Goal: Information Seeking & Learning: Learn about a topic

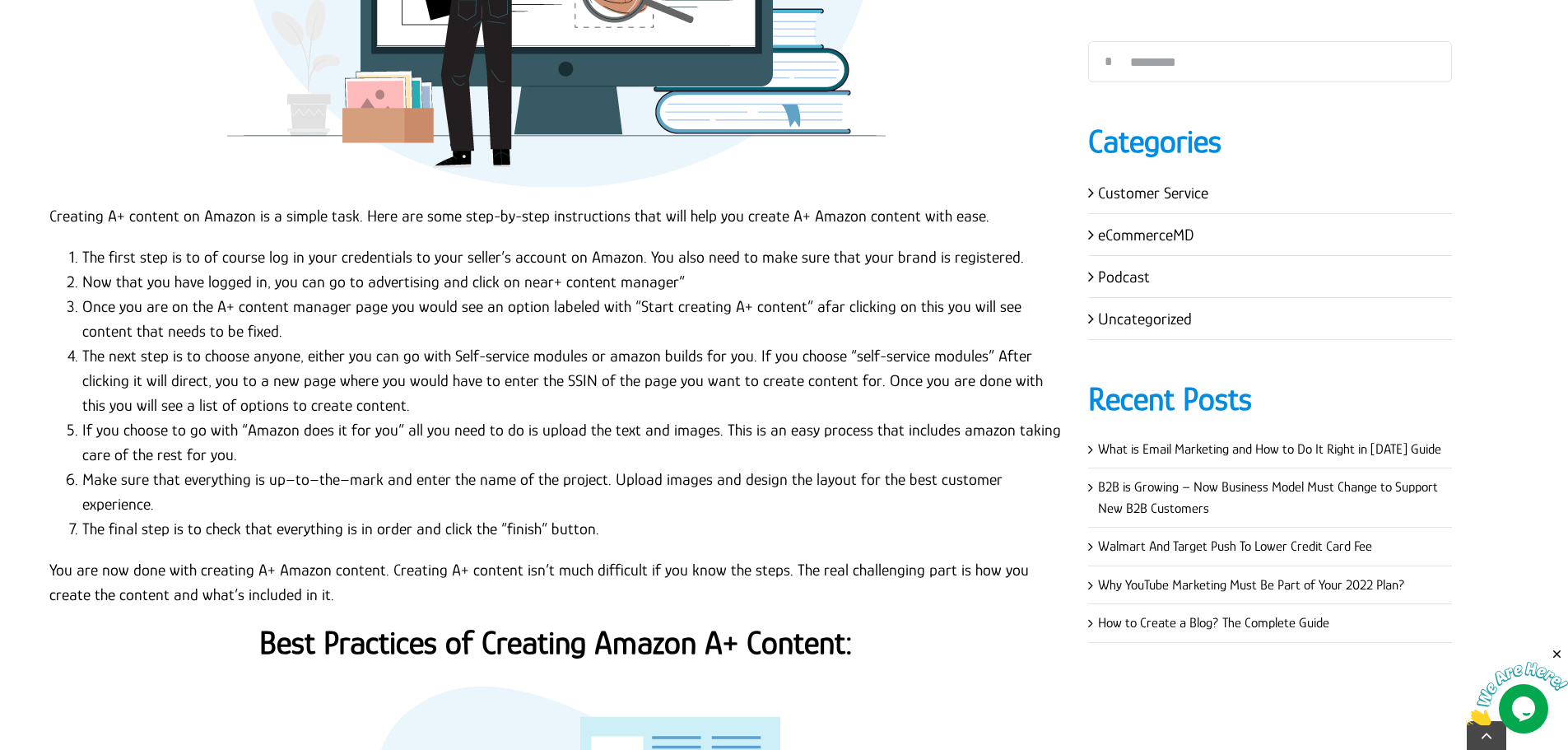
click at [122, 270] on li "Now that you have logged in, you can go to advertising and click on near+ conte…" at bounding box center [572, 282] width 981 height 25
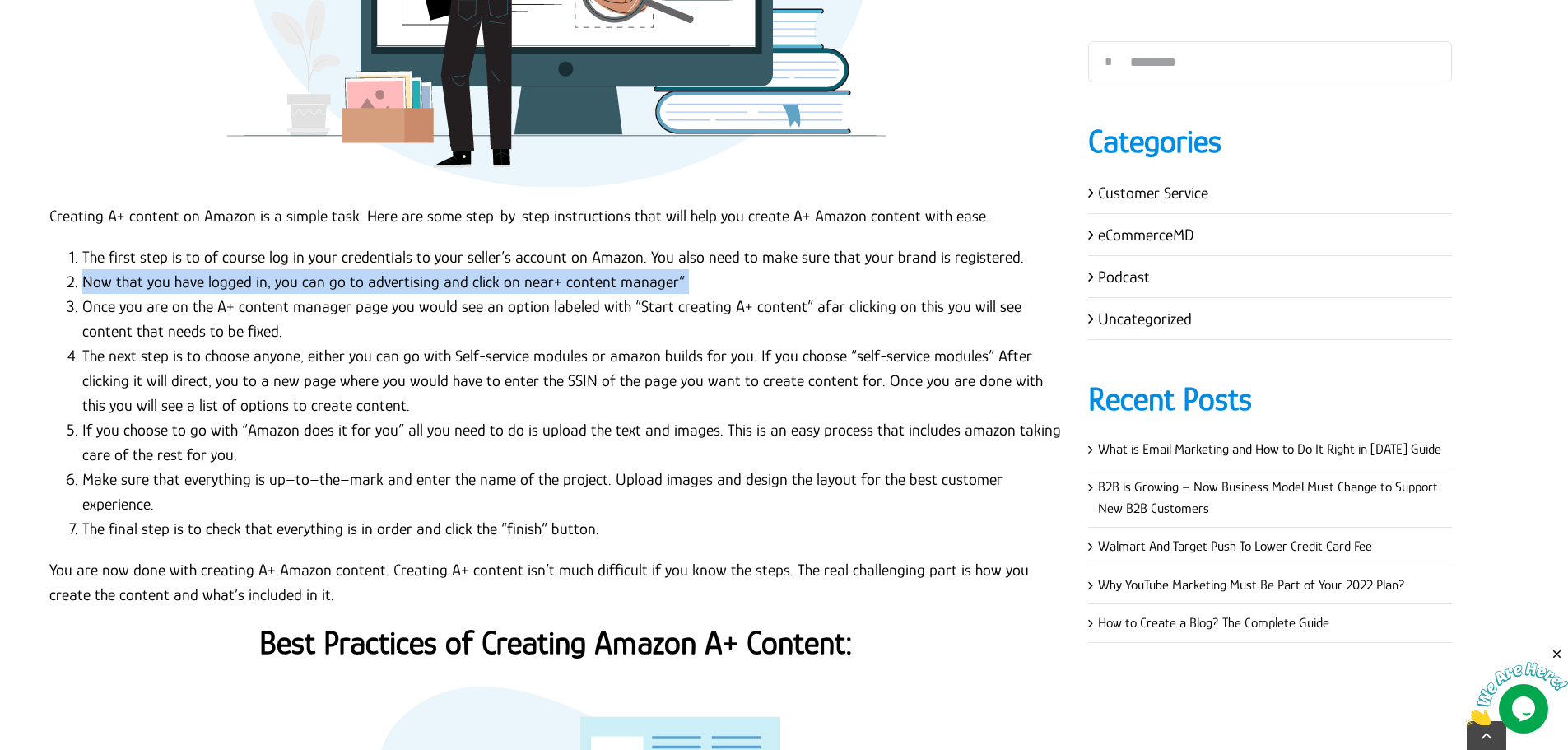
click at [122, 270] on li "Now that you have logged in, you can go to advertising and click on near+ conte…" at bounding box center [572, 282] width 981 height 25
copy ol "Now that you have logged in, you can go to advertising and click on near+ conte…"
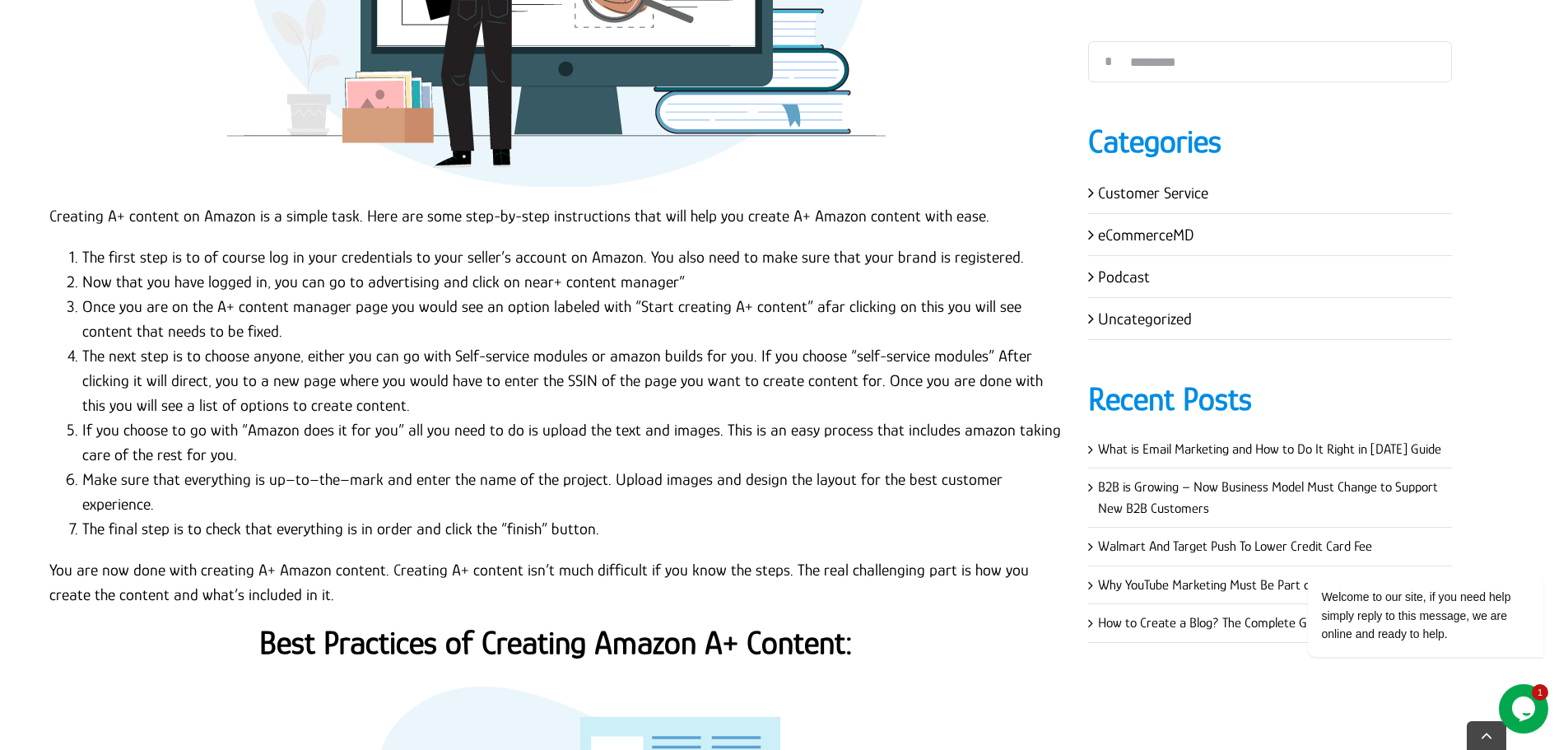
click at [250, 294] on li "Once you are on the A+ content manager page you would see an option labeled wit…" at bounding box center [572, 318] width 981 height 50
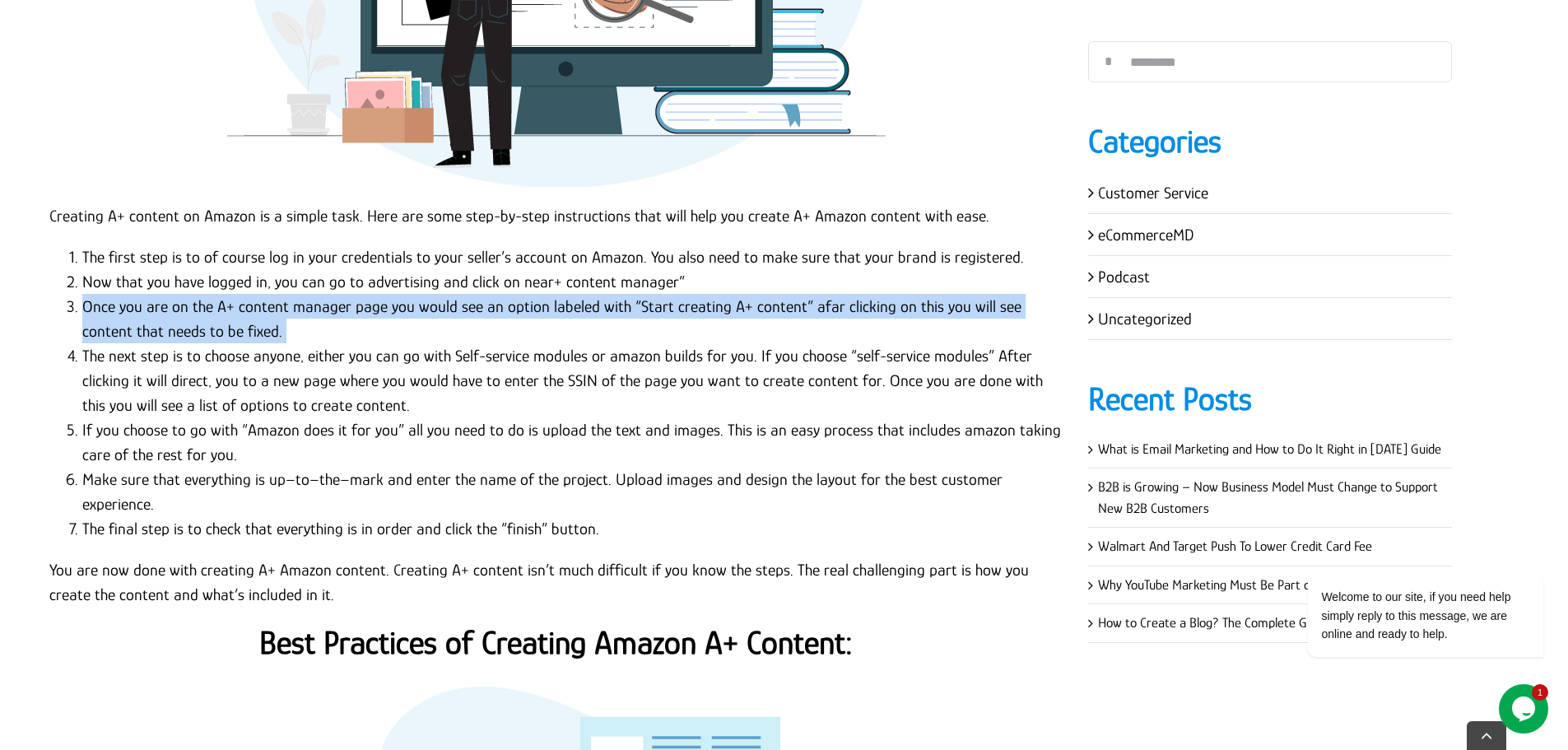
click at [250, 294] on li "Once you are on the A+ content manager page you would see an option labeled wit…" at bounding box center [572, 318] width 981 height 50
copy ol "Once you are on the A+ content manager page you would see an option labeled wit…"
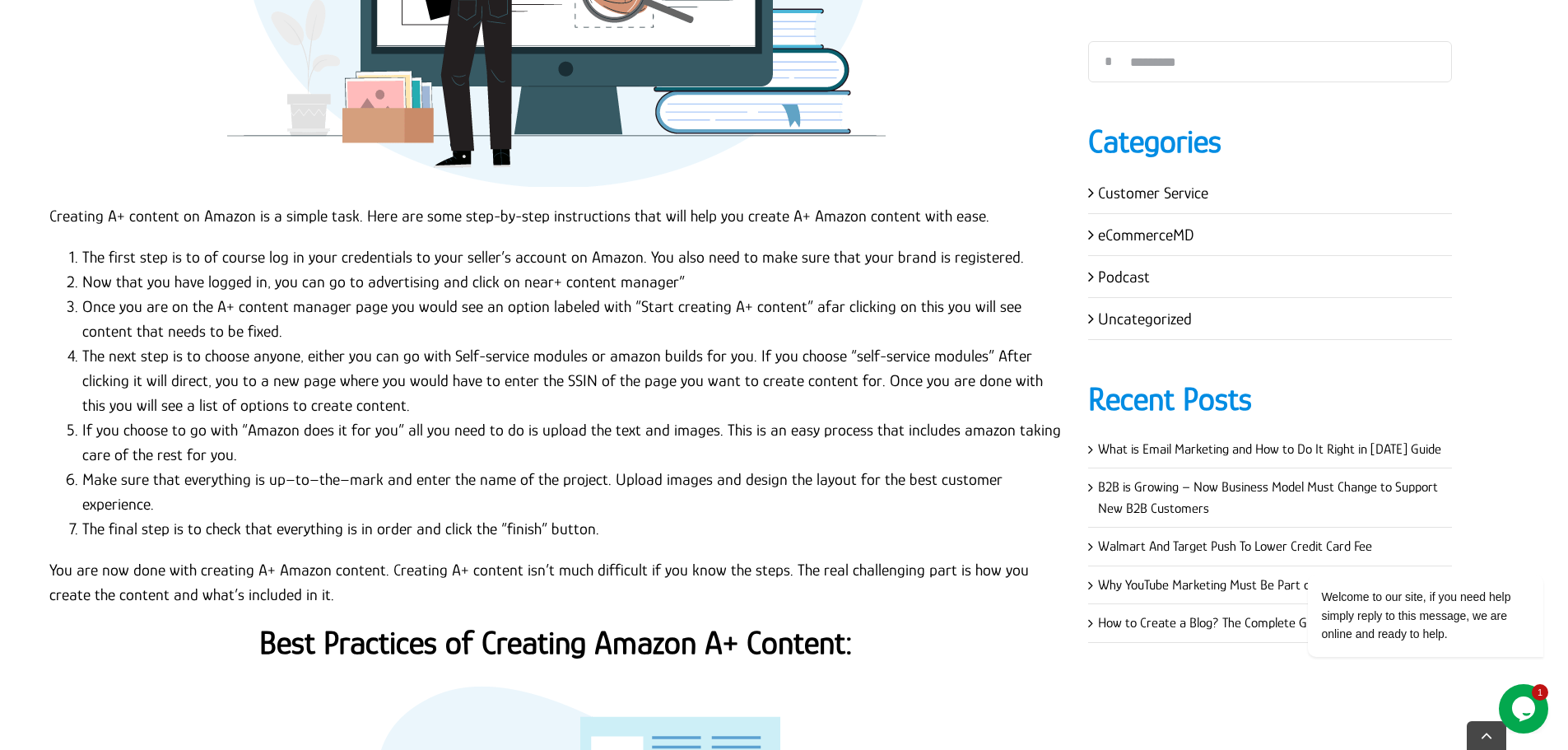
click at [231, 343] on li "The next step is to choose anyone, either you can go with Self-service modules …" at bounding box center [572, 380] width 981 height 75
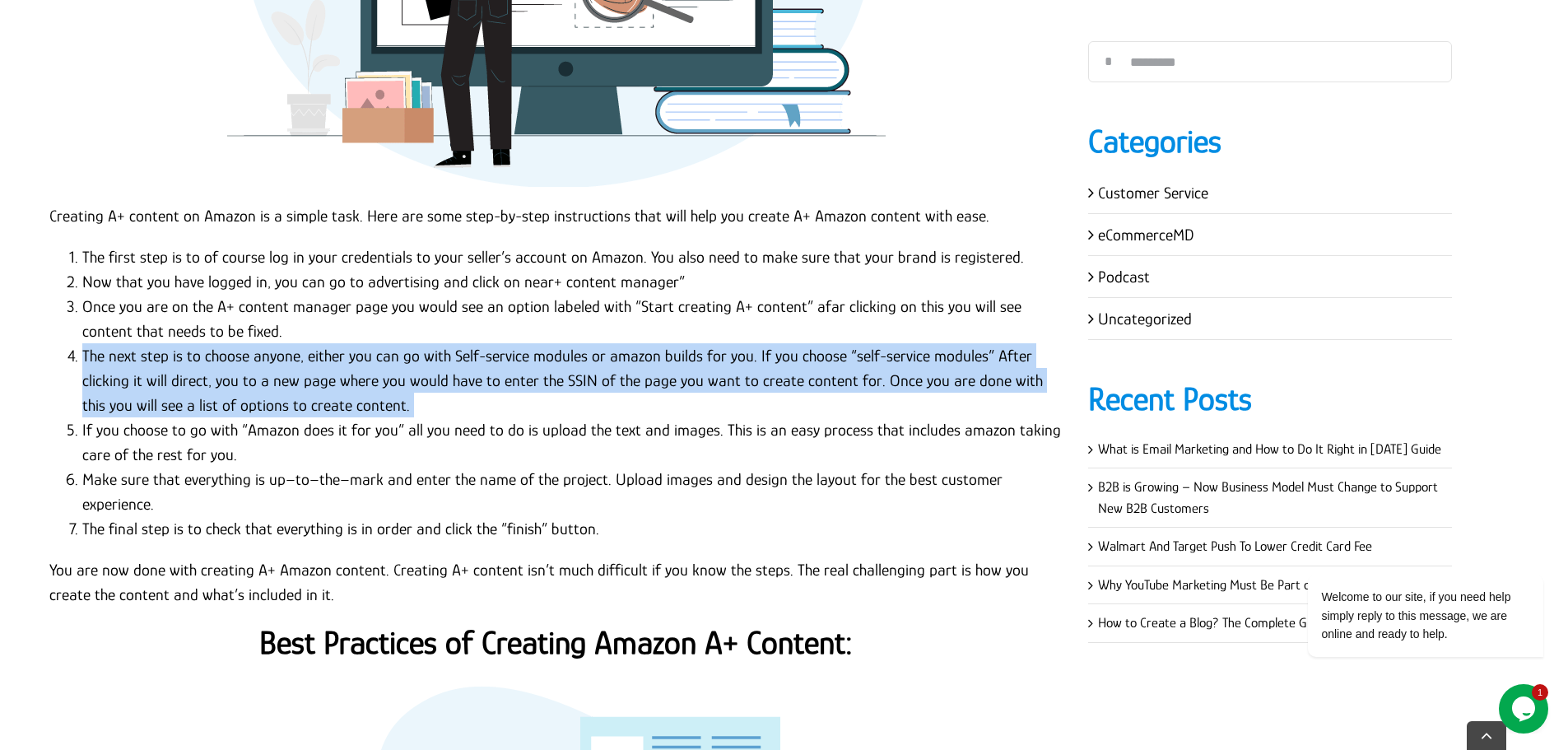
click at [231, 343] on li "The next step is to choose anyone, either you can go with Self-service modules …" at bounding box center [572, 380] width 981 height 75
copy ol "The next step is to choose anyone, either you can go with Self-service modules …"
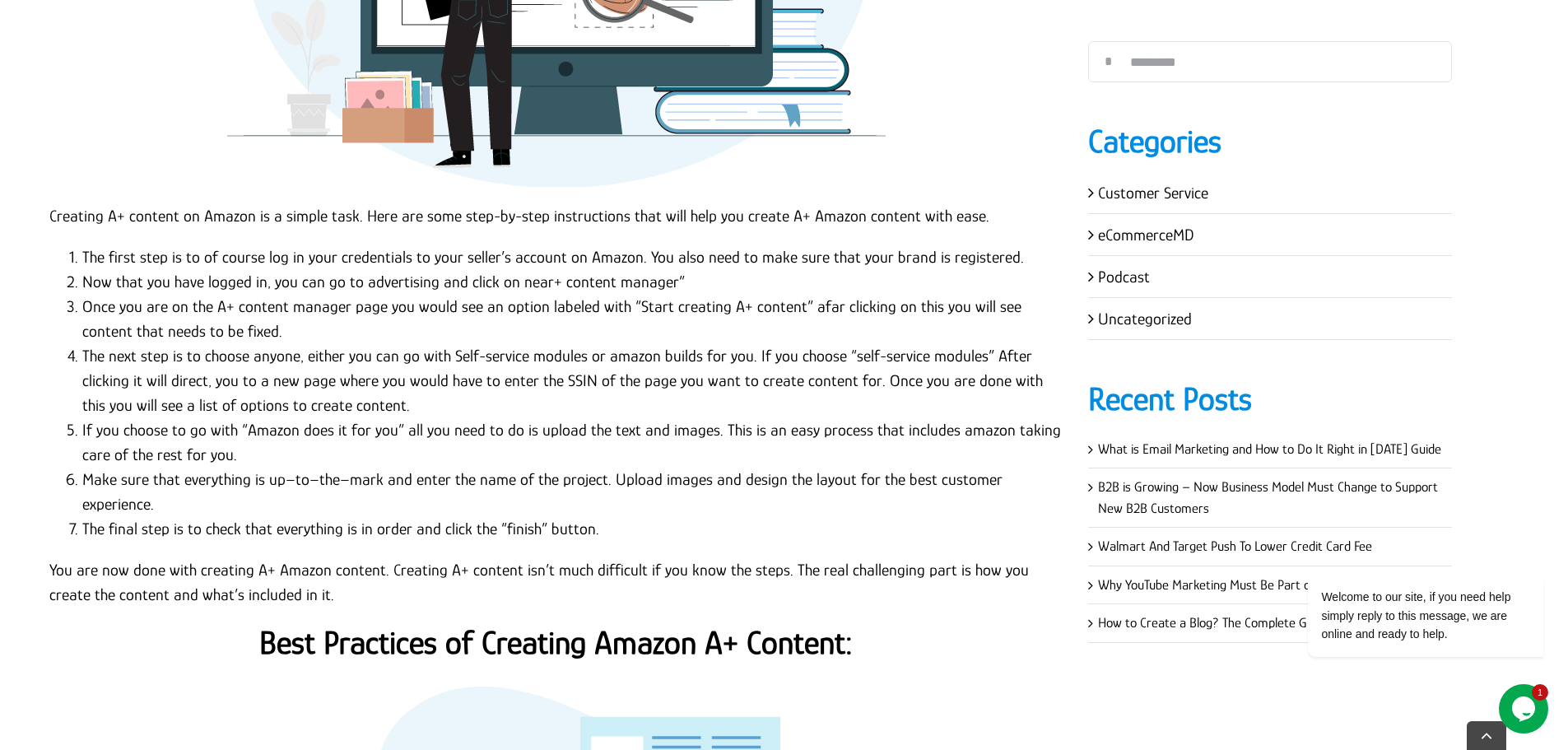
click at [192, 418] on li "If you choose to go with “Amazon does it for you” all you need to do is upload …" at bounding box center [572, 443] width 981 height 50
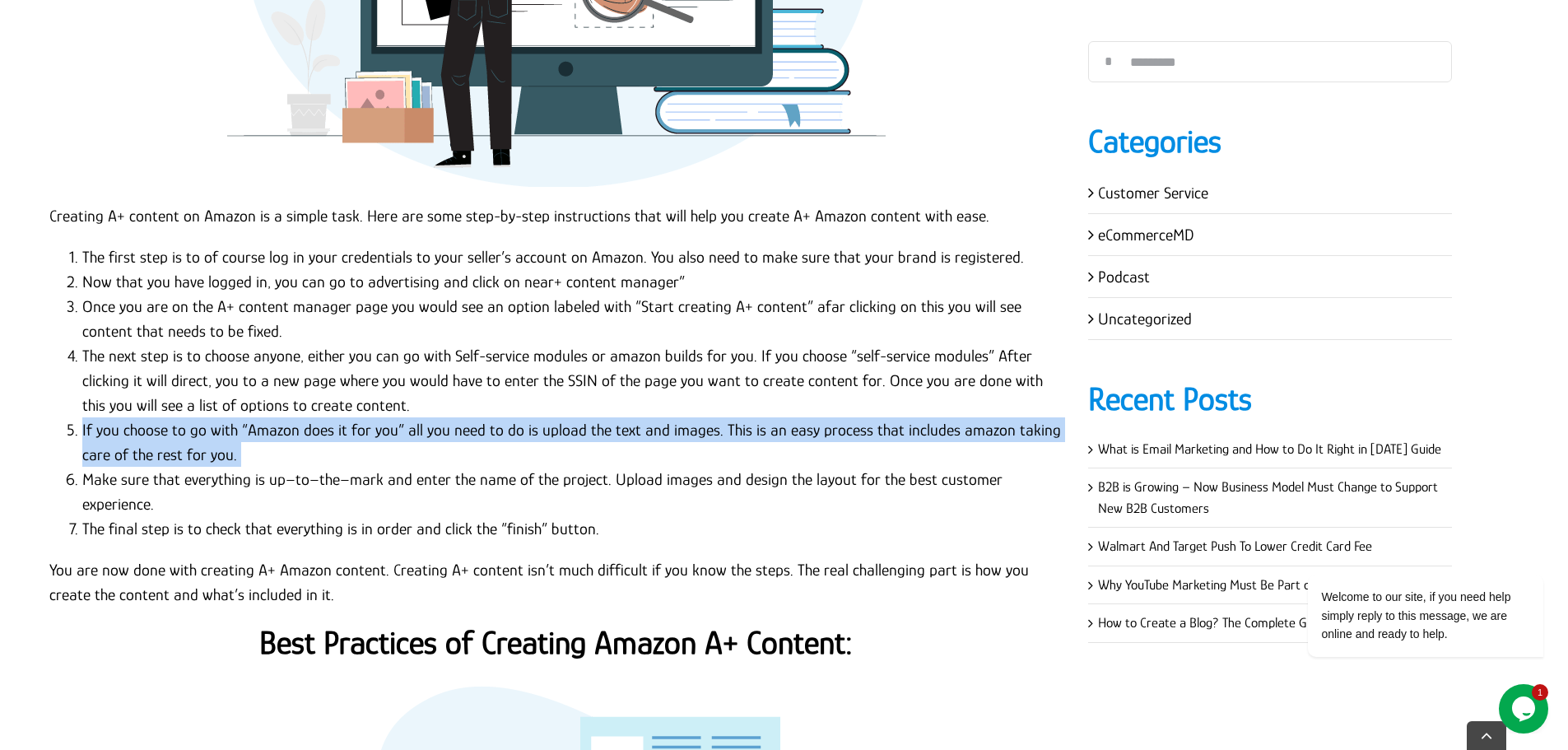
click at [192, 418] on li "If you choose to go with “Amazon does it for you” all you need to do is upload …" at bounding box center [572, 443] width 981 height 50
copy ol "If you choose to go with “Amazon does it for you” all you need to do is upload …"
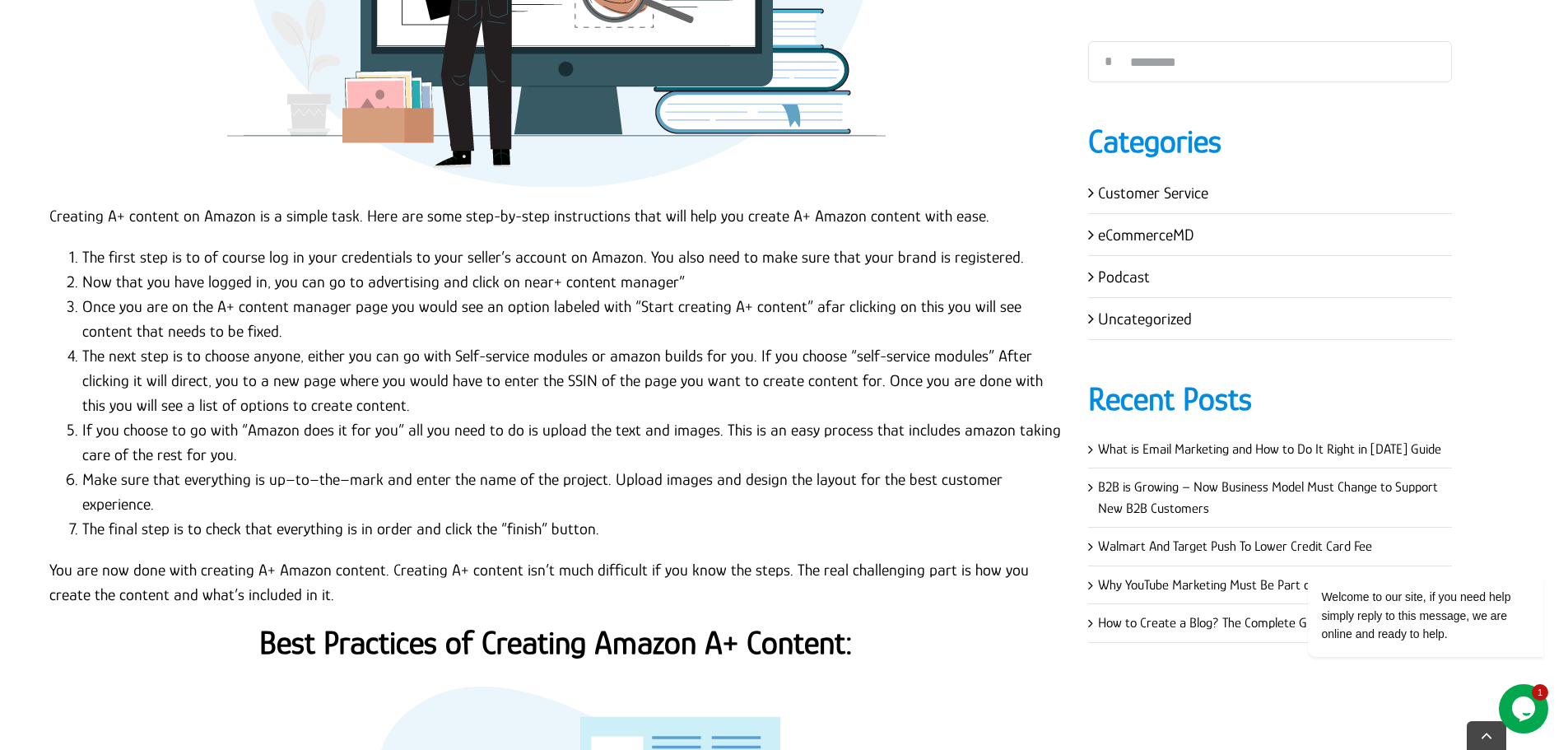
click at [292, 467] on li "Make sure that everything is up–to–the–mark and enter the name of the project. …" at bounding box center [572, 491] width 981 height 50
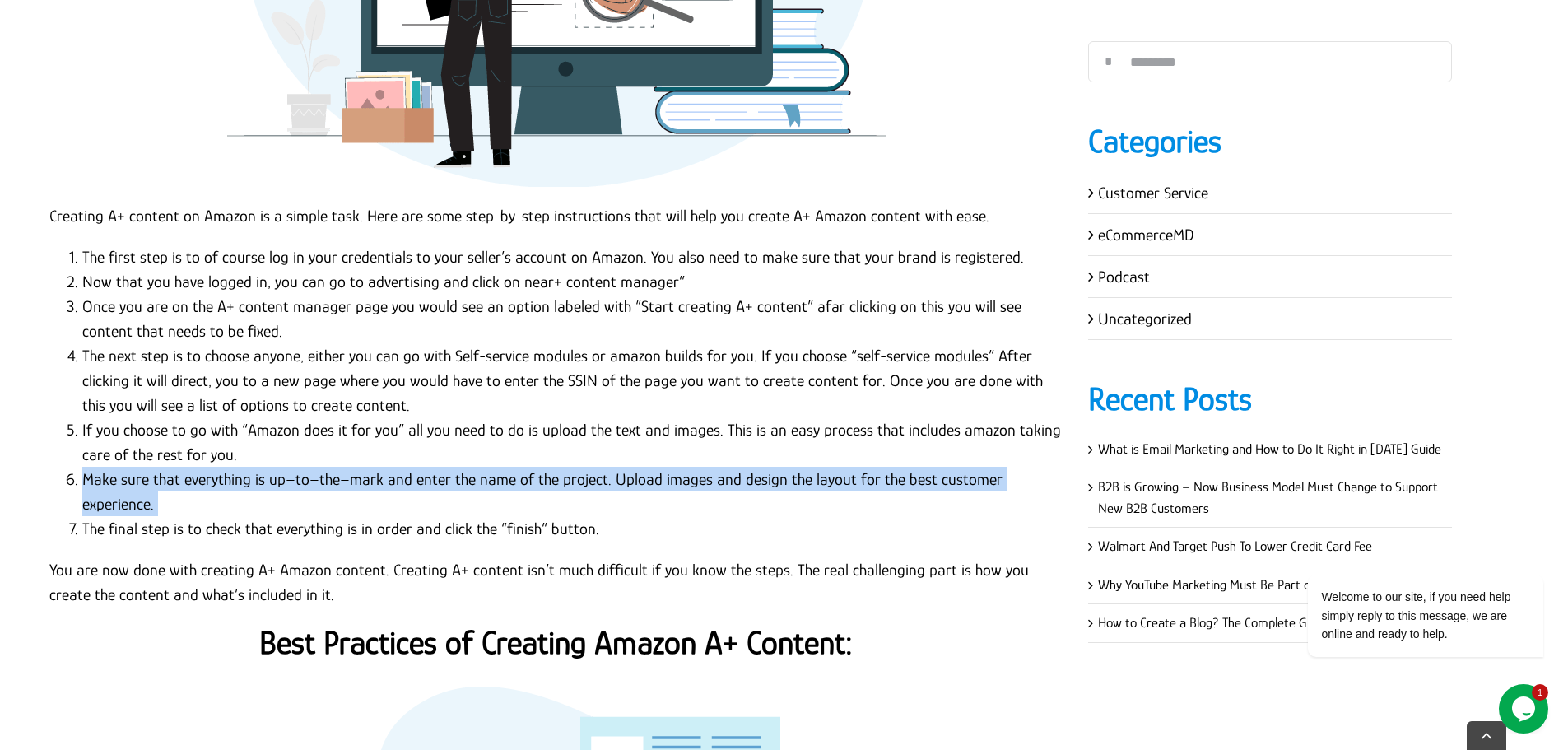
copy ol "Make sure that everything is up–to–the–mark and enter the name of the project. …"
click at [292, 467] on li "Make sure that everything is up–to–the–mark and enter the name of the project. …" at bounding box center [572, 491] width 981 height 50
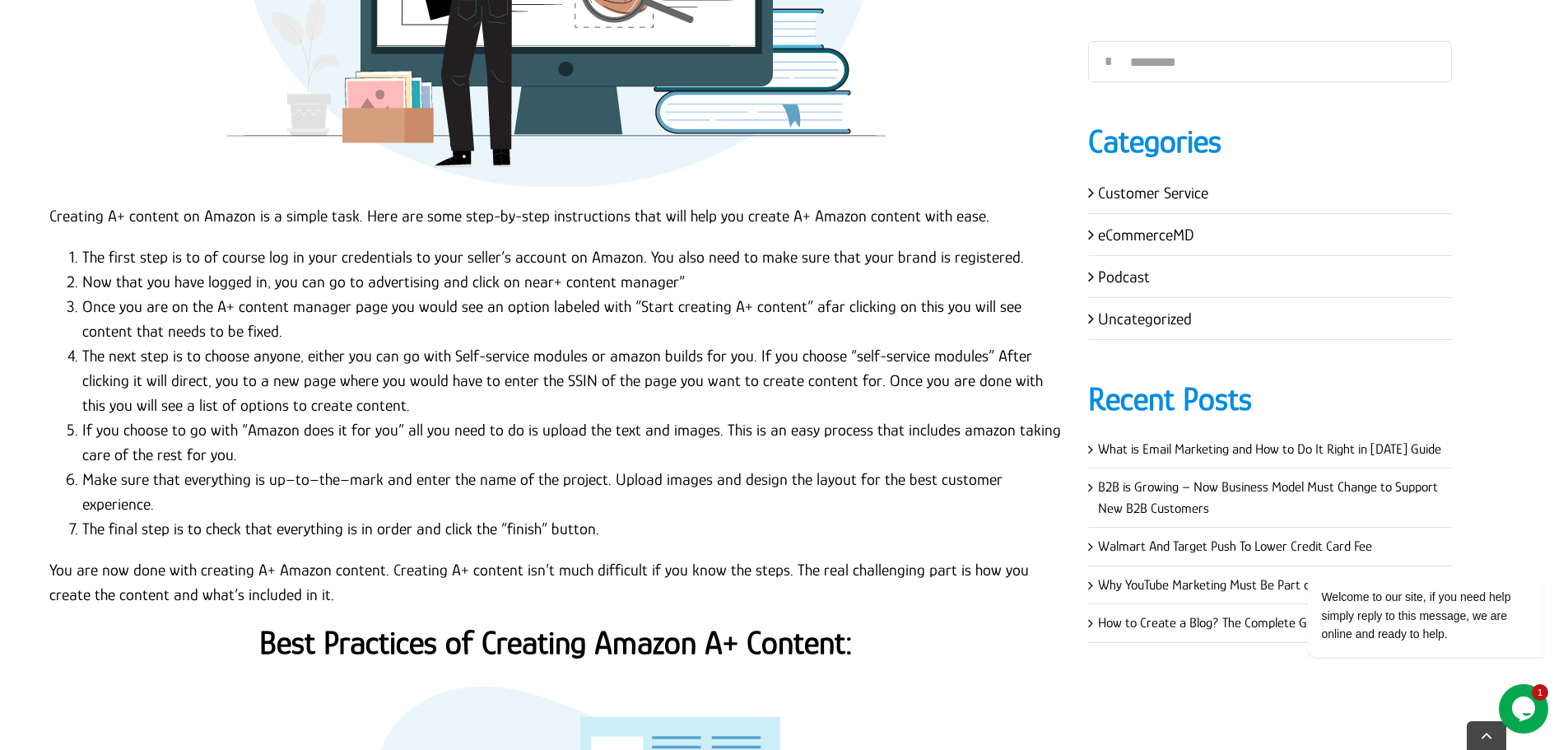
click at [109, 343] on li "The next step is to choose anyone, either you can go with Self-service modules …" at bounding box center [572, 380] width 981 height 75
click at [385, 366] on li "The next step is to choose anyone, either you can go with Self-service modules …" at bounding box center [572, 380] width 981 height 75
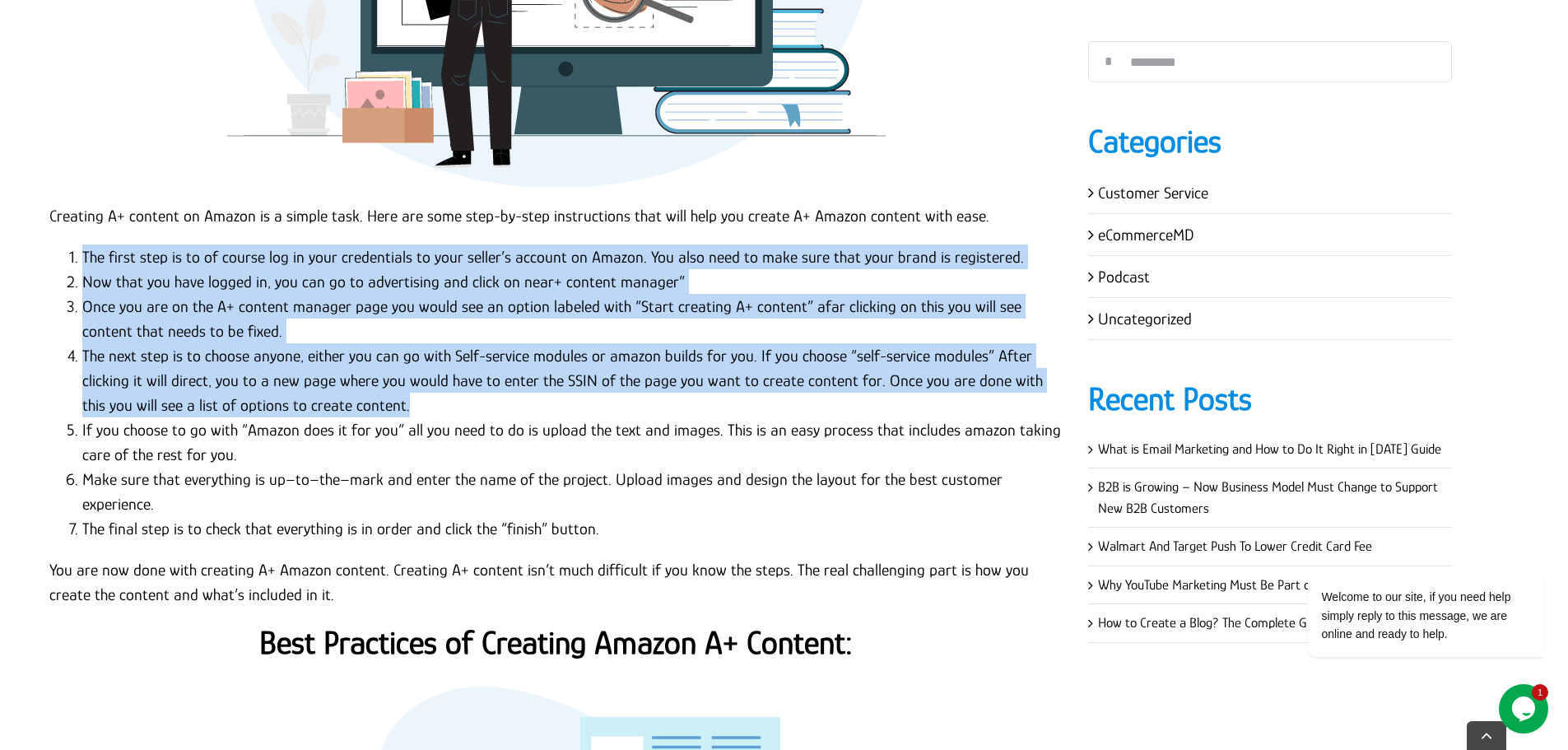
drag, startPoint x: 385, startPoint y: 359, endPoint x: 64, endPoint y: 213, distance: 352.6
click at [64, 245] on ol "The first step is to of course log in your credentials to your seller’s account…" at bounding box center [556, 393] width 1013 height 296
copy ol "The first step is to of course log in your credentials to your seller’s account…"
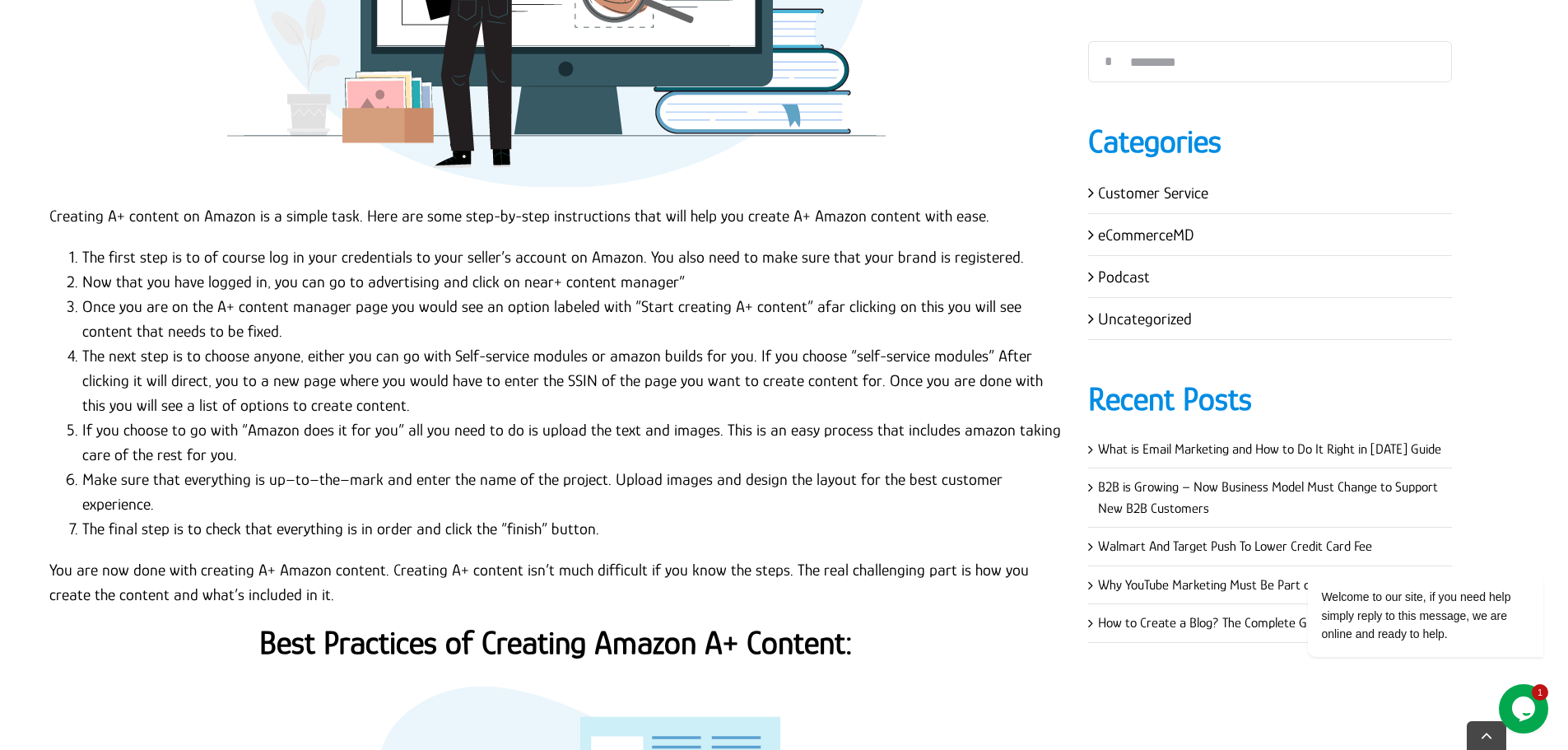
click at [189, 467] on li "Make sure that everything is up–to–the–mark and enter the name of the project. …" at bounding box center [572, 491] width 981 height 50
click at [309, 558] on p "You are now done with creating A+ Amazon content. Creating A+ content isn’t muc…" at bounding box center [556, 583] width 1013 height 50
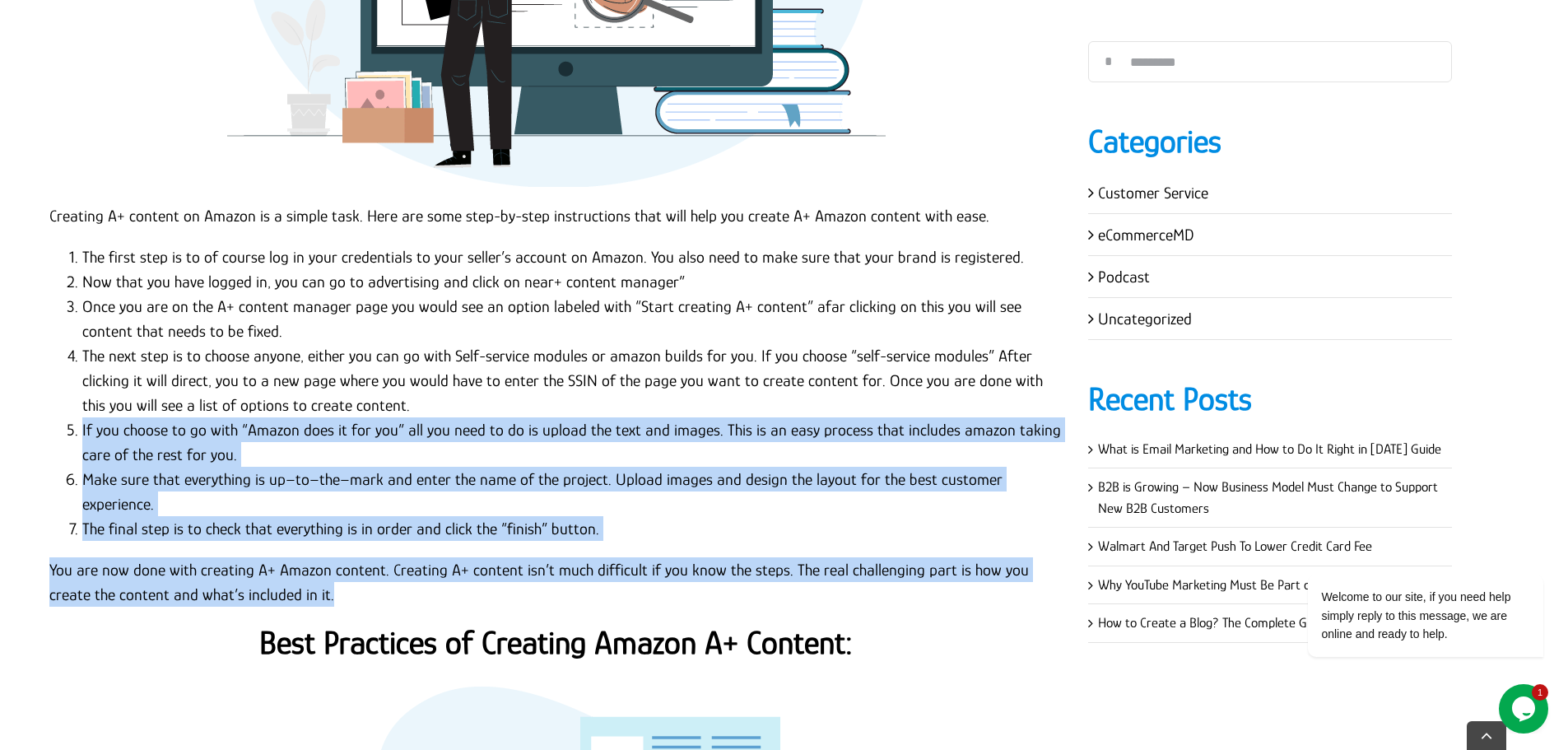
click at [82, 418] on li "If you choose to go with “Amazon does it for you” all you need to do is upload …" at bounding box center [572, 443] width 981 height 50
copy div "If you choose to go with “Amazon does it for you” all you need to do is upload …"
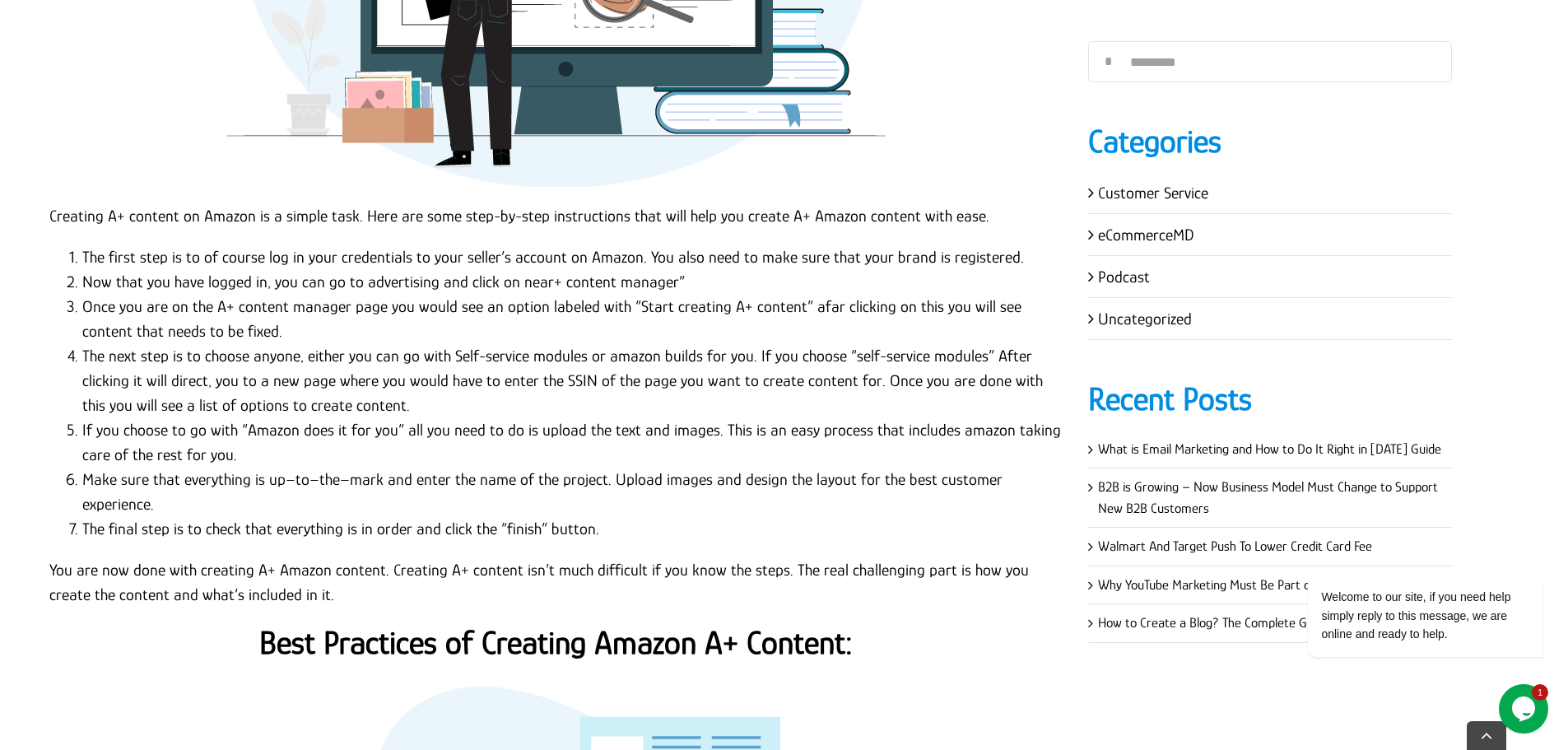
click at [587, 516] on li "The final step is to check that everything is in order and click the “finish” b…" at bounding box center [572, 528] width 981 height 25
click at [599, 516] on li "The final step is to check that everything is in order and click the “finish” b…" at bounding box center [572, 528] width 981 height 25
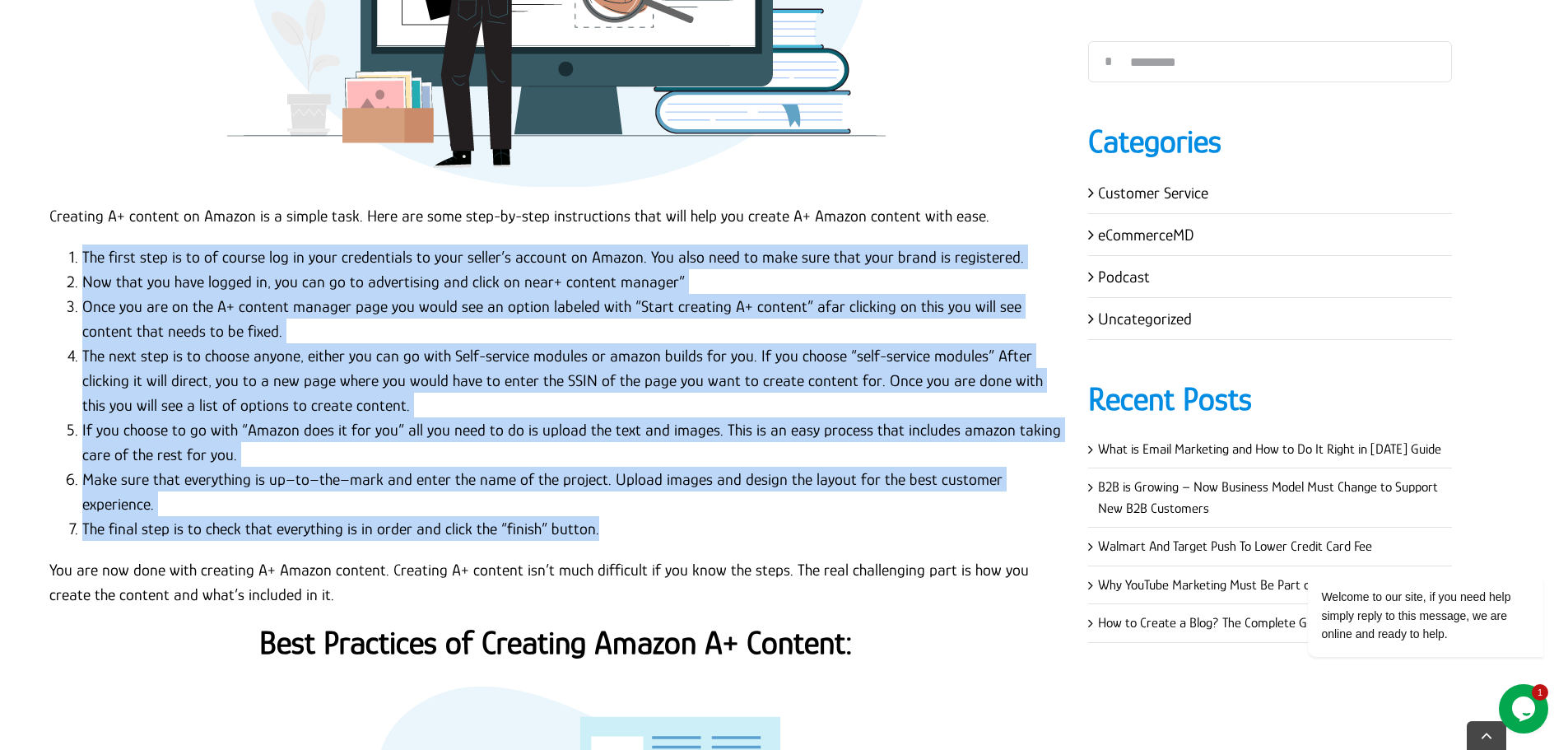
click at [82, 245] on li "The first step is to of course log in your credentials to your seller’s account…" at bounding box center [572, 257] width 981 height 25
copy ol "The first step is to of course log in your credentials to your seller’s account…"
click at [778, 418] on li "If you choose to go with “Amazon does it for you” all you need to do is upload …" at bounding box center [572, 443] width 981 height 50
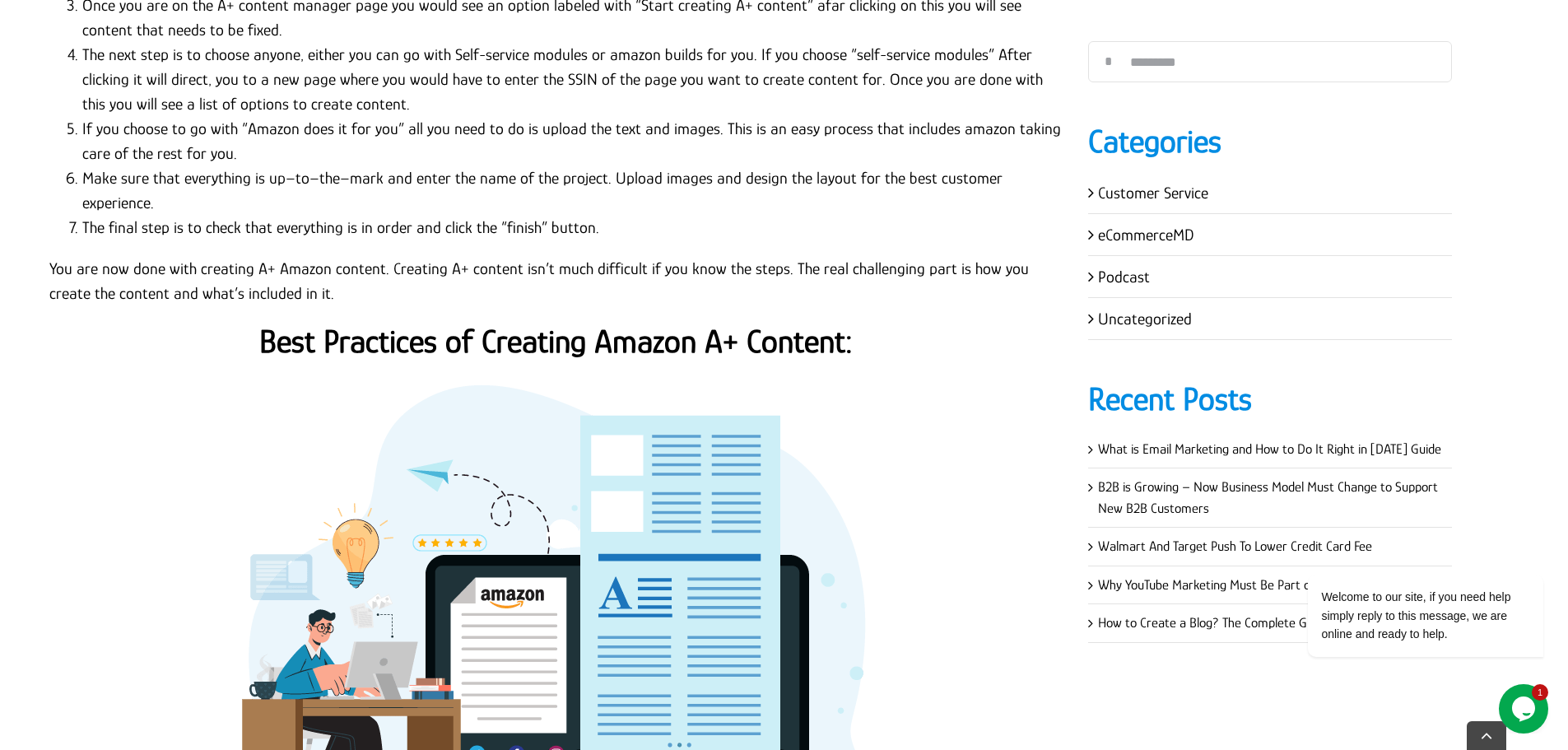
scroll to position [3212, 0]
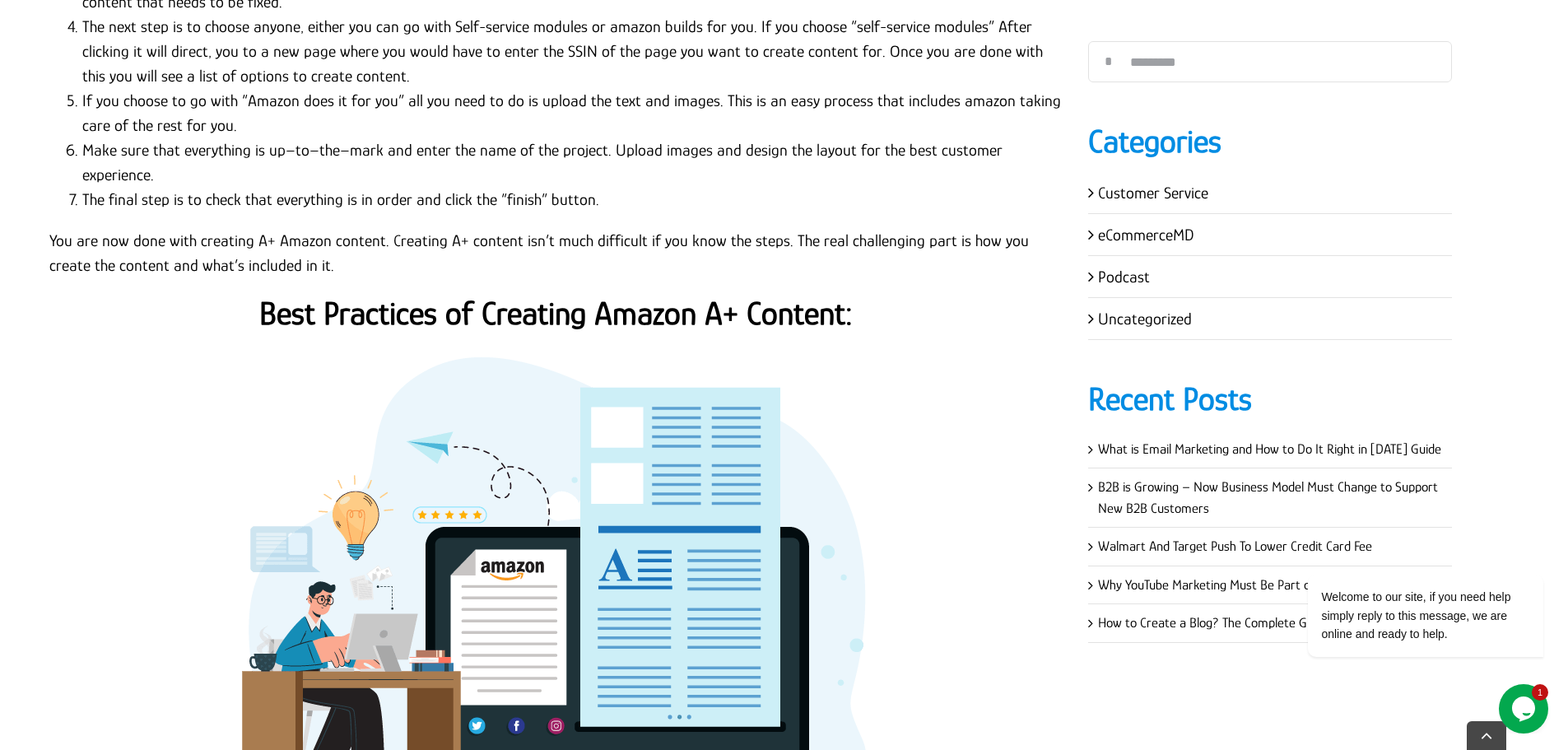
click at [685, 294] on strong "Best Practices of Creating Amazon A+ Content:" at bounding box center [555, 313] width 593 height 37
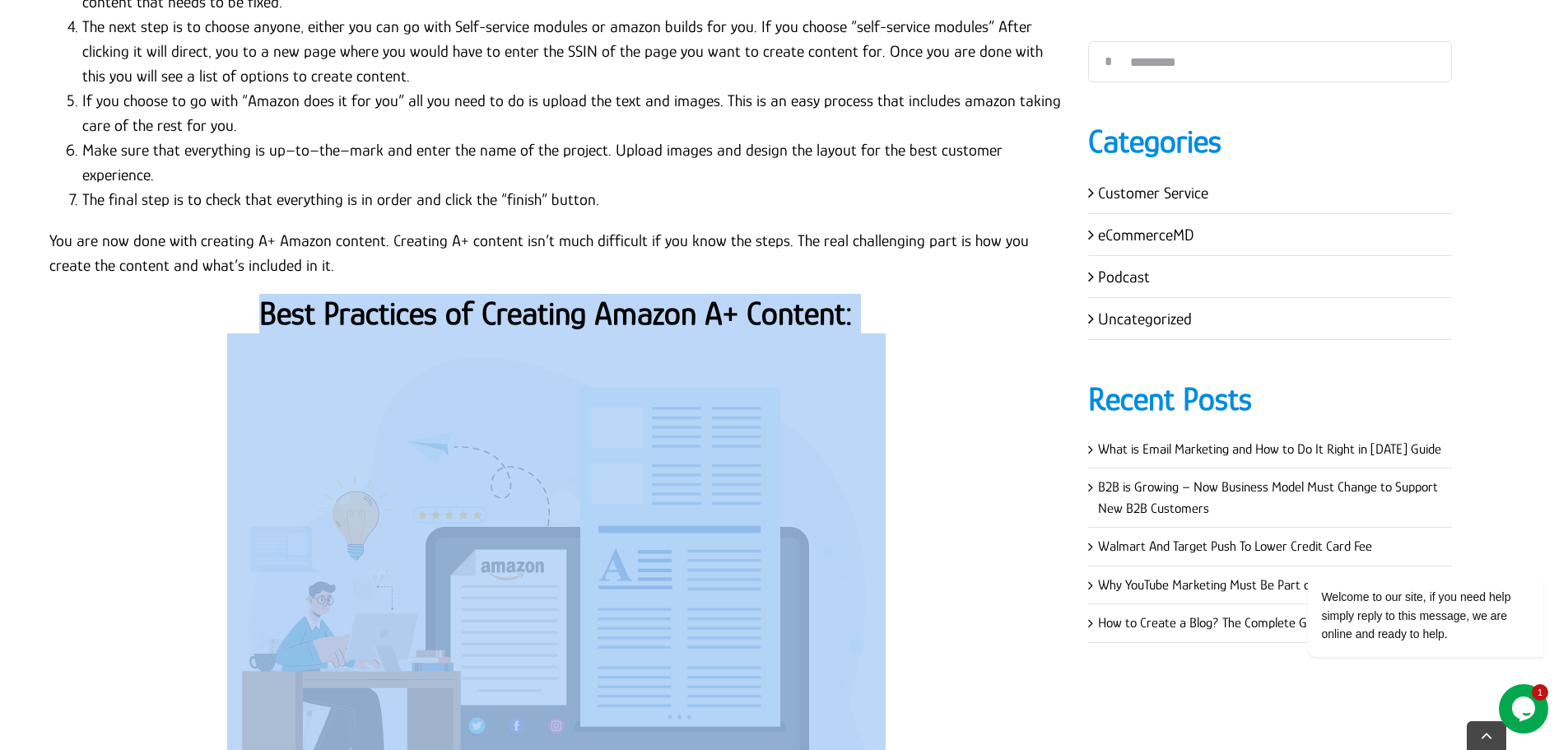
click at [685, 294] on strong "Best Practices of Creating Amazon A+ Content:" at bounding box center [555, 313] width 593 height 37
copy div "Best Practices of Creating Amazon A+ Content:"
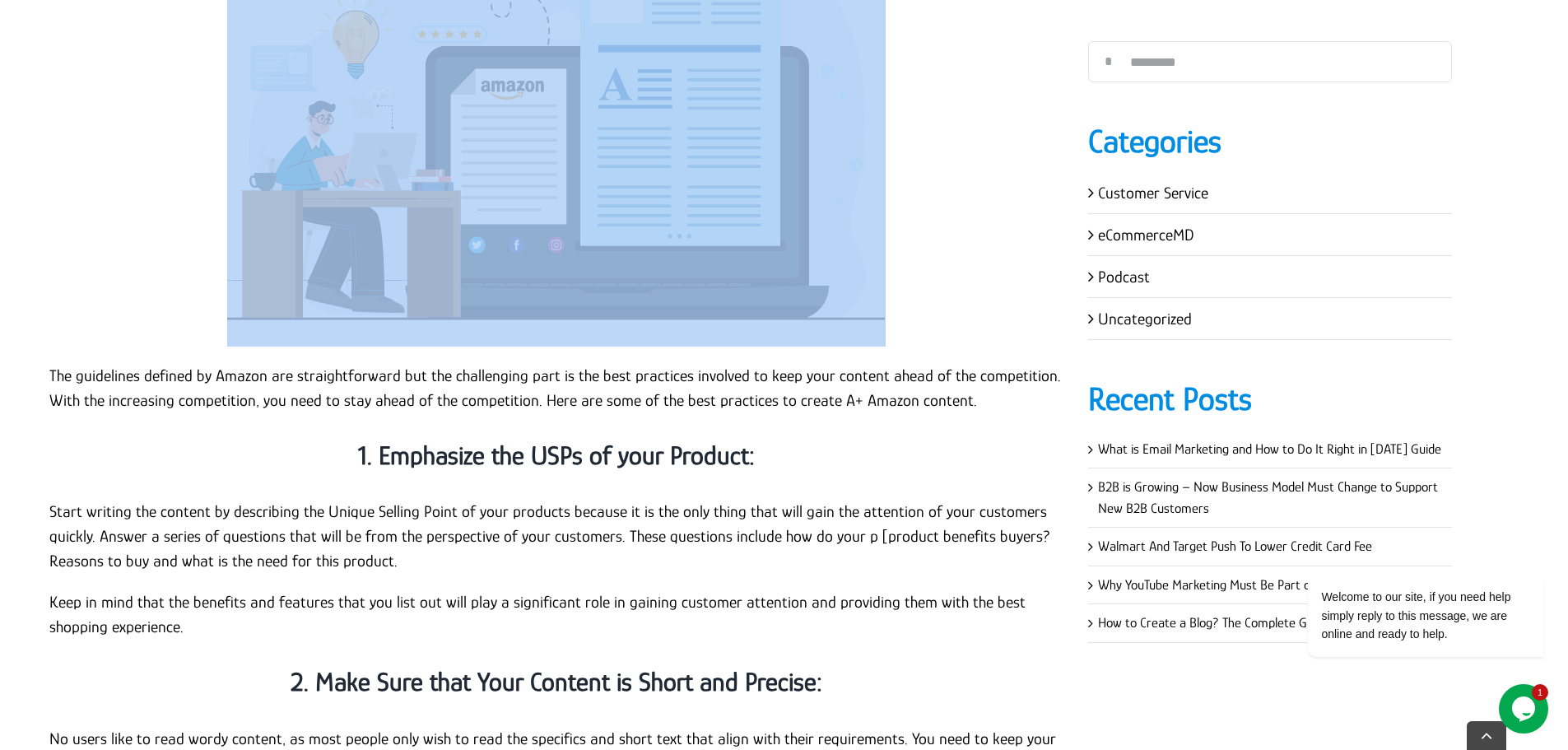
scroll to position [3706, 0]
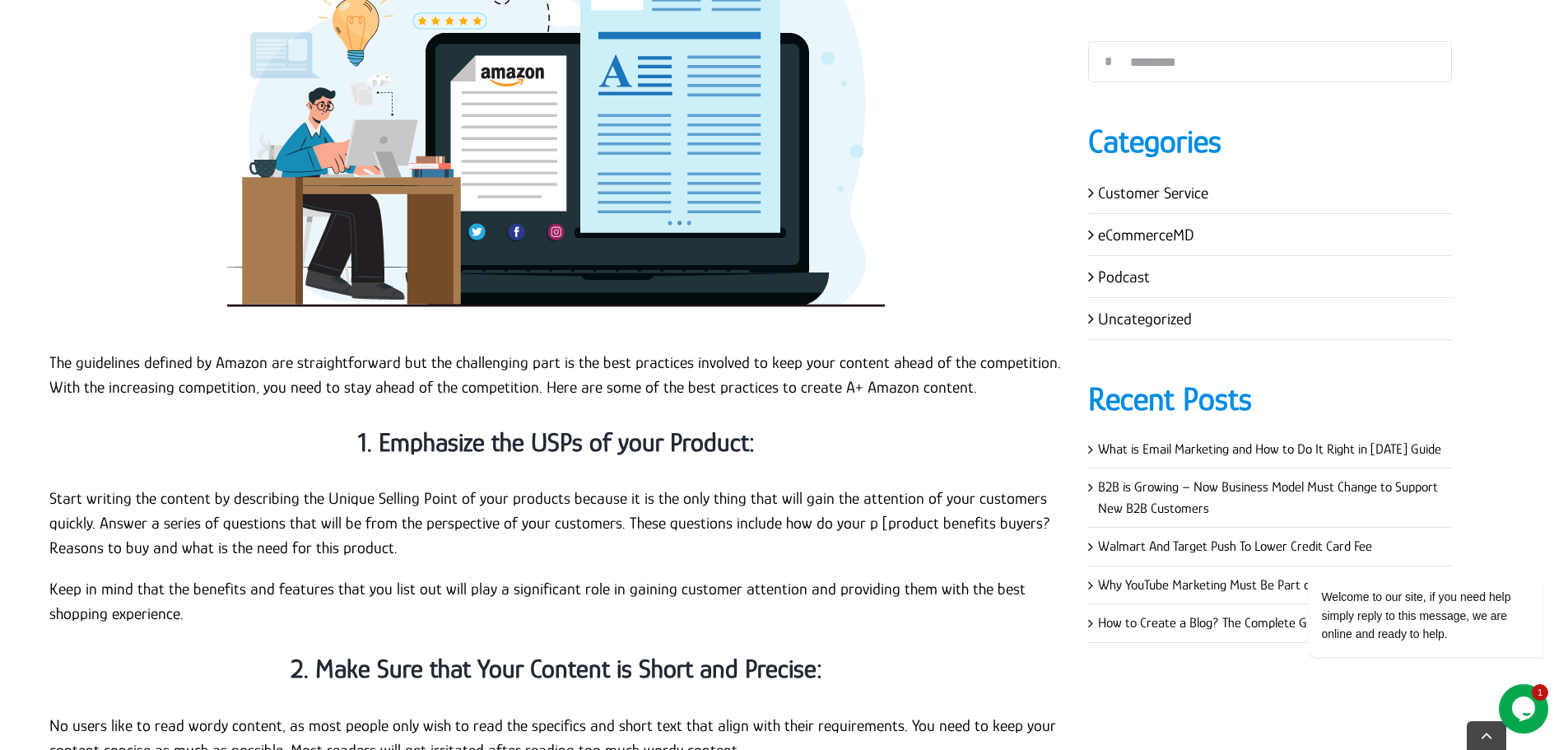
click at [419, 350] on p "The guidelines defined by Amazon are straightforward but the challenging part i…" at bounding box center [556, 375] width 1013 height 50
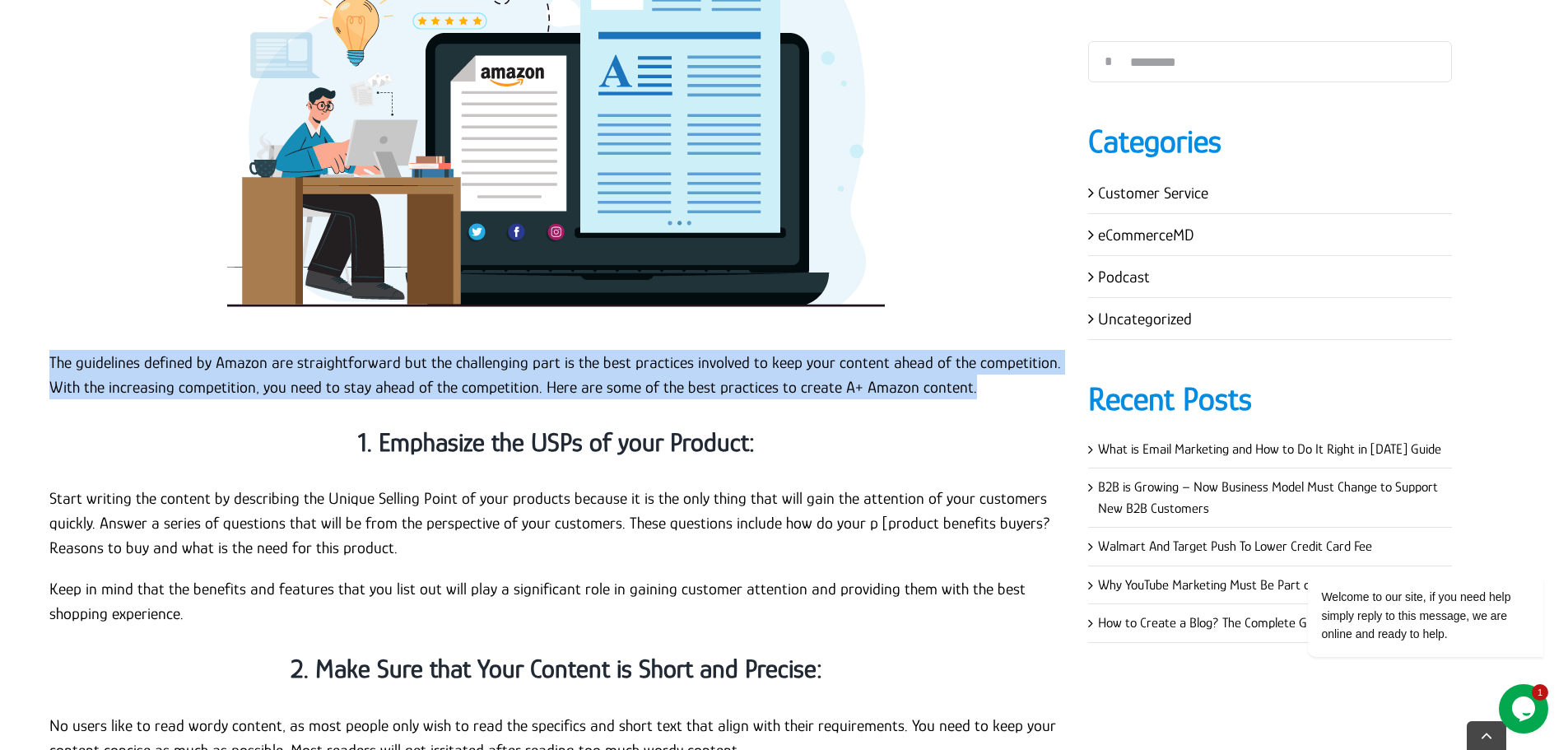
click at [419, 350] on p "The guidelines defined by Amazon are straightforward but the challenging part i…" at bounding box center [556, 375] width 1013 height 50
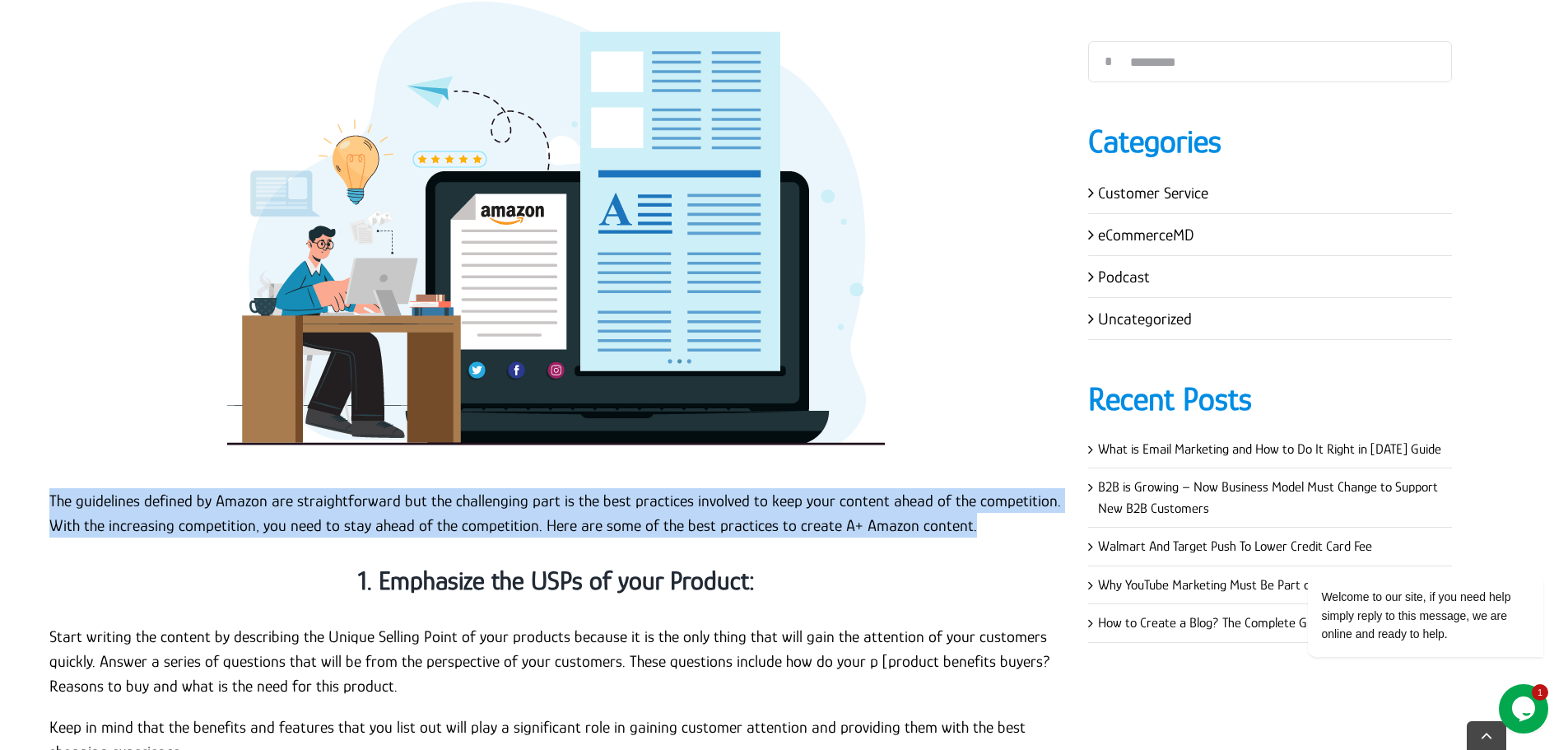
scroll to position [3788, 0]
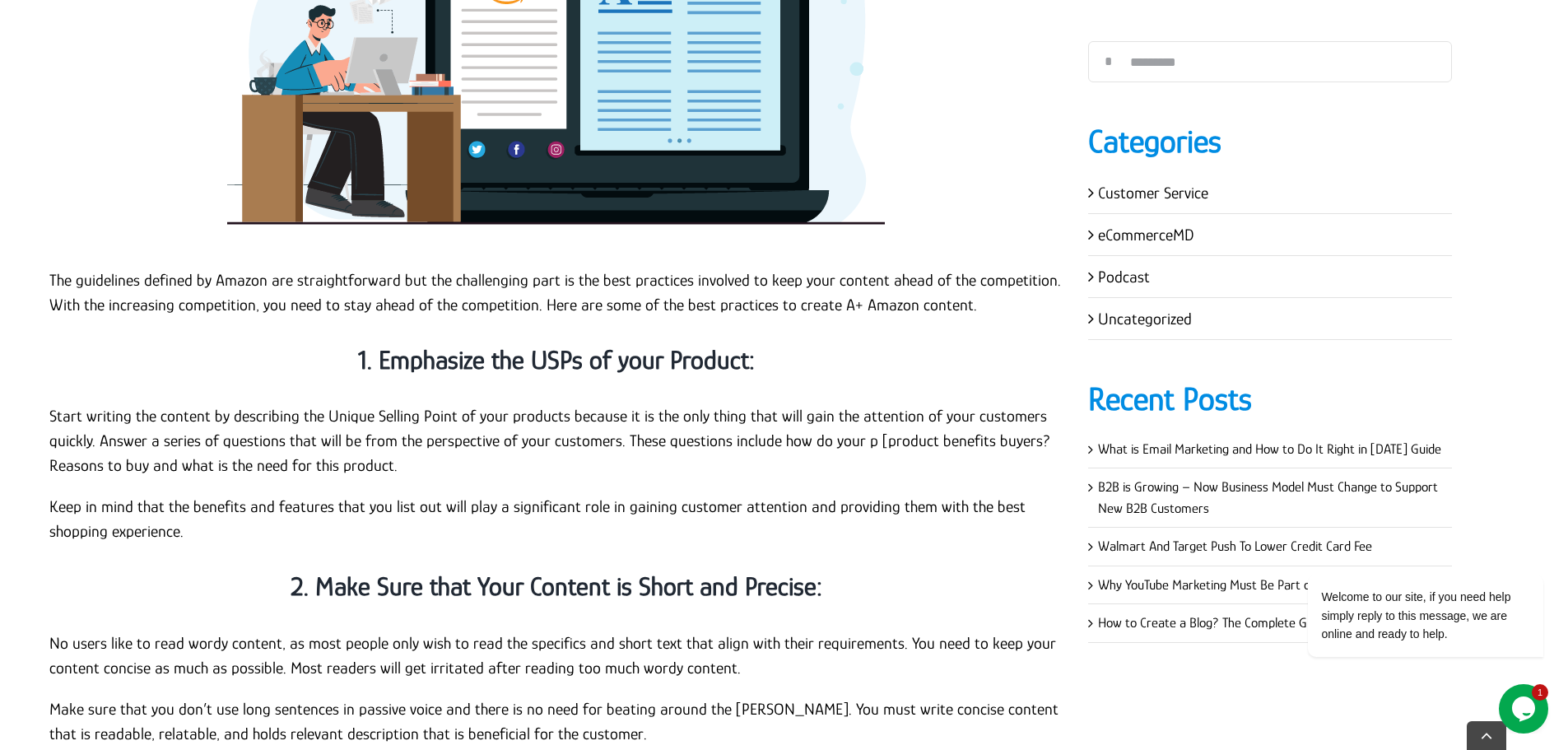
click at [681, 345] on strong "1. Emphasize the USPs of your Product:" at bounding box center [555, 360] width 396 height 29
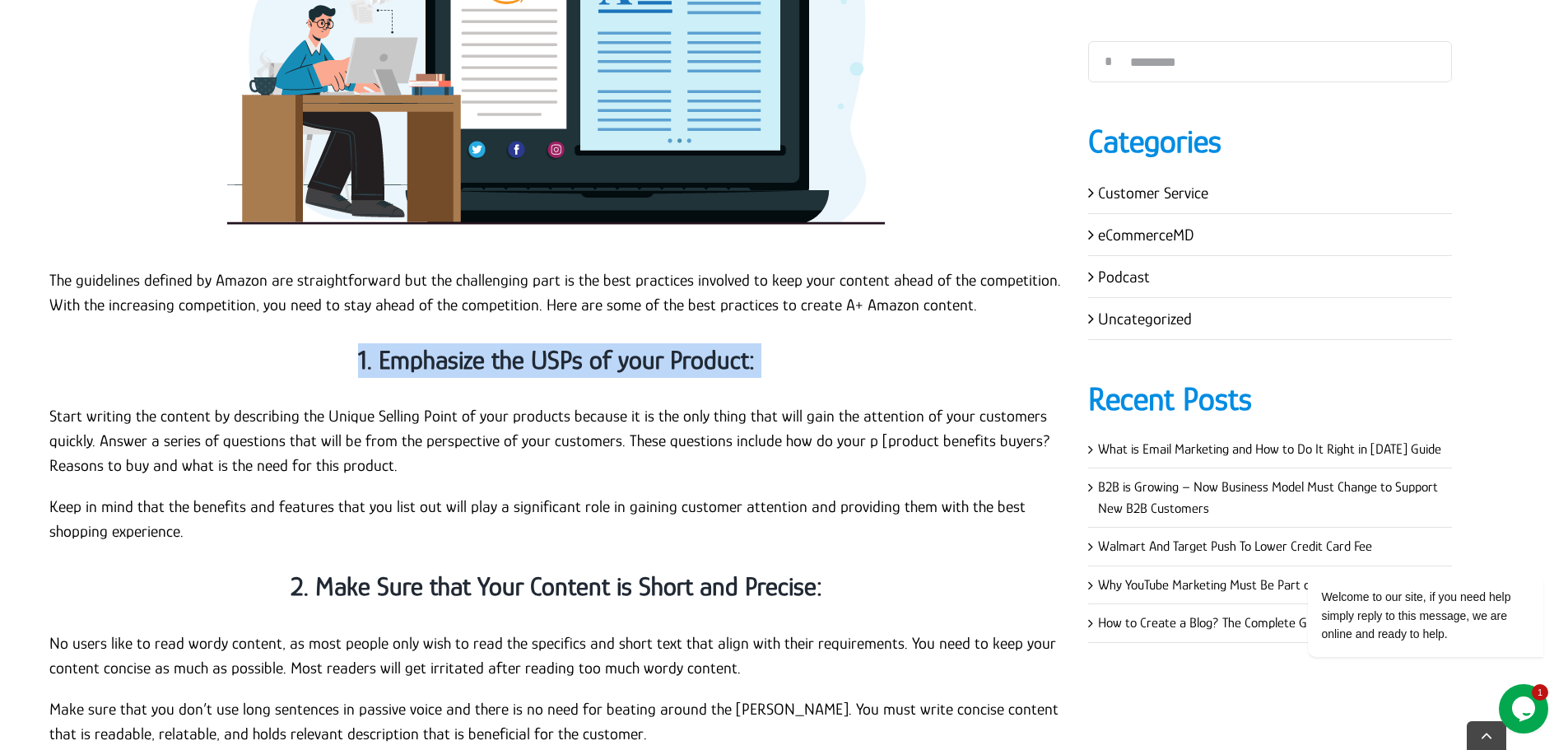
click at [681, 345] on strong "1. Emphasize the USPs of your Product:" at bounding box center [555, 360] width 396 height 29
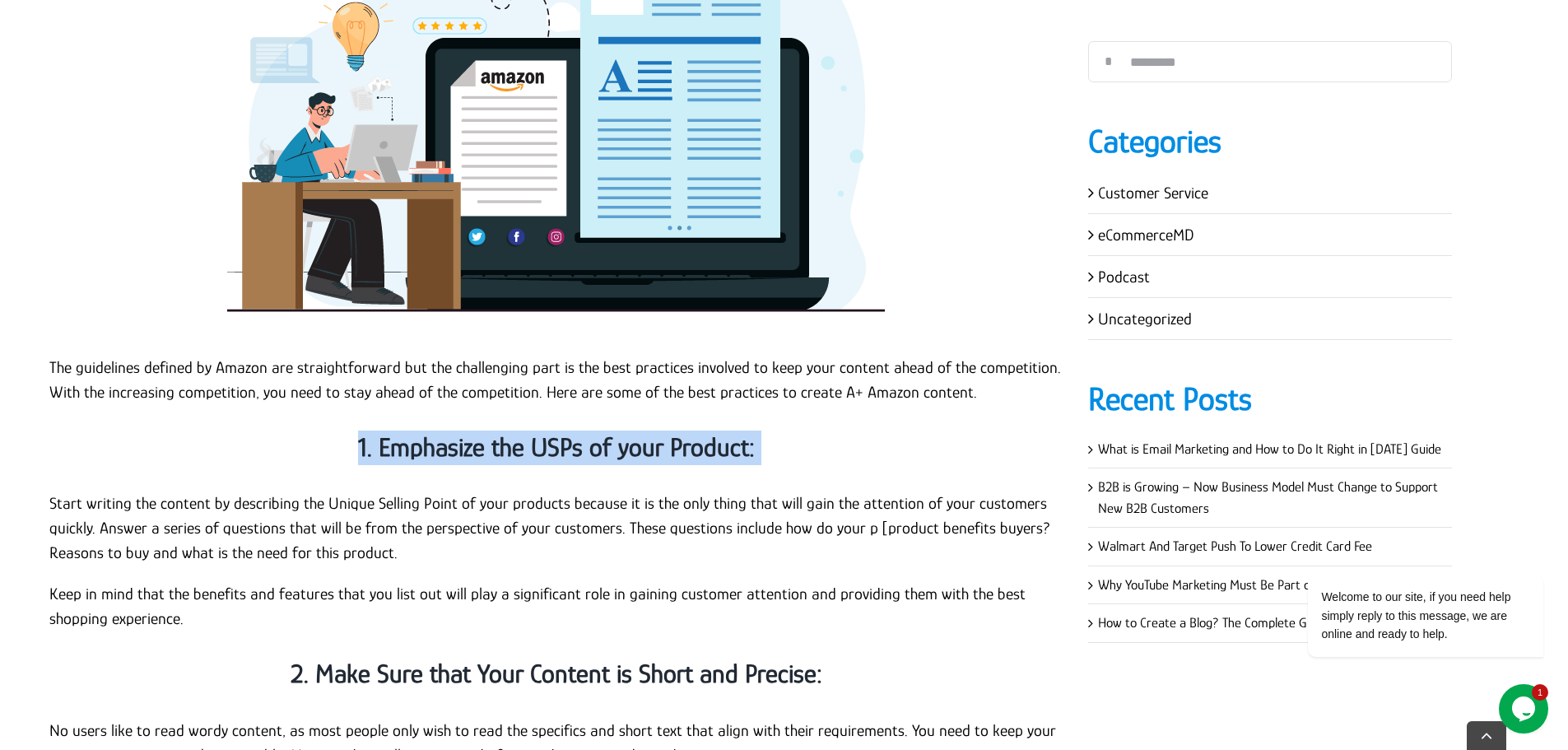
scroll to position [3706, 0]
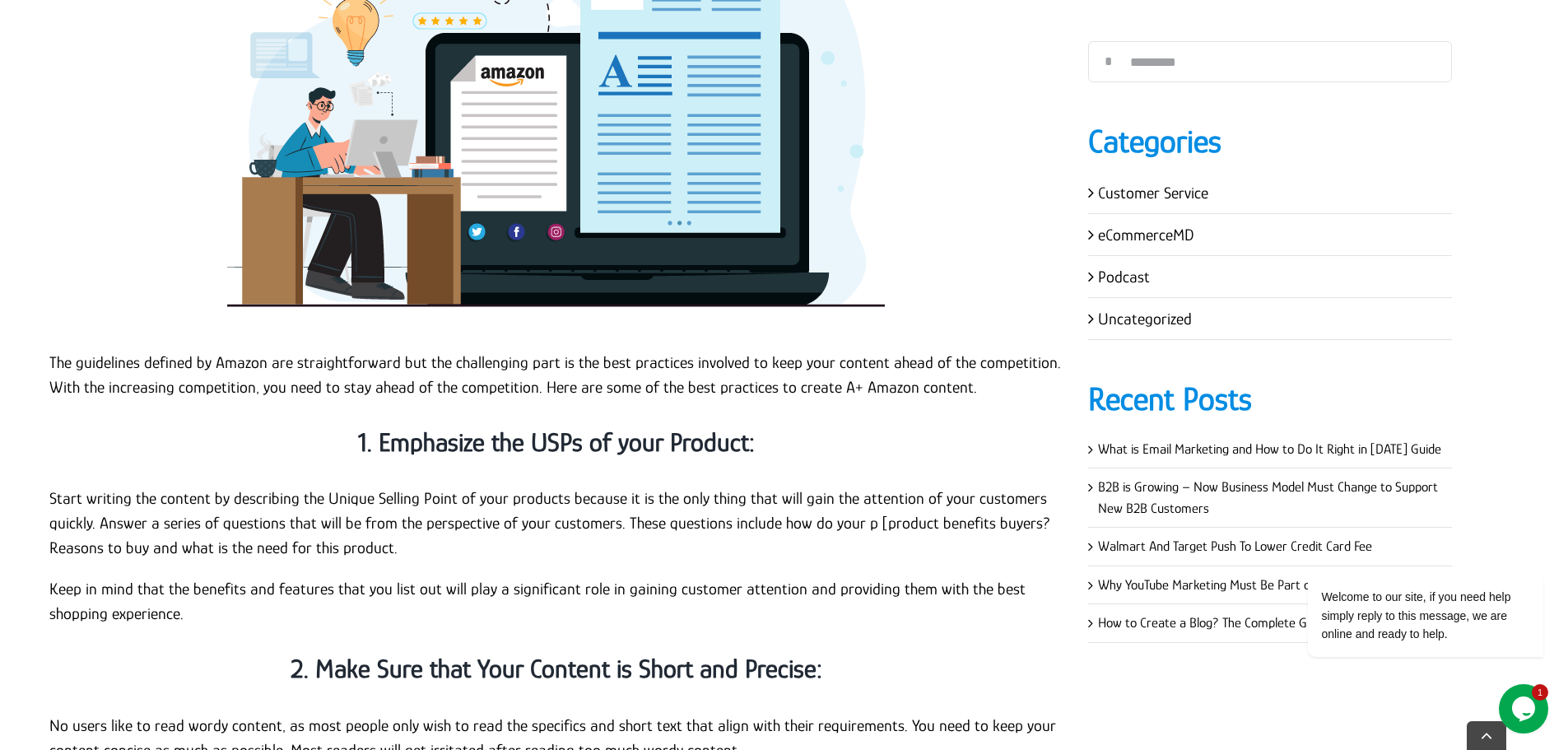
click at [203, 576] on p "Keep in mind that the benefits and features that you list out will play a signi…" at bounding box center [556, 601] width 1013 height 50
click at [186, 576] on p "Keep in mind that the benefits and features that you list out will play a signi…" at bounding box center [556, 601] width 1013 height 50
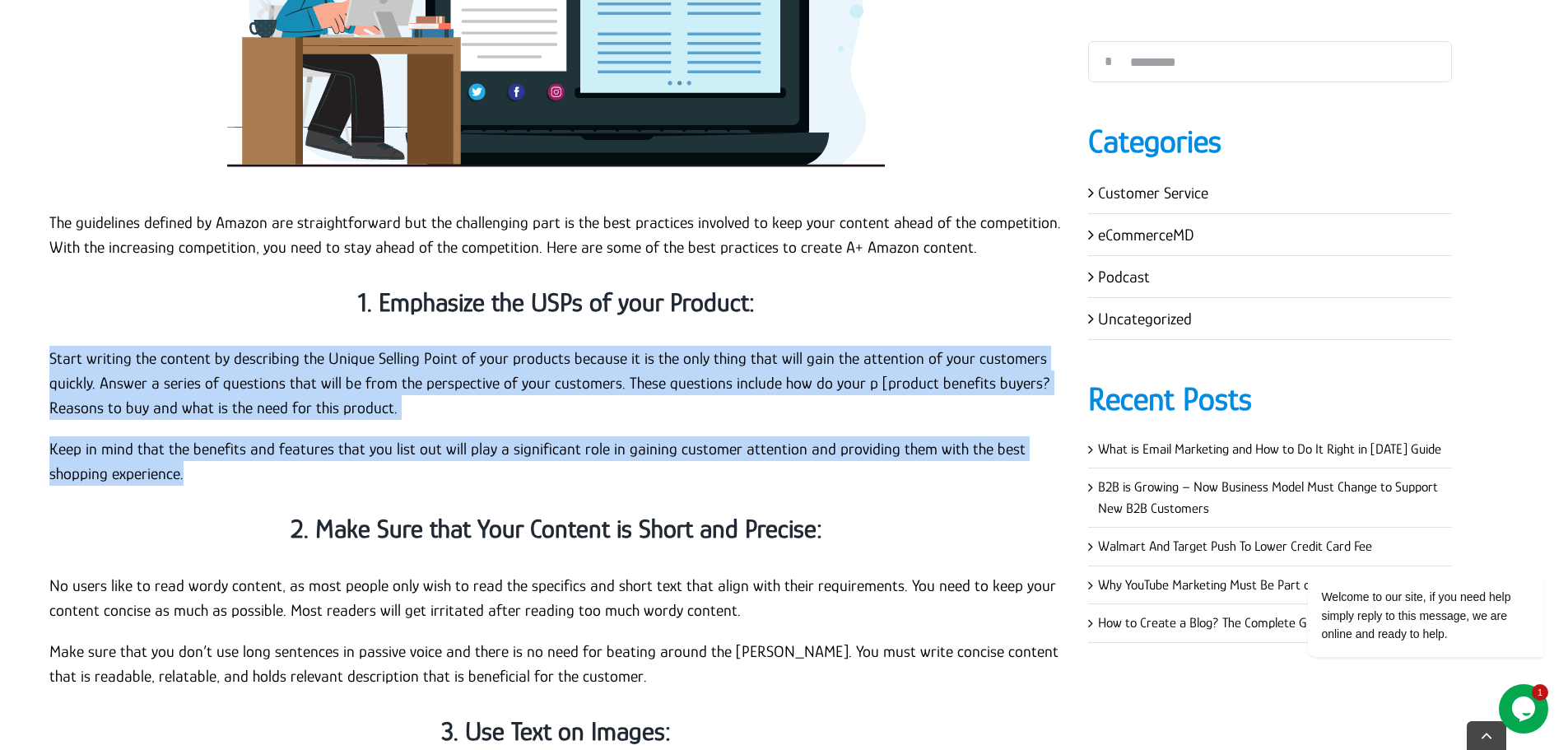
scroll to position [3952, 0]
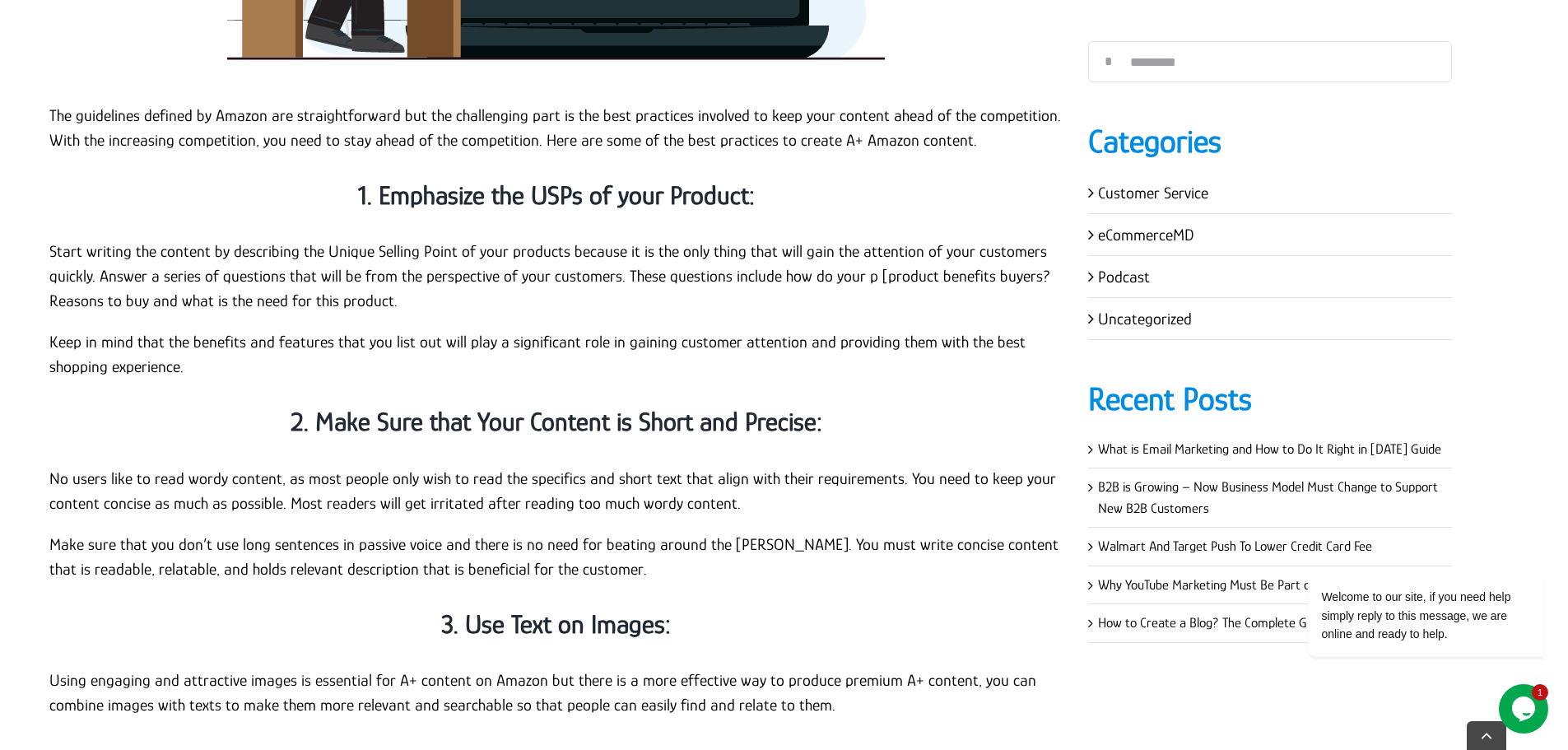
click at [486, 407] on strong "2. Make Sure that Your Content is Short and Precise:" at bounding box center [556, 421] width 532 height 29
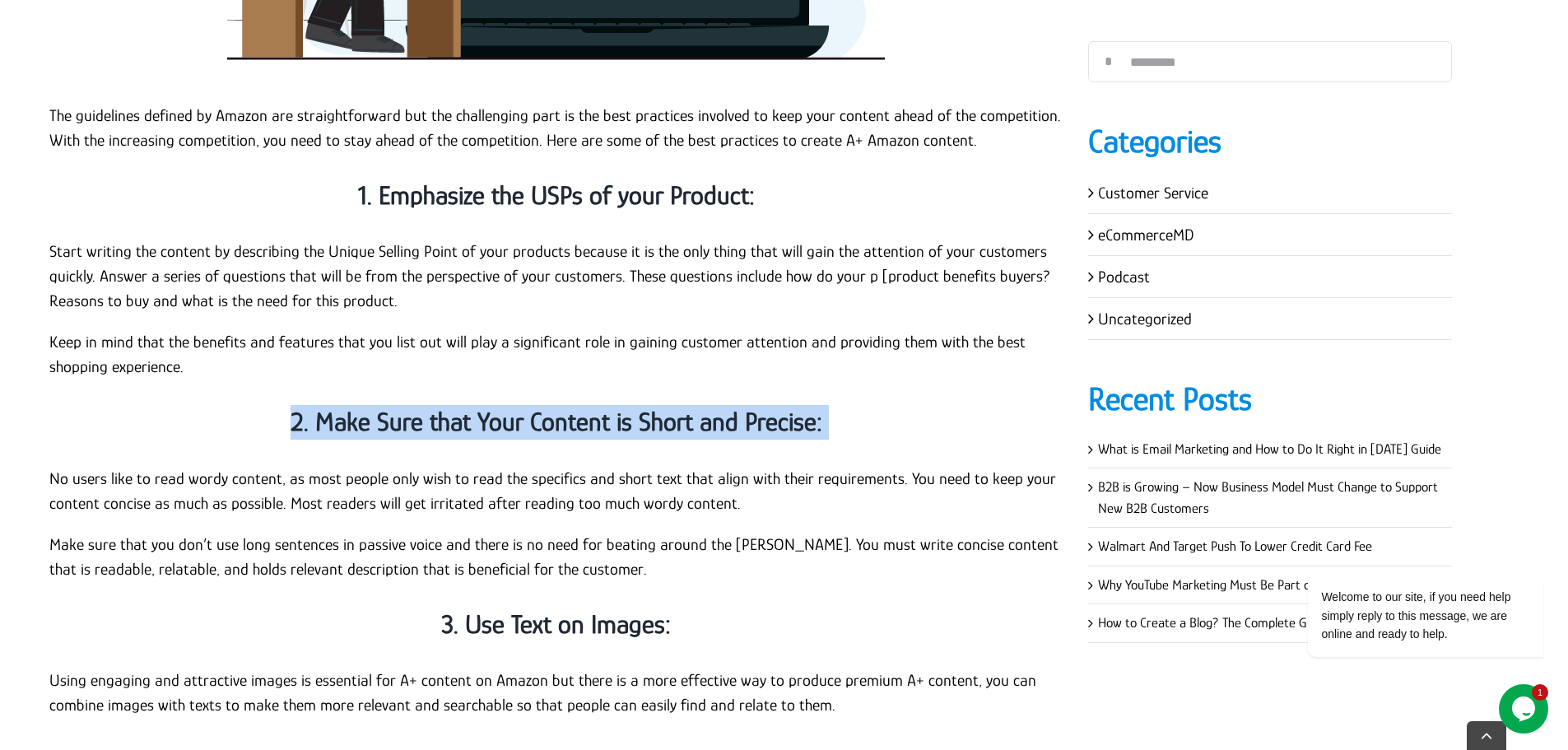
click at [486, 407] on strong "2. Make Sure that Your Content is Short and Precise:" at bounding box center [556, 421] width 532 height 29
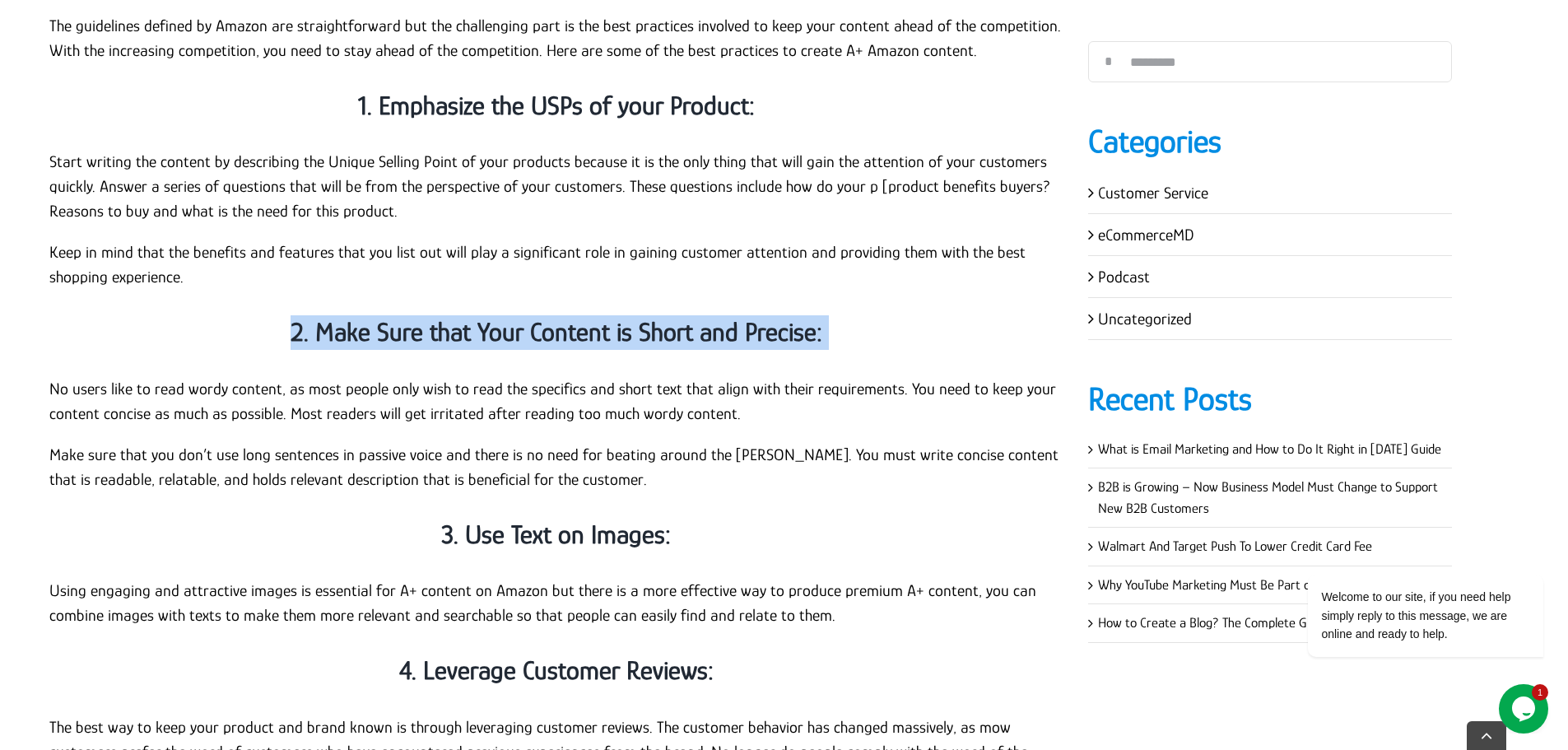
scroll to position [4200, 0]
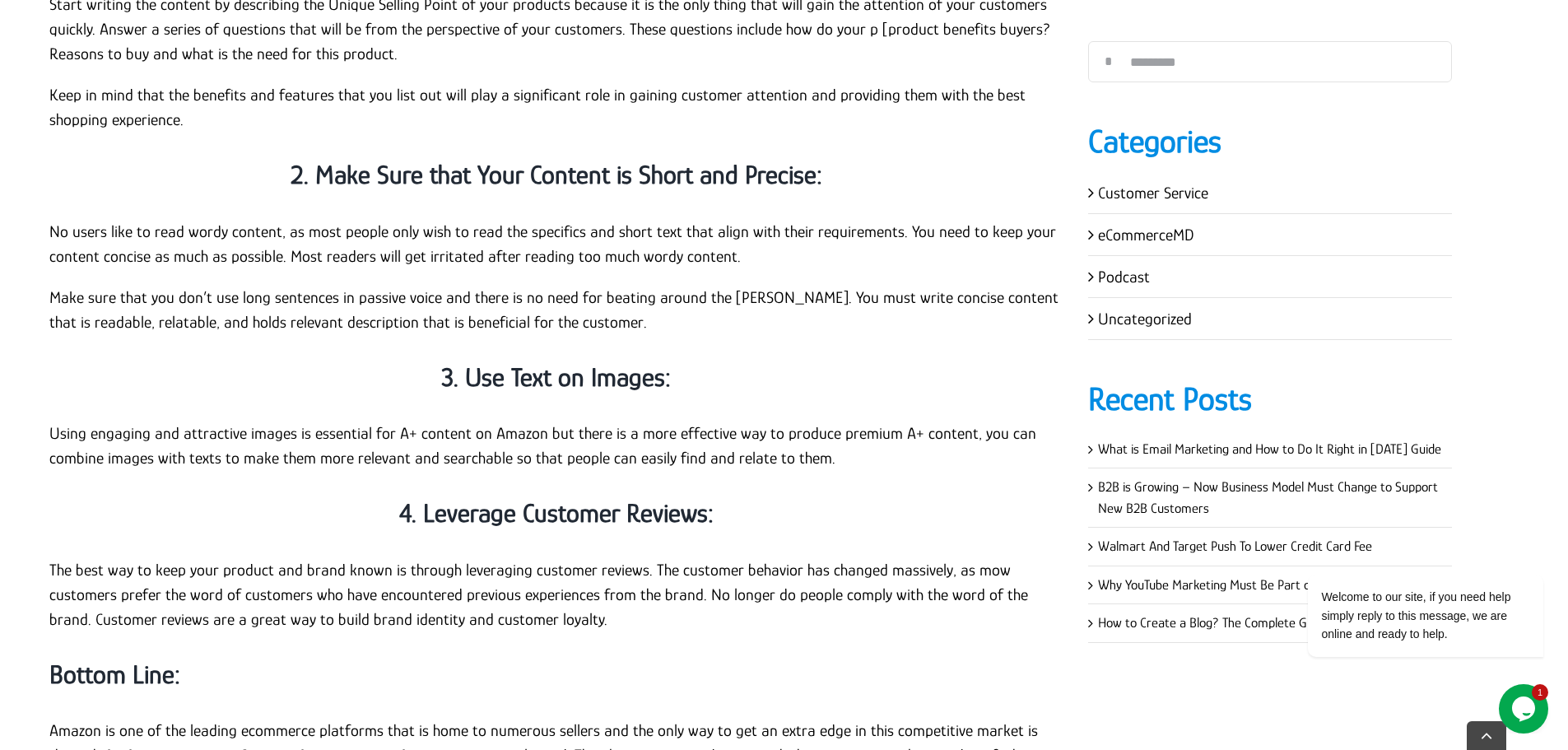
click at [643, 285] on p "Make sure that you don’t use long sentences in passive voice and there is no ne…" at bounding box center [556, 310] width 1013 height 50
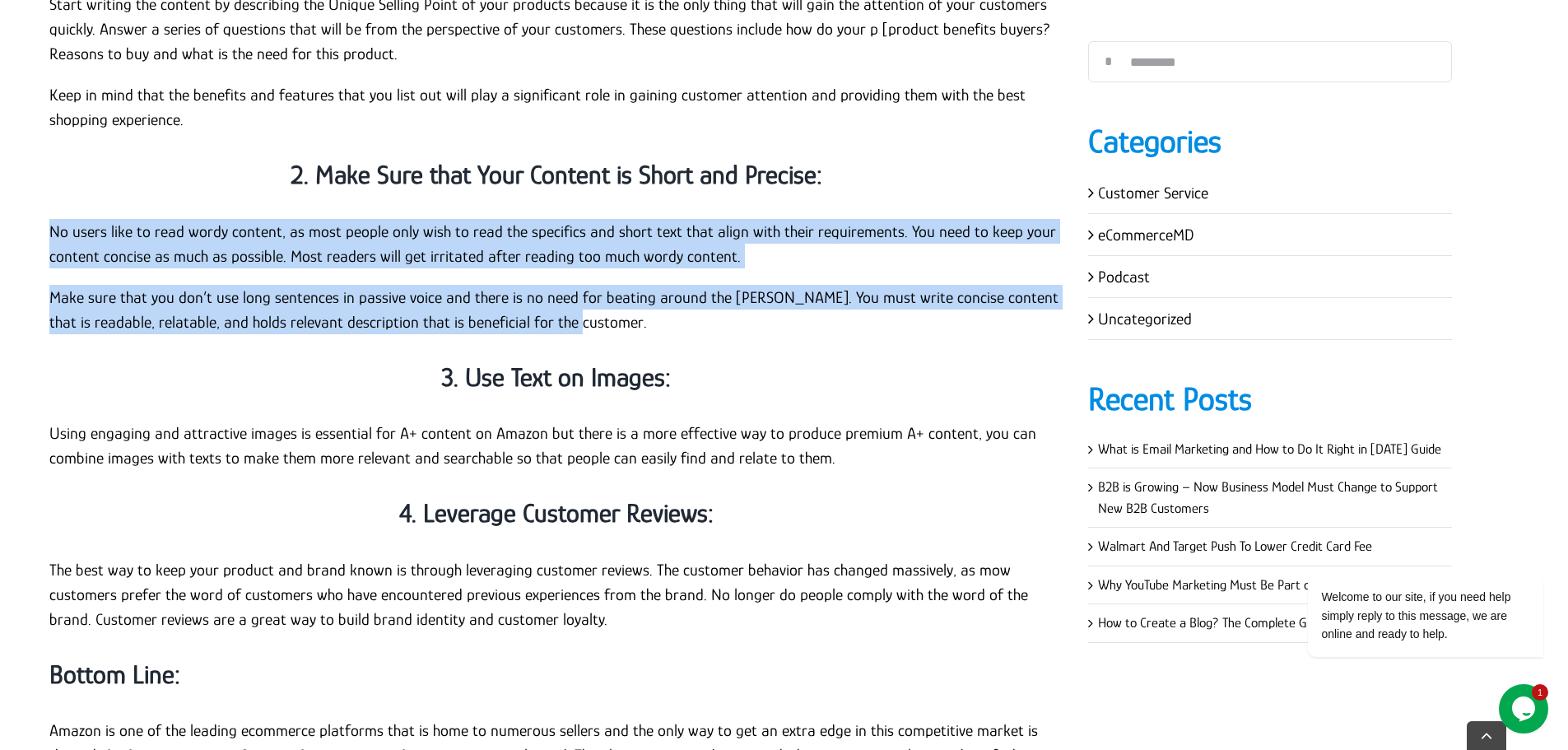
click at [50, 219] on p "No users like to read wordy content, as most people only wish to read the speci…" at bounding box center [556, 244] width 1013 height 50
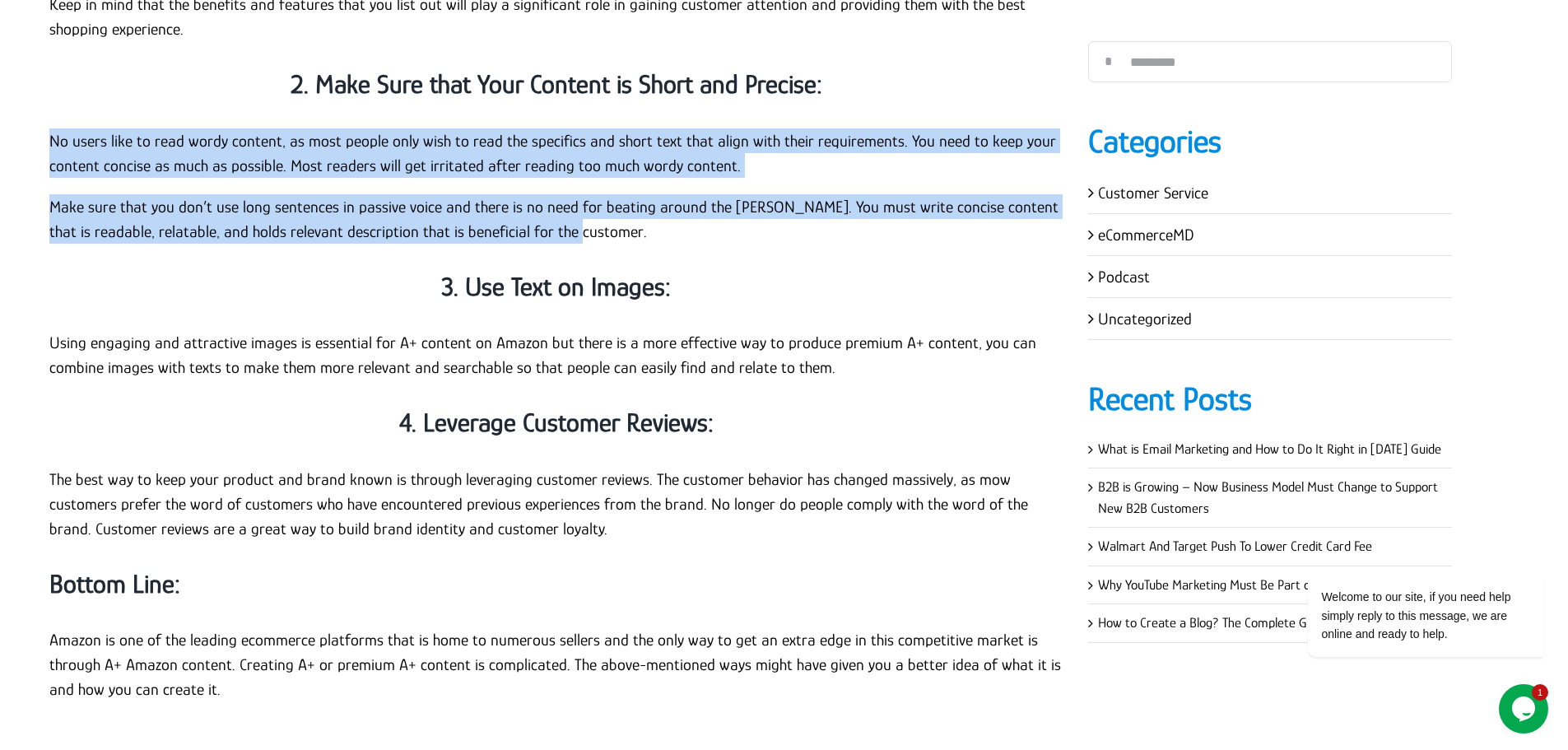
scroll to position [4282, 0]
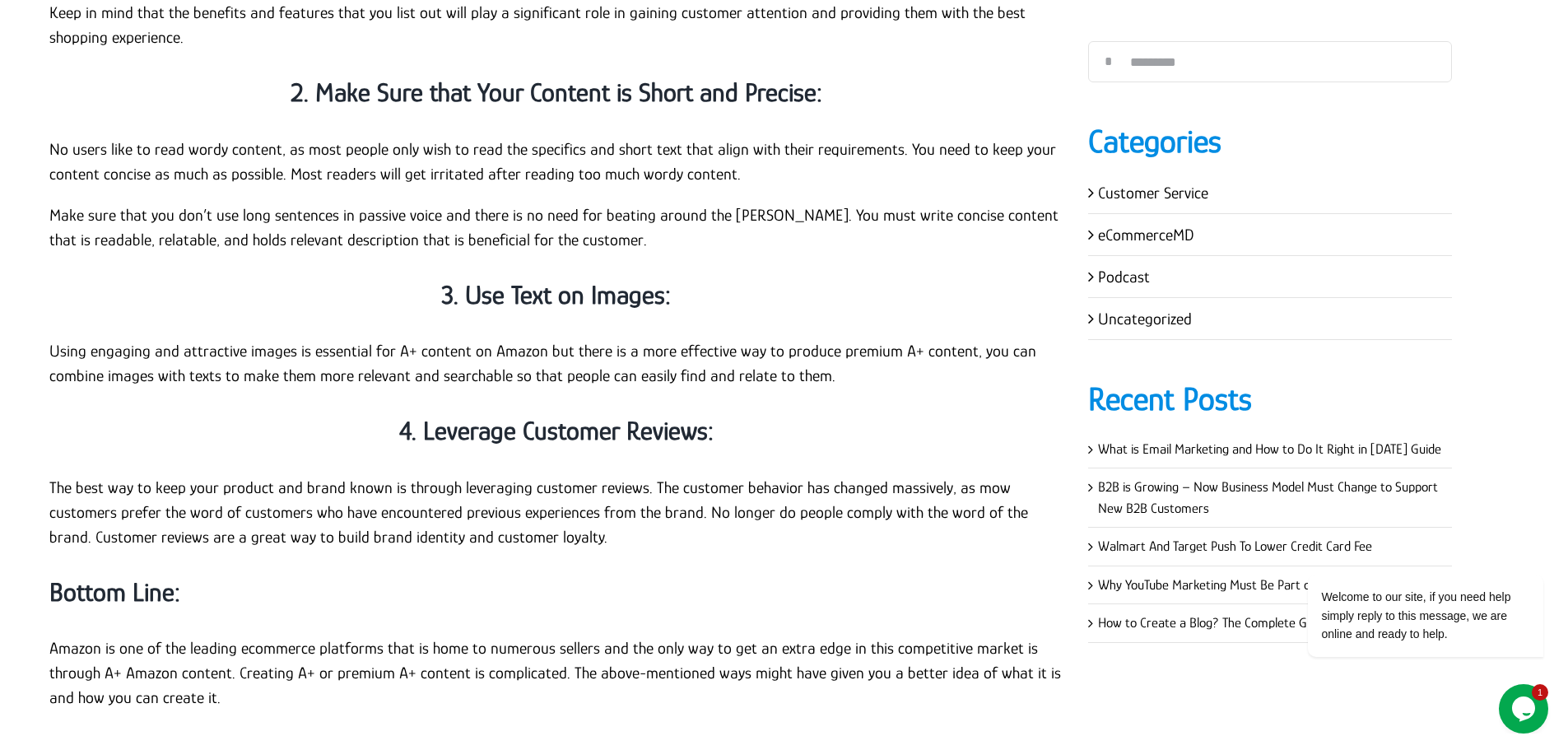
click at [119, 577] on strong "Bottom Line:" at bounding box center [115, 592] width 131 height 29
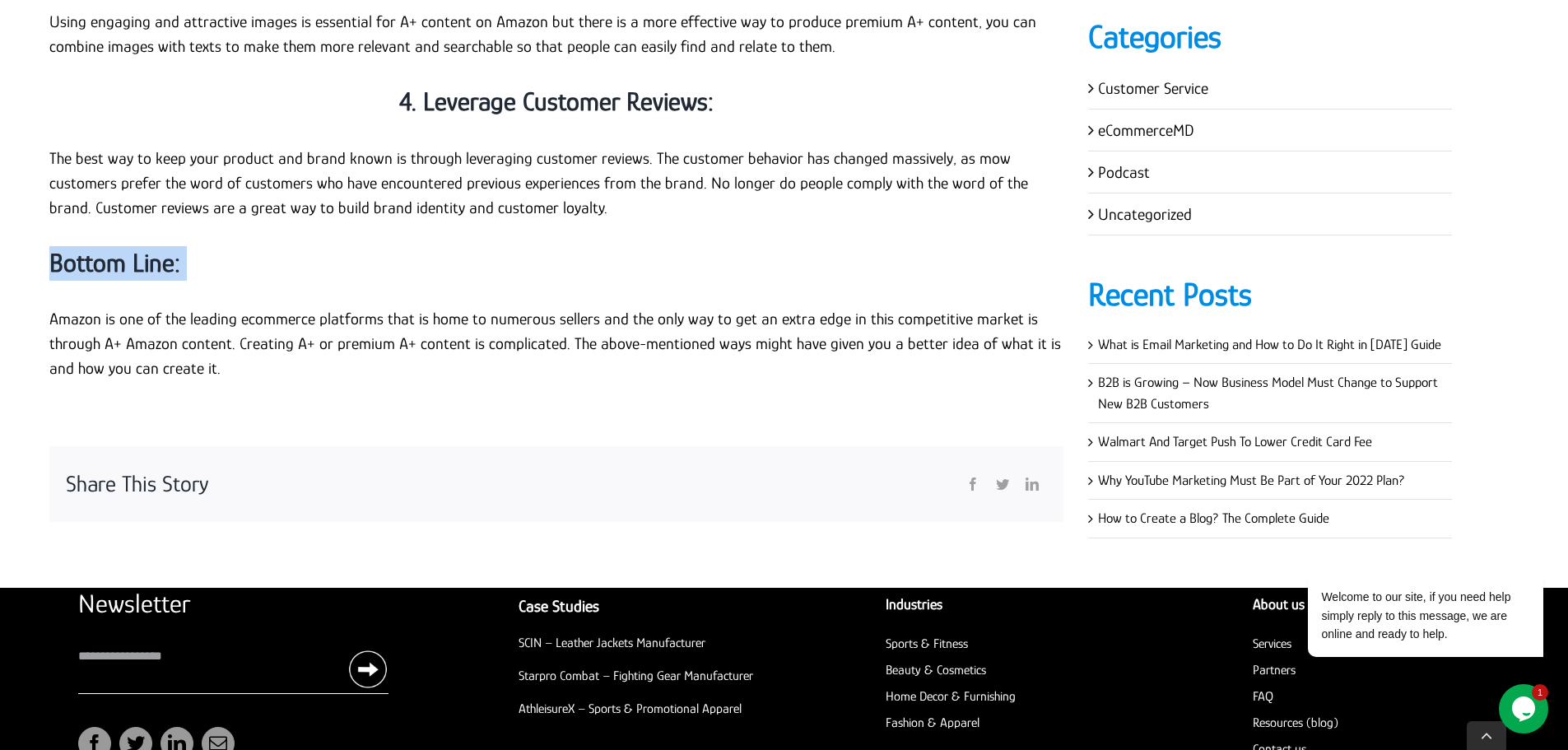
click at [222, 306] on p "Amazon is one of the leading ecommerce platforms that is home to numerous selle…" at bounding box center [556, 343] width 1013 height 75
click at [211, 306] on p "Amazon is one of the leading ecommerce platforms that is home to numerous selle…" at bounding box center [556, 343] width 1013 height 75
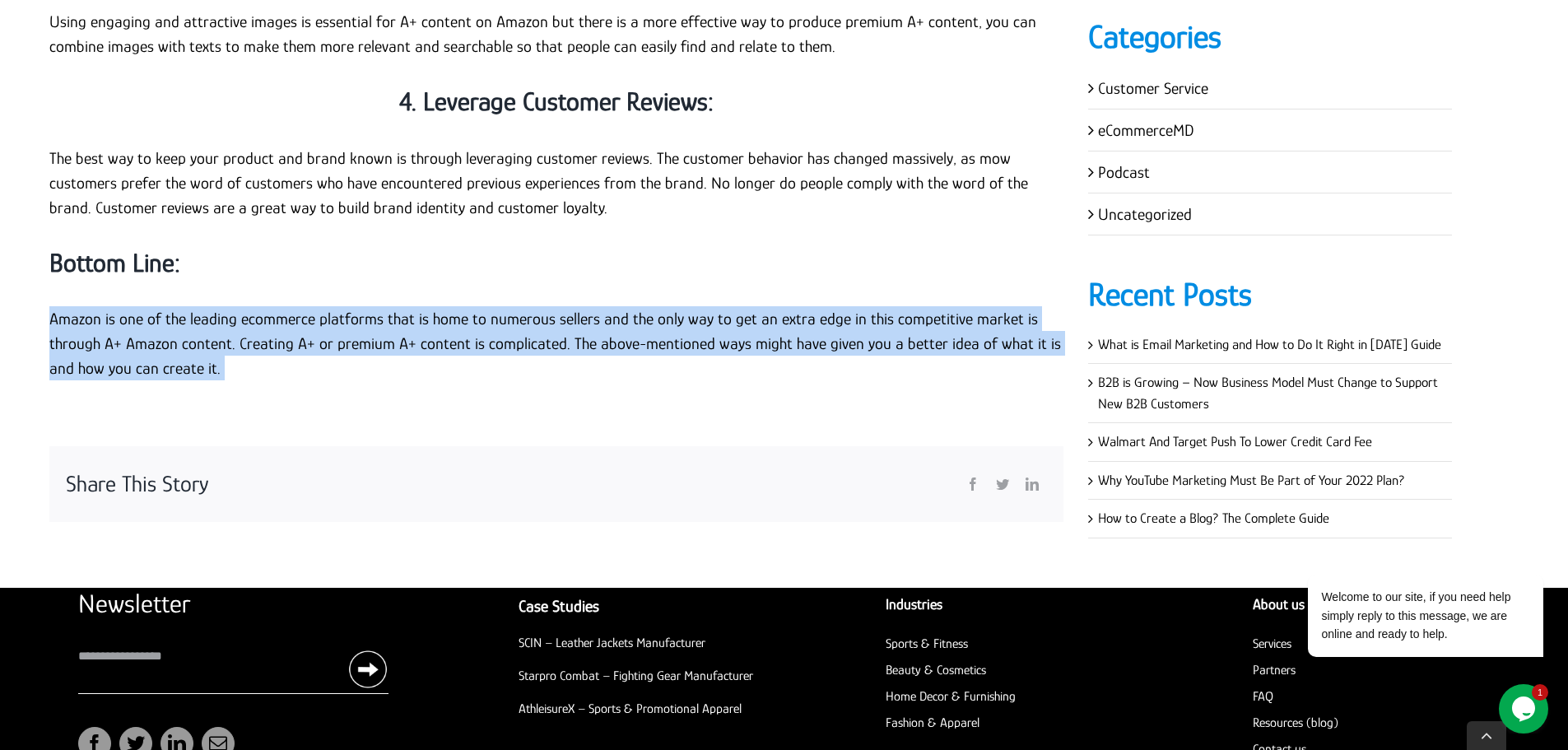
click at [211, 306] on p "Amazon is one of the leading ecommerce platforms that is home to numerous selle…" at bounding box center [556, 343] width 1013 height 75
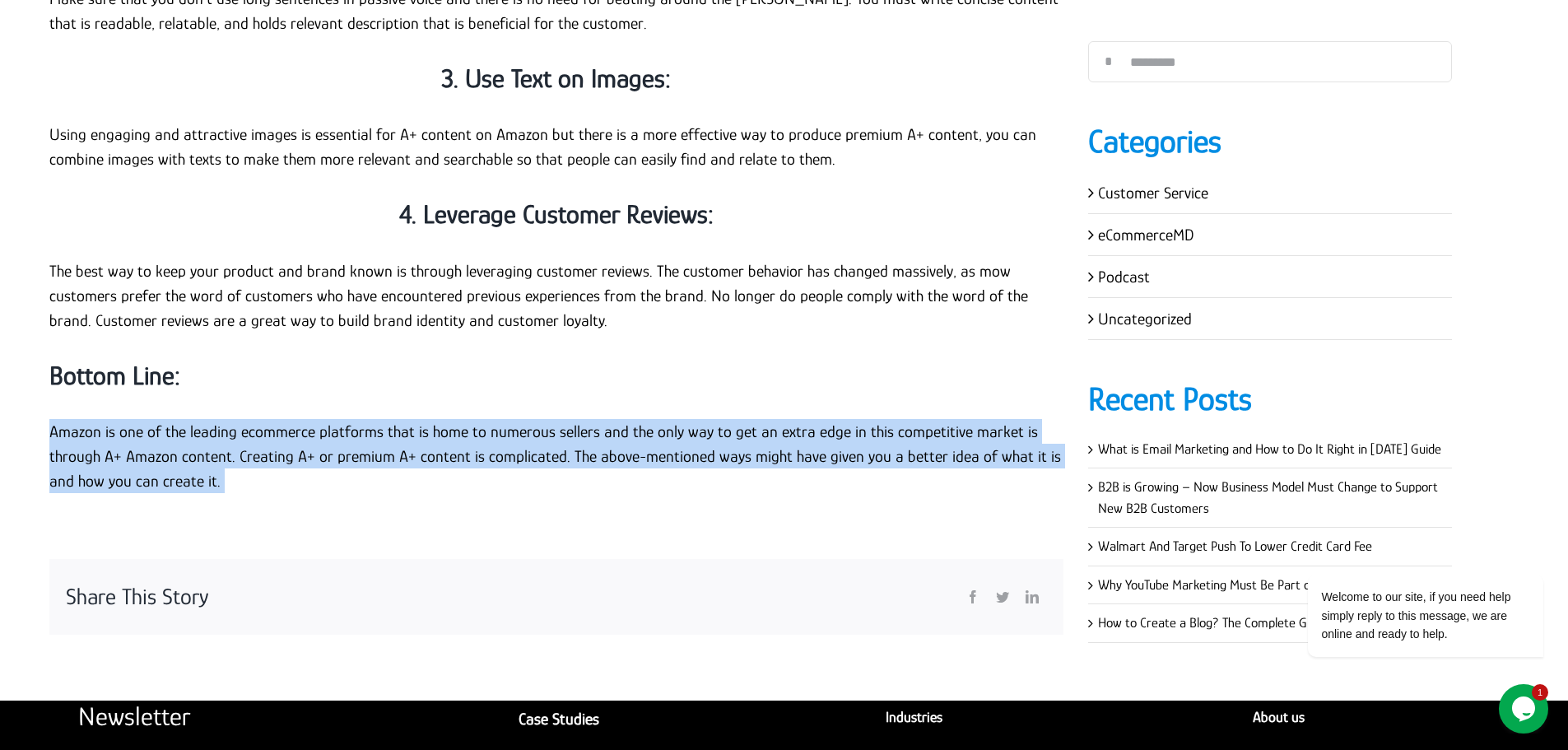
scroll to position [4200, 0]
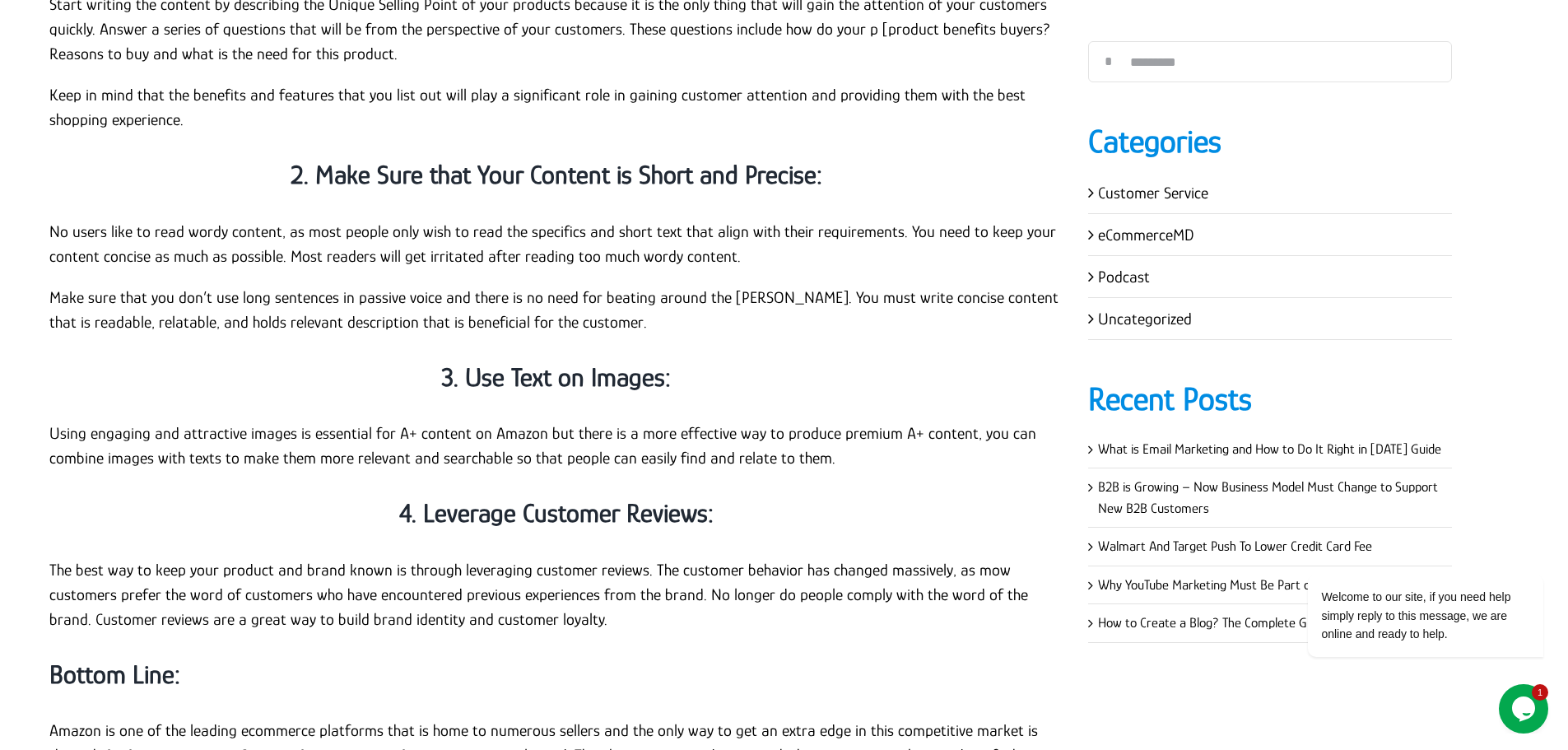
click at [546, 363] on strong "3. Use Text on Images:" at bounding box center [556, 377] width 230 height 29
click at [545, 363] on strong "3. Use Text on Images:" at bounding box center [556, 377] width 230 height 29
click at [544, 363] on strong "3. Use Text on Images:" at bounding box center [556, 377] width 230 height 29
click at [265, 421] on p "Using engaging and attractive images is essential for A+ content on Amazon but …" at bounding box center [556, 445] width 1013 height 50
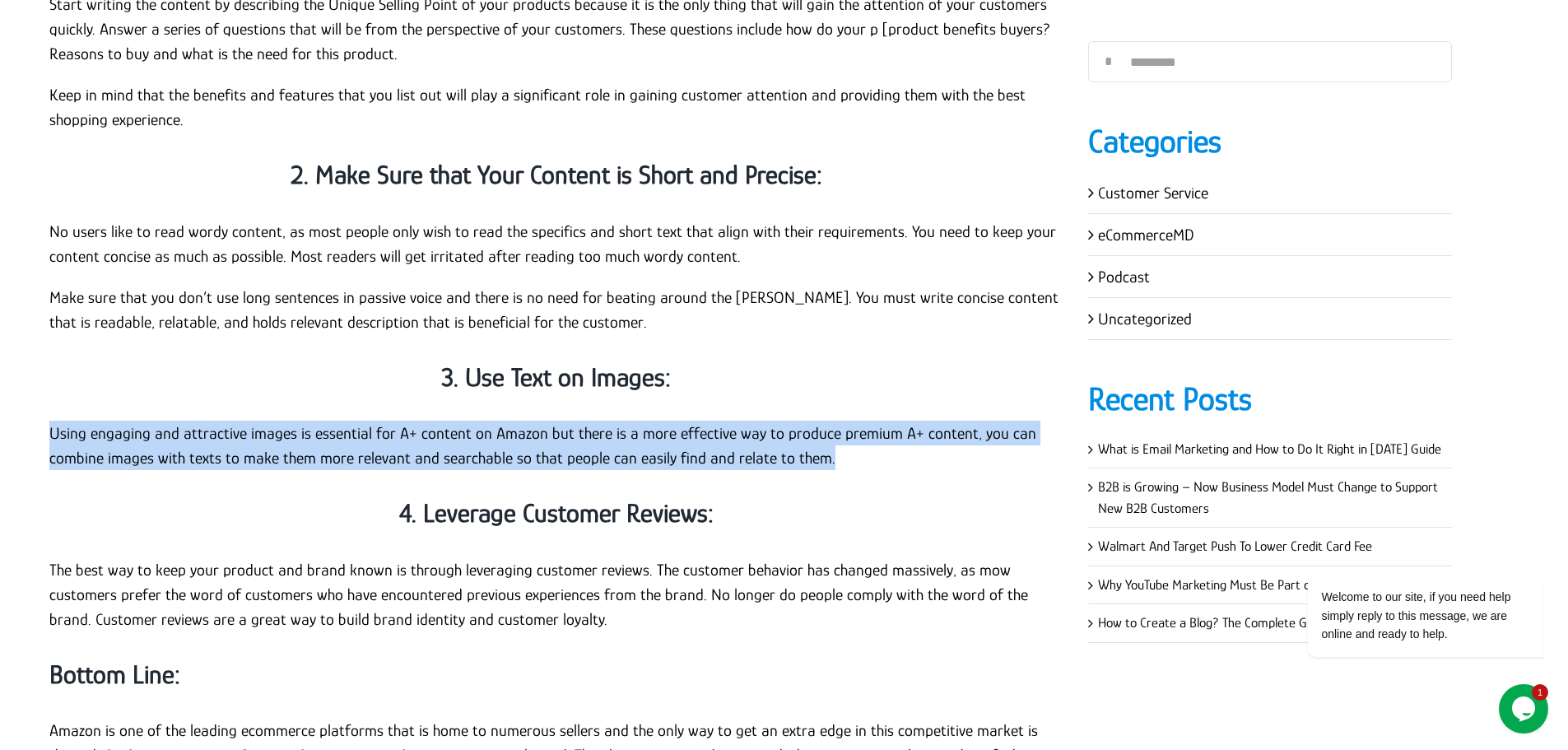
click at [265, 421] on p "Using engaging and attractive images is essential for A+ content on Amazon but …" at bounding box center [556, 445] width 1013 height 50
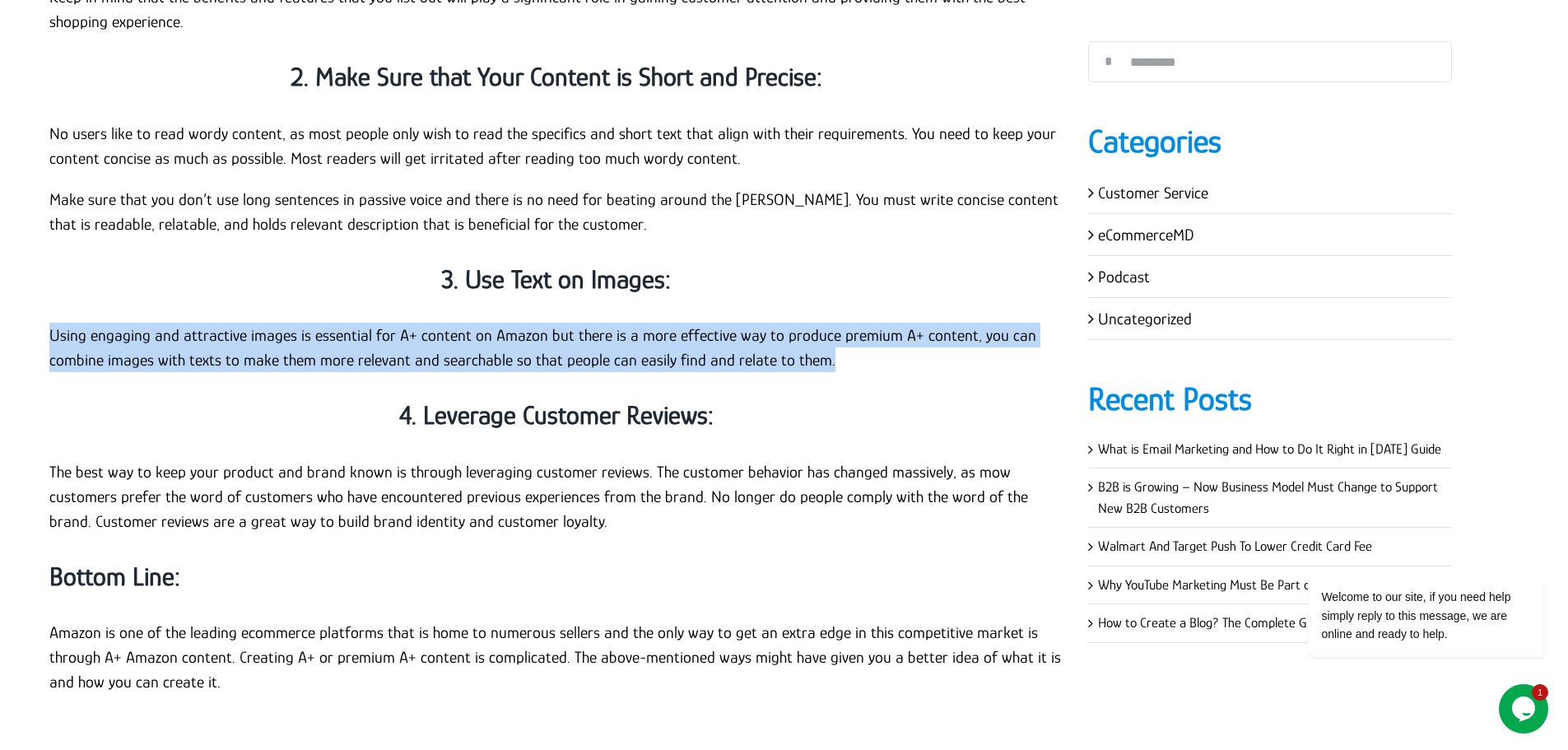
scroll to position [4282, 0]
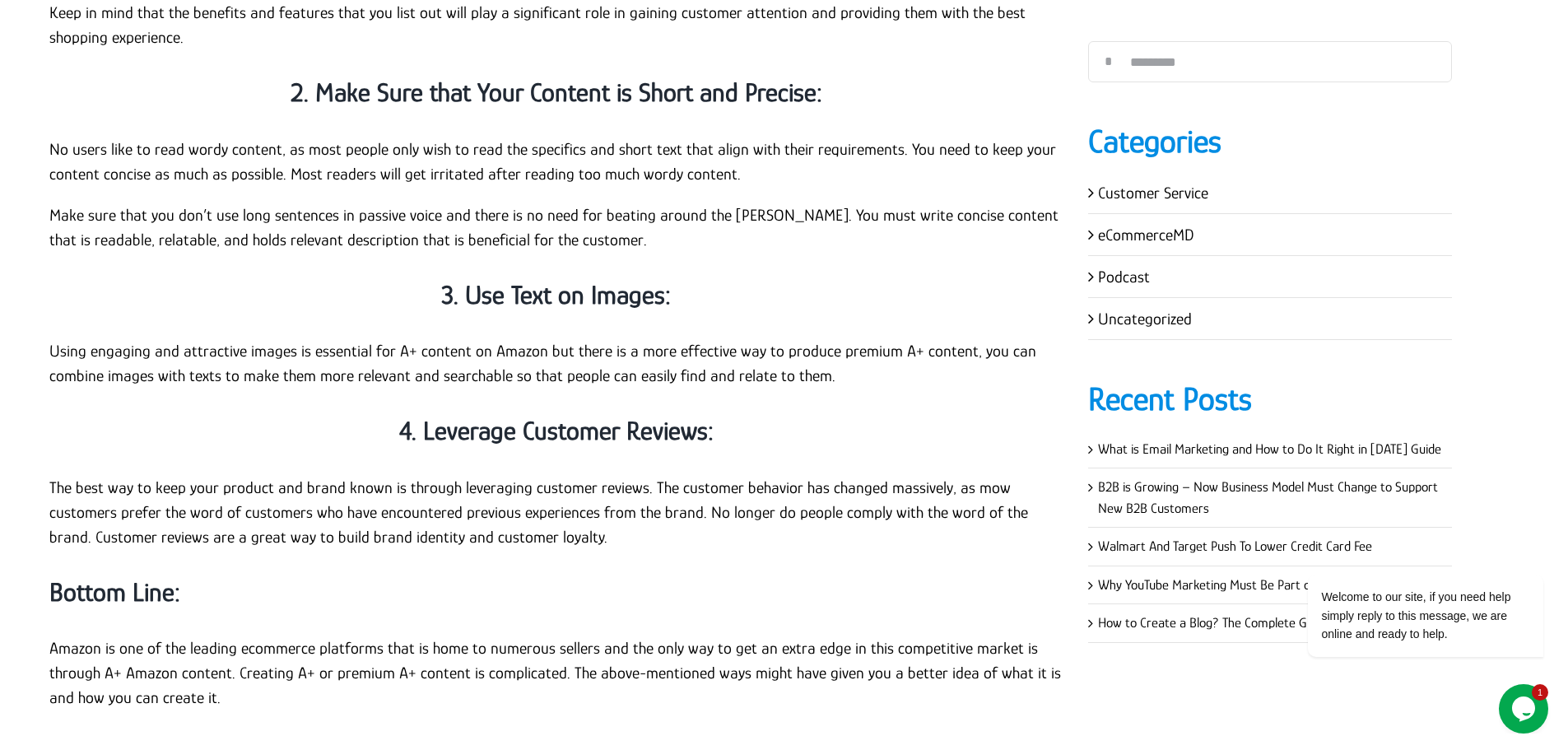
click at [450, 416] on strong "4. Leverage Customer Reviews:" at bounding box center [556, 431] width 315 height 29
click at [392, 475] on p "The best way to keep your product and brand known is through leveraging custome…" at bounding box center [556, 512] width 1013 height 75
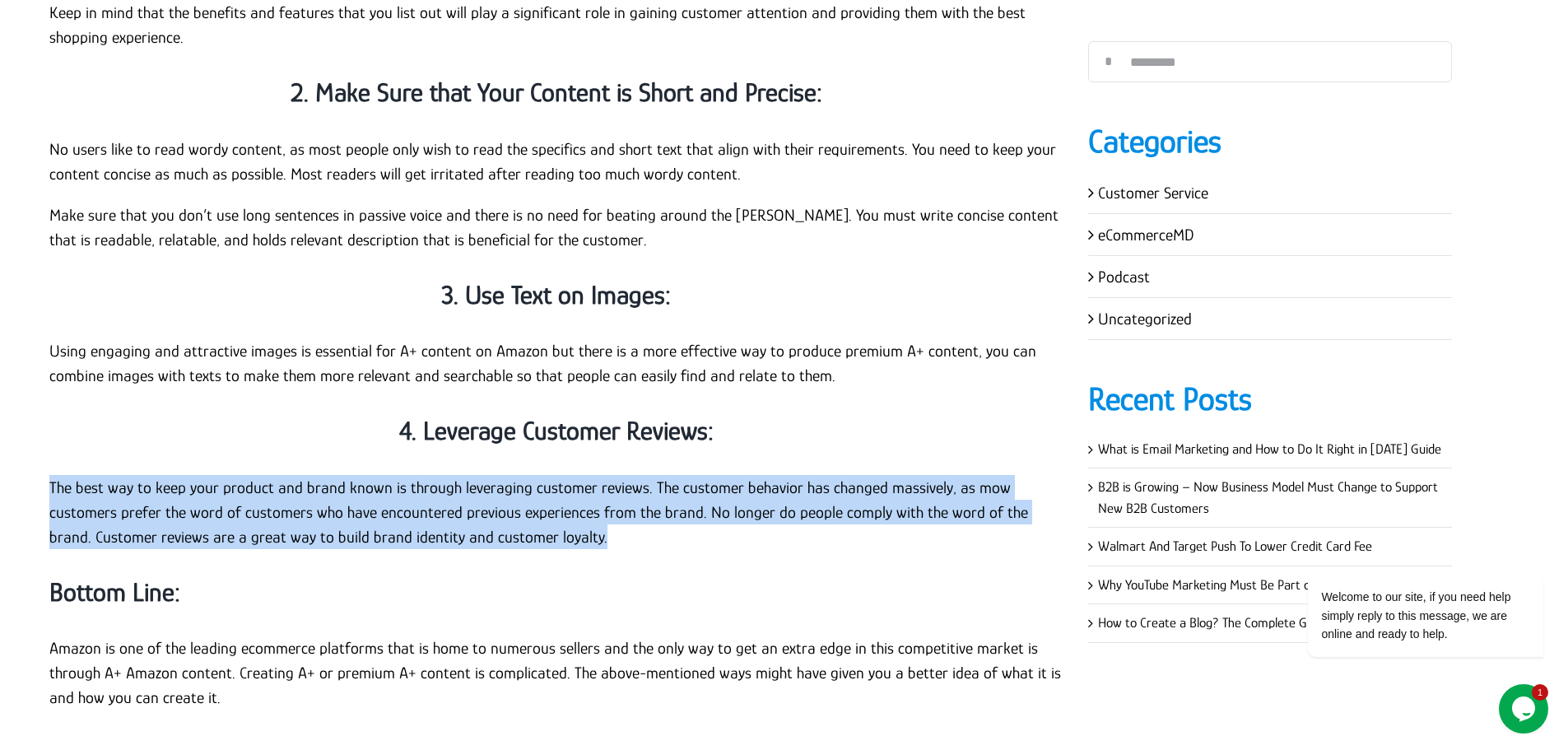
click at [392, 475] on p "The best way to keep your product and brand known is through leveraging custome…" at bounding box center [556, 512] width 1013 height 75
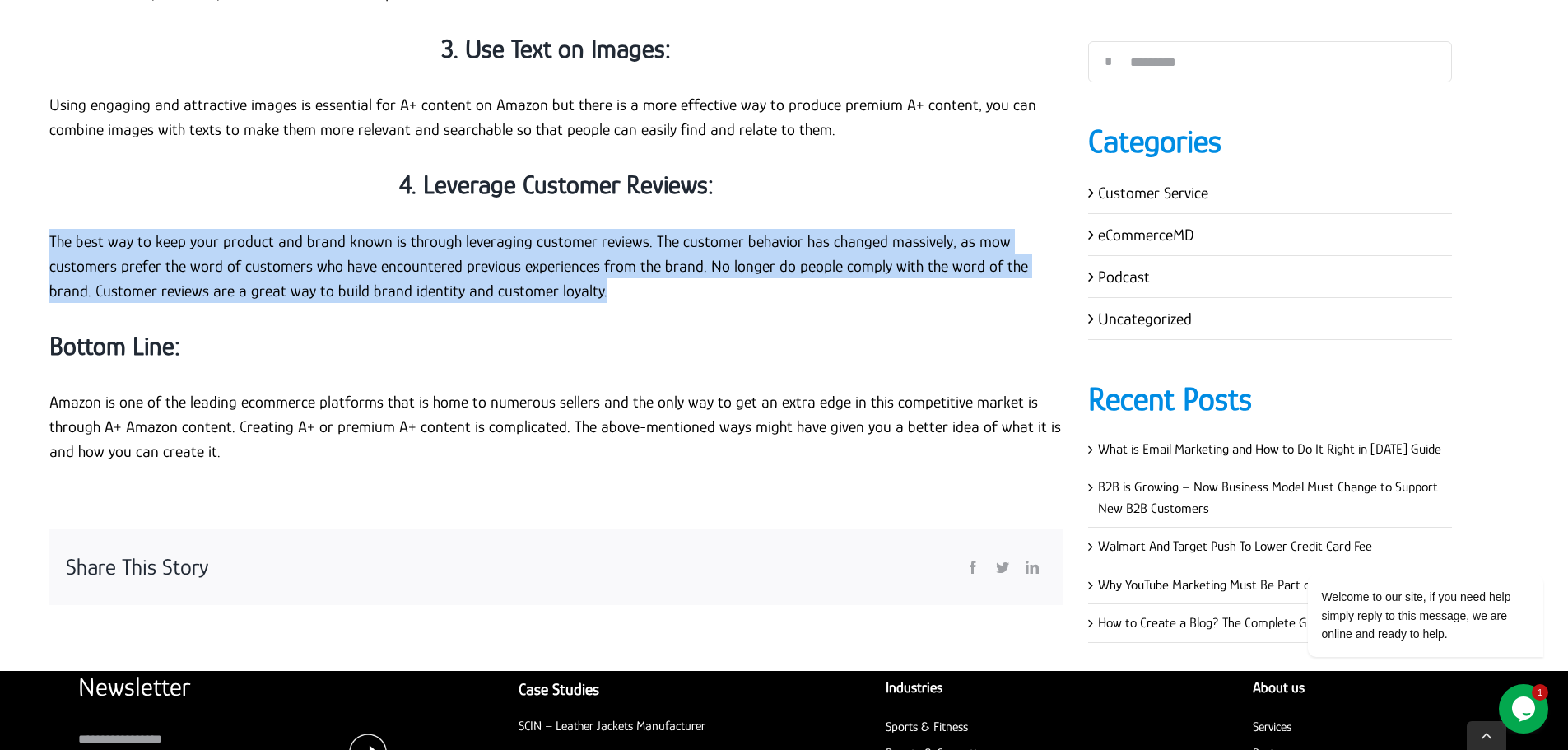
scroll to position [4529, 0]
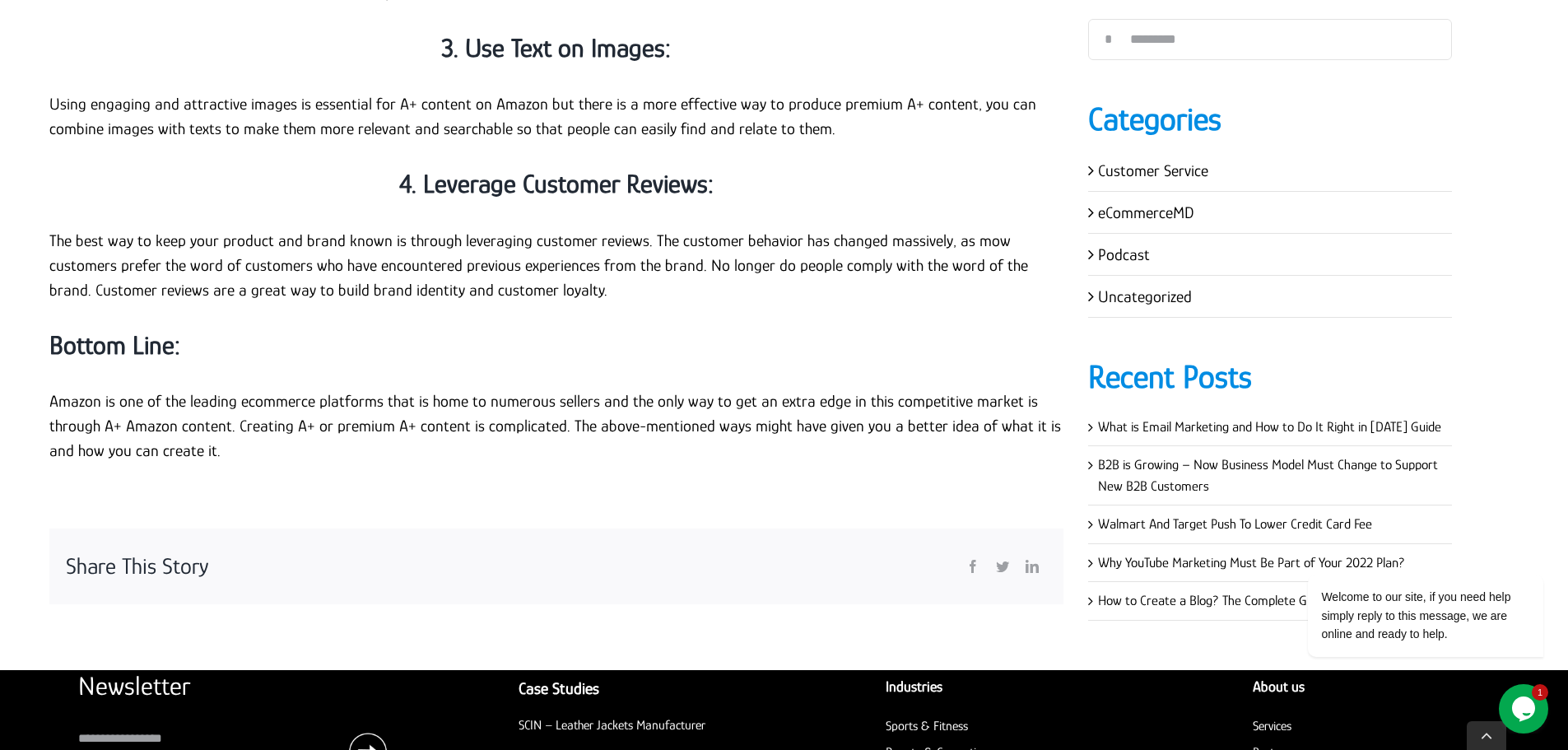
click at [410, 91] on p "Using engaging and attractive images is essential for A+ content on Amazon but …" at bounding box center [556, 116] width 1013 height 50
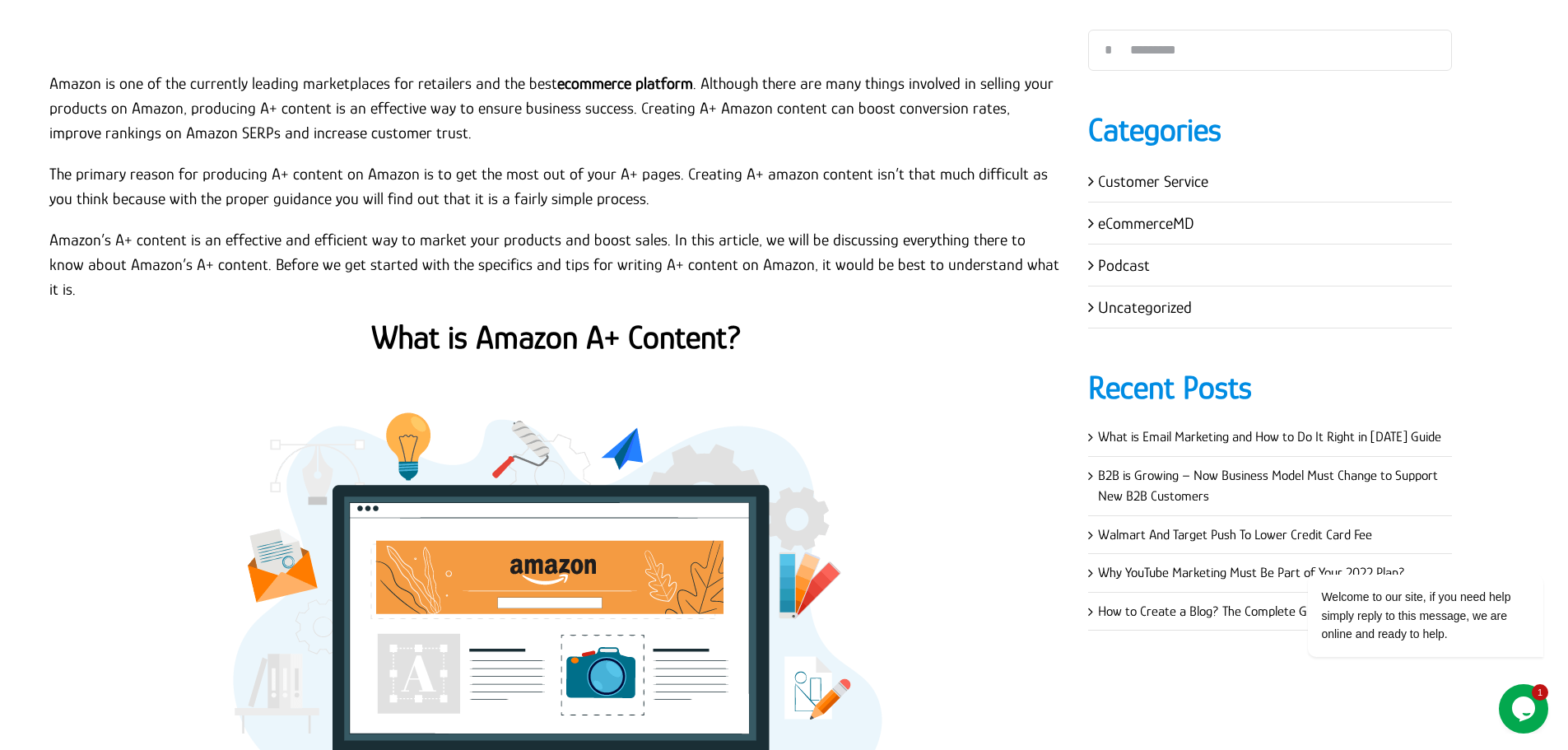
scroll to position [0, 0]
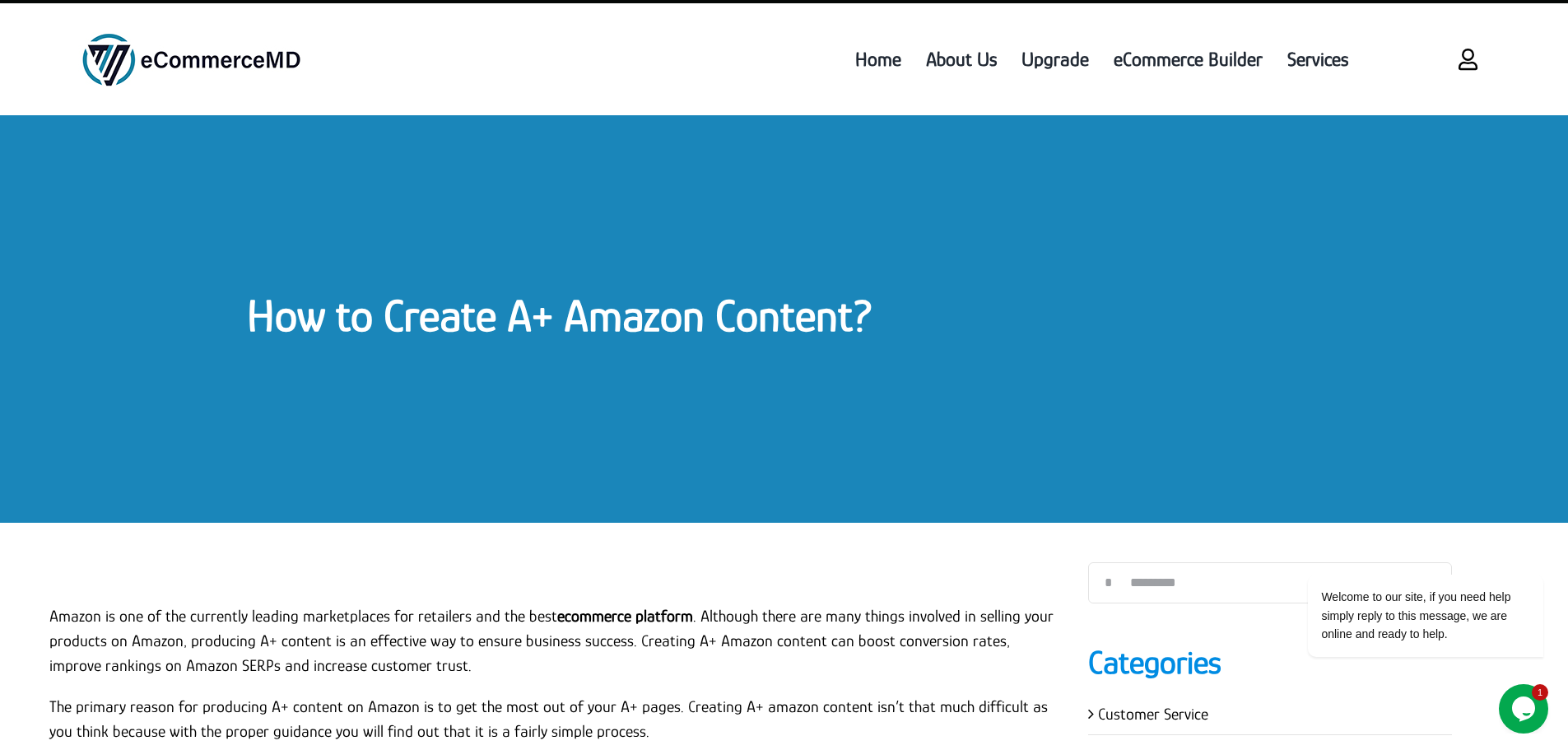
click at [635, 298] on link "How to Create A+ Amazon Content?" at bounding box center [559, 315] width 626 height 51
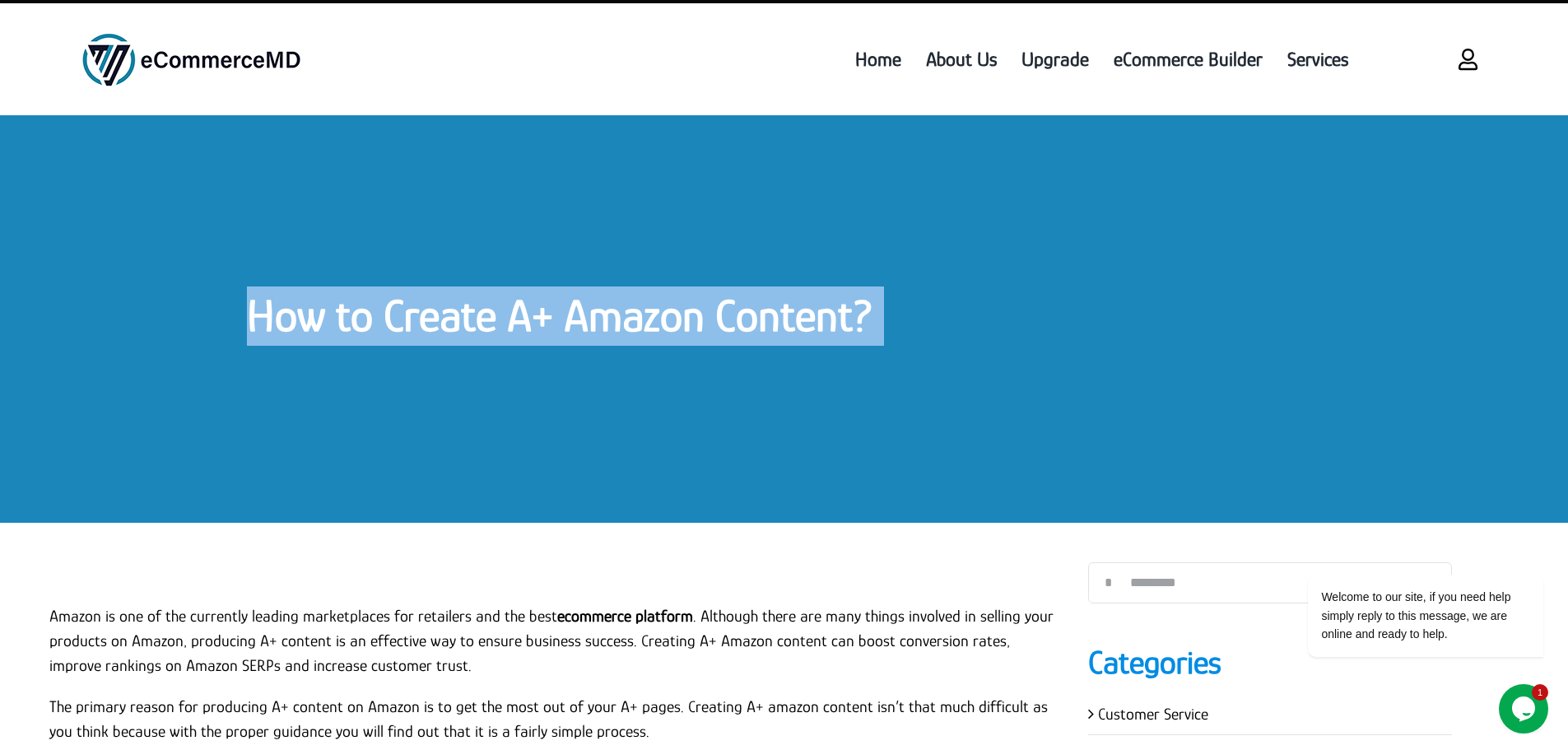
click at [635, 298] on link "How to Create A+ Amazon Content?" at bounding box center [559, 315] width 626 height 51
click at [1321, 415] on div "How to Create A+ Amazon Content?" at bounding box center [784, 318] width 1568 height 408
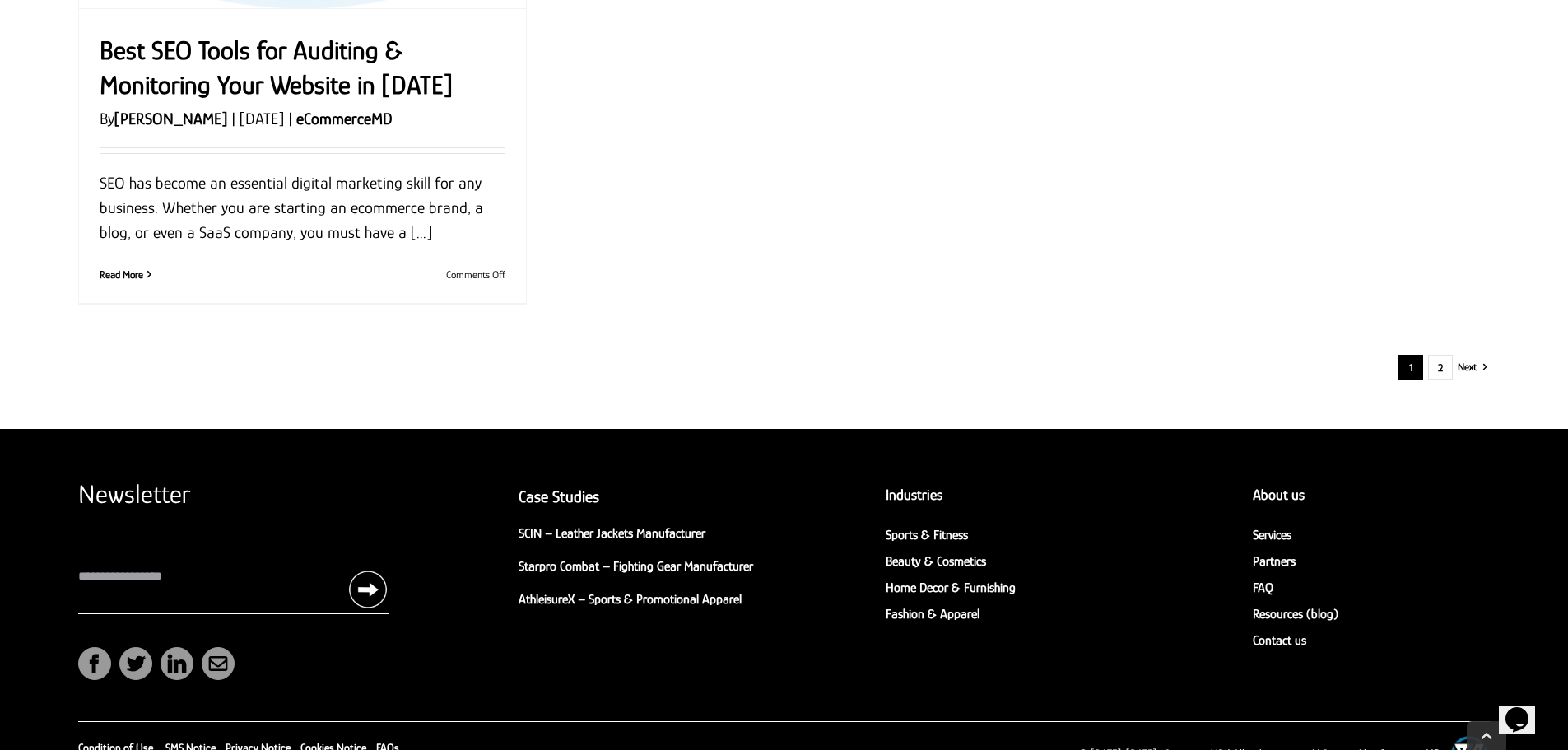
scroll to position [2185, 0]
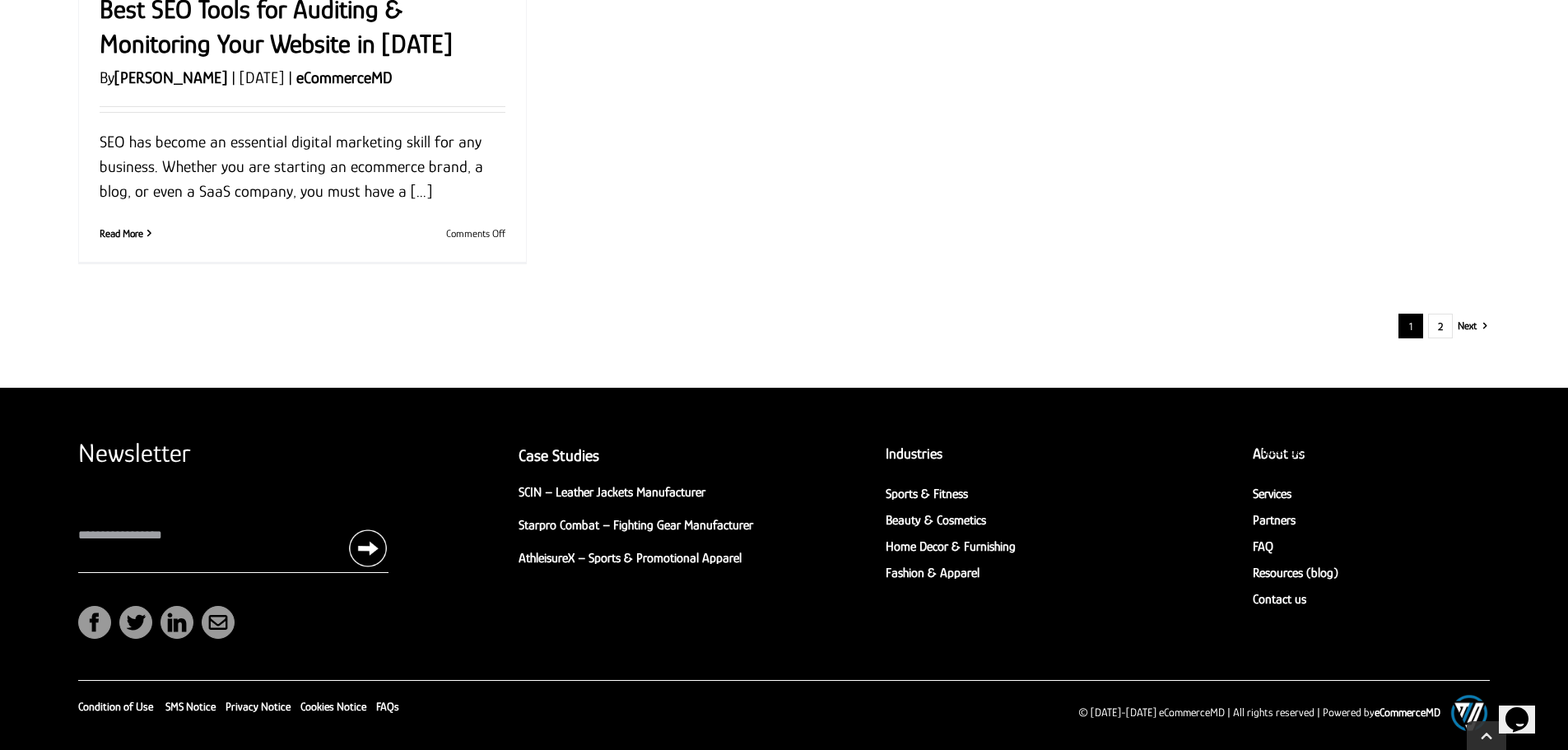
click at [1426, 321] on div "1 2 Next" at bounding box center [784, 326] width 1390 height 25
click at [1433, 321] on link "2" at bounding box center [1440, 326] width 25 height 25
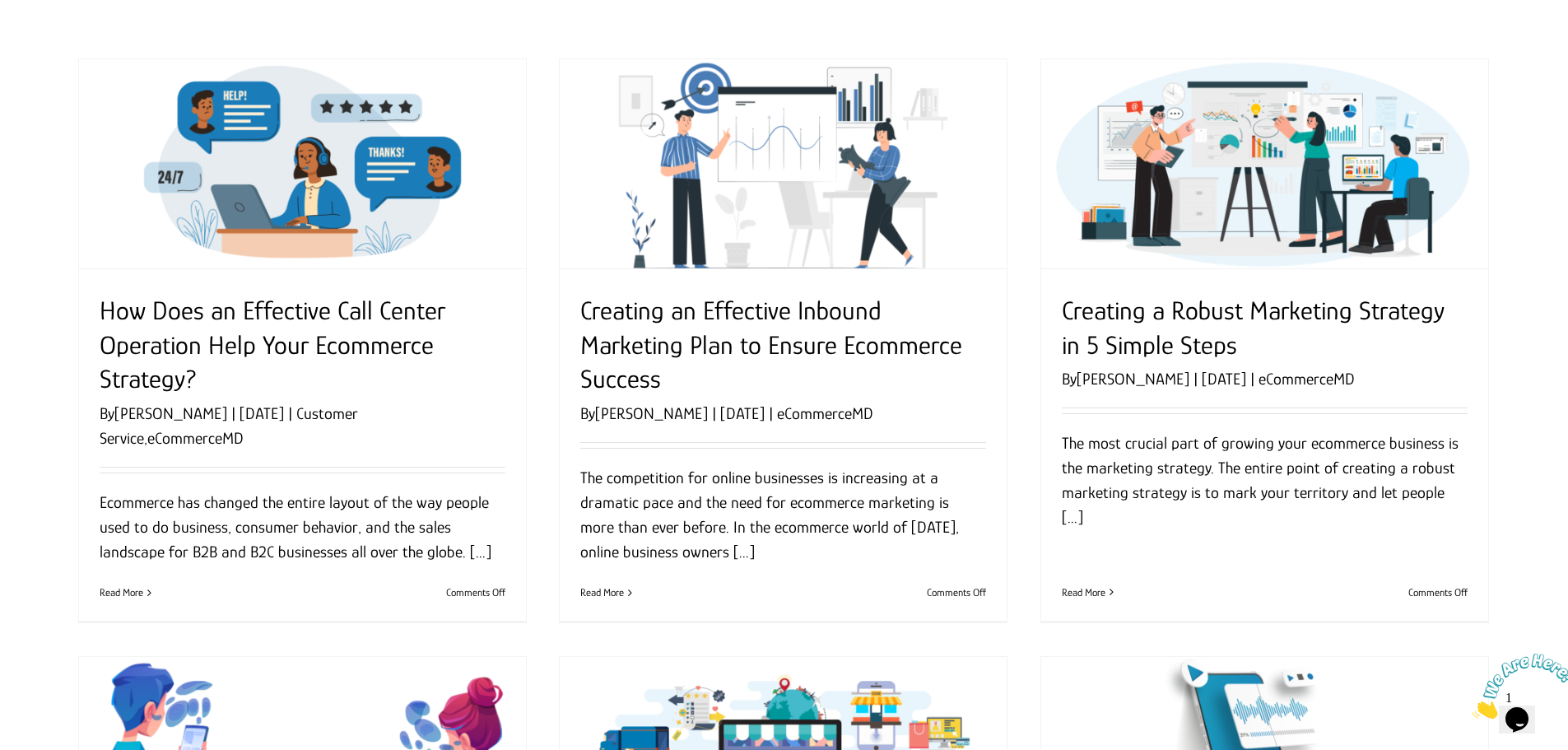
scroll to position [82, 0]
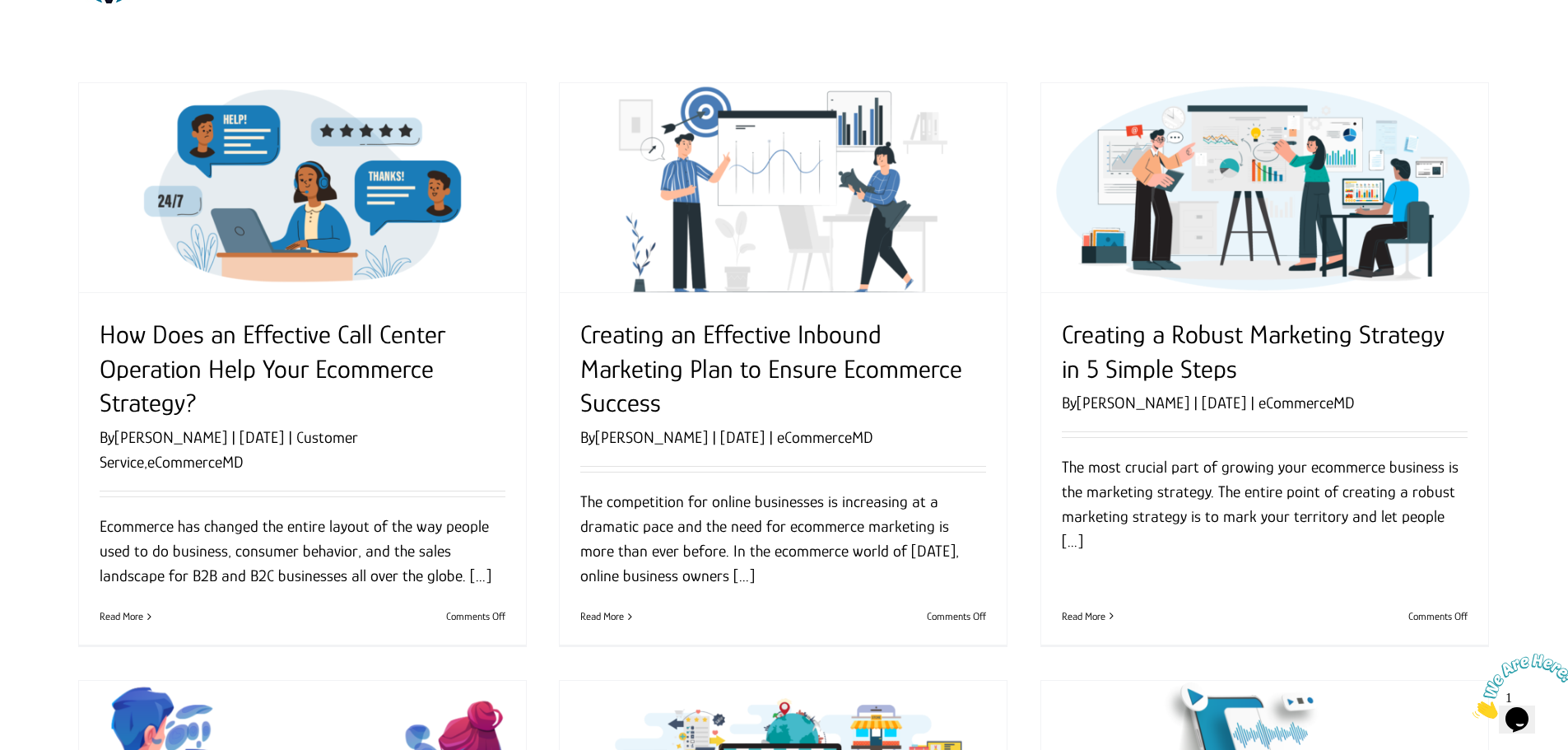
click at [167, 354] on link "How Does an Effective Call Center Operation Help Your Ecommerce Strategy?" at bounding box center [272, 368] width 346 height 98
click at [743, 371] on link "Creating an Effective Inbound Marketing Plan to Ensure Ecommerce Success" at bounding box center [771, 368] width 382 height 98
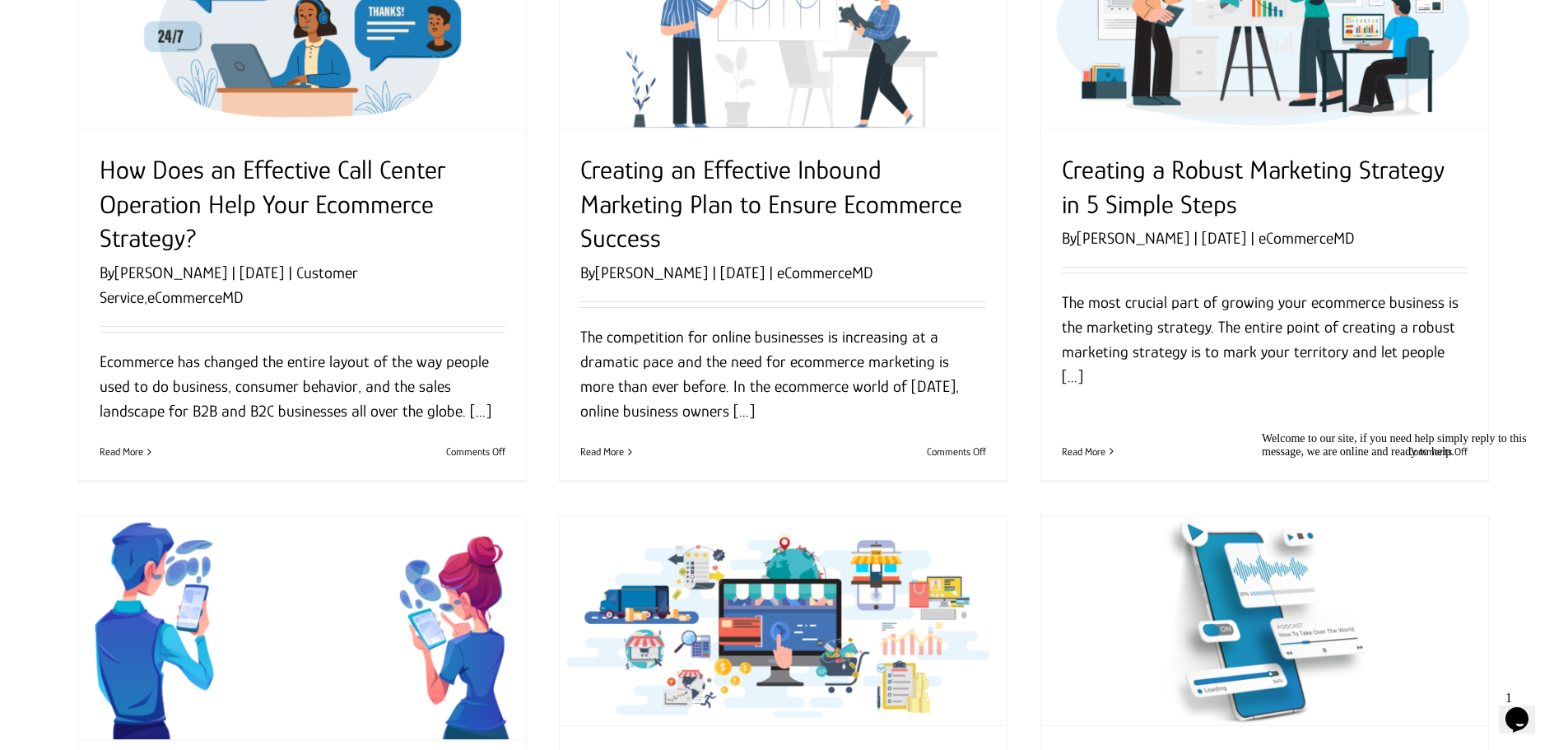
scroll to position [165, 0]
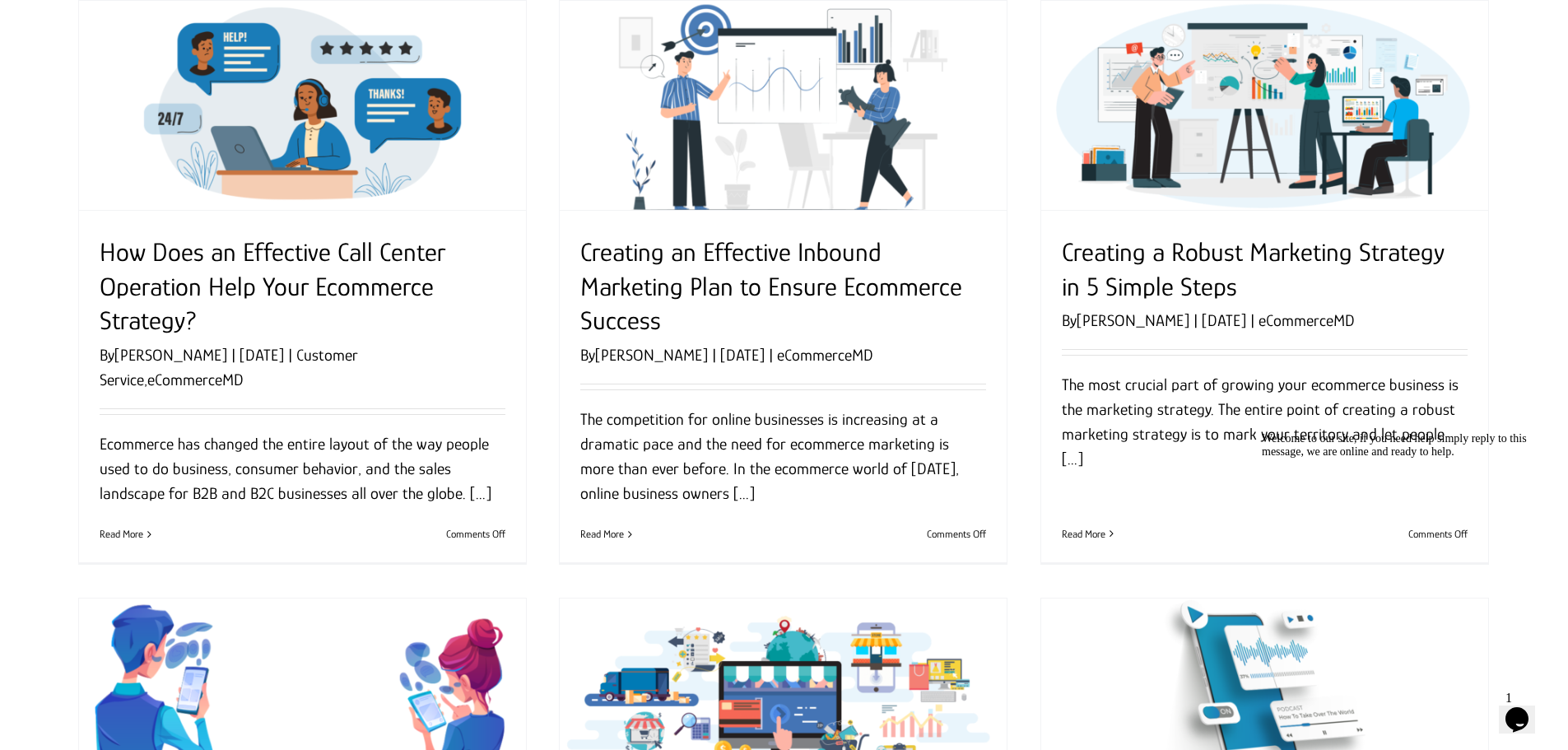
click at [1139, 247] on link "Creating a Robust Marketing Strategy in 5 Simple Steps" at bounding box center [1253, 270] width 383 height 64
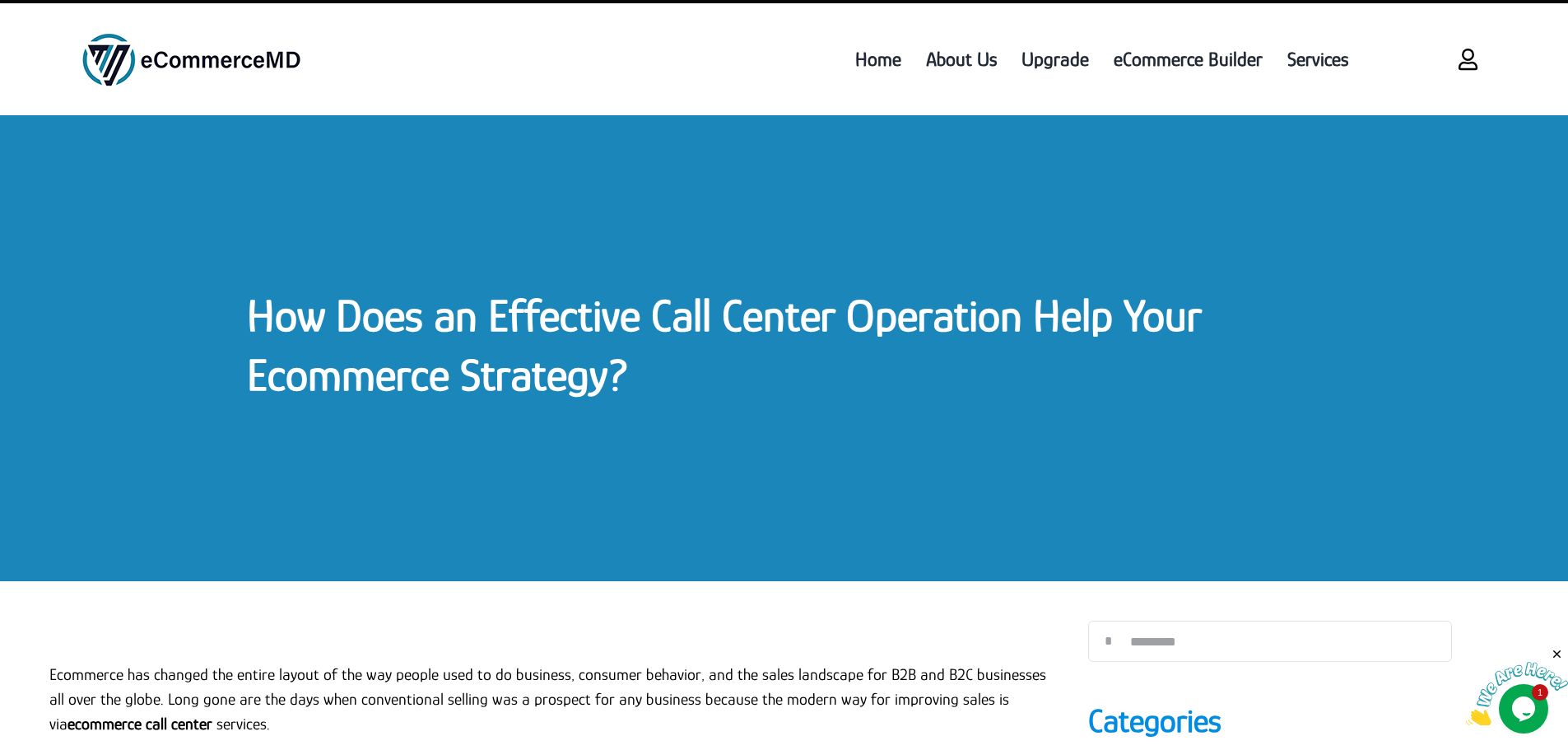
click at [517, 294] on link "How Does an Effective Call Center Operation Help Your Ecommerce Strategy?" at bounding box center [724, 345] width 955 height 110
click at [518, 294] on link "How Does an Effective Call Center Operation Help Your Ecommerce Strategy?" at bounding box center [724, 345] width 955 height 110
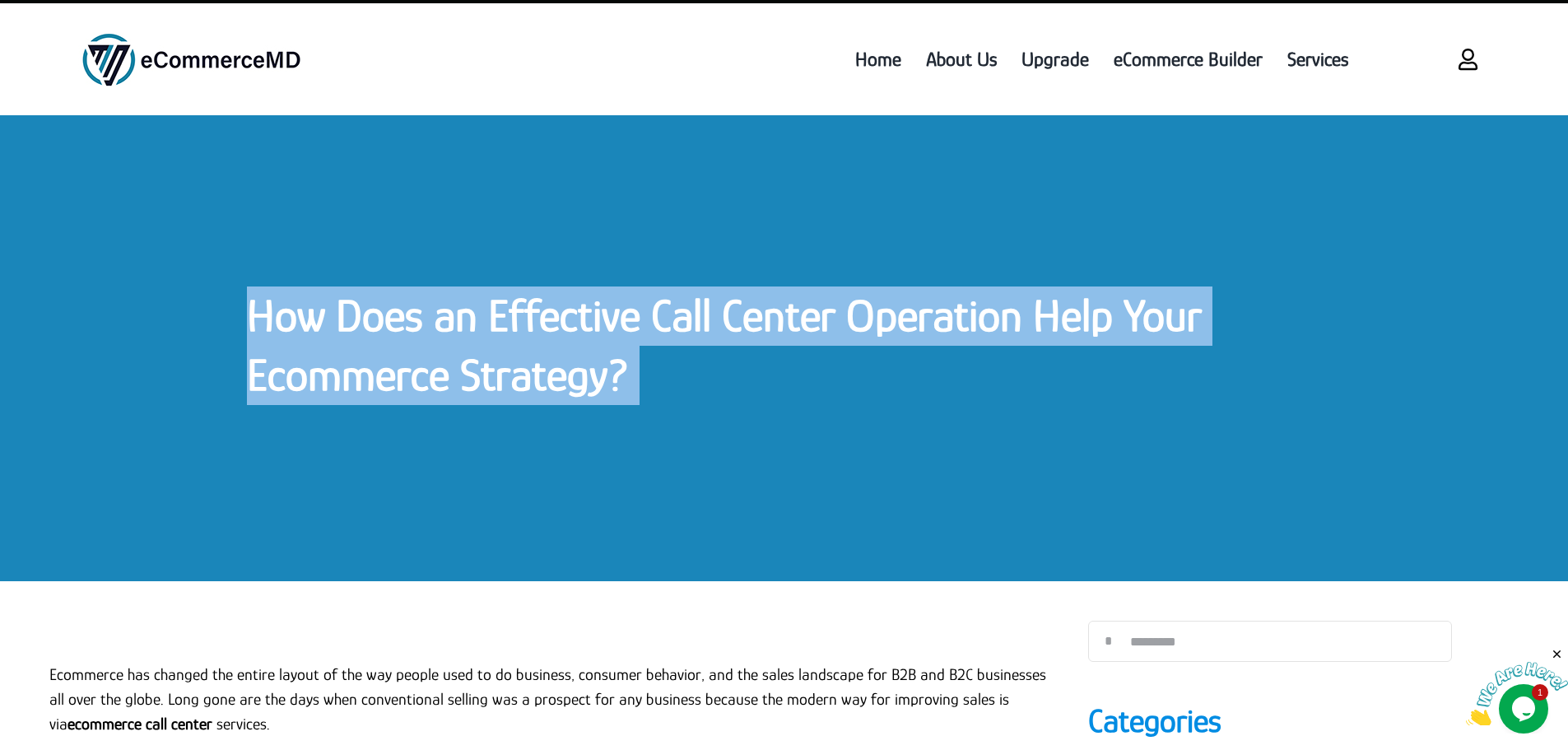
click at [518, 294] on link "How Does an Effective Call Center Operation Help Your Ecommerce Strategy?" at bounding box center [724, 345] width 955 height 110
copy div "How Does an Effective Call Center Operation Help Your Ecommerce Strategy? How D…"
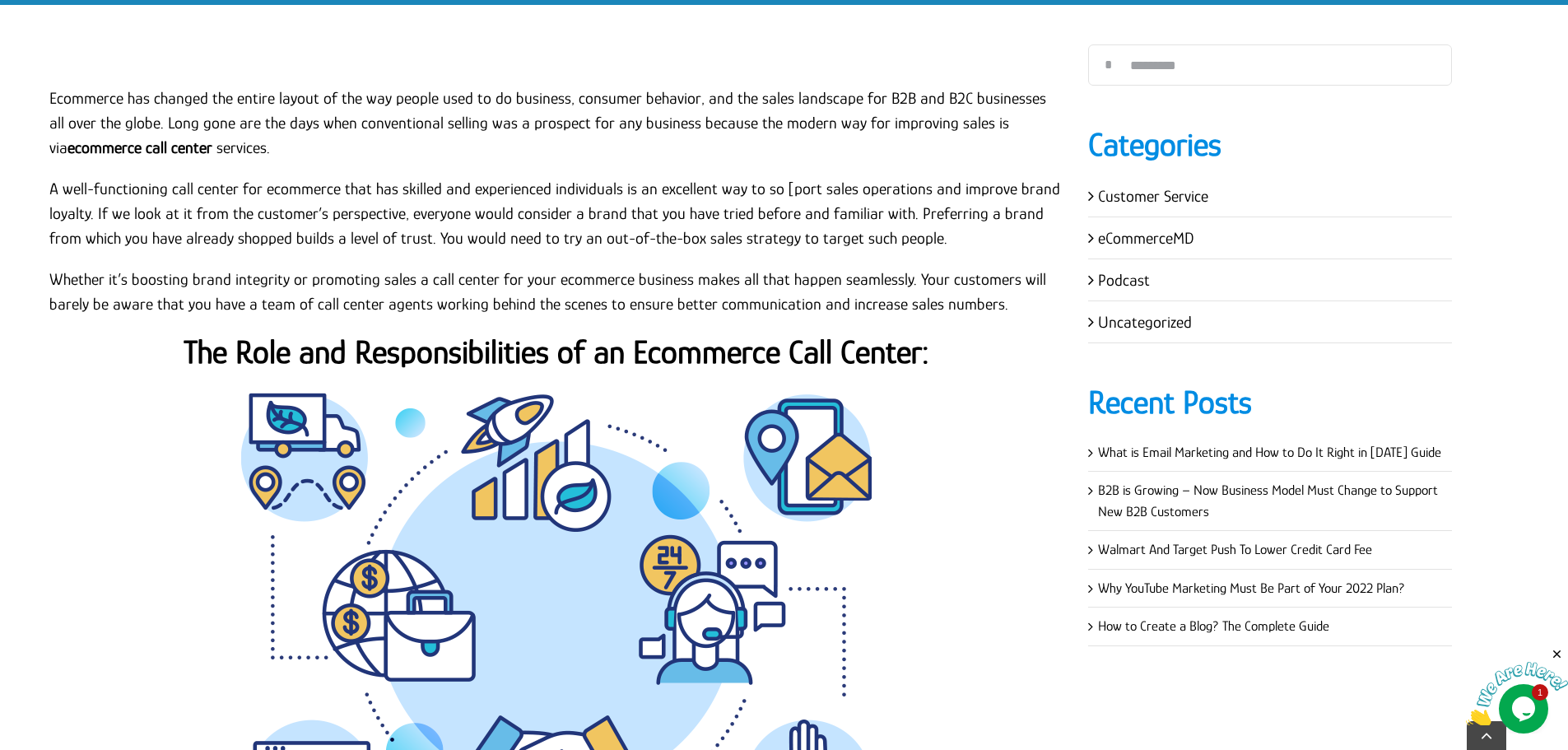
click at [390, 294] on p "Whether it’s boosting brand integrity or promoting sales a call center for your…" at bounding box center [556, 292] width 1013 height 50
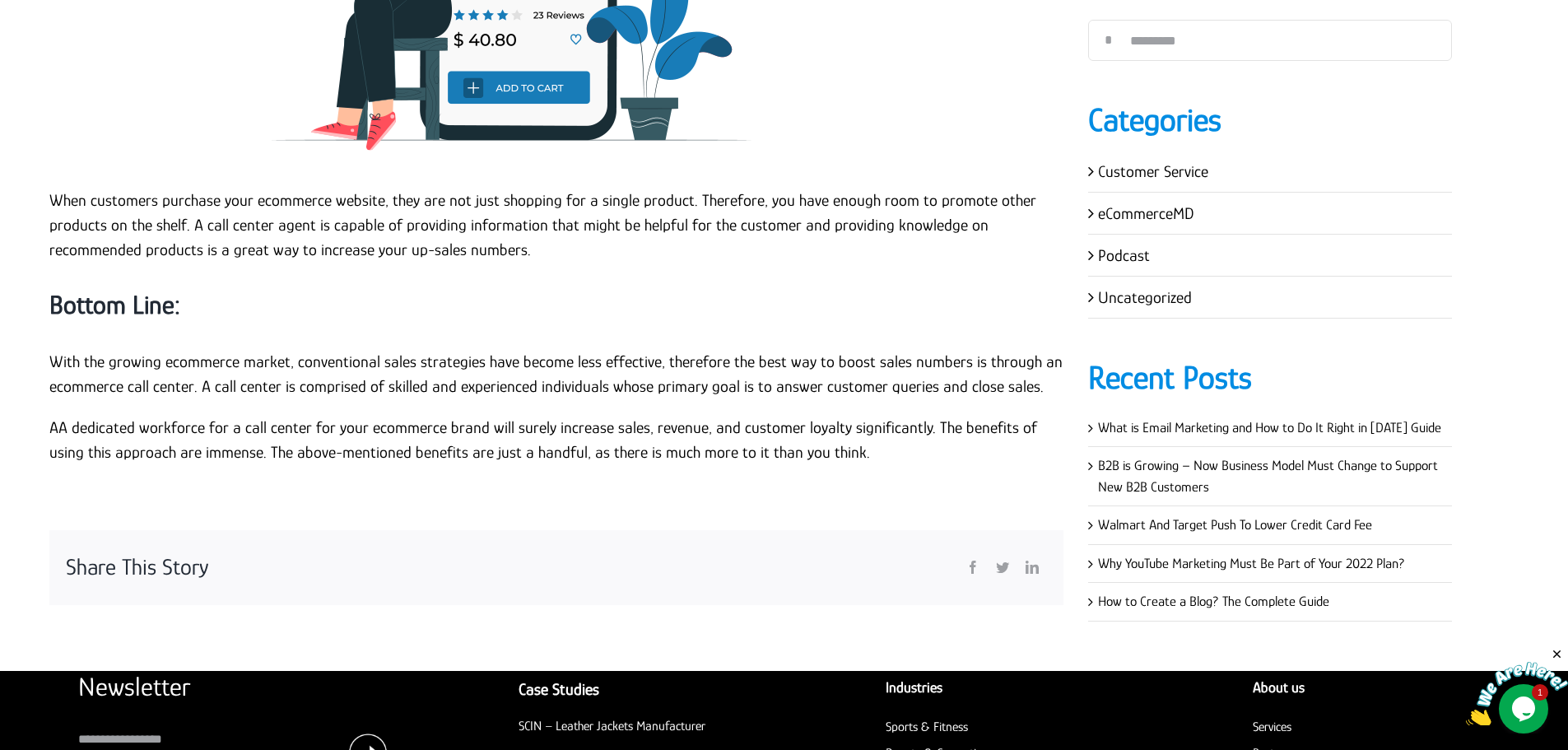
scroll to position [4117, 0]
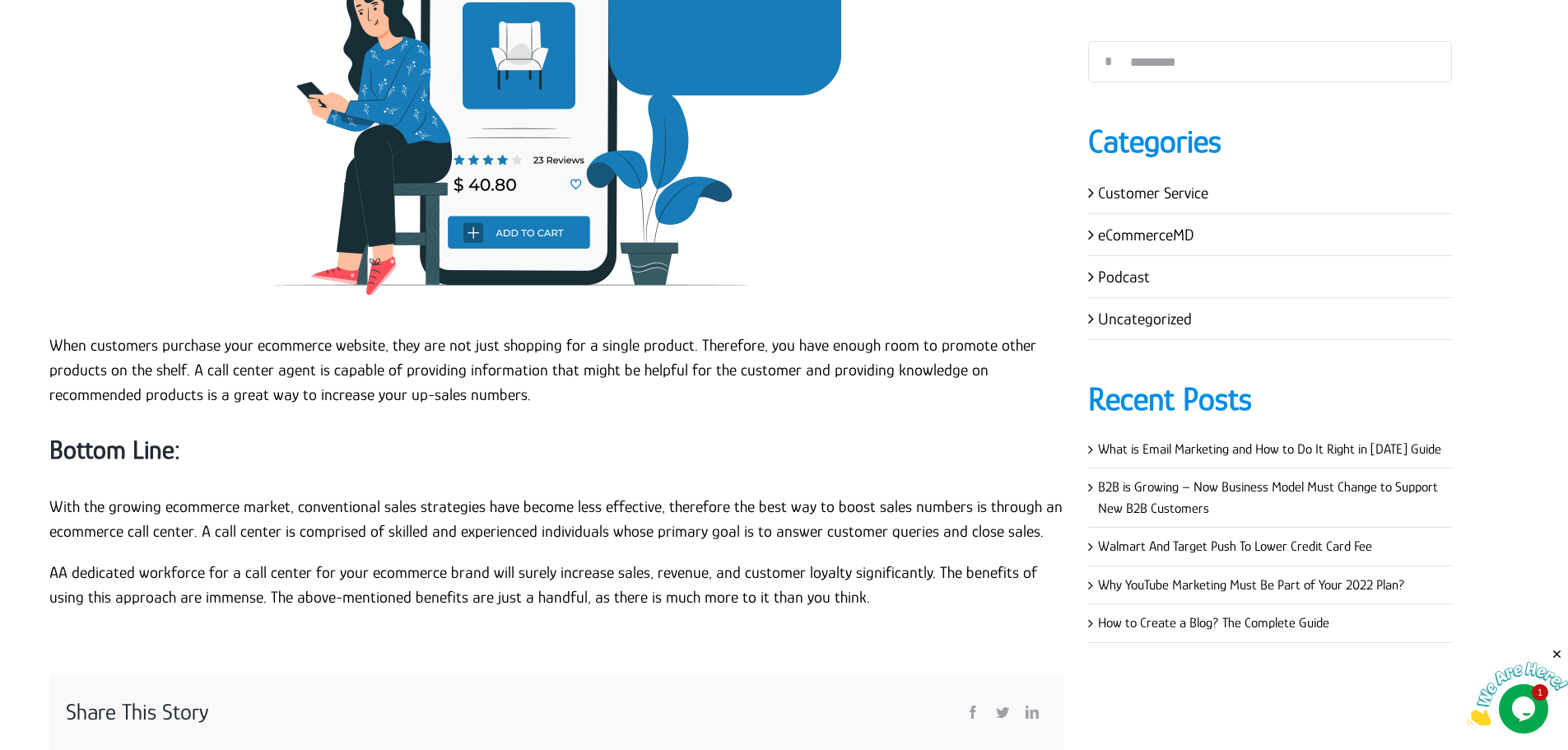
click at [269, 248] on img at bounding box center [556, 69] width 658 height 494
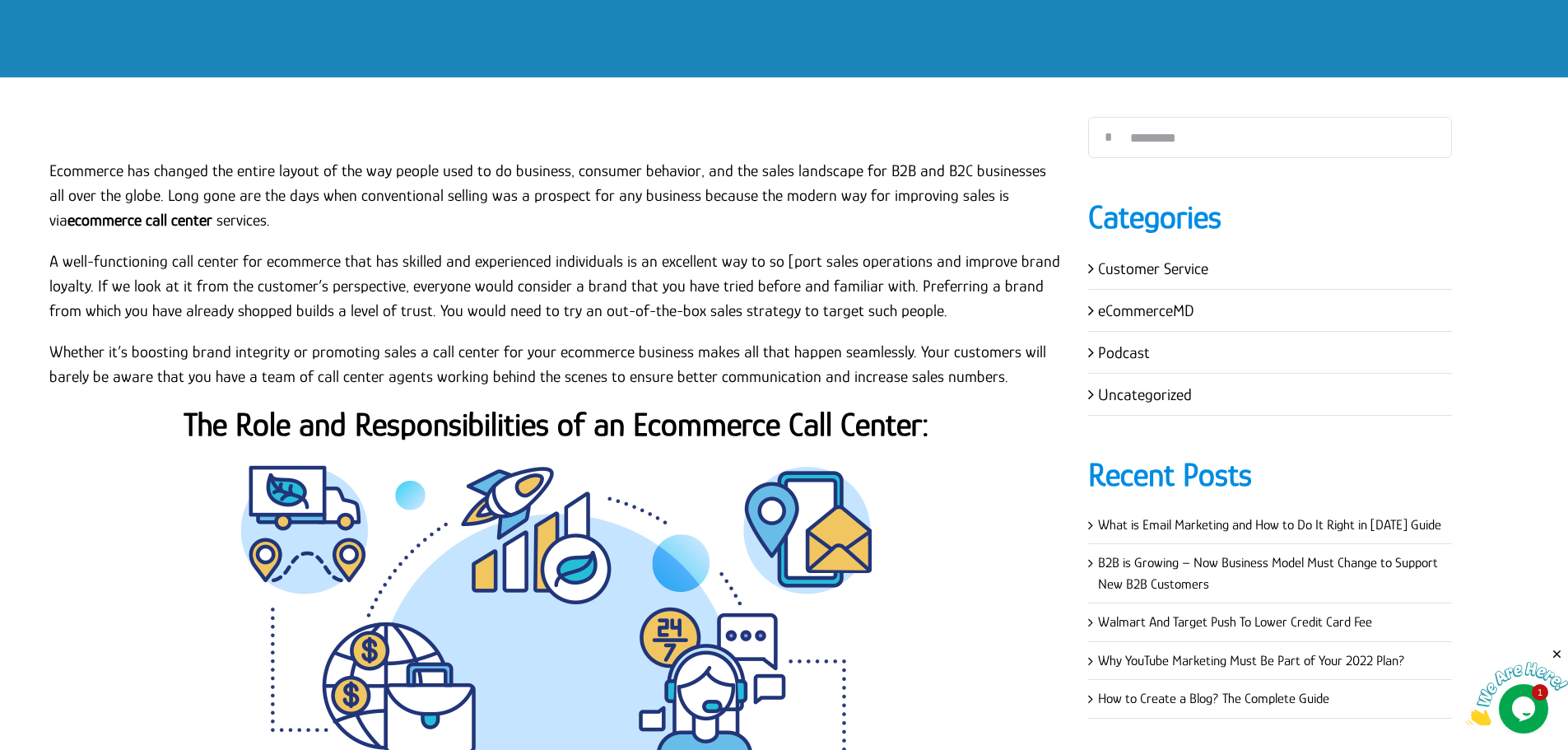
scroll to position [0, 0]
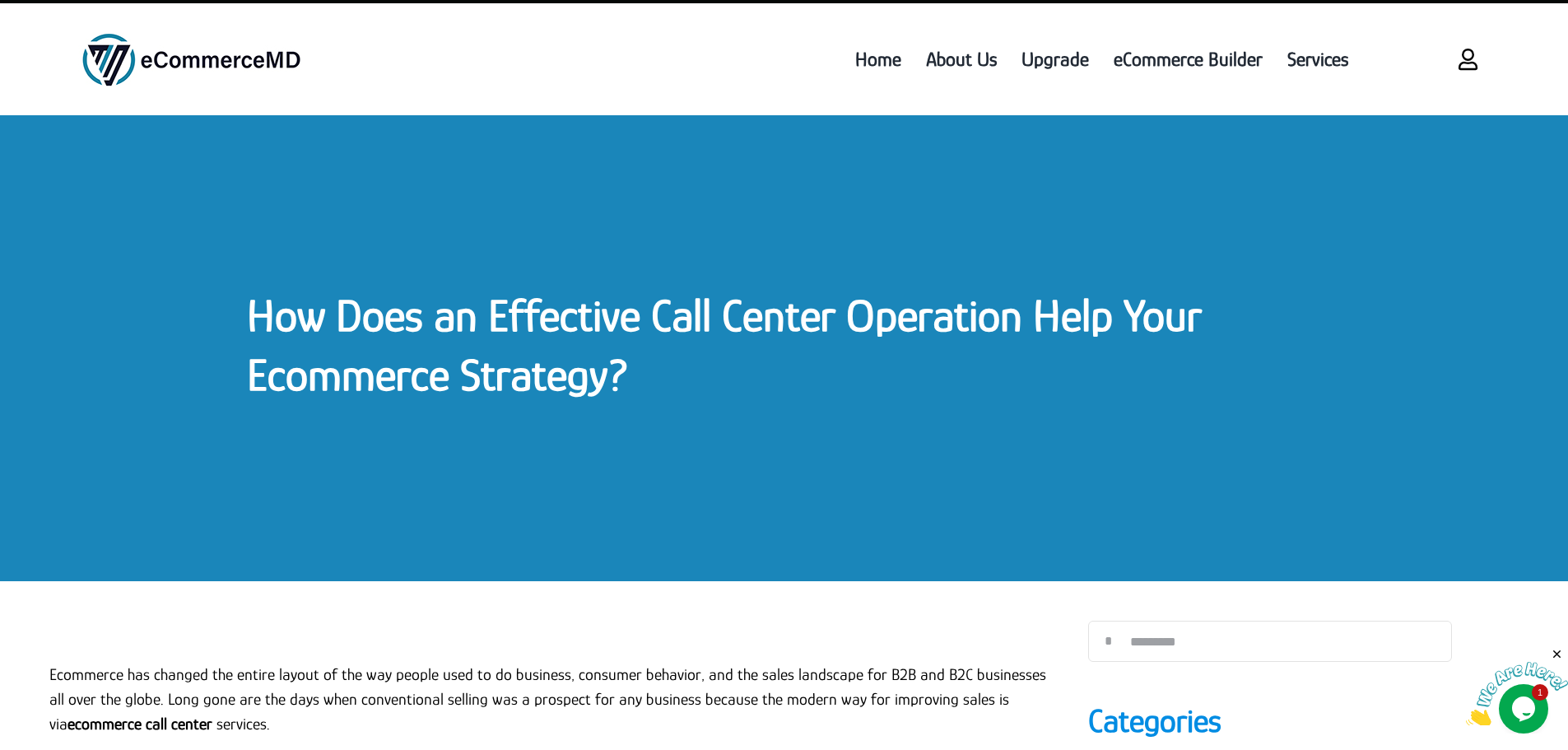
click at [364, 340] on link "How Does an Effective Call Center Operation Help Your Ecommerce Strategy?" at bounding box center [724, 345] width 955 height 110
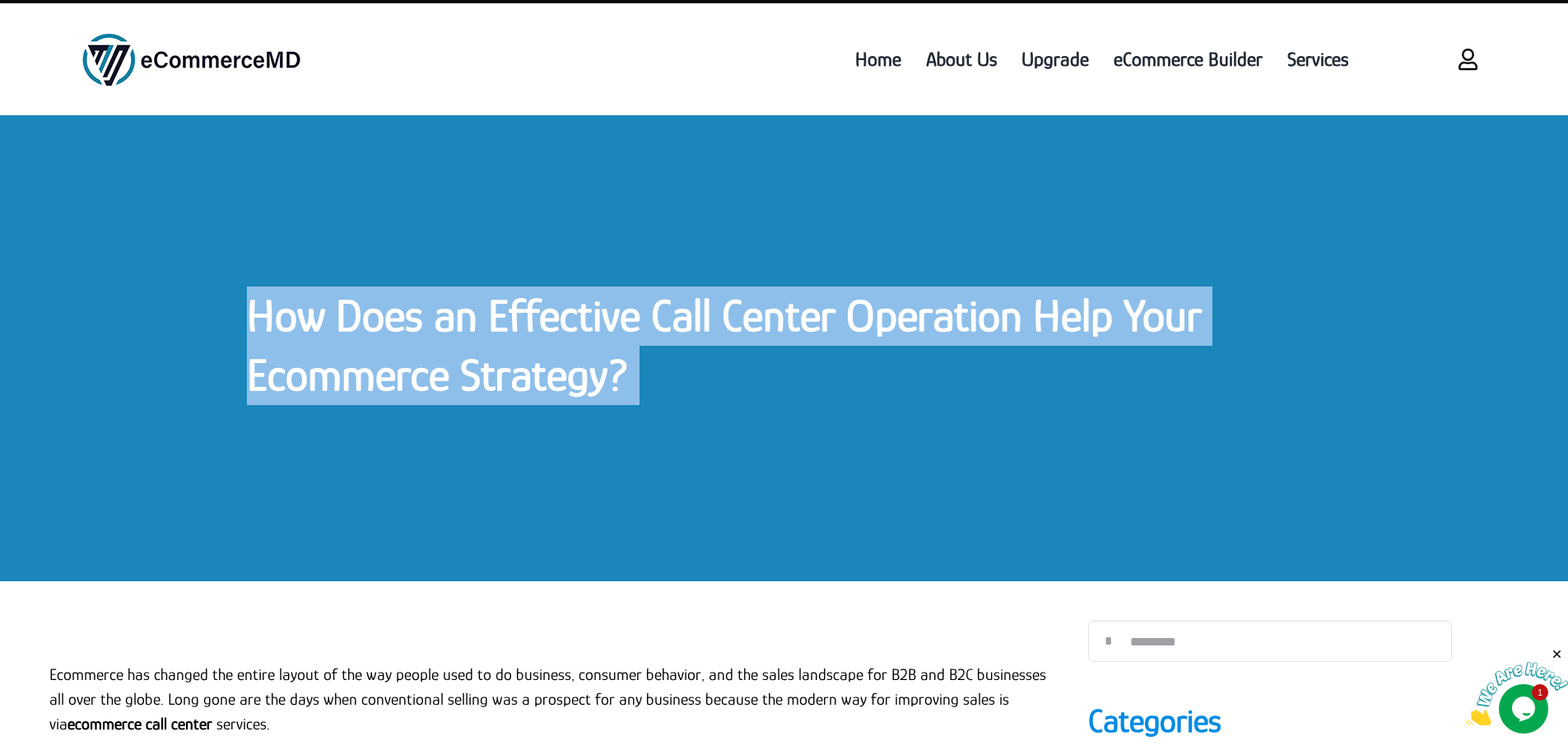
click at [364, 340] on link "How Does an Effective Call Center Operation Help Your Ecommerce Strategy?" at bounding box center [724, 345] width 955 height 110
copy div "How Does an Effective Call Center Operation Help Your Ecommerce Strategy? How D…"
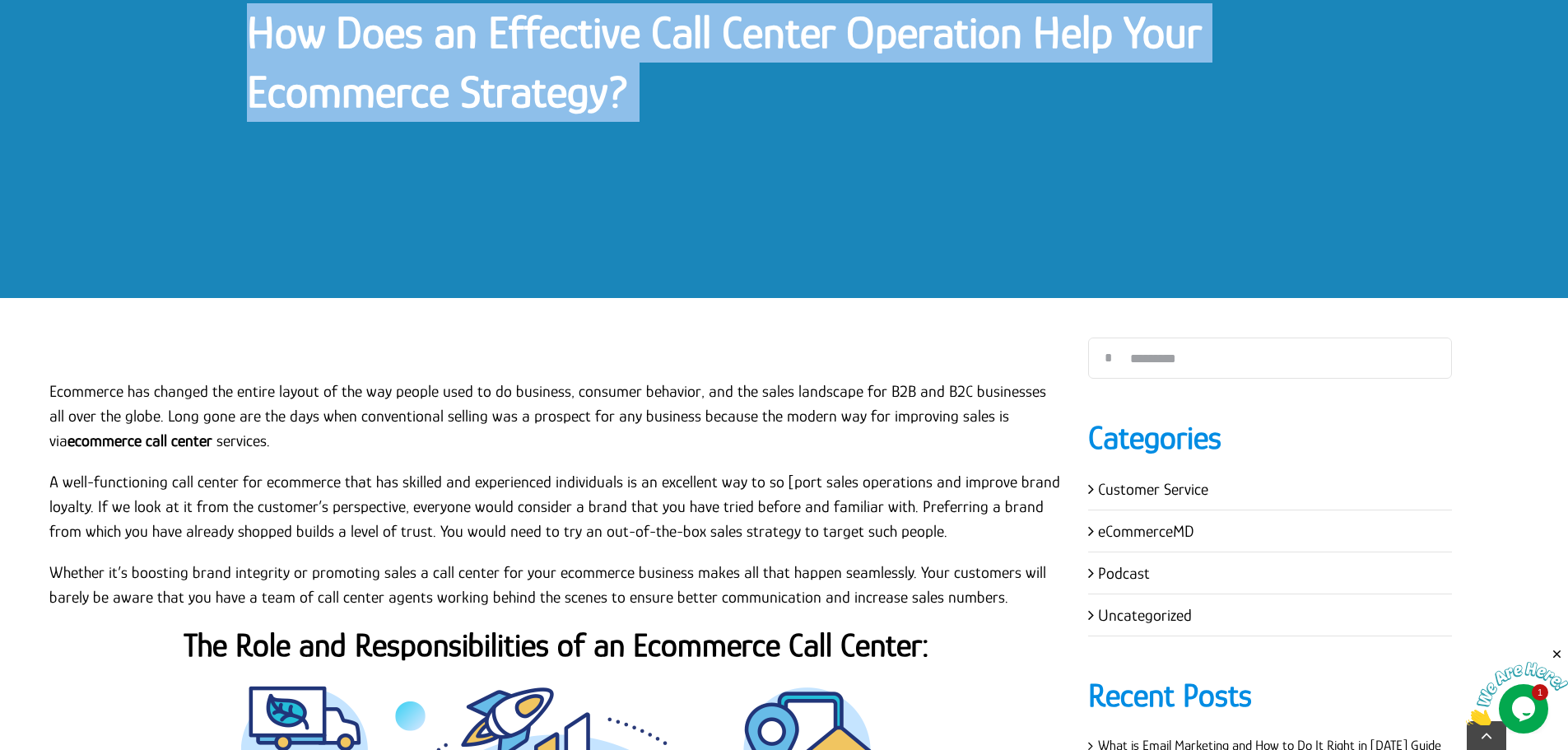
scroll to position [329, 0]
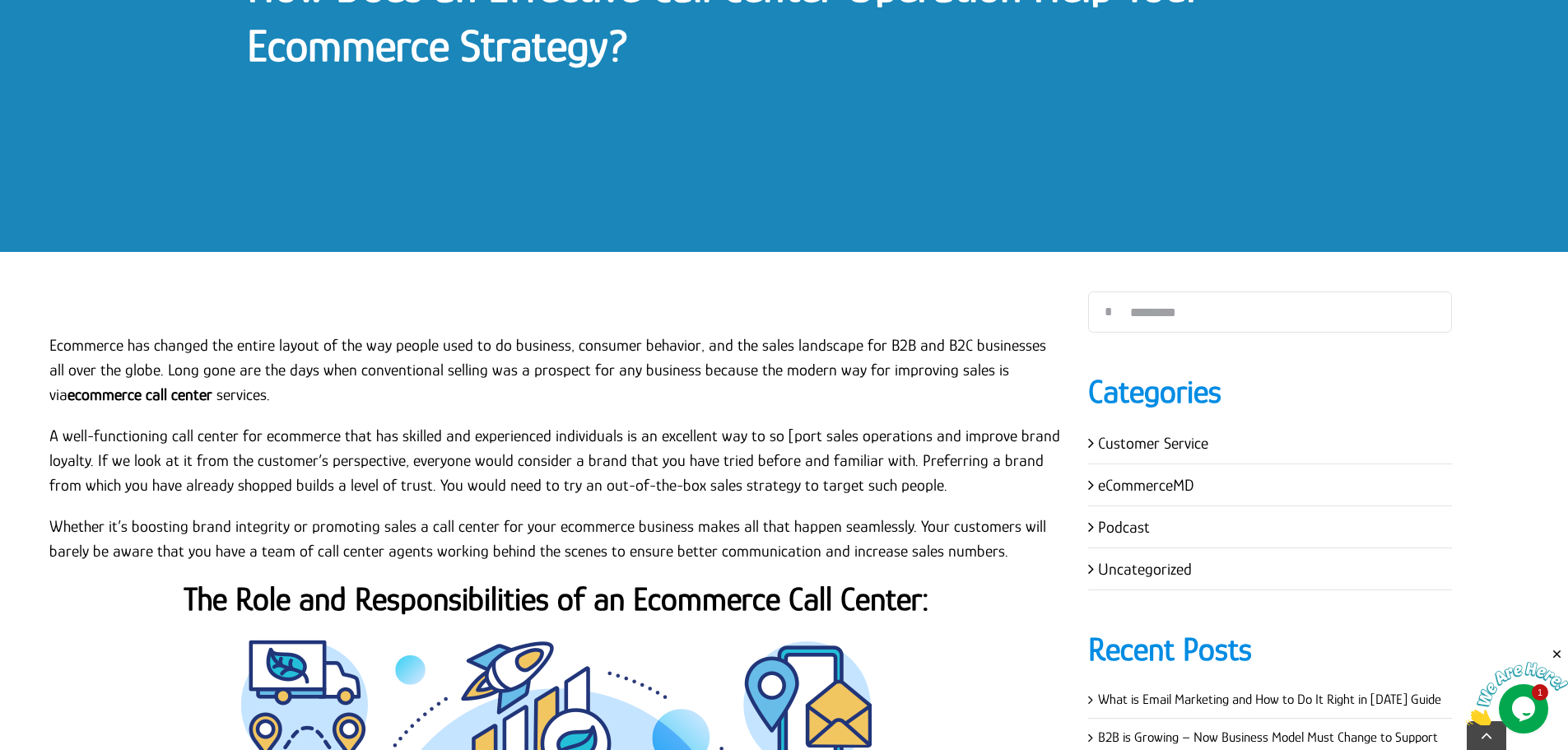
click at [593, 474] on p "A well-functioning call center for ecommerce that has skilled and experienced i…" at bounding box center [556, 460] width 1013 height 75
click at [612, 310] on p at bounding box center [556, 304] width 1013 height 25
click at [51, 341] on p "Ecommerce has changed the entire layout of the way people used to do business, …" at bounding box center [556, 370] width 1013 height 75
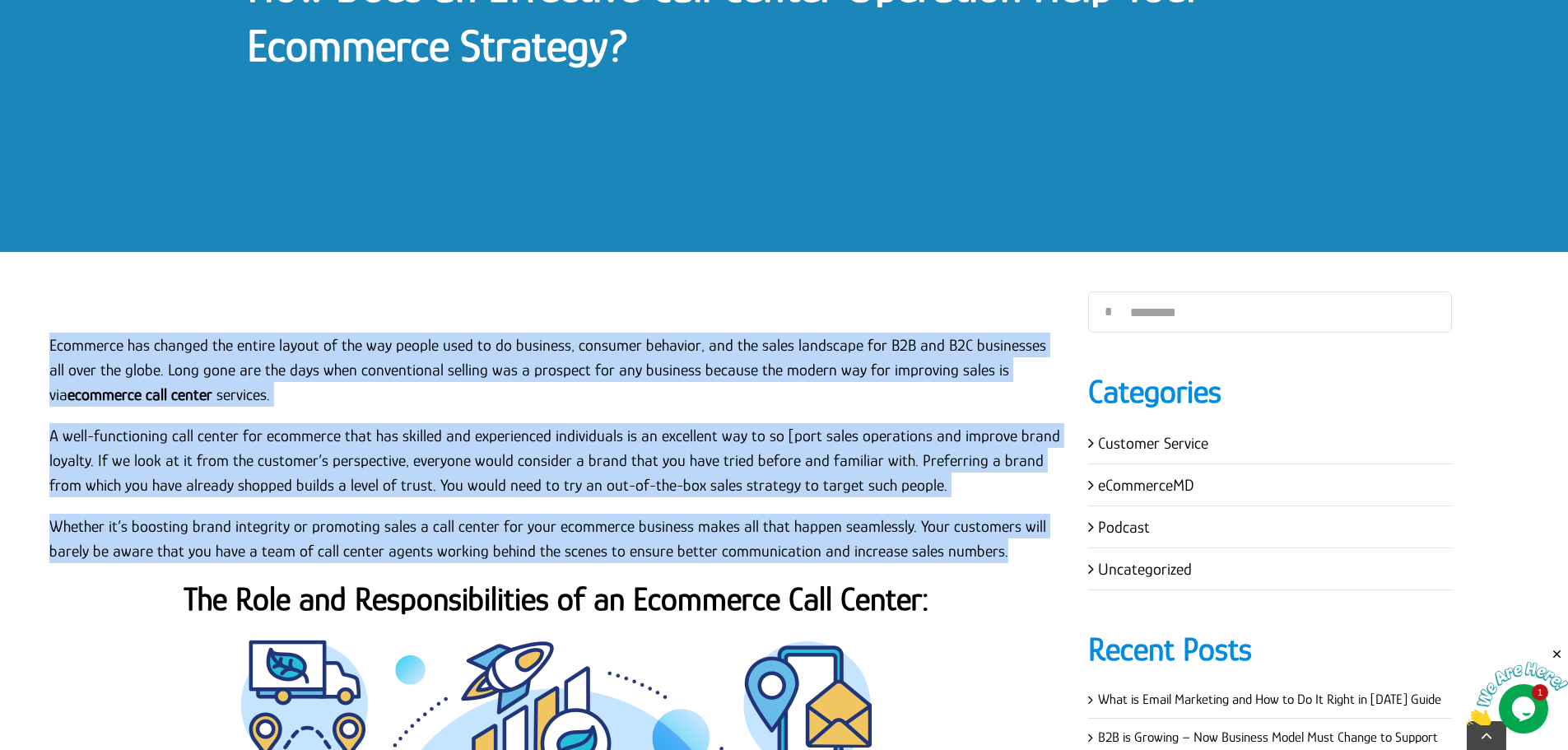
click at [1004, 552] on p "Whether it’s boosting brand integrity or promoting sales a call center for your…" at bounding box center [556, 538] width 1013 height 50
copy div "Ecommerce has changed the entire layout of the way people used to do business, …"
click at [382, 456] on p "A well-functioning call center for ecommerce that has skilled and experienced i…" at bounding box center [556, 460] width 1013 height 75
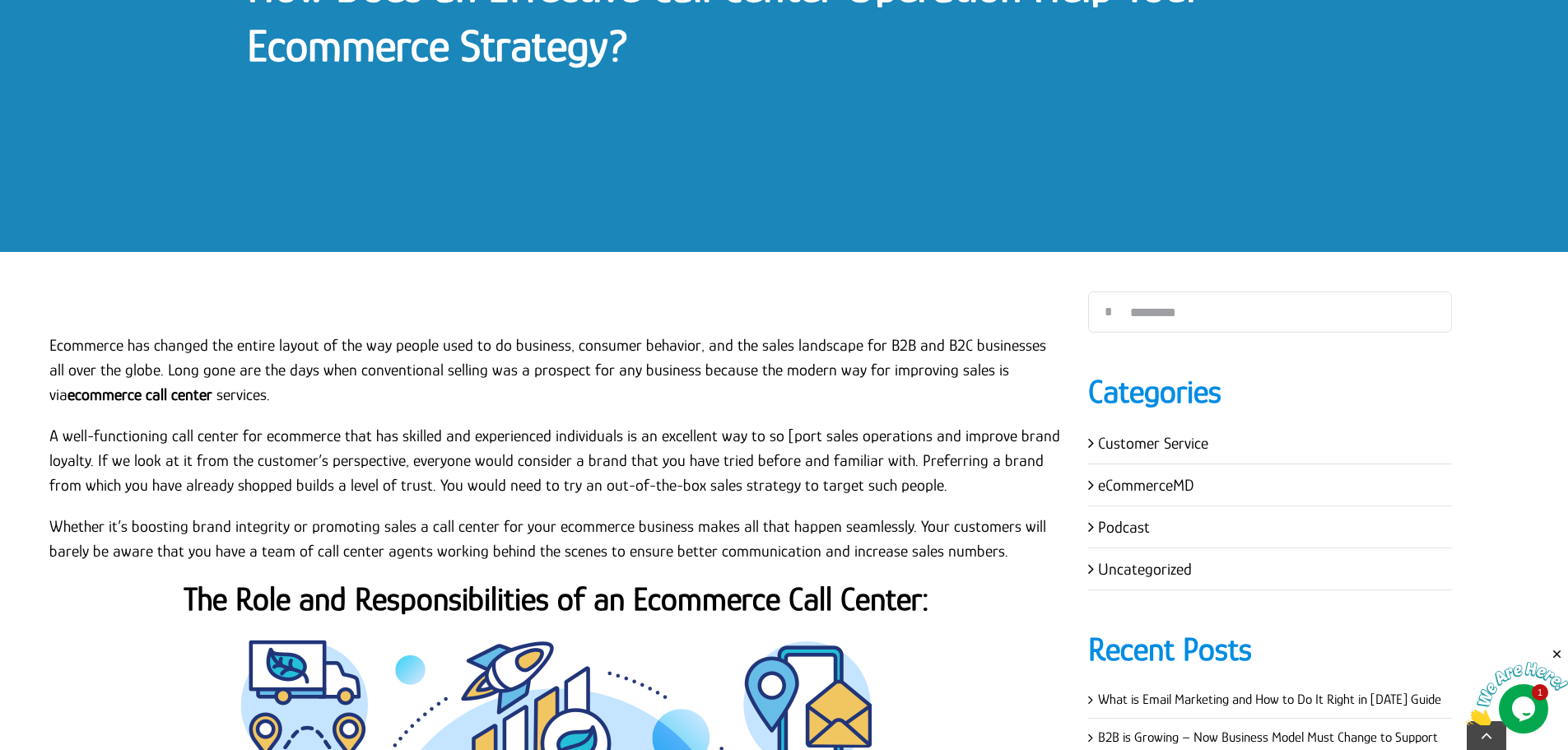
click at [170, 435] on p "A well-functioning call center for ecommerce that has skilled and experienced i…" at bounding box center [556, 460] width 1013 height 75
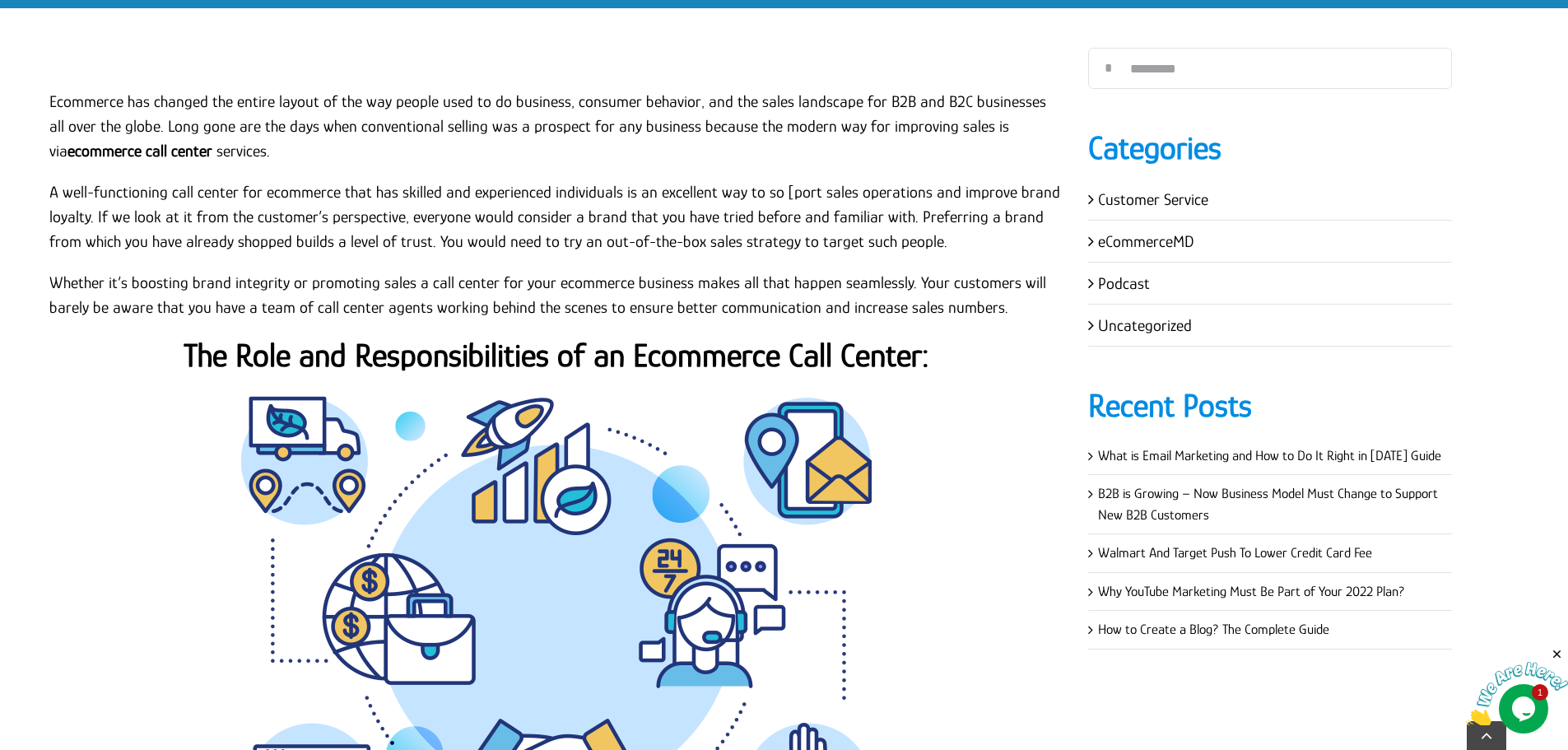
scroll to position [576, 0]
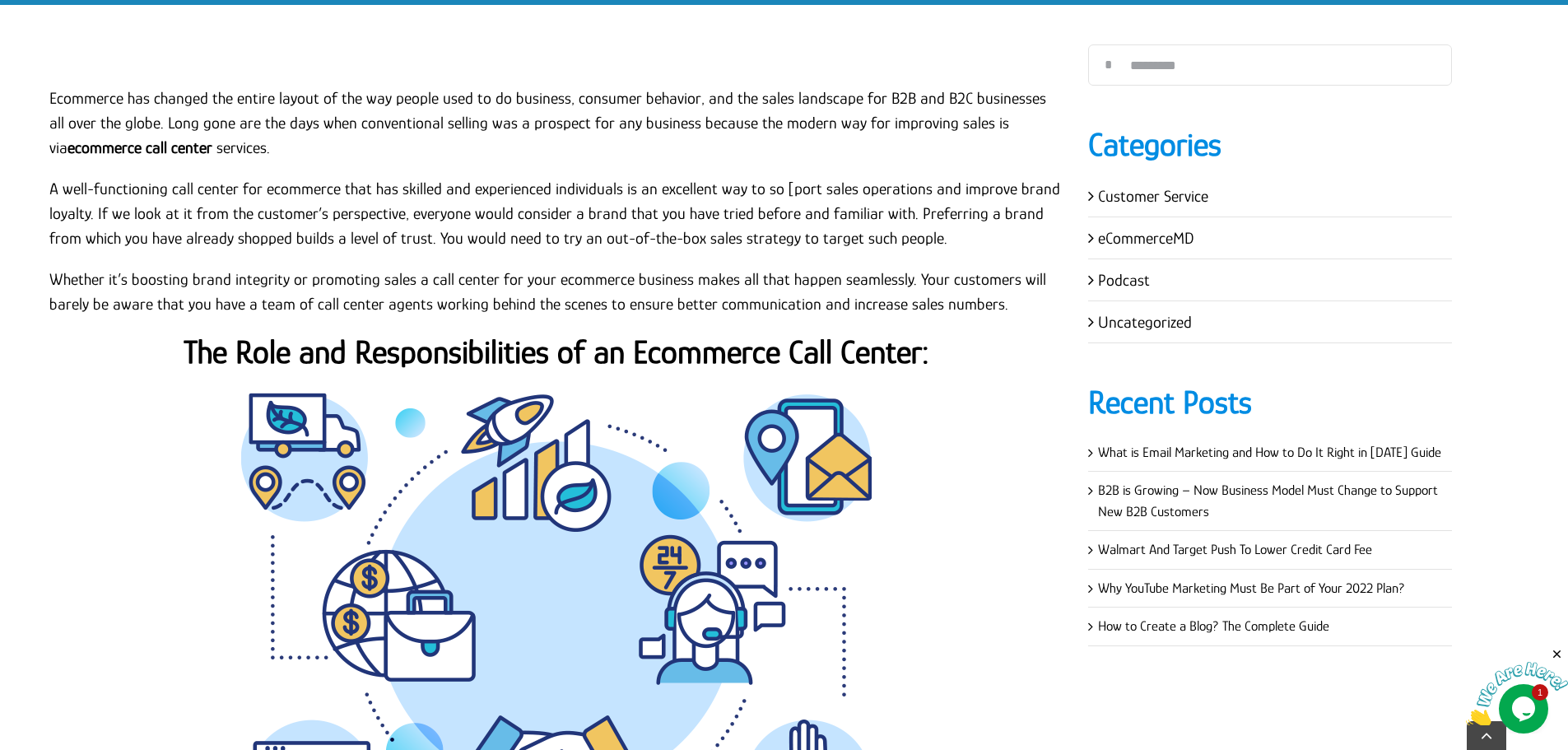
click at [415, 368] on strong "The Role and Responsibilities of an Ecommerce Call Center:" at bounding box center [556, 352] width 746 height 37
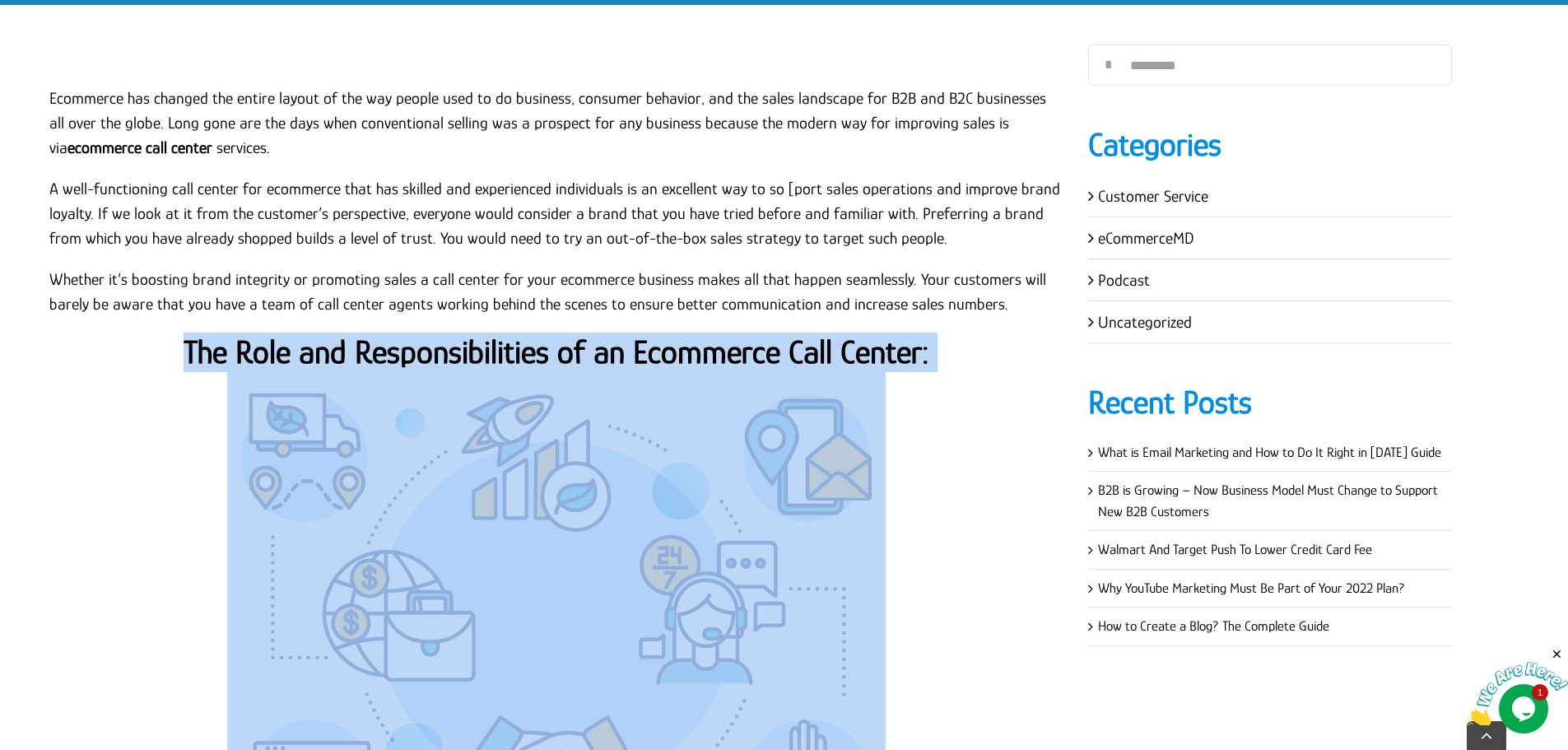
click at [415, 367] on strong "The Role and Responsibilities of an Ecommerce Call Center:" at bounding box center [556, 352] width 746 height 37
copy div "The Role and Responsibilities of an Ecommerce Call Center:"
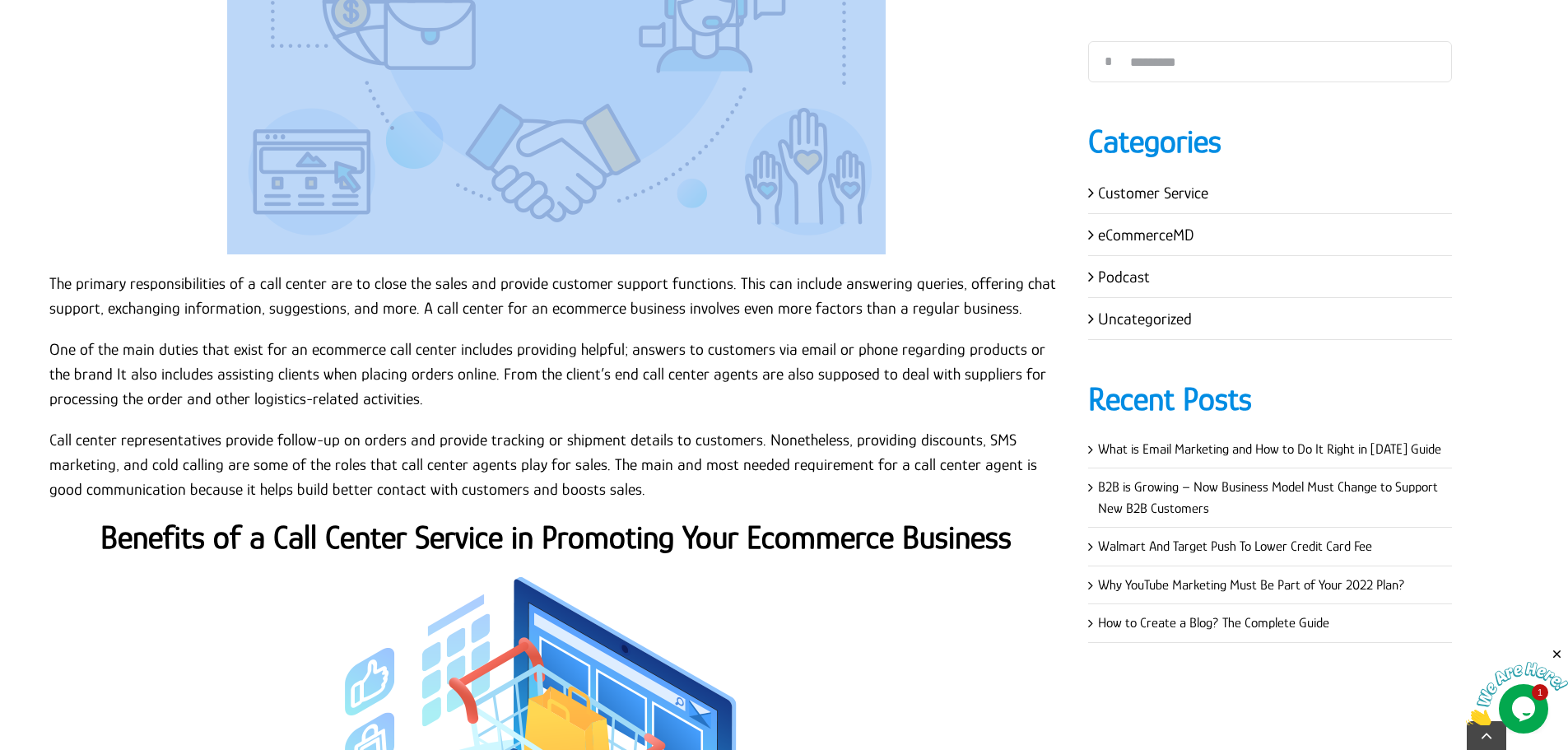
scroll to position [1235, 0]
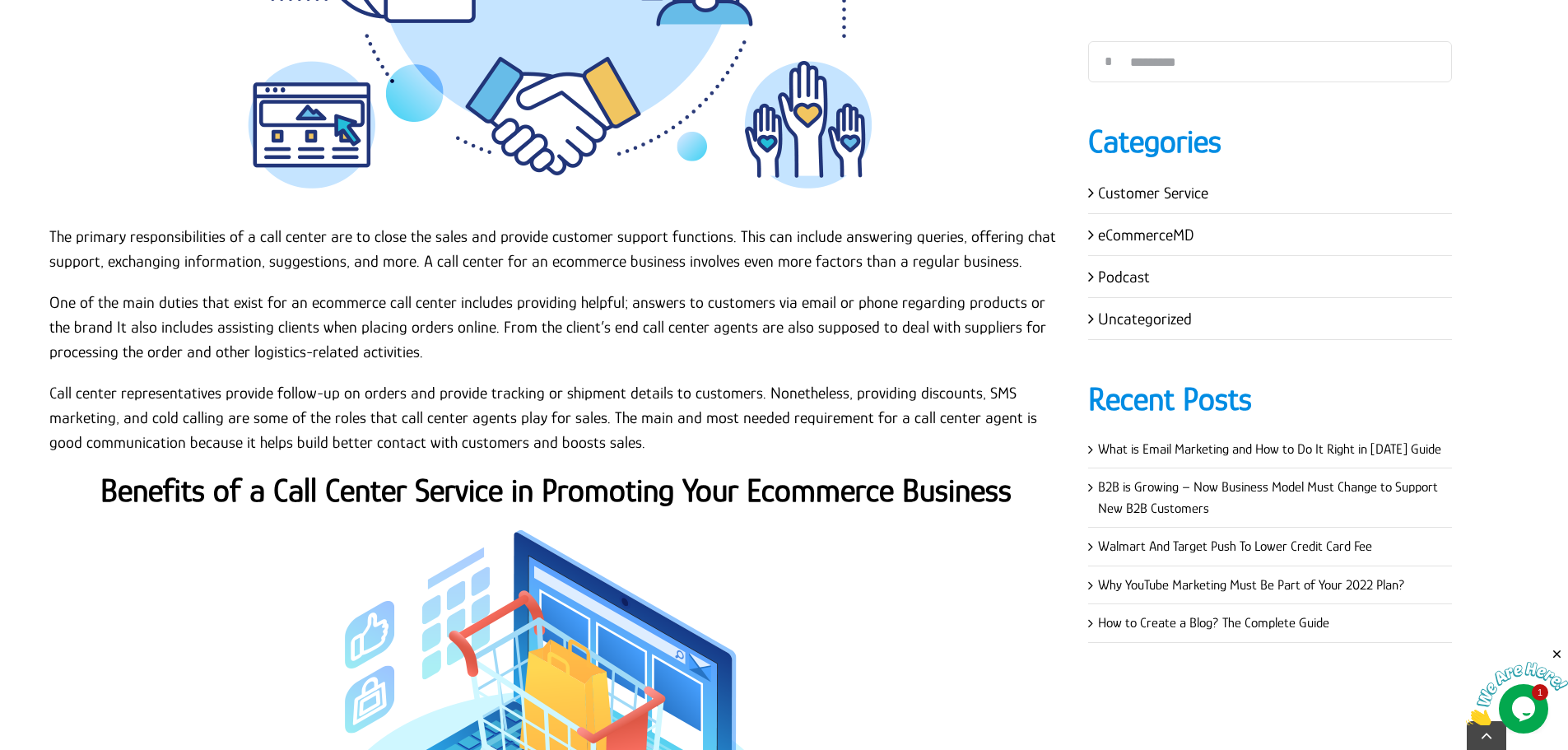
click at [290, 262] on p "The primary responsibilities of a call center are to close the sales and provid…" at bounding box center [556, 248] width 1013 height 50
click at [50, 233] on p "The primary responsibilities of a call center are to close the sales and provid…" at bounding box center [556, 248] width 1013 height 50
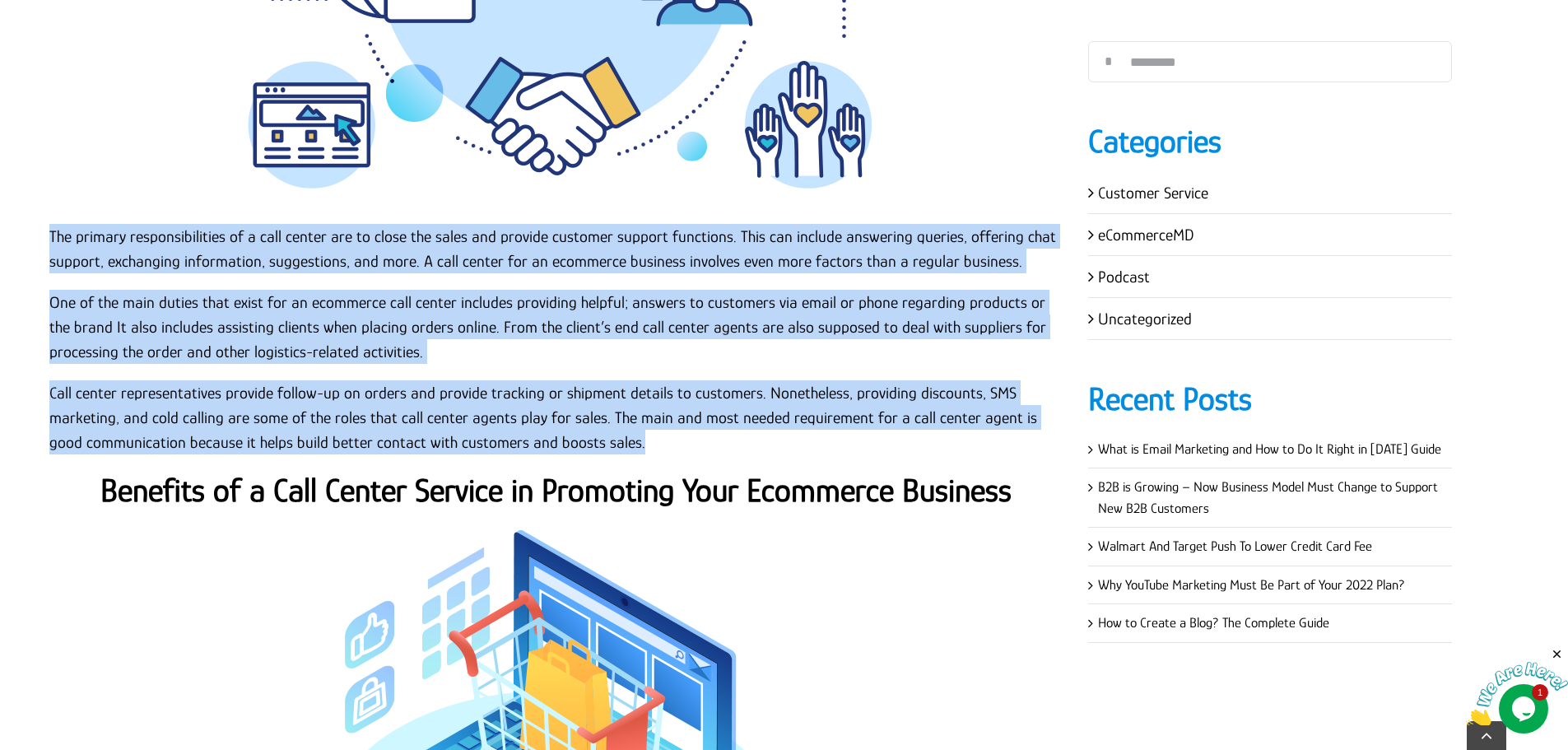
click at [630, 448] on p "Call center representatives provide follow-up on orders and provide tracking or…" at bounding box center [556, 417] width 1013 height 75
copy div "The primary responsibilities of a call center are to close the sales and provid…"
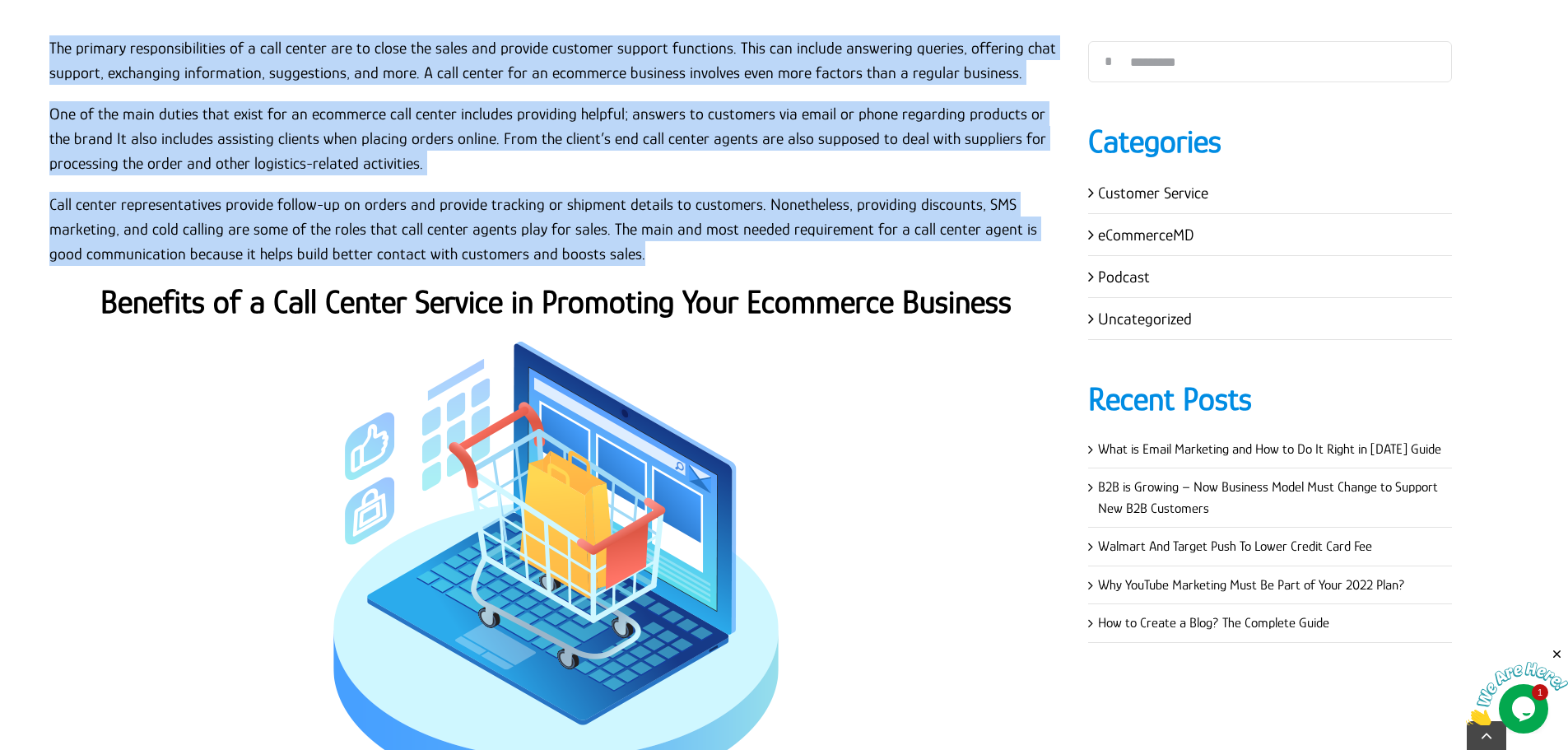
scroll to position [1483, 0]
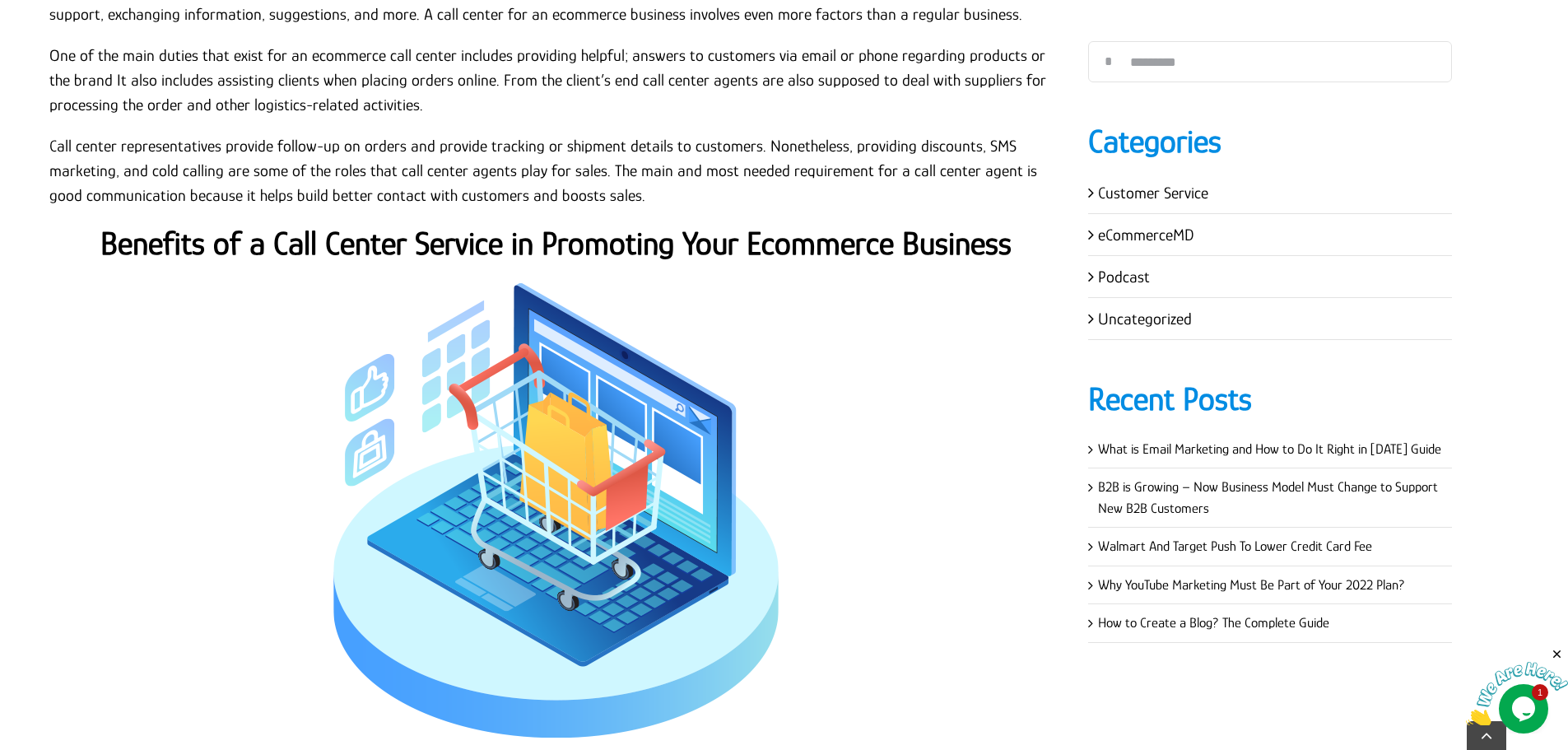
click at [748, 243] on strong "Benefits of a Call Center Service in Promoting Your Ecommerce Business" at bounding box center [555, 243] width 911 height 37
click at [748, 242] on strong "Benefits of a Call Center Service in Promoting Your Ecommerce Business" at bounding box center [555, 243] width 911 height 37
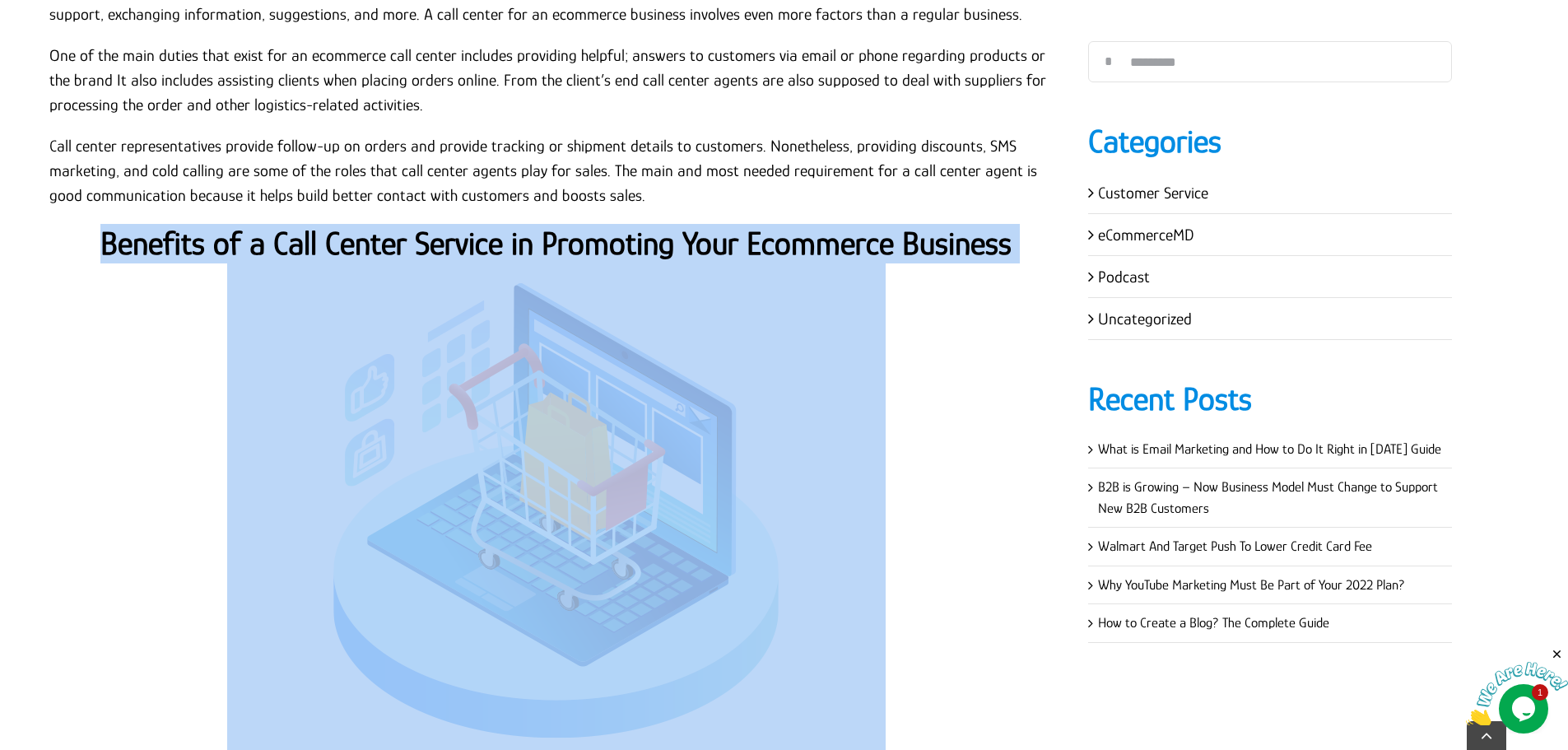
click at [748, 241] on strong "Benefits of a Call Center Service in Promoting Your Ecommerce Business" at bounding box center [555, 243] width 911 height 37
copy div "Benefits of a Call Center Service in Promoting Your Ecommerce Business"
click at [870, 317] on img at bounding box center [556, 510] width 658 height 494
click at [759, 323] on img at bounding box center [556, 510] width 658 height 494
click at [787, 240] on strong "Benefits of a Call Center Service in Promoting Your Ecommerce Business" at bounding box center [555, 243] width 911 height 37
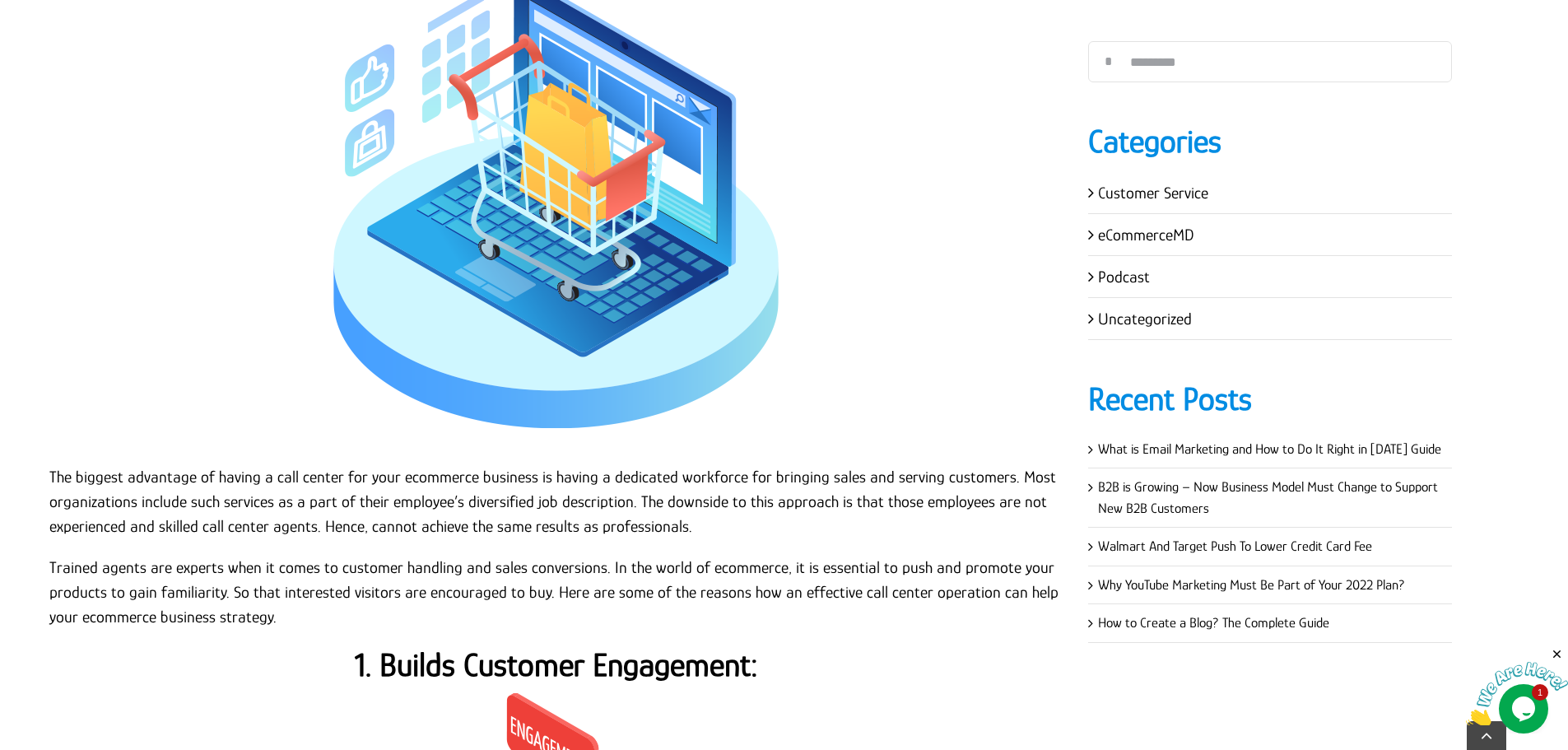
scroll to position [1977, 0]
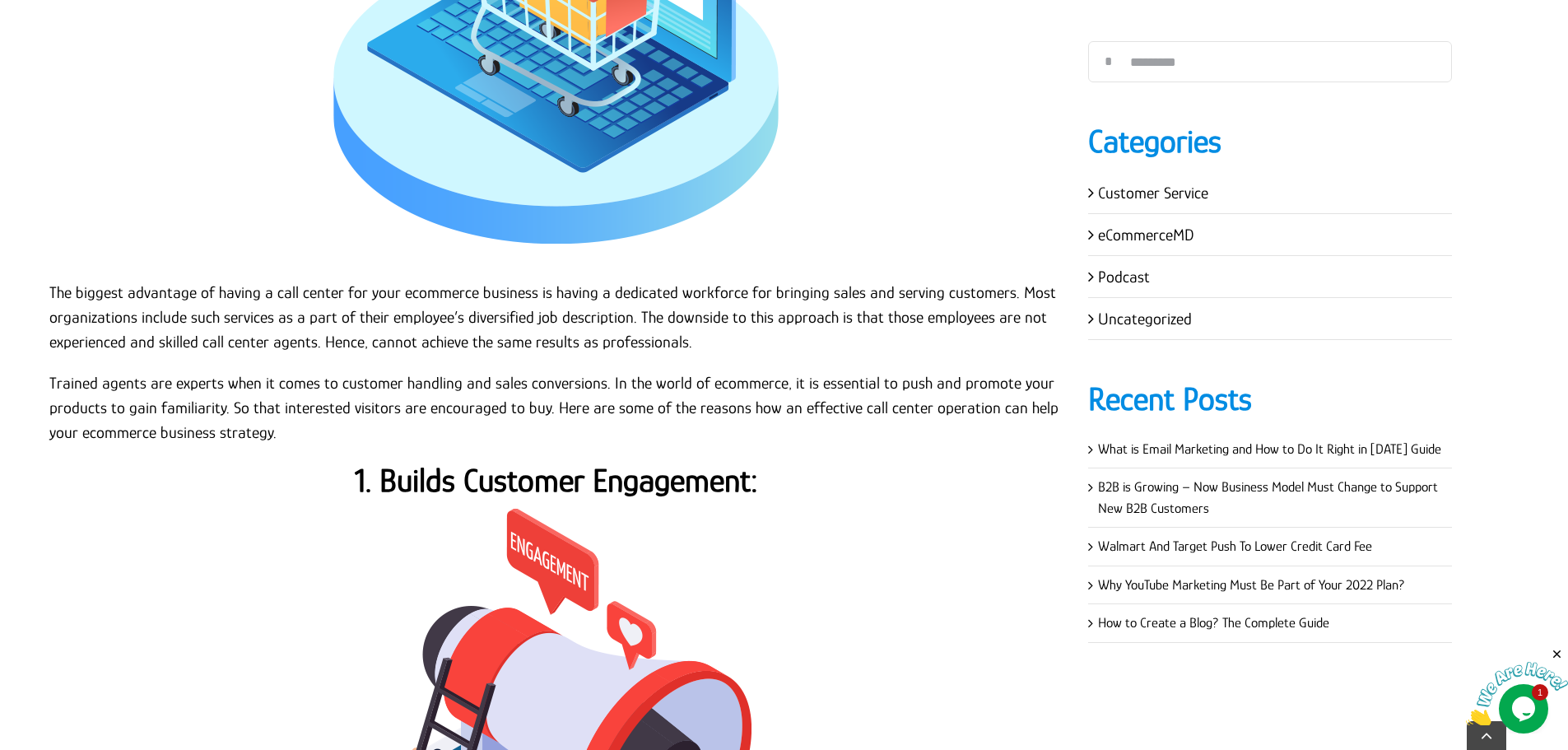
click at [50, 290] on p "The biggest advantage of having a call center for your ecommerce business is ha…" at bounding box center [556, 317] width 1013 height 75
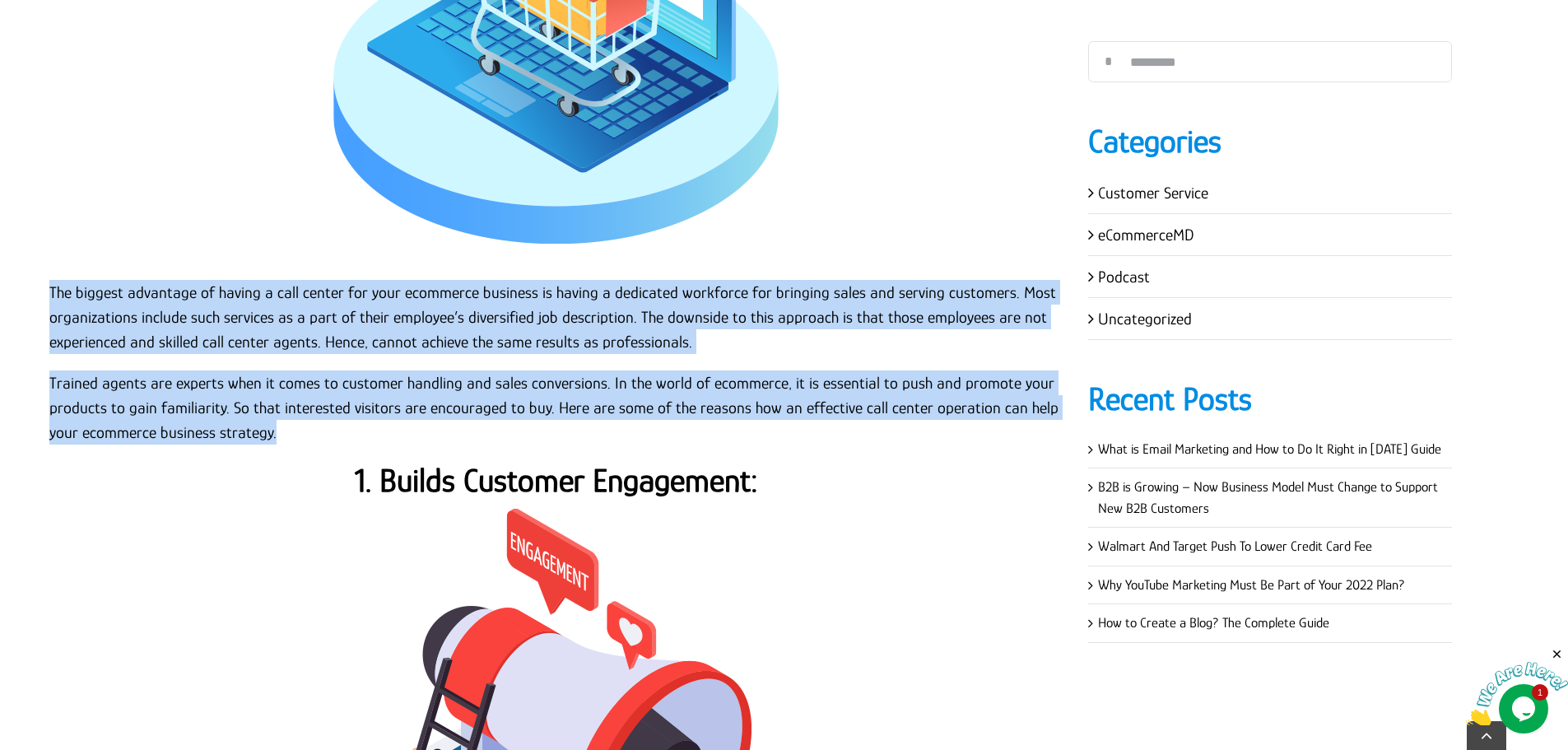
click at [271, 434] on p "Trained agents are experts when it comes to customer handling and sales convers…" at bounding box center [556, 408] width 1013 height 75
copy div "The biggest advantage of having a call center for your ecommerce business is ha…"
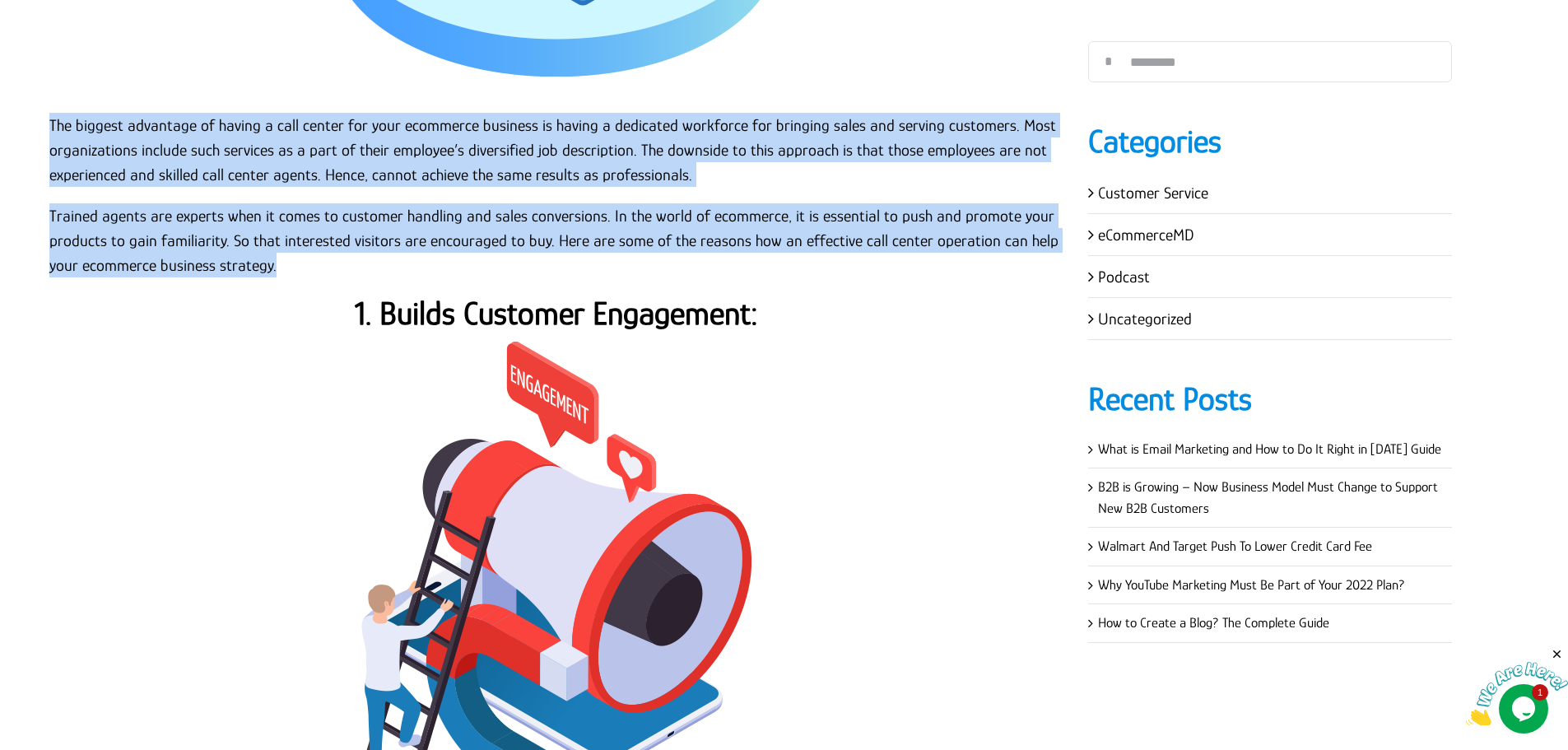
scroll to position [2141, 0]
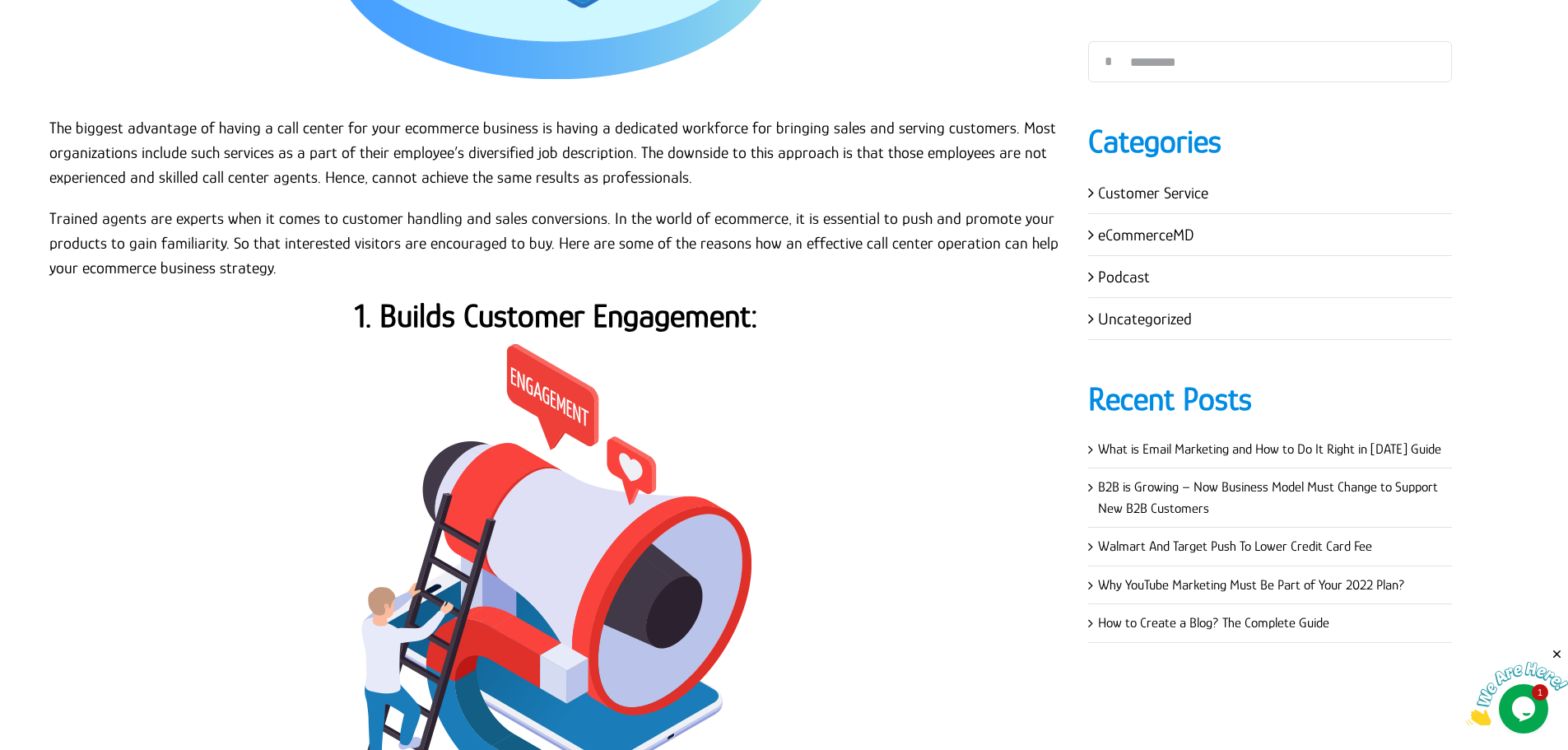
click at [631, 289] on div "Ecommerce has changed the entire layout of the way people used to do business, …" at bounding box center [556, 541] width 1013 height 4123
click at [634, 317] on strong "1. Builds Customer Engagement:" at bounding box center [556, 316] width 403 height 37
click at [635, 317] on strong "1. Builds Customer Engagement:" at bounding box center [556, 316] width 403 height 37
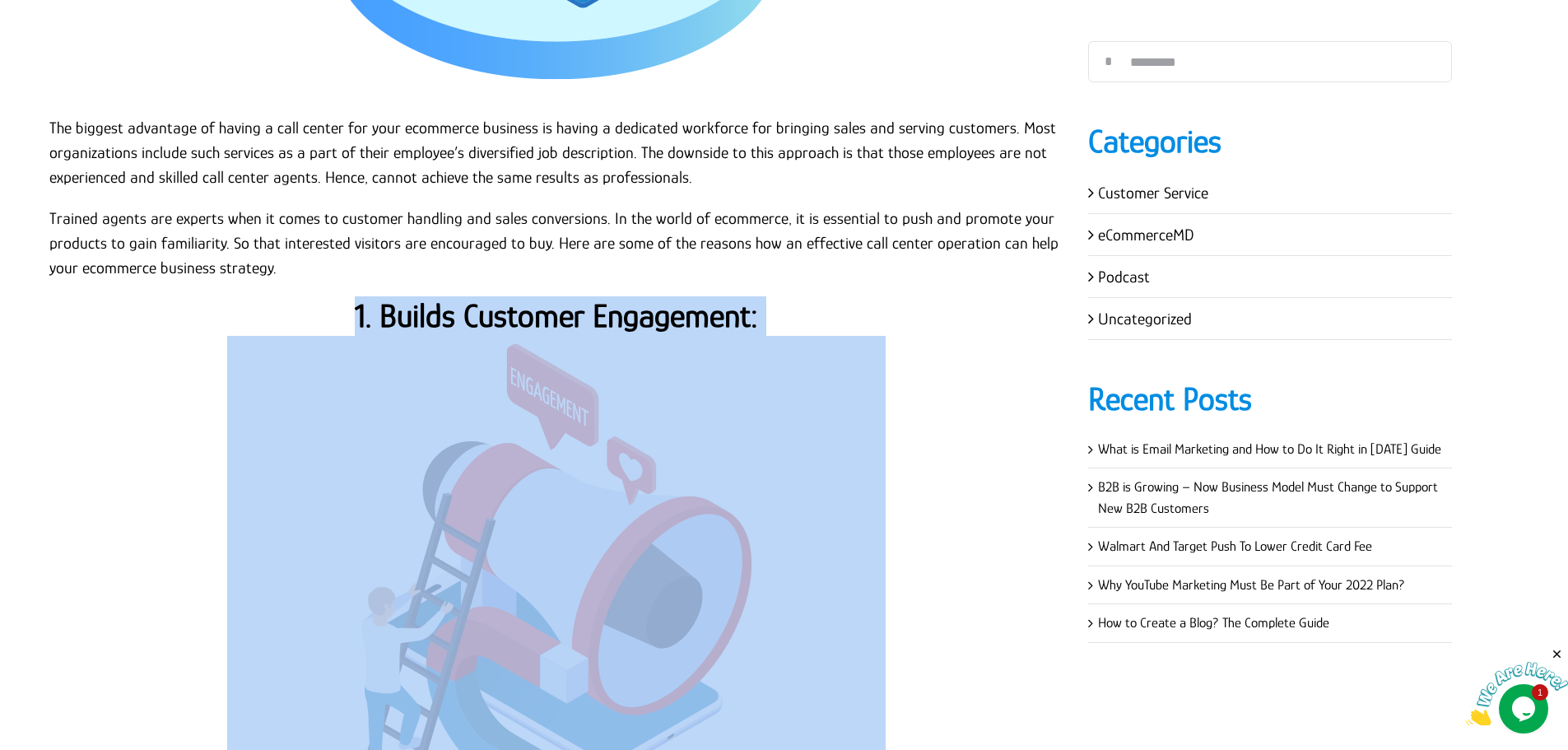
click at [635, 317] on strong "1. Builds Customer Engagement:" at bounding box center [556, 316] width 403 height 37
copy div "1. Builds Customer Engagement:"
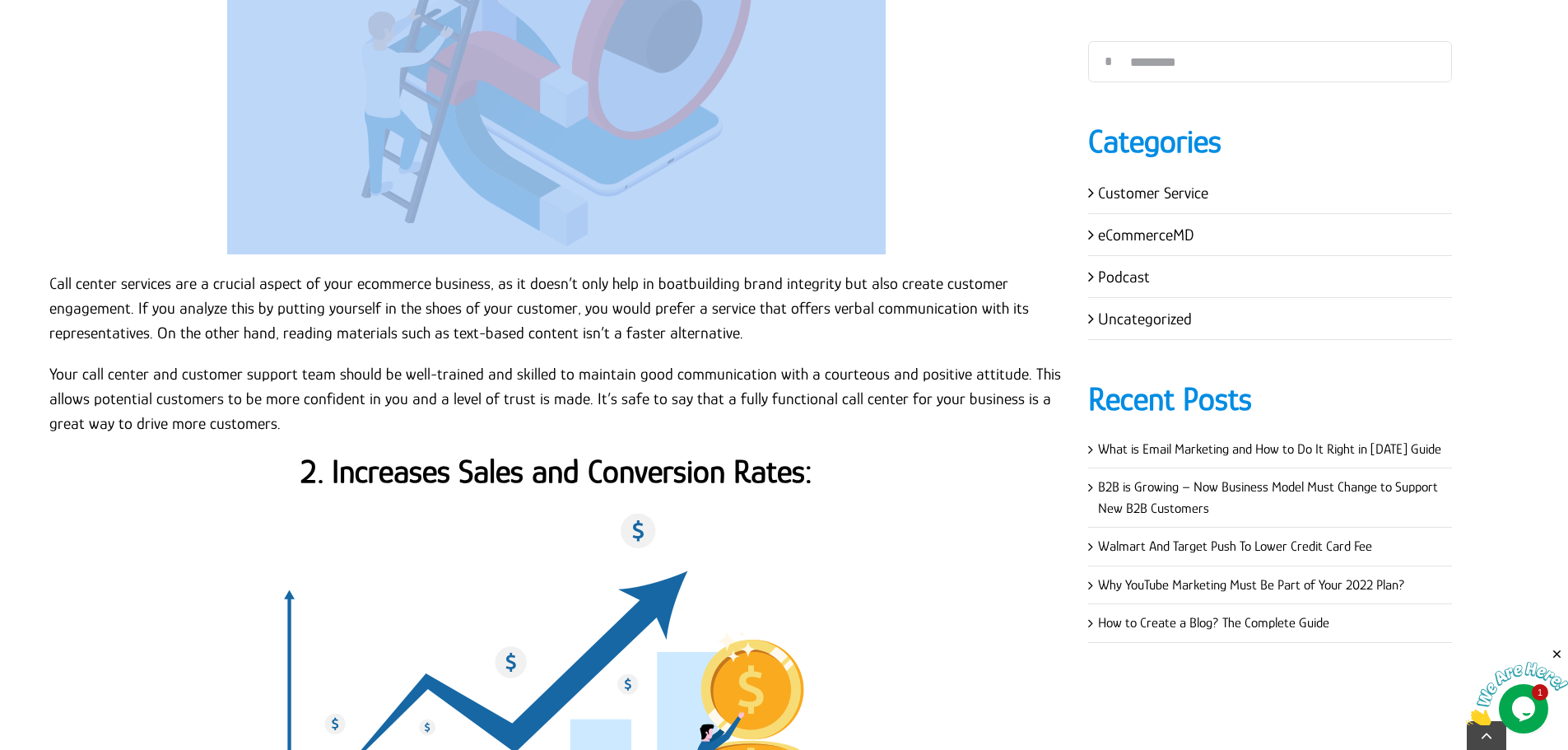
scroll to position [2717, 0]
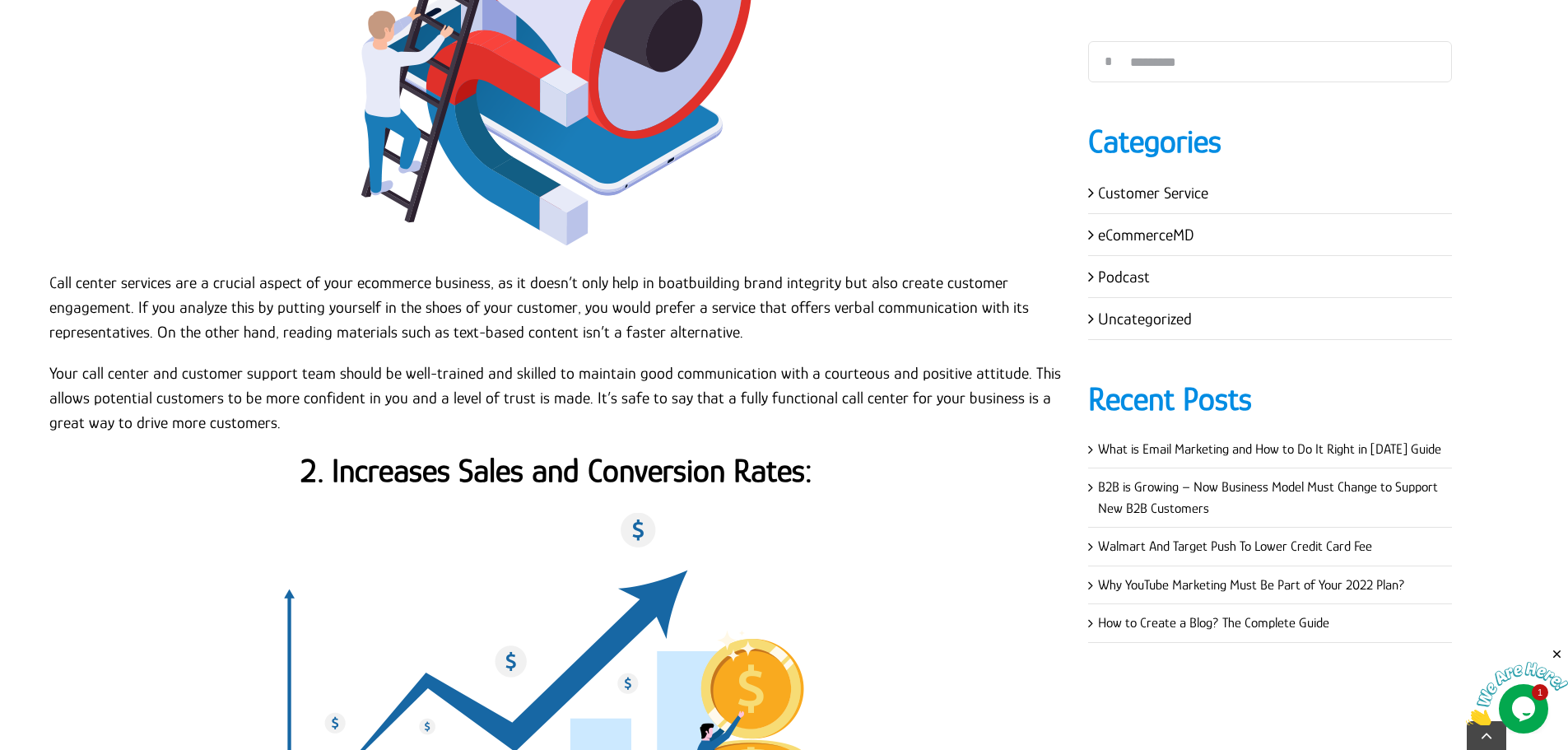
click at [290, 419] on p "Your call center and customer support team should be well-trained and skilled t…" at bounding box center [556, 398] width 1013 height 75
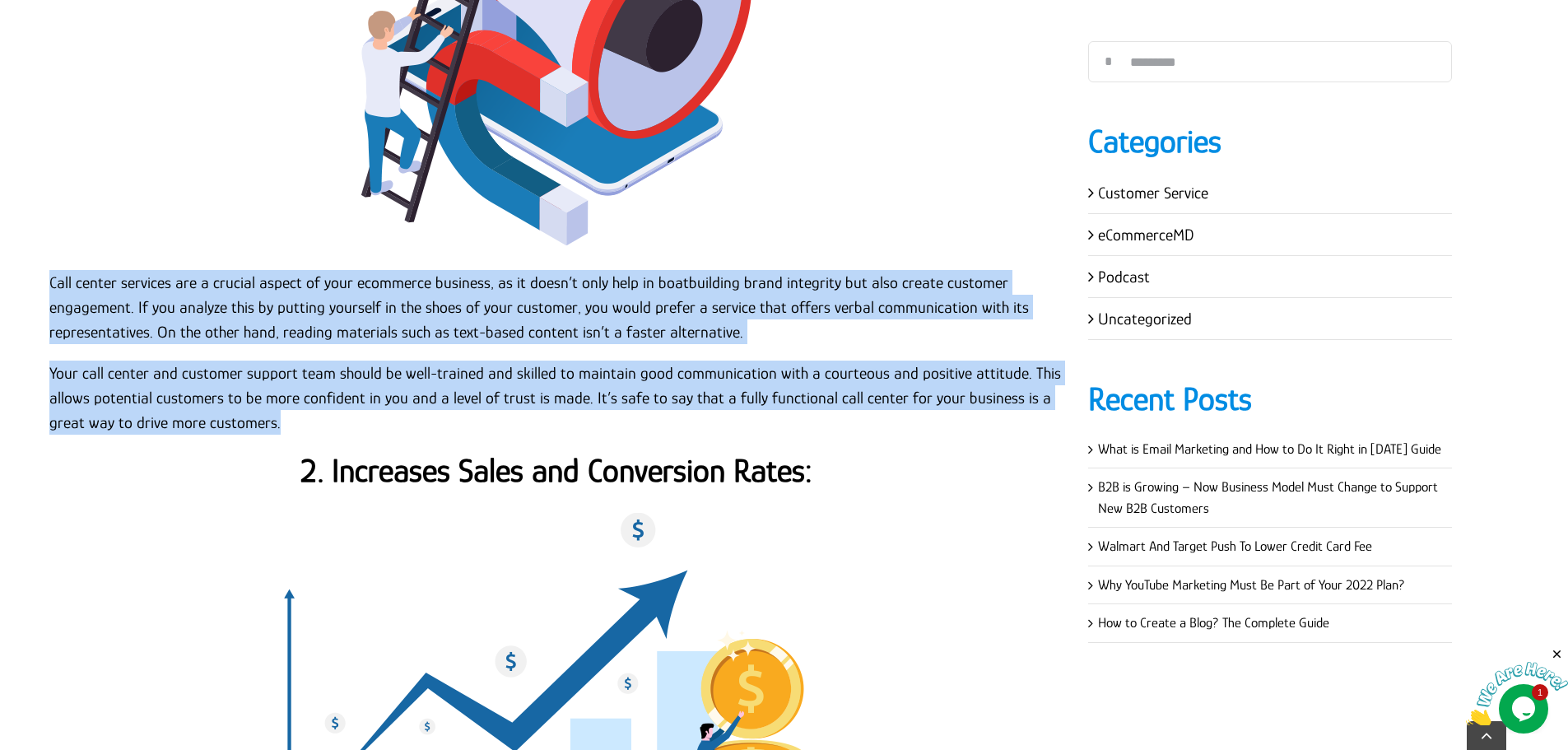
click at [51, 281] on p "Call center services are a crucial aspect of your ecommerce business, as it doe…" at bounding box center [556, 307] width 1013 height 75
copy div "Call center services are a crucial aspect of your ecommerce business, as it doe…"
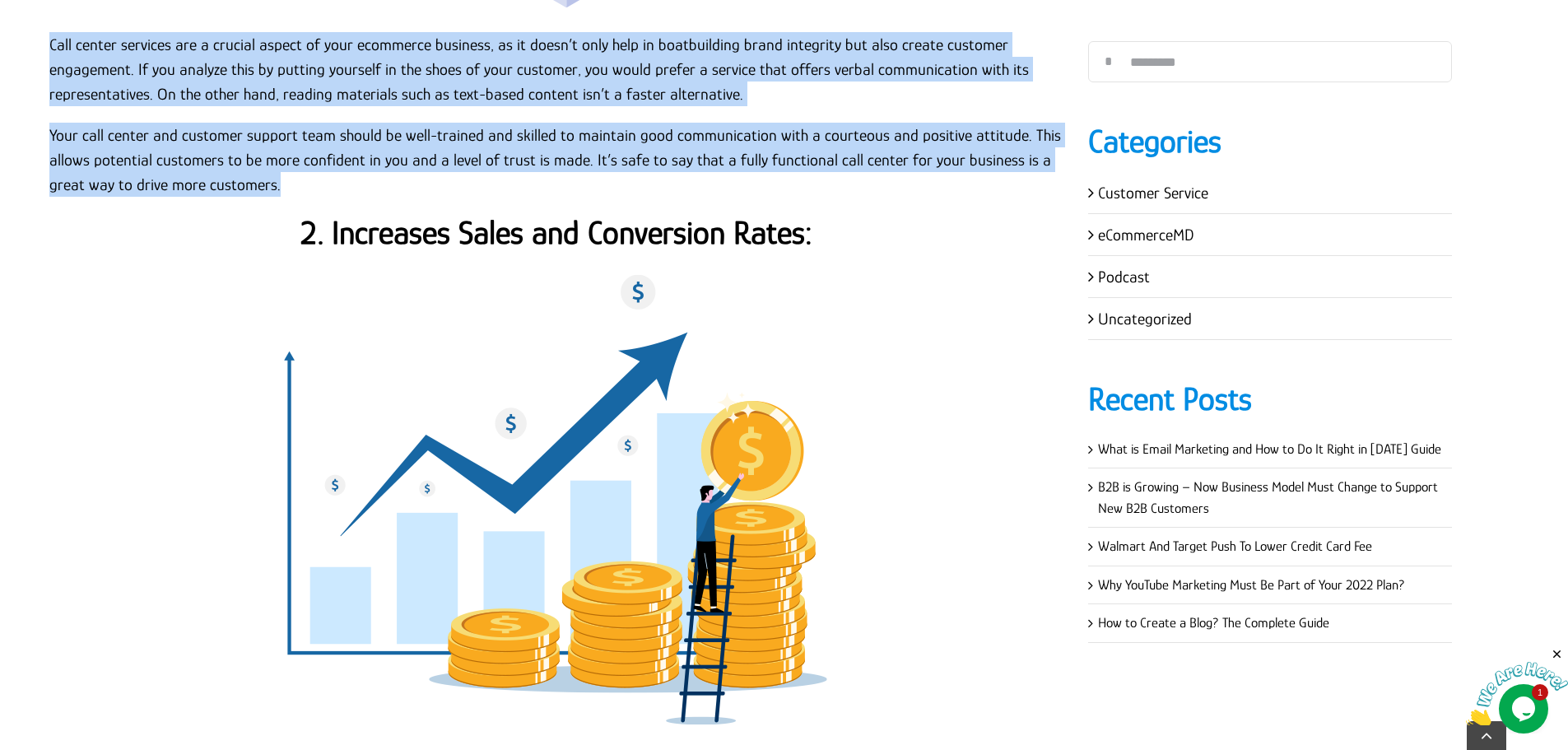
scroll to position [2965, 0]
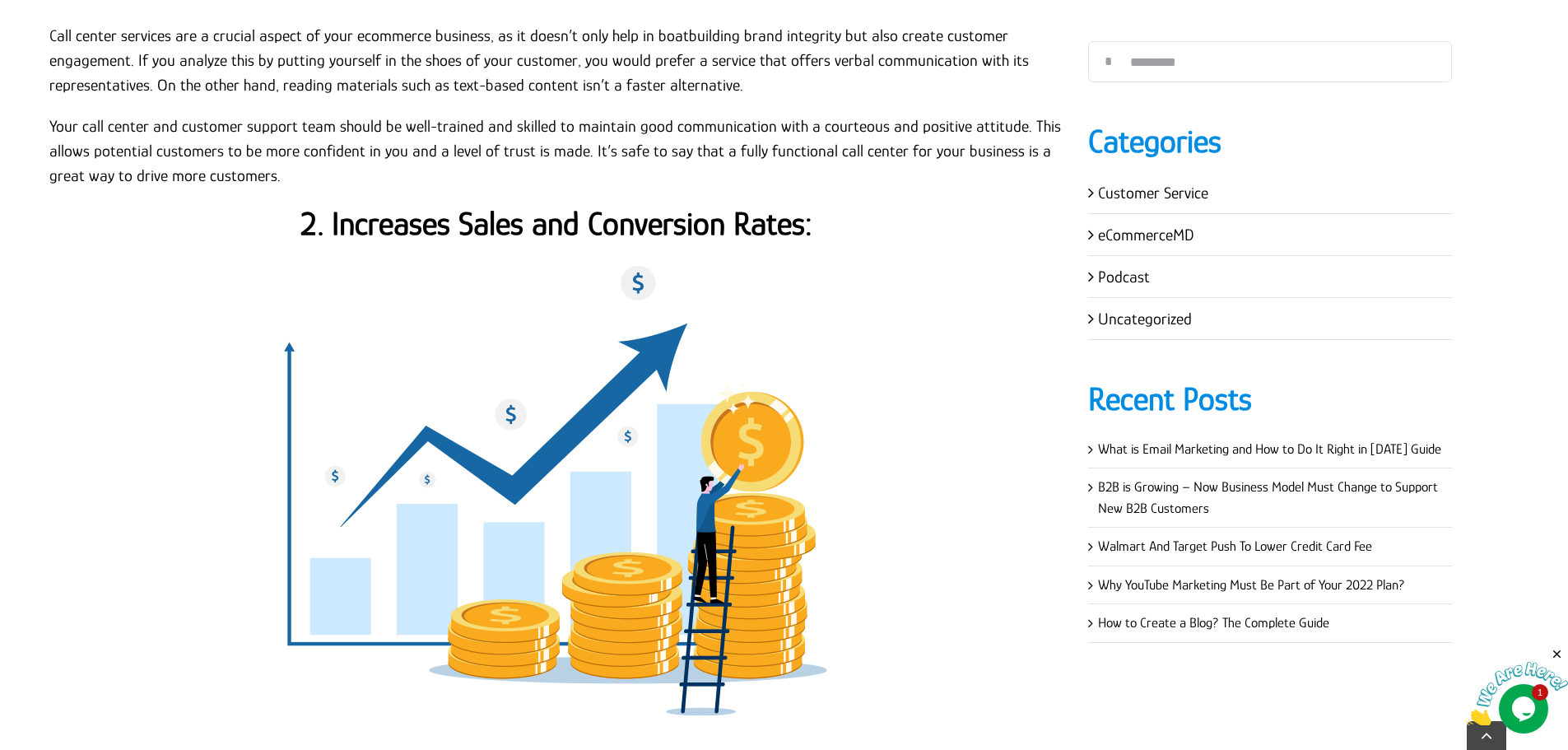
click at [492, 227] on strong "2. Increases Sales and Conversion Rates:" at bounding box center [556, 224] width 512 height 37
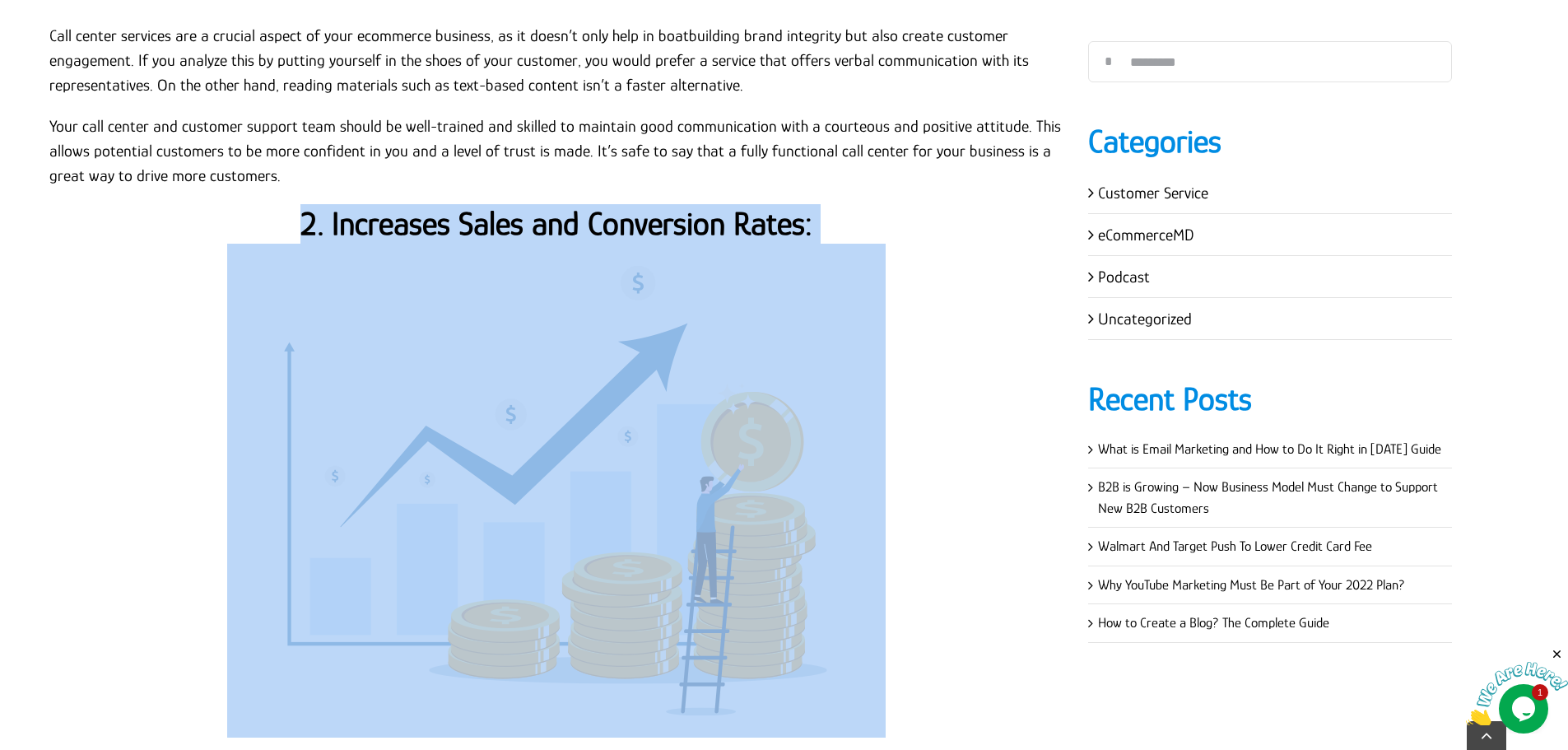
click at [492, 227] on strong "2. Increases Sales and Conversion Rates:" at bounding box center [556, 224] width 512 height 37
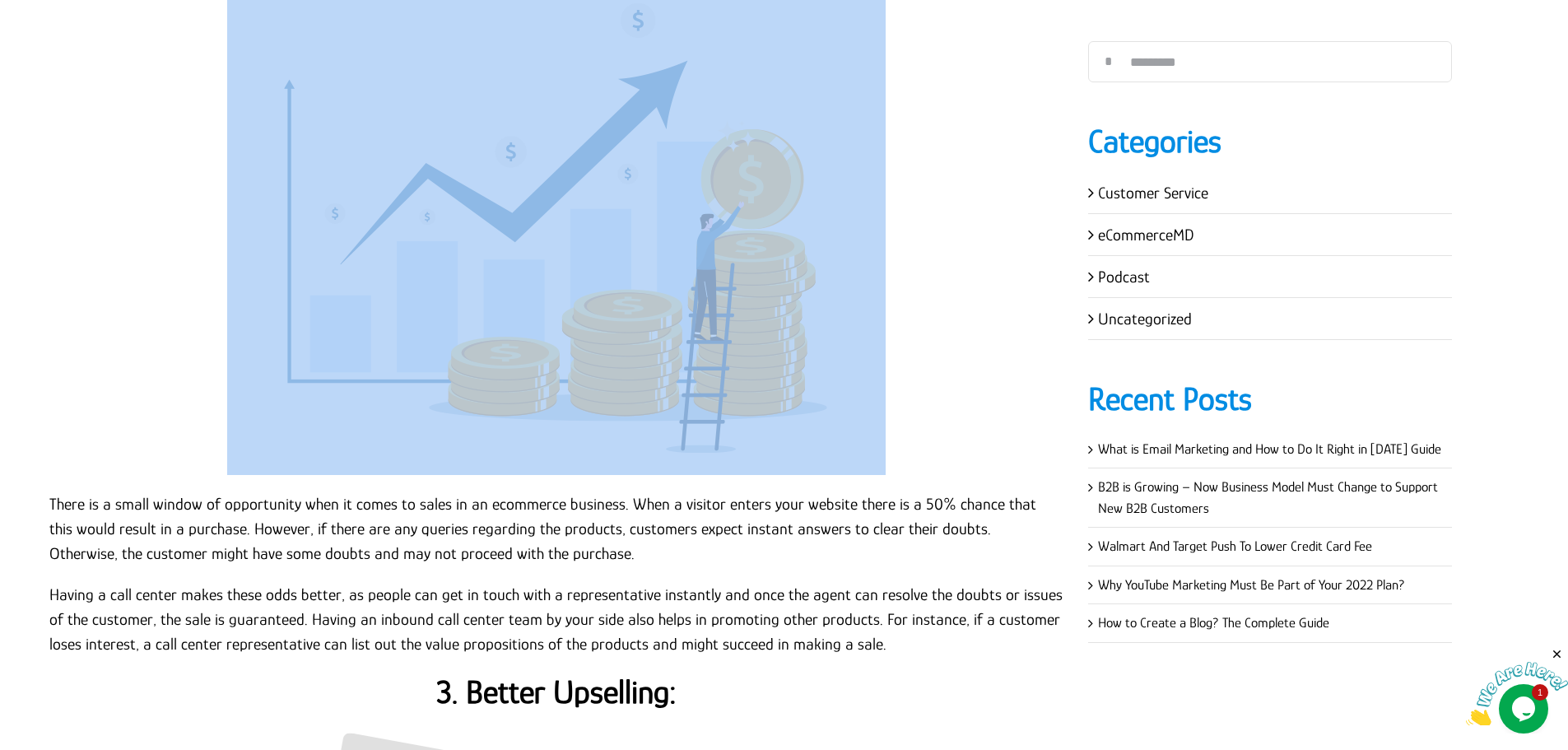
scroll to position [3212, 0]
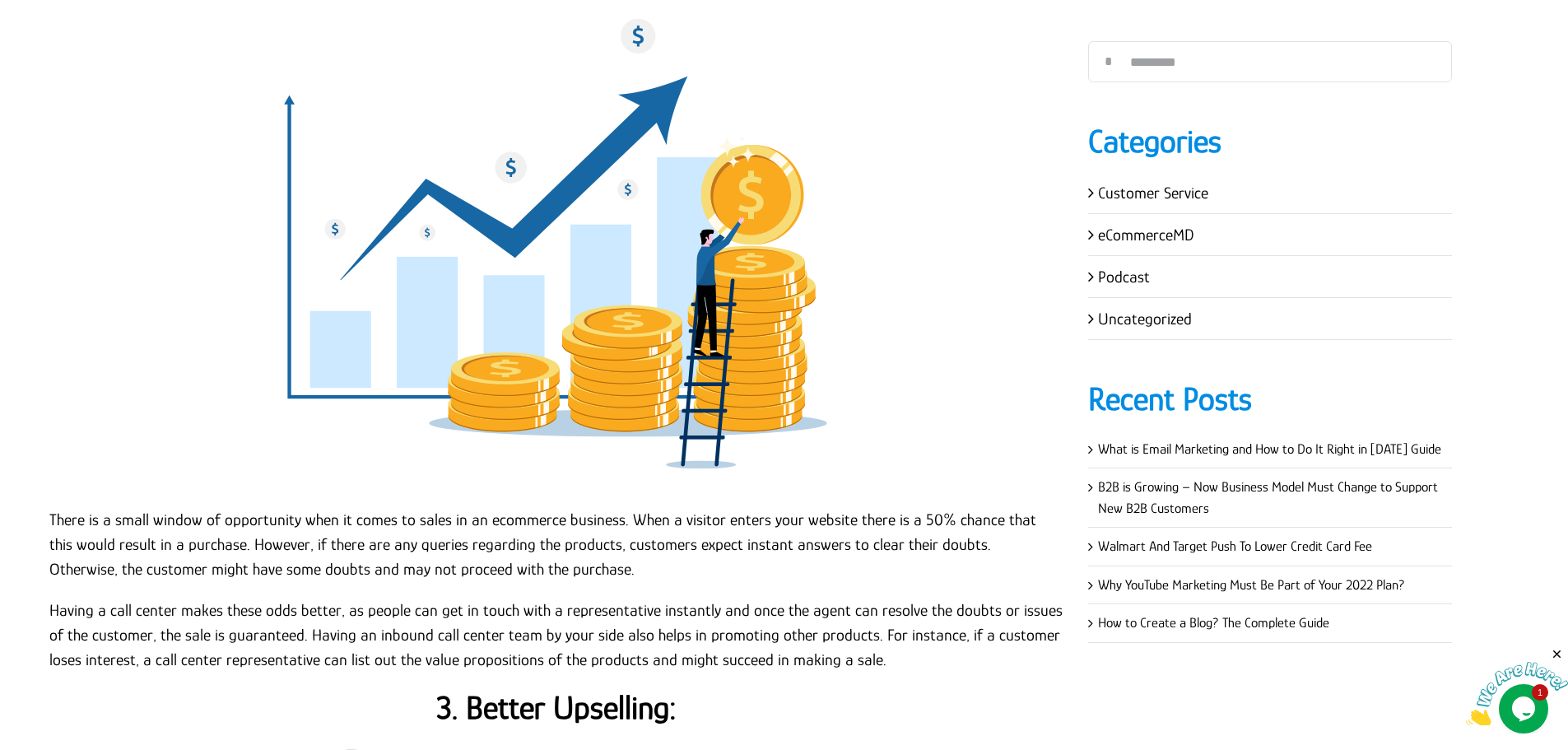
click at [838, 658] on p "Having a call center makes these odds better, as people can get in touch with a…" at bounding box center [556, 635] width 1013 height 75
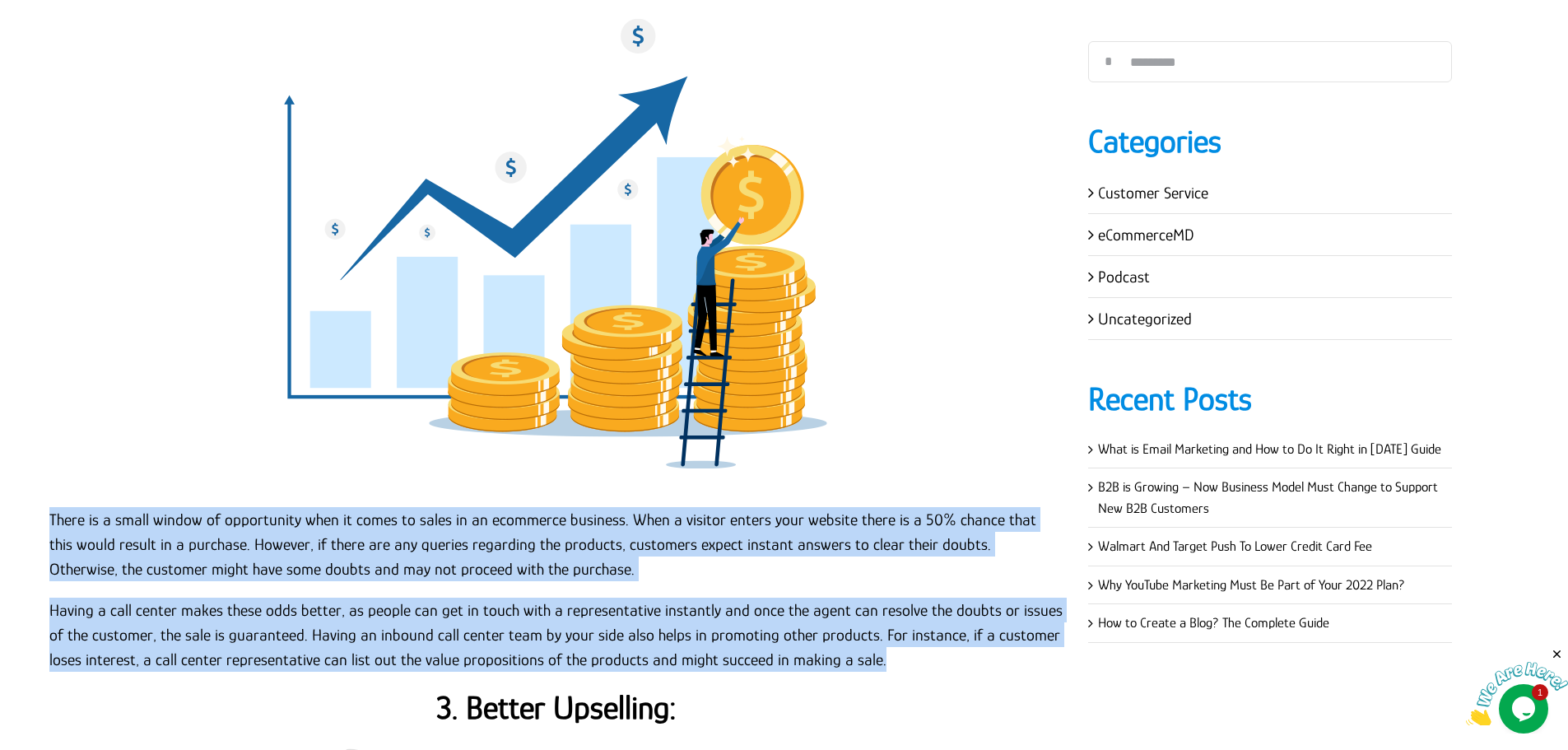
click at [51, 515] on p "There is a small window of opportunity when it comes to sales in an ecommerce b…" at bounding box center [556, 544] width 1013 height 75
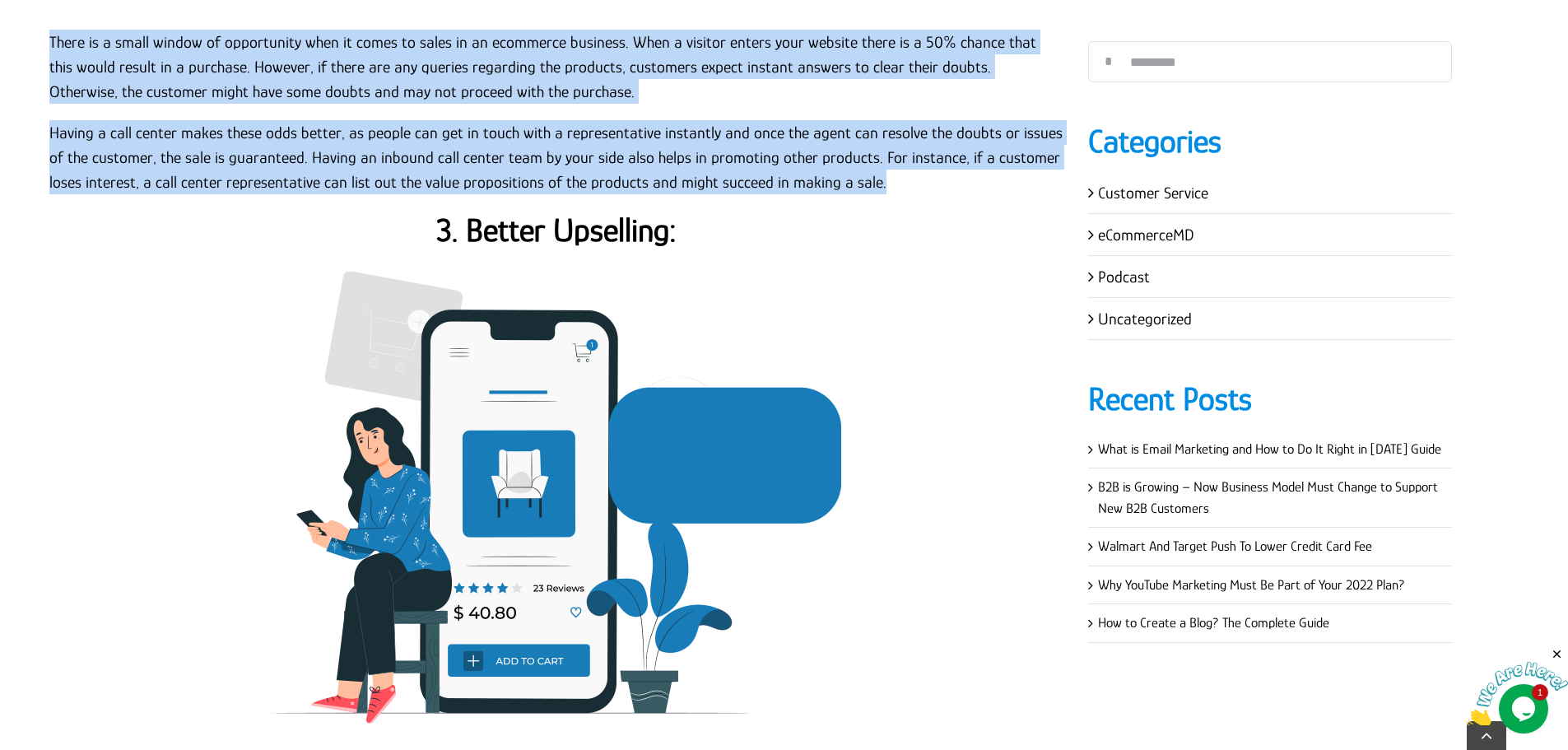
scroll to position [3706, 0]
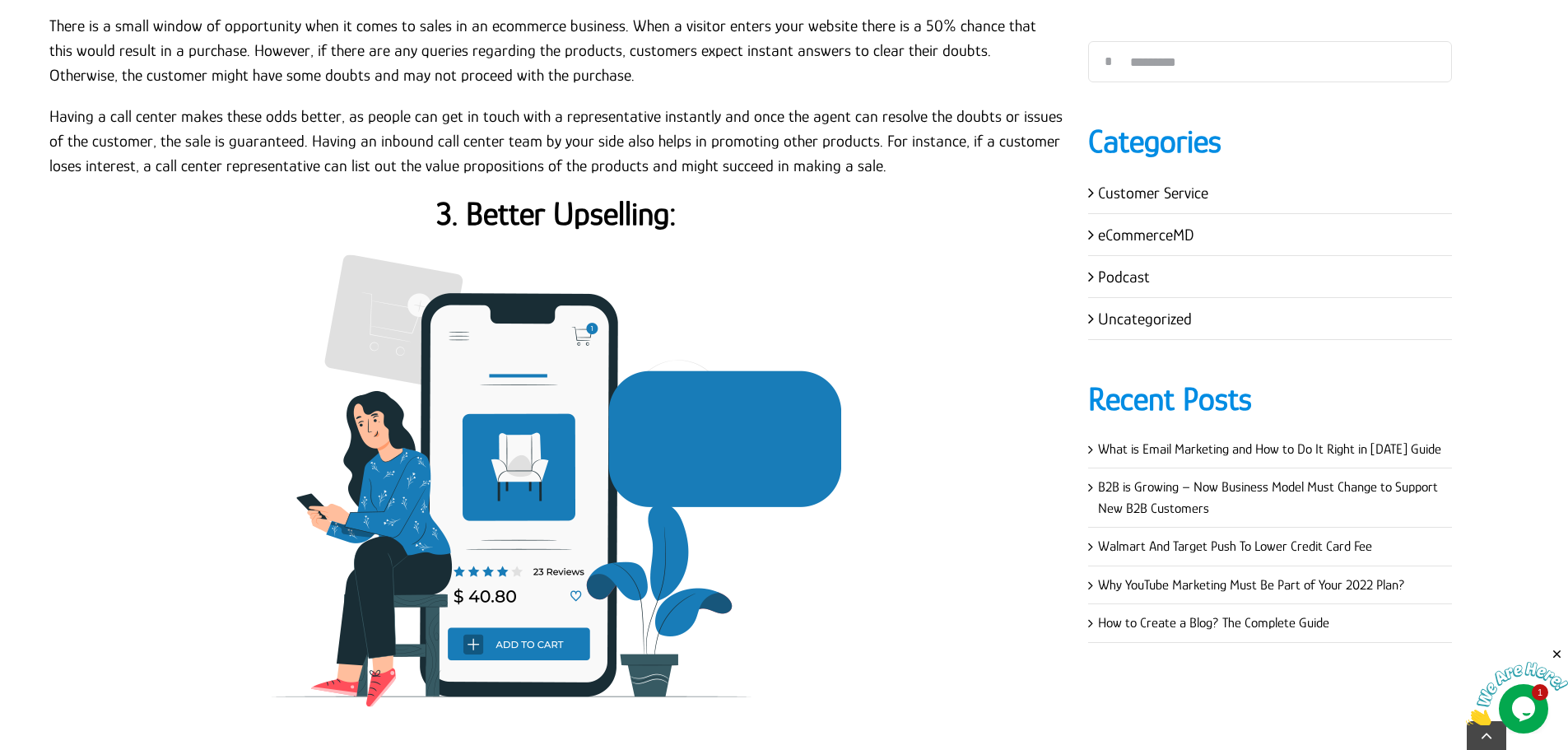
click at [584, 221] on strong "3. Better Upselling:" at bounding box center [555, 213] width 240 height 37
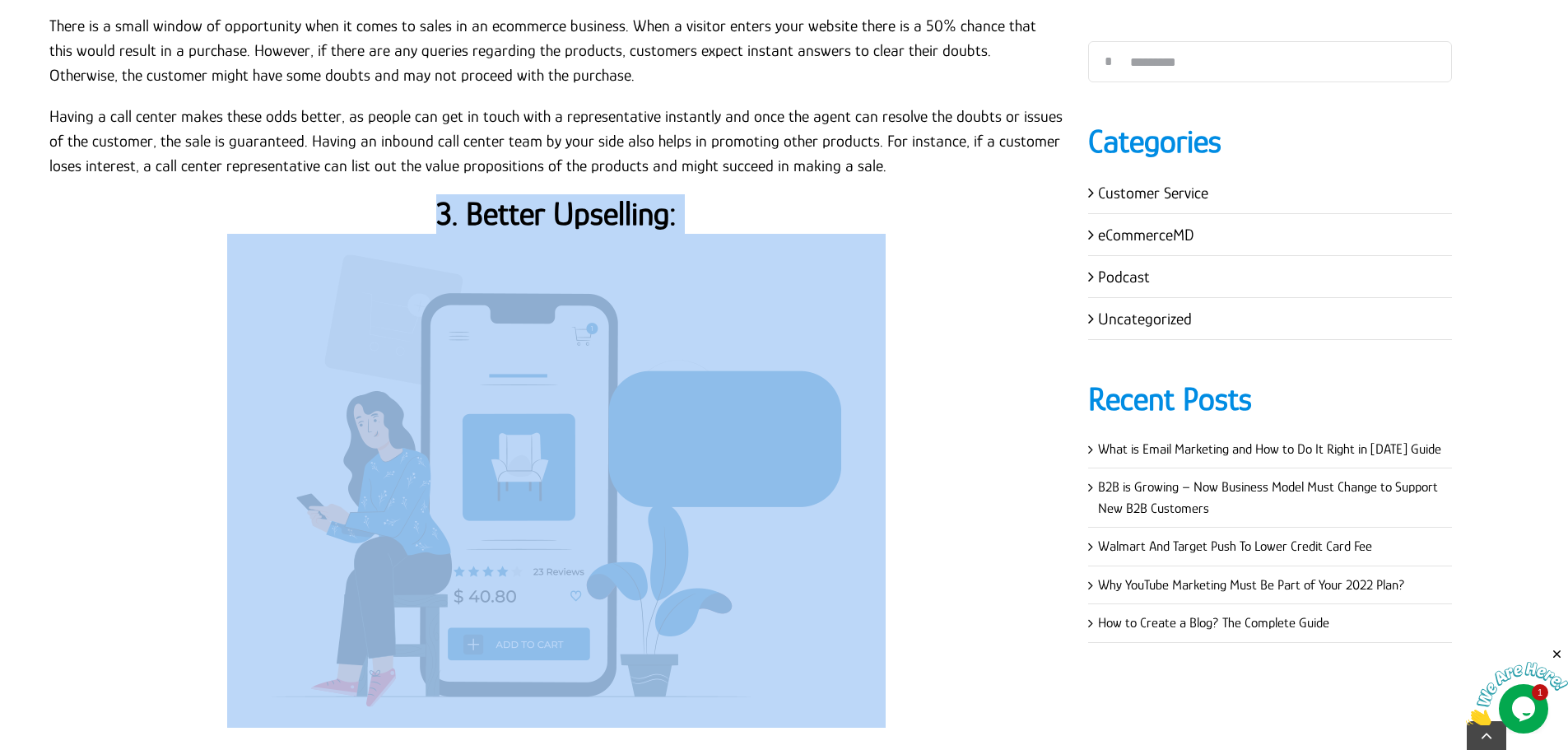
click at [584, 221] on strong "3. Better Upselling:" at bounding box center [555, 213] width 240 height 37
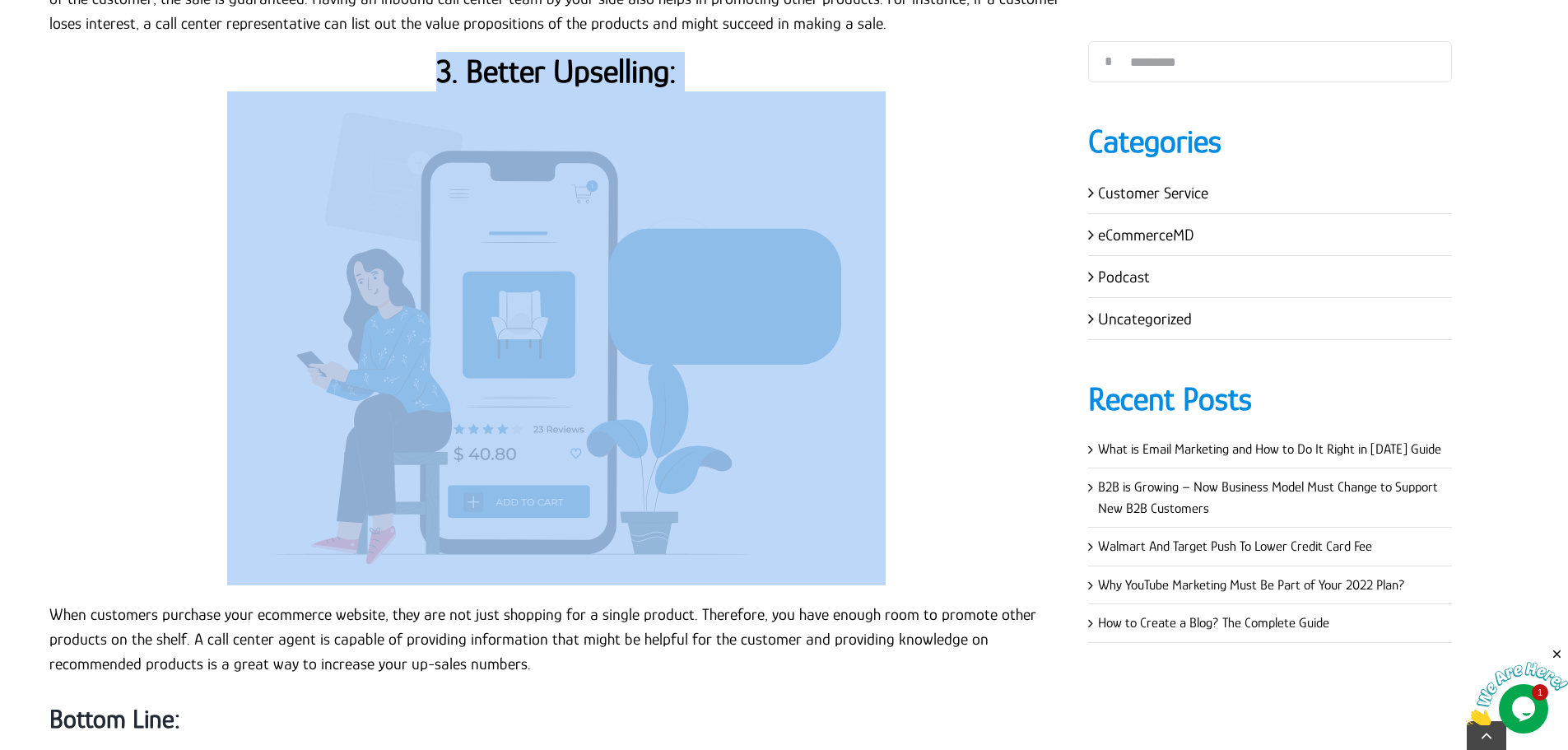
scroll to position [4200, 0]
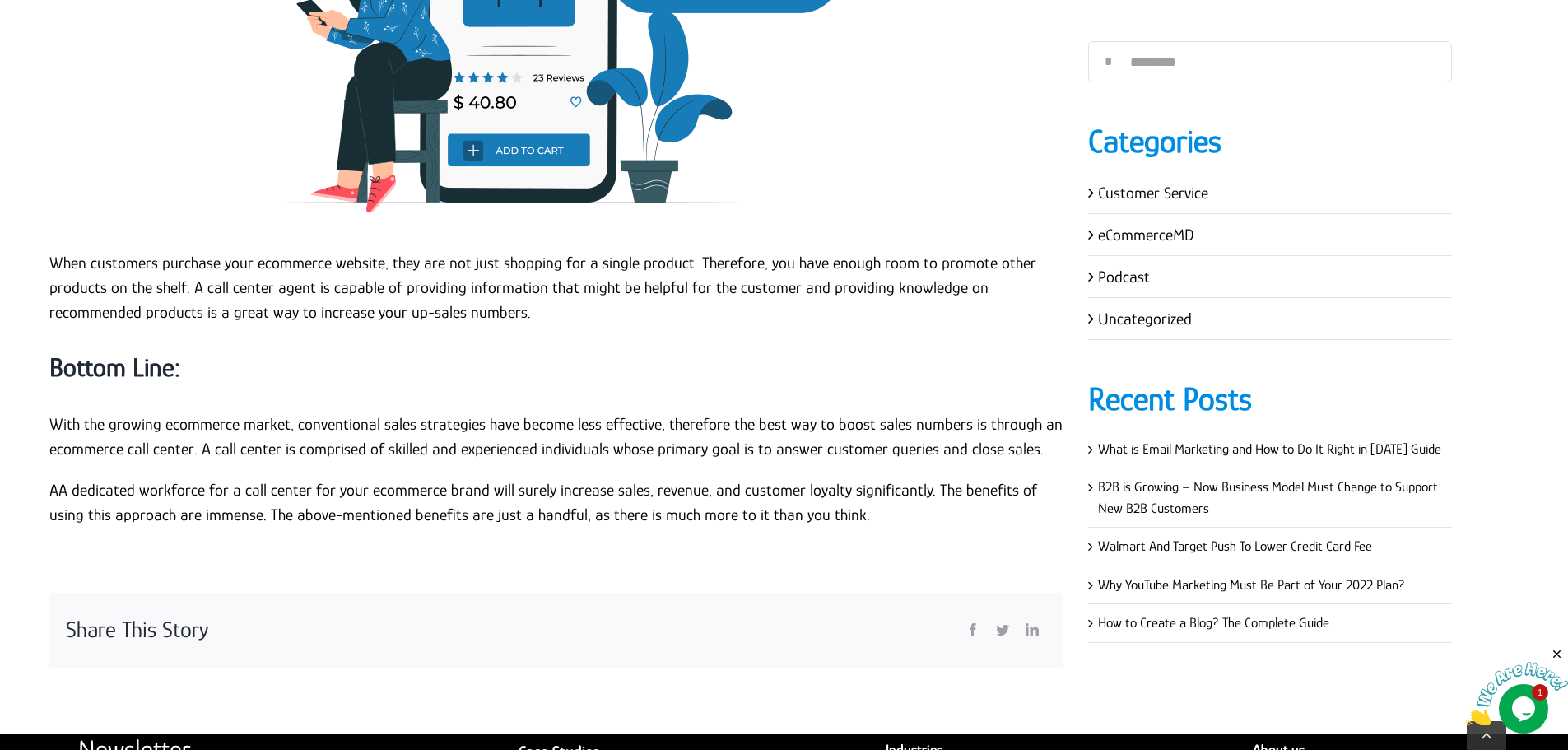
click at [70, 442] on p "With the growing ecommerce market, conventional sales strategies have become le…" at bounding box center [556, 436] width 1013 height 50
click at [51, 421] on p "With the growing ecommerce market, conventional sales strategies have become le…" at bounding box center [556, 436] width 1013 height 50
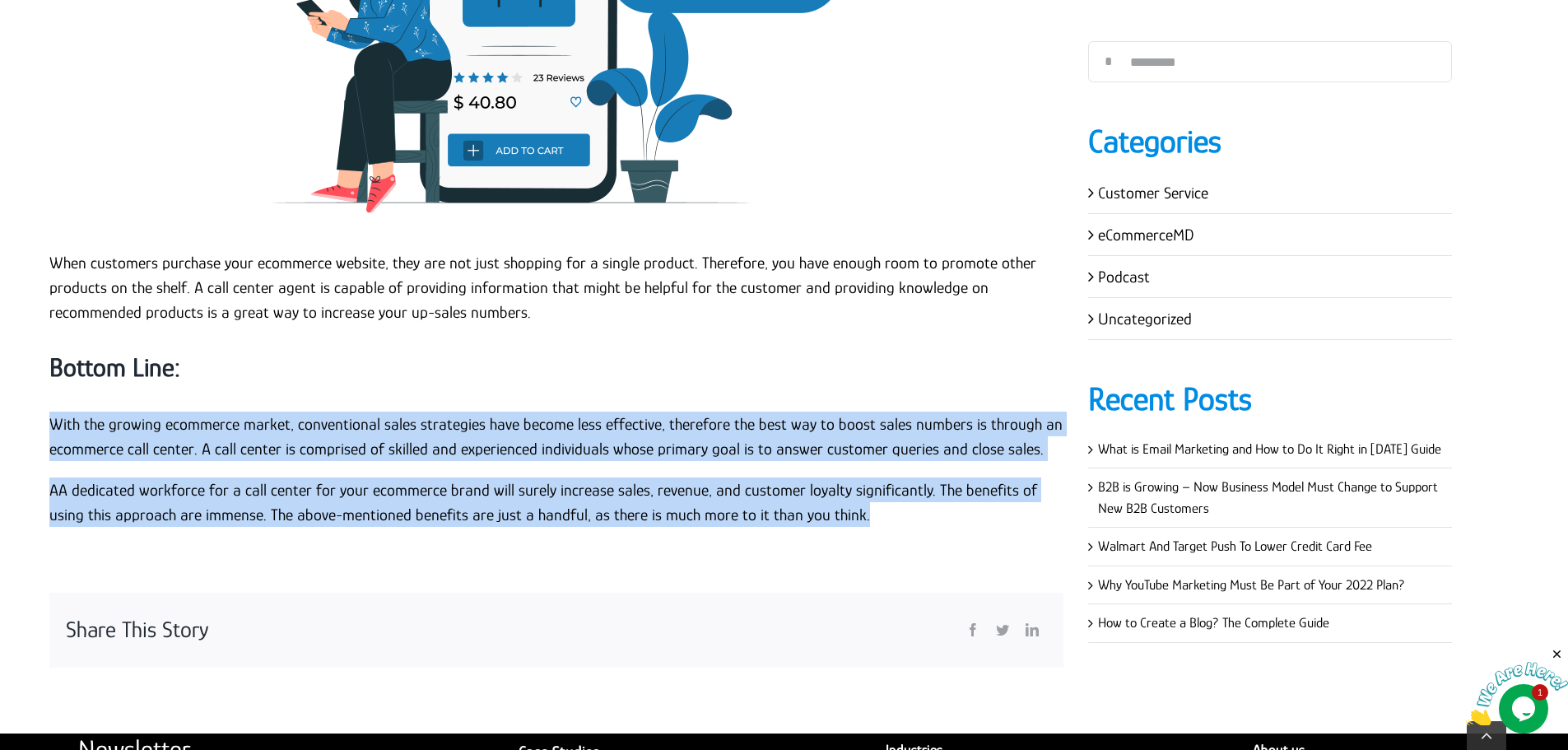
click at [845, 518] on p "AA dedicated workforce for a call center for your ecommerce brand will surely i…" at bounding box center [556, 502] width 1013 height 50
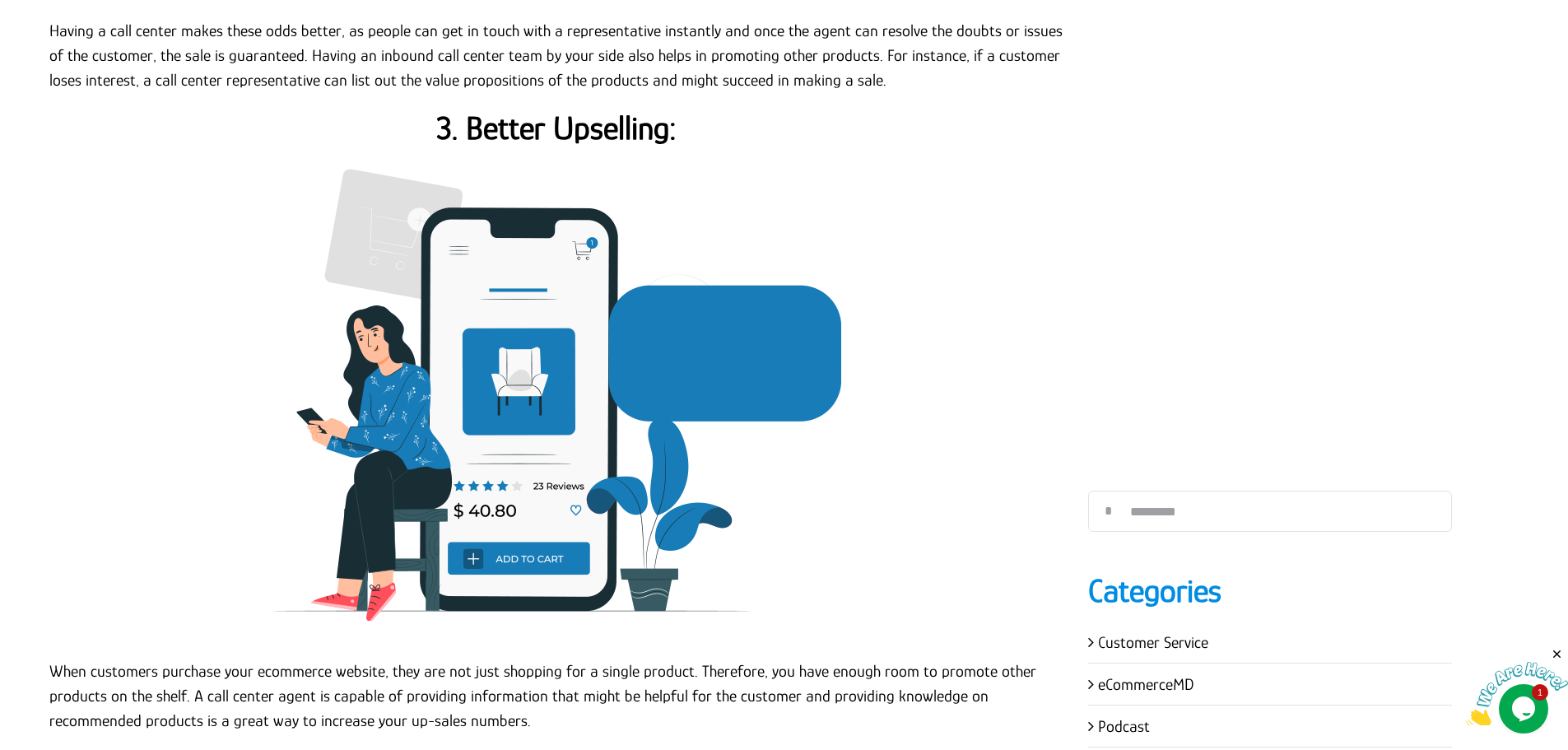
scroll to position [3788, 0]
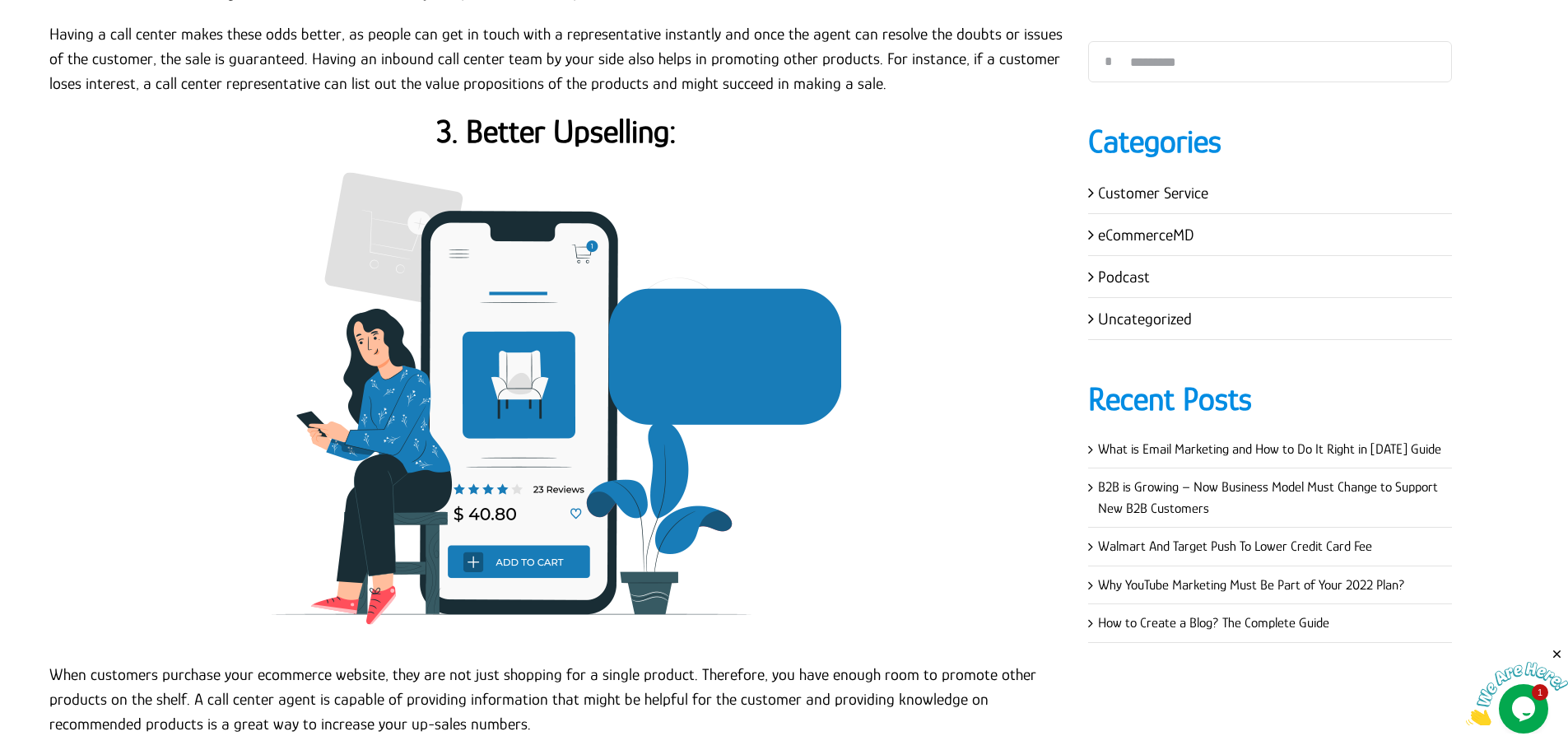
click at [609, 153] on img at bounding box center [556, 398] width 658 height 494
click at [615, 144] on strong "3. Better Upselling:" at bounding box center [555, 132] width 240 height 37
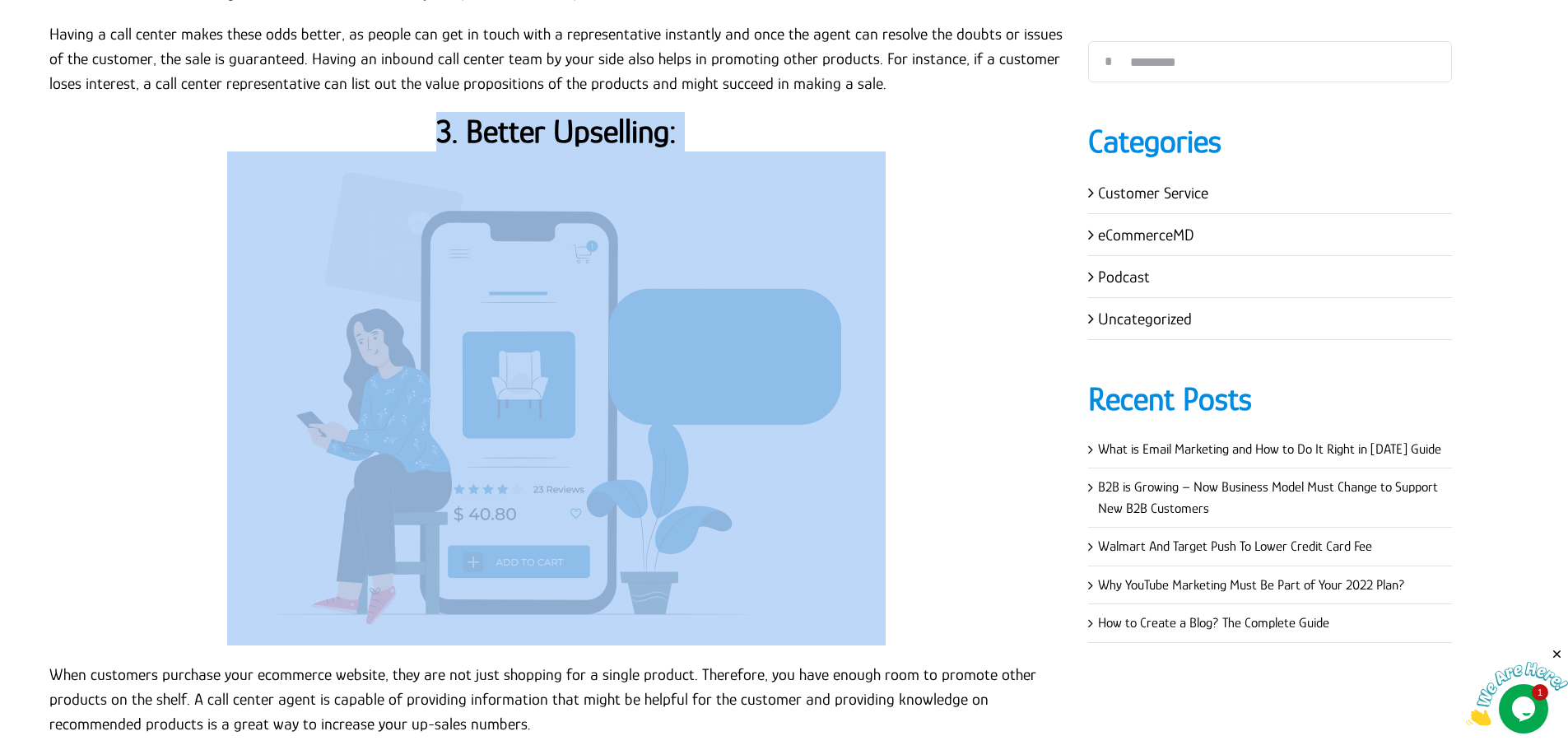
click at [615, 144] on strong "3. Better Upselling:" at bounding box center [555, 132] width 240 height 37
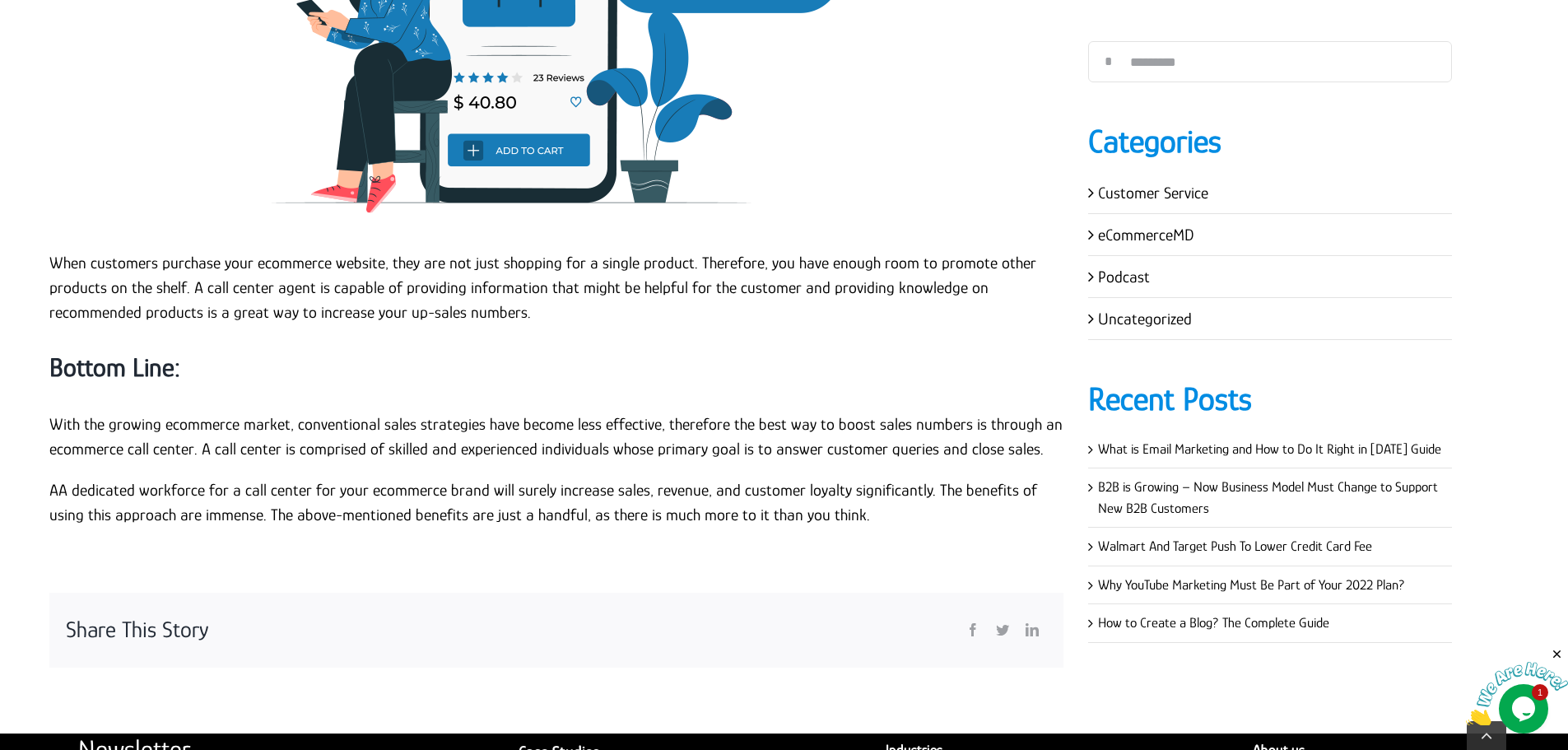
click at [333, 358] on h3 "Bottom Line:" at bounding box center [556, 368] width 1013 height 35
click at [107, 274] on p "When customers purchase your ecommerce website, they are not just shopping for …" at bounding box center [556, 287] width 1013 height 75
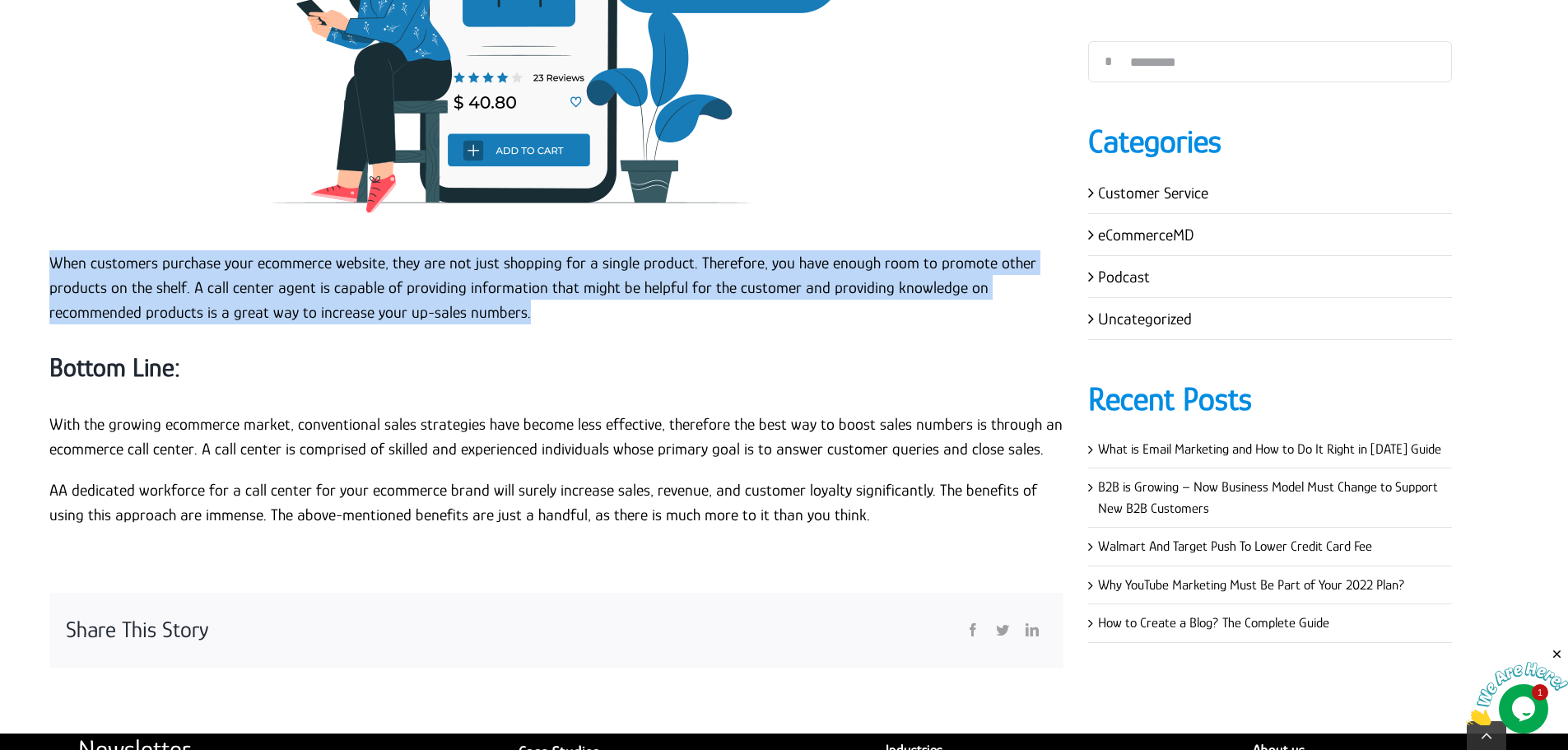
click at [107, 274] on p "When customers purchase your ecommerce website, they are not just shopping for …" at bounding box center [556, 287] width 1013 height 75
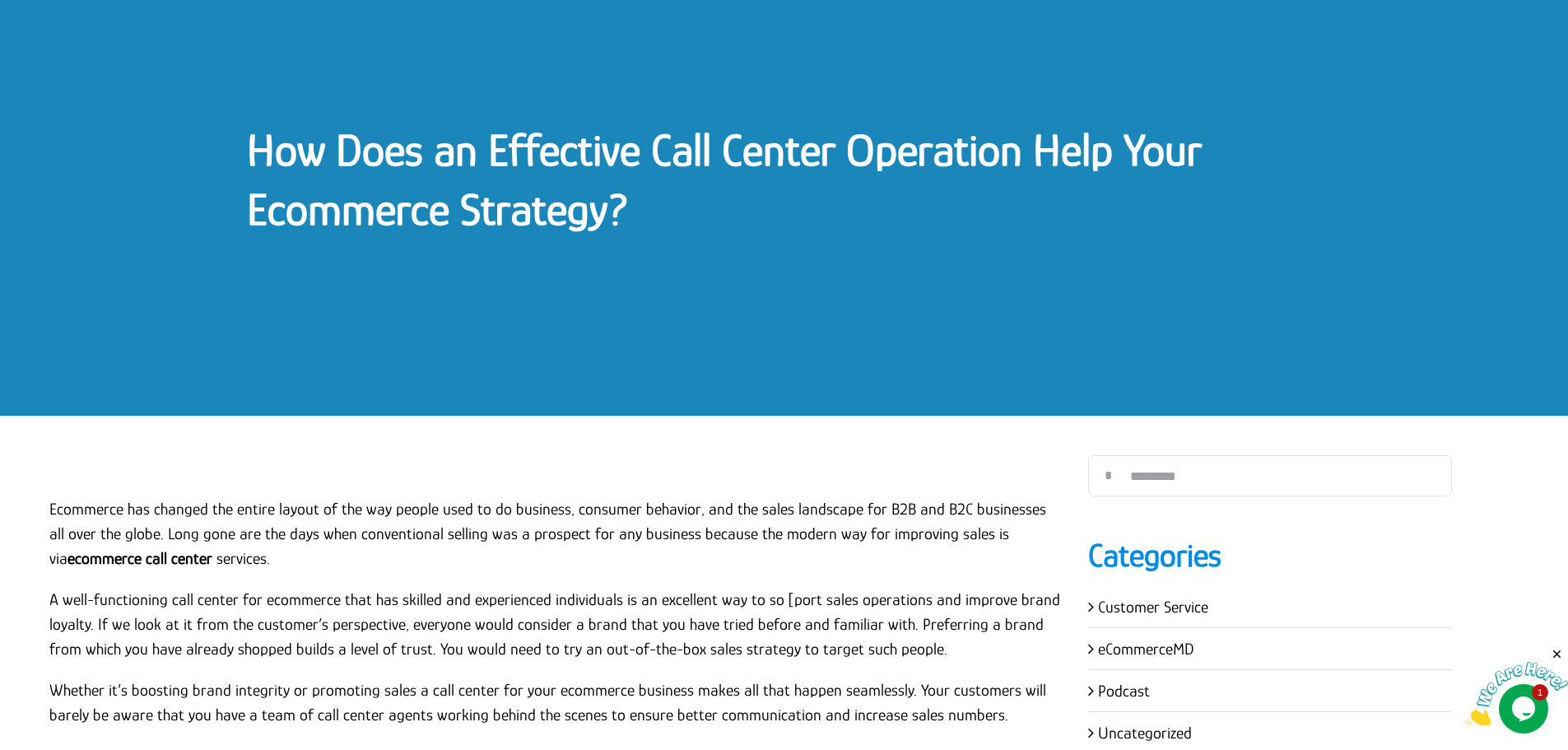
scroll to position [165, 0]
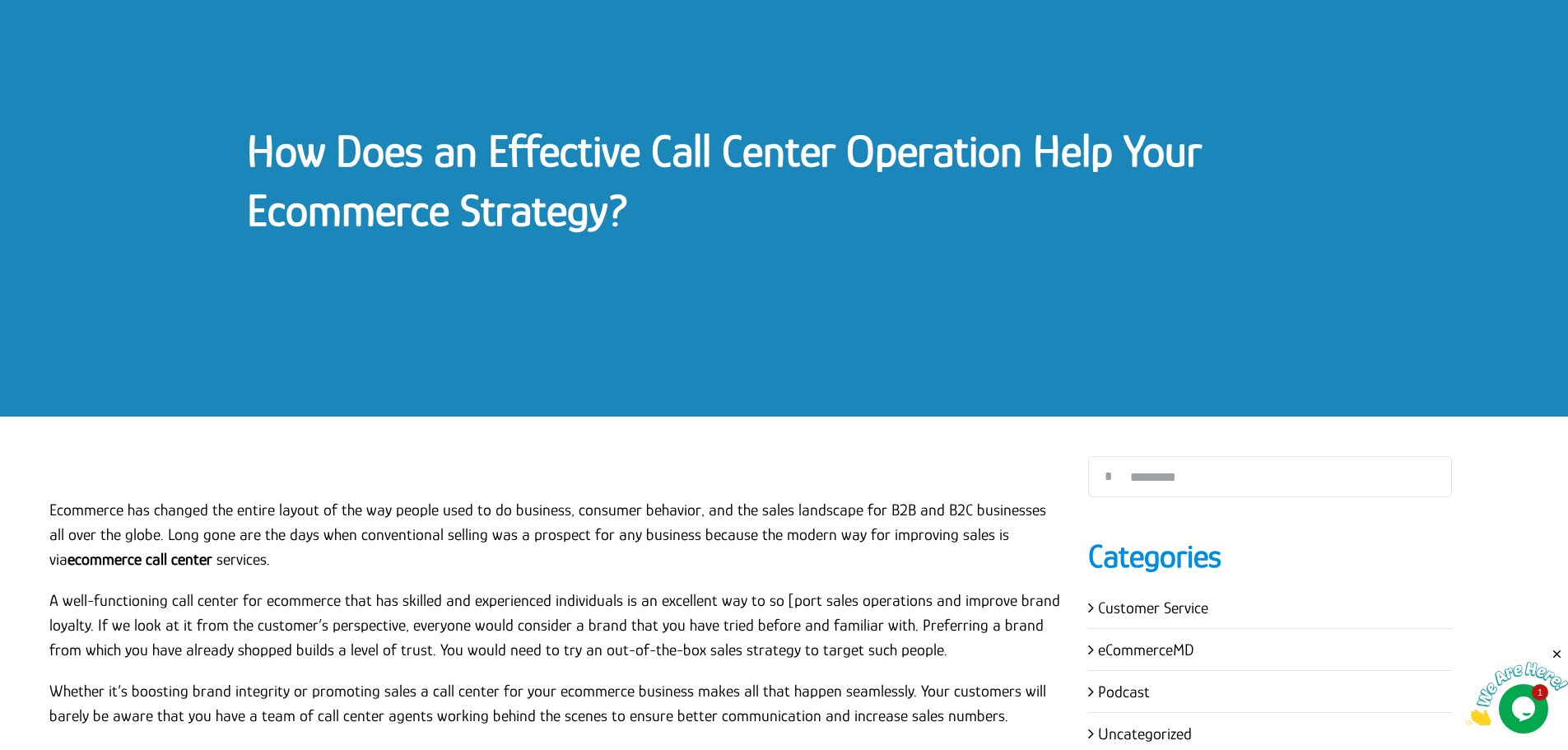
click at [942, 477] on p at bounding box center [556, 468] width 1013 height 25
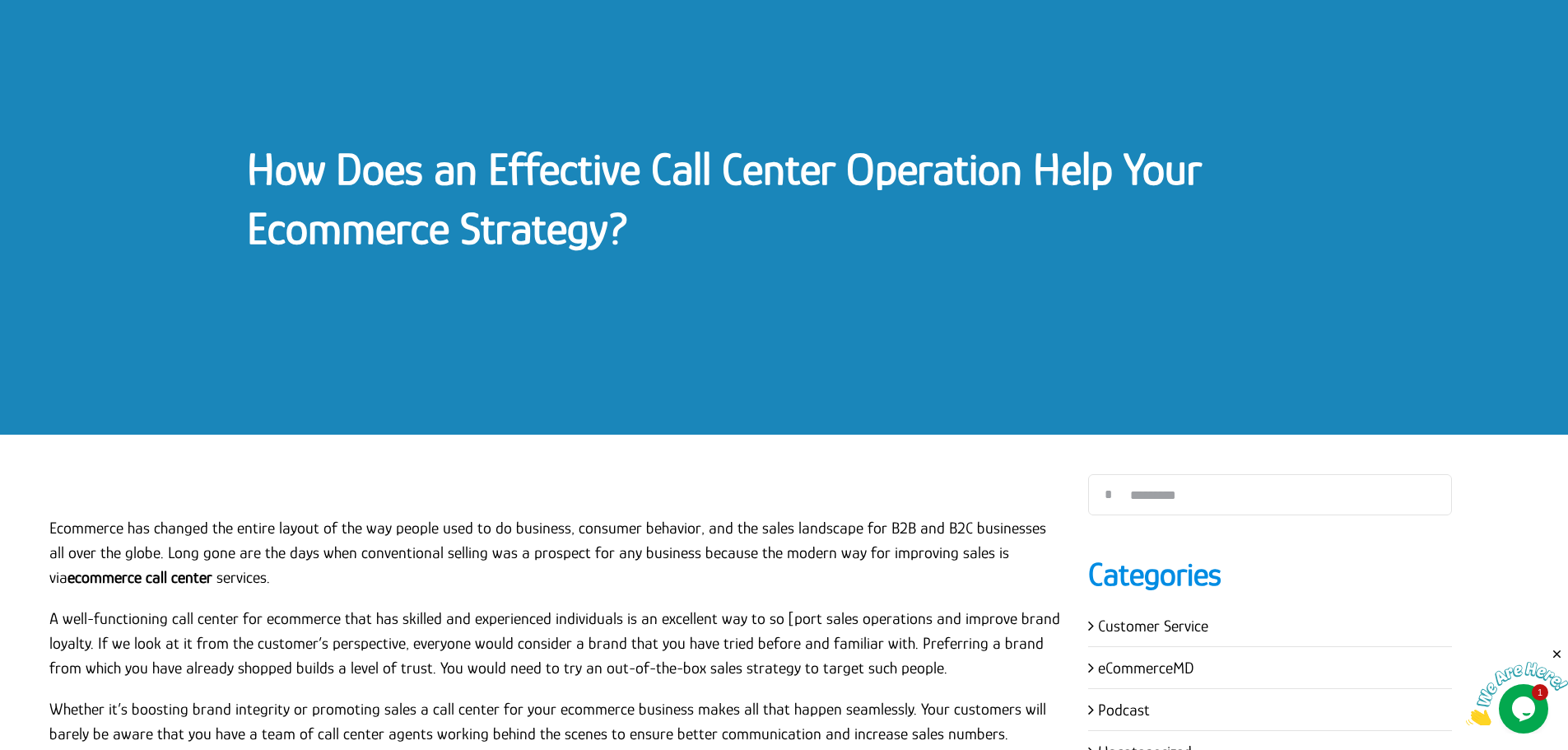
scroll to position [118, 0]
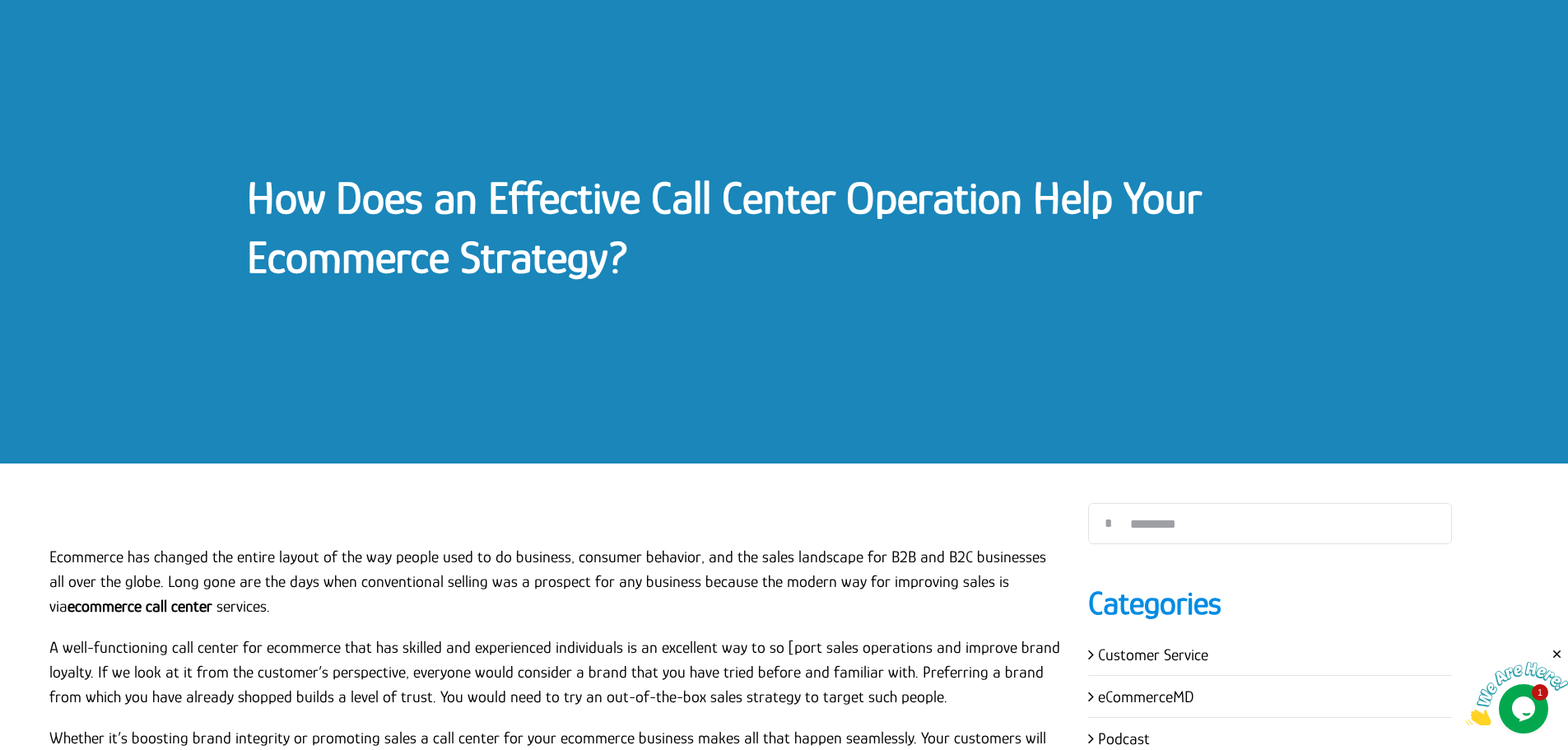
click at [268, 253] on link "How Does an Effective Call Center Operation Help Your Ecommerce Strategy?" at bounding box center [724, 227] width 955 height 110
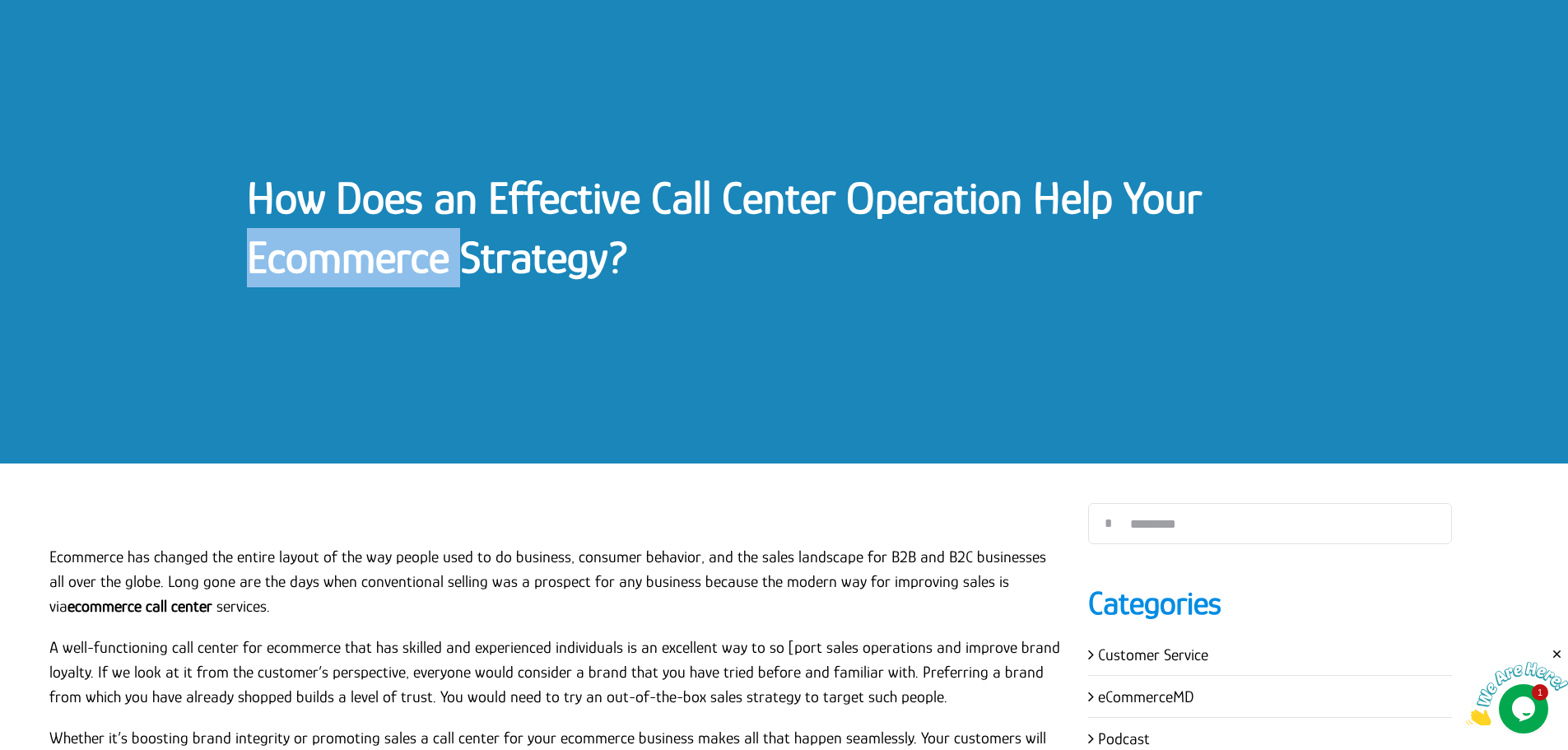
click at [268, 253] on link "How Does an Effective Call Center Operation Help Your Ecommerce Strategy?" at bounding box center [724, 227] width 955 height 110
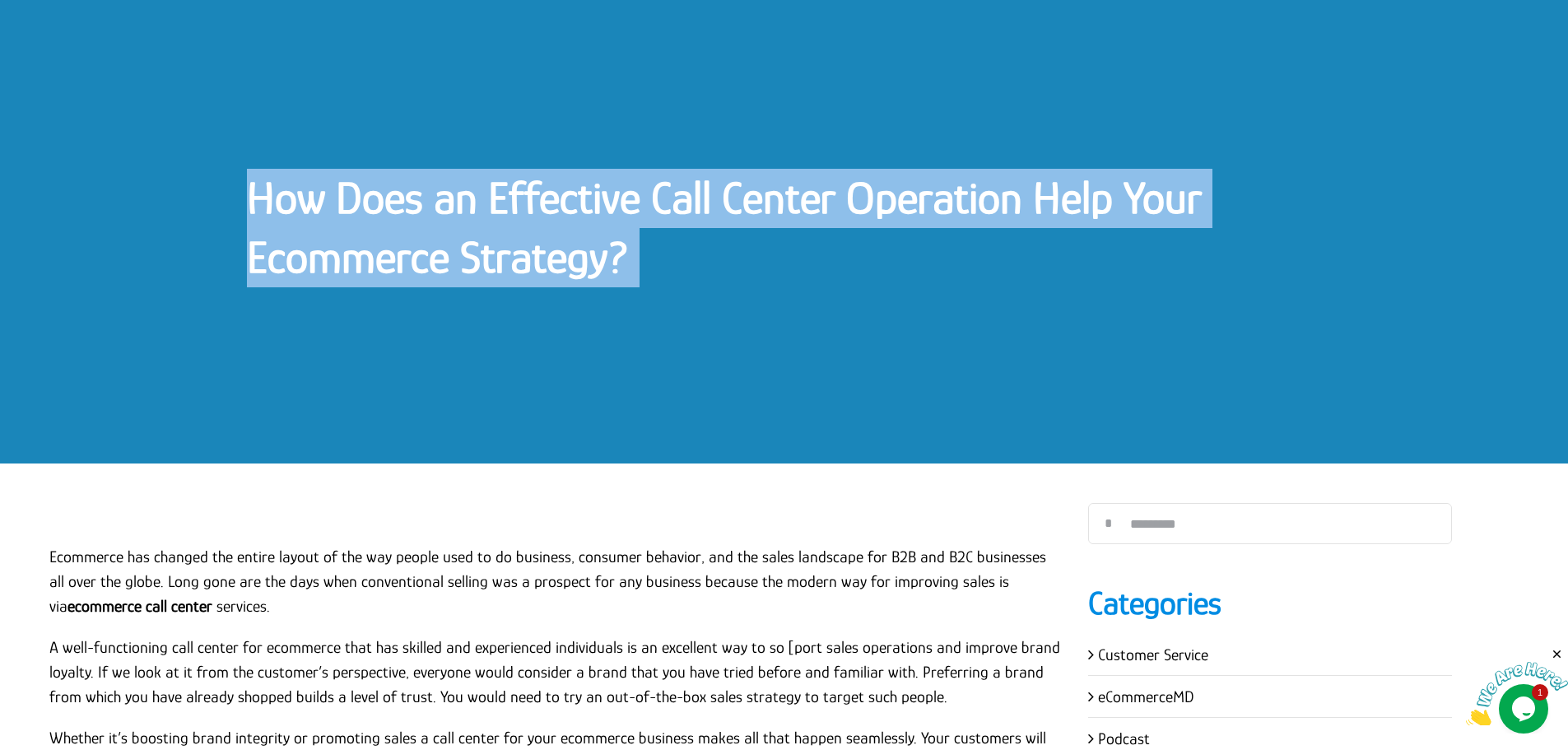
click at [268, 253] on link "How Does an Effective Call Center Operation Help Your Ecommerce Strategy?" at bounding box center [724, 227] width 955 height 110
click at [302, 229] on h1 "How Does an Effective Call Center Operation Help Your Ecommerce Strategy?" at bounding box center [784, 227] width 1074 height 118
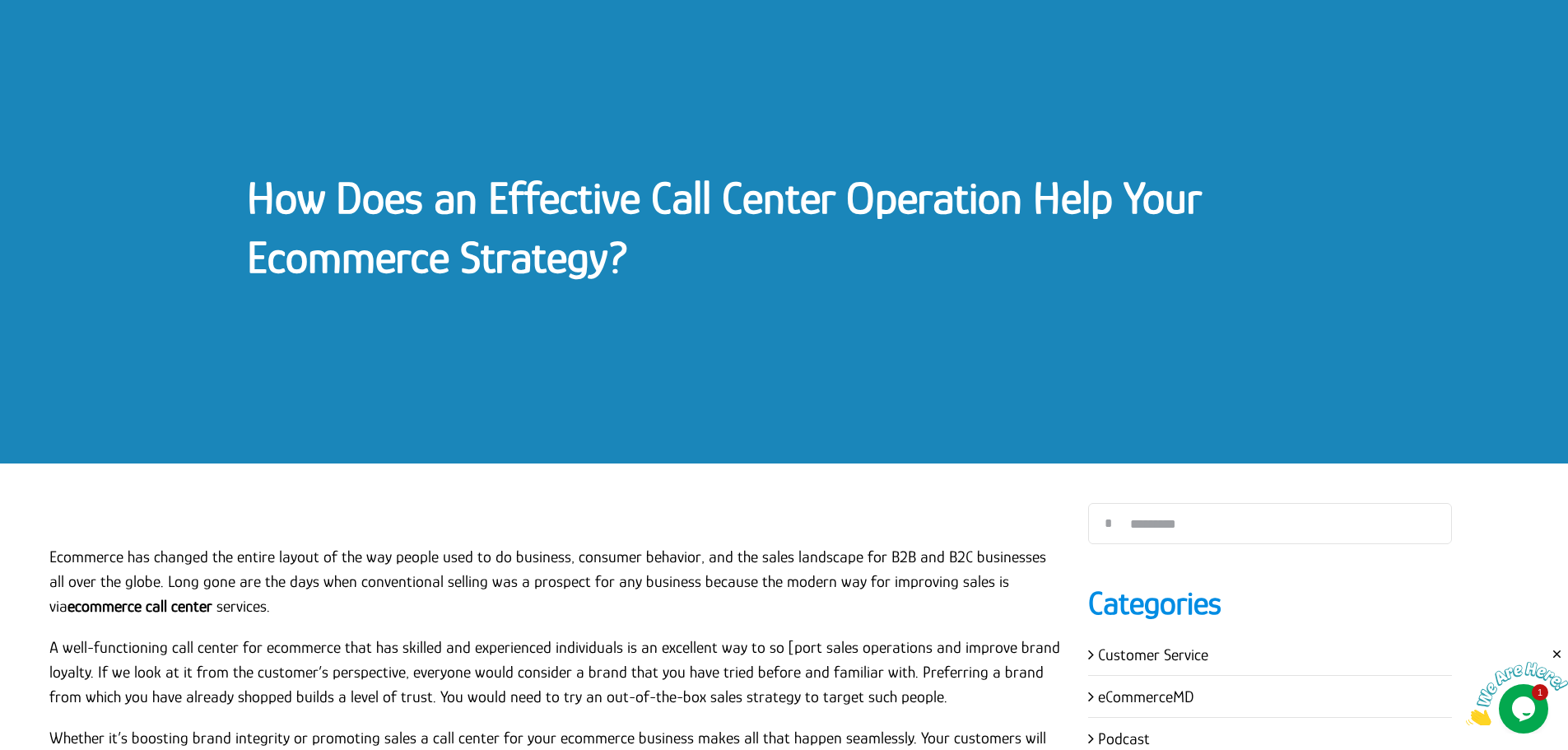
click at [390, 189] on link "How Does an Effective Call Center Operation Help Your Ecommerce Strategy?" at bounding box center [724, 227] width 955 height 110
click at [437, 190] on link "How Does an Effective Call Center Operation Help Your Ecommerce Strategy?" at bounding box center [724, 227] width 955 height 110
click at [438, 190] on link "How Does an Effective Call Center Operation Help Your Ecommerce Strategy?" at bounding box center [724, 227] width 955 height 110
click at [494, 180] on link "How Does an Effective Call Center Operation Help Your Ecommerce Strategy?" at bounding box center [724, 227] width 955 height 110
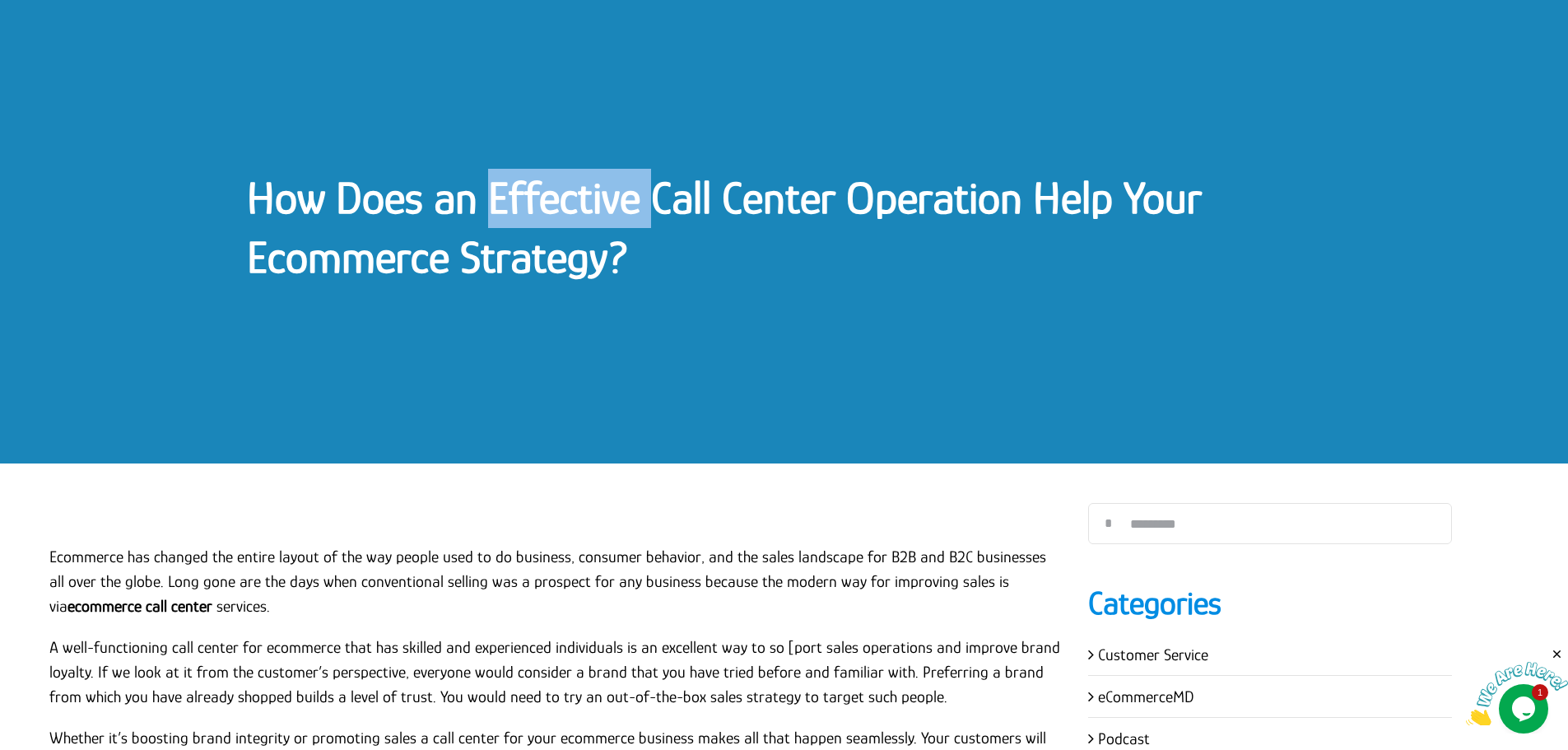
click at [494, 180] on link "How Does an Effective Call Center Operation Help Your Ecommerce Strategy?" at bounding box center [724, 227] width 955 height 110
click at [614, 182] on link "How Does an Effective Call Center Operation Help Your Ecommerce Strategy?" at bounding box center [724, 227] width 955 height 110
click at [614, 181] on link "How Does an Effective Call Center Operation Help Your Ecommerce Strategy?" at bounding box center [724, 227] width 955 height 110
click at [664, 177] on link "How Does an Effective Call Center Operation Help Your Ecommerce Strategy?" at bounding box center [724, 227] width 955 height 110
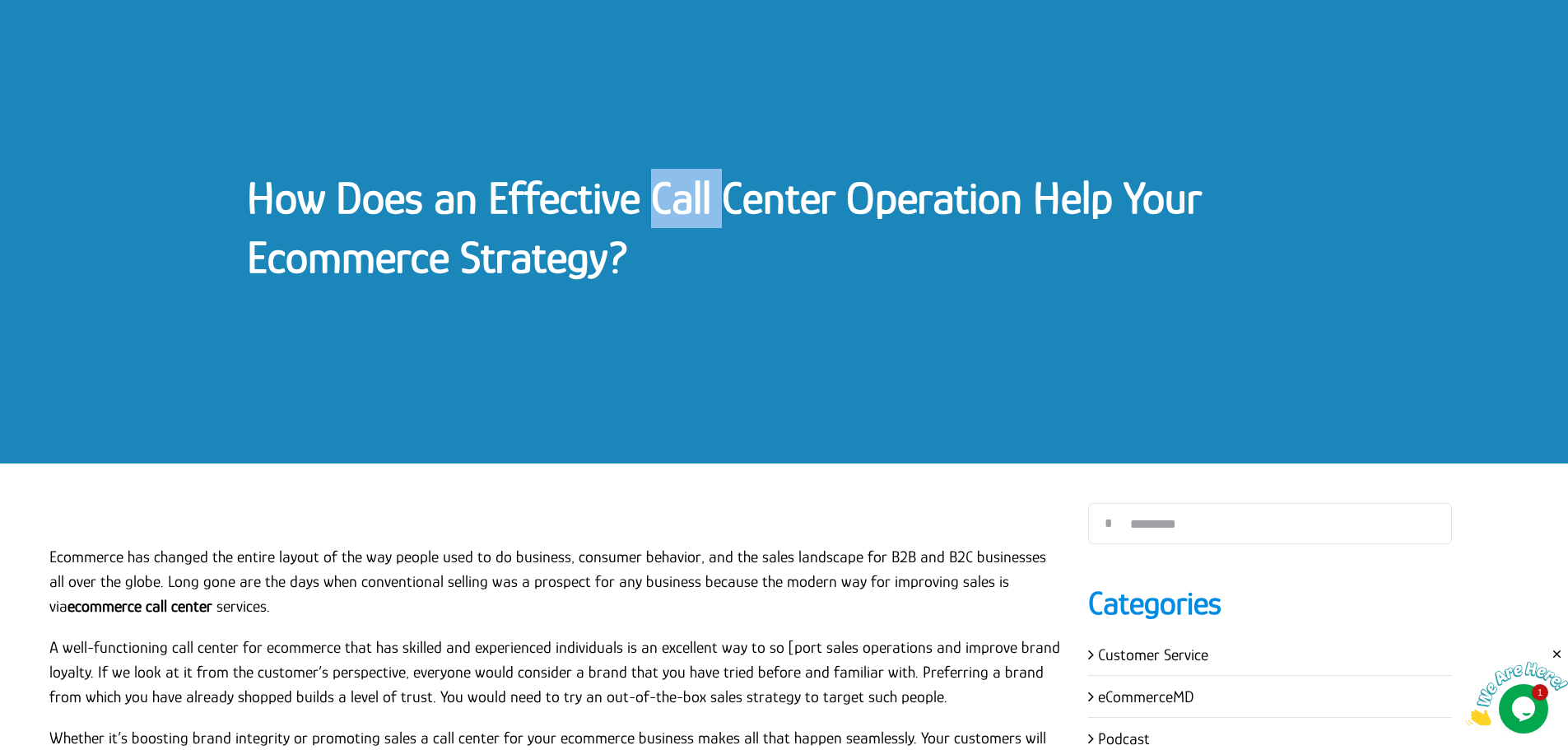
click at [664, 177] on link "How Does an Effective Call Center Operation Help Your Ecommerce Strategy?" at bounding box center [724, 227] width 955 height 110
click at [769, 173] on link "How Does an Effective Call Center Operation Help Your Ecommerce Strategy?" at bounding box center [724, 227] width 955 height 110
click at [770, 173] on link "How Does an Effective Call Center Operation Help Your Ecommerce Strategy?" at bounding box center [724, 227] width 955 height 110
click at [876, 172] on link "How Does an Effective Call Center Operation Help Your Ecommerce Strategy?" at bounding box center [724, 227] width 955 height 110
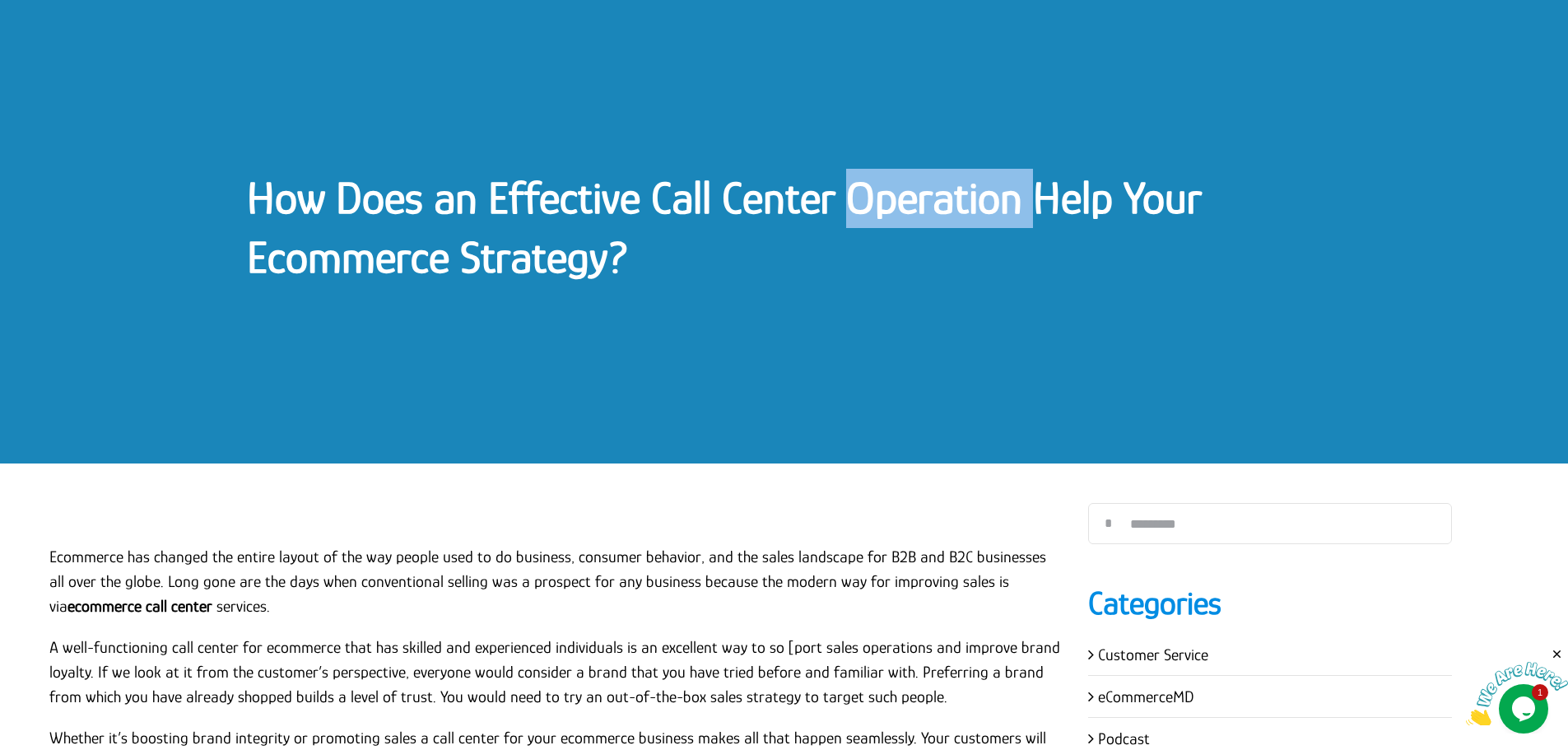
click at [876, 172] on link "How Does an Effective Call Center Operation Help Your Ecommerce Strategy?" at bounding box center [724, 227] width 955 height 110
click at [744, 194] on link "How Does an Effective Call Center Operation Help Your Ecommerce Strategy?" at bounding box center [724, 227] width 955 height 110
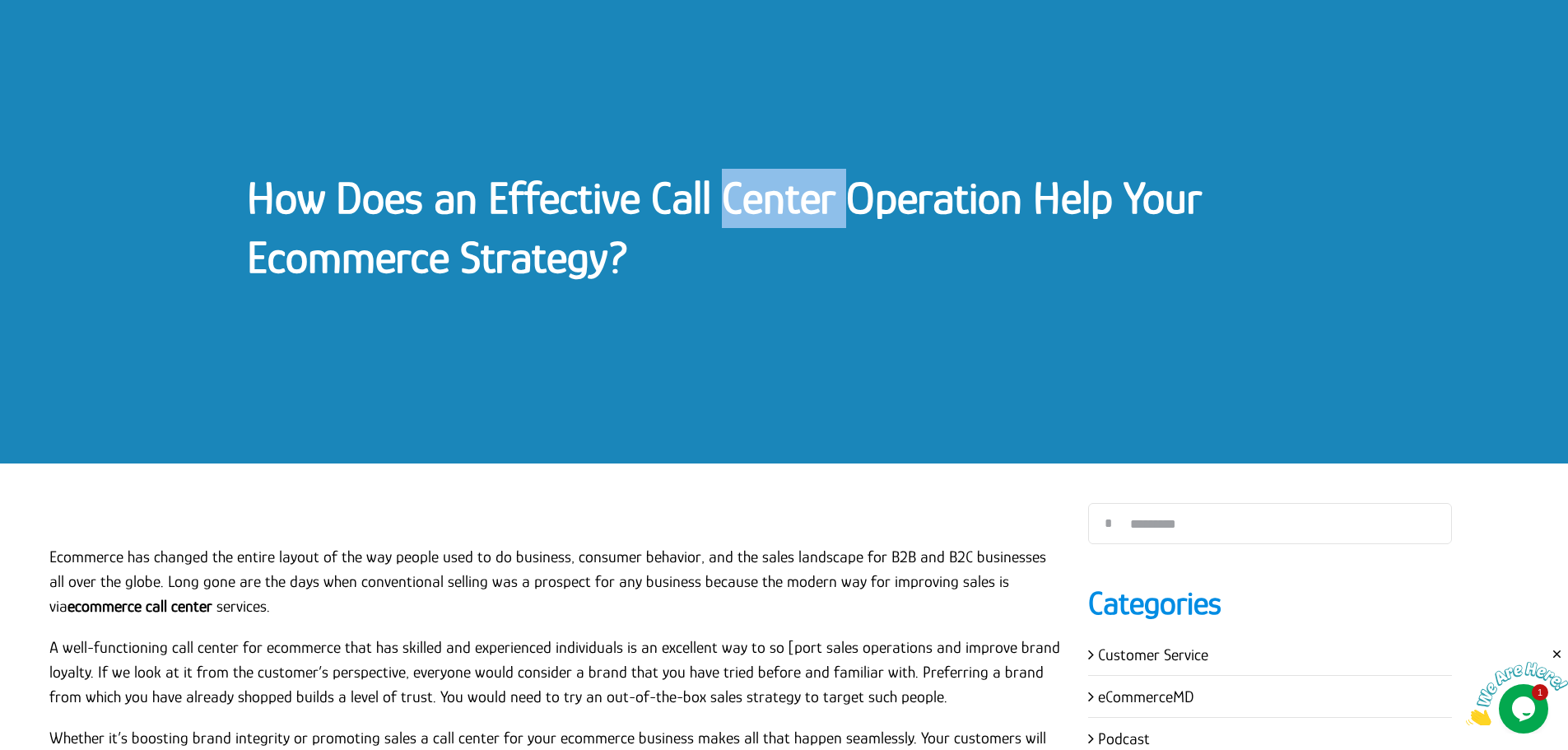
click at [744, 194] on link "How Does an Effective Call Center Operation Help Your Ecommerce Strategy?" at bounding box center [724, 227] width 955 height 110
click at [745, 215] on link "How Does an Effective Call Center Operation Help Your Ecommerce Strategy?" at bounding box center [724, 227] width 955 height 110
click at [745, 214] on link "How Does an Effective Call Center Operation Help Your Ecommerce Strategy?" at bounding box center [724, 227] width 955 height 110
click at [582, 243] on link "How Does an Effective Call Center Operation Help Your Ecommerce Strategy?" at bounding box center [724, 227] width 955 height 110
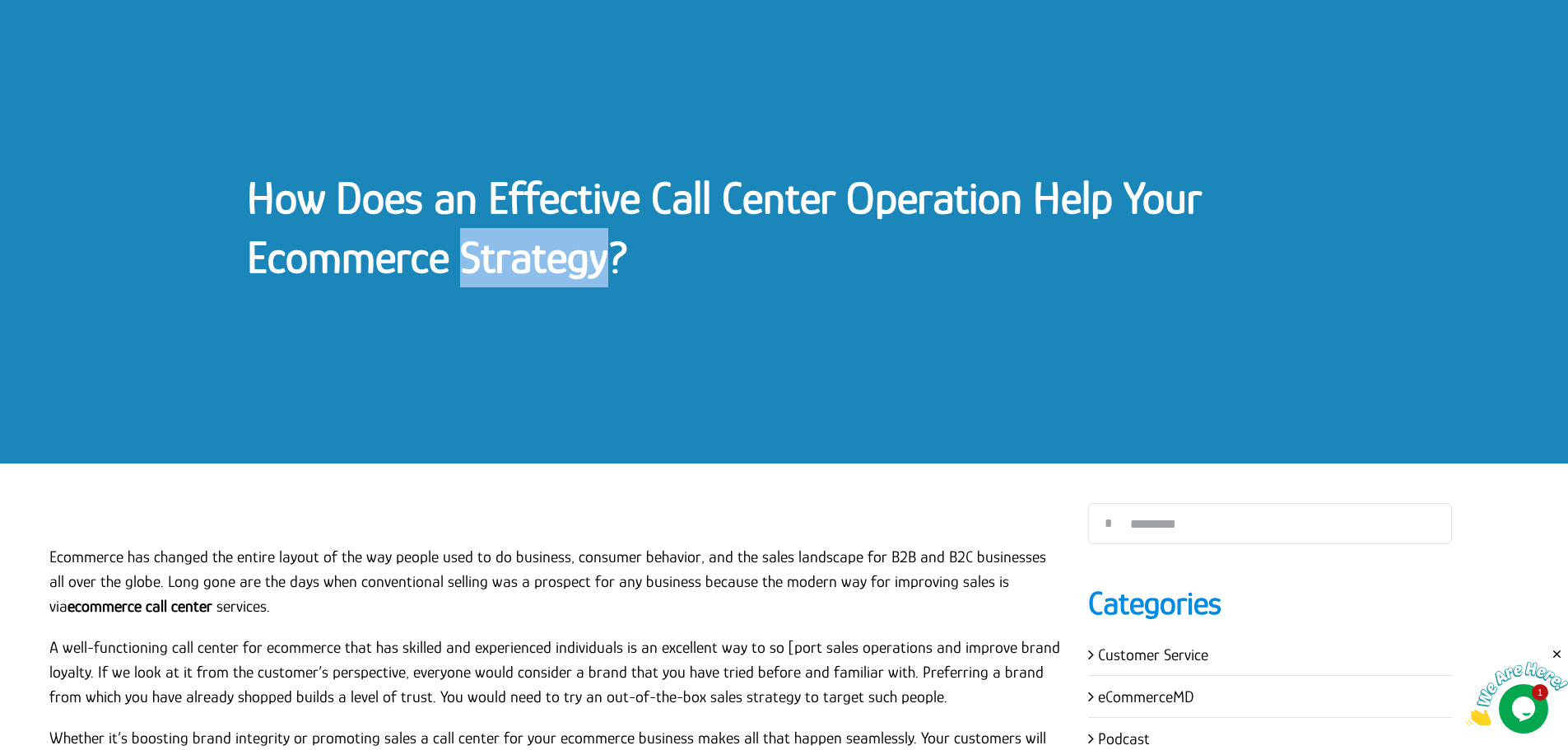
click at [582, 243] on link "How Does an Effective Call Center Operation Help Your Ecommerce Strategy?" at bounding box center [724, 227] width 955 height 110
click at [330, 278] on link "How Does an Effective Call Center Operation Help Your Ecommerce Strategy?" at bounding box center [724, 227] width 955 height 110
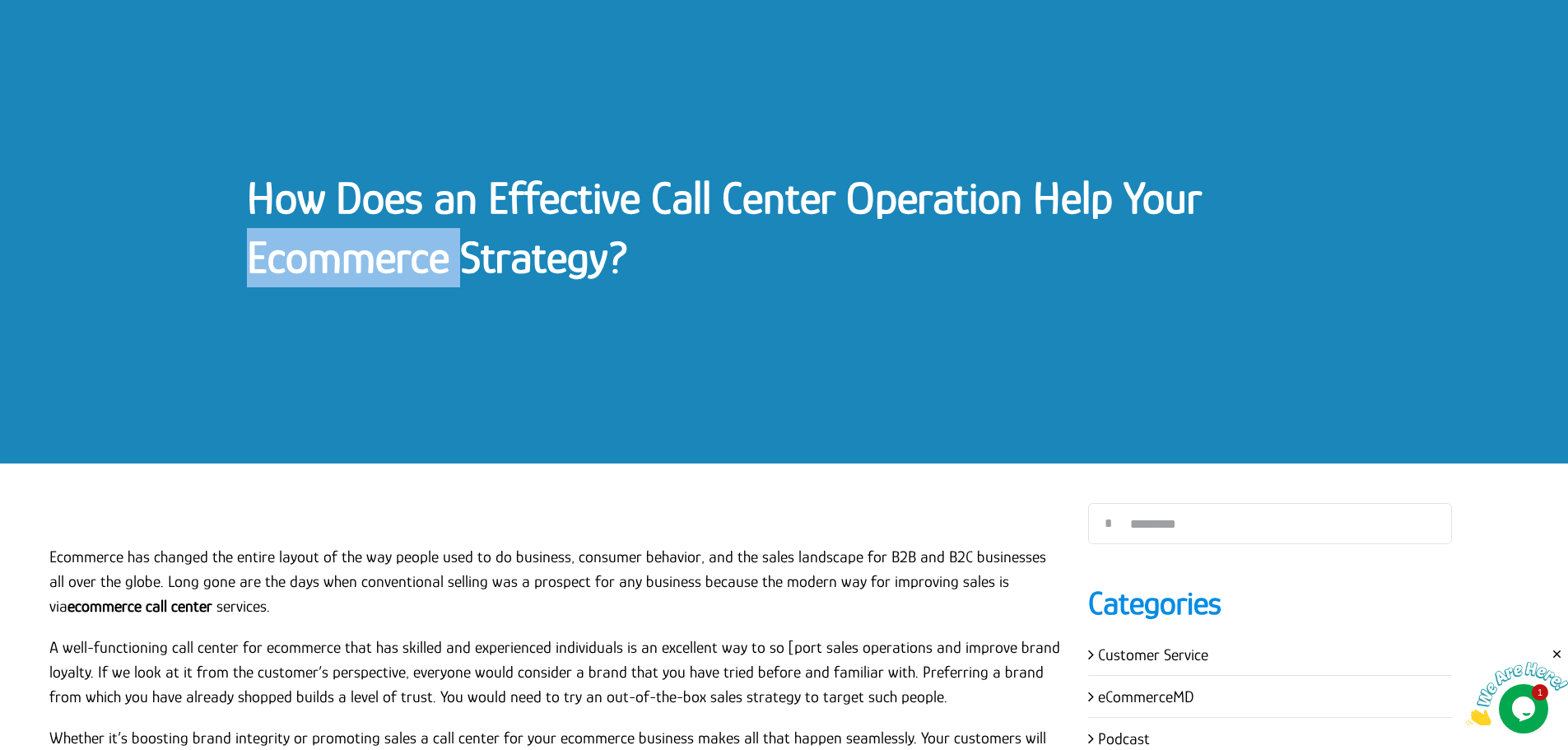
click at [329, 278] on link "How Does an Effective Call Center Operation Help Your Ecommerce Strategy?" at bounding box center [724, 227] width 955 height 110
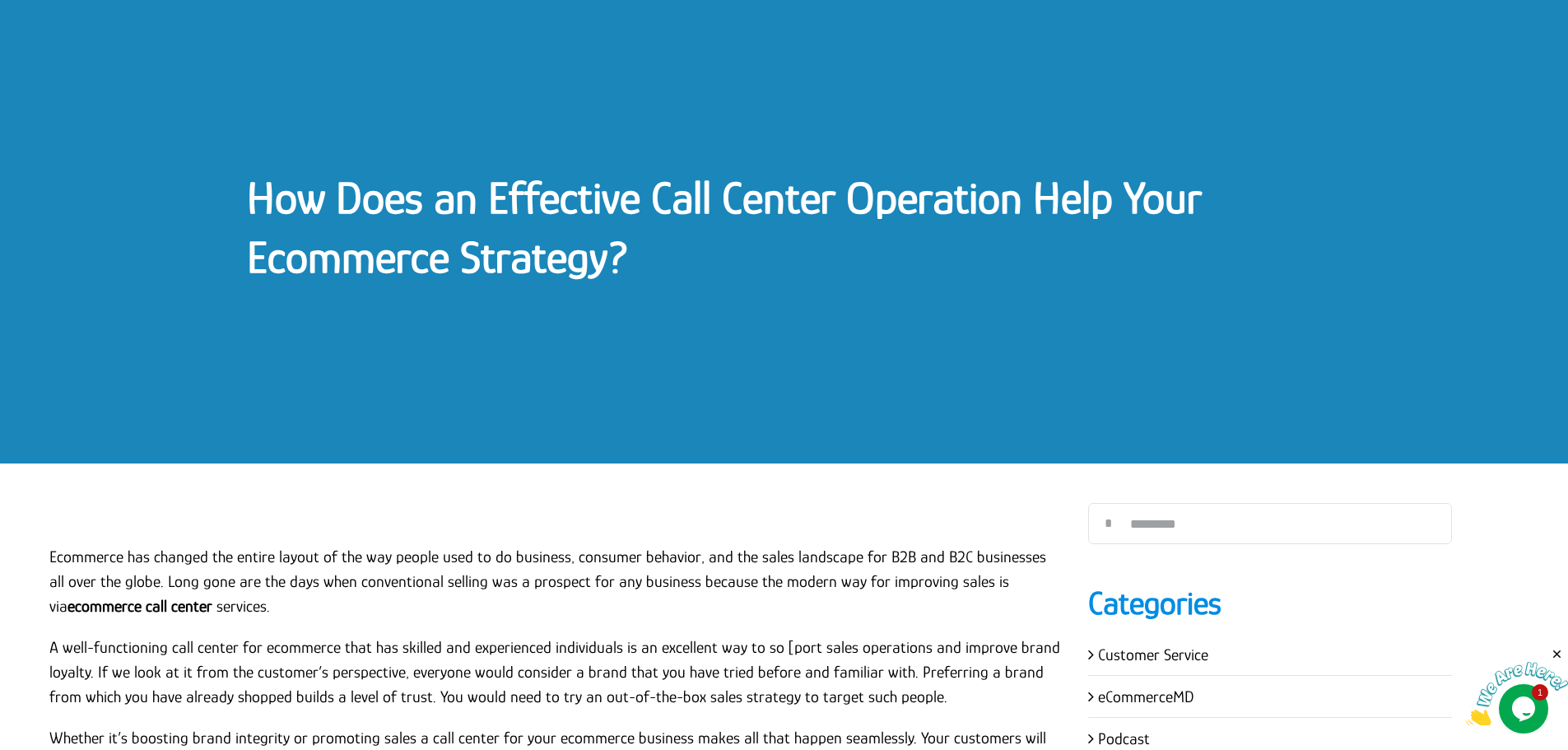
click at [383, 196] on link "How Does an Effective Call Center Operation Help Your Ecommerce Strategy?" at bounding box center [724, 227] width 955 height 110
click at [286, 193] on link "How Does an Effective Call Center Operation Help Your Ecommerce Strategy?" at bounding box center [724, 227] width 955 height 110
click at [451, 204] on link "How Does an Effective Call Center Operation Help Your Ecommerce Strategy?" at bounding box center [724, 227] width 955 height 110
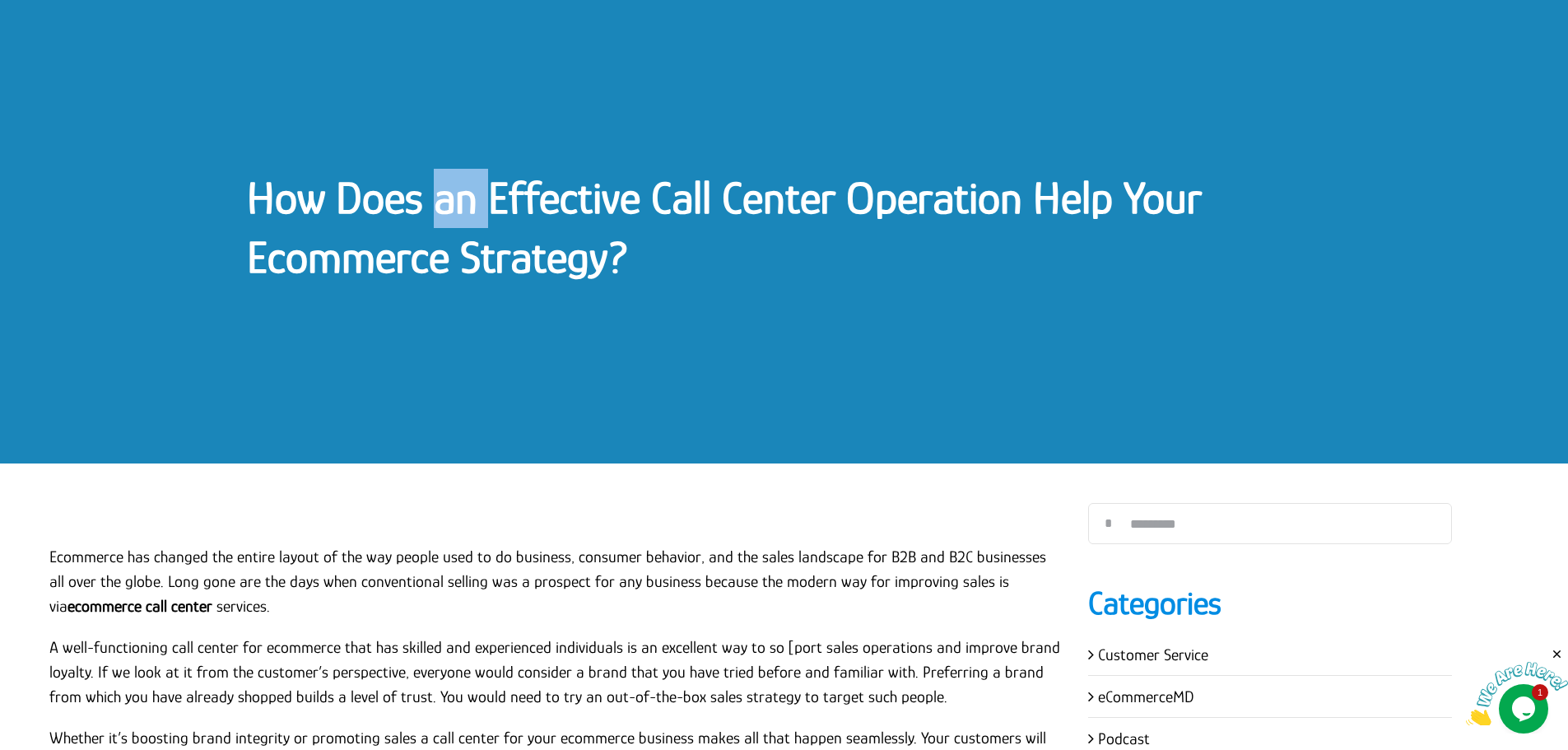
click at [451, 204] on link "How Does an Effective Call Center Operation Help Your Ecommerce Strategy?" at bounding box center [724, 227] width 955 height 110
click at [517, 194] on link "How Does an Effective Call Center Operation Help Your Ecommerce Strategy?" at bounding box center [724, 227] width 955 height 110
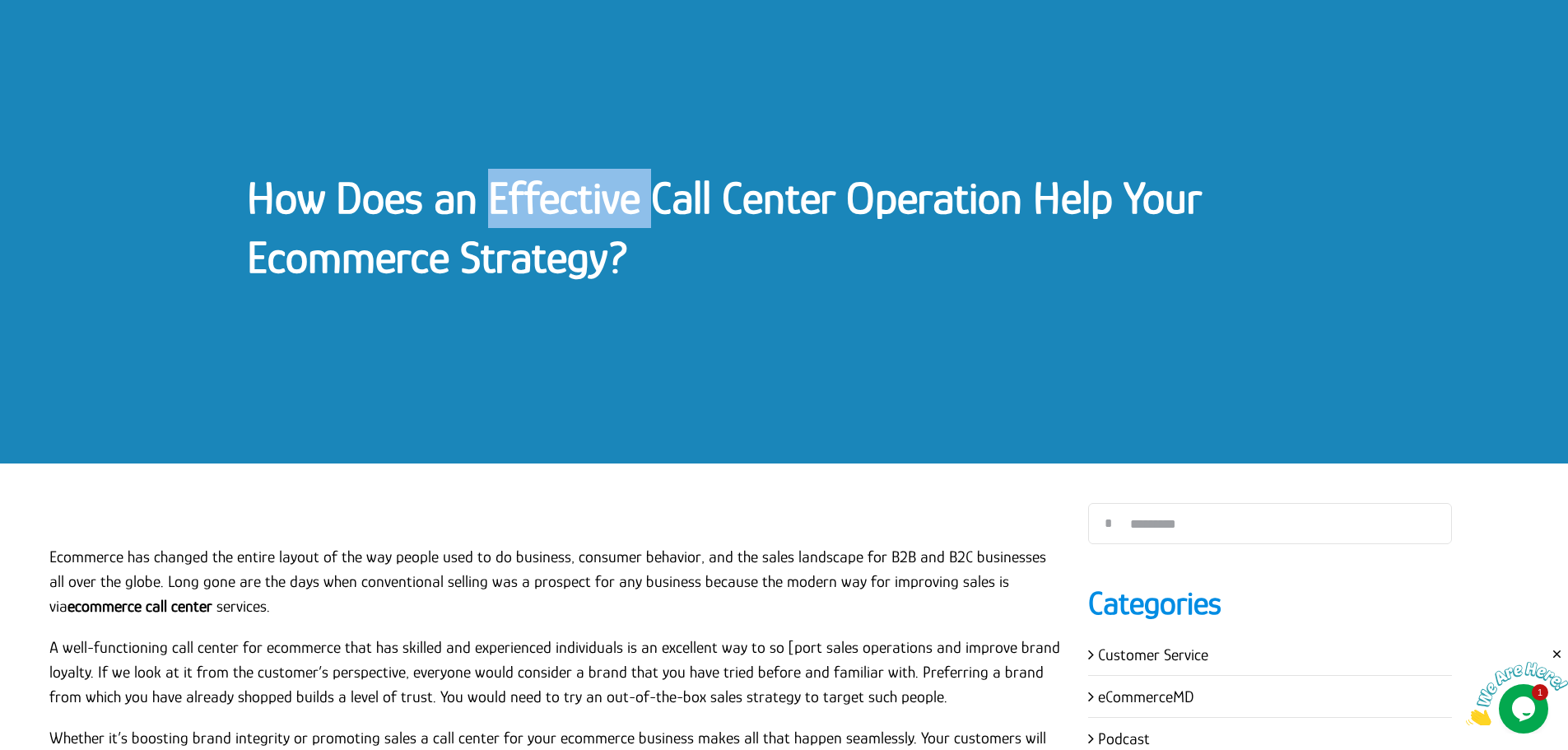
click at [517, 194] on link "How Does an Effective Call Center Operation Help Your Ecommerce Strategy?" at bounding box center [724, 227] width 955 height 110
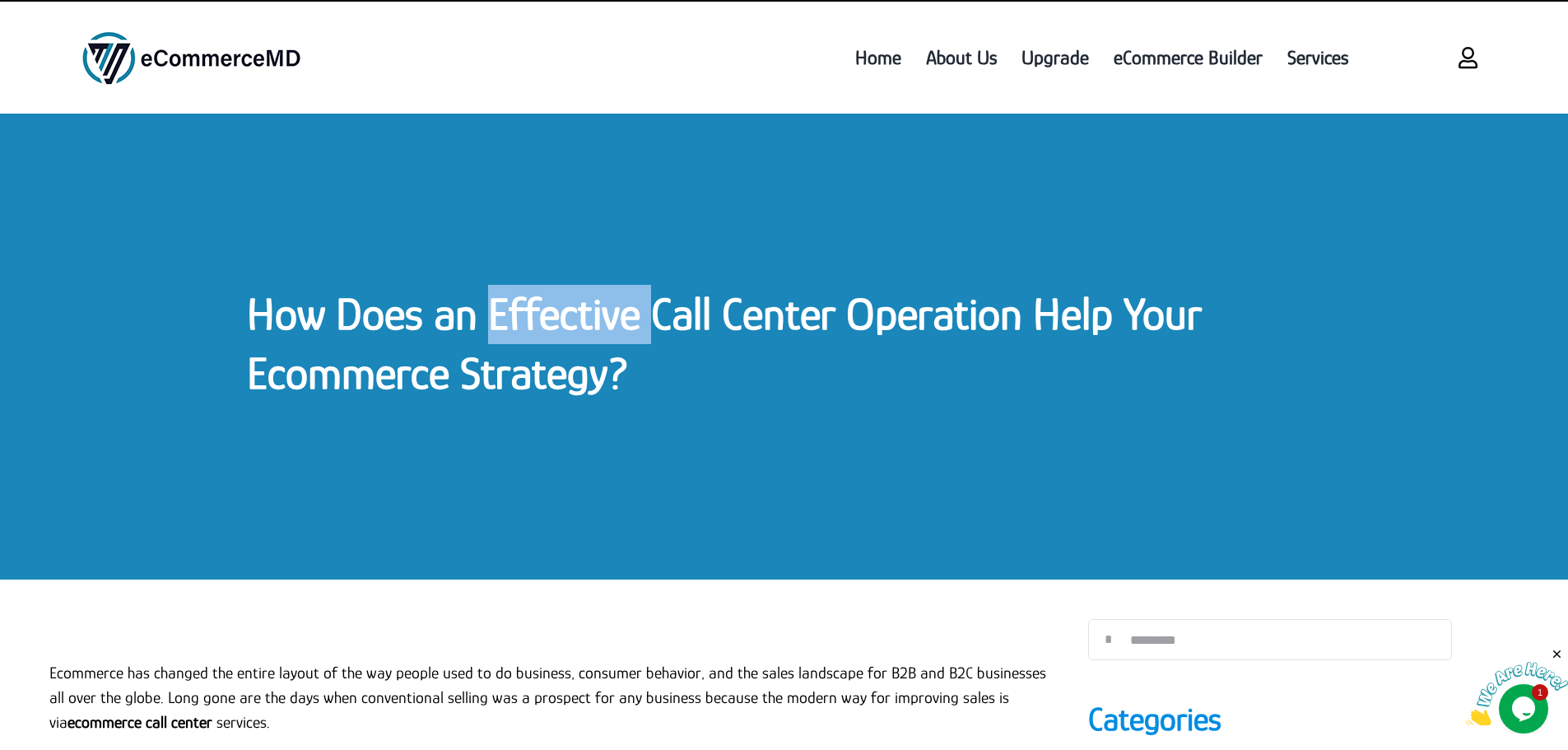
scroll to position [0, 0]
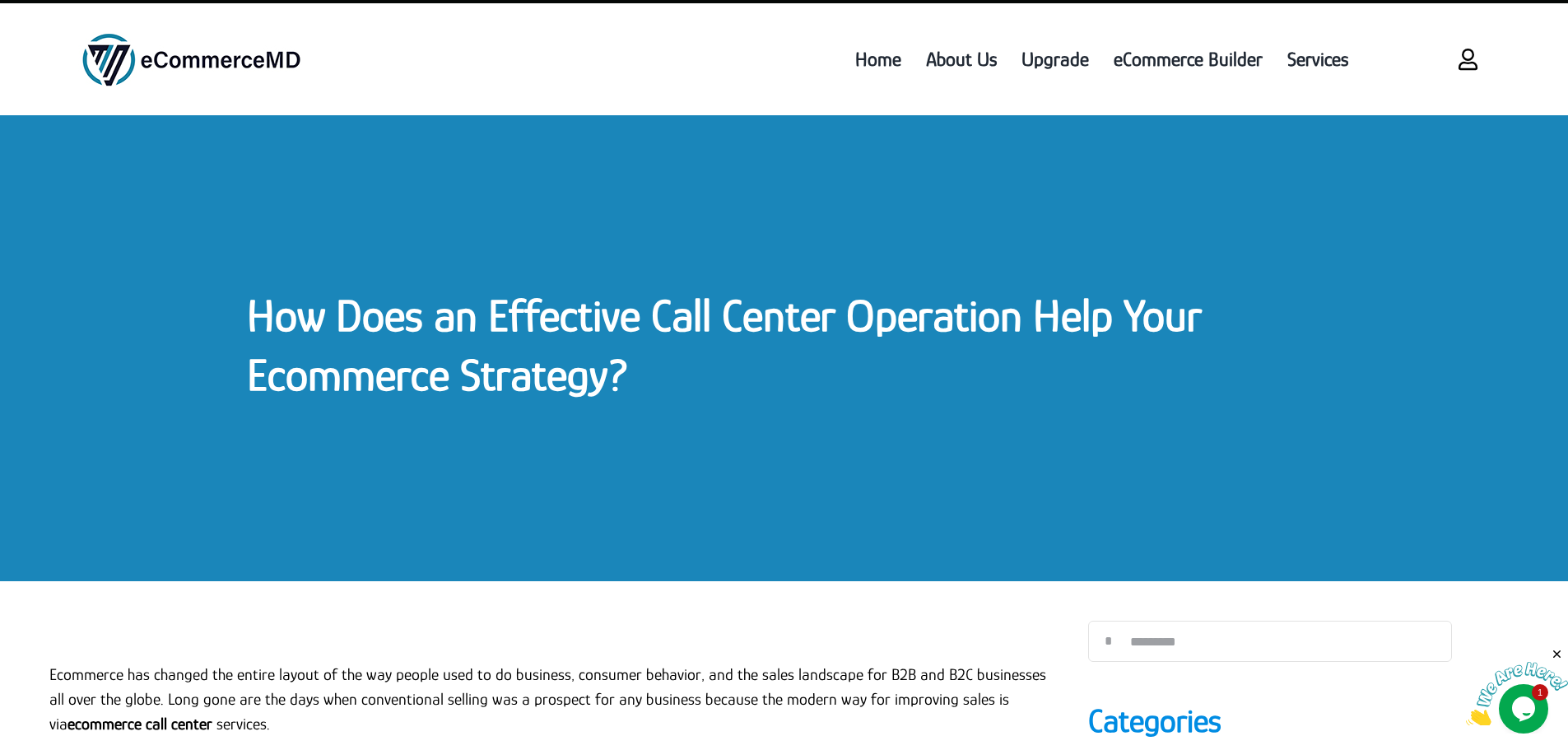
click at [784, 320] on link "How Does an Effective Call Center Operation Help Your Ecommerce Strategy?" at bounding box center [724, 345] width 955 height 110
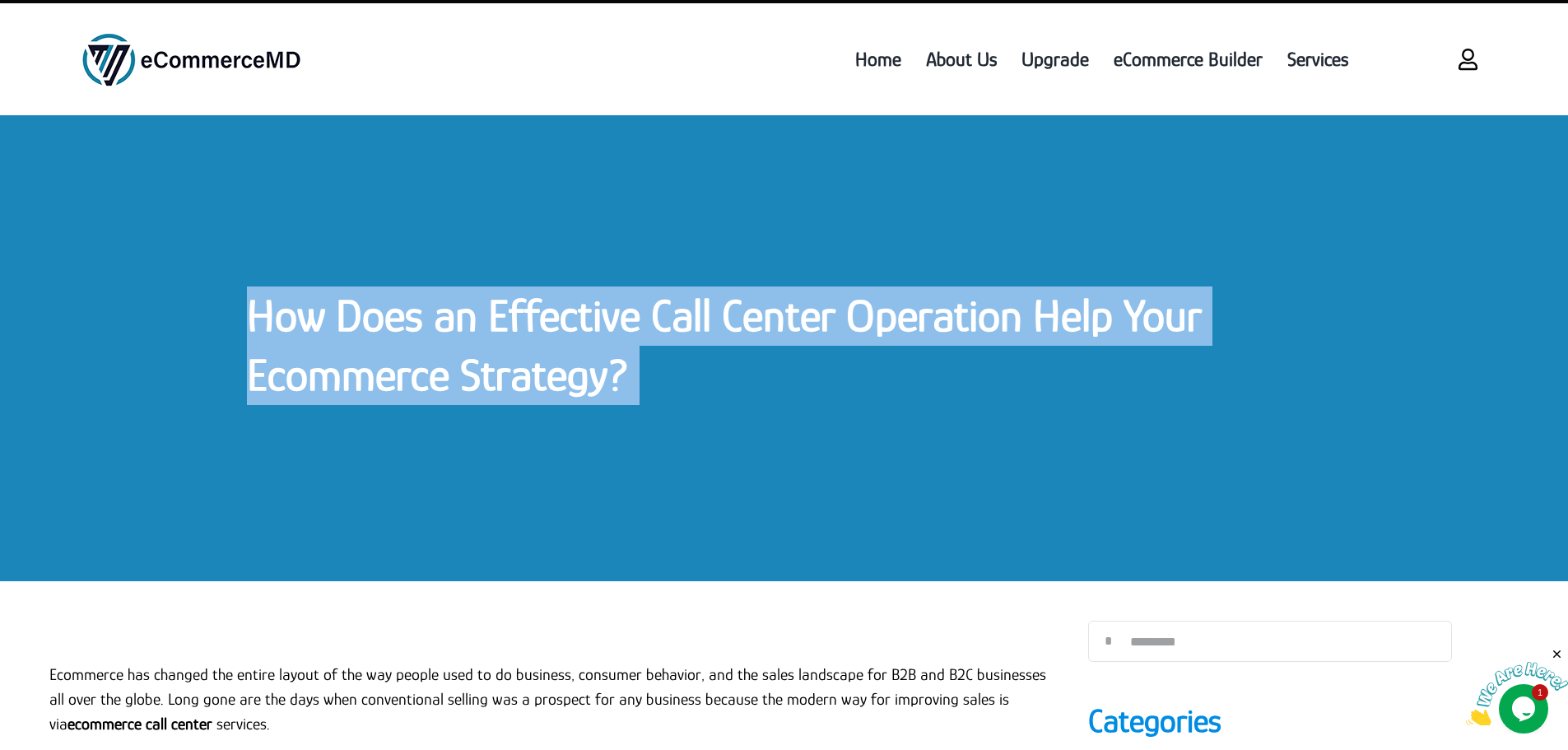
click at [784, 320] on link "How Does an Effective Call Center Operation Help Your Ecommerce Strategy?" at bounding box center [724, 345] width 955 height 110
click at [823, 342] on h1 "How Does an Effective Call Center Operation Help Your Ecommerce Strategy?" at bounding box center [784, 345] width 1074 height 118
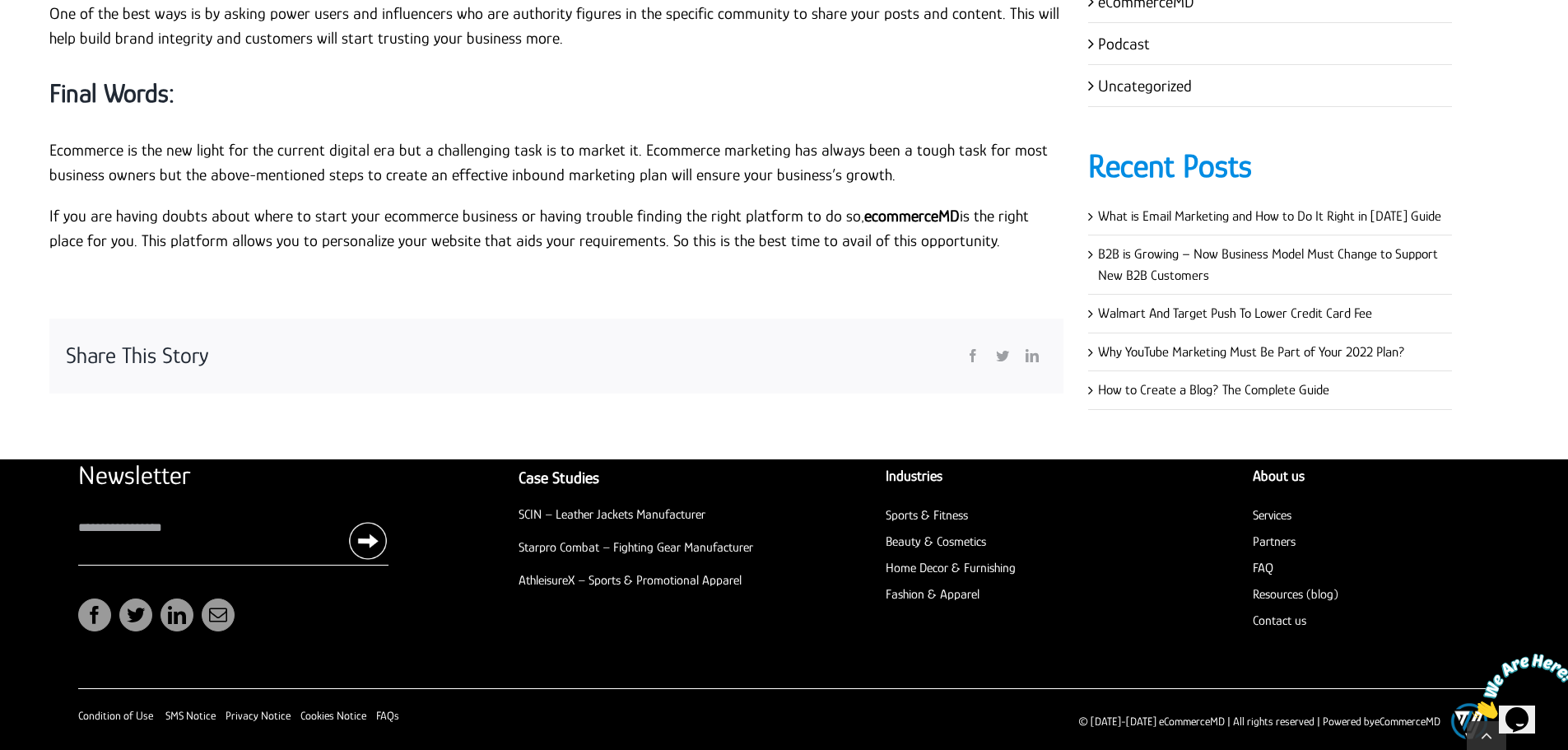
scroll to position [4611, 0]
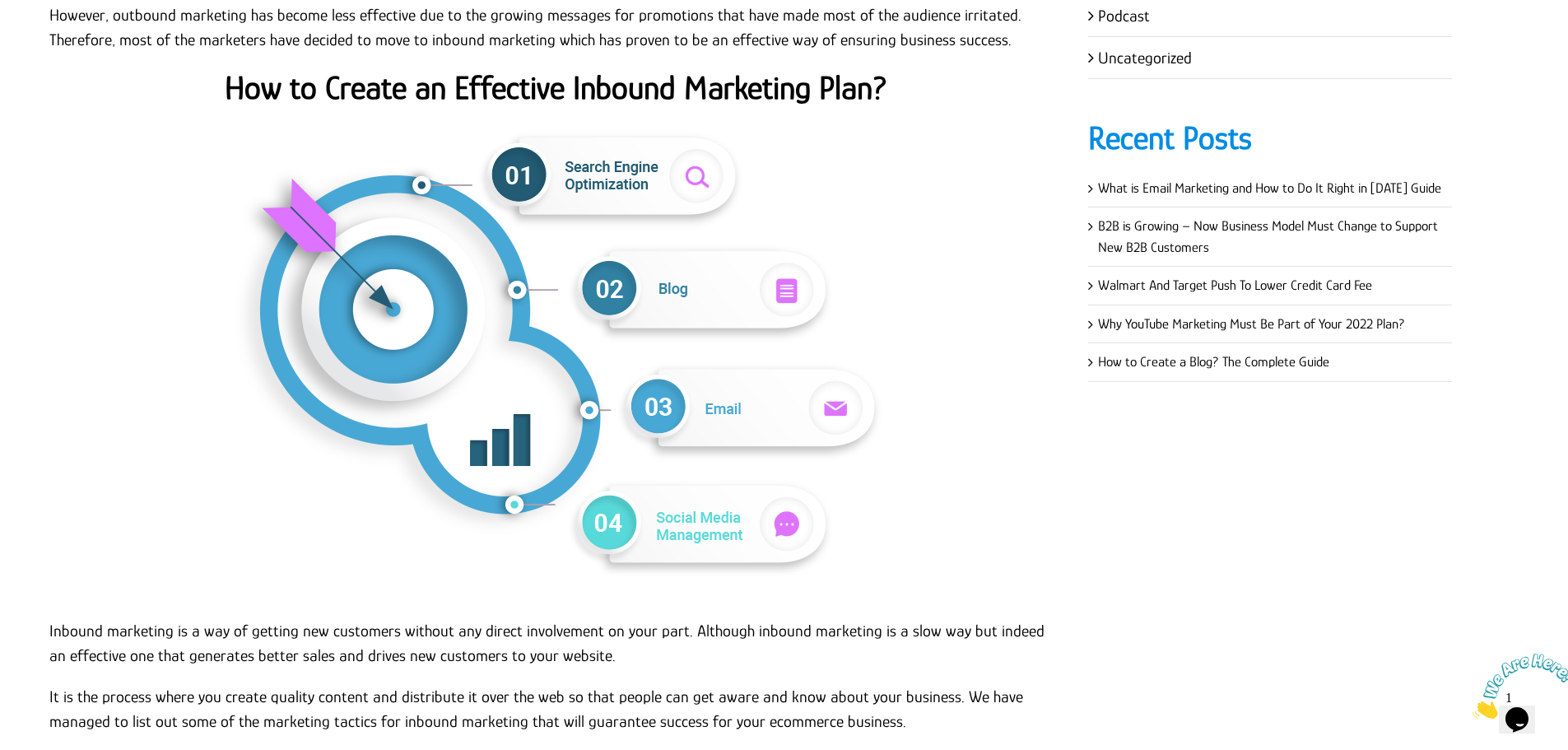
scroll to position [0, 0]
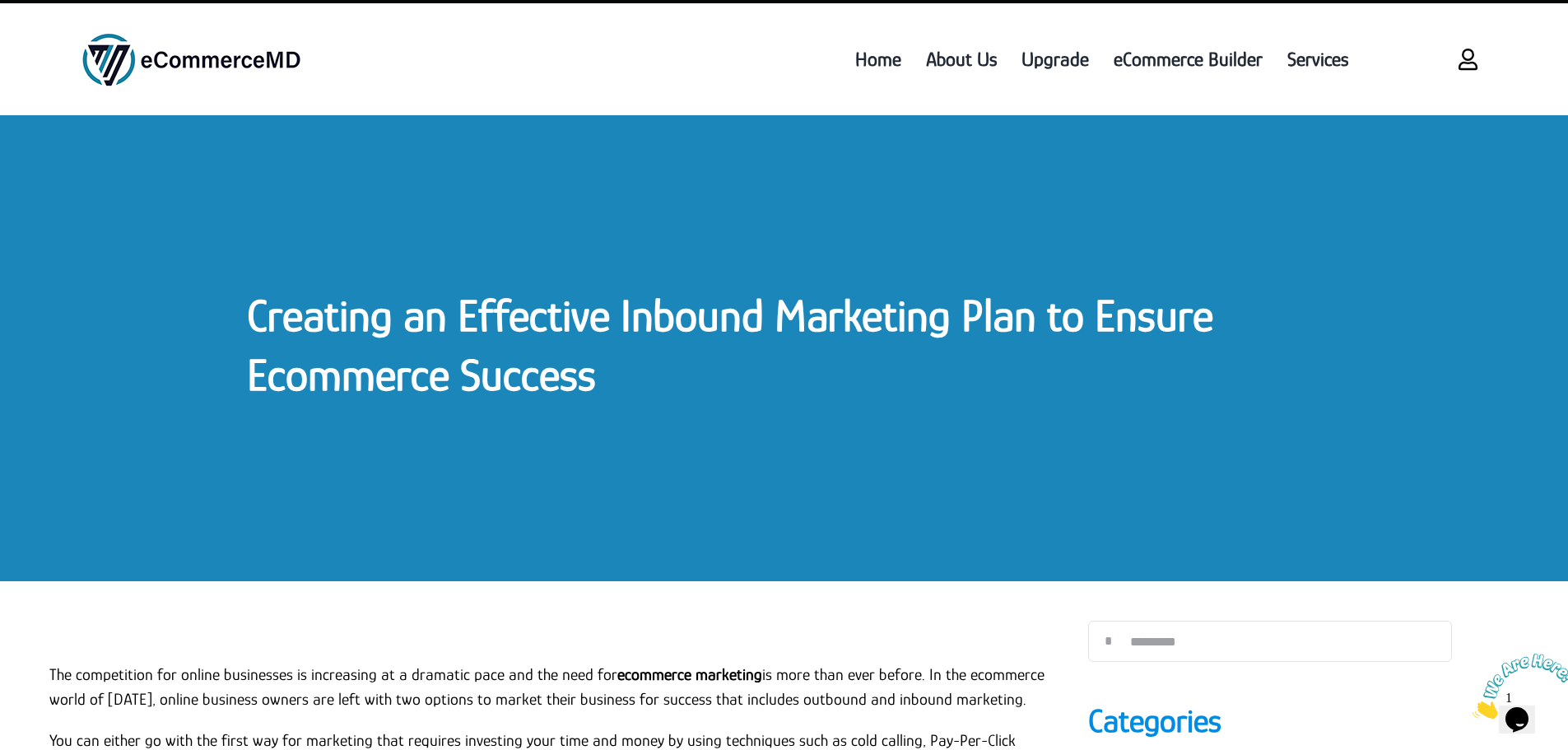
click at [340, 297] on link "Creating an Effective Inbound Marketing Plan to Ensure Ecommerce Success" at bounding box center [729, 345] width 967 height 110
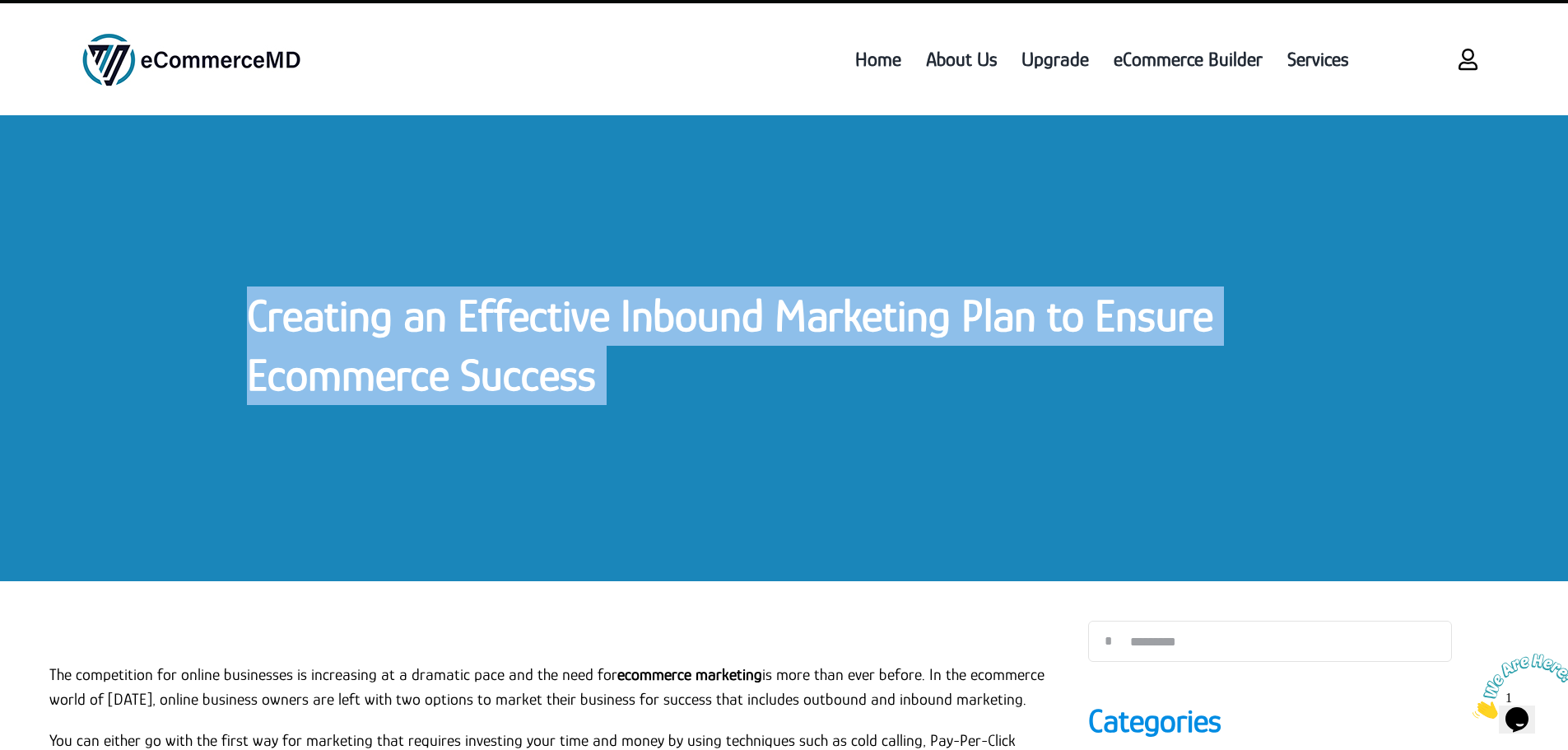
click at [340, 297] on link "Creating an Effective Inbound Marketing Plan to Ensure Ecommerce Success" at bounding box center [729, 345] width 967 height 110
copy div "Creating an Effective Inbound Marketing Plan to Ensure Ecommerce Success Creati…"
click at [465, 239] on div "Creating an Effective Inbound Marketing Plan to Ensure Ecommerce Success" at bounding box center [784, 348] width 1568 height 466
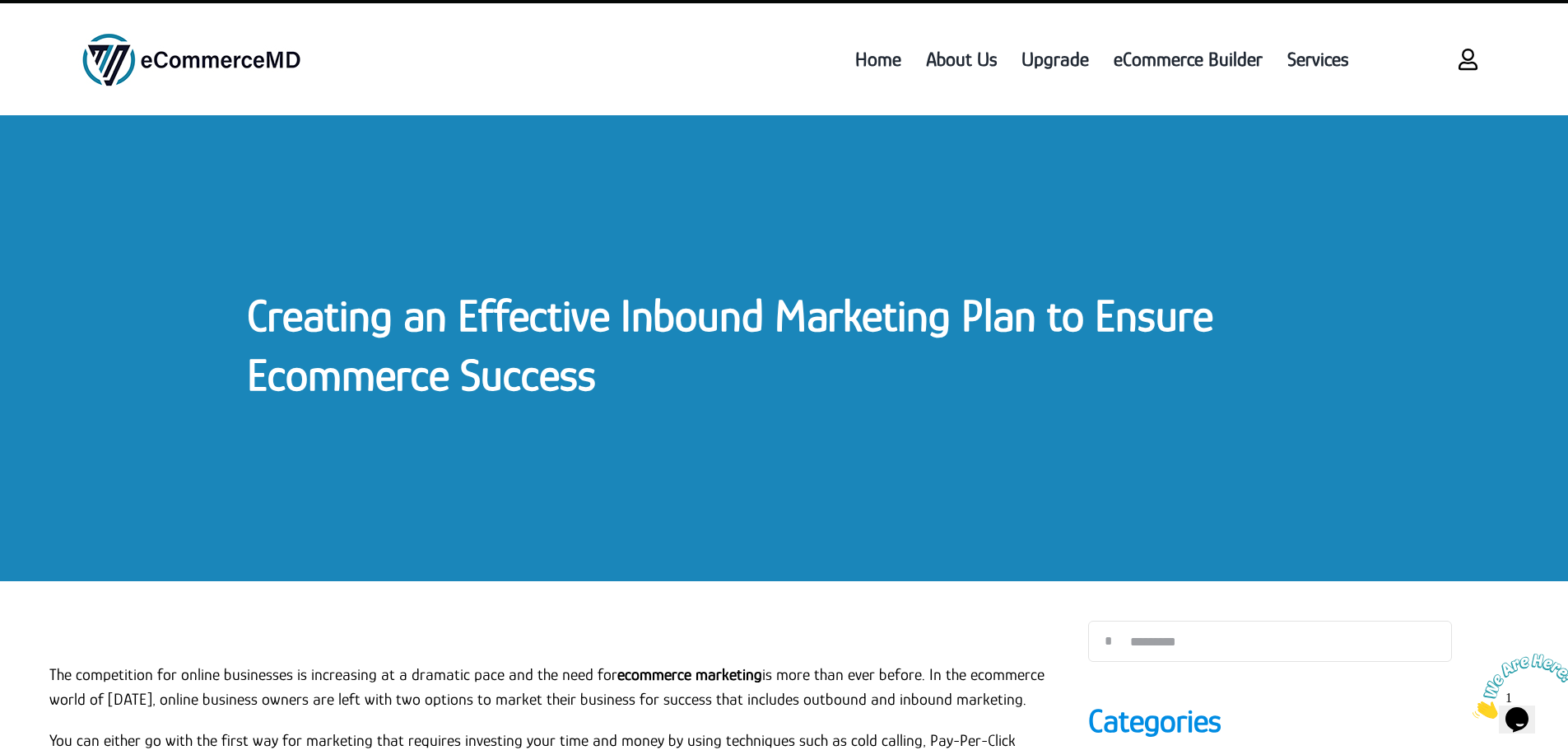
scroll to position [494, 0]
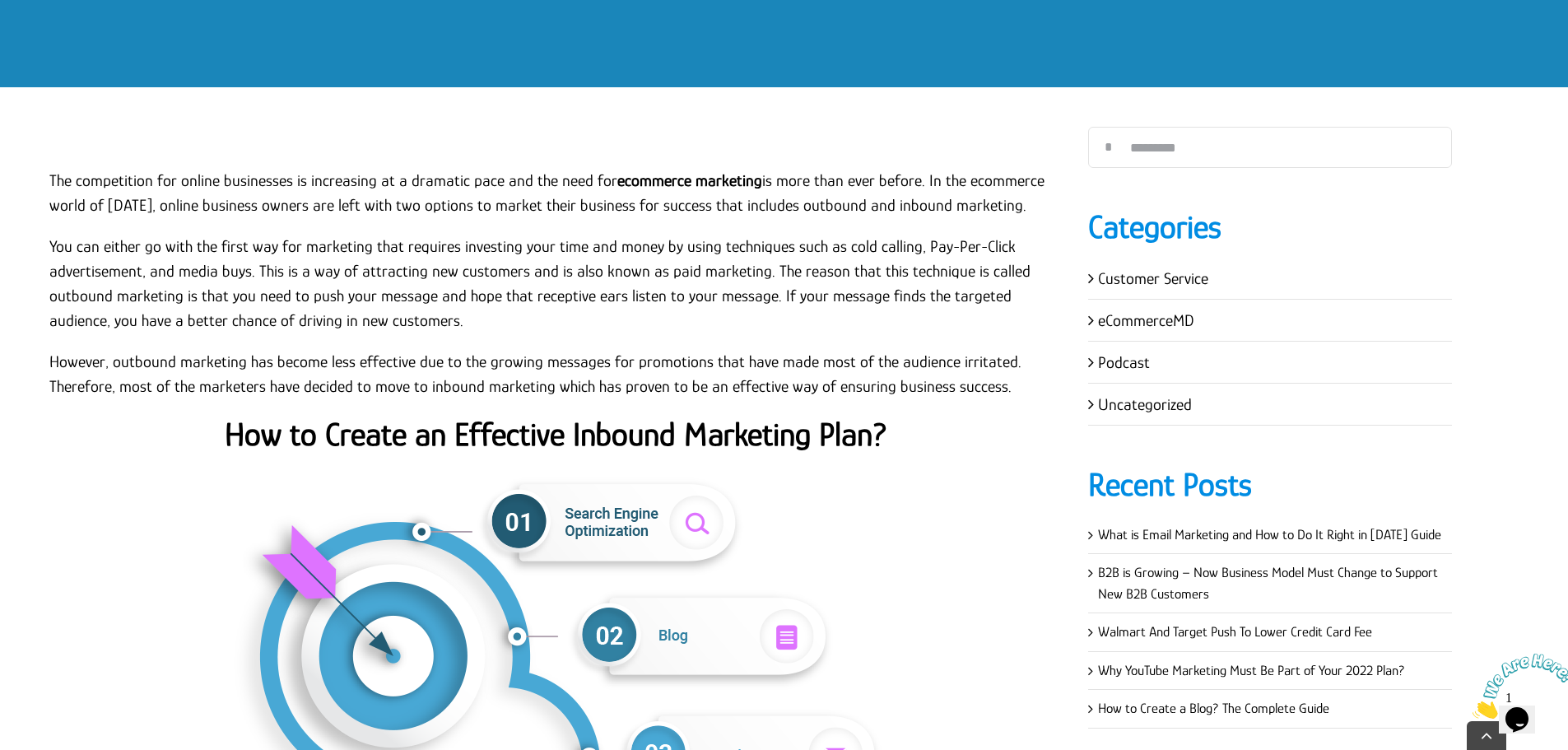
click at [235, 179] on p "The competition for online businesses is increasing at a dramatic pace and the …" at bounding box center [556, 193] width 1013 height 50
click at [52, 179] on p "The competition for online businesses is increasing at a dramatic pace and the …" at bounding box center [556, 193] width 1013 height 50
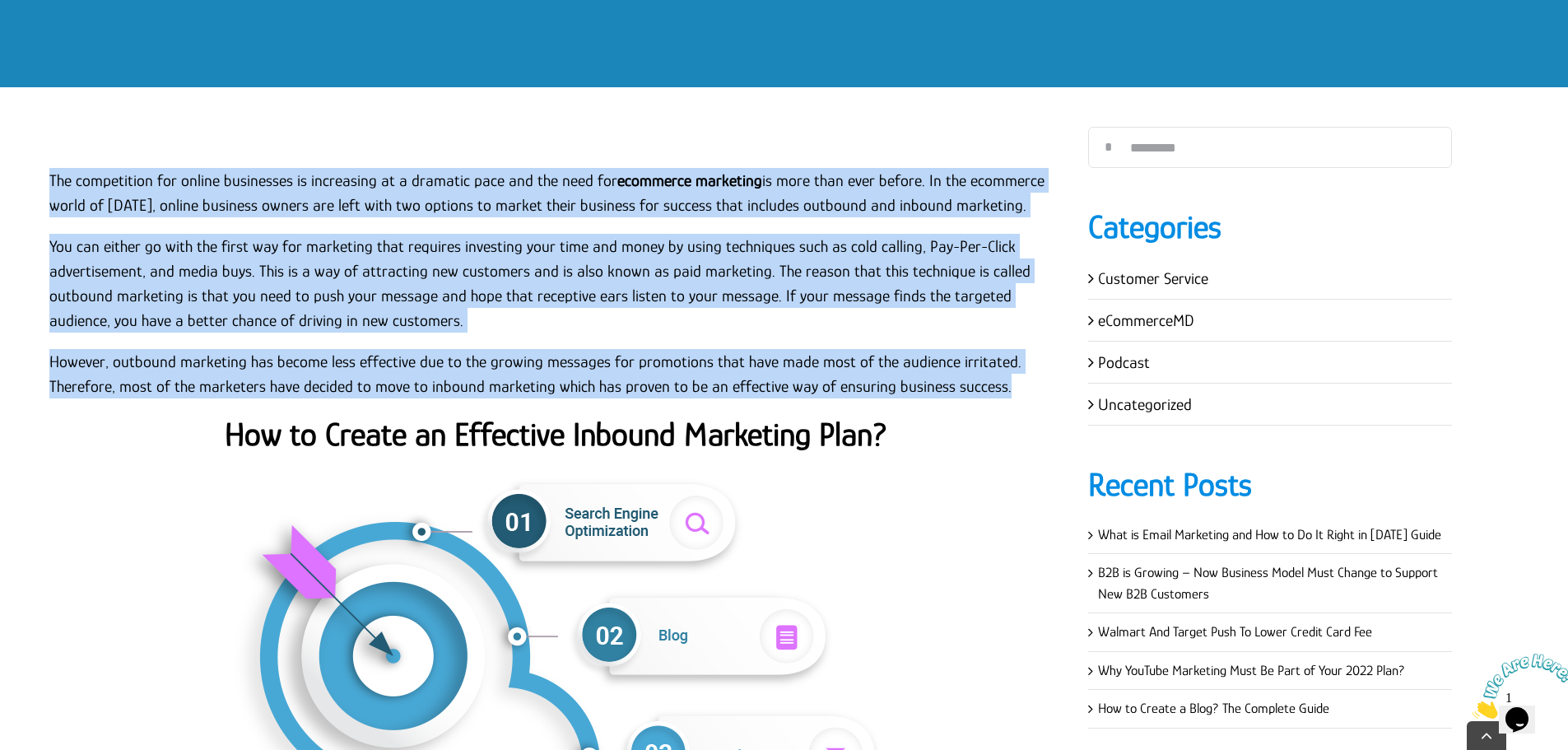
click at [1006, 385] on p "However, outbound marketing has become less effective due to the growing messag…" at bounding box center [556, 374] width 1013 height 50
copy div "The competition for online businesses is increasing at a dramatic pace and the …"
click at [441, 318] on p "You can either go with the first way for marketing that requires investing your…" at bounding box center [556, 283] width 1013 height 98
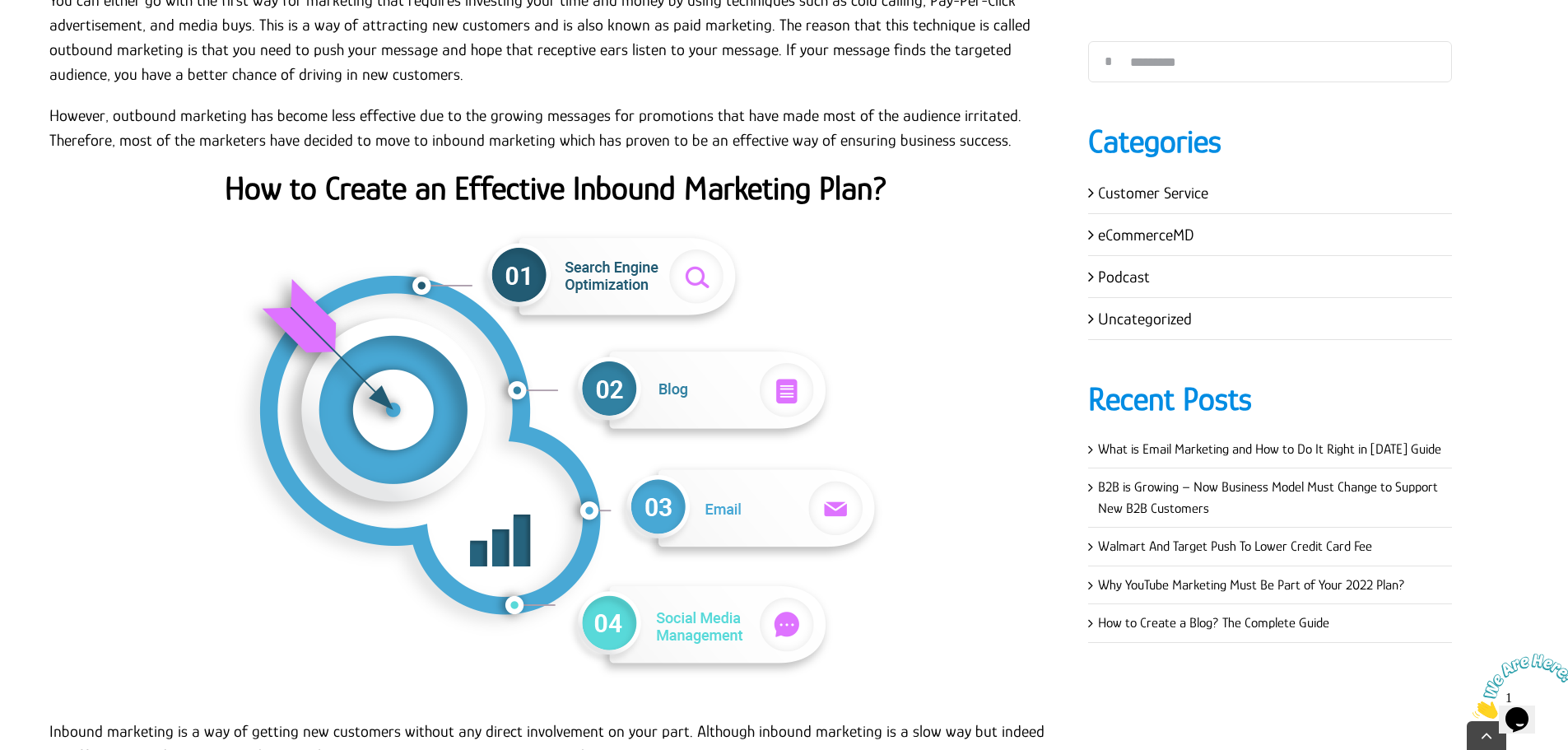
scroll to position [741, 0]
click at [341, 208] on img at bounding box center [556, 455] width 658 height 494
click at [341, 206] on h2 "How to Create an Effective Inbound Marketing Plan?" at bounding box center [556, 188] width 1013 height 40
click at [341, 205] on strong "How to Create an Effective Inbound Marketing Plan?" at bounding box center [555, 187] width 662 height 37
click at [347, 194] on strong "How to Create an Effective Inbound Marketing Plan?" at bounding box center [555, 187] width 662 height 37
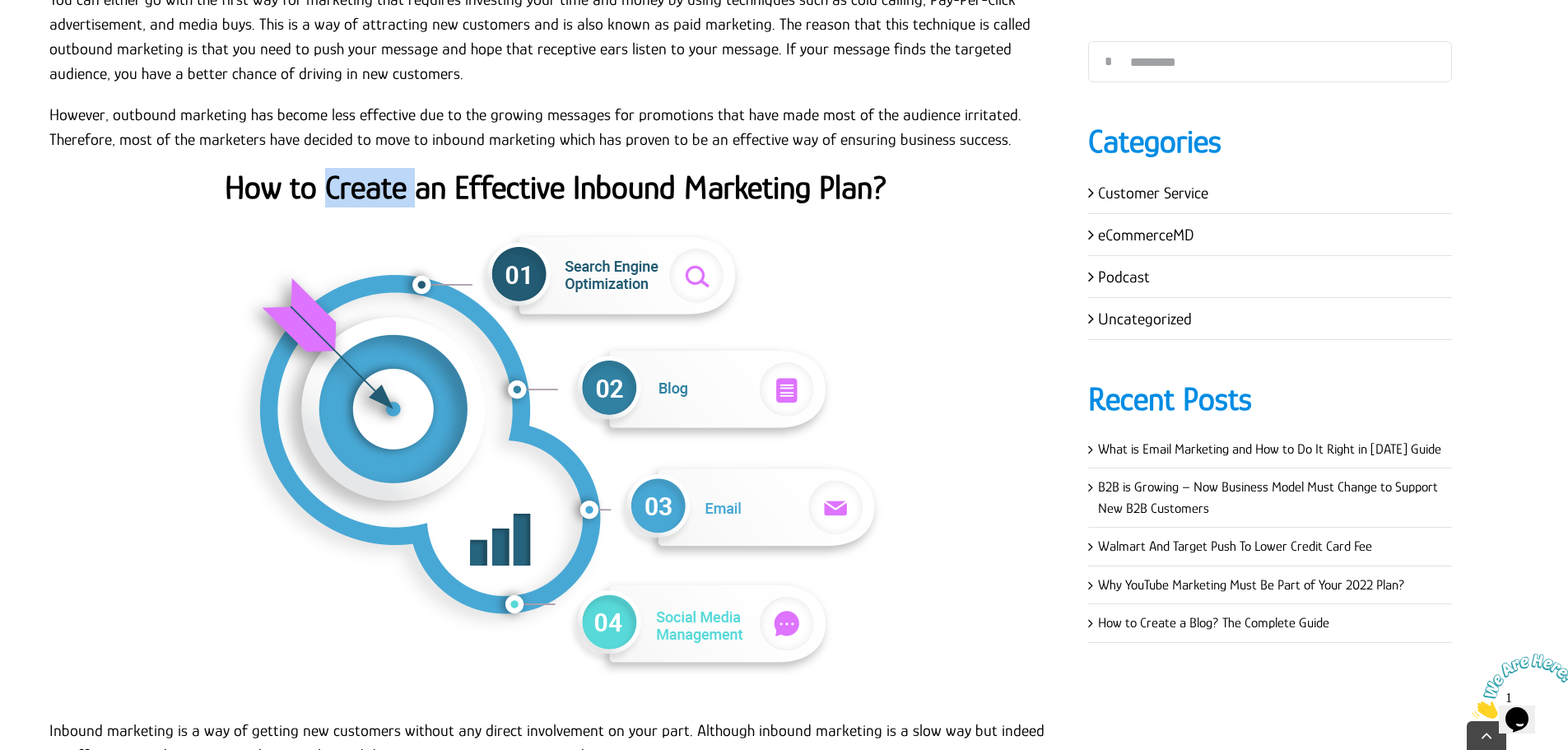
click at [348, 193] on strong "How to Create an Effective Inbound Marketing Plan?" at bounding box center [555, 187] width 662 height 37
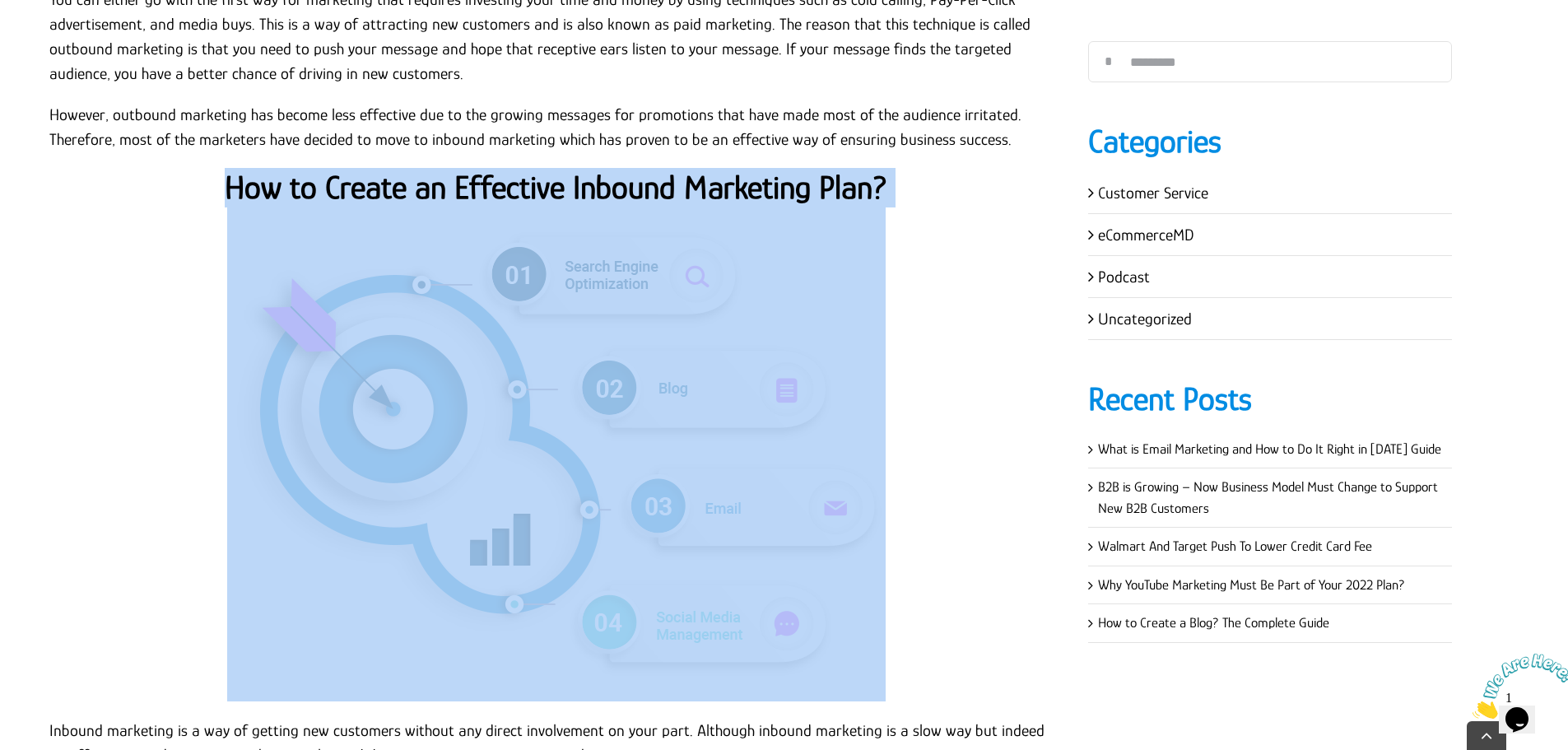
click at [348, 193] on strong "How to Create an Effective Inbound Marketing Plan?" at bounding box center [555, 187] width 662 height 37
copy div "How to Create an Effective Inbound Marketing Plan?"
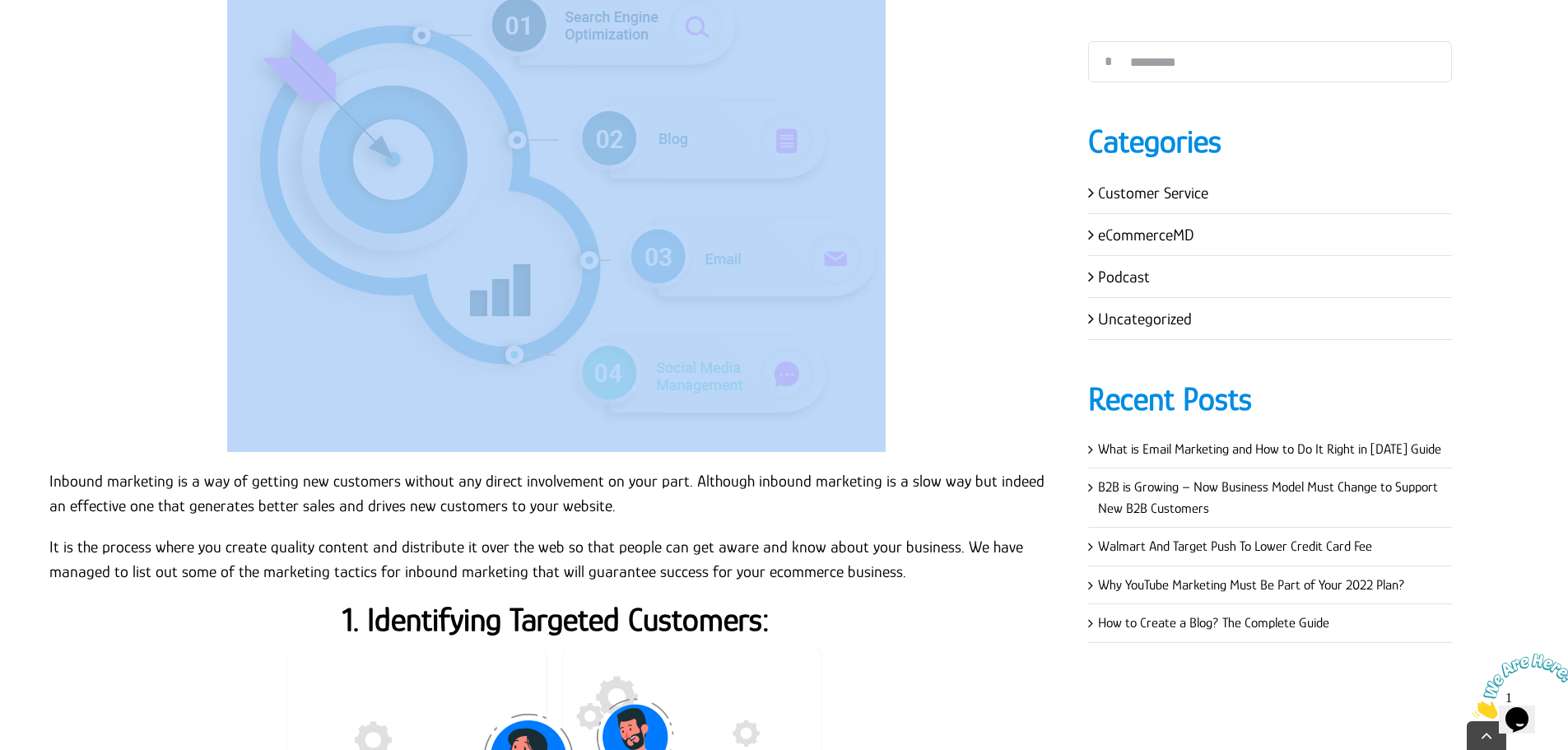
scroll to position [1400, 0]
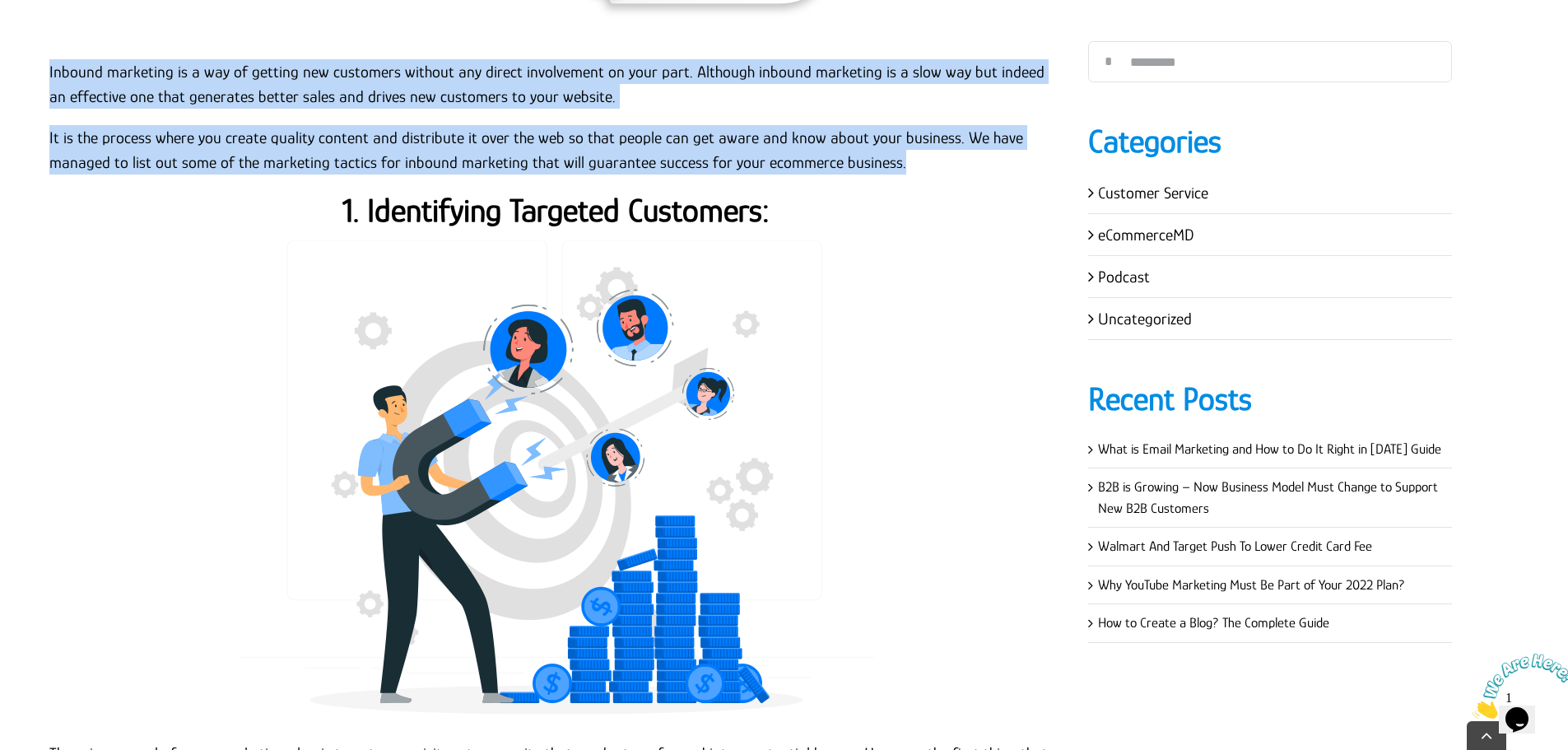
click at [904, 164] on p "It is the process where you create quality content and distribute it over the w…" at bounding box center [556, 150] width 1013 height 50
copy div "Inbound marketing is a way of getting new customers without any direct involvem…"
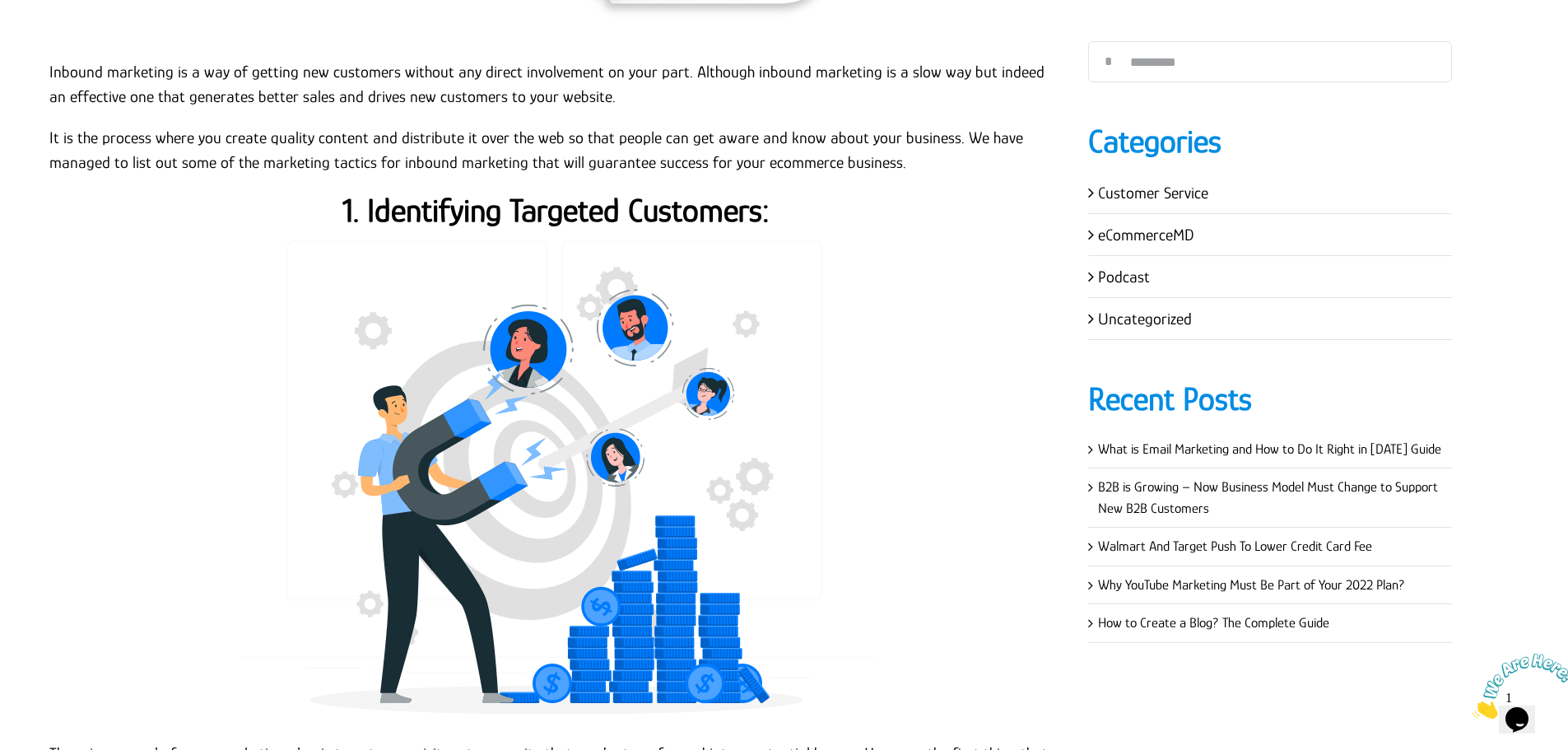
click at [544, 195] on strong "1. Identifying Targeted Customers:" at bounding box center [555, 211] width 427 height 37
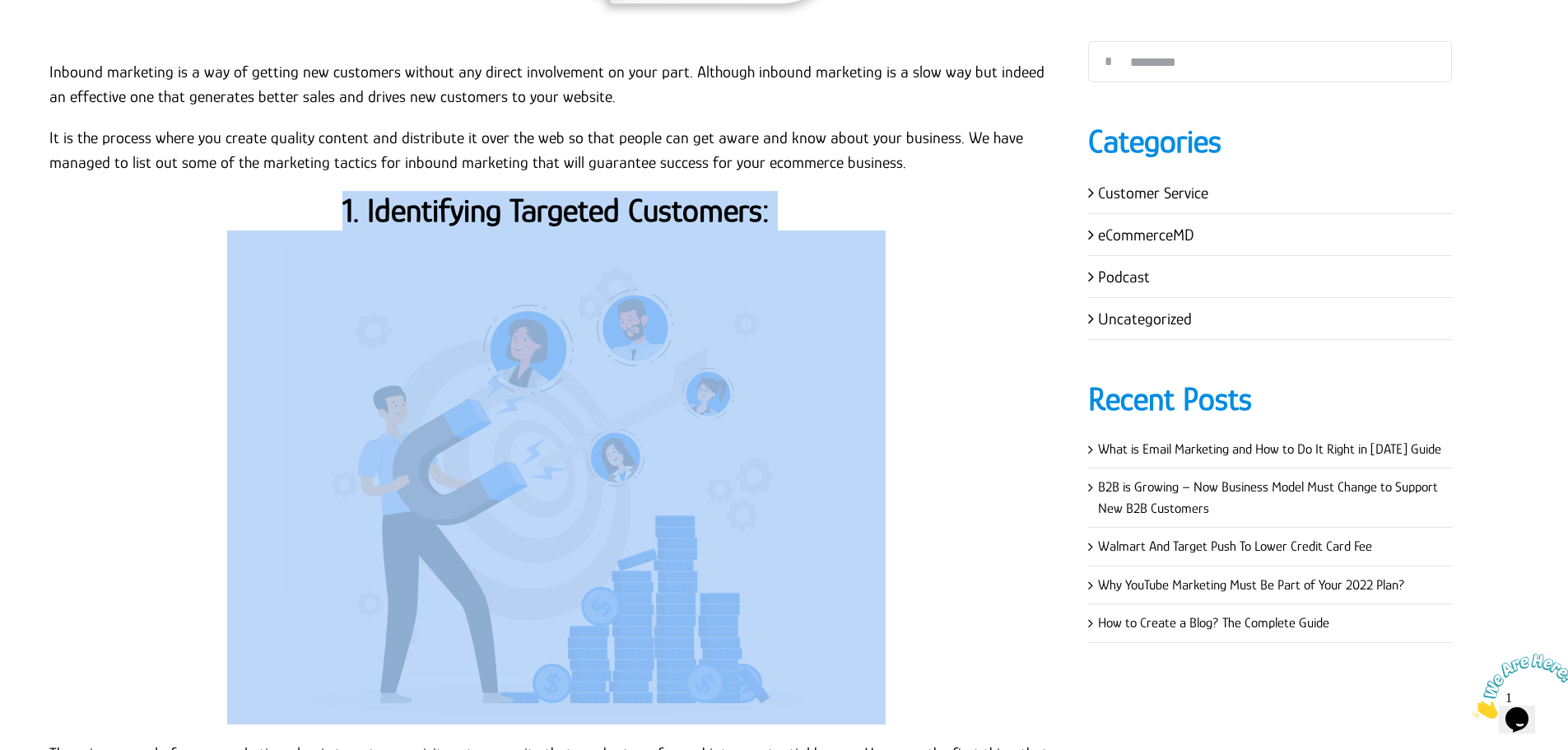
click at [544, 195] on strong "1. Identifying Targeted Customers:" at bounding box center [555, 211] width 427 height 37
copy div "1. Identifying Targeted Customers:"
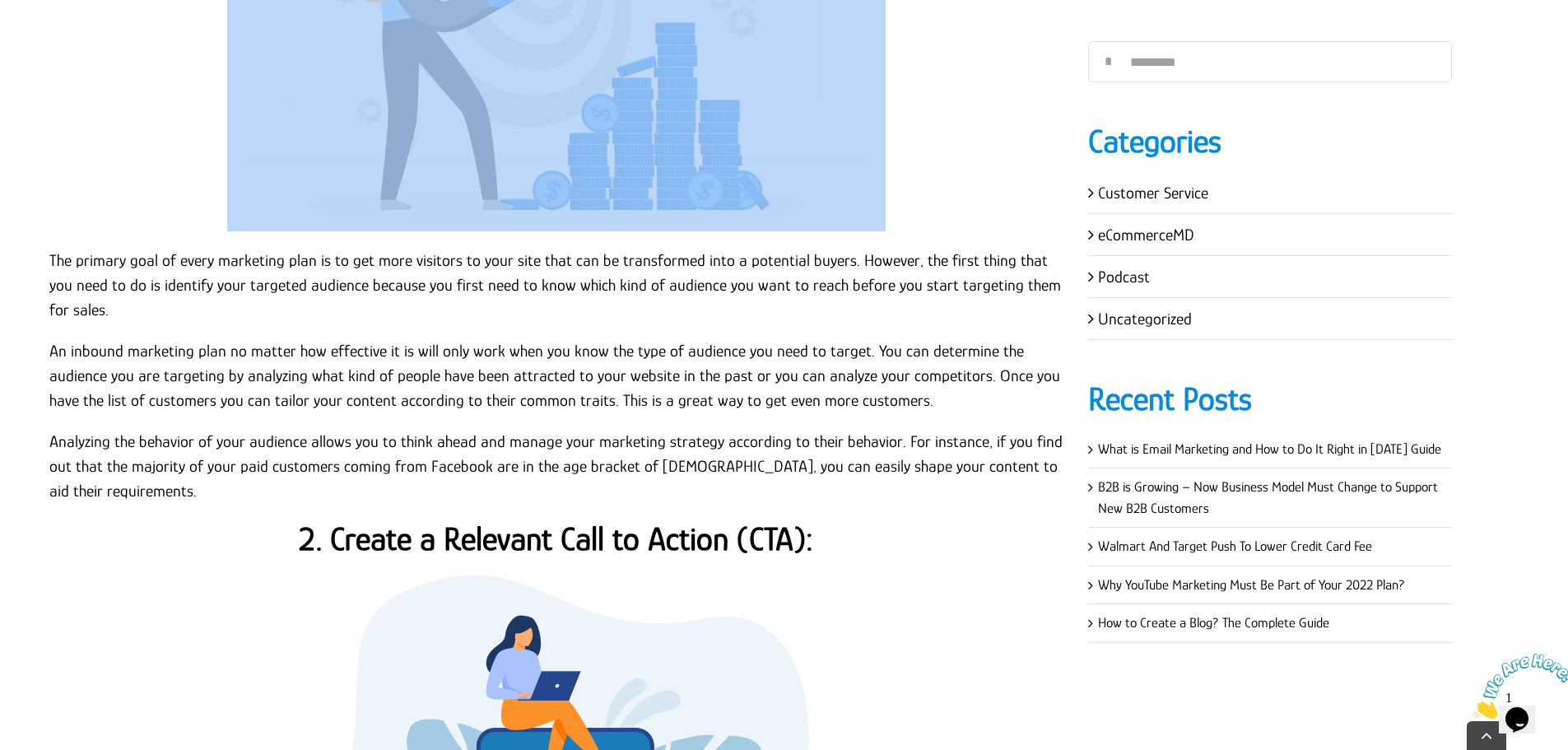
scroll to position [1894, 0]
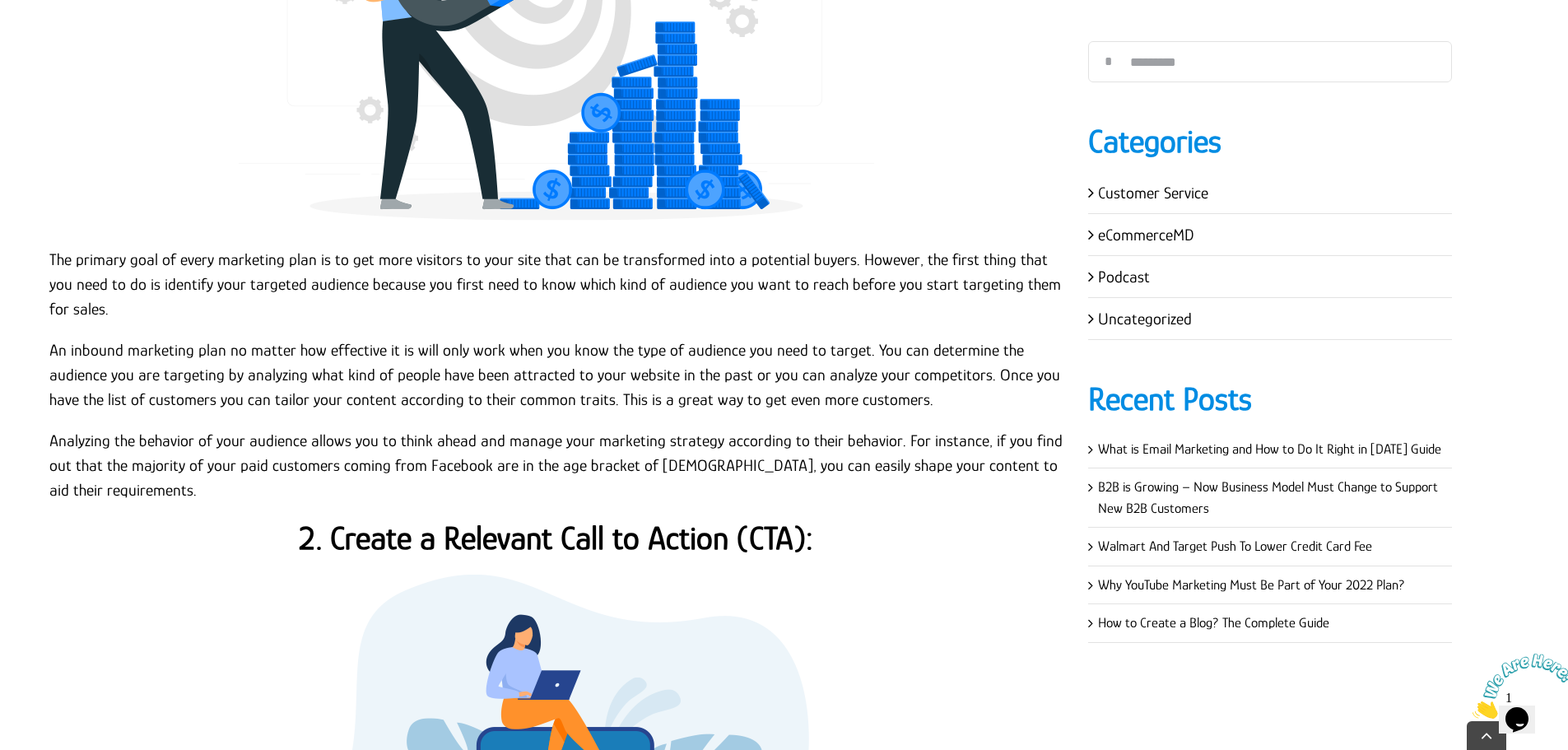
click at [50, 260] on p "The primary goal of every marketing plan is to get more visitors to your site t…" at bounding box center [556, 283] width 1013 height 75
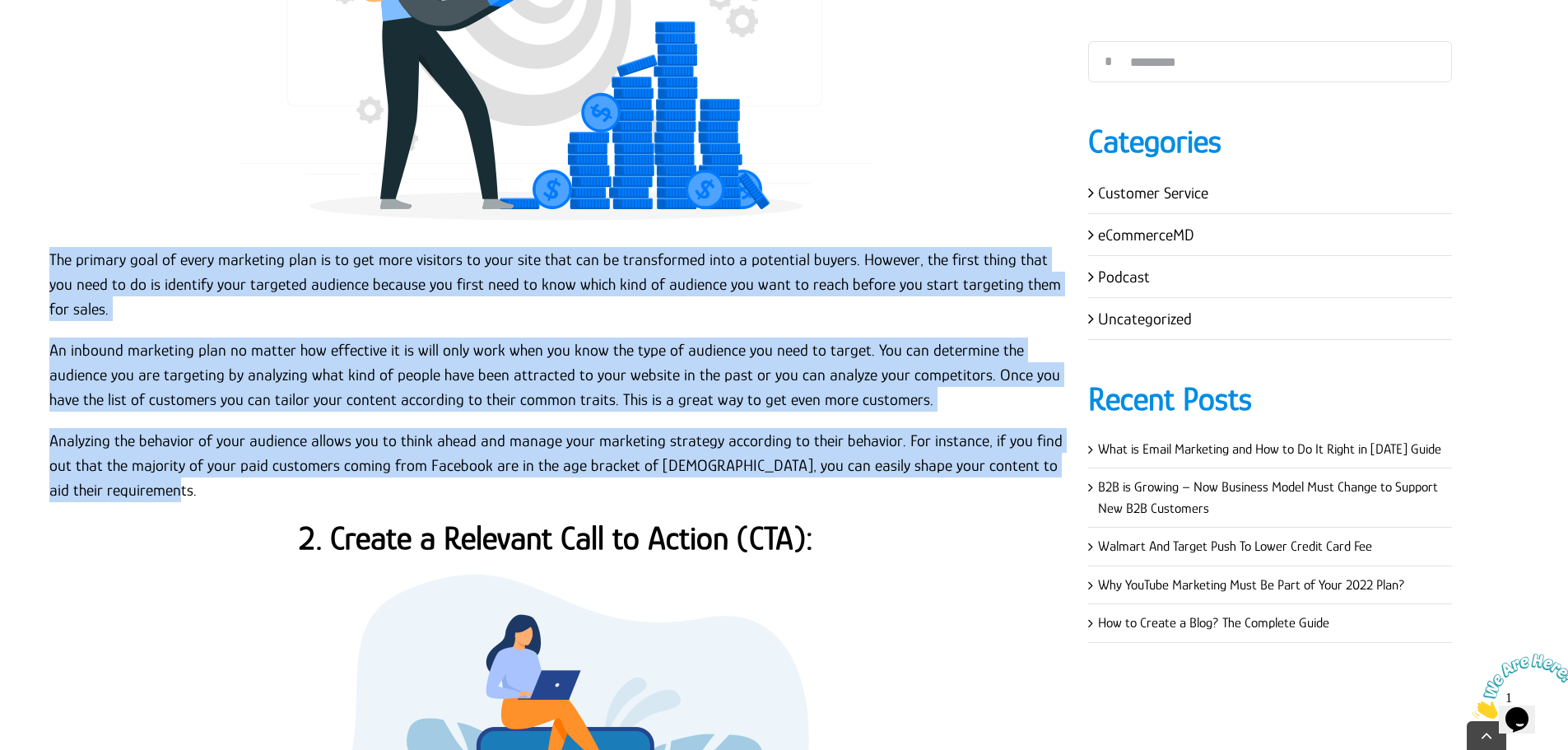
click at [162, 490] on p "Analyzing the behavior of your audience allows you to think ahead and manage yo…" at bounding box center [556, 465] width 1013 height 75
copy div "The primary goal of every marketing plan is to get more visitors to your site t…"
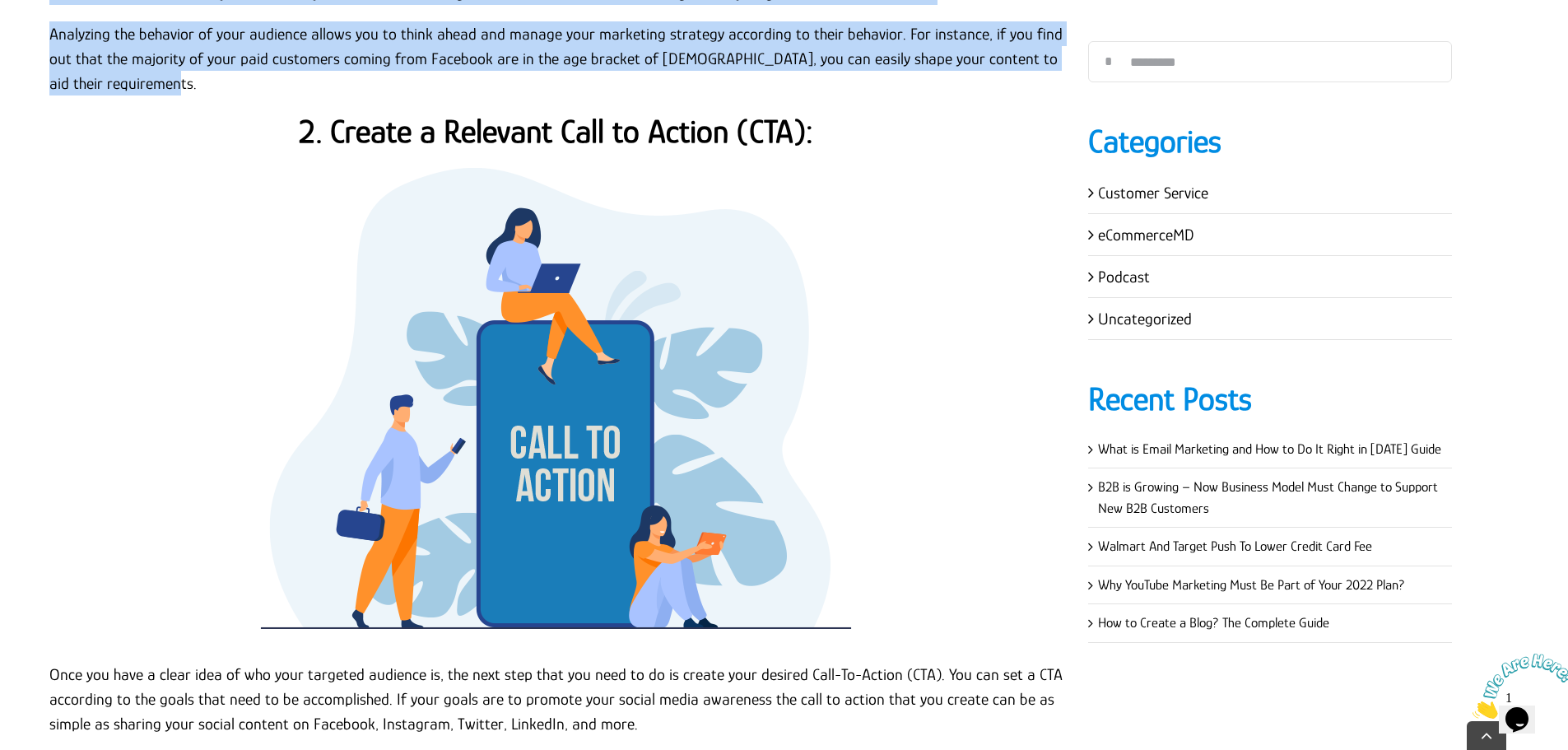
scroll to position [2306, 0]
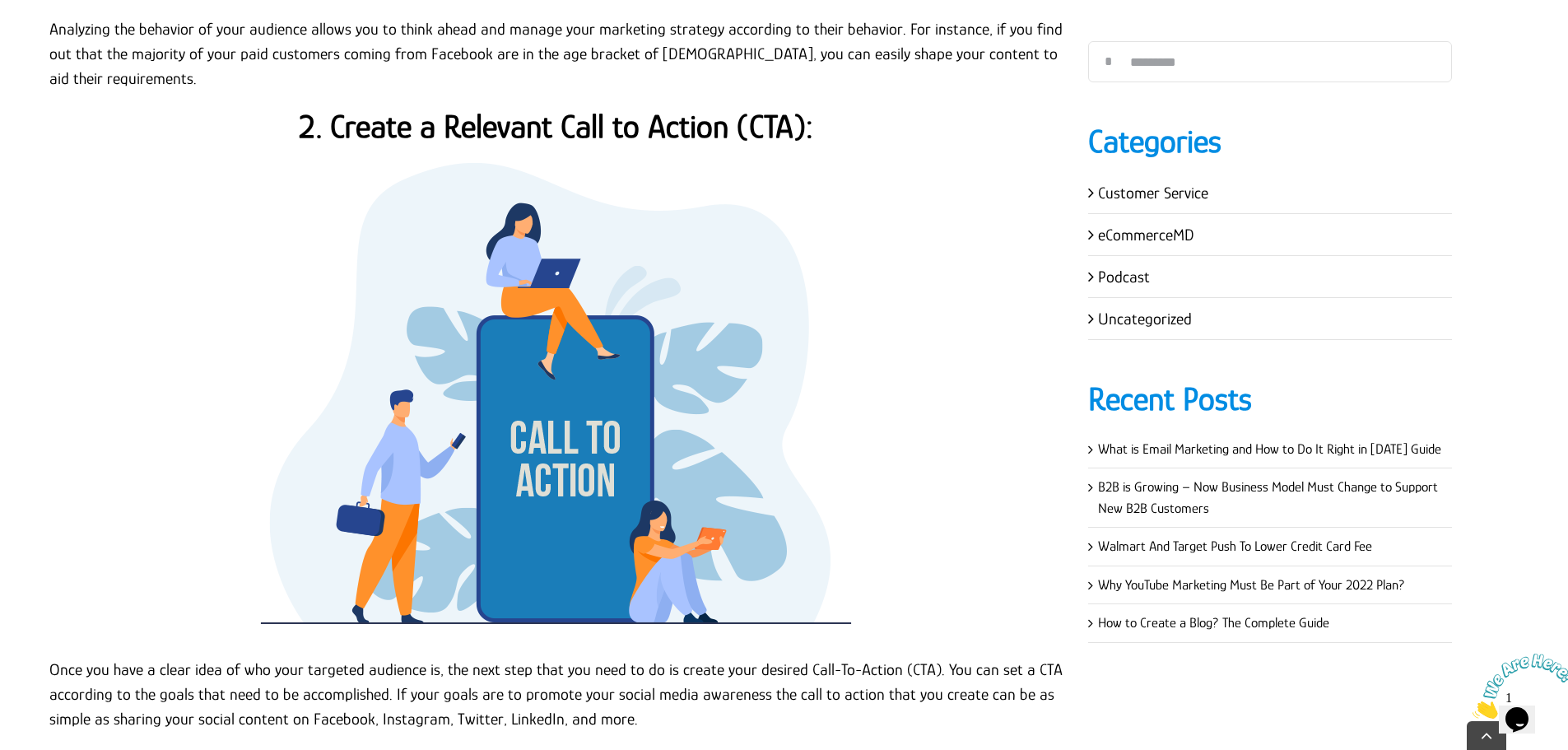
click at [587, 145] on h2 "2. Create a Relevant Call to Action (CTA):" at bounding box center [556, 126] width 1013 height 40
click at [591, 137] on strong "2. Create a Relevant Call to Action (CTA):" at bounding box center [555, 126] width 514 height 37
click at [592, 133] on strong "2. Create a Relevant Call to Action (CTA):" at bounding box center [555, 126] width 514 height 37
copy strong "Call"
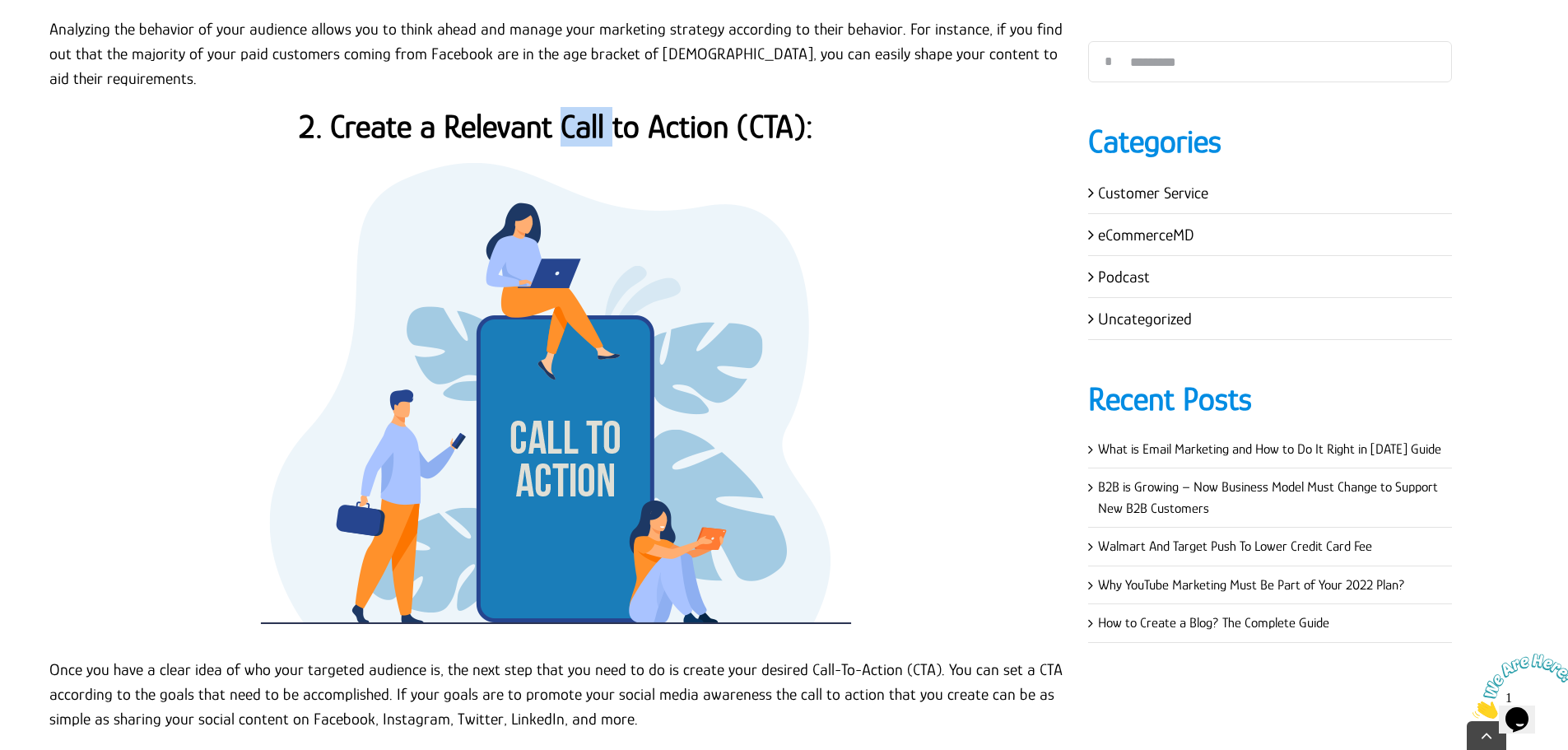
click at [592, 132] on strong "2. Create a Relevant Call to Action (CTA):" at bounding box center [555, 126] width 514 height 37
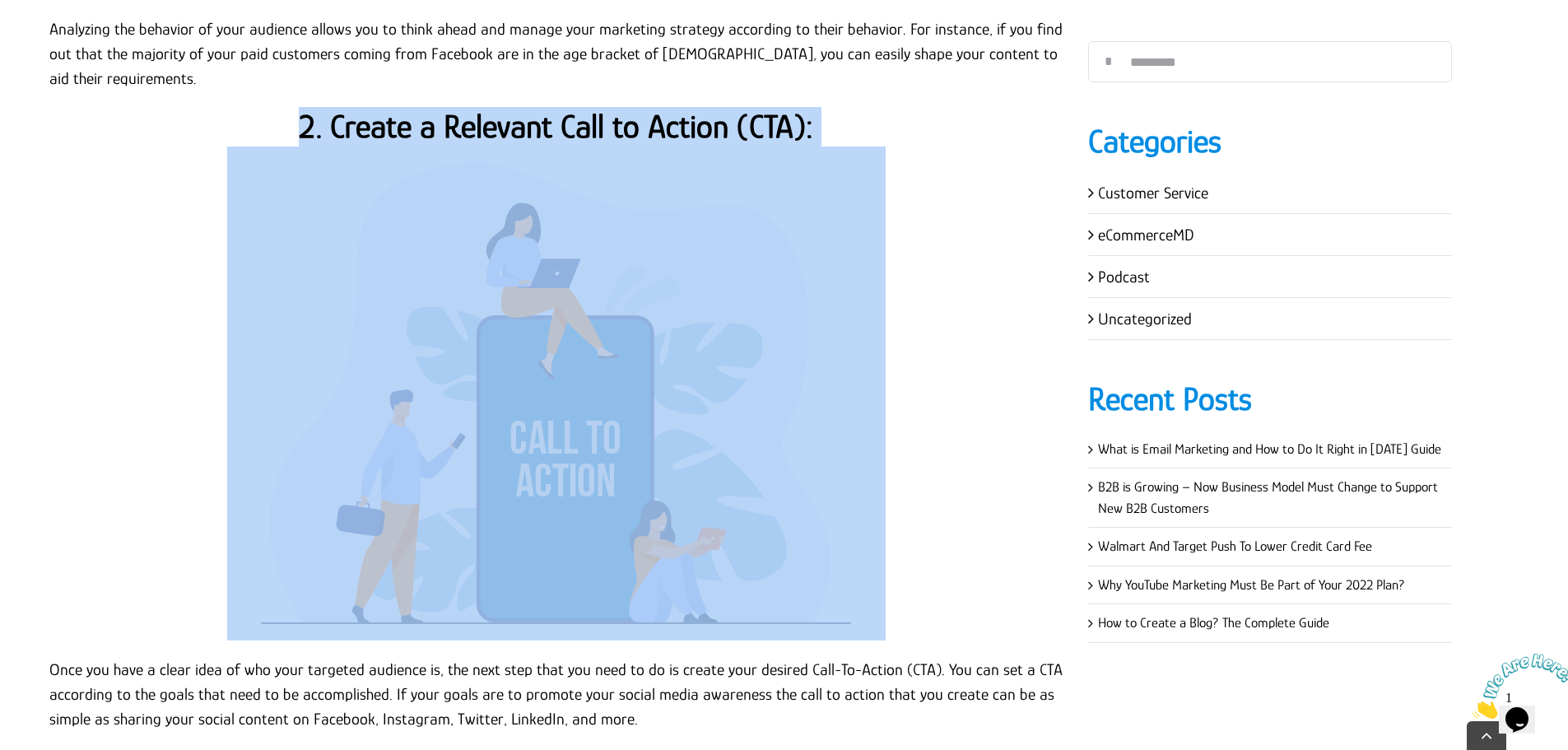
click at [592, 132] on strong "2. Create a Relevant Call to Action (CTA):" at bounding box center [555, 126] width 514 height 37
copy div "2. Create a Relevant Call to Action (CTA):"
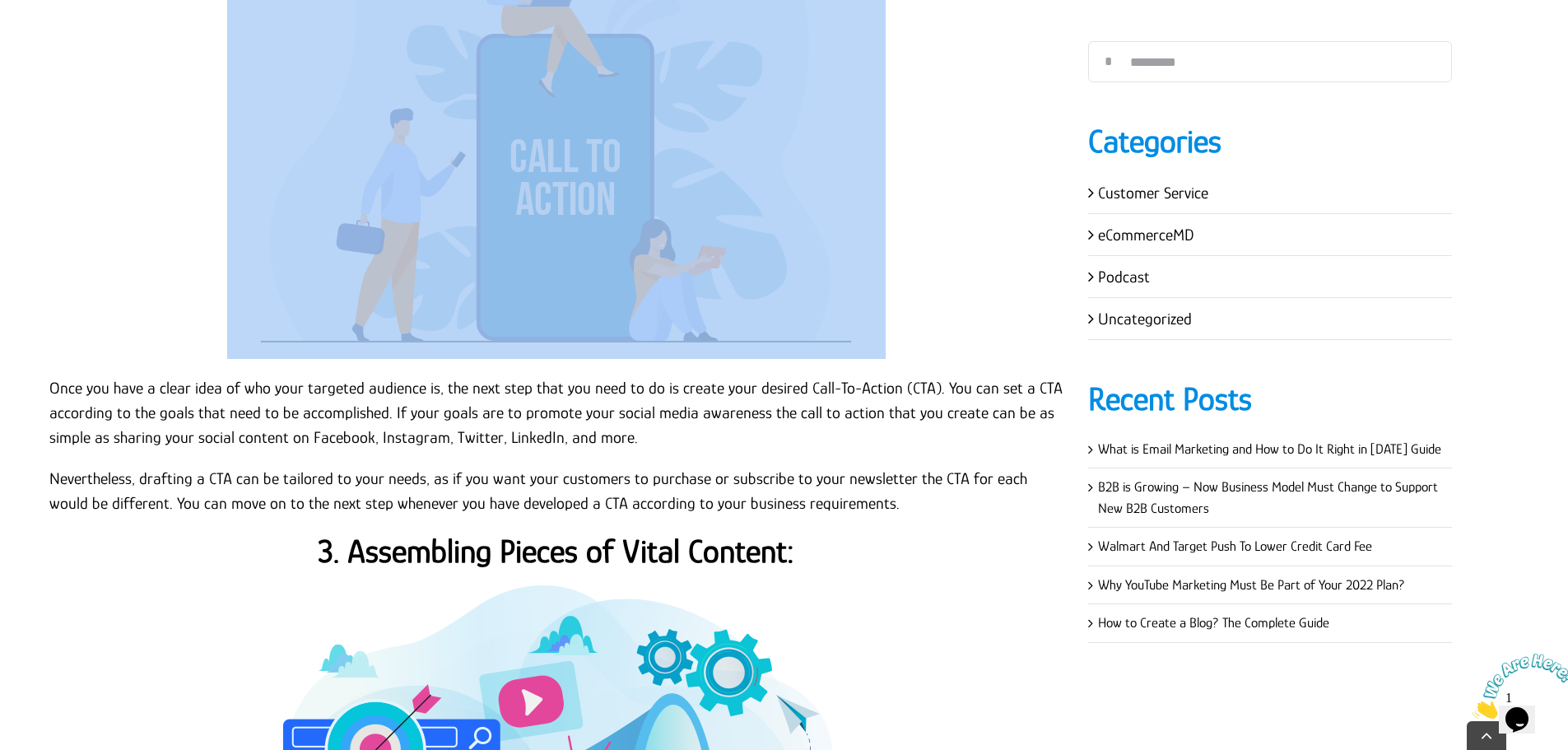
scroll to position [2636, 0]
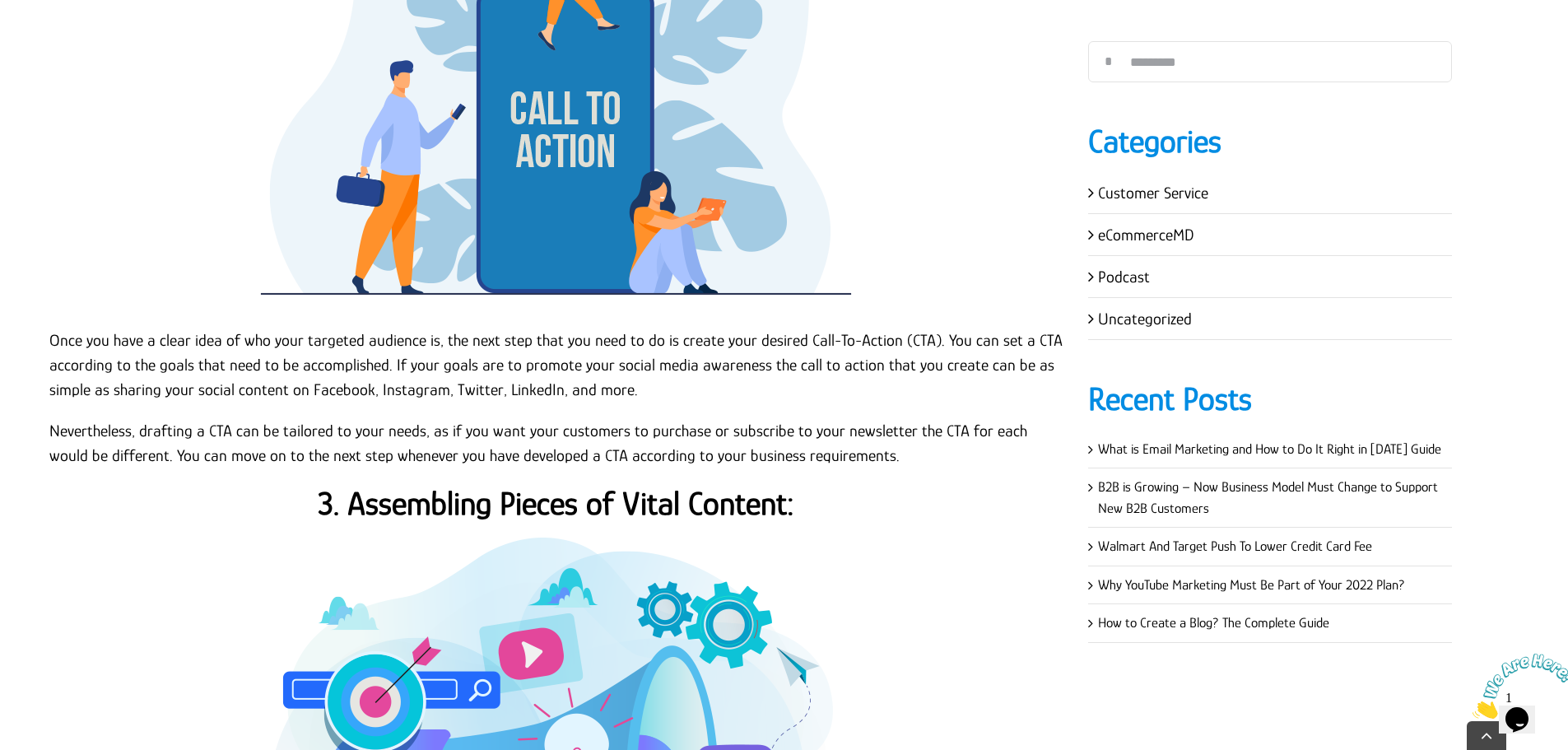
click at [429, 385] on p "Once you have a clear idea of who your targeted audience is, the next step that…" at bounding box center [556, 364] width 1013 height 75
click at [51, 336] on p "Once you have a clear idea of who your targeted audience is, the next step that…" at bounding box center [556, 364] width 1013 height 75
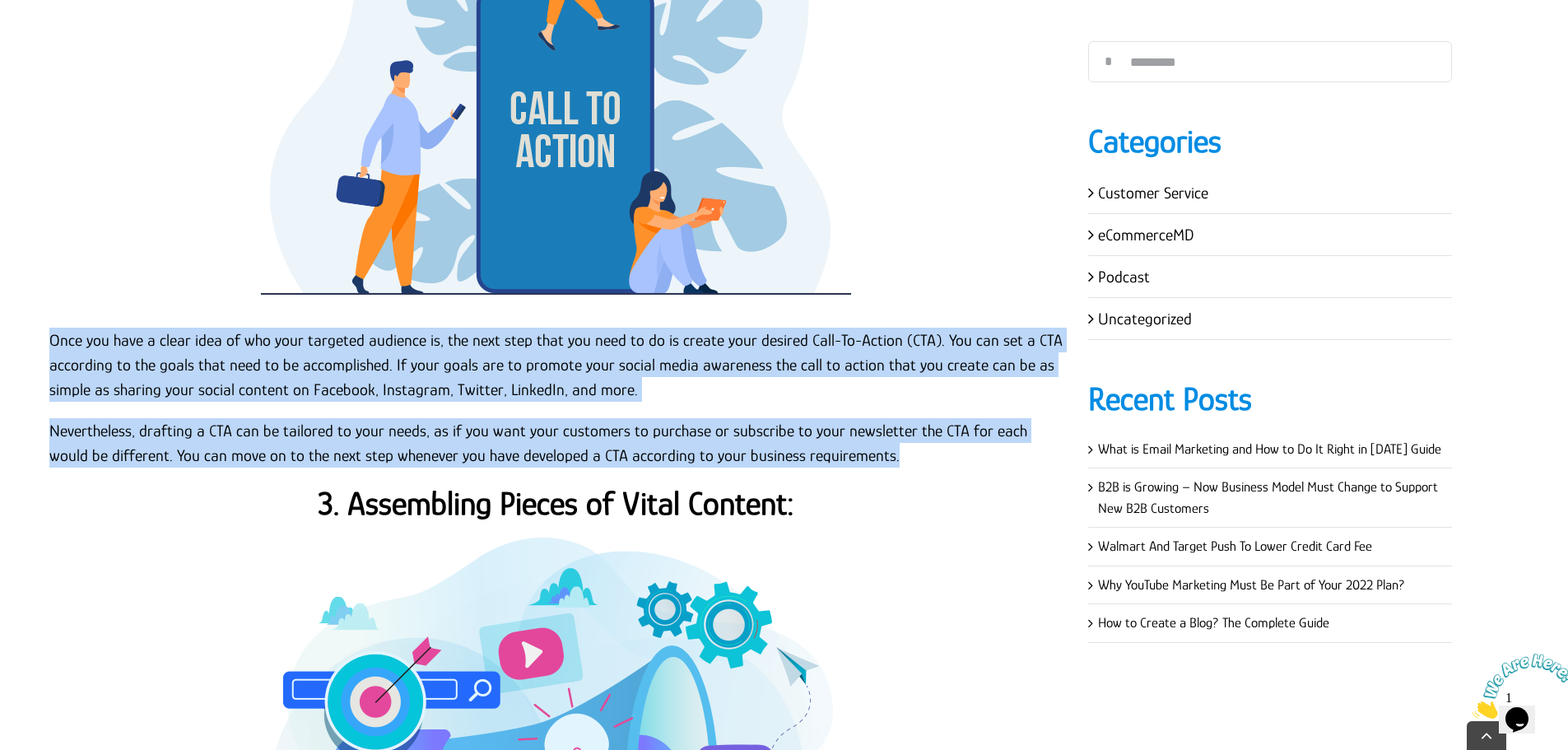
click at [853, 457] on p "Nevertheless, drafting a CTA can be tailored to your needs, as if you want your…" at bounding box center [556, 444] width 1013 height 50
copy div "Once you have a clear idea of who your targeted audience is, the next step that…"
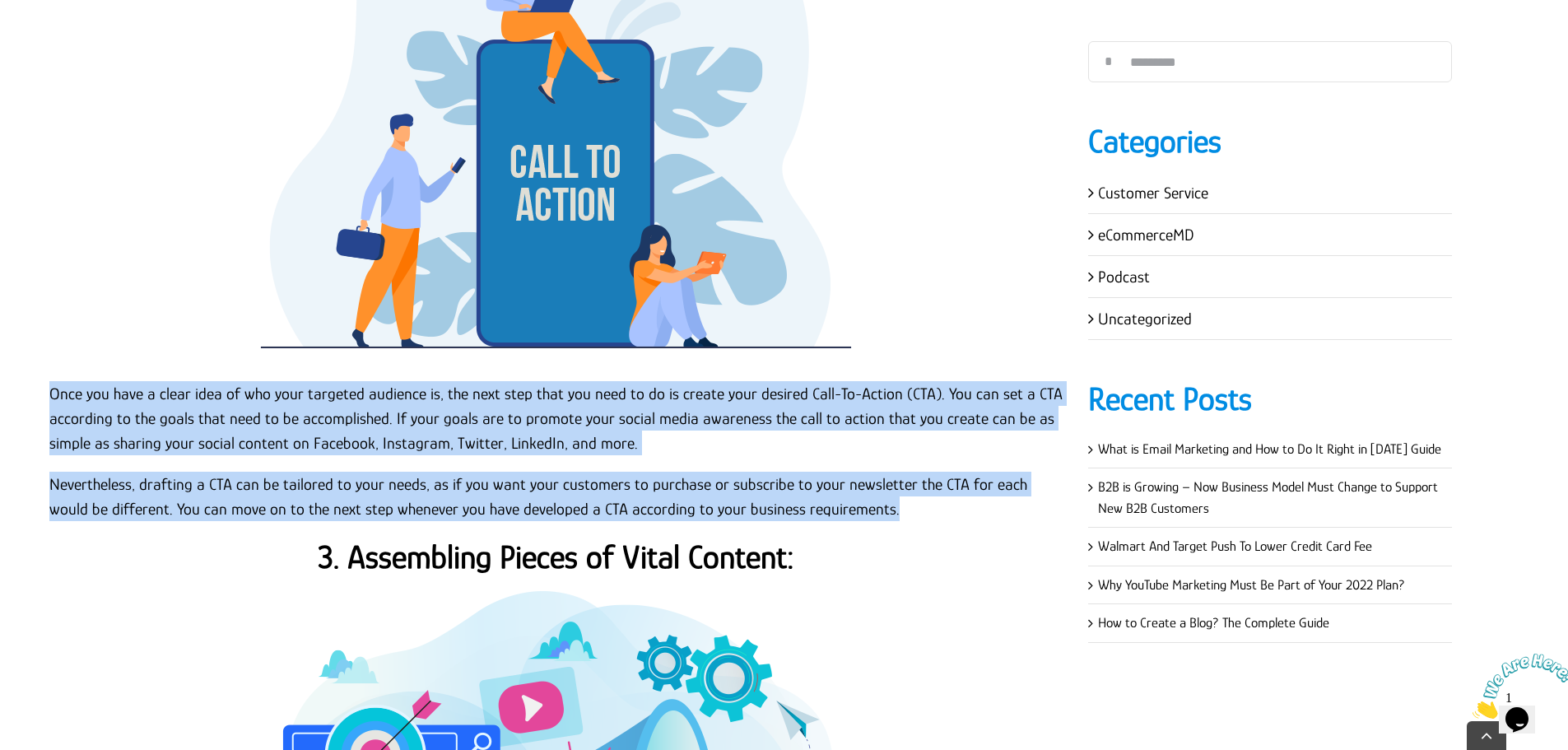
scroll to position [2800, 0]
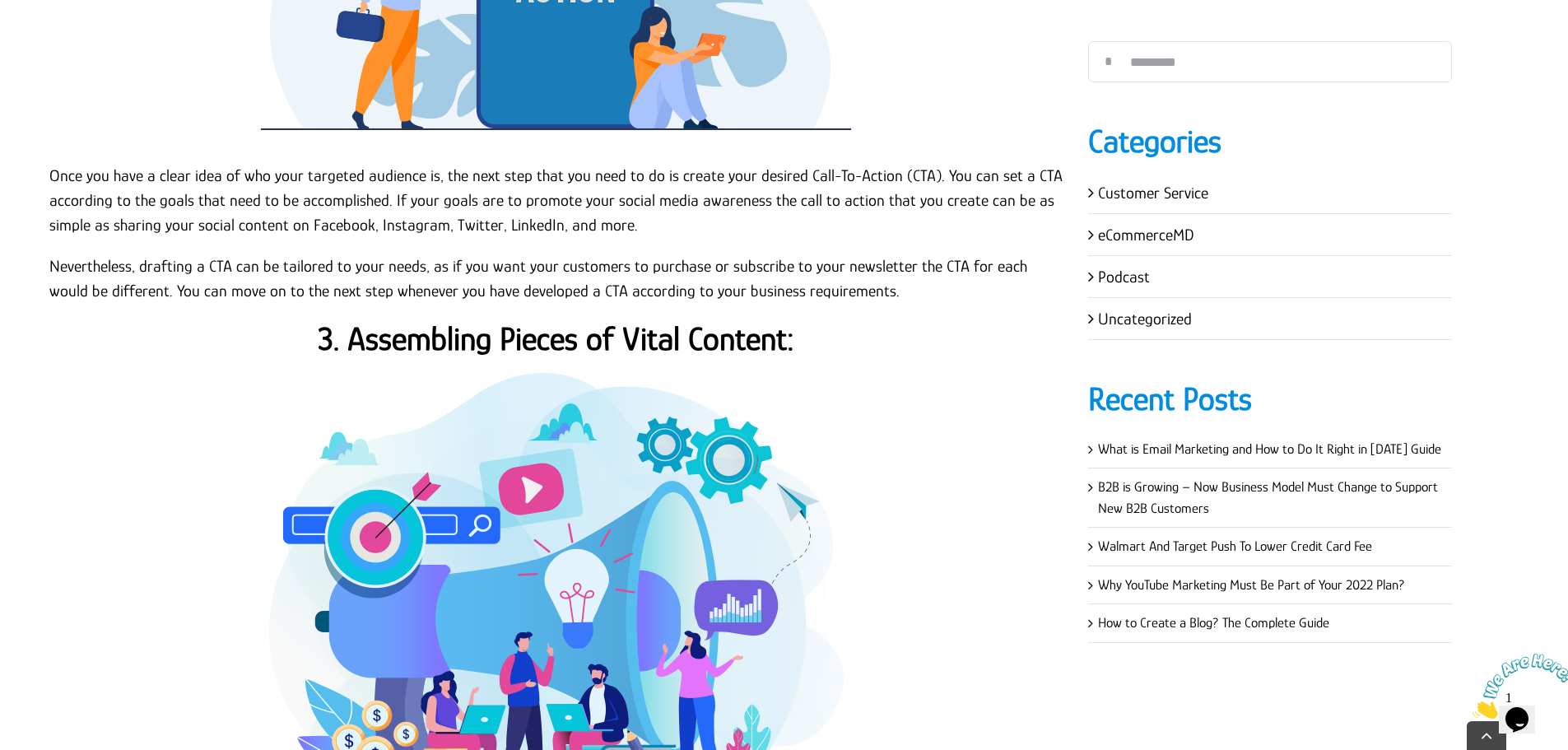
click at [599, 347] on strong "3. Assembling Pieces of Vital Content:" at bounding box center [555, 339] width 476 height 37
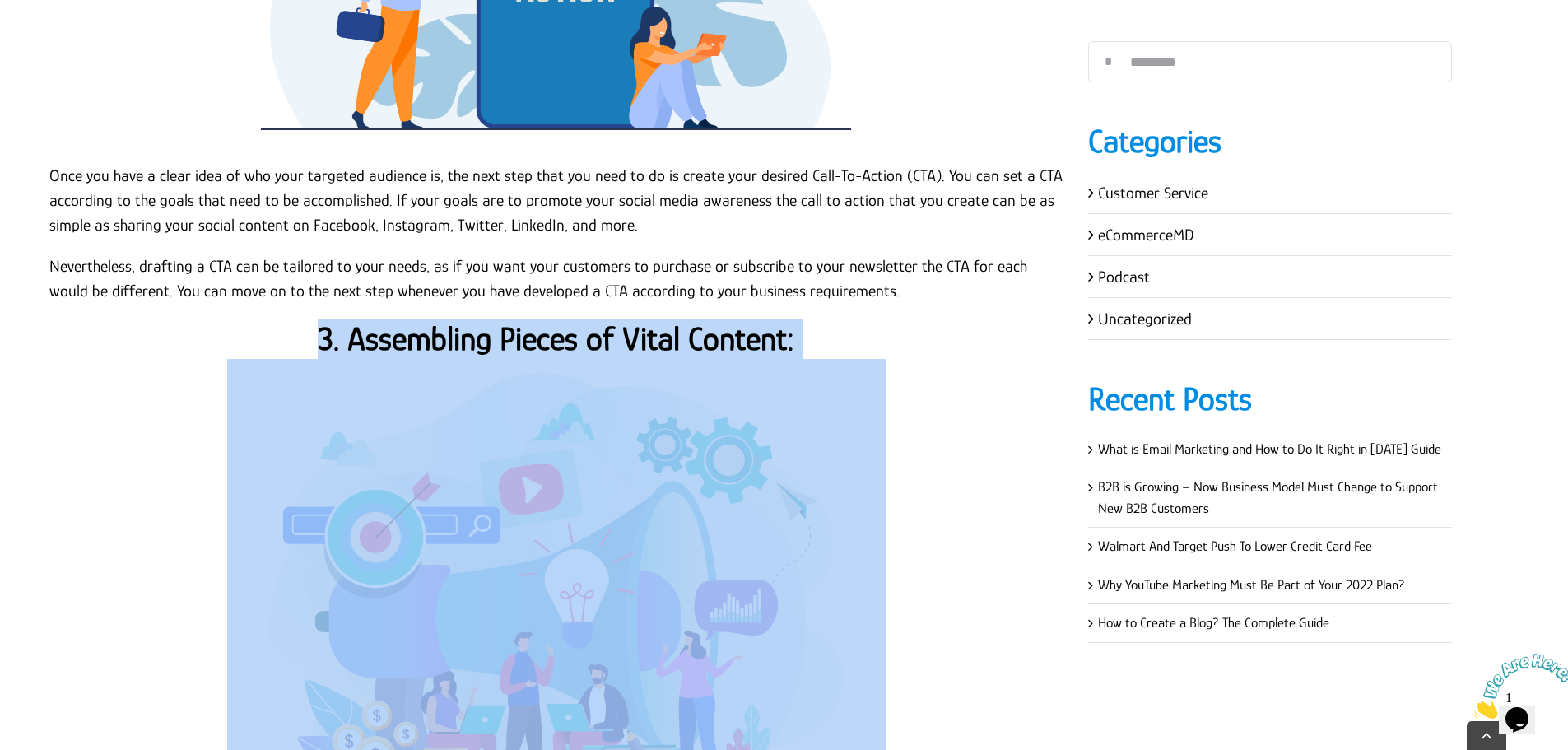
click at [599, 347] on strong "3. Assembling Pieces of Vital Content:" at bounding box center [555, 339] width 476 height 37
copy div "3. Assembling Pieces of Vital Content:"
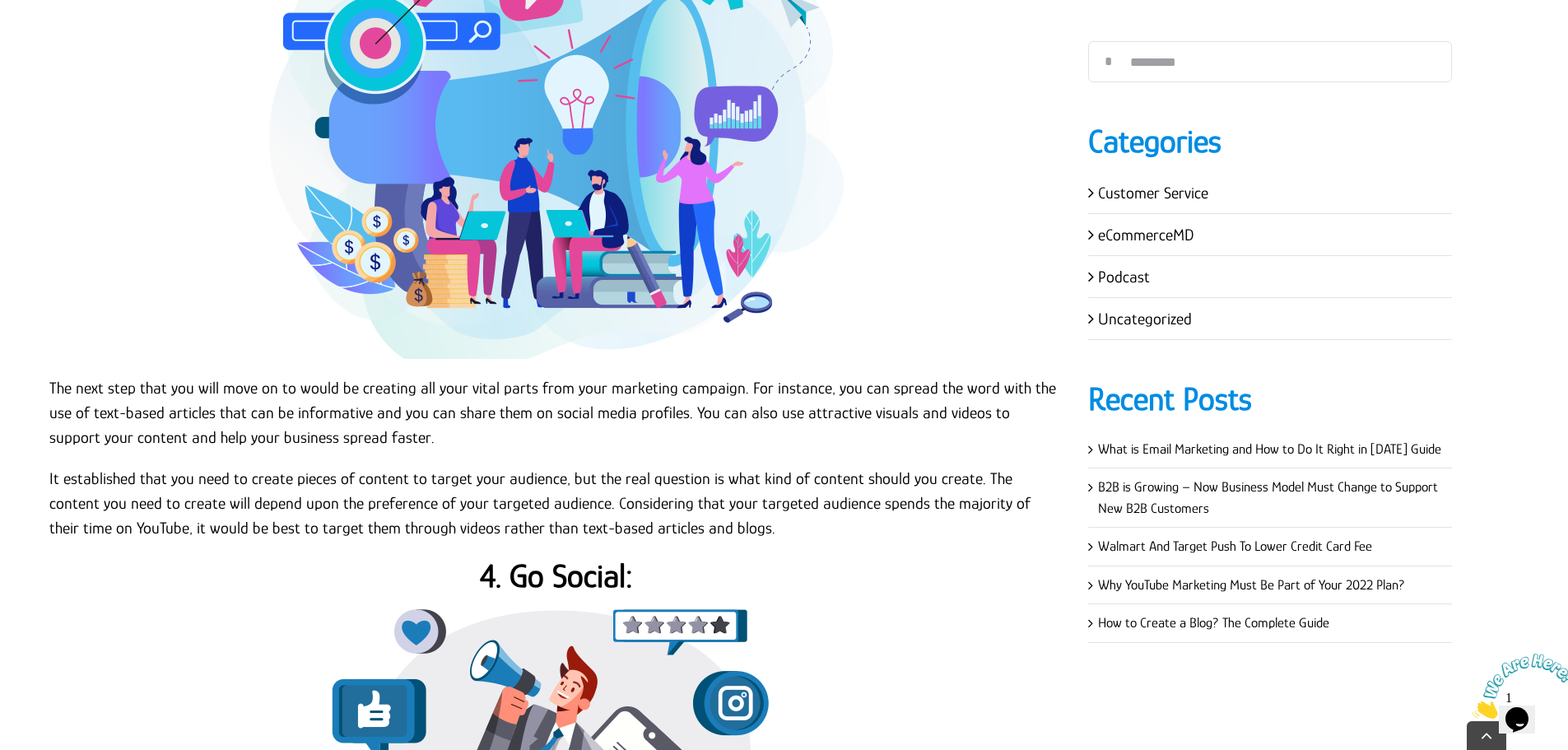
click at [50, 386] on p "The next step that you will move on to would be creating all your vital parts f…" at bounding box center [556, 412] width 1013 height 75
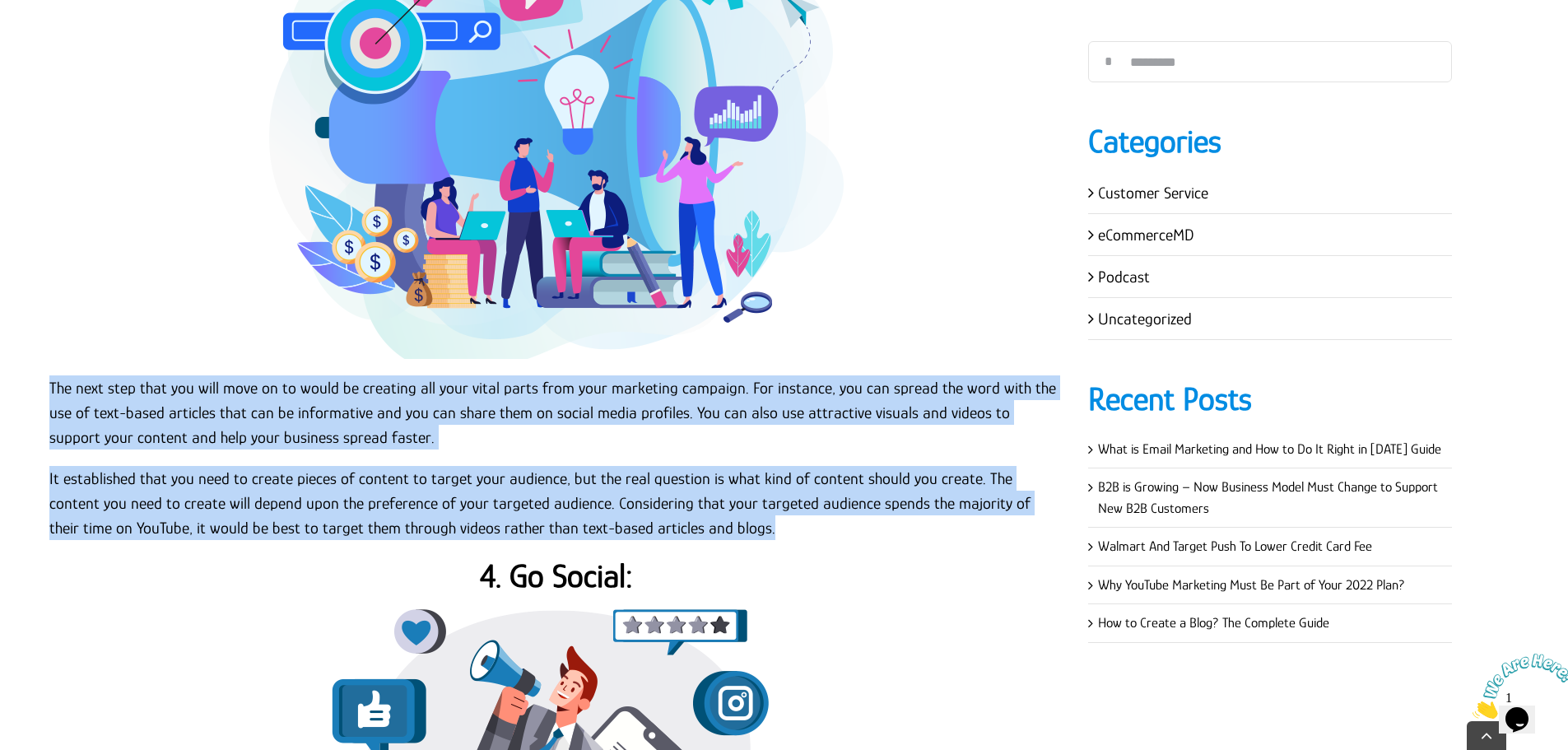
click at [712, 524] on p "It established that you need to create pieces of content to target your audienc…" at bounding box center [556, 502] width 1013 height 75
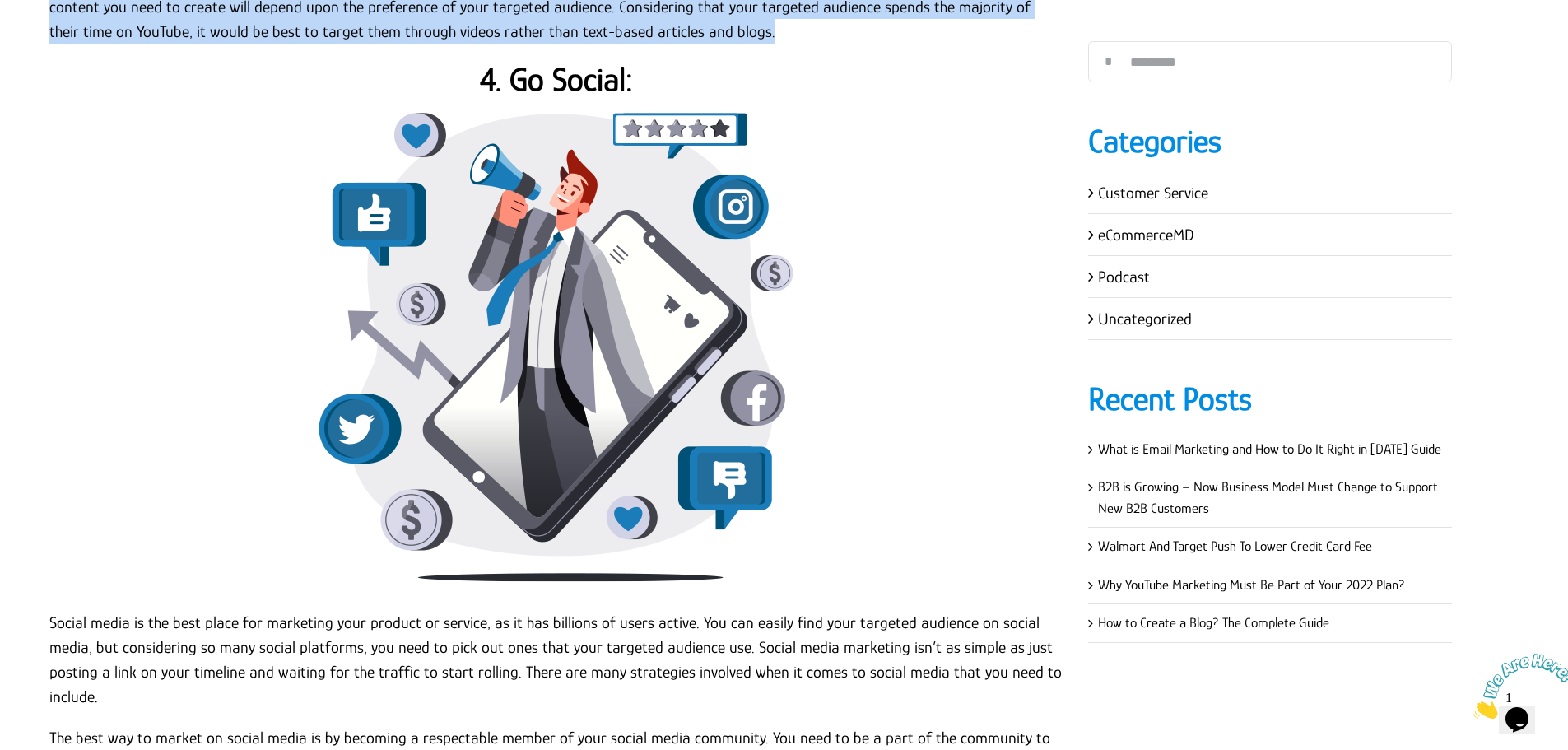
scroll to position [3788, 0]
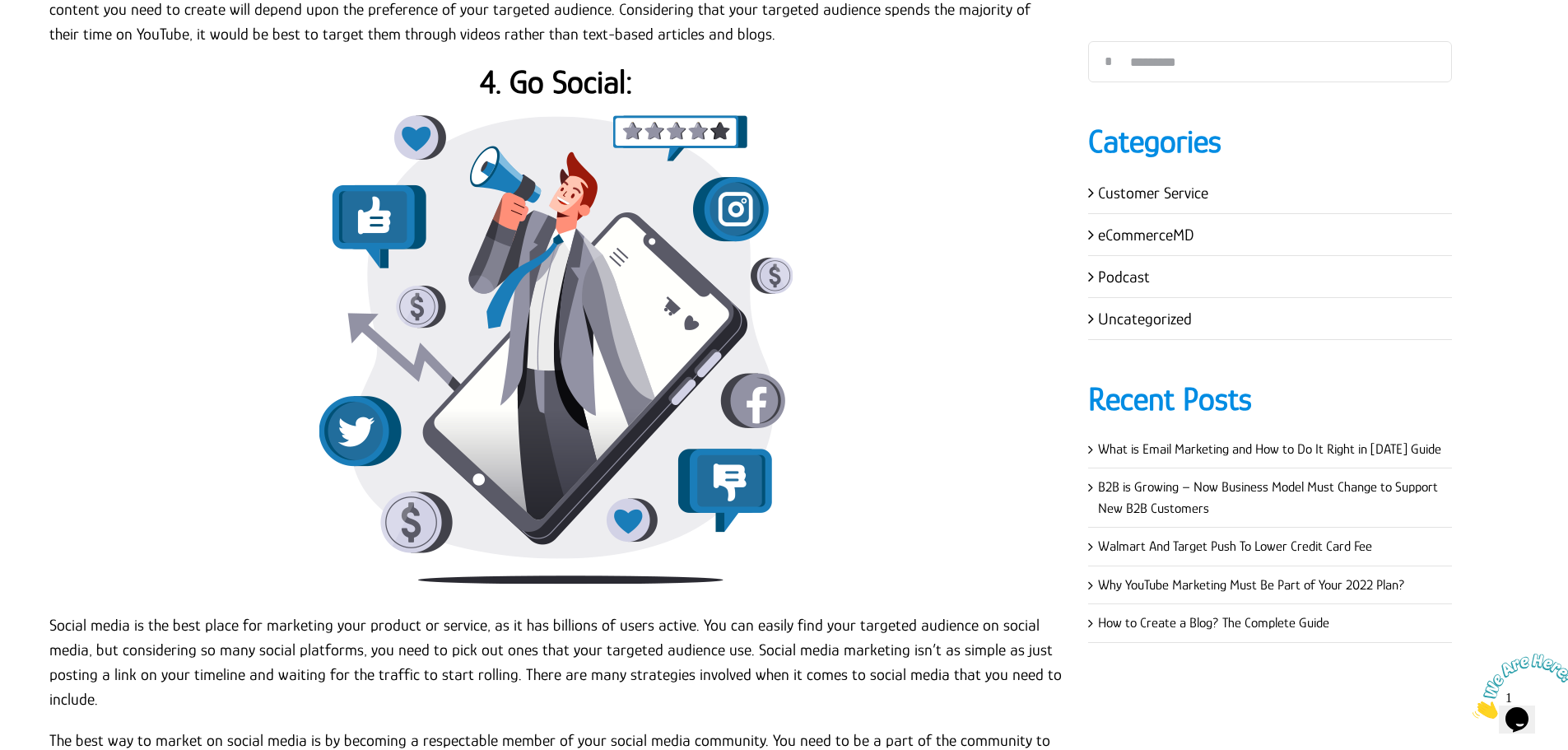
click at [573, 72] on strong "4. Go Social:" at bounding box center [556, 82] width 153 height 37
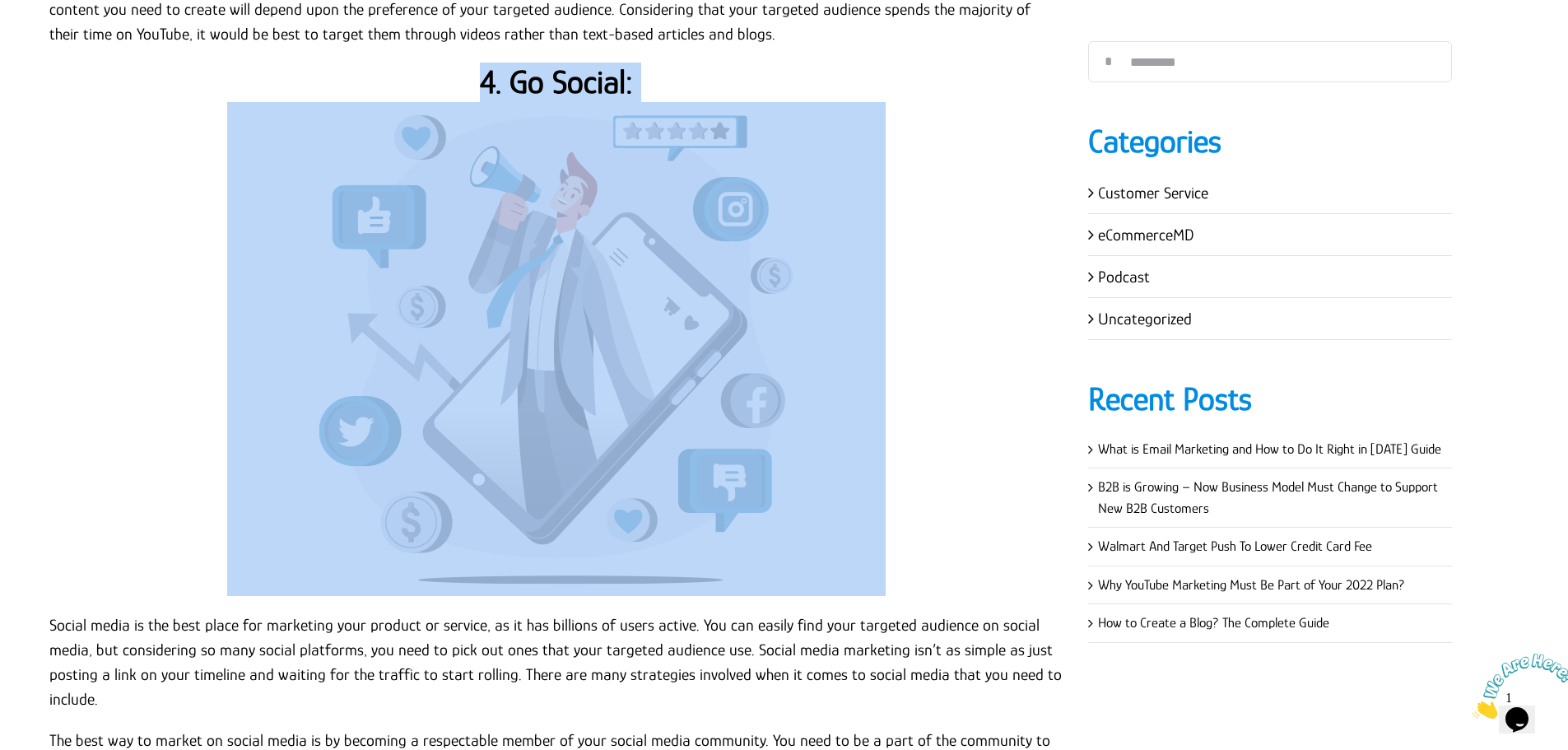
click at [573, 72] on strong "4. Go Social:" at bounding box center [556, 82] width 153 height 37
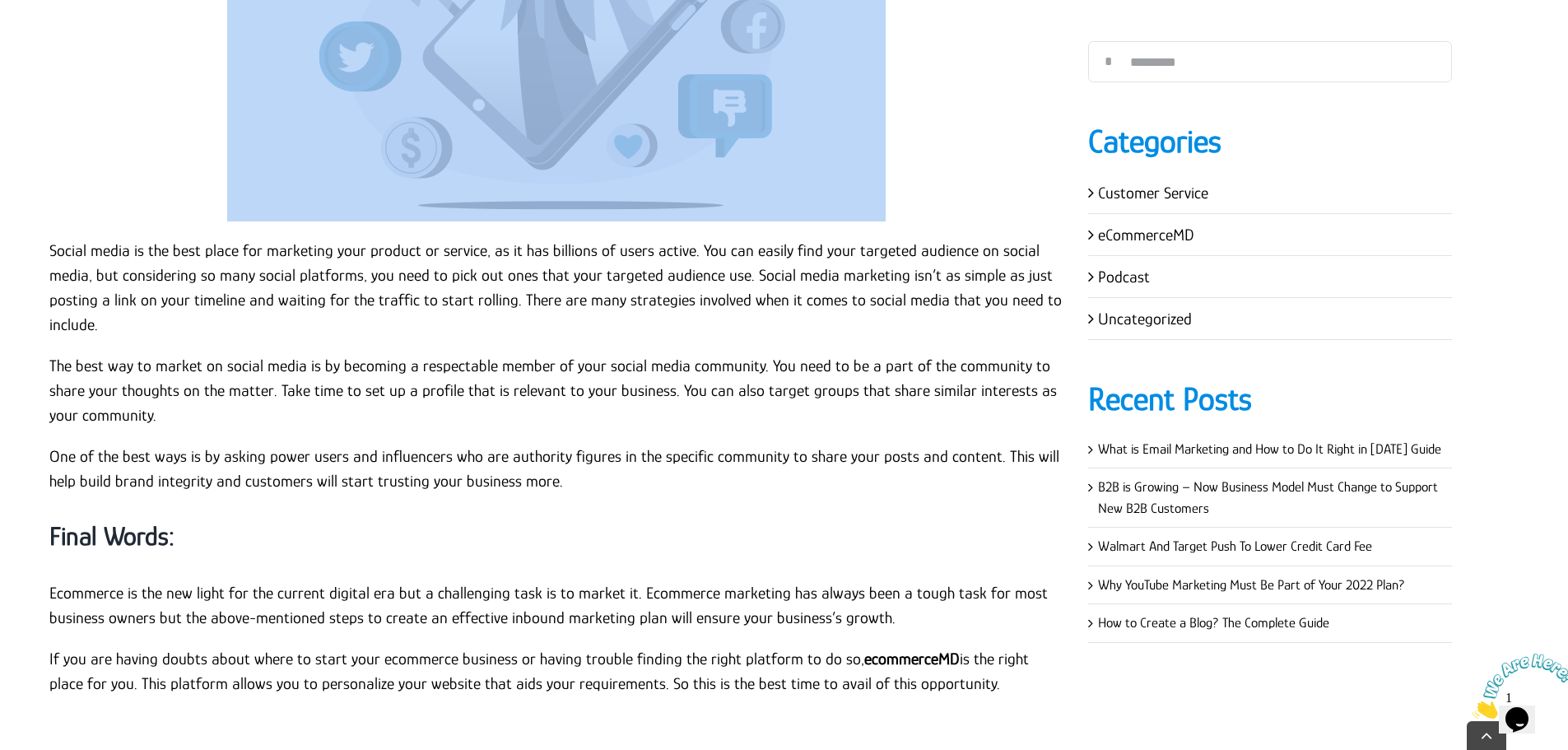
scroll to position [4200, 0]
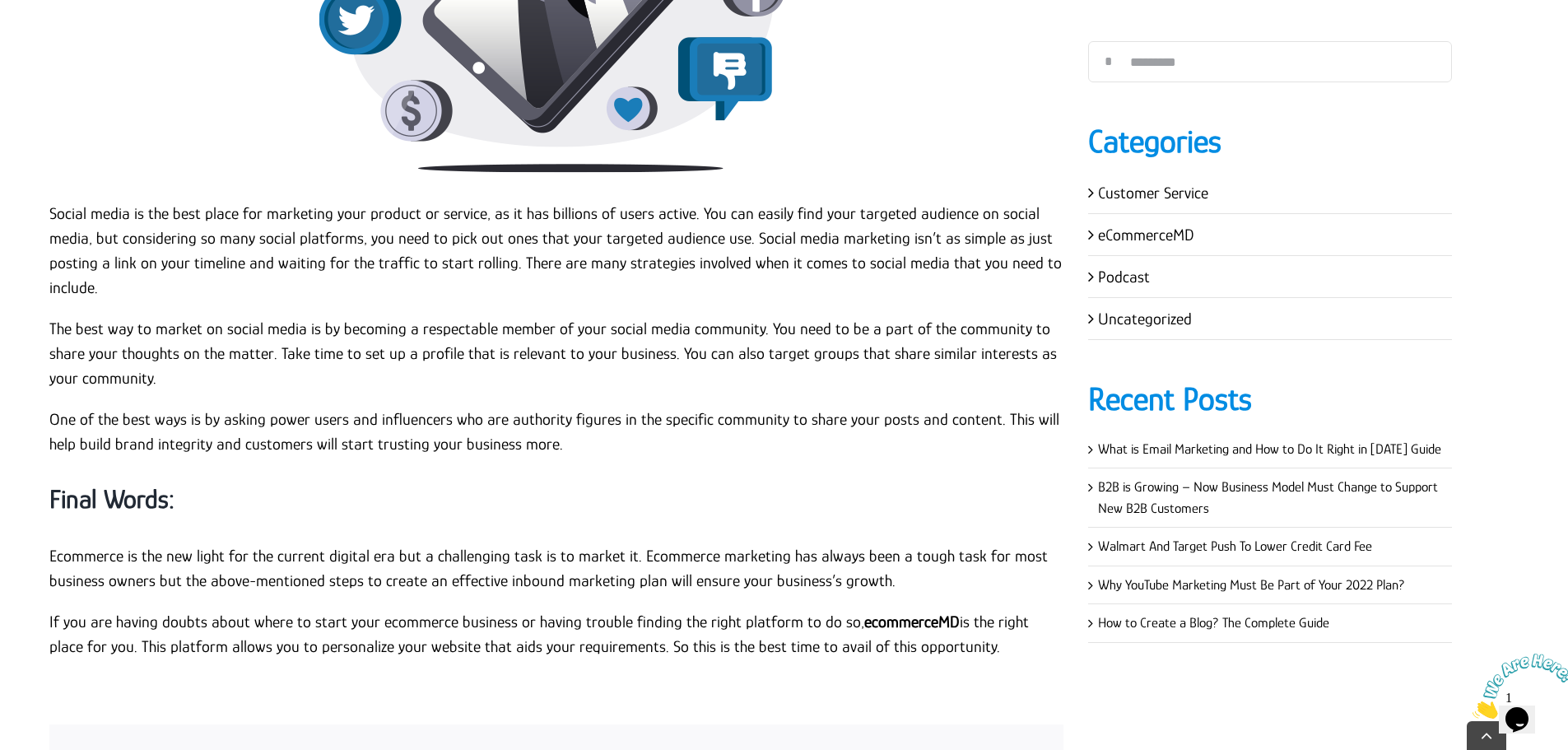
click at [121, 271] on p "Social media is the best place for marketing your product or service, as it has…" at bounding box center [556, 249] width 1013 height 98
click at [51, 210] on p "Social media is the best place for marketing your product or service, as it has…" at bounding box center [556, 249] width 1013 height 98
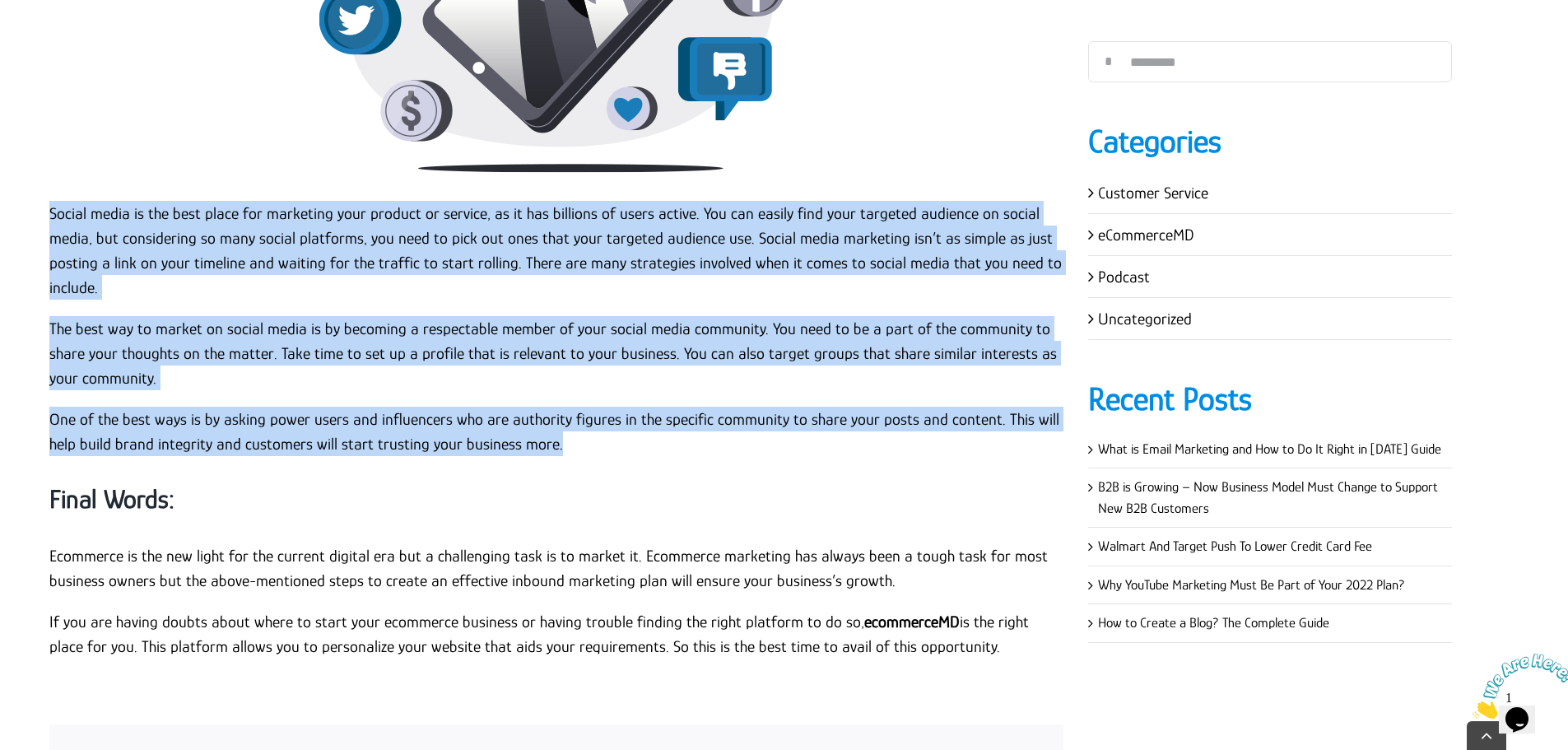
click at [579, 444] on p "One of the best ways is by asking power users and influencers who are authority…" at bounding box center [556, 432] width 1013 height 50
click at [561, 352] on p "The best way to market on social media is by becoming a respectable member of y…" at bounding box center [556, 353] width 1013 height 75
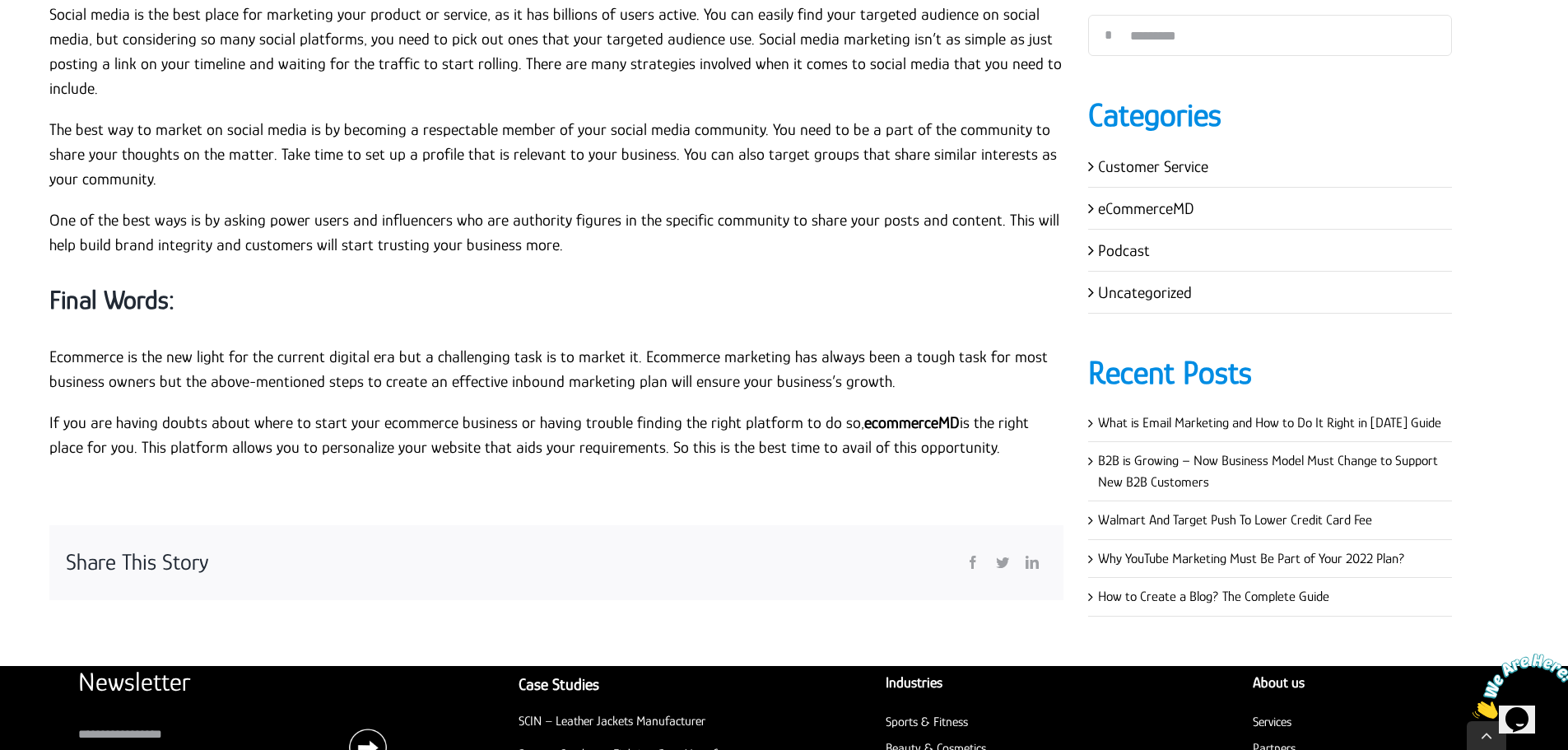
scroll to position [4447, 0]
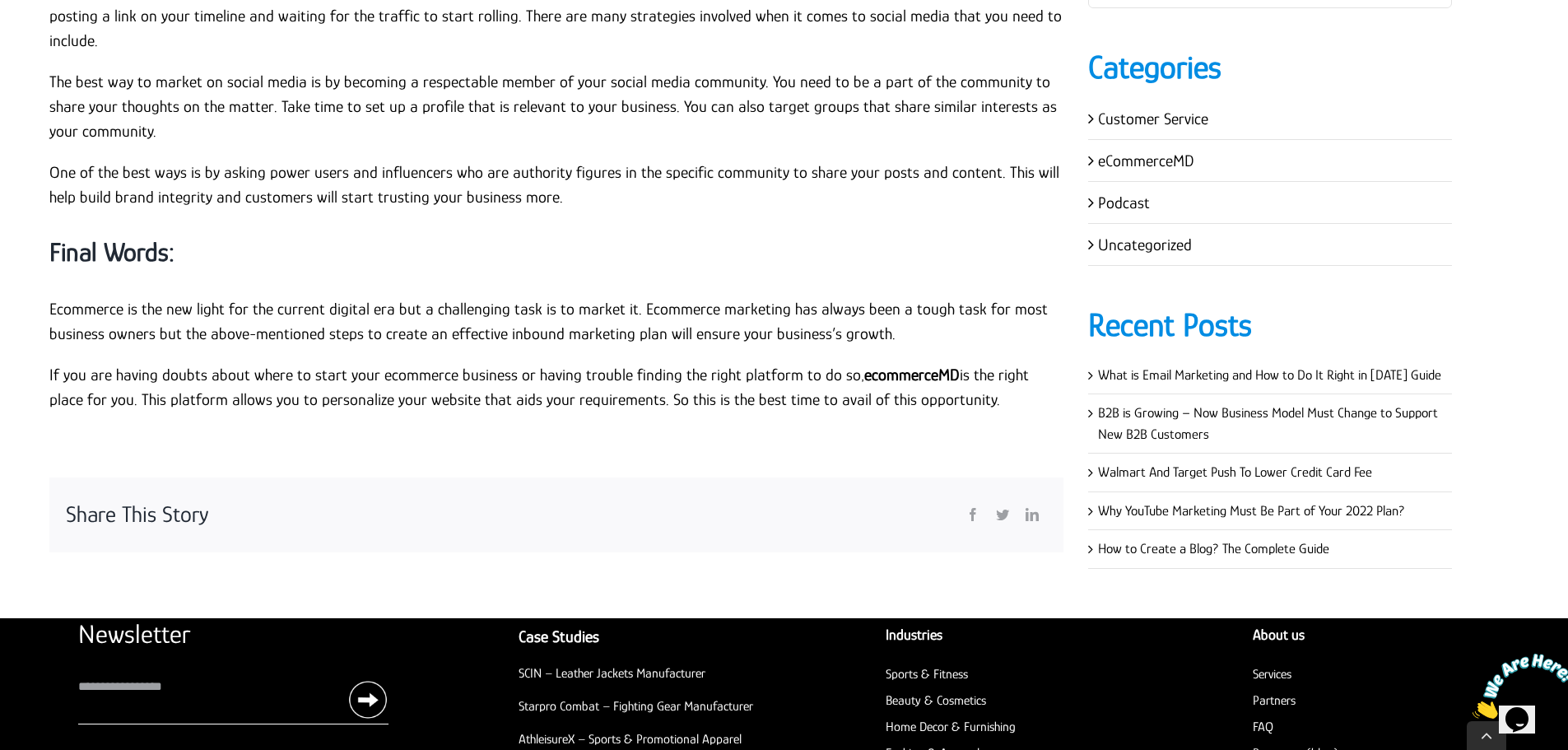
click at [126, 264] on strong "Final Words:" at bounding box center [112, 252] width 125 height 29
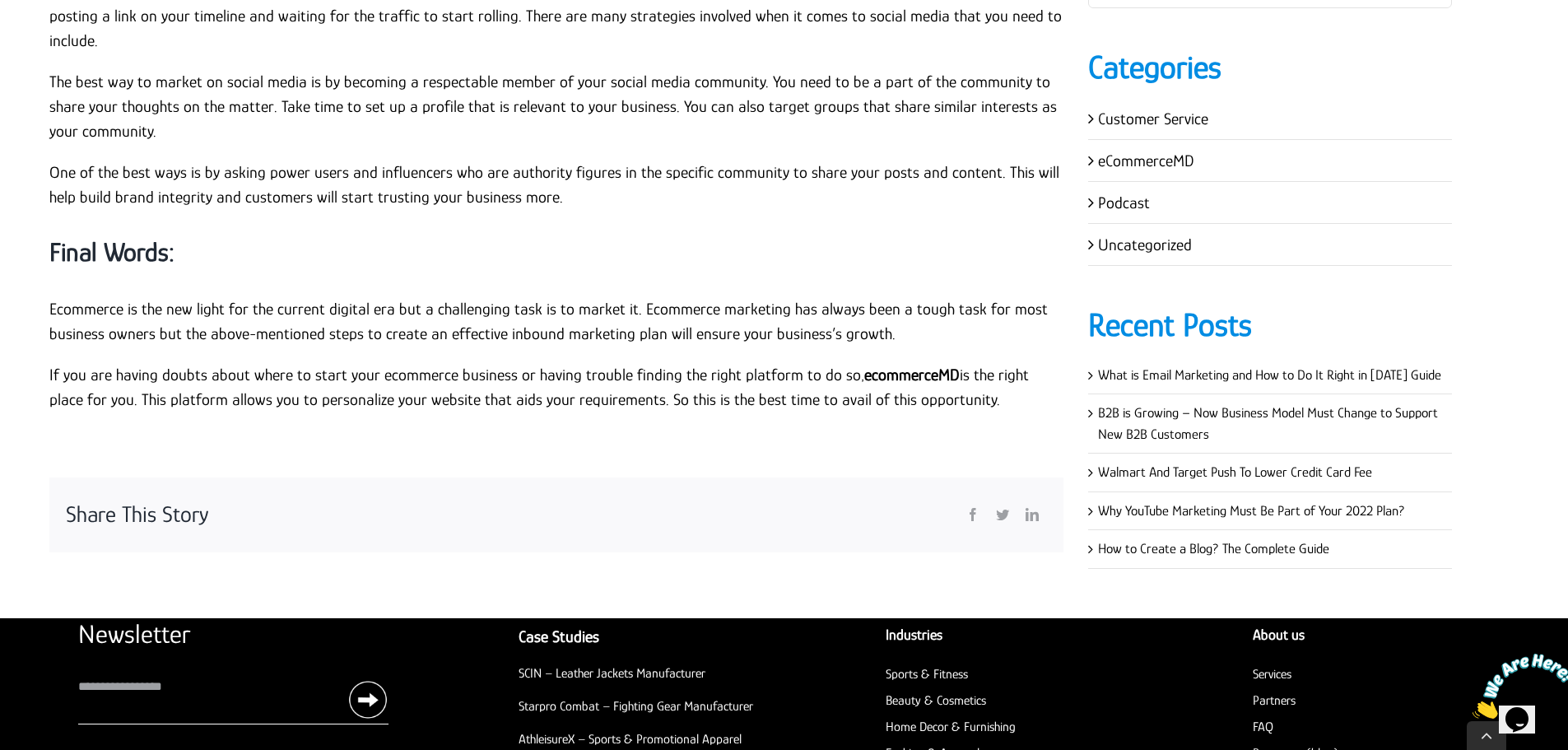
click at [153, 328] on p "Ecommerce is the new light for the current digital era but a challenging task i…" at bounding box center [556, 321] width 1013 height 50
click at [51, 309] on p "Ecommerce is the new light for the current digital era but a challenging task i…" at bounding box center [556, 321] width 1013 height 50
click at [970, 406] on p "If you are having doubts about where to start your ecommerce business or having…" at bounding box center [556, 387] width 1013 height 50
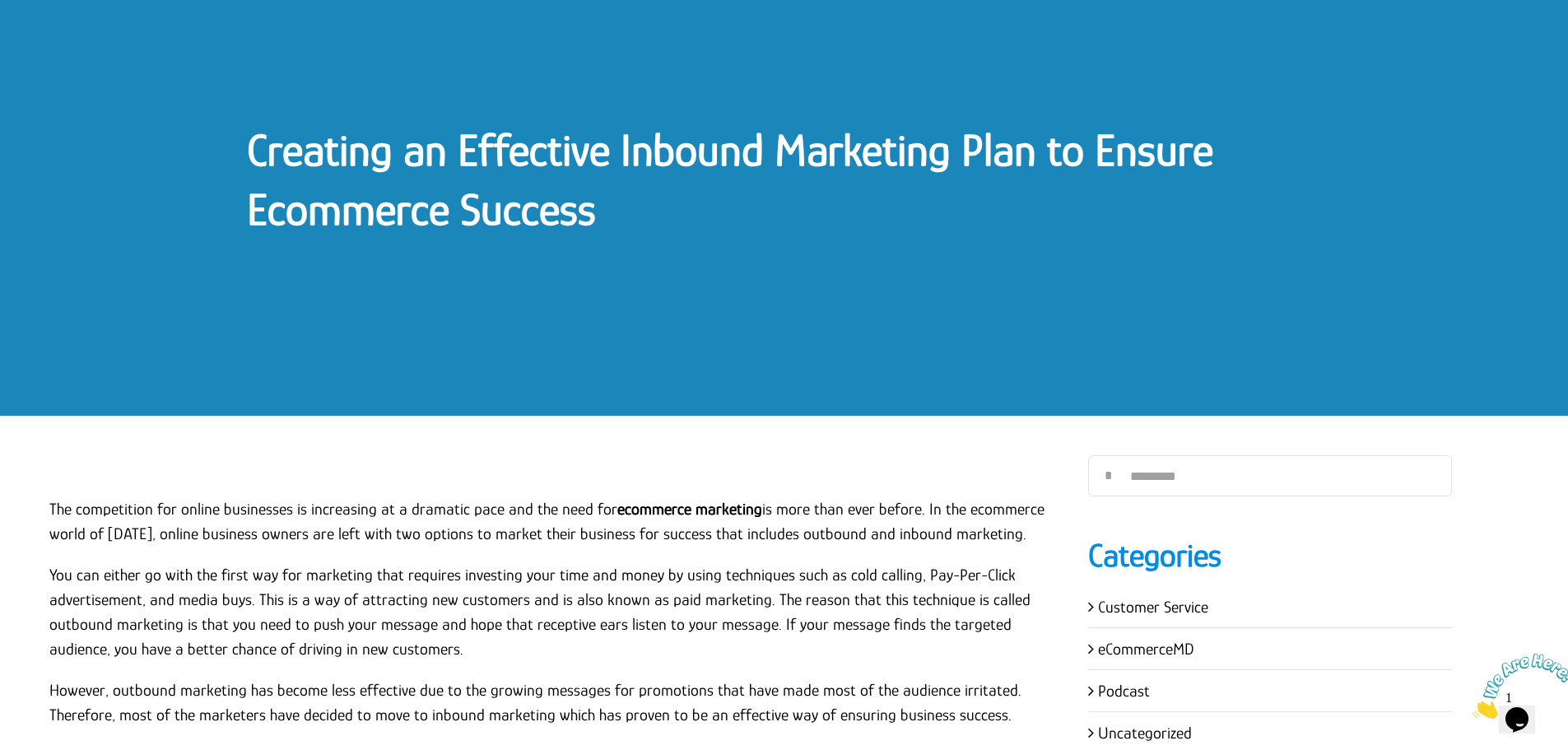
scroll to position [165, 0]
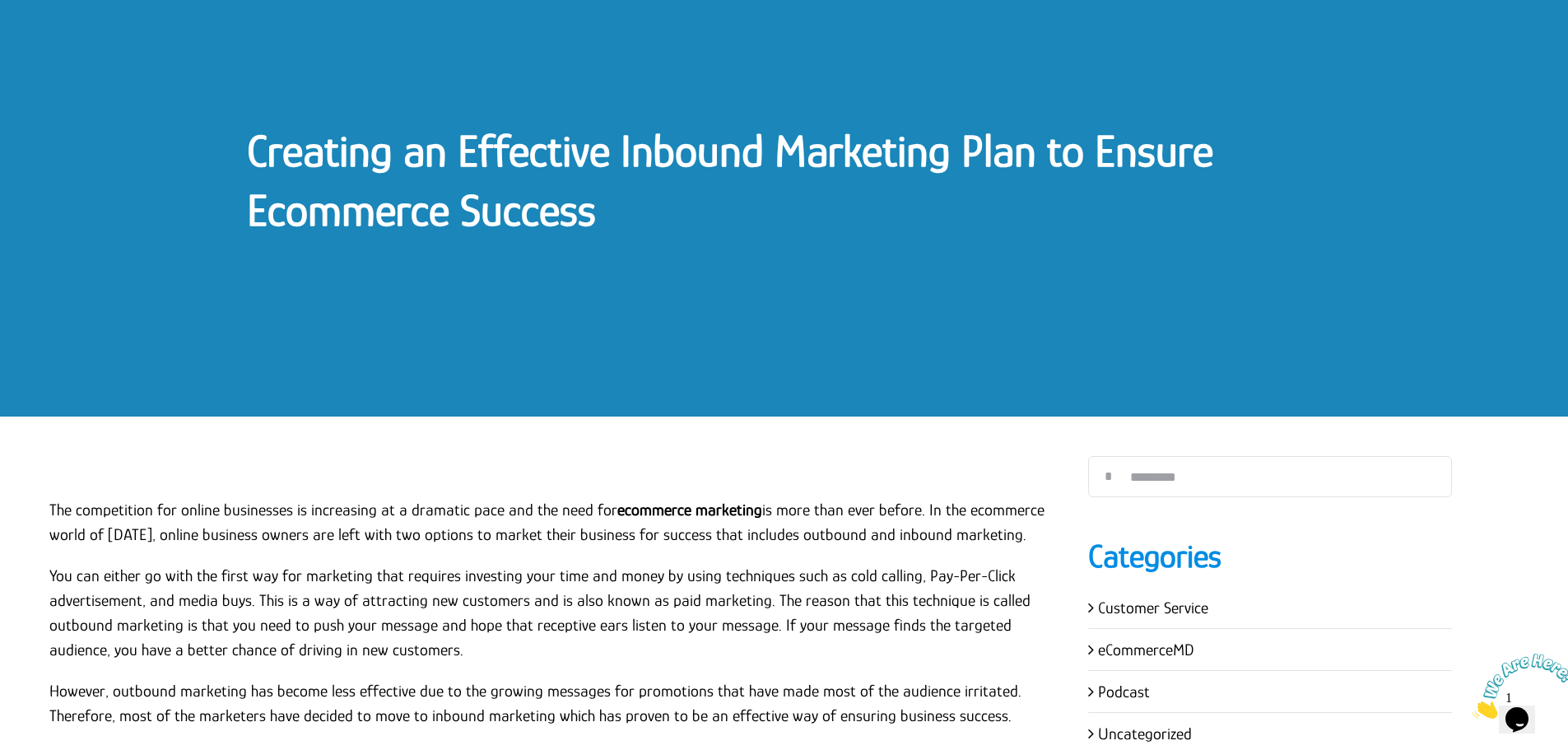
click at [488, 167] on link "Creating an Effective Inbound Marketing Plan to Ensure Ecommerce Success" at bounding box center [729, 180] width 967 height 110
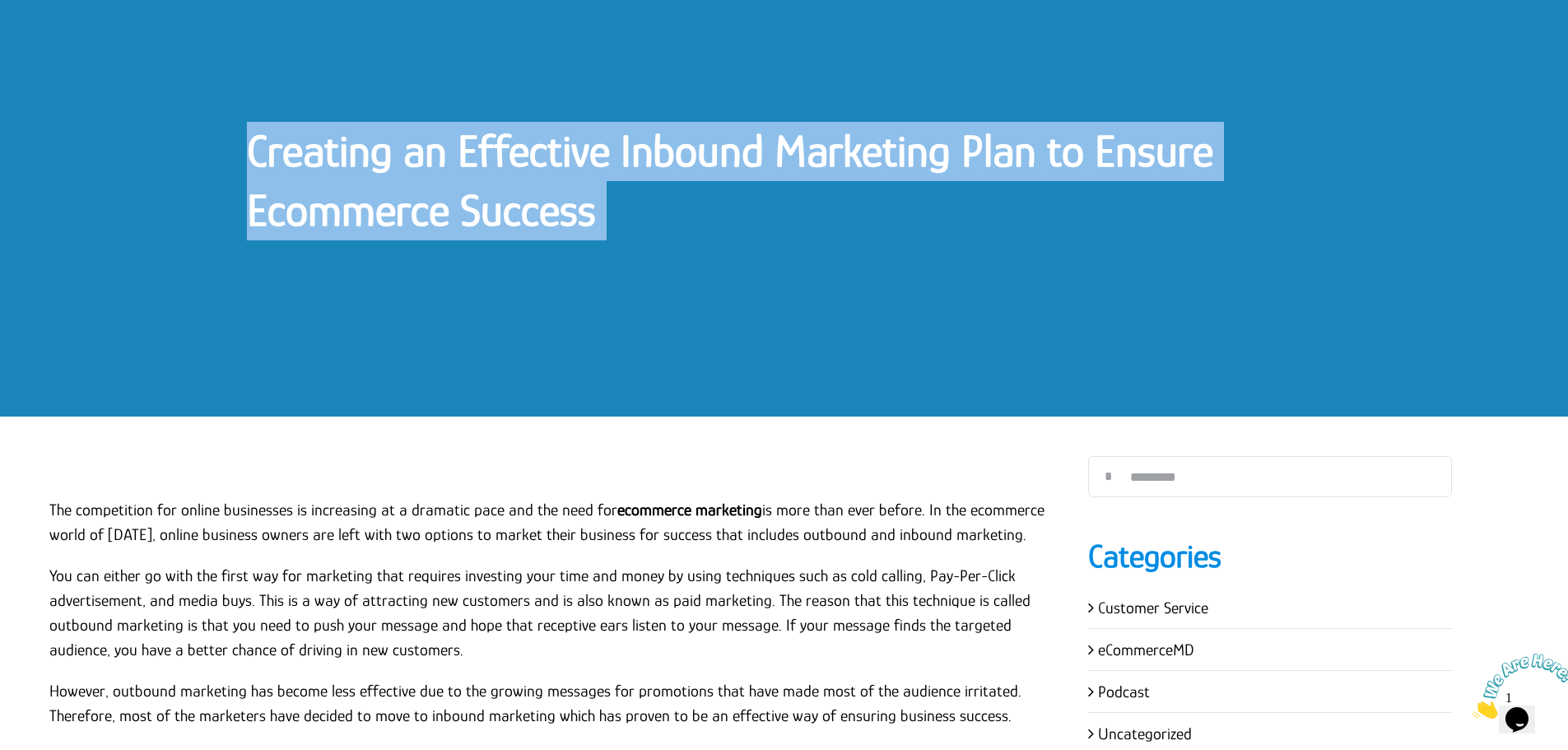
click at [488, 167] on link "Creating an Effective Inbound Marketing Plan to Ensure Ecommerce Success" at bounding box center [729, 180] width 967 height 110
click at [612, 395] on div "Creating an Effective Inbound Marketing Plan to Ensure Ecommerce Success" at bounding box center [784, 183] width 1568 height 466
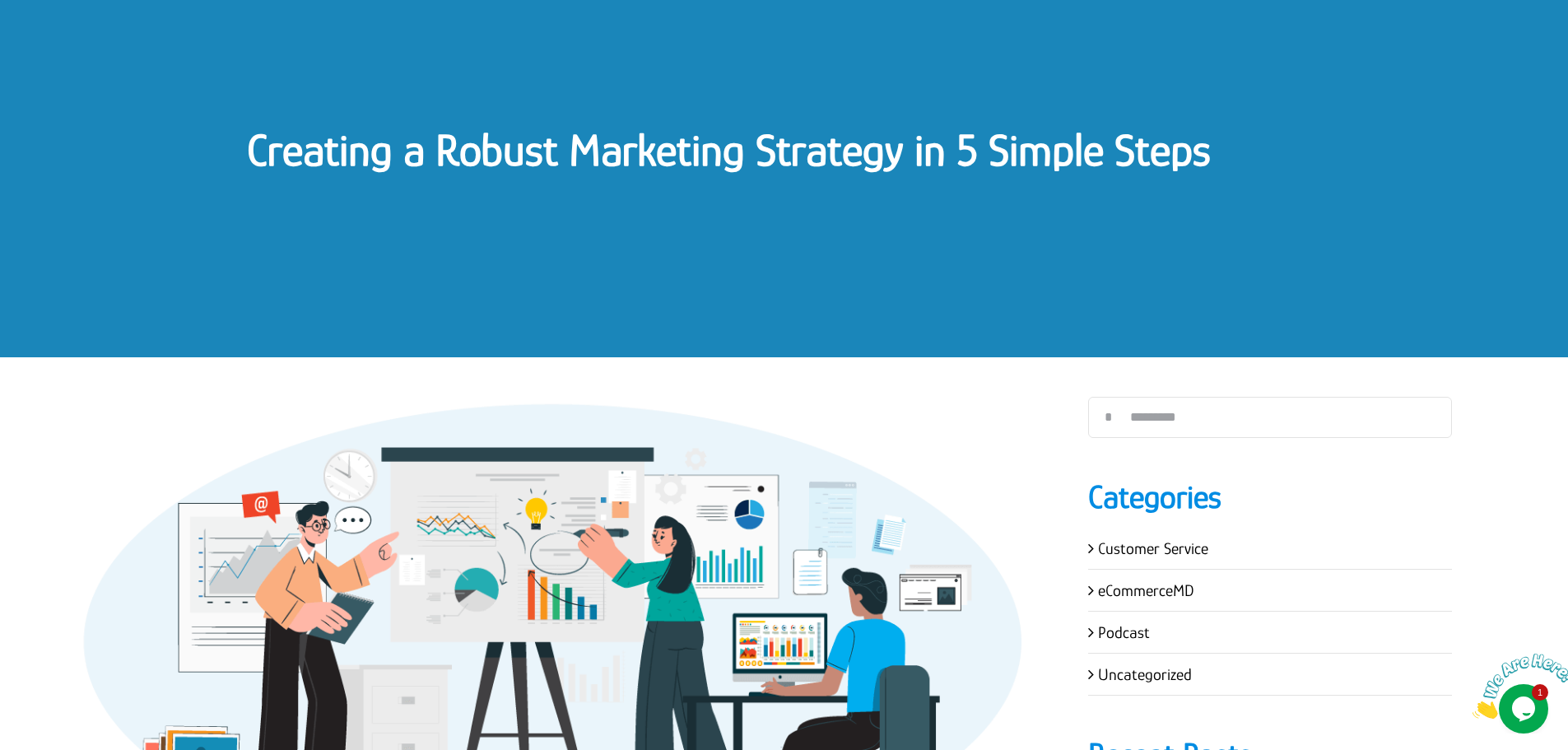
scroll to position [165, 0]
click at [358, 168] on link "Creating a Robust Marketing Strategy in 5 Simple Steps" at bounding box center [728, 150] width 964 height 51
click at [358, 166] on link "Creating a Robust Marketing Strategy in 5 Simple Steps" at bounding box center [728, 150] width 964 height 51
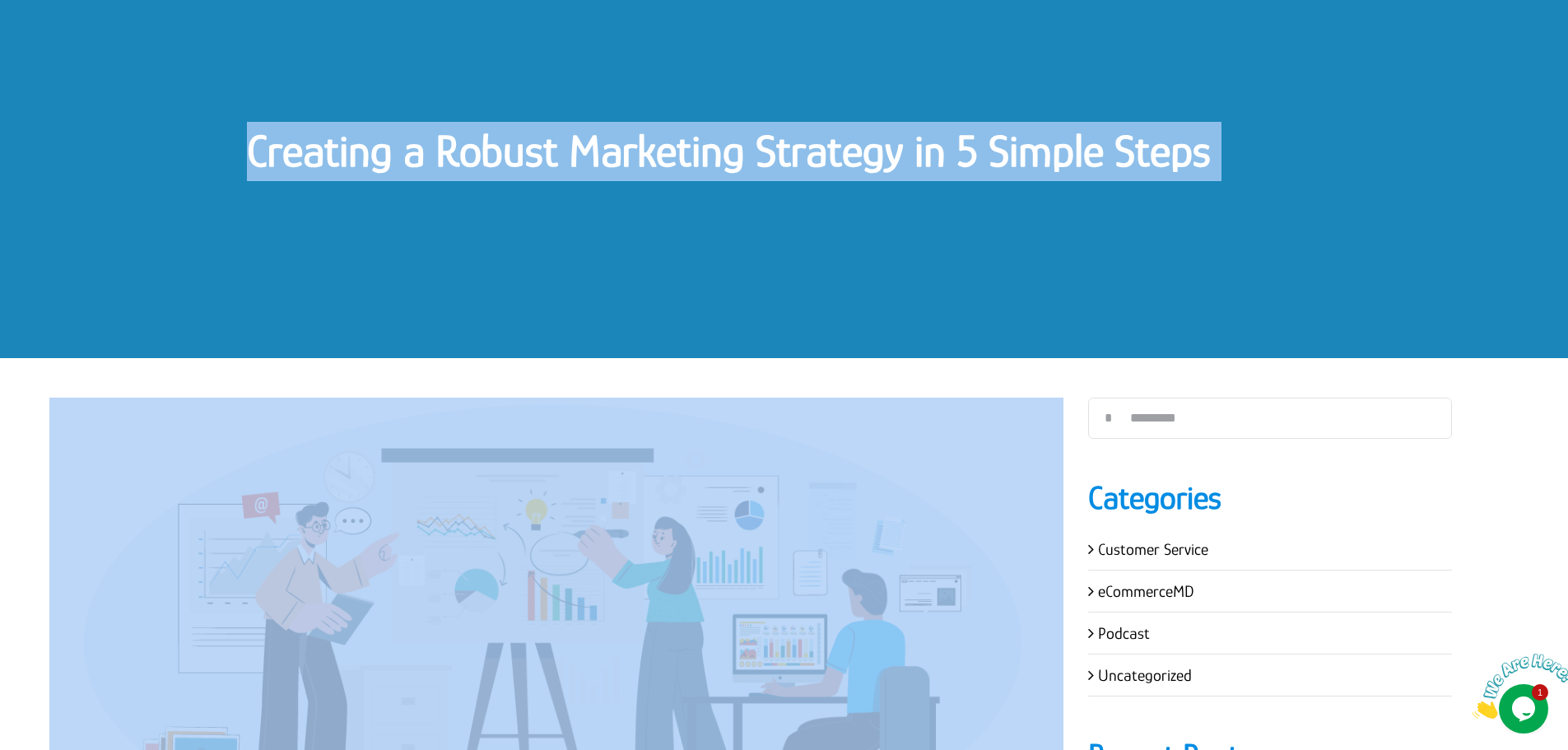
click at [358, 166] on link "Creating a Robust Marketing Strategy in 5 Simple Steps" at bounding box center [728, 150] width 964 height 51
copy div "Creating a Robust Marketing Strategy in 5 Simple Steps Creating a Robust Market…"
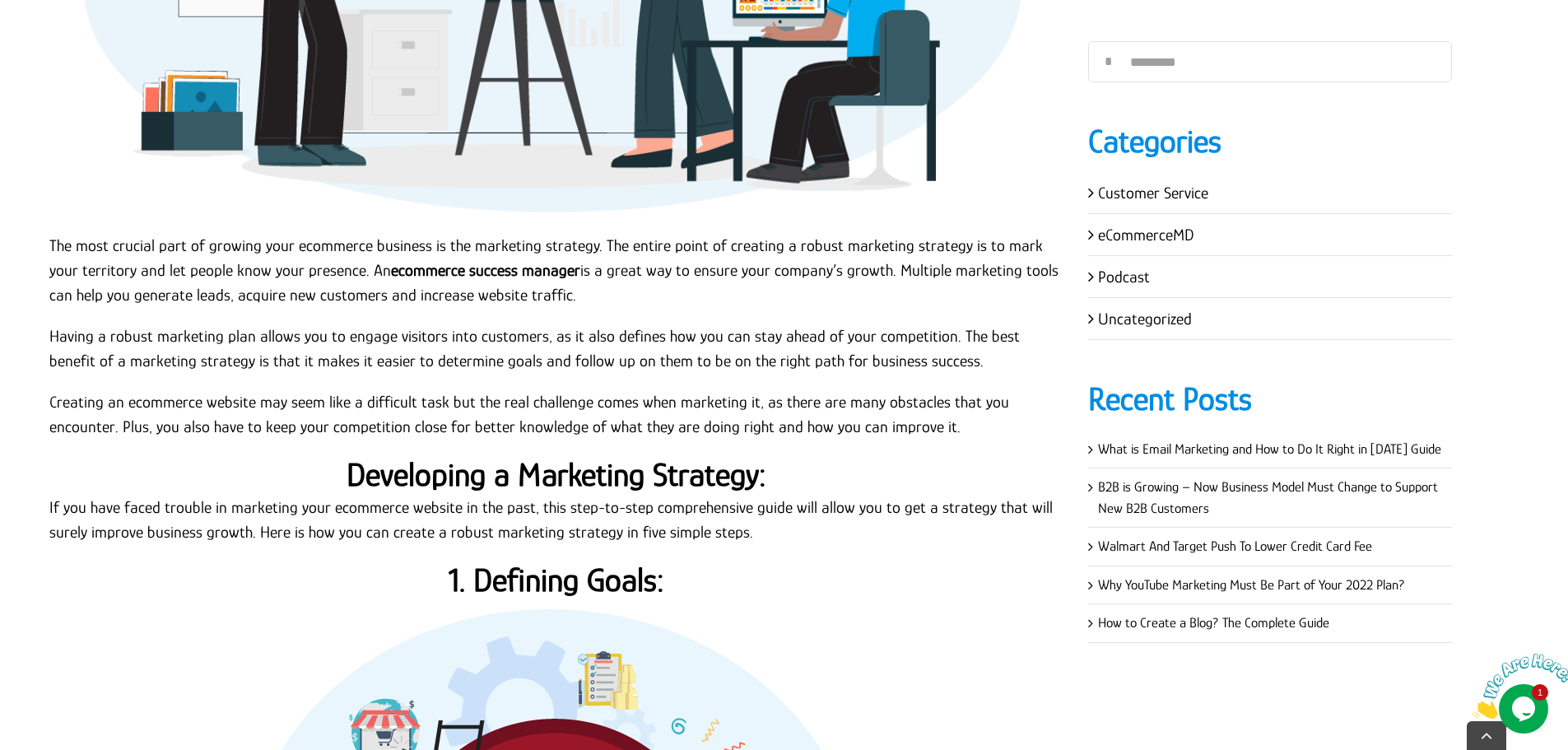
scroll to position [824, 0]
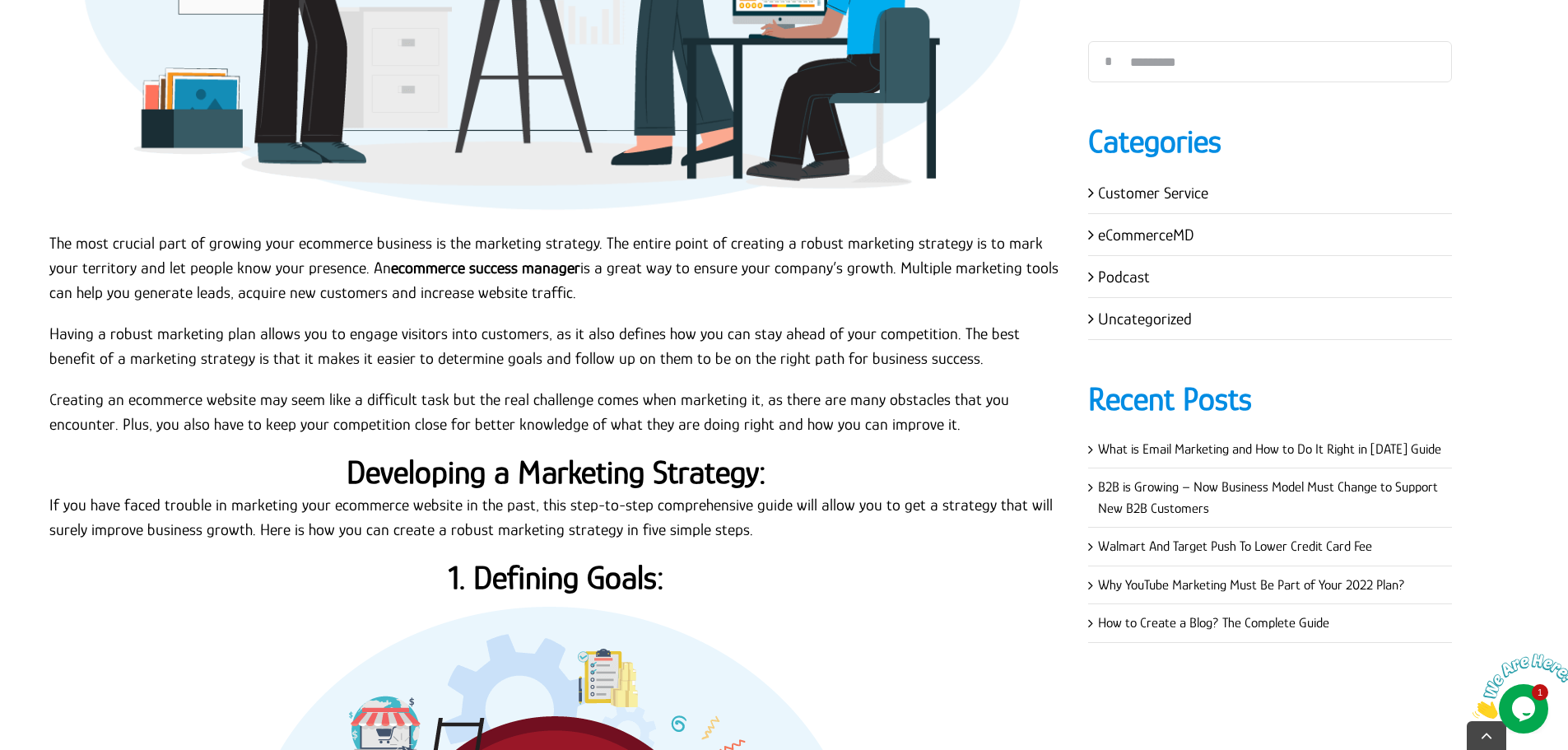
click at [52, 238] on p "The most crucial part of growing your ecommerce business is the marketing strat…" at bounding box center [556, 268] width 1013 height 75
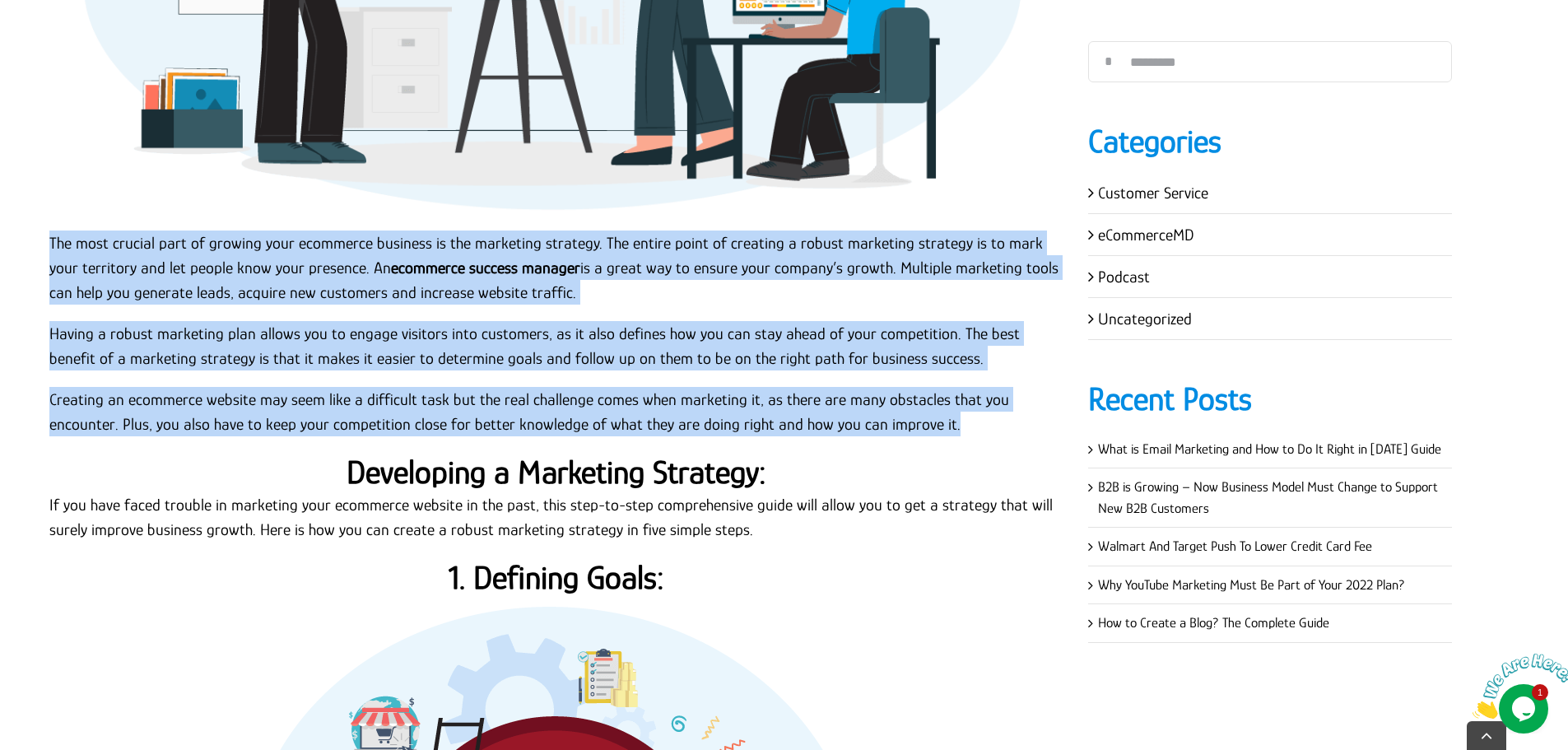
click at [930, 432] on p "Creating an ecommerce website may seem like a difficult task but the real chall…" at bounding box center [556, 412] width 1013 height 50
copy div "The most crucial part of growing your ecommerce business is the marketing strat…"
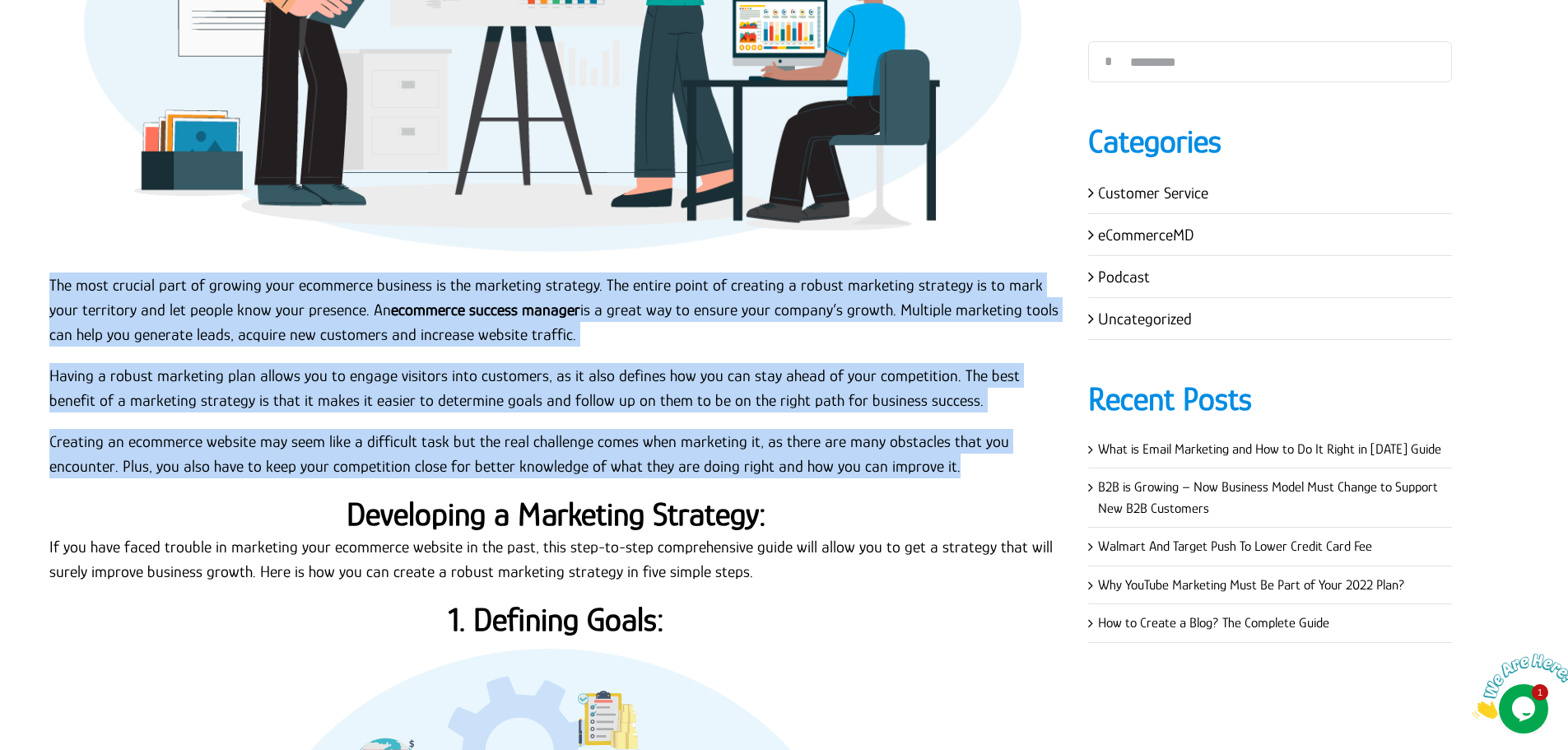
scroll to position [741, 0]
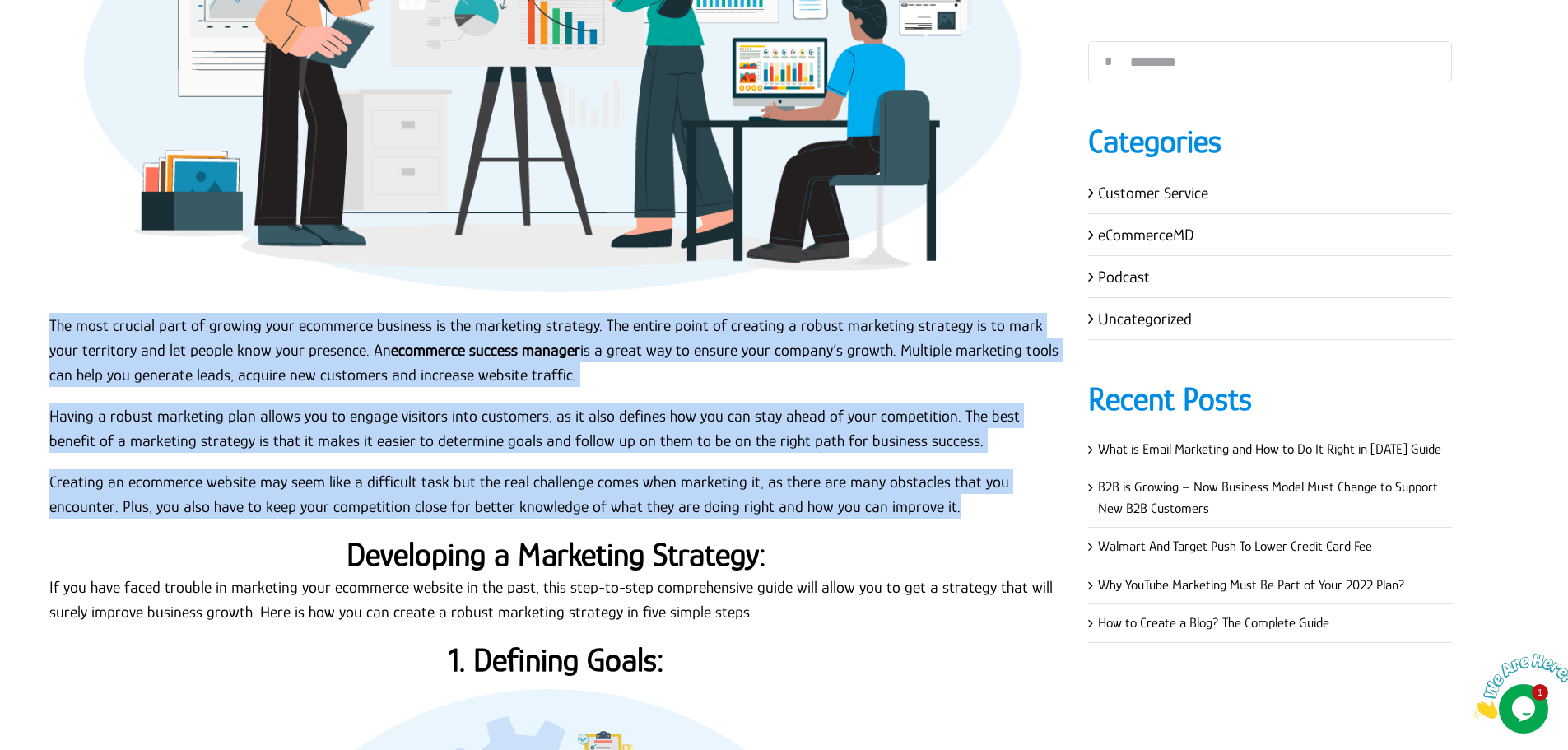
click at [590, 356] on p "The most crucial part of growing your ecommerce business is the marketing strat…" at bounding box center [556, 350] width 1013 height 75
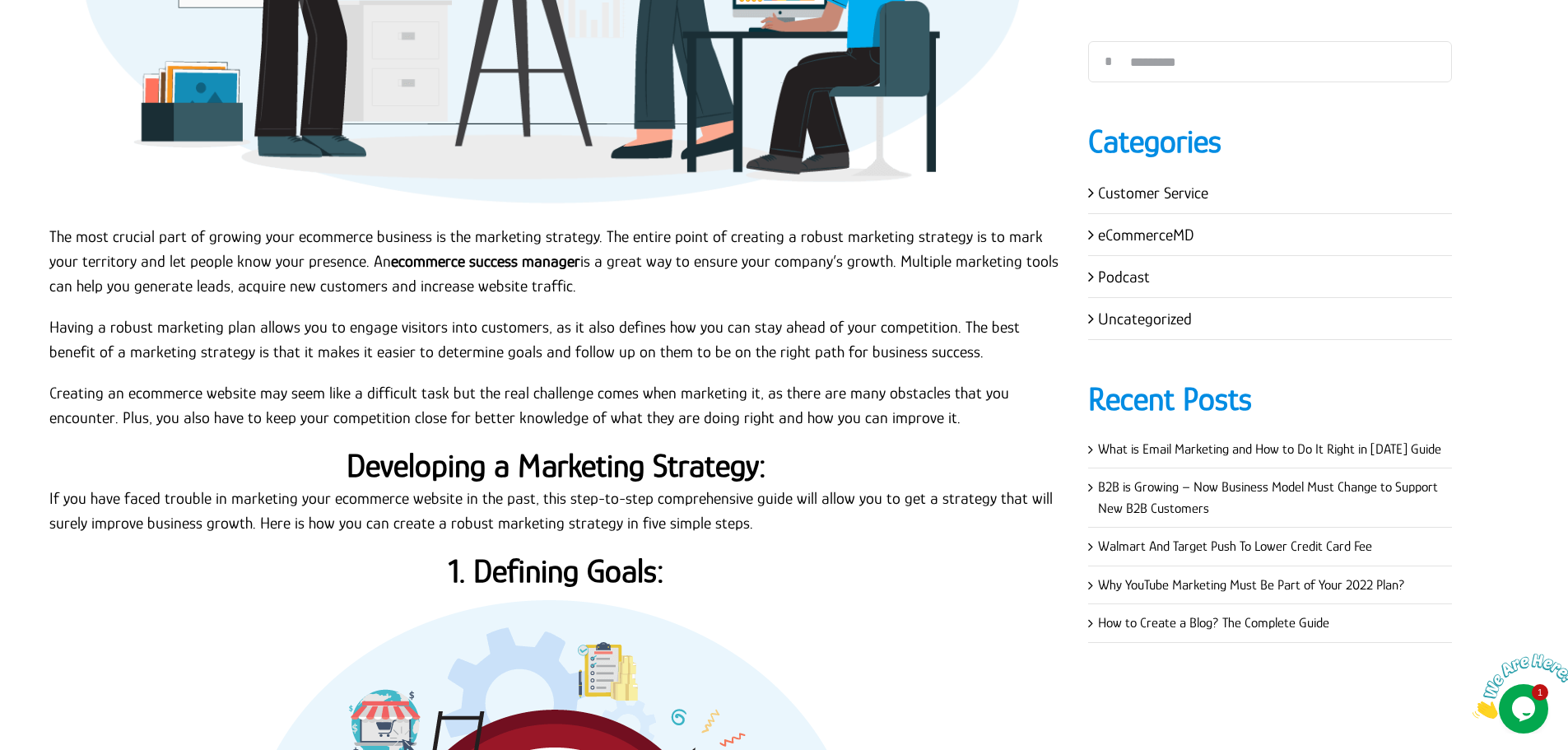
scroll to position [1070, 0]
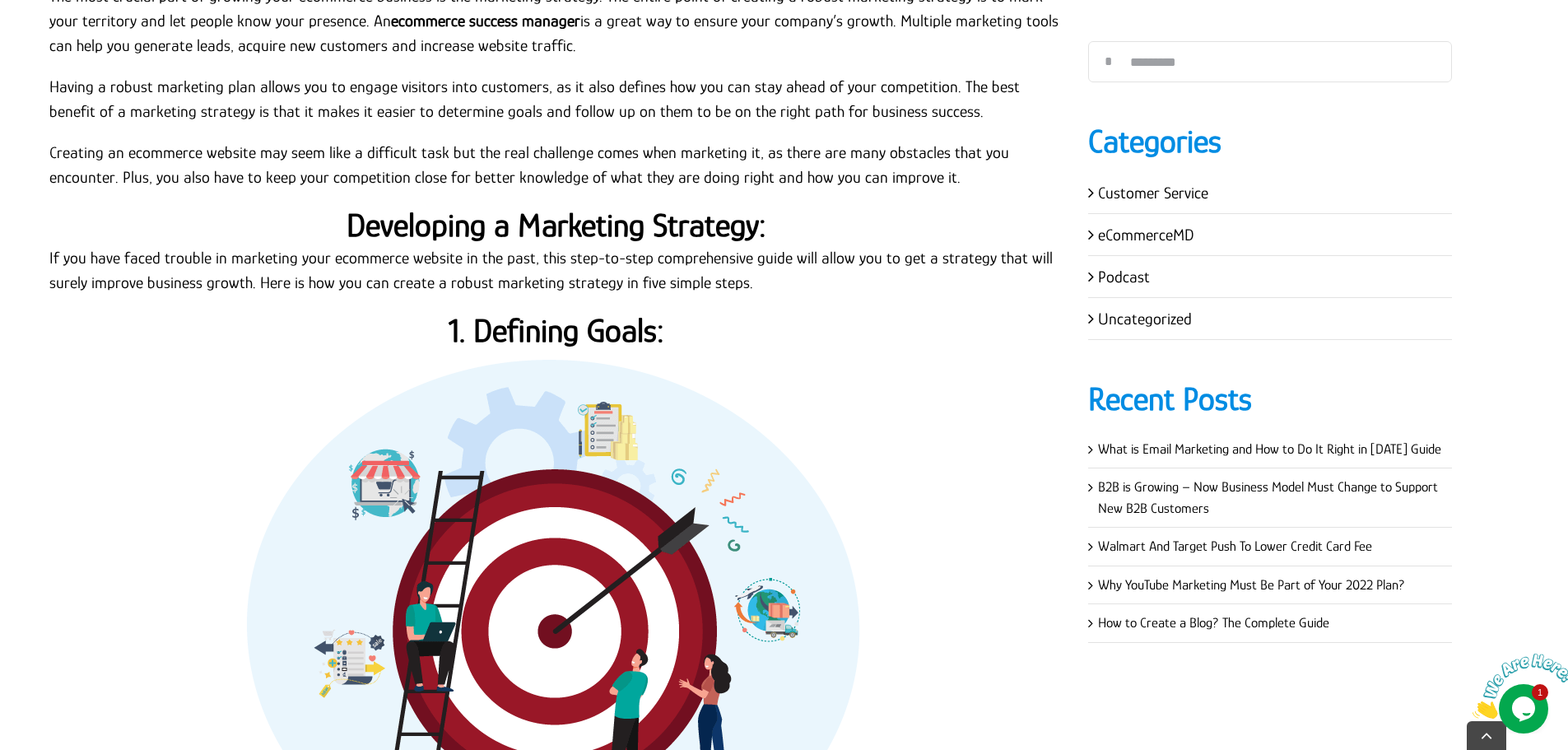
click at [468, 220] on strong "Developing a Marketing Strategy:" at bounding box center [556, 225] width 419 height 37
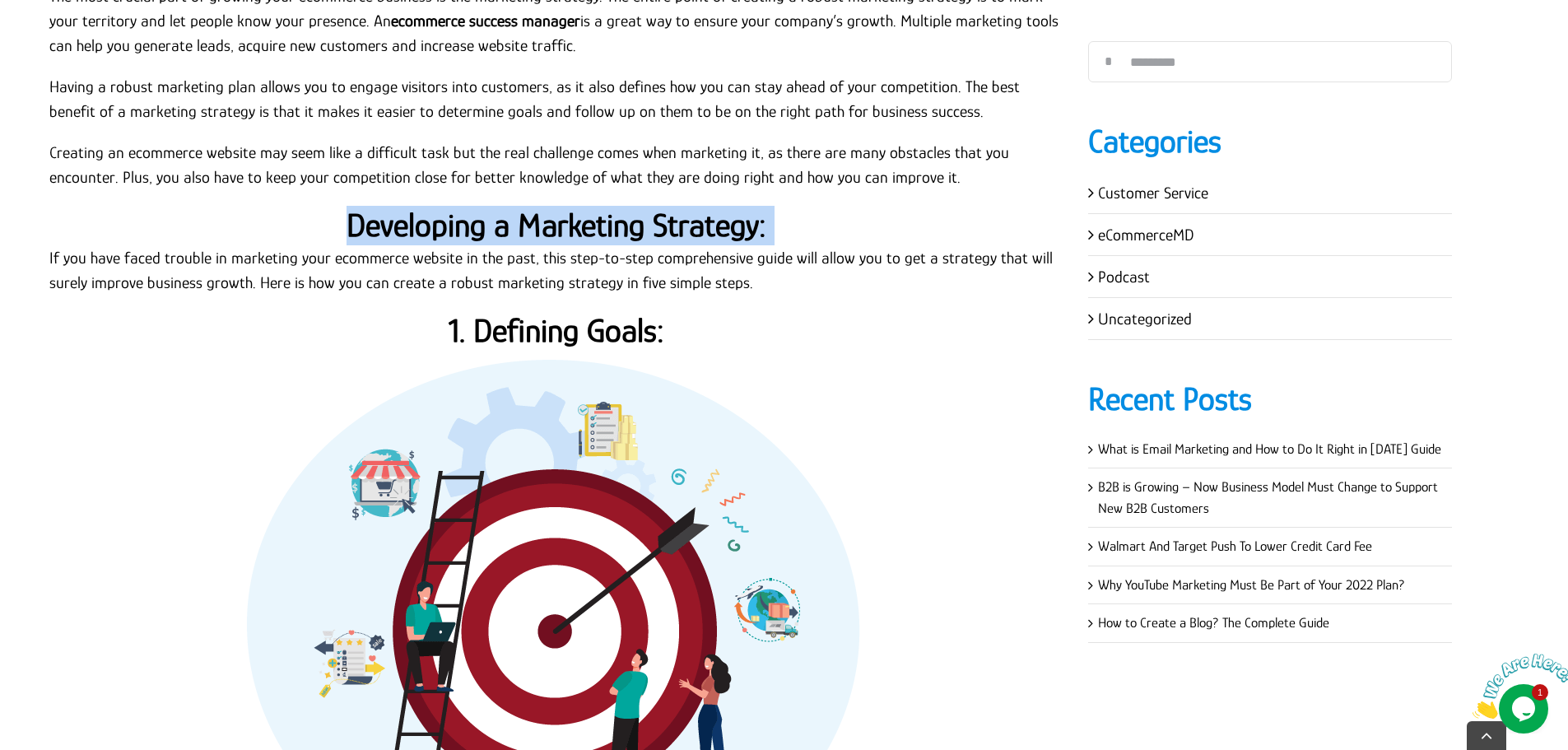
click at [468, 220] on strong "Developing a Marketing Strategy:" at bounding box center [556, 225] width 419 height 37
copy div "Developing a Marketing Strategy:"
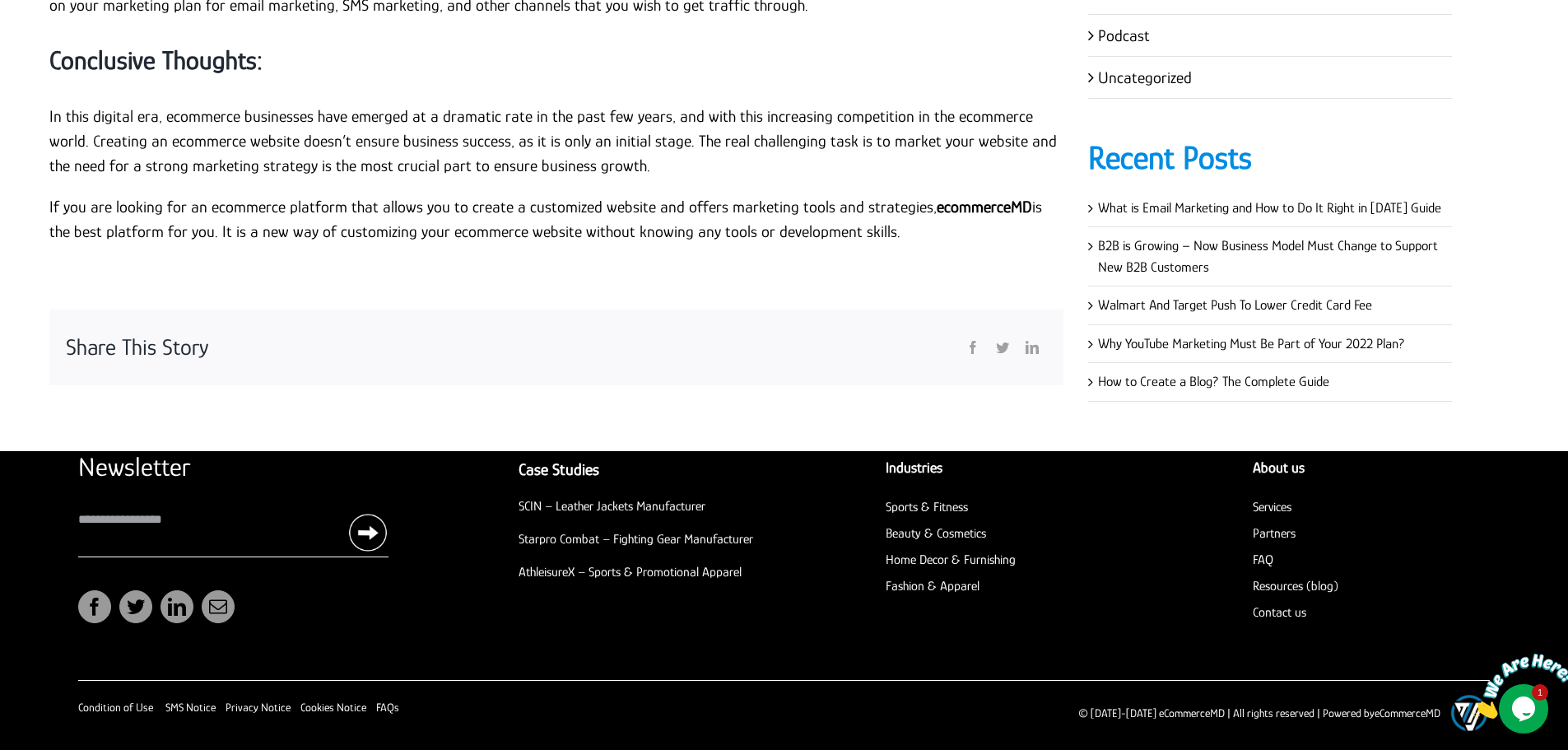
scroll to position [4172, 0]
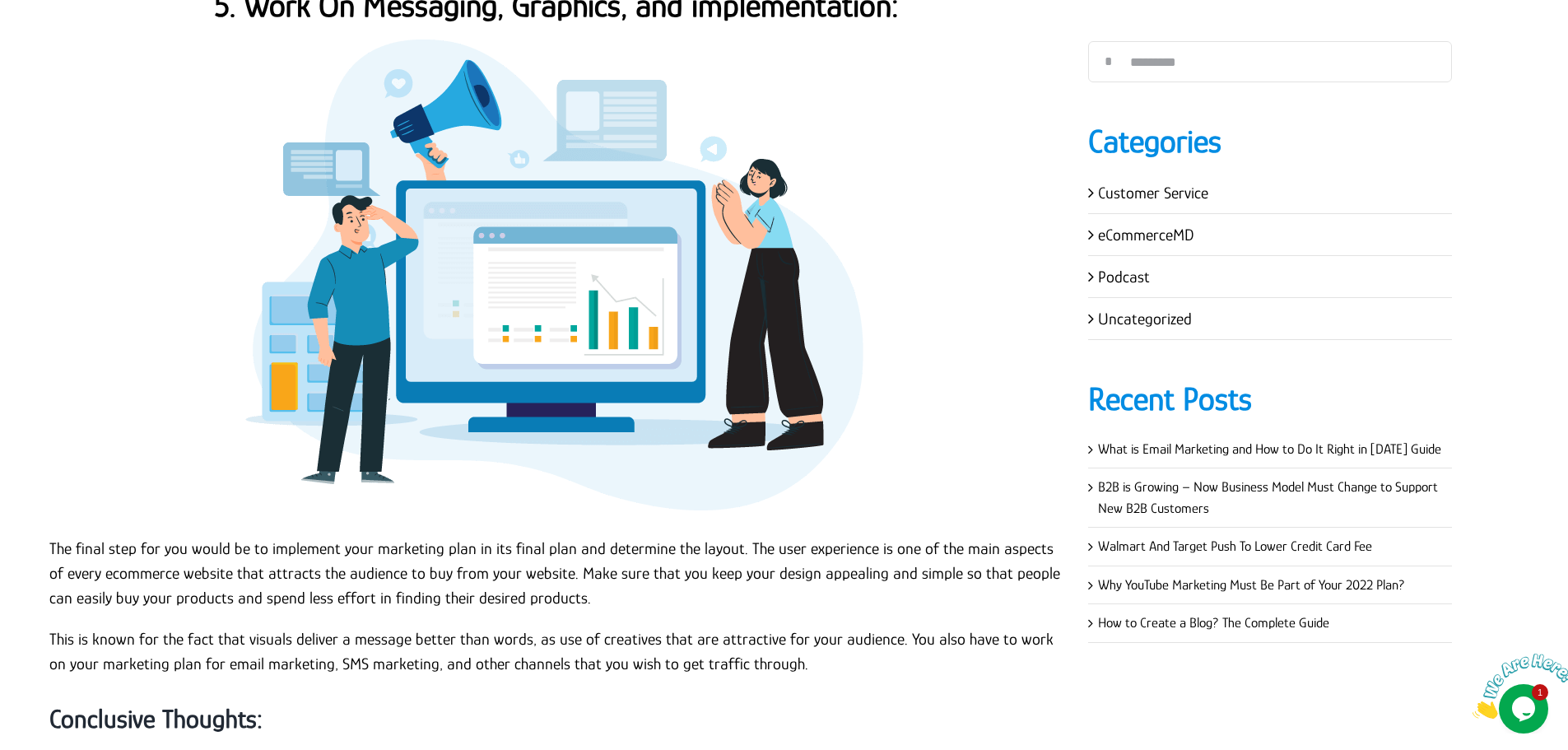
click at [801, 201] on img at bounding box center [556, 272] width 658 height 494
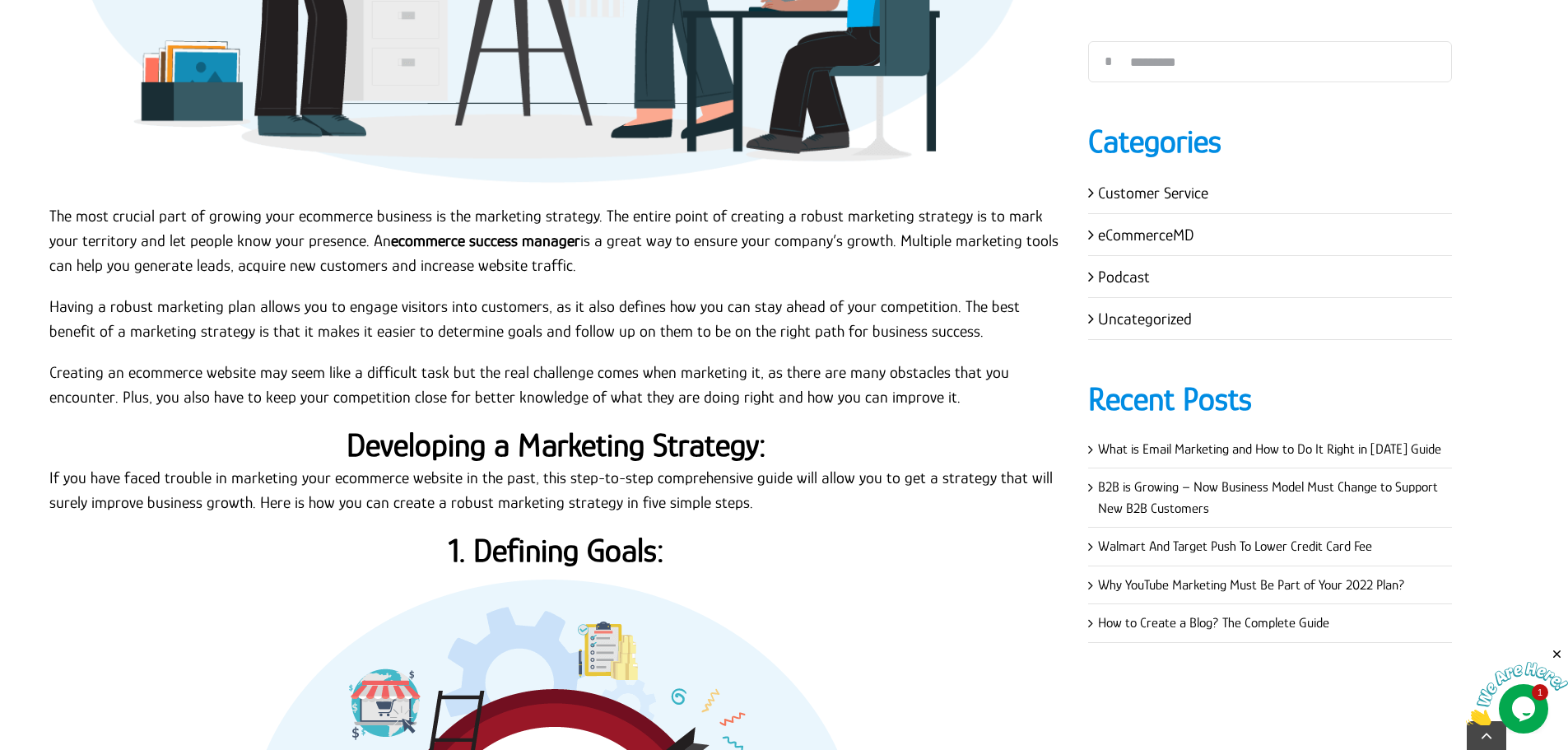
scroll to position [1044, 0]
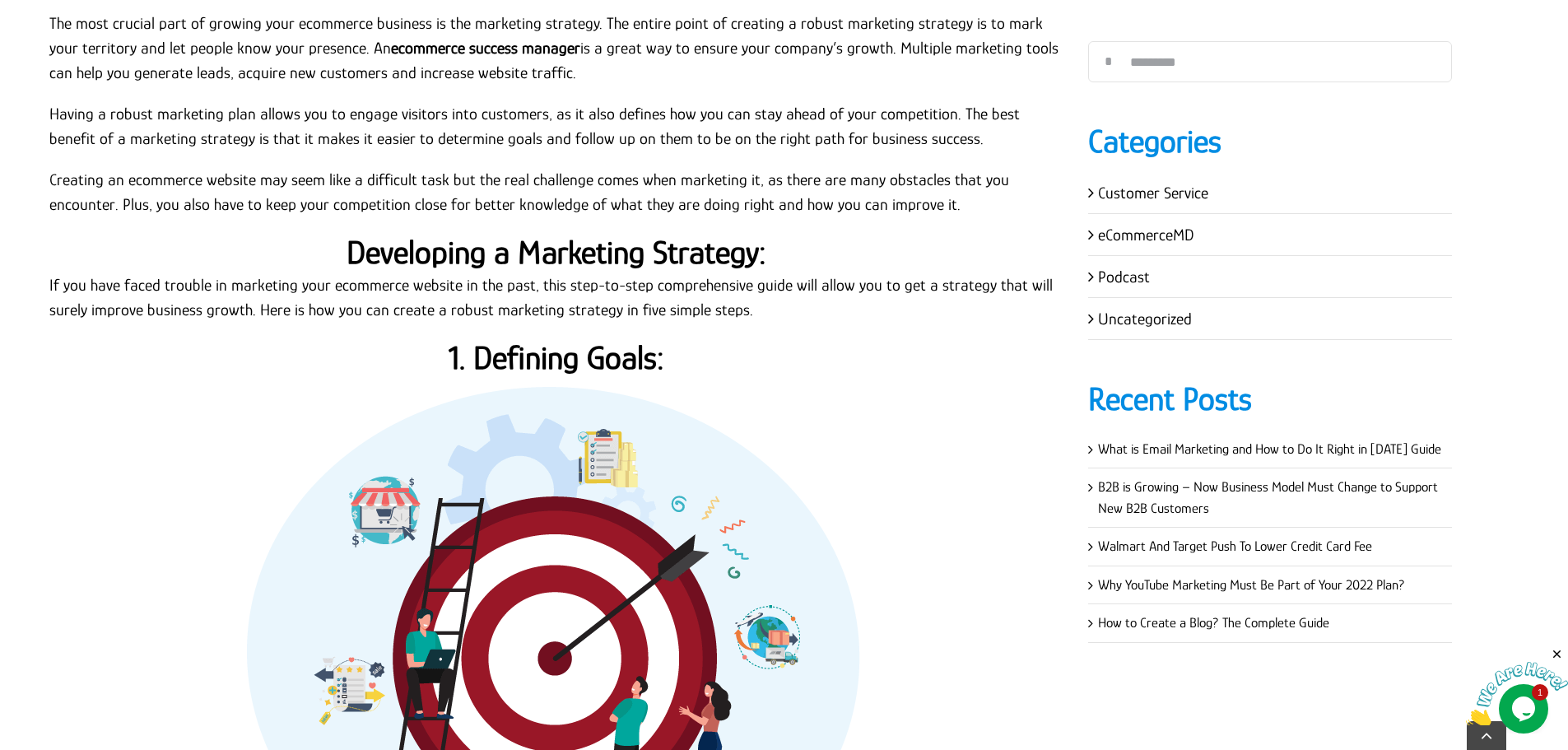
click at [503, 265] on strong "Developing a Marketing Strategy:" at bounding box center [556, 252] width 419 height 37
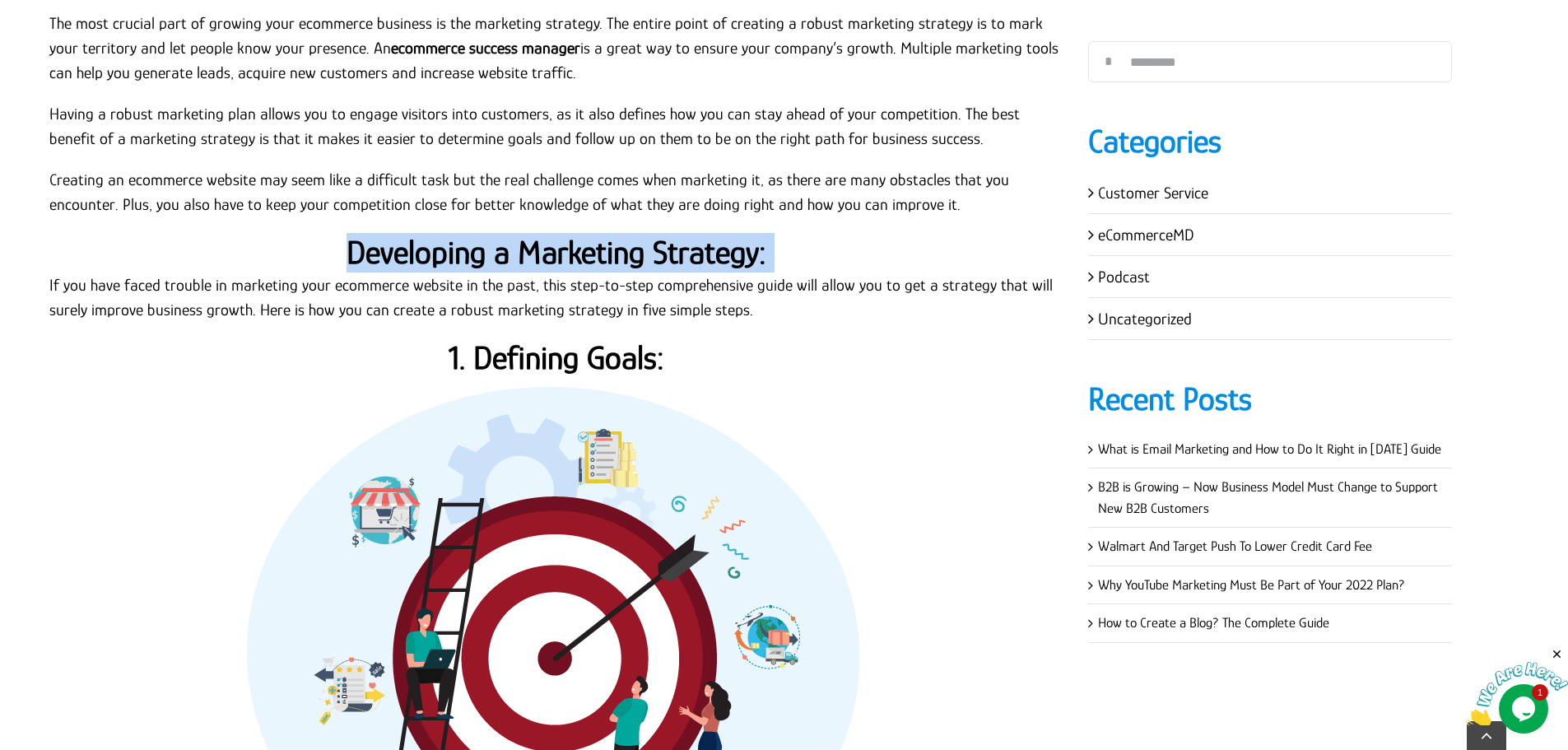
click at [503, 265] on strong "Developing a Marketing Strategy:" at bounding box center [556, 252] width 419 height 37
copy div "Developing a Marketing Strategy:"
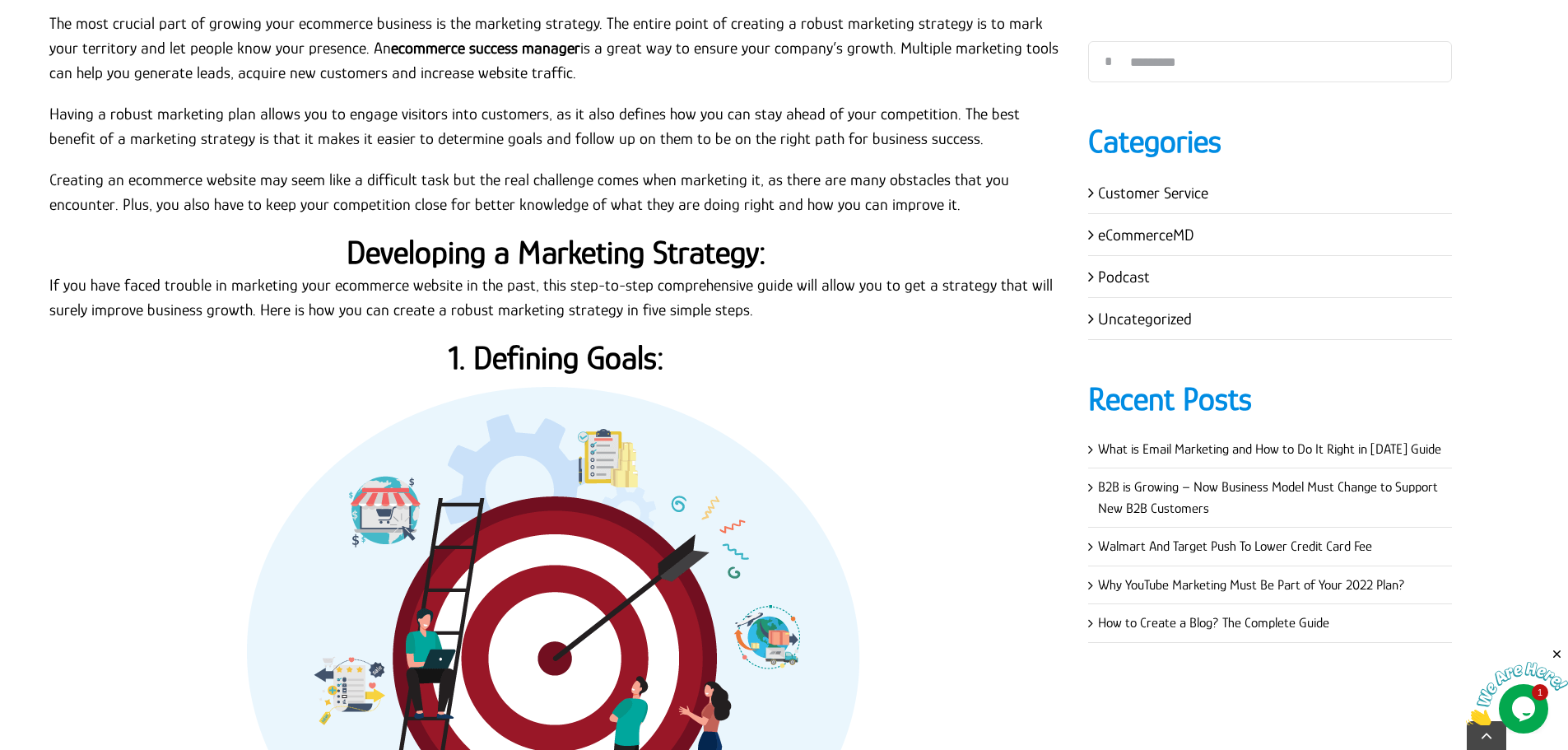
click at [624, 309] on p "If you have faced trouble in marketing your ecommerce website in the past, this…" at bounding box center [556, 297] width 1013 height 50
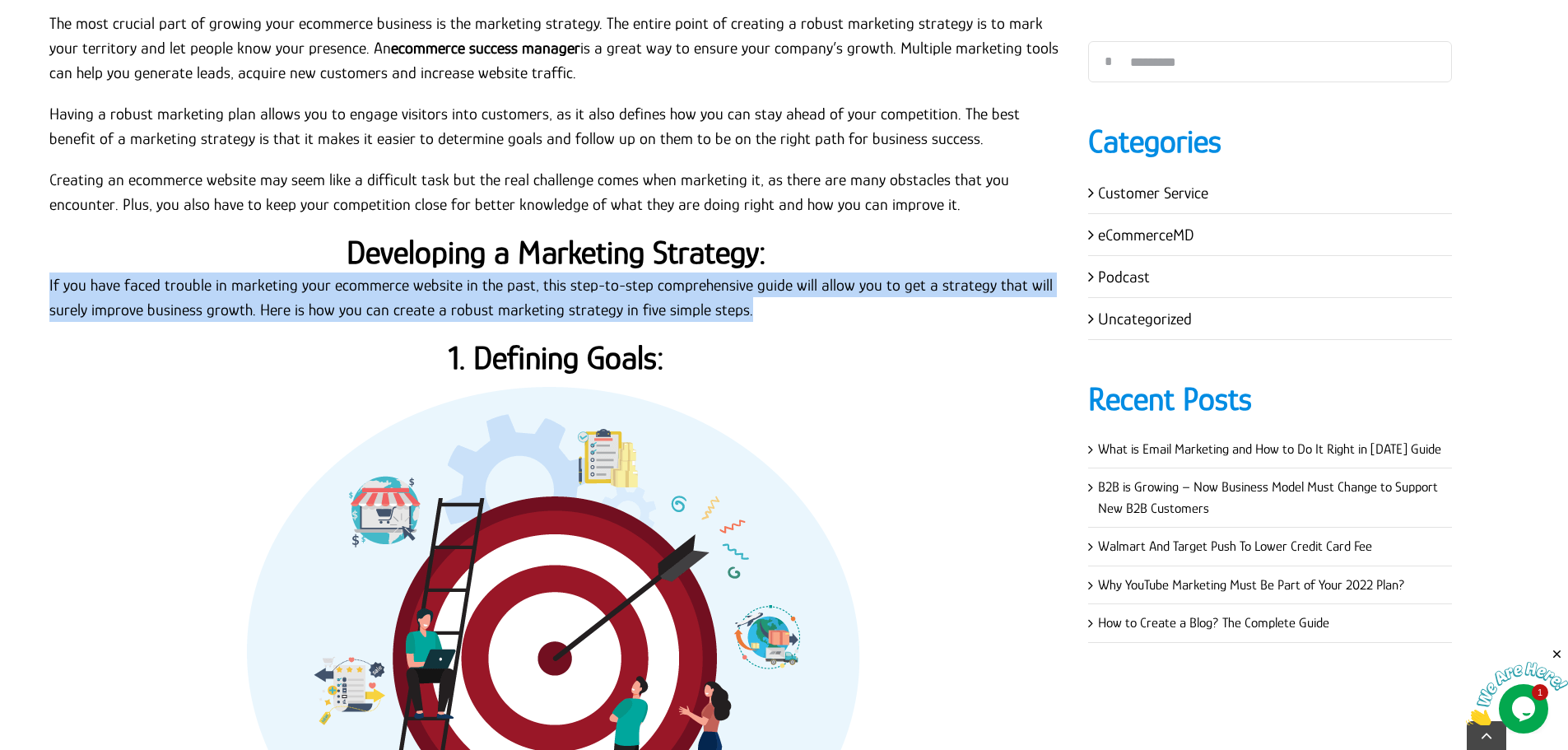
click at [624, 309] on p "If you have faced trouble in marketing your ecommerce website in the past, this…" at bounding box center [556, 297] width 1013 height 50
copy div "If you have faced trouble in marketing your ecommerce website in the past, this…"
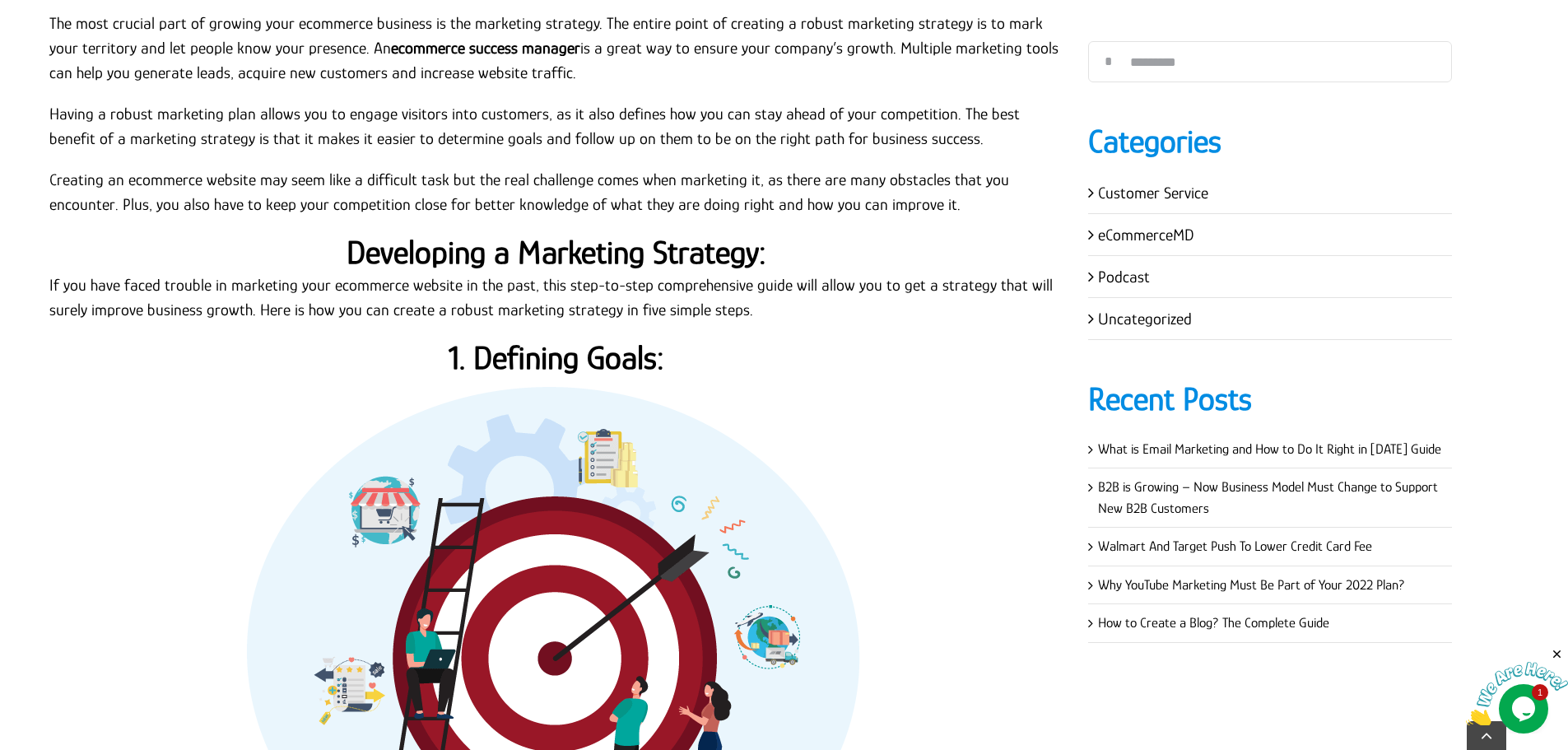
click at [513, 363] on strong "1. Defining Goals:" at bounding box center [556, 358] width 215 height 37
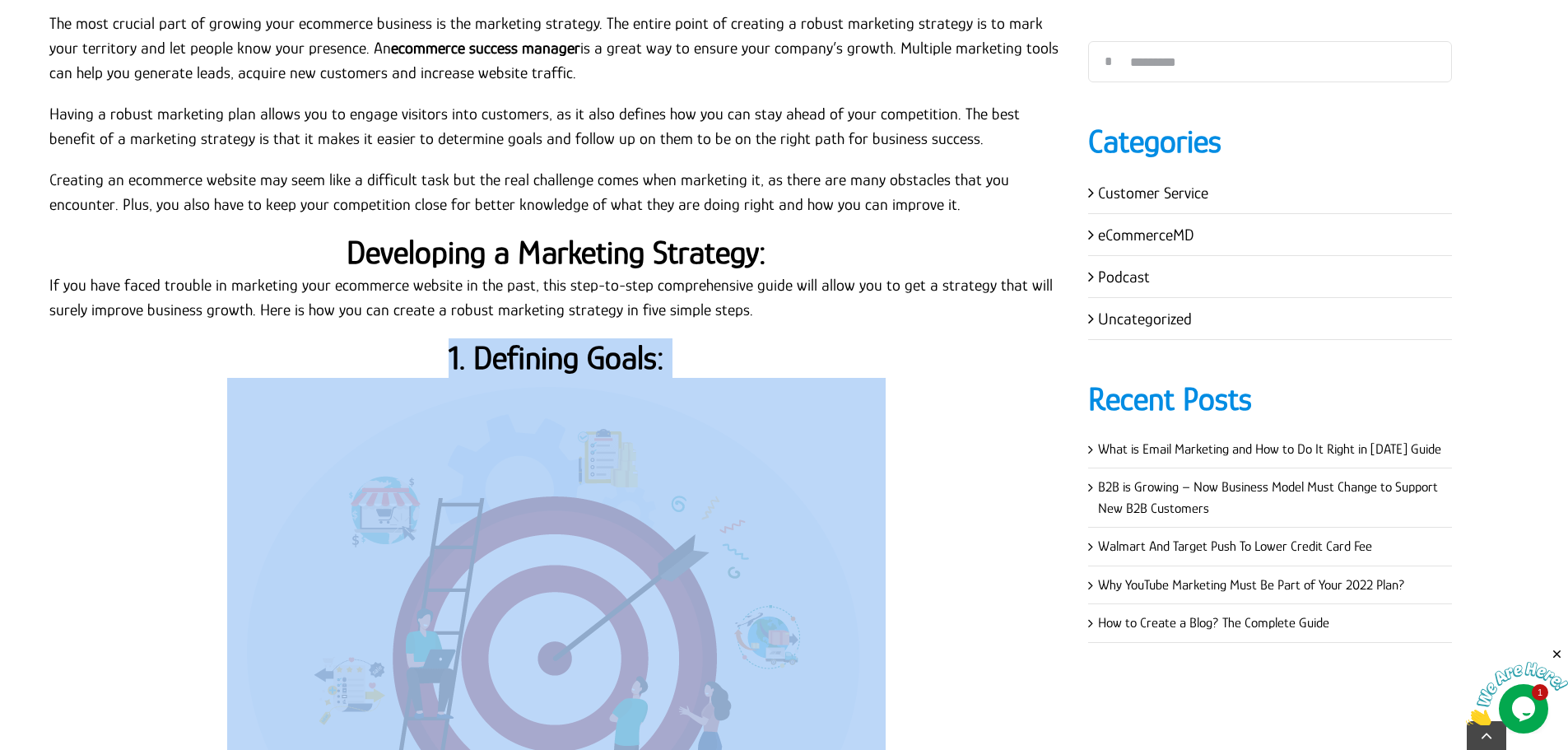
click at [513, 363] on strong "1. Defining Goals:" at bounding box center [556, 358] width 215 height 37
copy div "1. Defining Goals:"
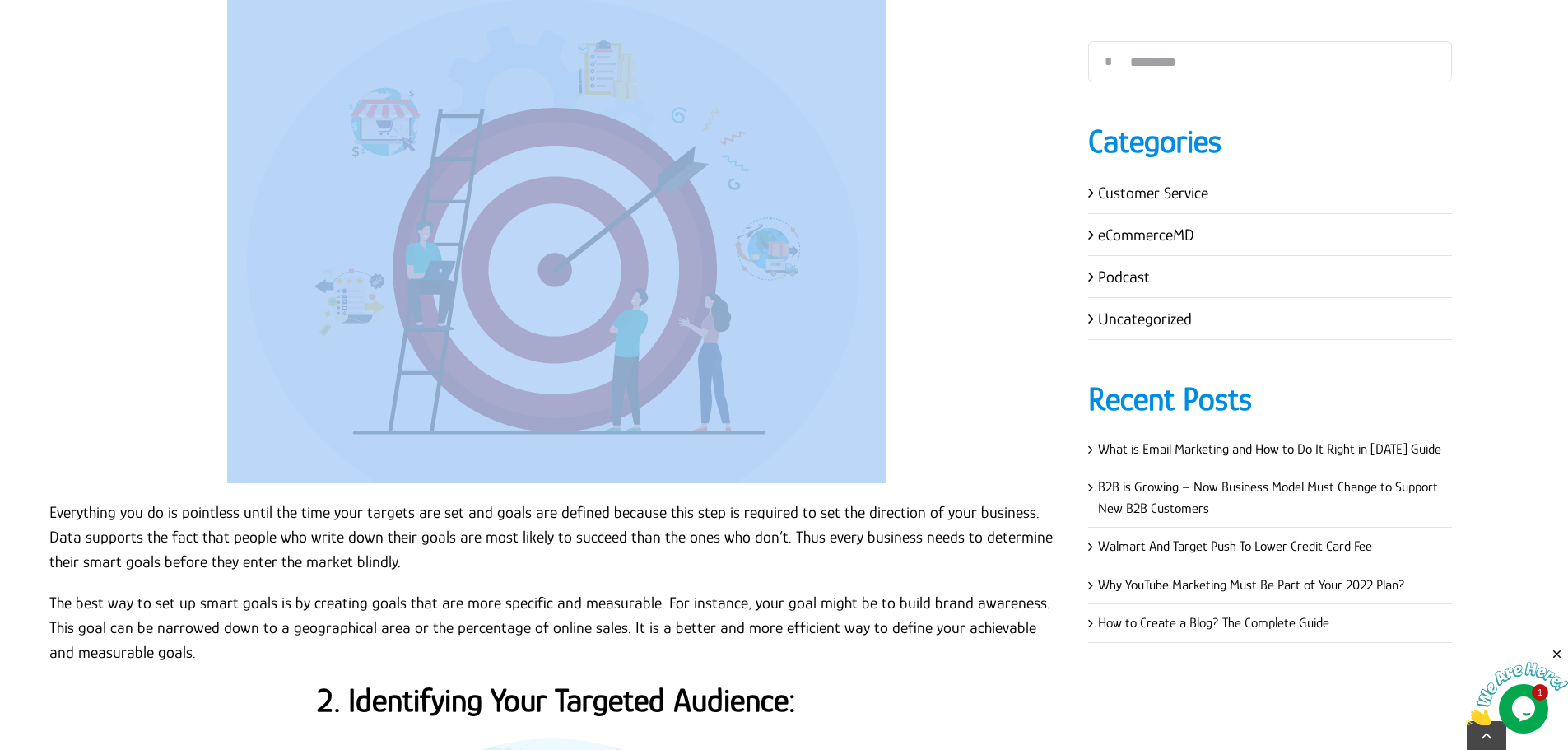
scroll to position [1620, 0]
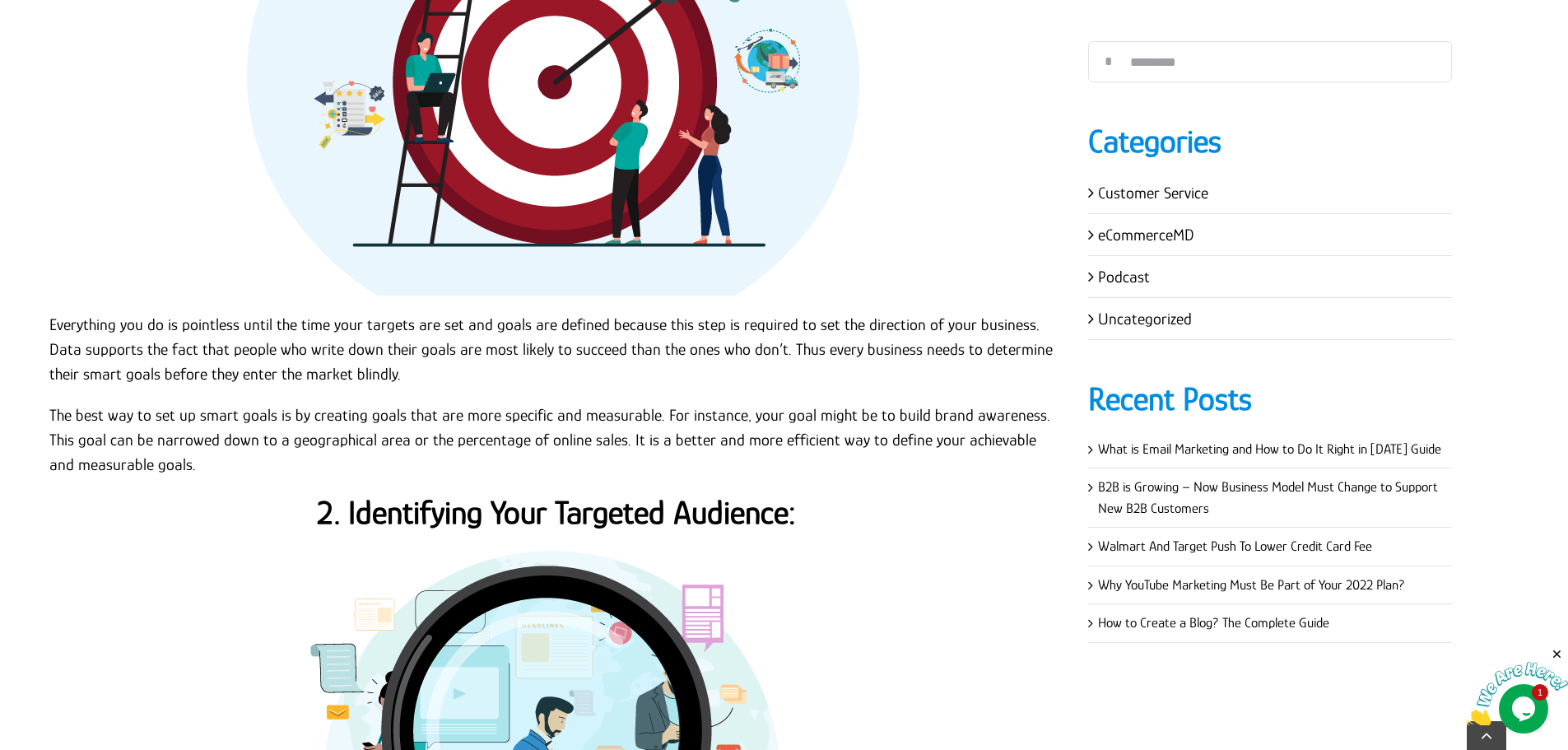
click at [50, 322] on p "Everything you do is pointless until the time your targets are set and goals ar…" at bounding box center [556, 349] width 1013 height 75
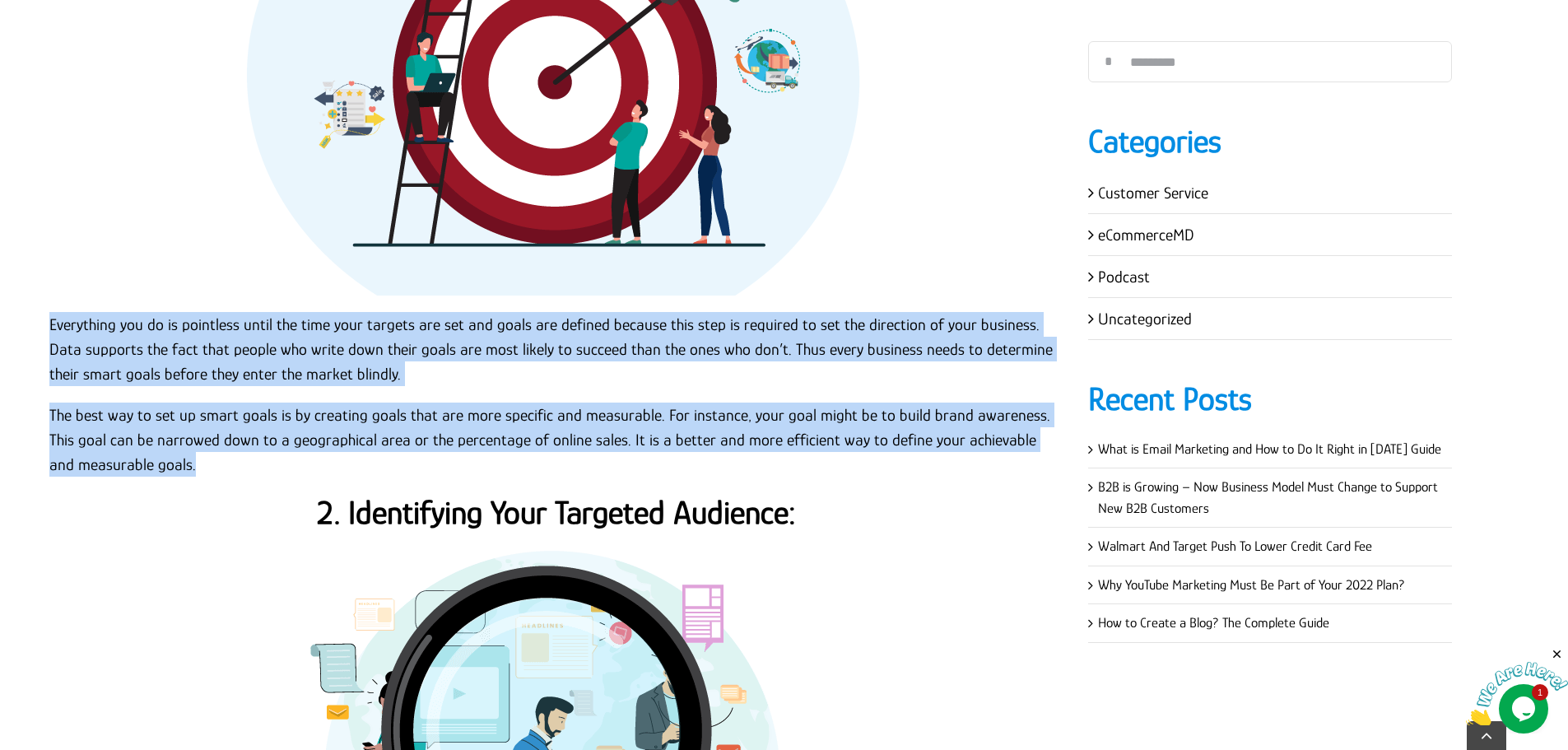
click at [176, 463] on p "The best way to set up smart goals is by creating goals that are more specific …" at bounding box center [556, 440] width 1013 height 75
copy div "Everything you do is pointless until the time your targets are set and goals ar…"
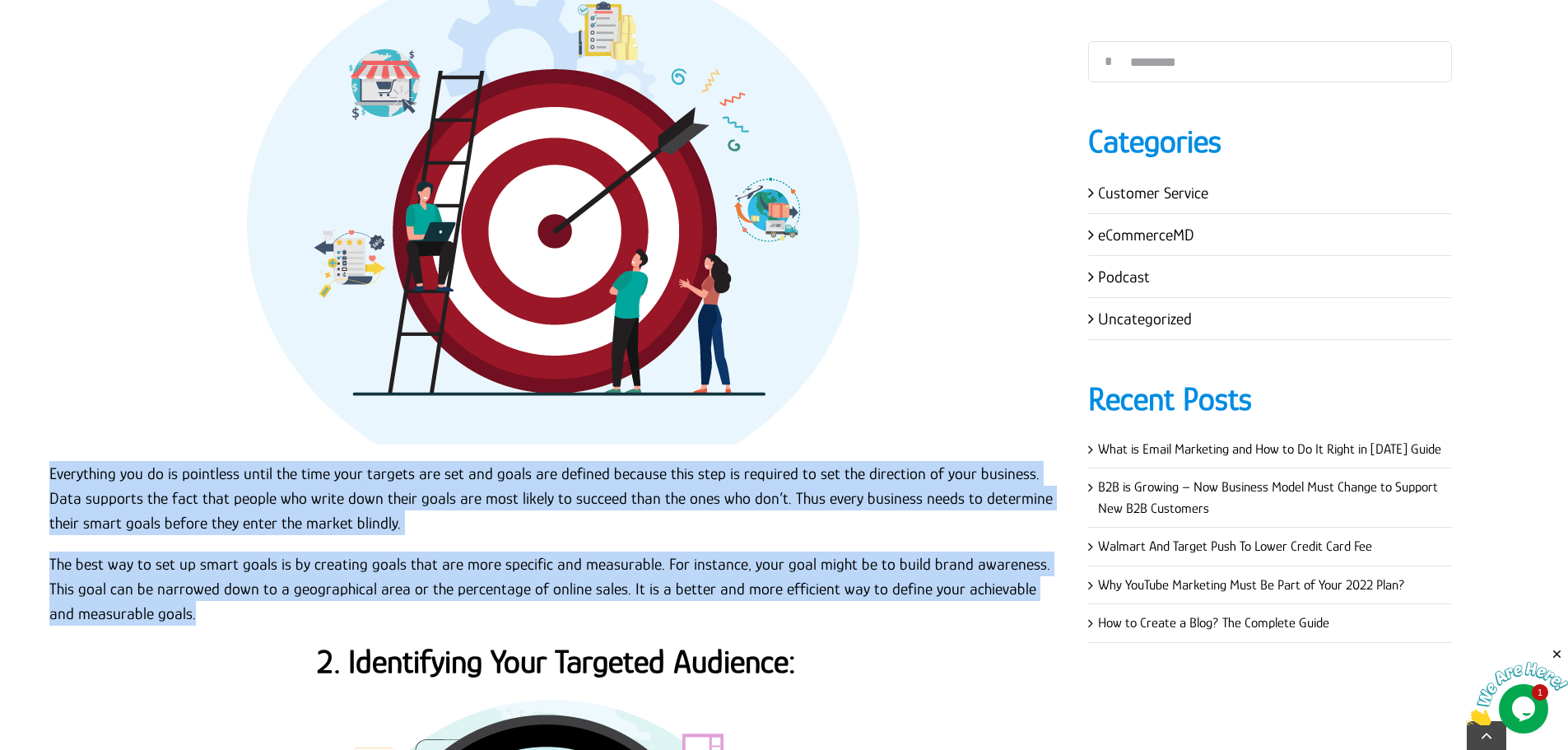
scroll to position [1702, 0]
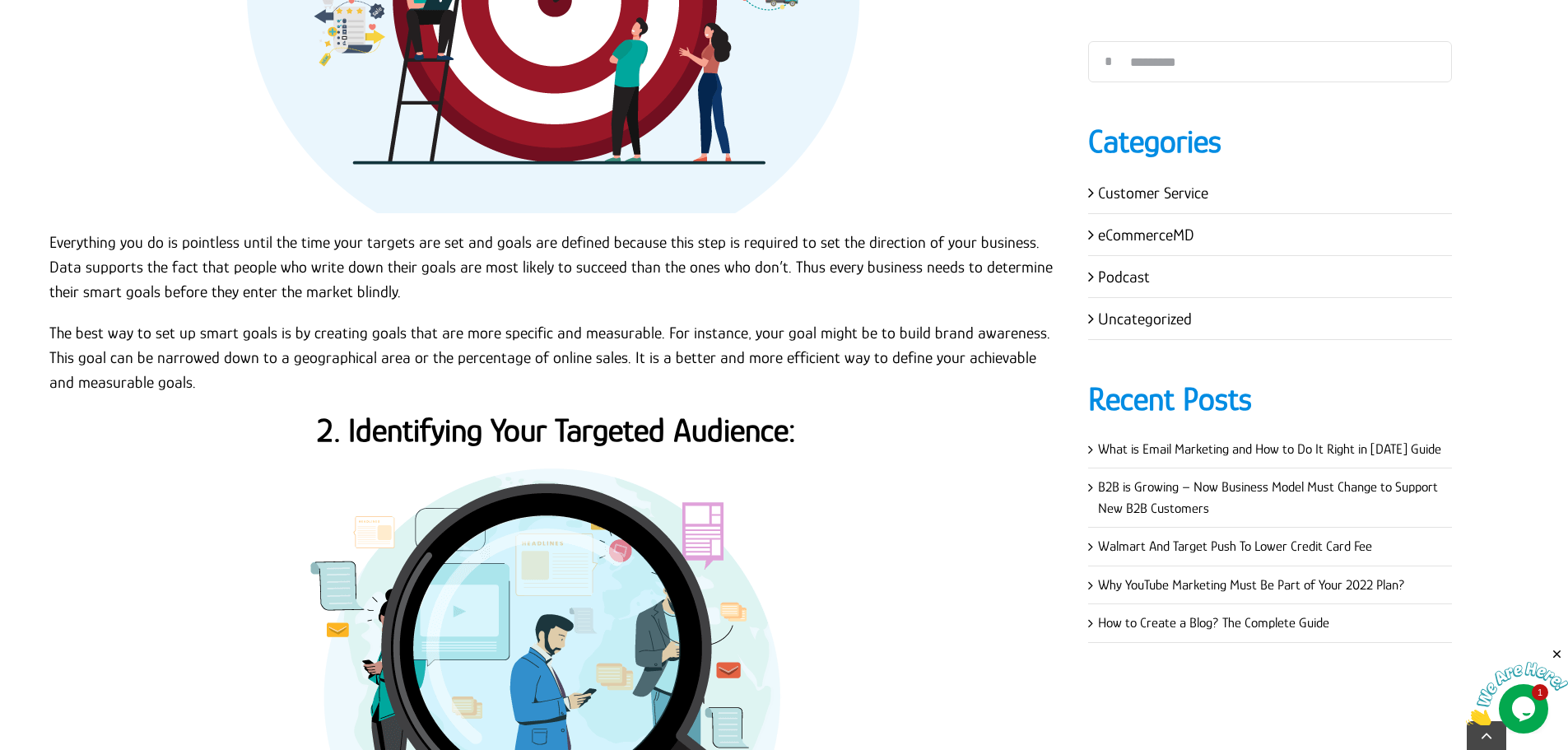
click at [575, 444] on strong "2. Identifying Your Targeted Audience:" at bounding box center [556, 430] width 479 height 37
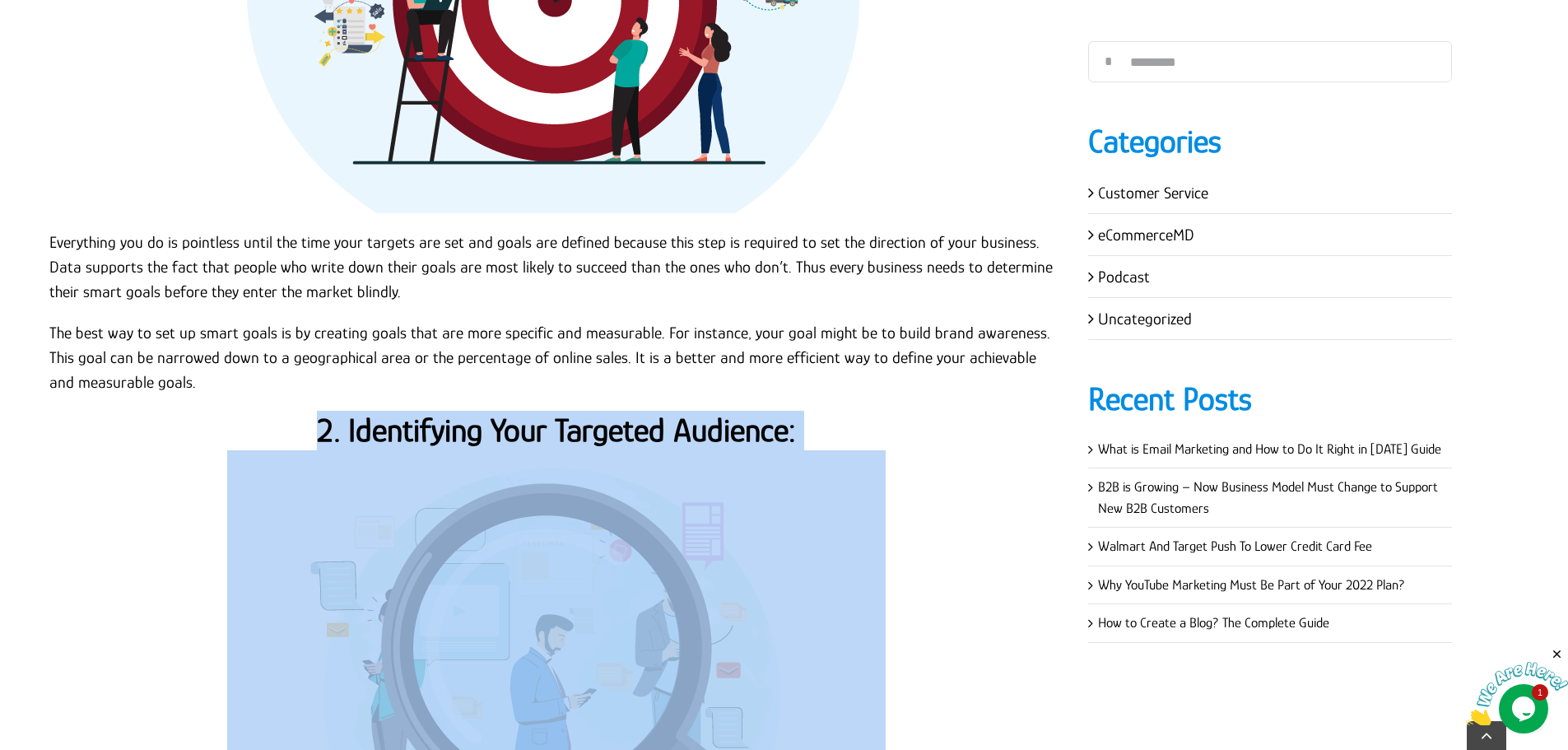
click at [575, 443] on strong "2. Identifying Your Targeted Audience:" at bounding box center [556, 430] width 479 height 37
copy div "2. Identifying Your Targeted Audience:"
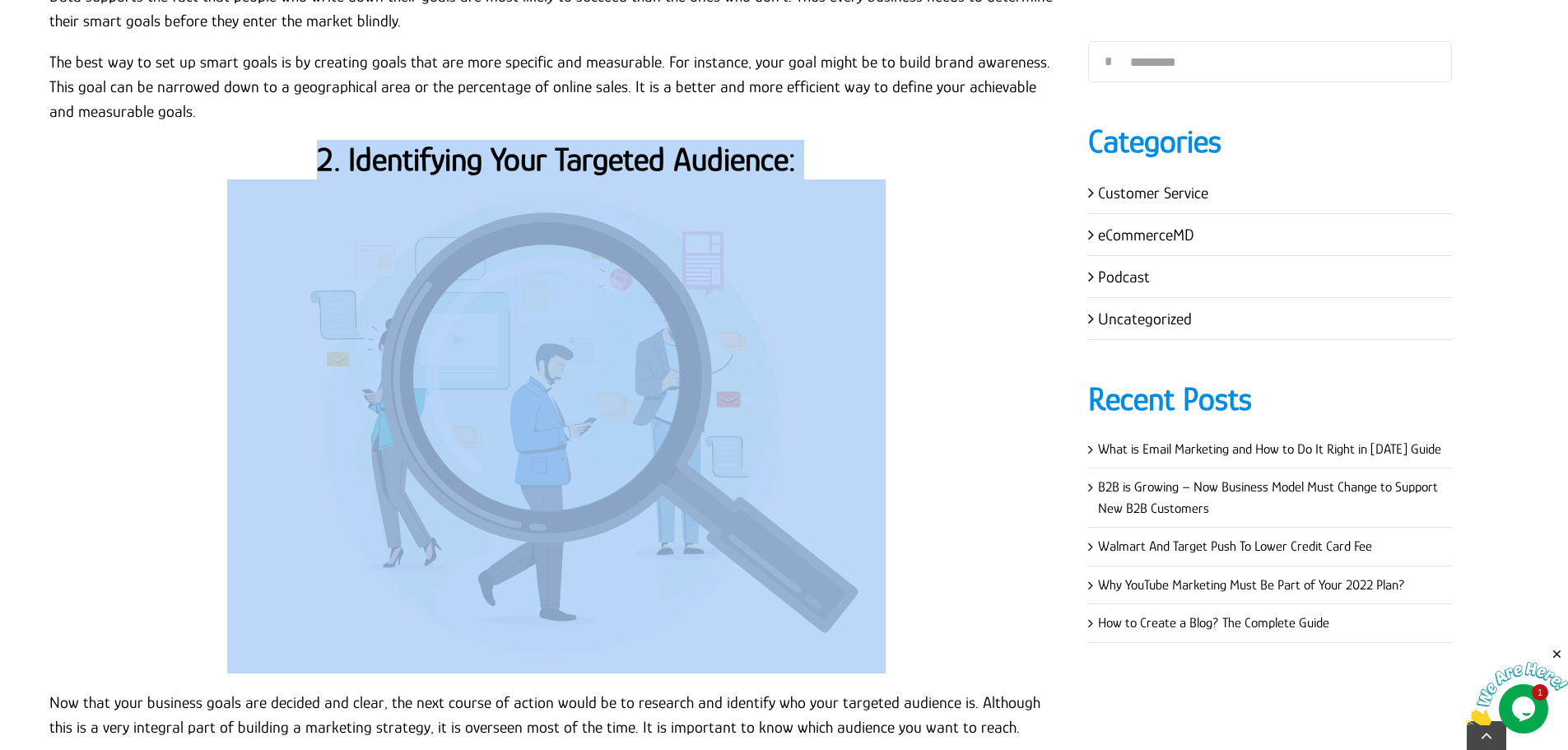
scroll to position [2279, 0]
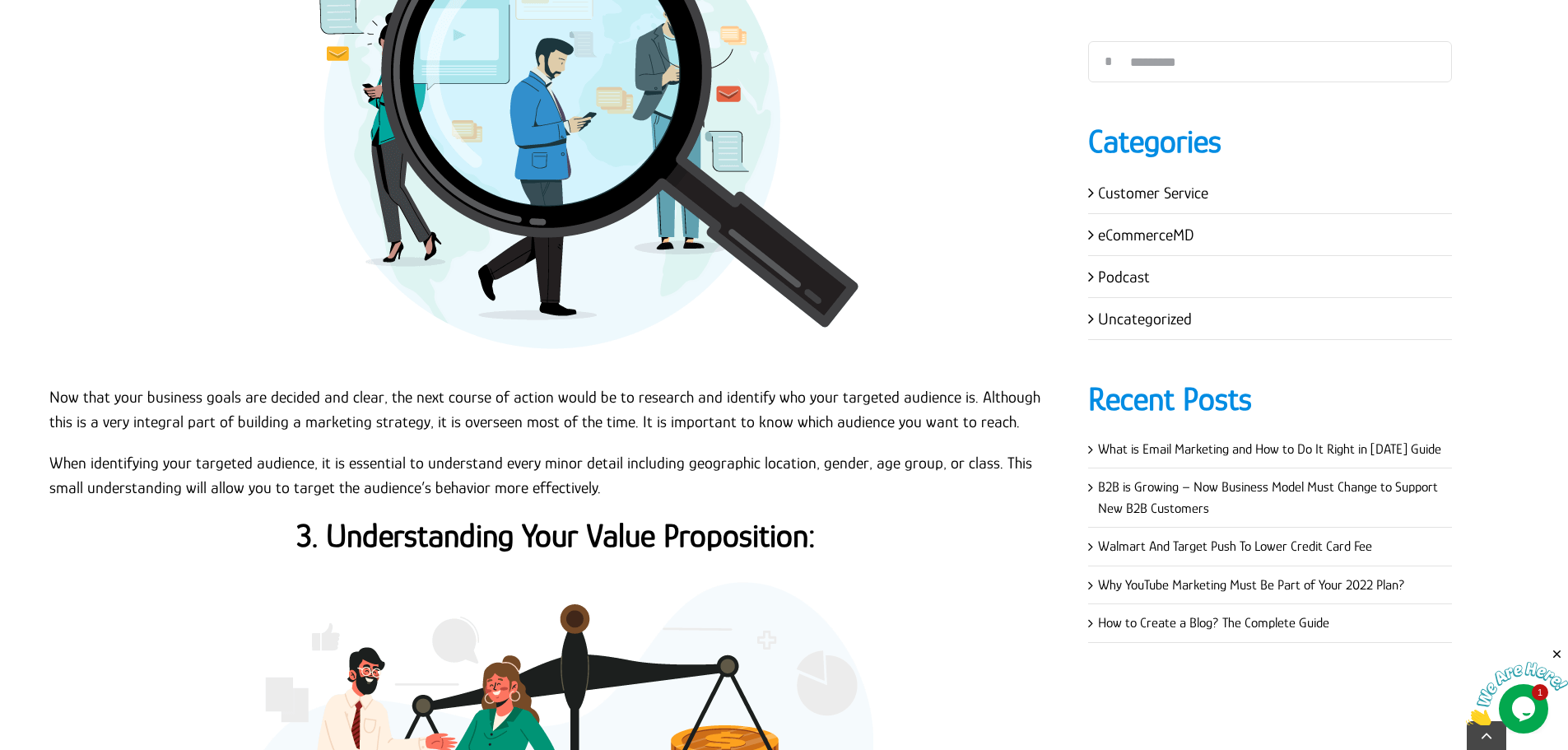
click at [63, 457] on p "When identifying your targeted audience, it is essential to understand every mi…" at bounding box center [556, 475] width 1013 height 50
click at [51, 396] on p "Now that your business goals are decided and clear, the next course of action w…" at bounding box center [556, 410] width 1013 height 50
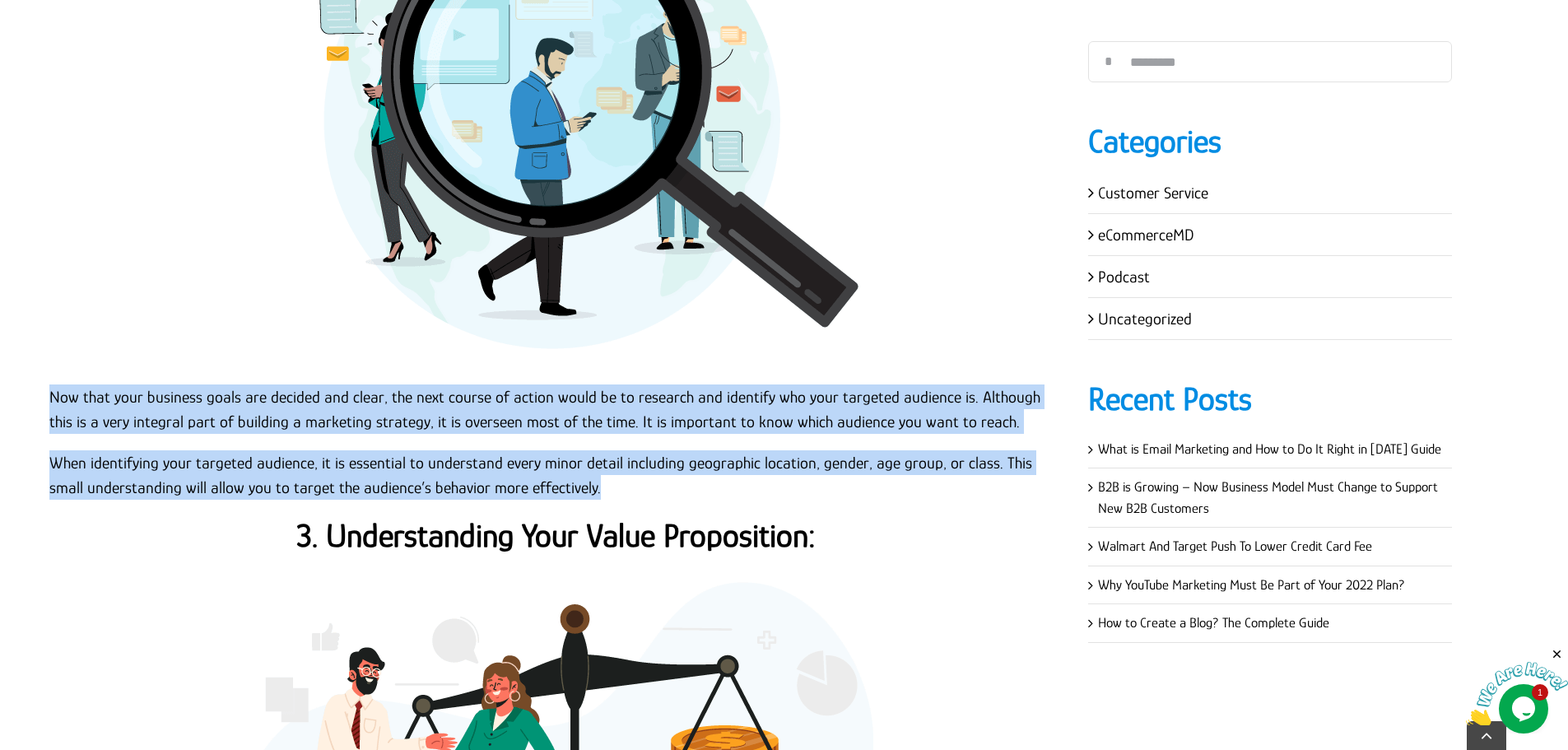
click at [644, 480] on p "When identifying your targeted audience, it is essential to understand every mi…" at bounding box center [556, 475] width 1013 height 50
copy div "Now that your business goals are decided and clear, the next course of action w…"
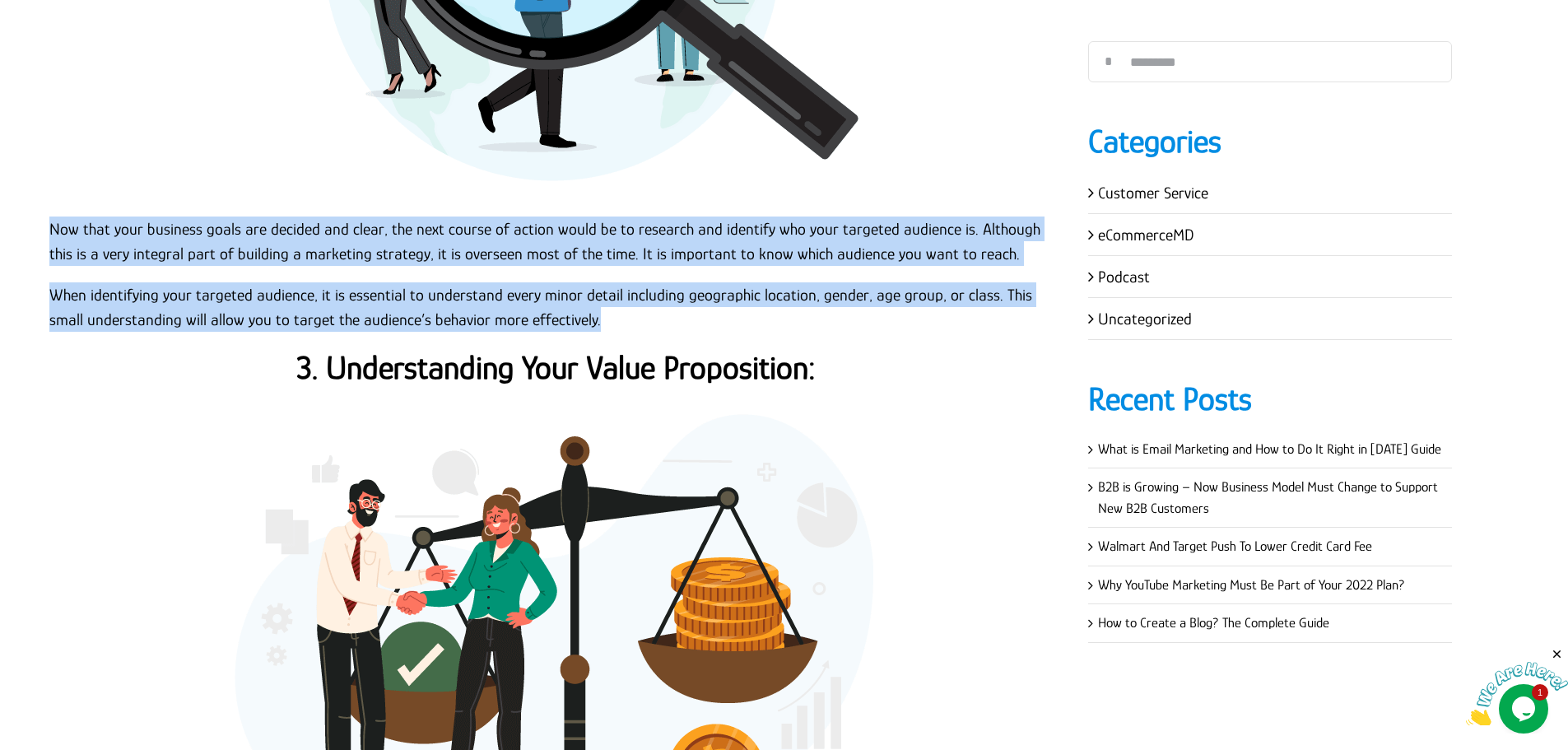
scroll to position [2691, 0]
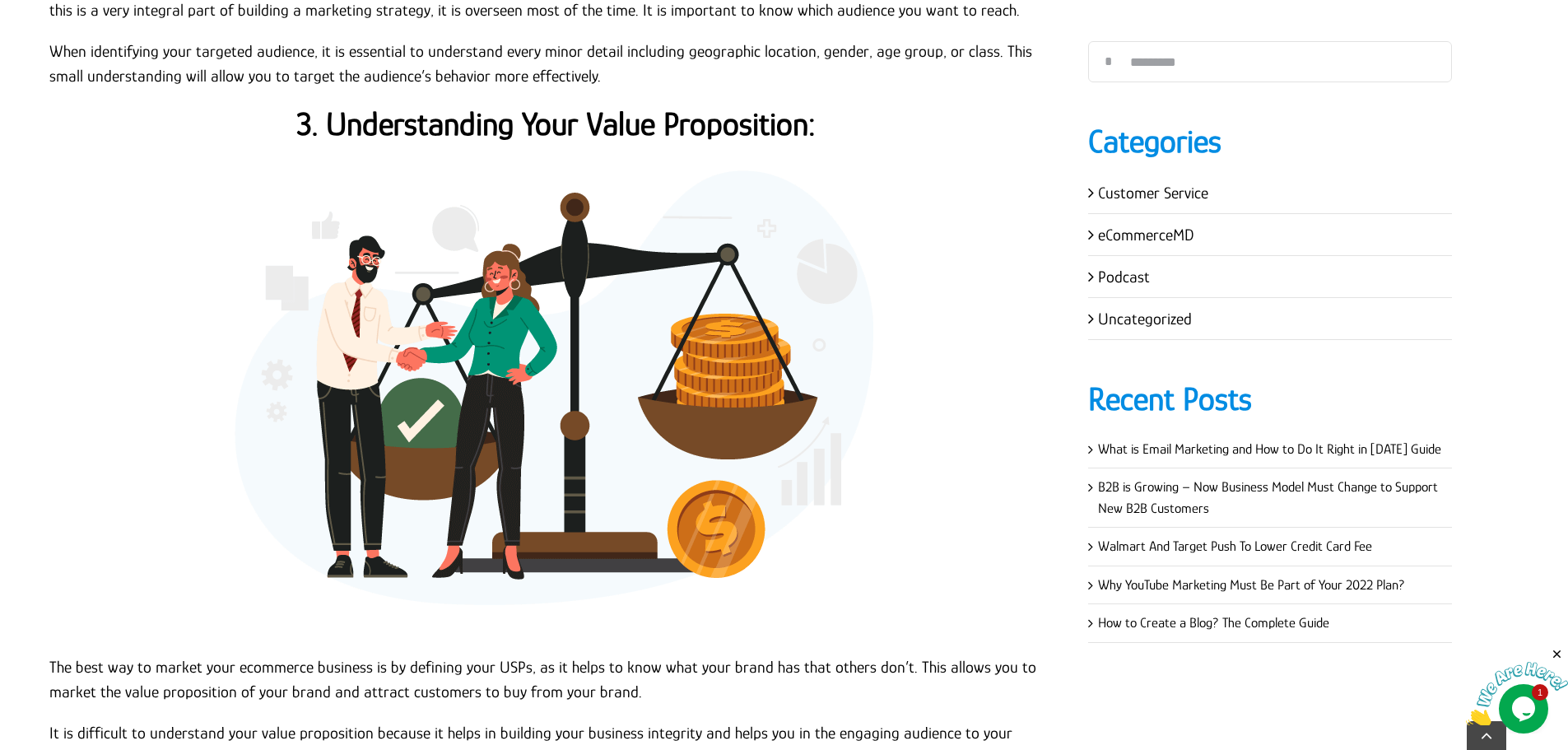
click at [566, 130] on strong "3. Understanding Your Value Proposition:" at bounding box center [555, 124] width 520 height 37
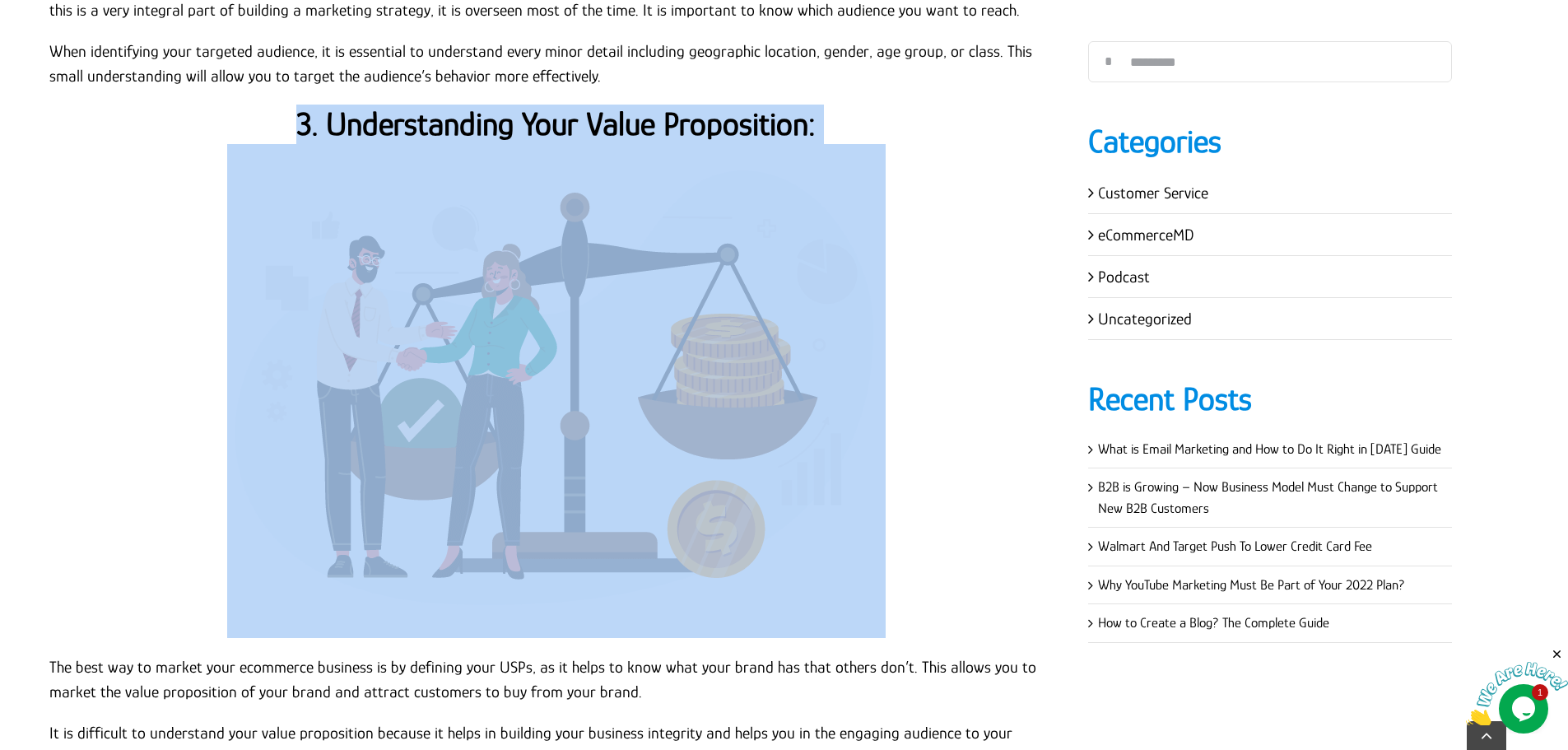
click at [566, 130] on strong "3. Understanding Your Value Proposition:" at bounding box center [555, 124] width 520 height 37
copy div "3. Understanding Your Value Proposition:"
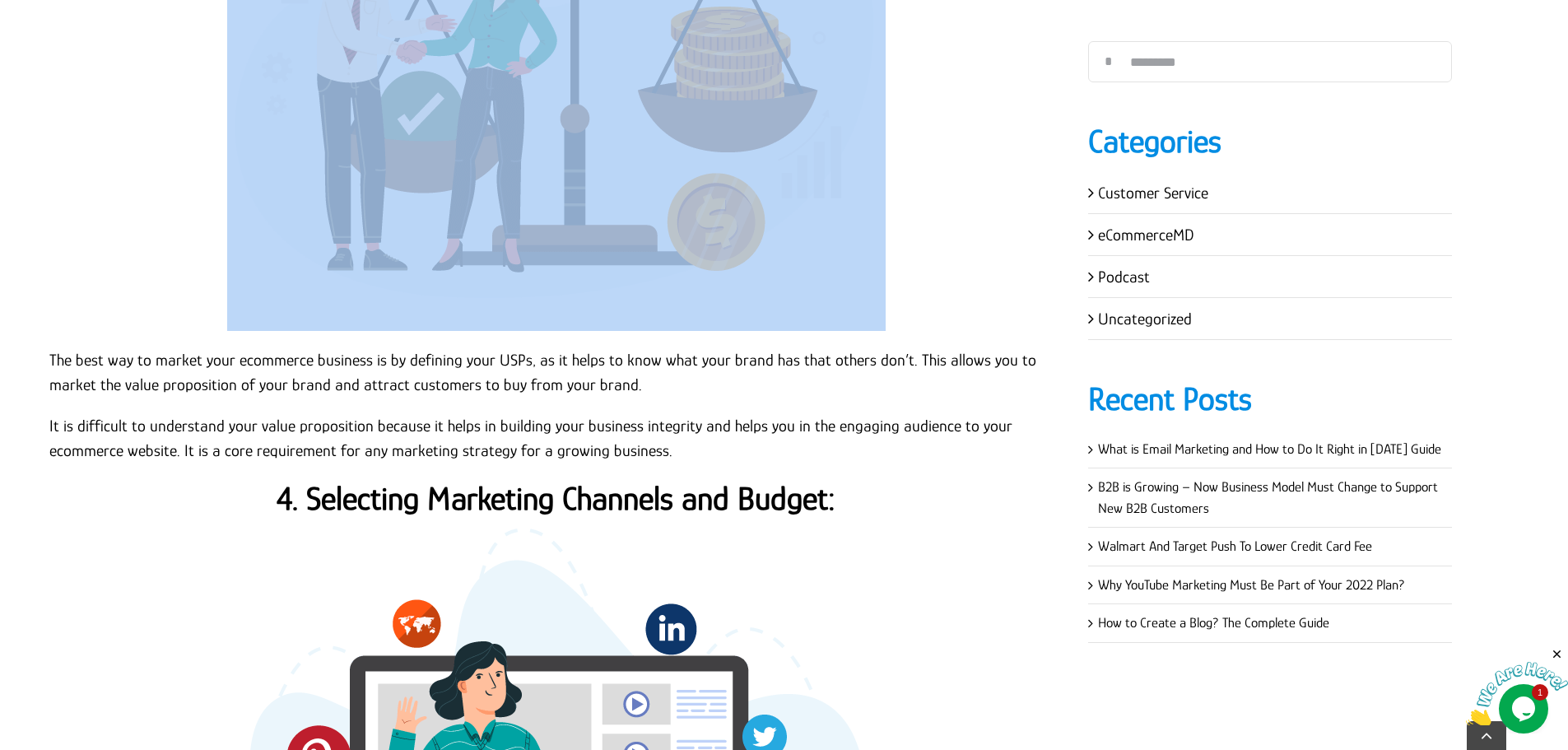
scroll to position [3267, 0]
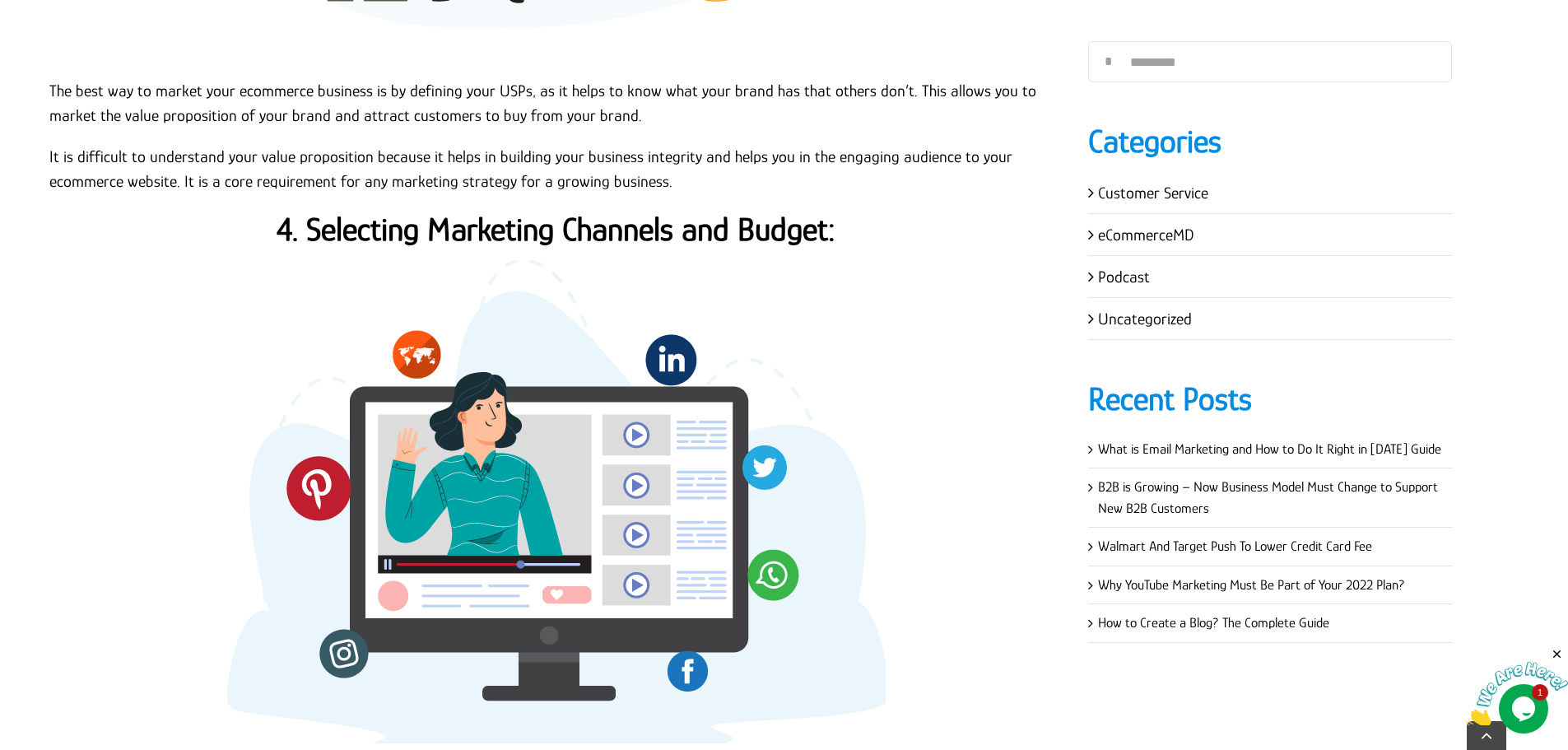
click at [155, 192] on p "It is difficult to understand your value proposition because it helps in buildi…" at bounding box center [556, 169] width 1013 height 50
click at [50, 85] on p "The best way to market your ecommerce business is by defining your USPs, as it …" at bounding box center [556, 103] width 1013 height 50
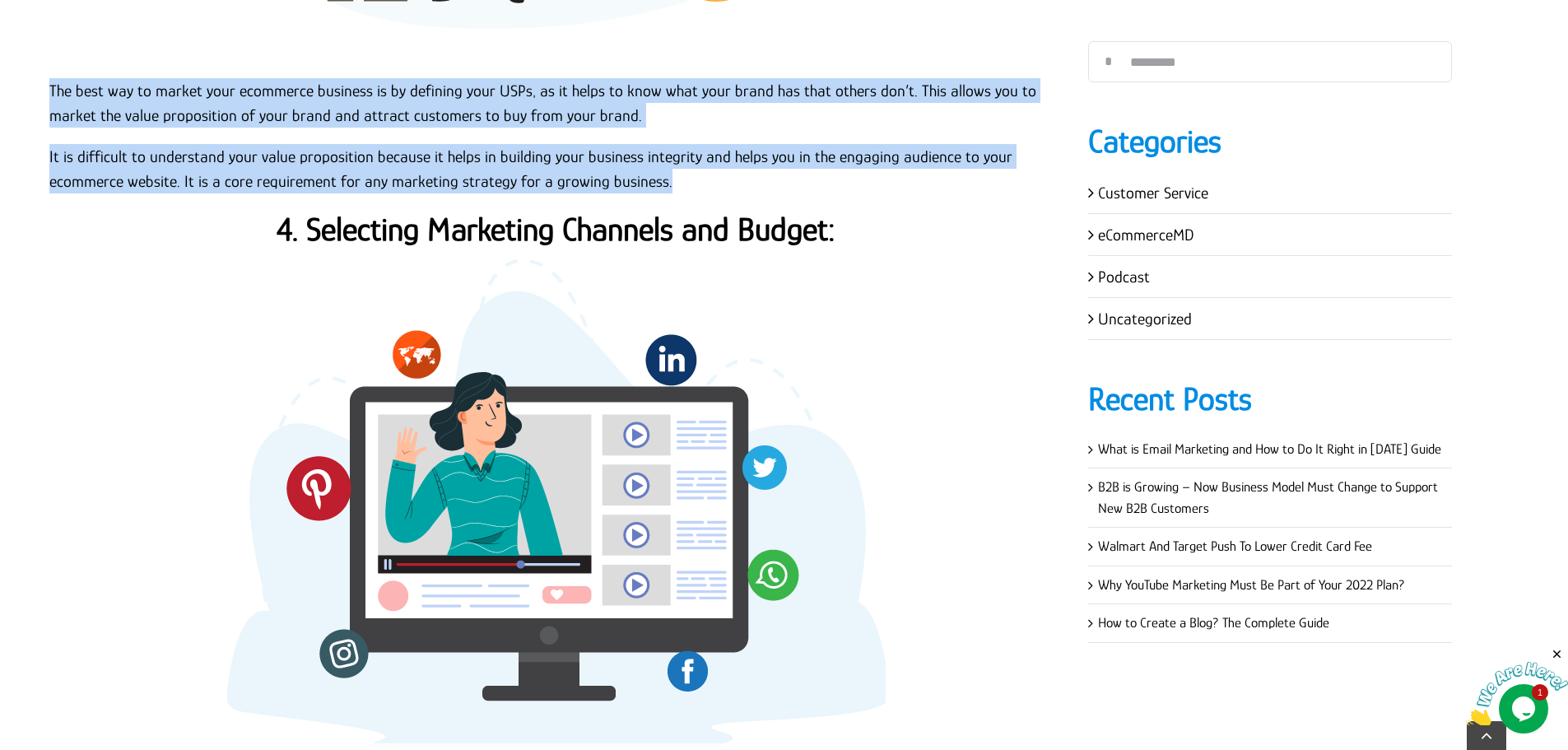
click at [686, 175] on p "It is difficult to understand your value proposition because it helps in buildi…" at bounding box center [556, 169] width 1013 height 50
copy div "The best way to market your ecommerce business is by defining your USPs, as it …"
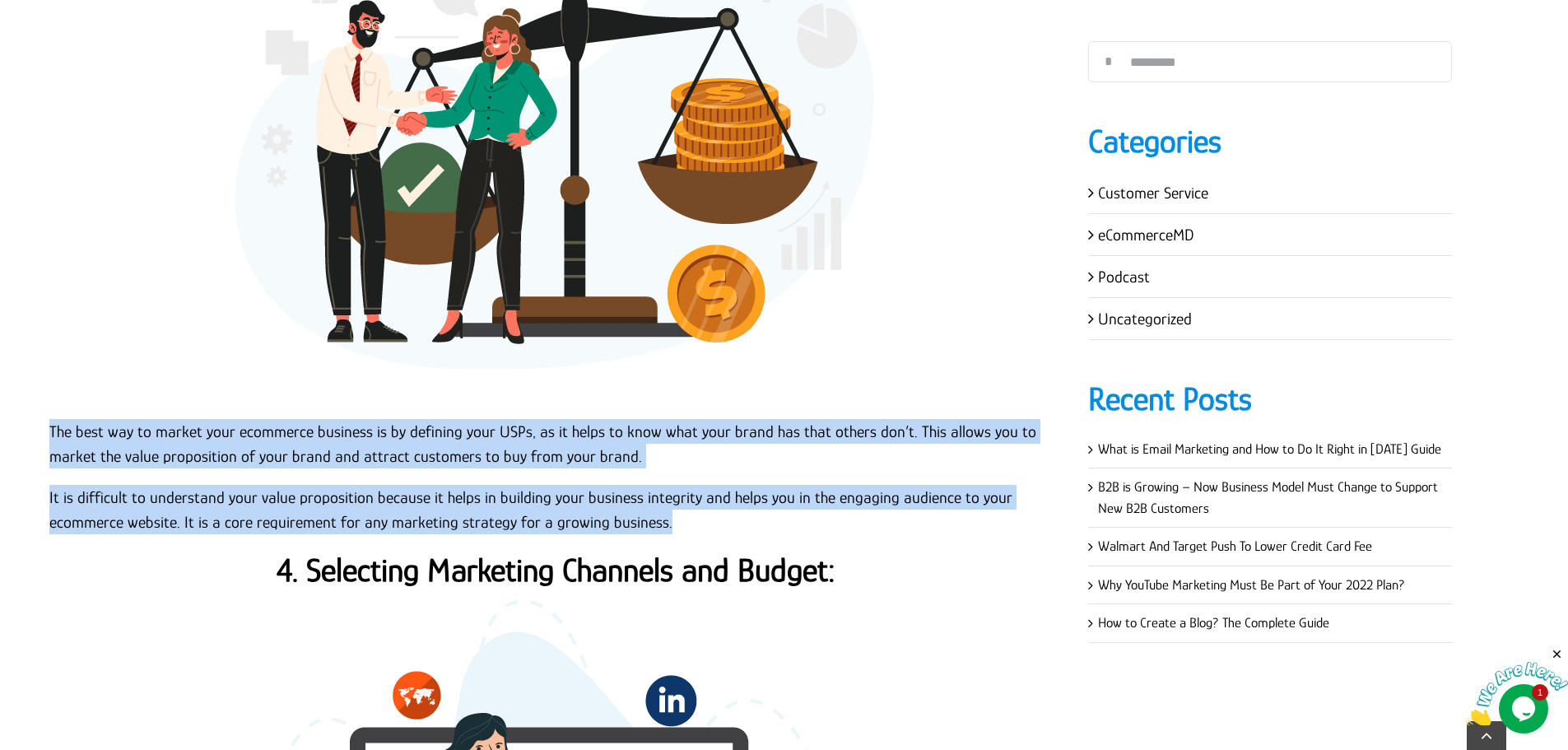
scroll to position [3184, 0]
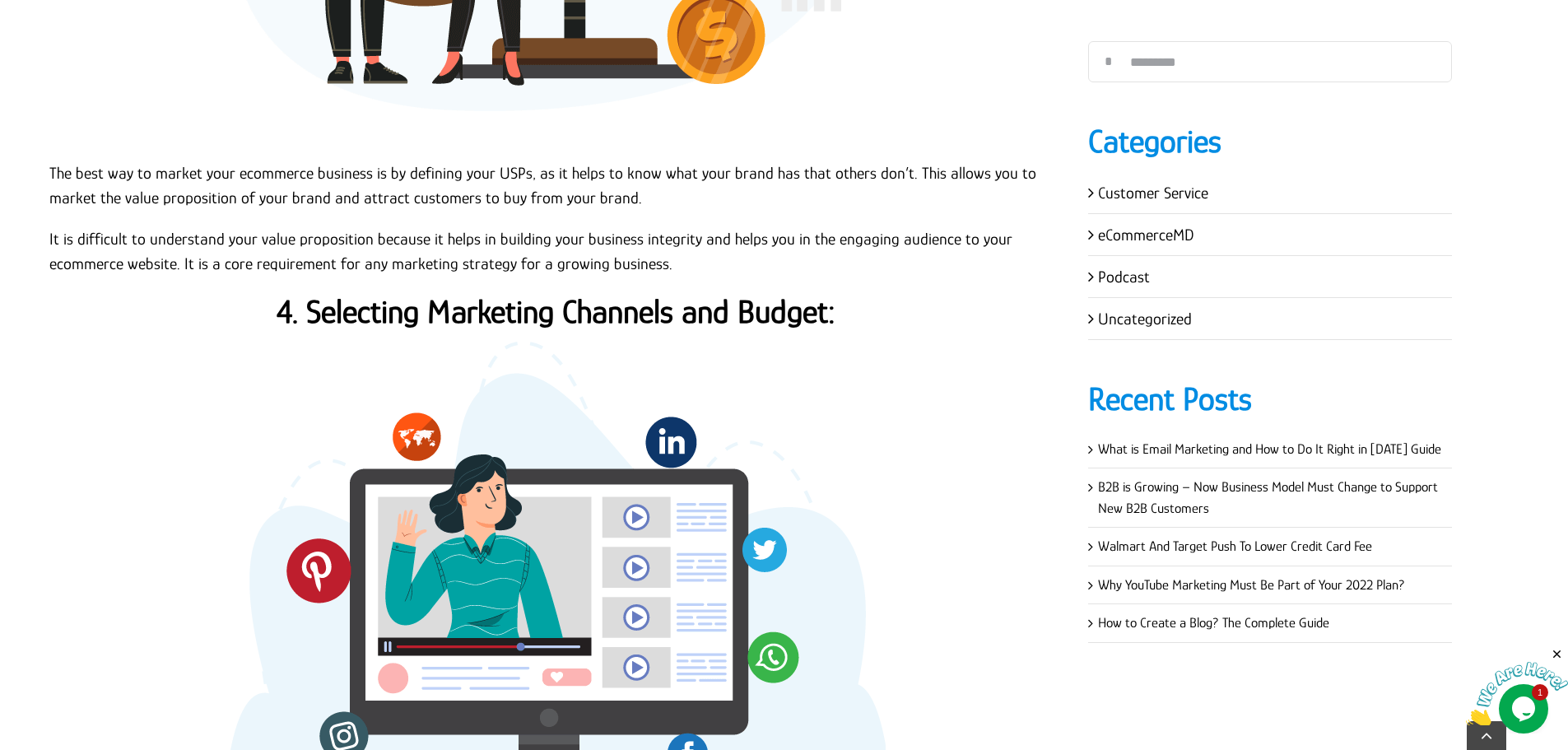
click at [710, 325] on strong "4. Selecting Marketing Channels and Budget:" at bounding box center [556, 312] width 559 height 37
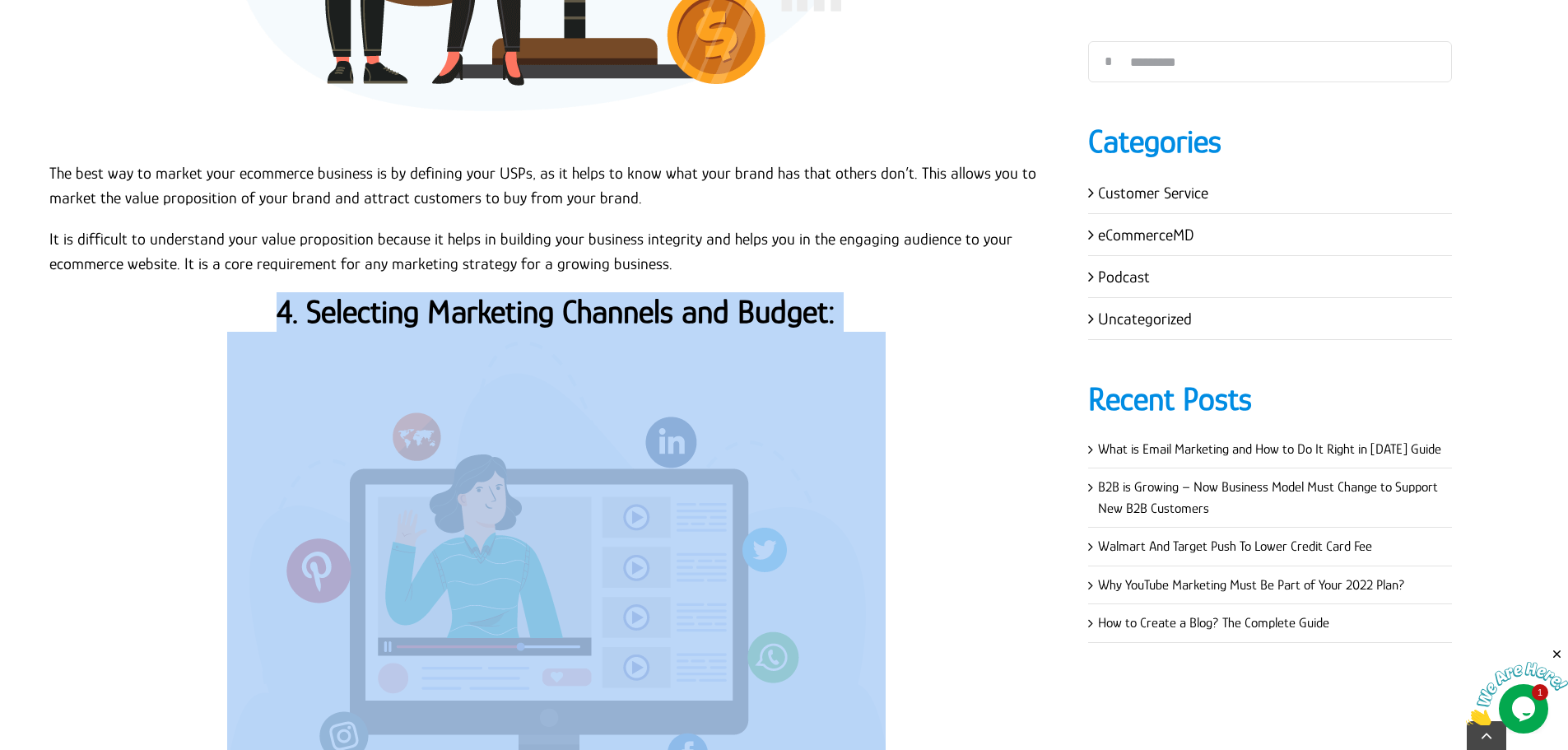
click at [710, 325] on strong "4. Selecting Marketing Channels and Budget:" at bounding box center [556, 312] width 559 height 37
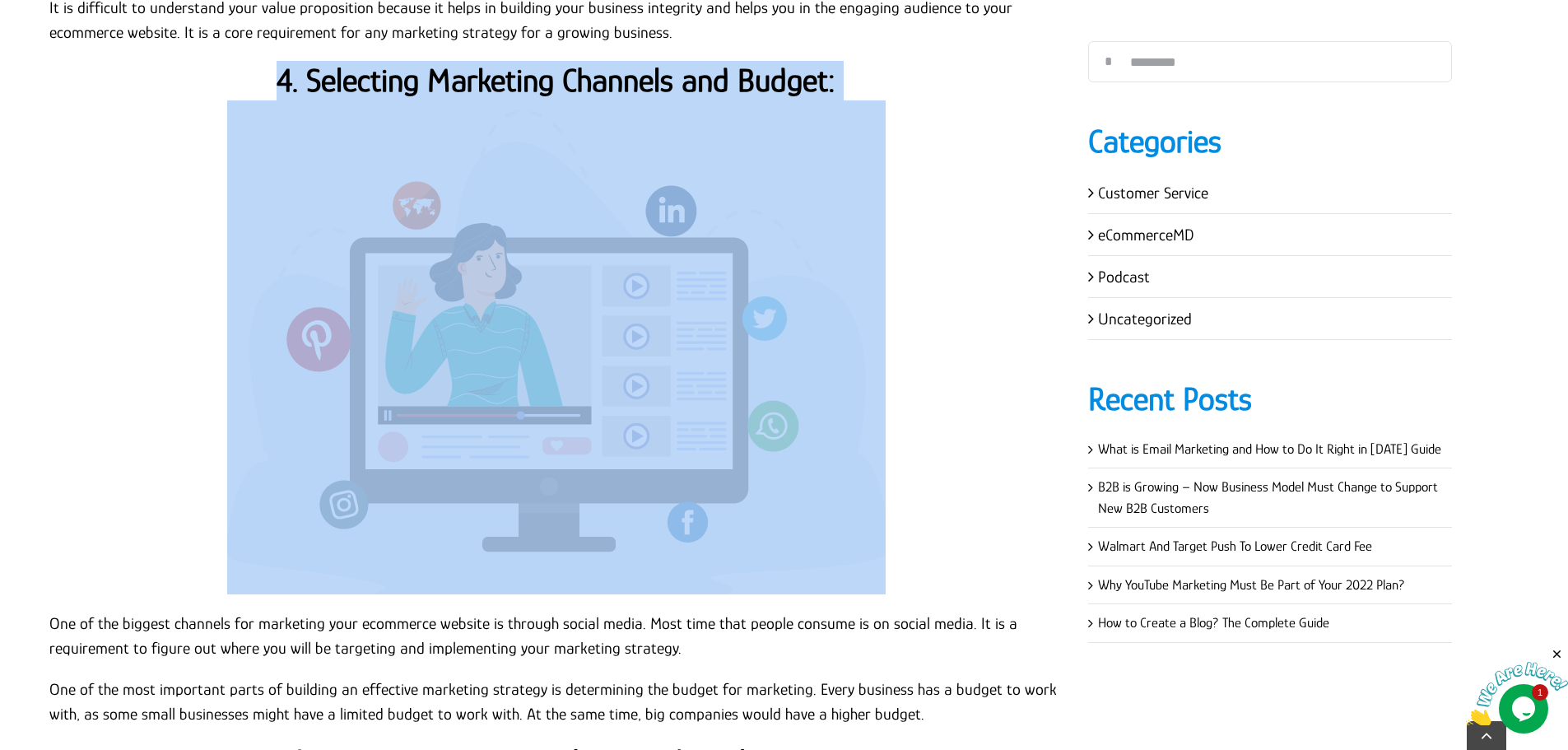
scroll to position [3678, 0]
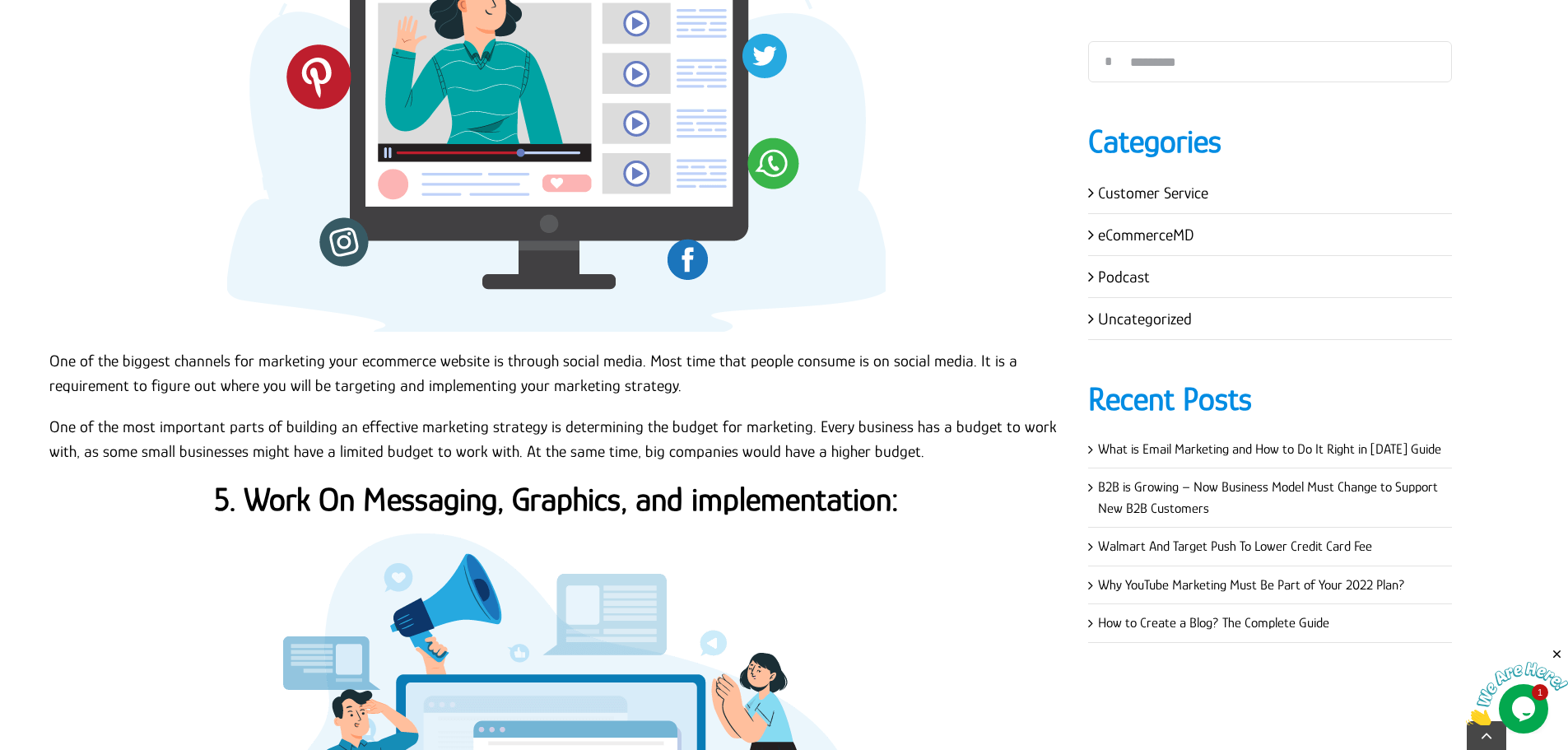
click at [153, 386] on p "One of the biggest channels for marketing your ecommerce website is through soc…" at bounding box center [556, 374] width 1013 height 50
click at [52, 358] on p "One of the biggest channels for marketing your ecommerce website is through soc…" at bounding box center [556, 374] width 1013 height 50
click at [51, 358] on p "One of the biggest channels for marketing your ecommerce website is through soc…" at bounding box center [556, 374] width 1013 height 50
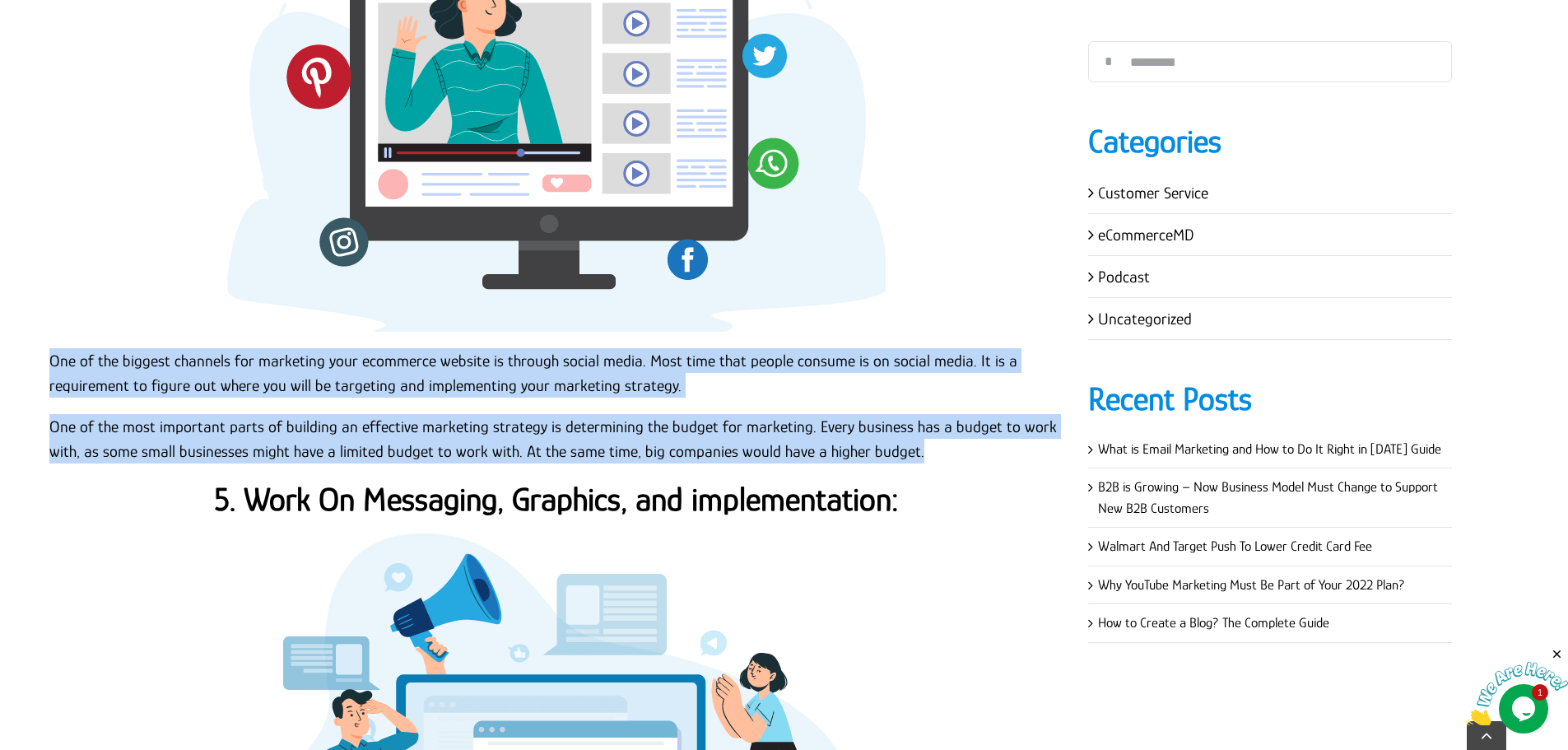
click at [912, 449] on p "One of the most important parts of building an effective marketing strategy is …" at bounding box center [556, 439] width 1013 height 50
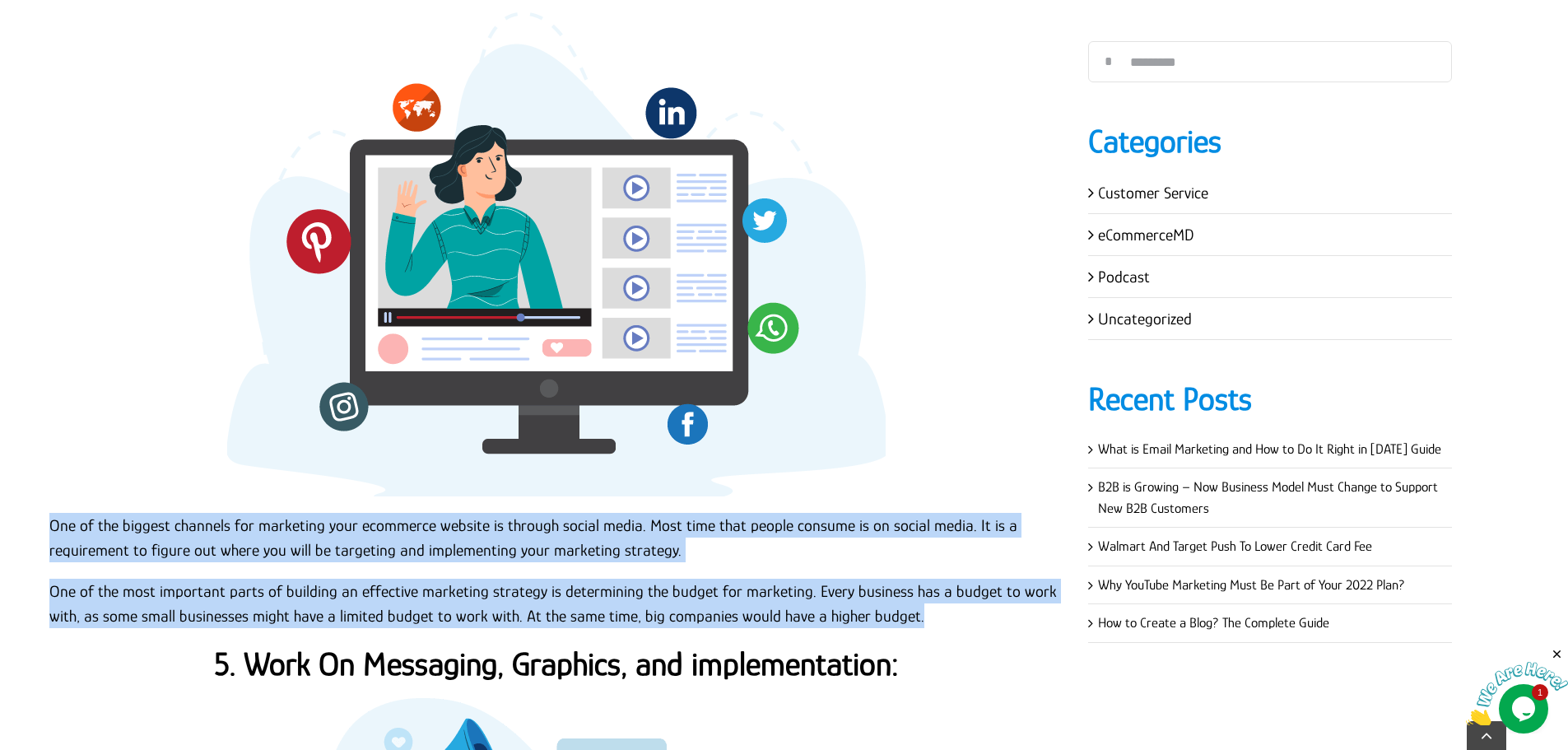
scroll to position [3926, 0]
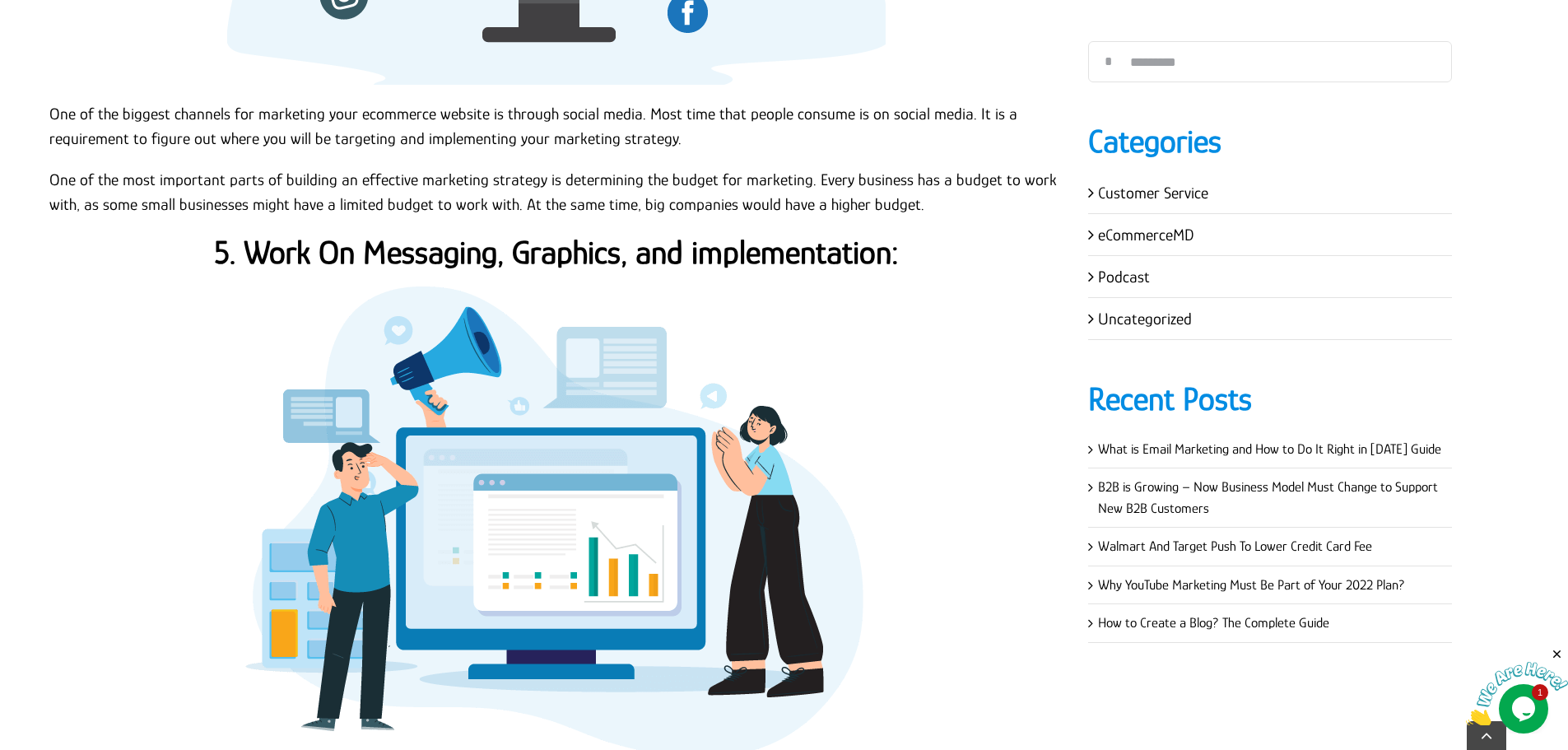
click at [636, 262] on strong "5. Work On Messaging, Graphics, and implementation:" at bounding box center [556, 252] width 685 height 37
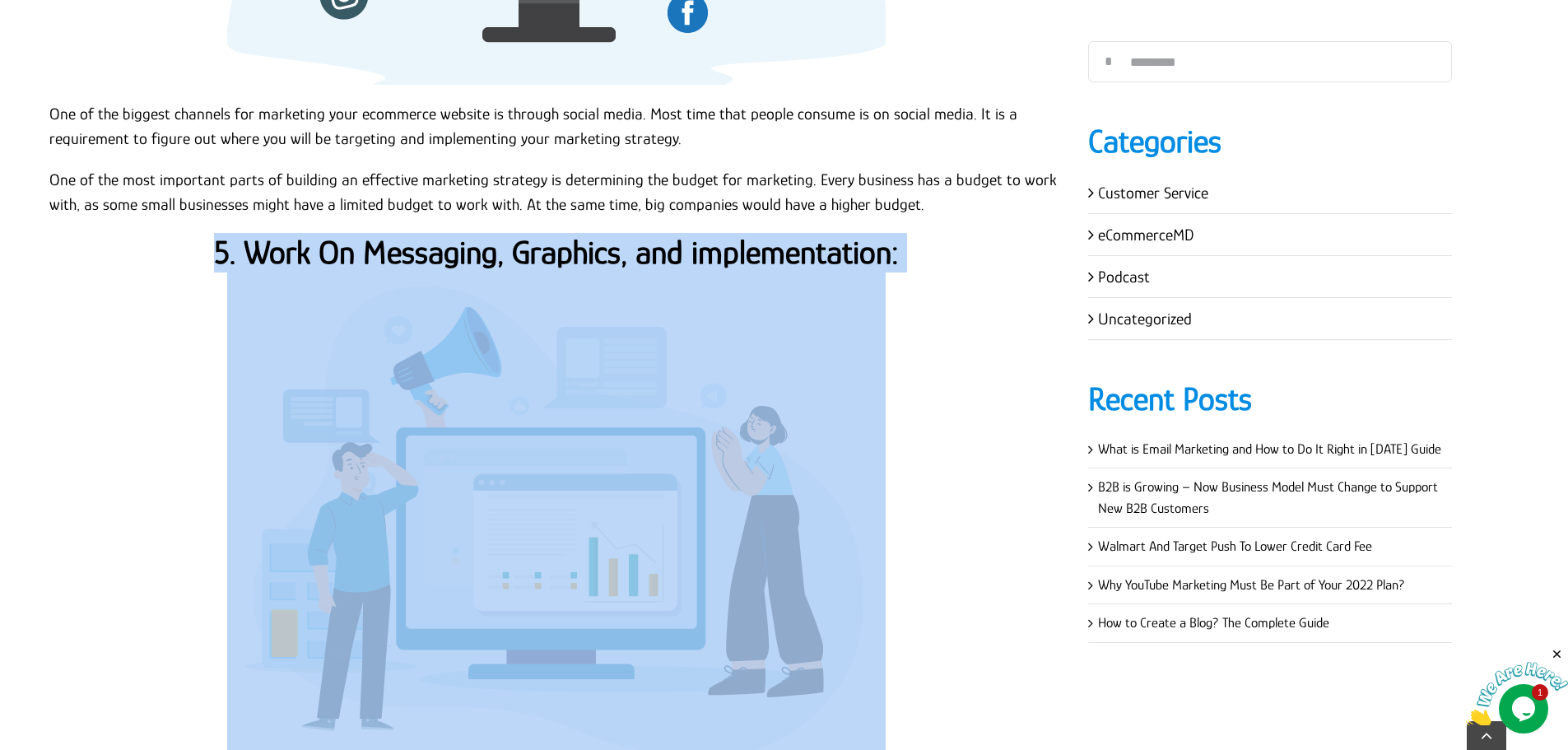
click at [636, 262] on strong "5. Work On Messaging, Graphics, and implementation:" at bounding box center [556, 252] width 685 height 37
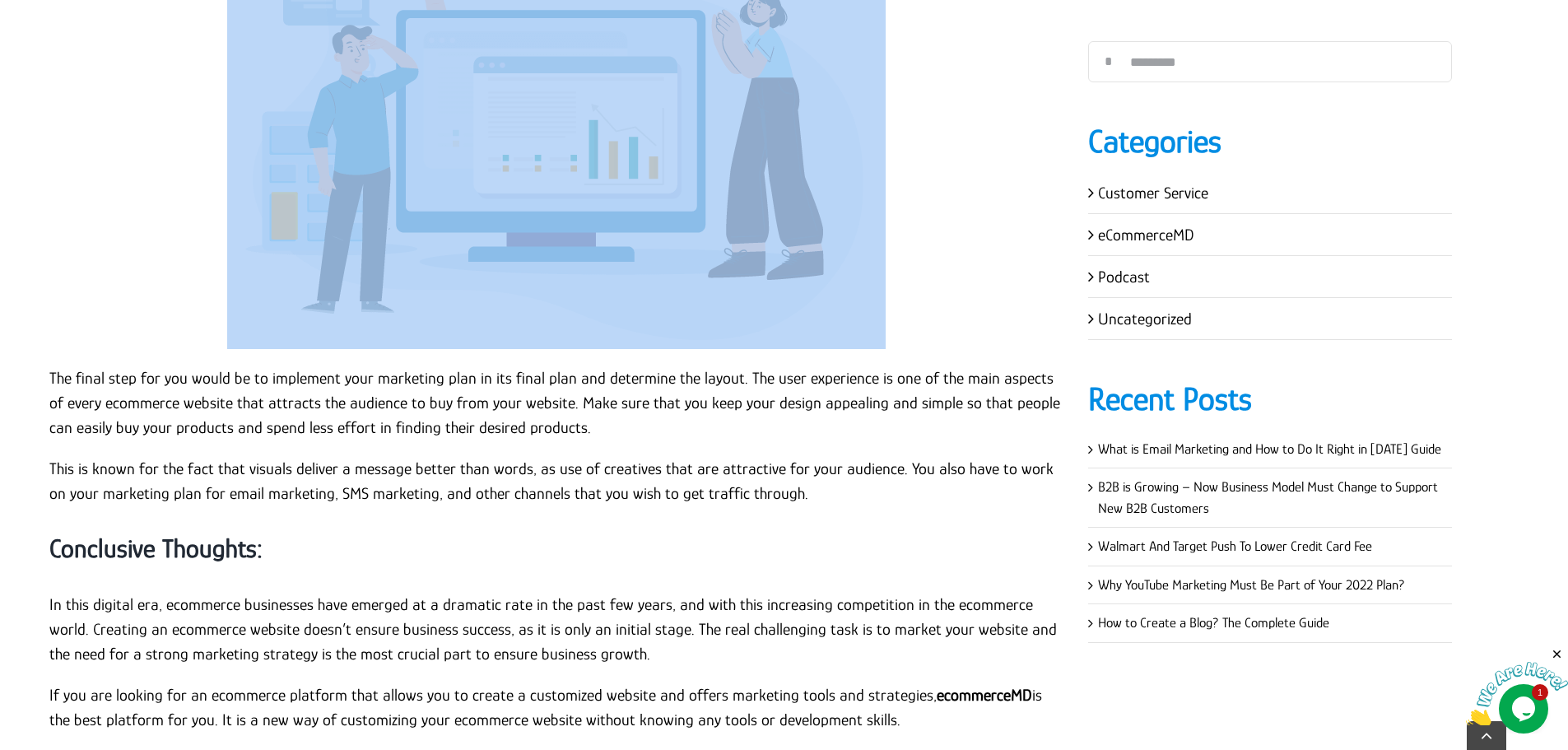
scroll to position [4420, 0]
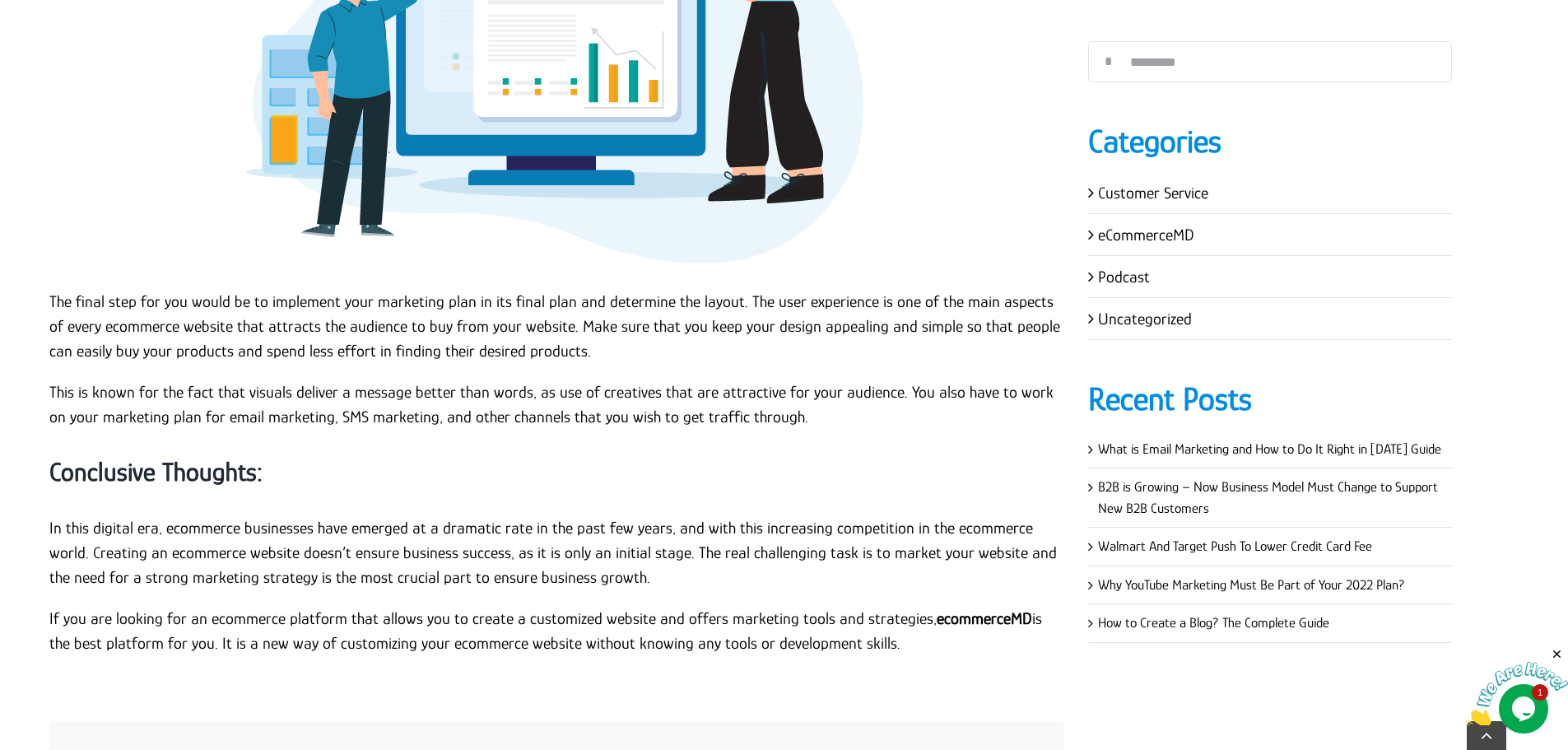
click at [164, 293] on p "The final step for you would be to implement your marketing plan in its final p…" at bounding box center [556, 326] width 1013 height 75
click at [50, 299] on p "The final step for you would be to implement your marketing plan in its final p…" at bounding box center [556, 326] width 1013 height 75
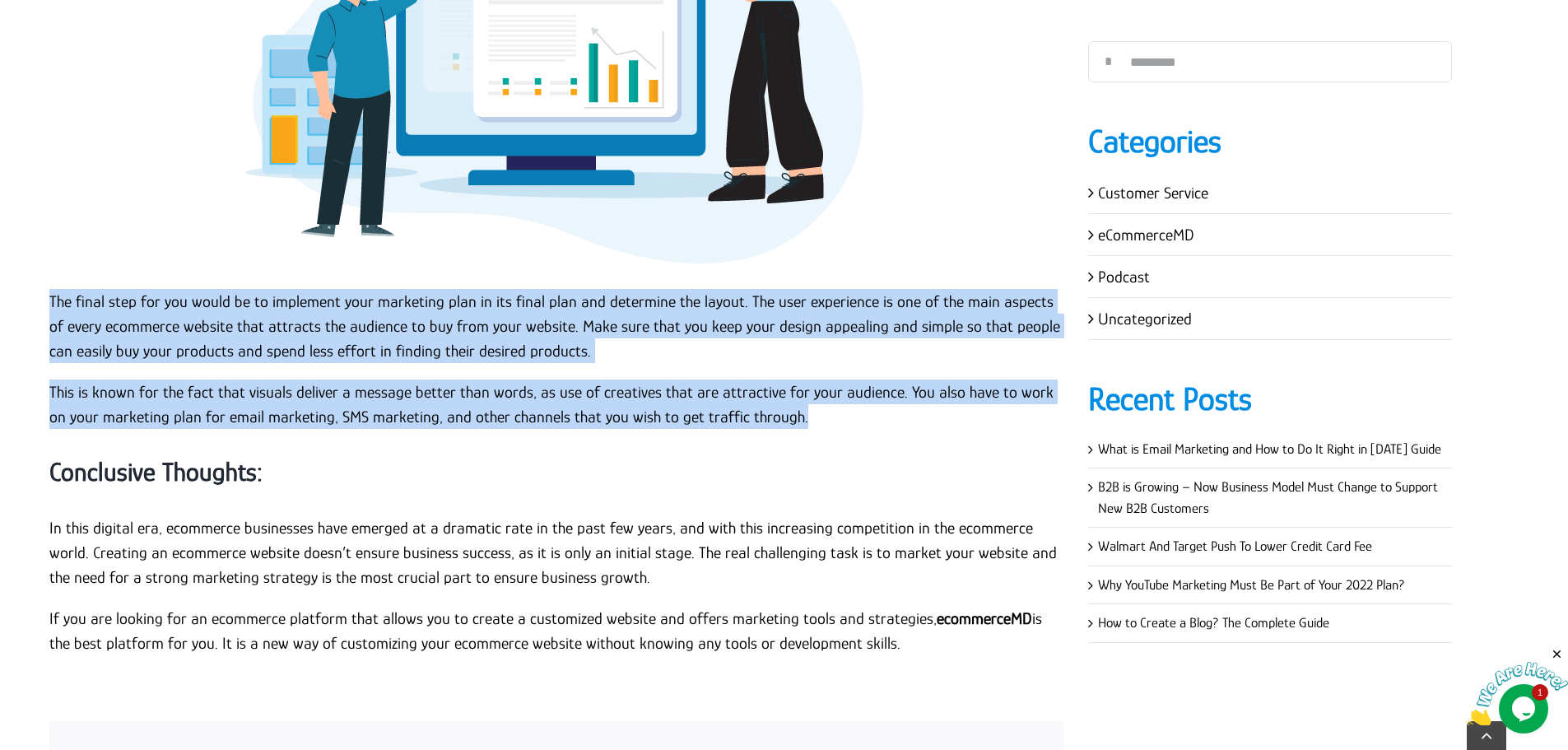
click at [812, 419] on p "This is known for the fact that visuals deliver a message better than words, as…" at bounding box center [556, 405] width 1013 height 50
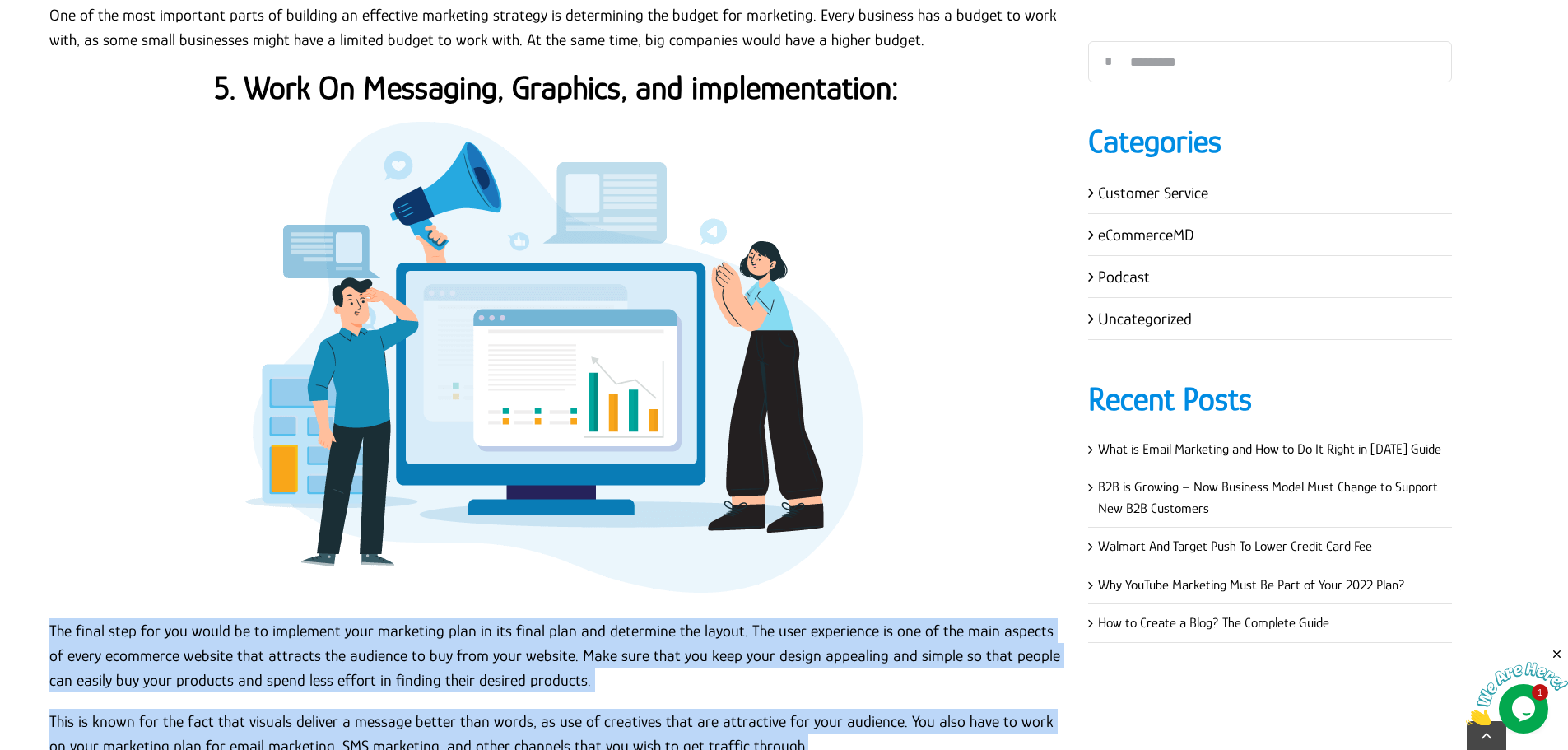
scroll to position [4585, 0]
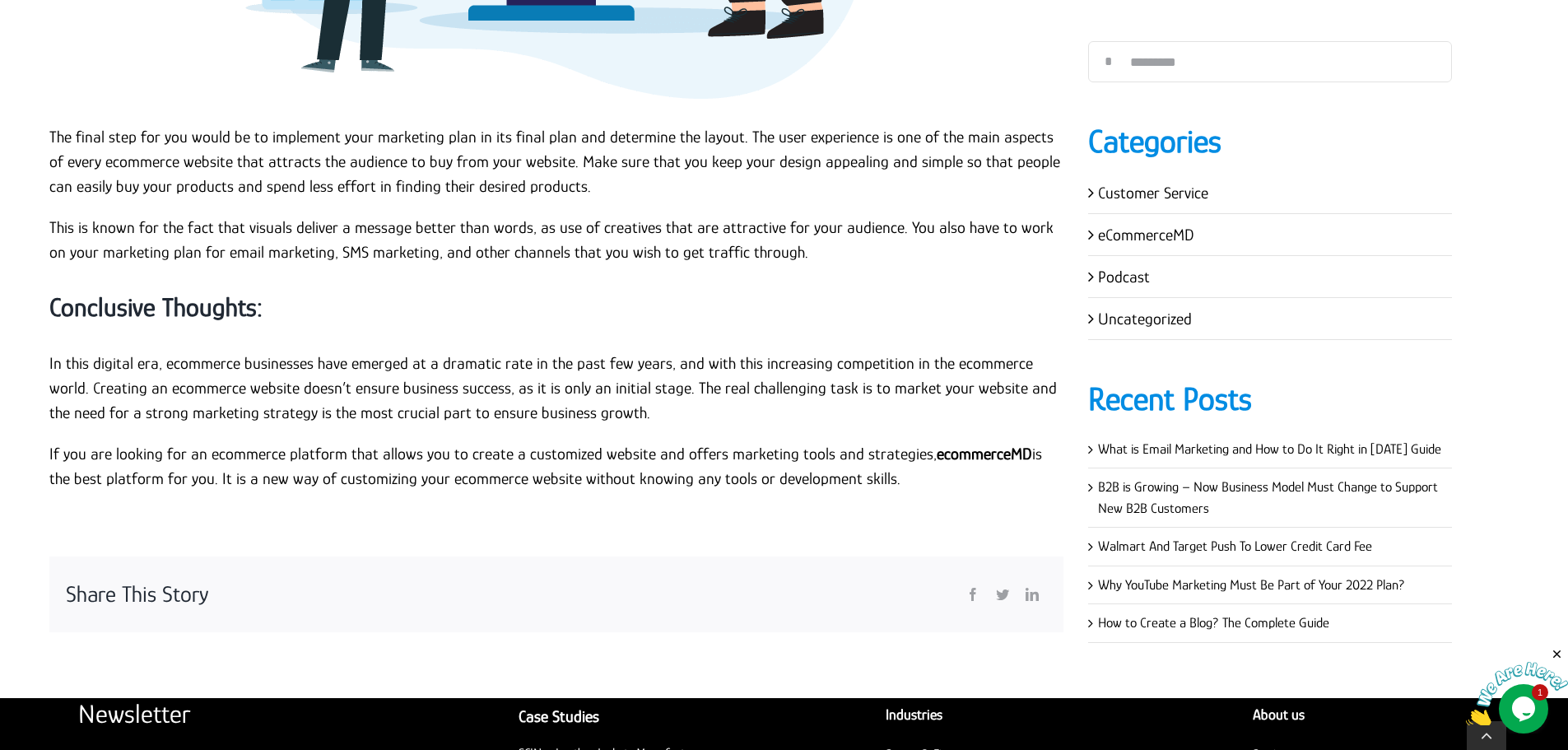
click at [237, 307] on strong "Conclusive Thoughts:" at bounding box center [156, 307] width 213 height 29
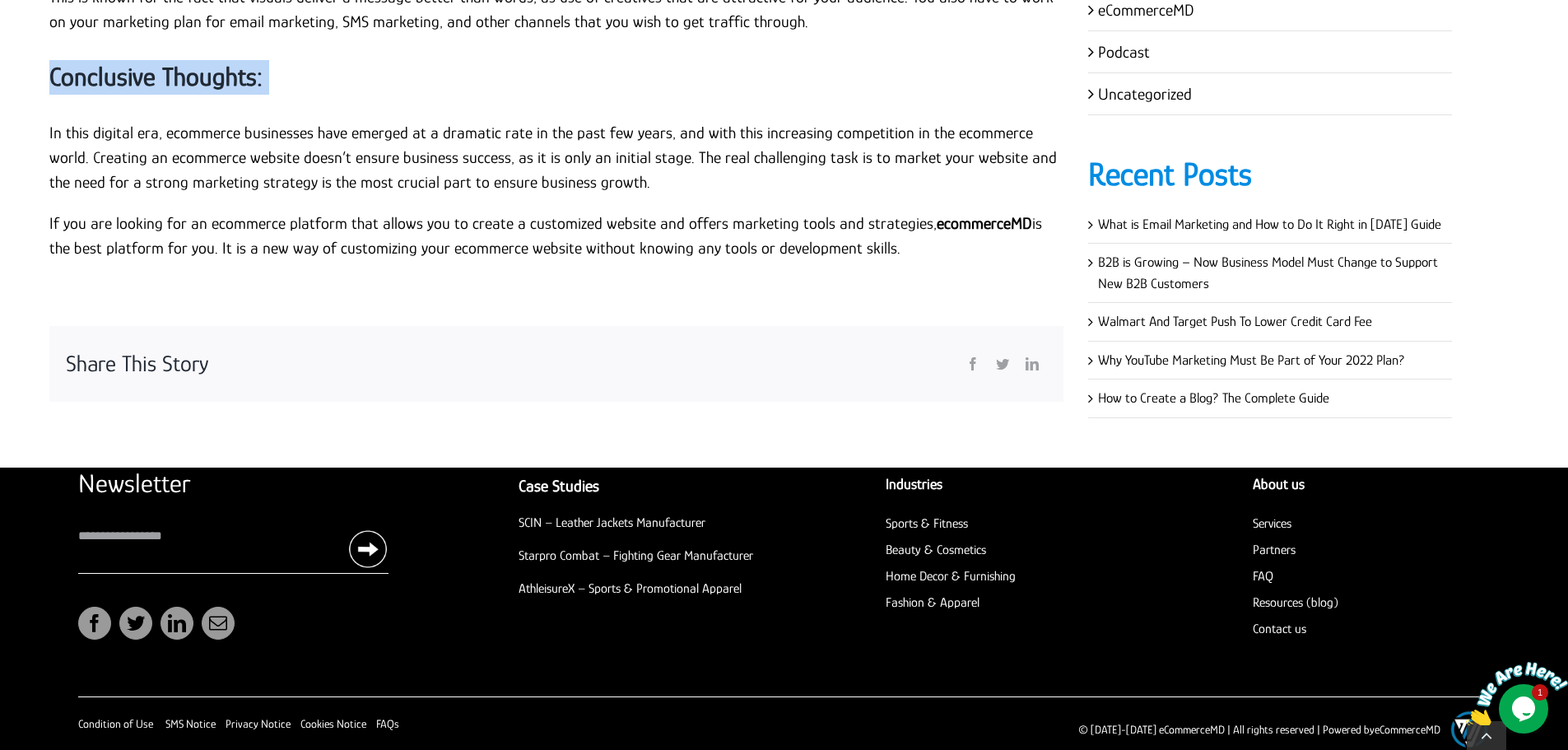
scroll to position [4831, 0]
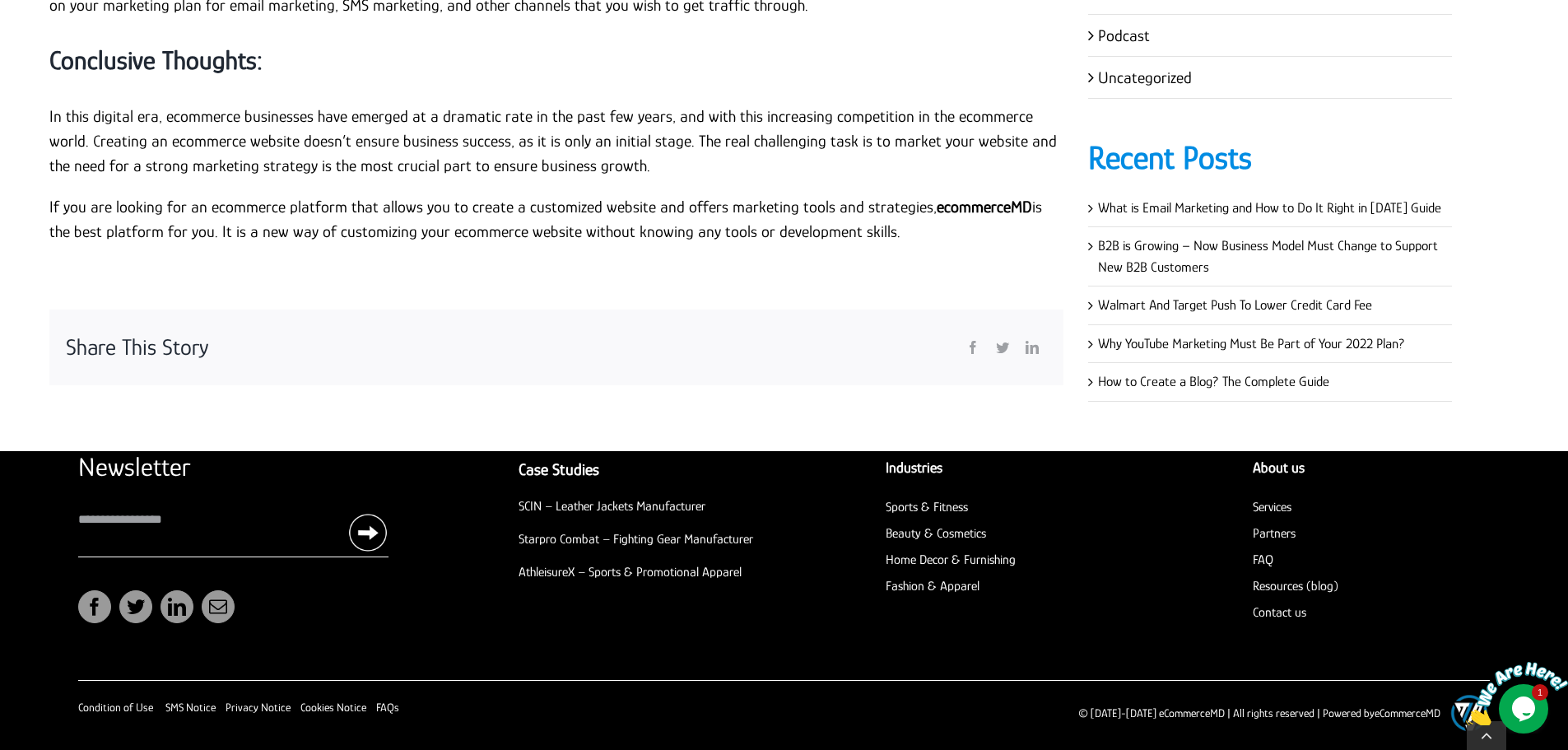
click at [53, 144] on p "In this digital era, ecommerce businesses have emerged at a dramatic rate in th…" at bounding box center [556, 141] width 1013 height 75
click at [51, 116] on p "In this digital era, ecommerce businesses have emerged at a dramatic rate in th…" at bounding box center [556, 141] width 1013 height 75
click at [874, 232] on p "If you are looking for an ecommerce platform that allows you to create a custom…" at bounding box center [556, 219] width 1013 height 50
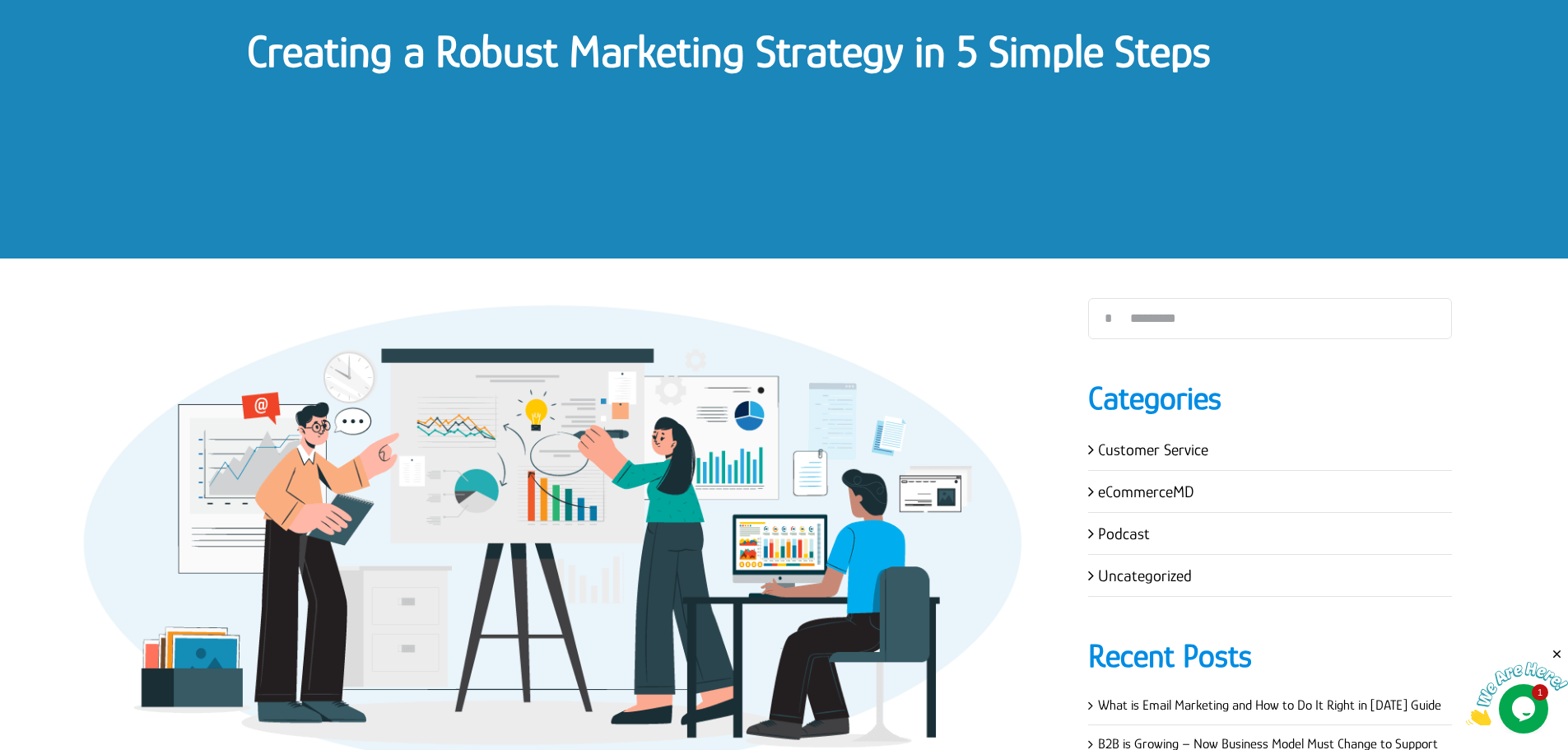
scroll to position [0, 0]
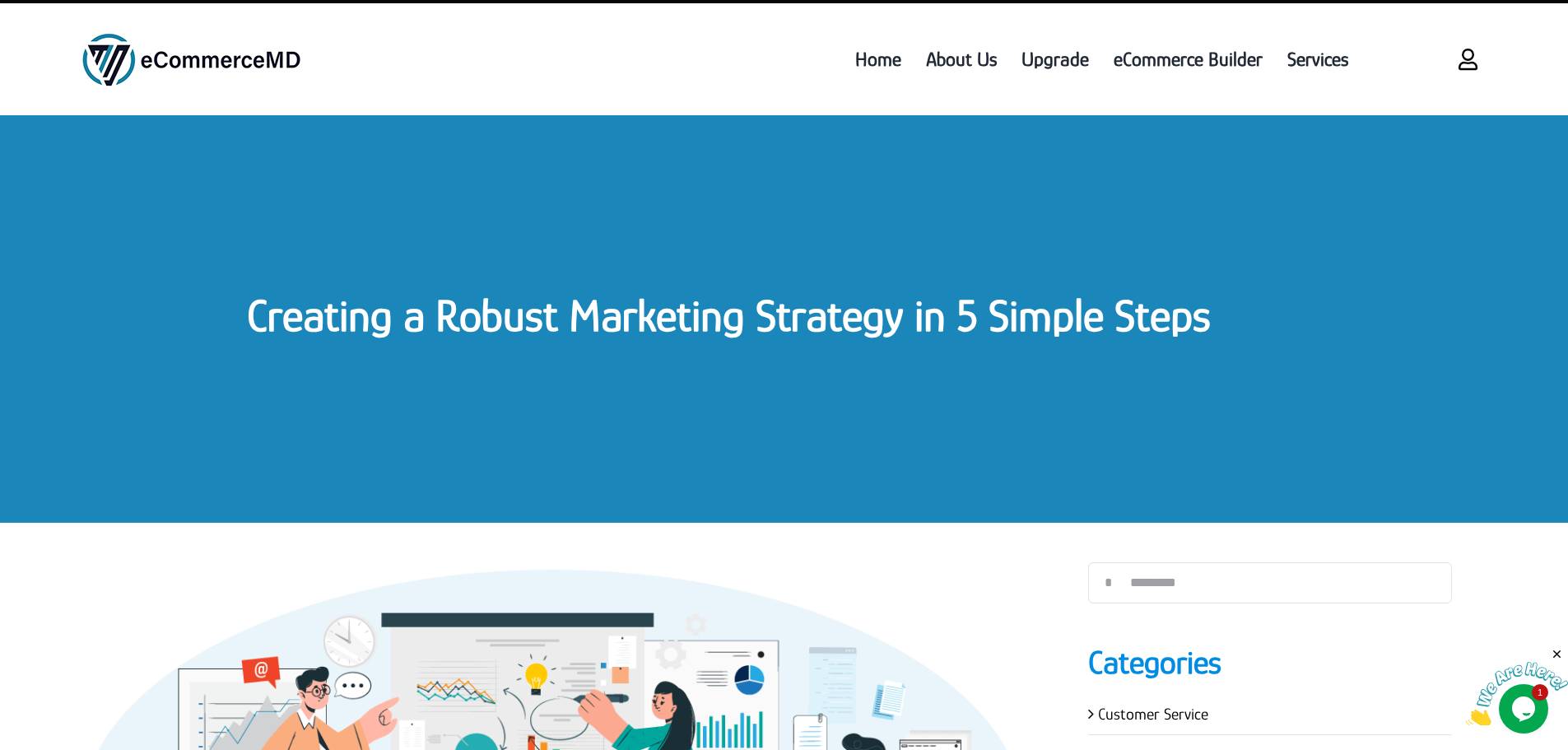
click at [337, 294] on link "Creating a Robust Marketing Strategy in 5 Simple Steps" at bounding box center [728, 315] width 964 height 51
click at [341, 306] on link "Creating a Robust Marketing Strategy in 5 Simple Steps" at bounding box center [728, 315] width 964 height 51
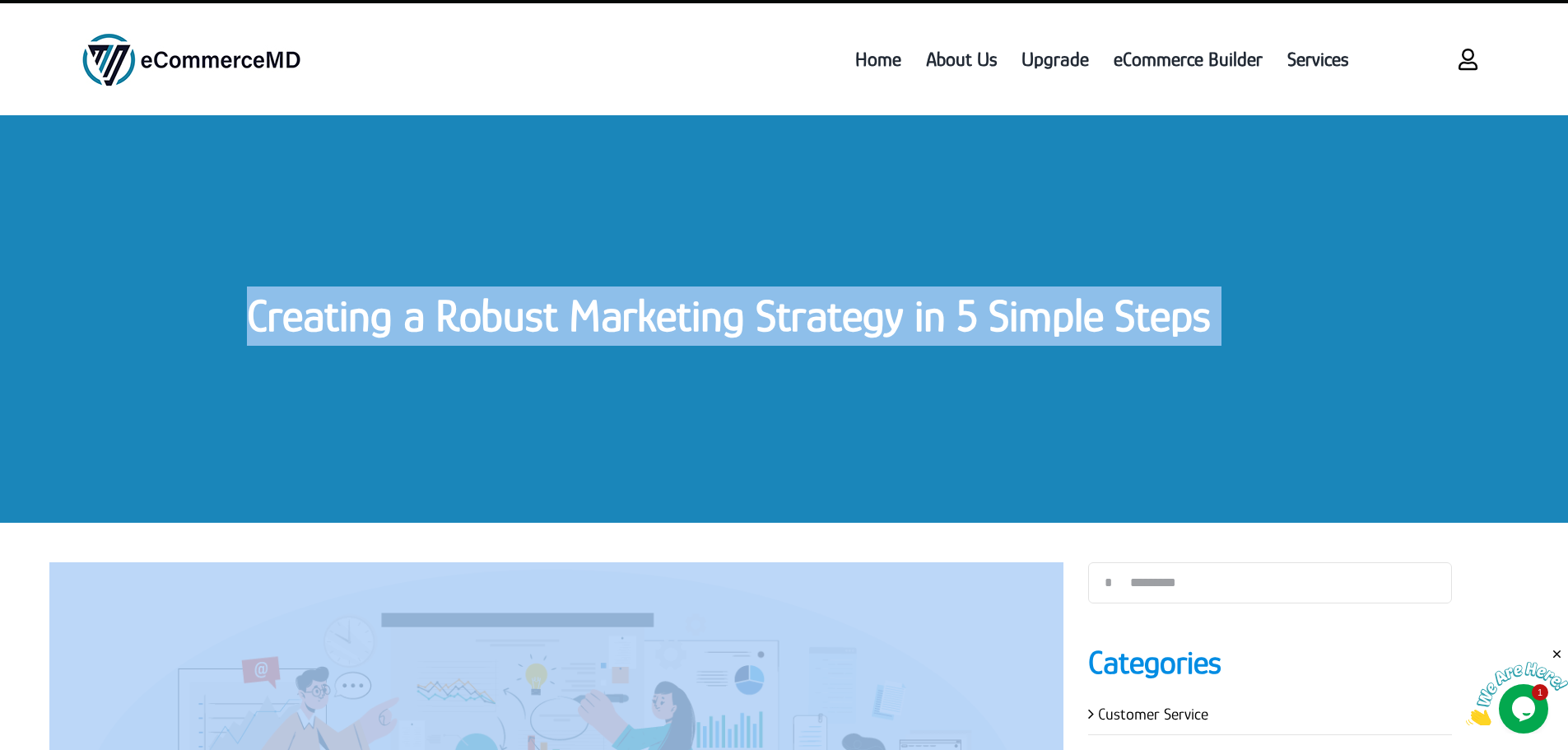
click at [341, 306] on link "Creating a Robust Marketing Strategy in 5 Simple Steps" at bounding box center [728, 315] width 964 height 51
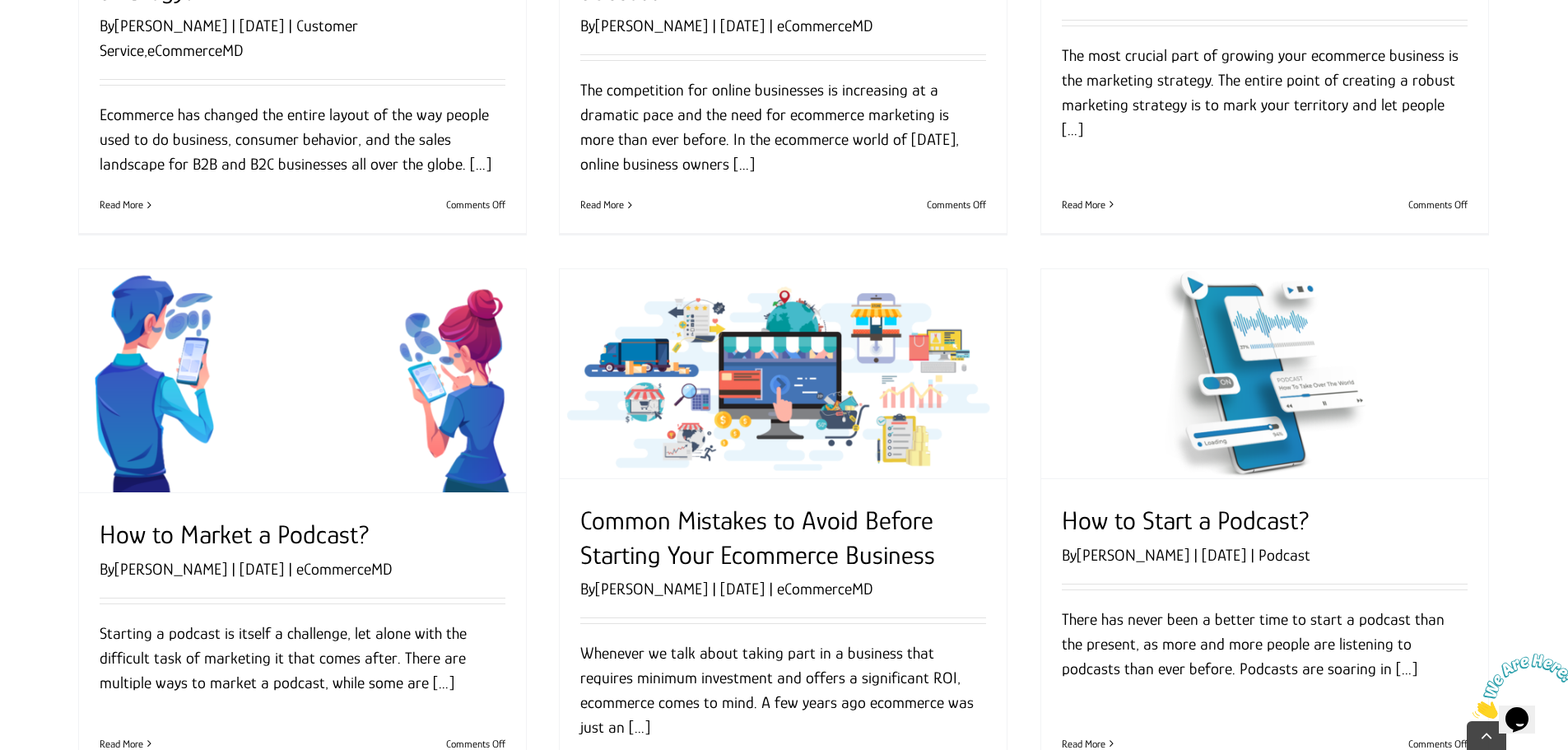
click at [204, 537] on link "How to Market a Podcast?" at bounding box center [235, 535] width 270 height 29
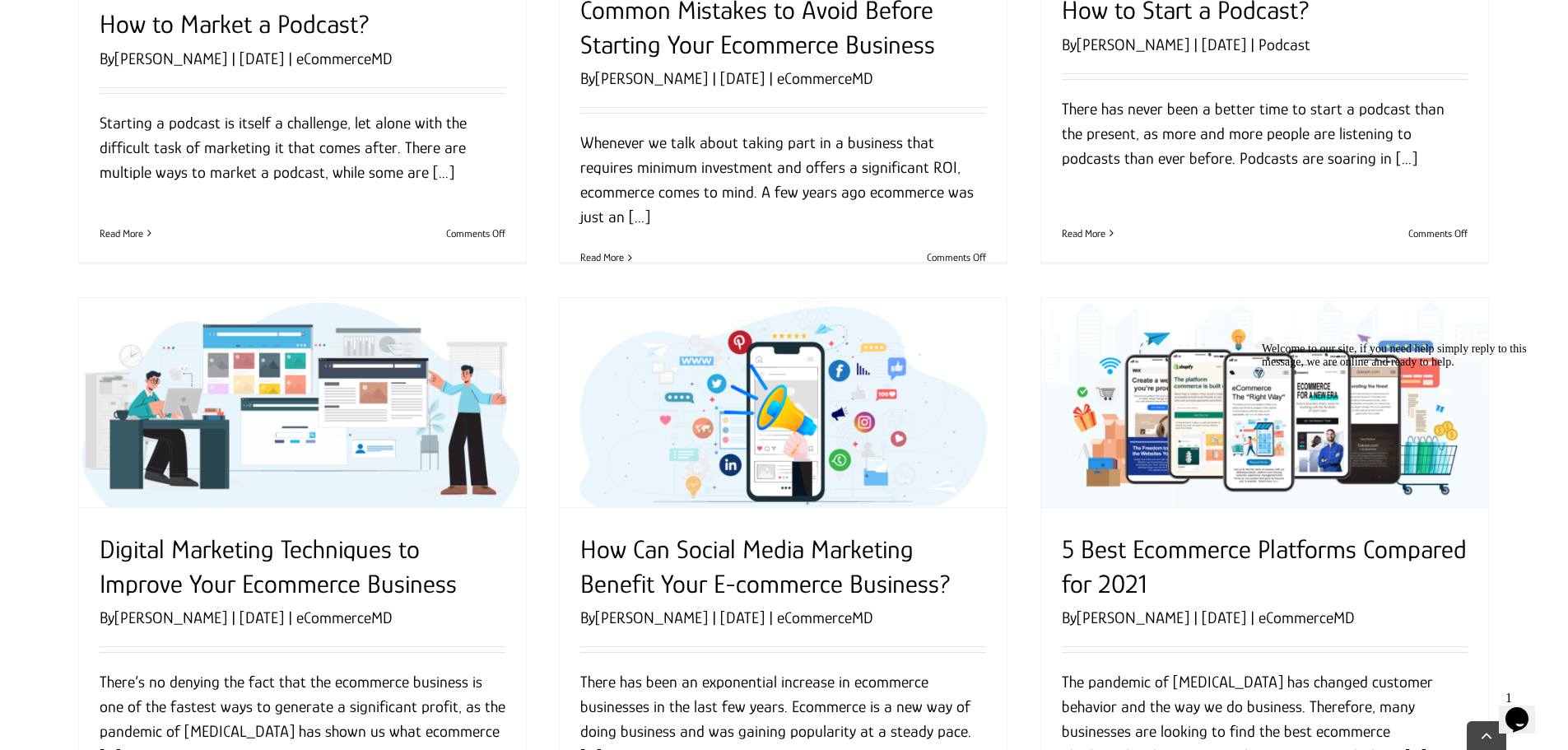
scroll to position [1153, 0]
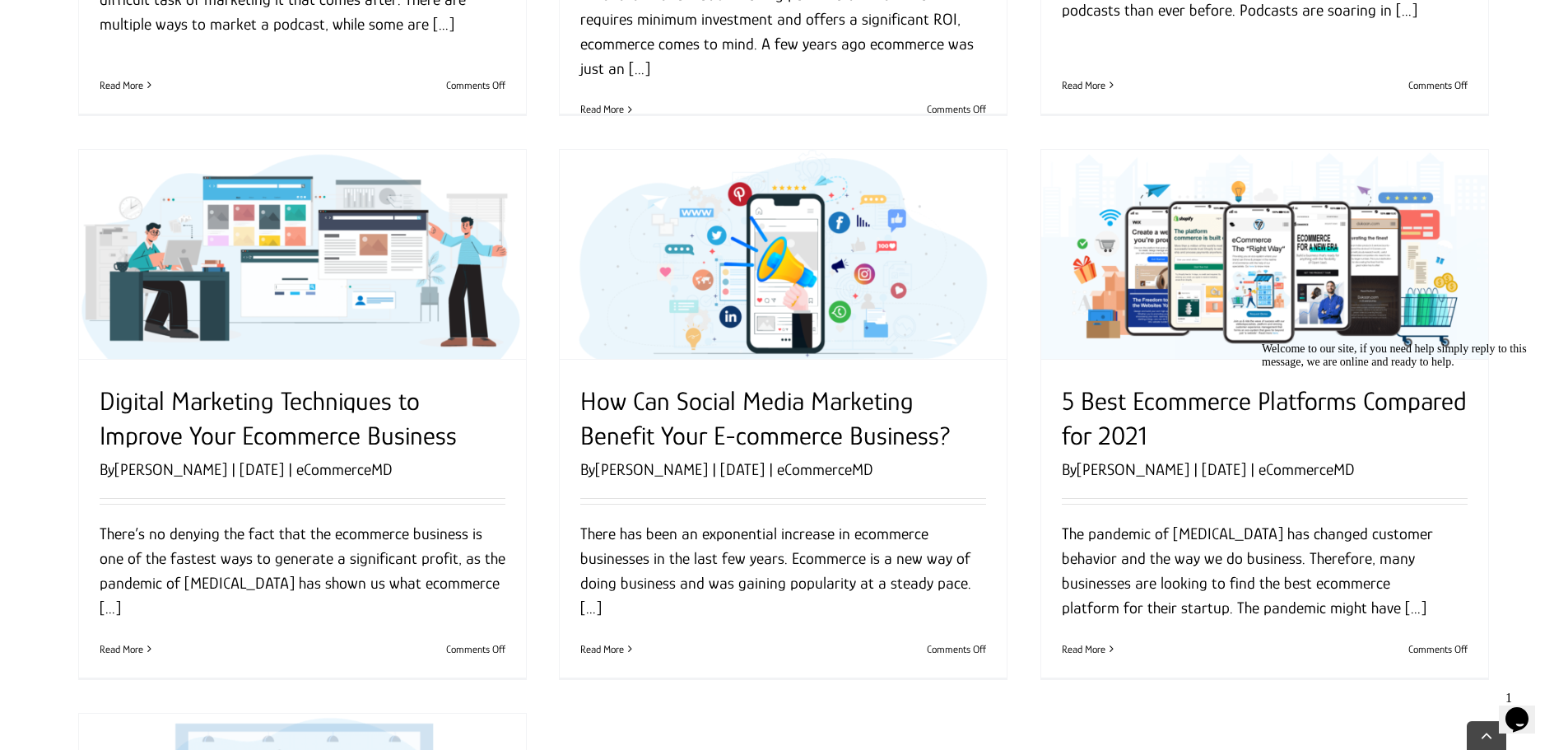
click at [1015, 413] on article "How Can Social Media Marketing Benefit Your E-commerce Business? By [PERSON_NAM…" at bounding box center [783, 414] width 481 height 564
click at [1010, 314] on article "How Can Social Media Marketing Benefit Your E-commerce Business? By [PERSON_NAM…" at bounding box center [783, 414] width 481 height 564
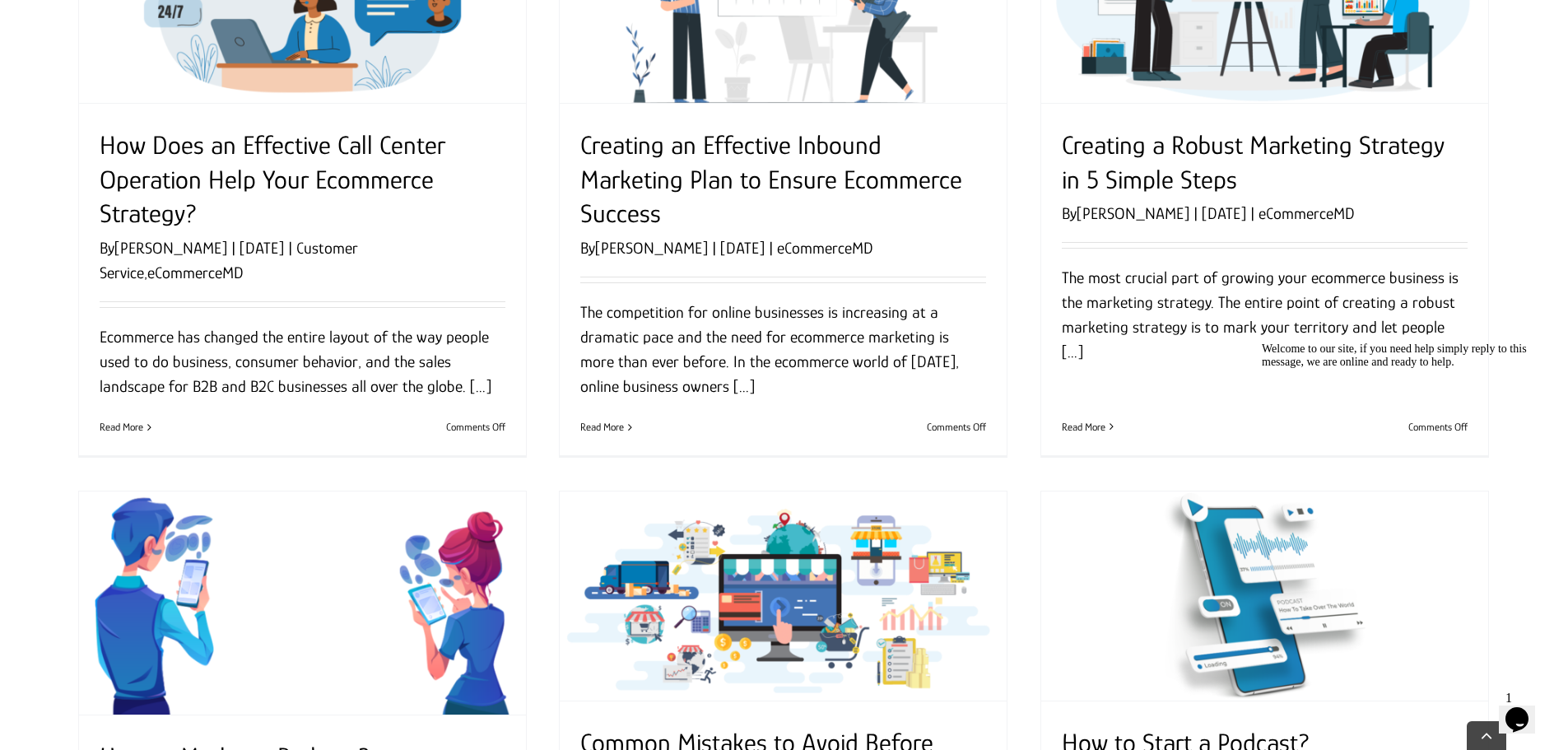
scroll to position [494, 0]
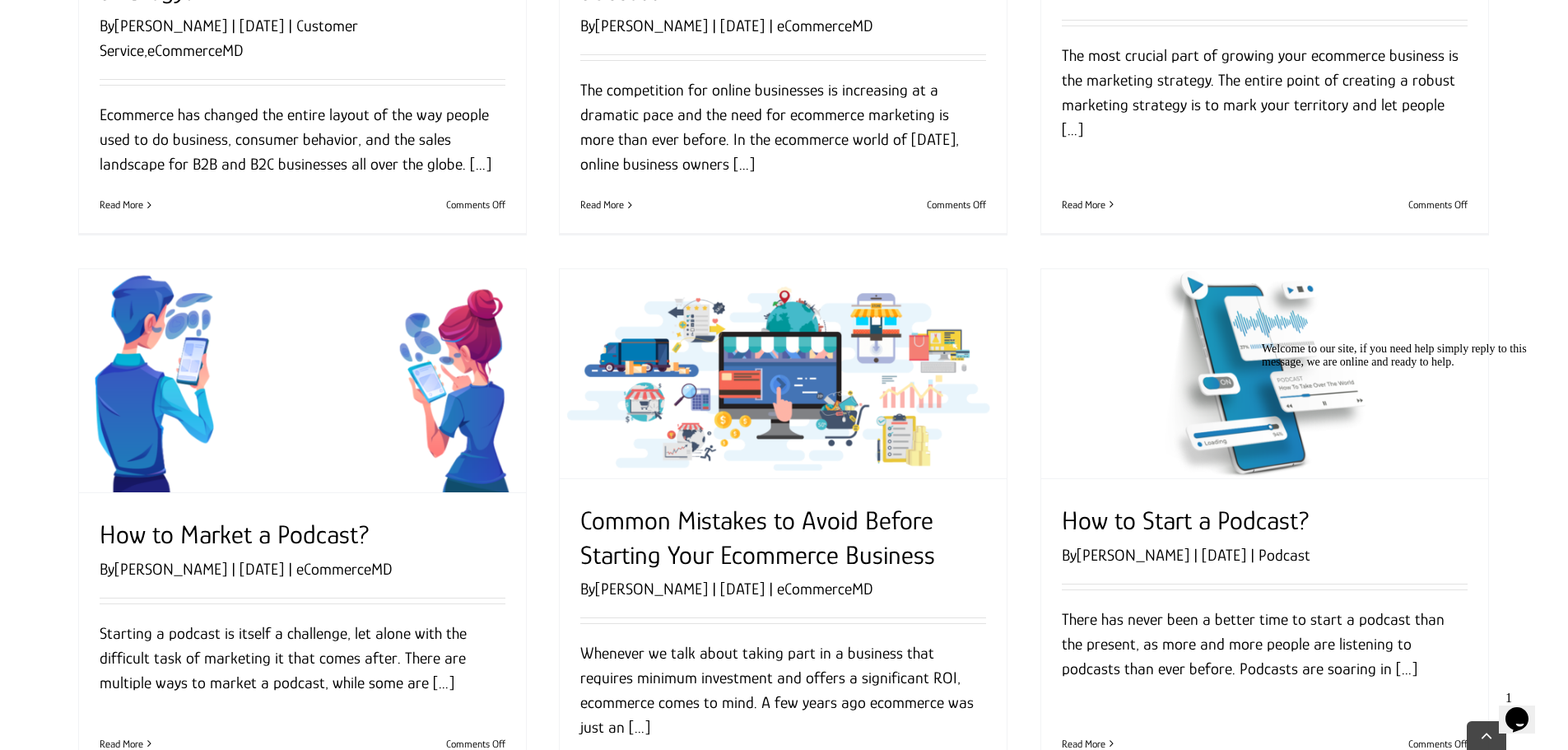
drag, startPoint x: 737, startPoint y: 387, endPoint x: 688, endPoint y: 357, distance: 57.5
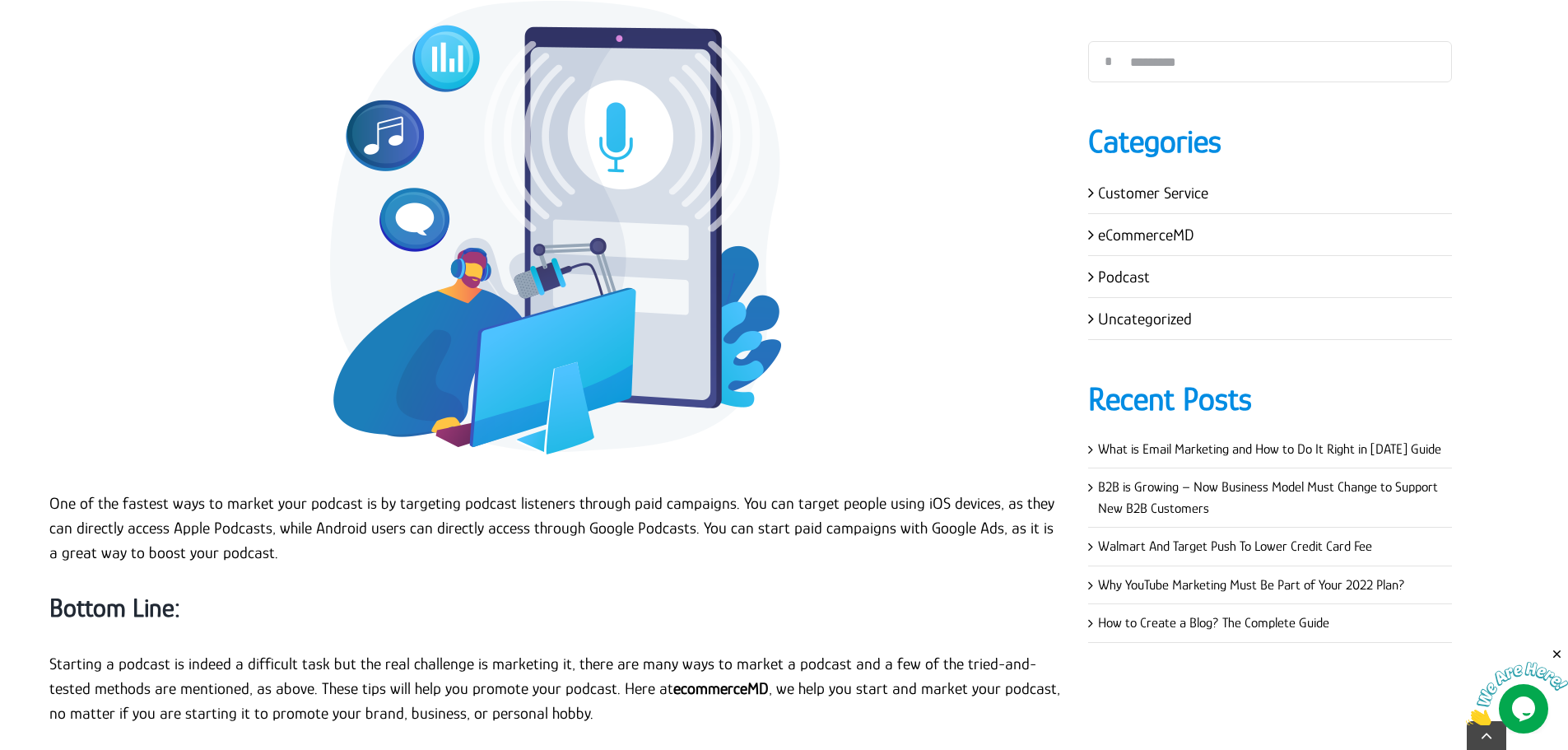
scroll to position [7412, 0]
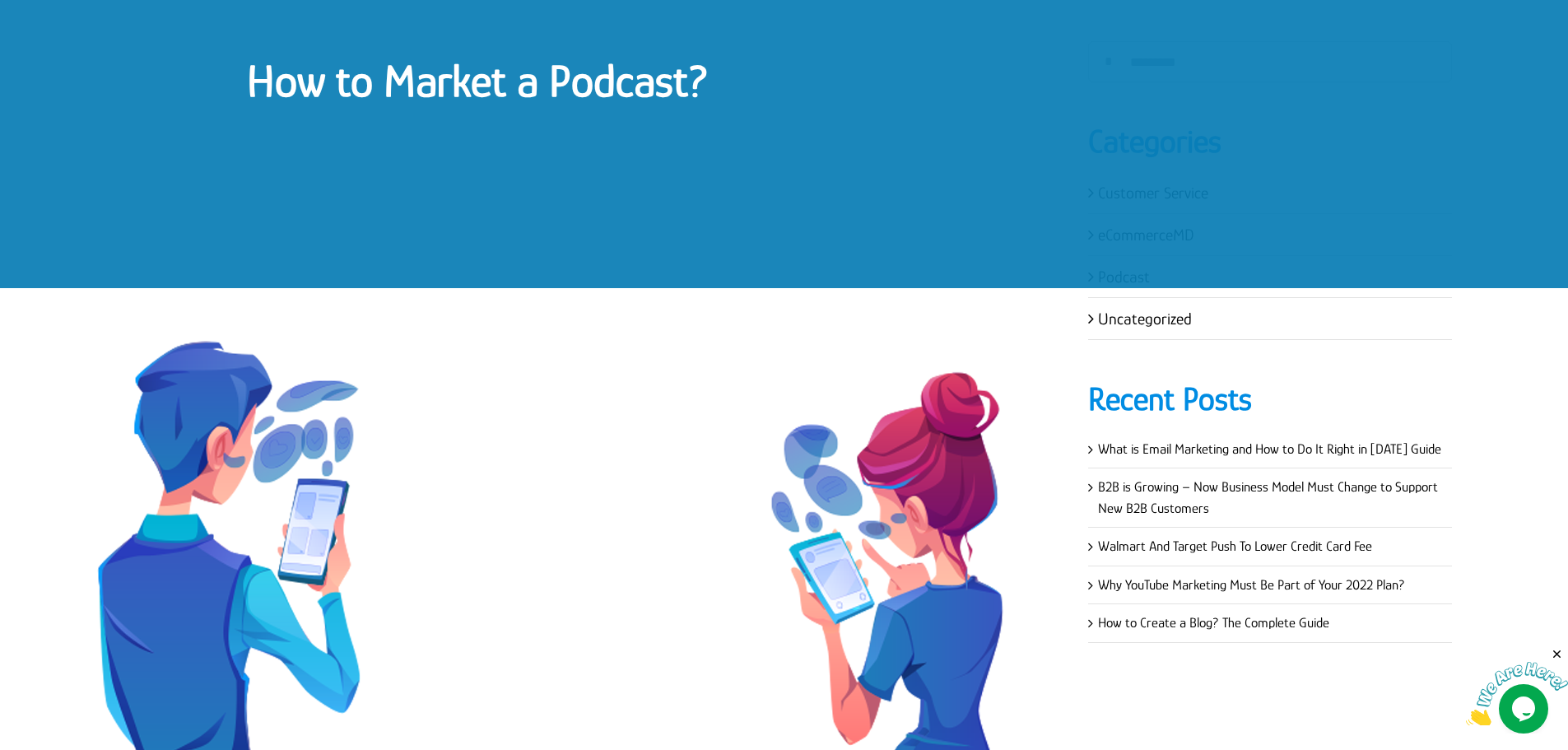
scroll to position [0, 0]
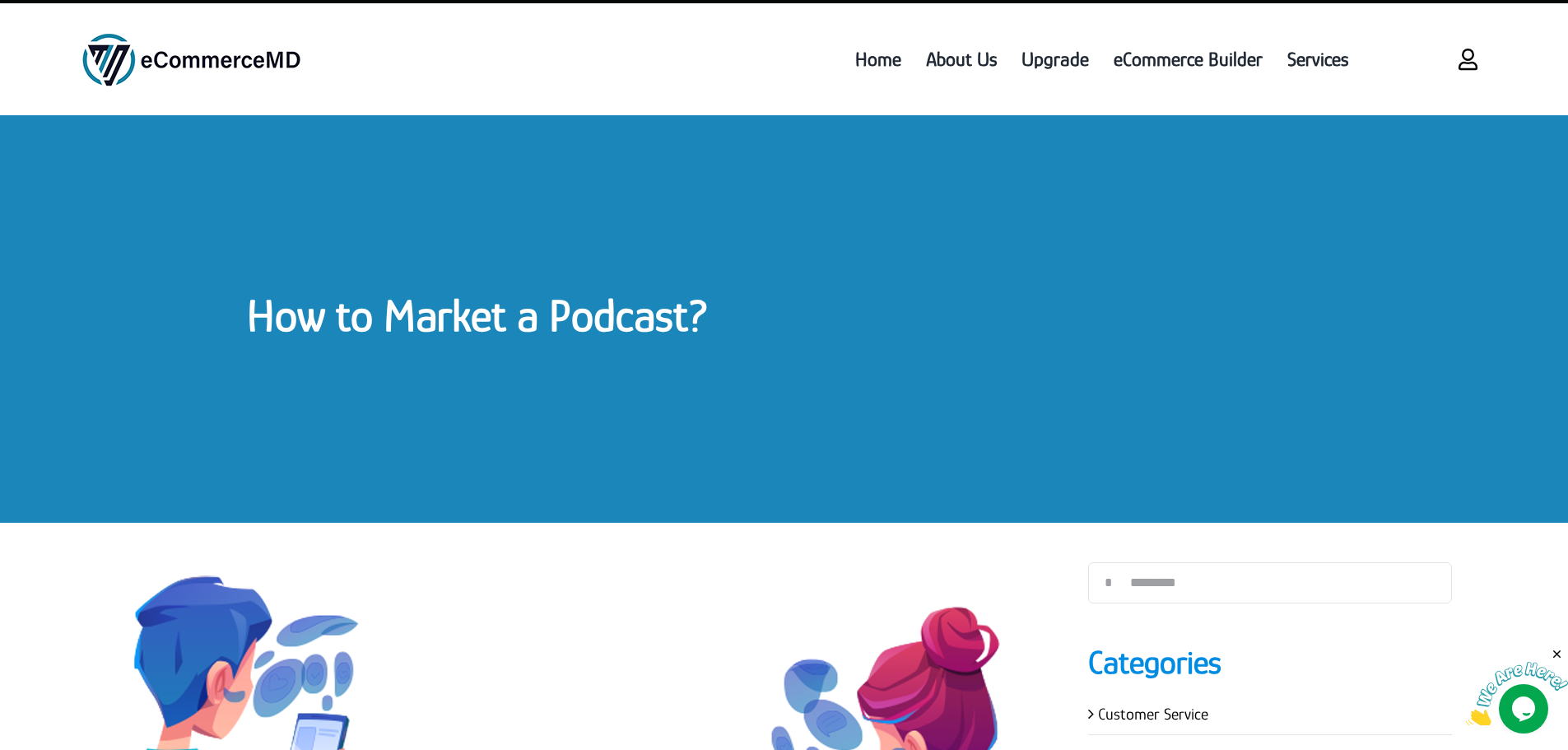
click at [594, 271] on div "How to Market a Podcast?" at bounding box center [784, 318] width 1568 height 408
click at [602, 306] on link "How to Market a Podcast?" at bounding box center [477, 315] width 462 height 51
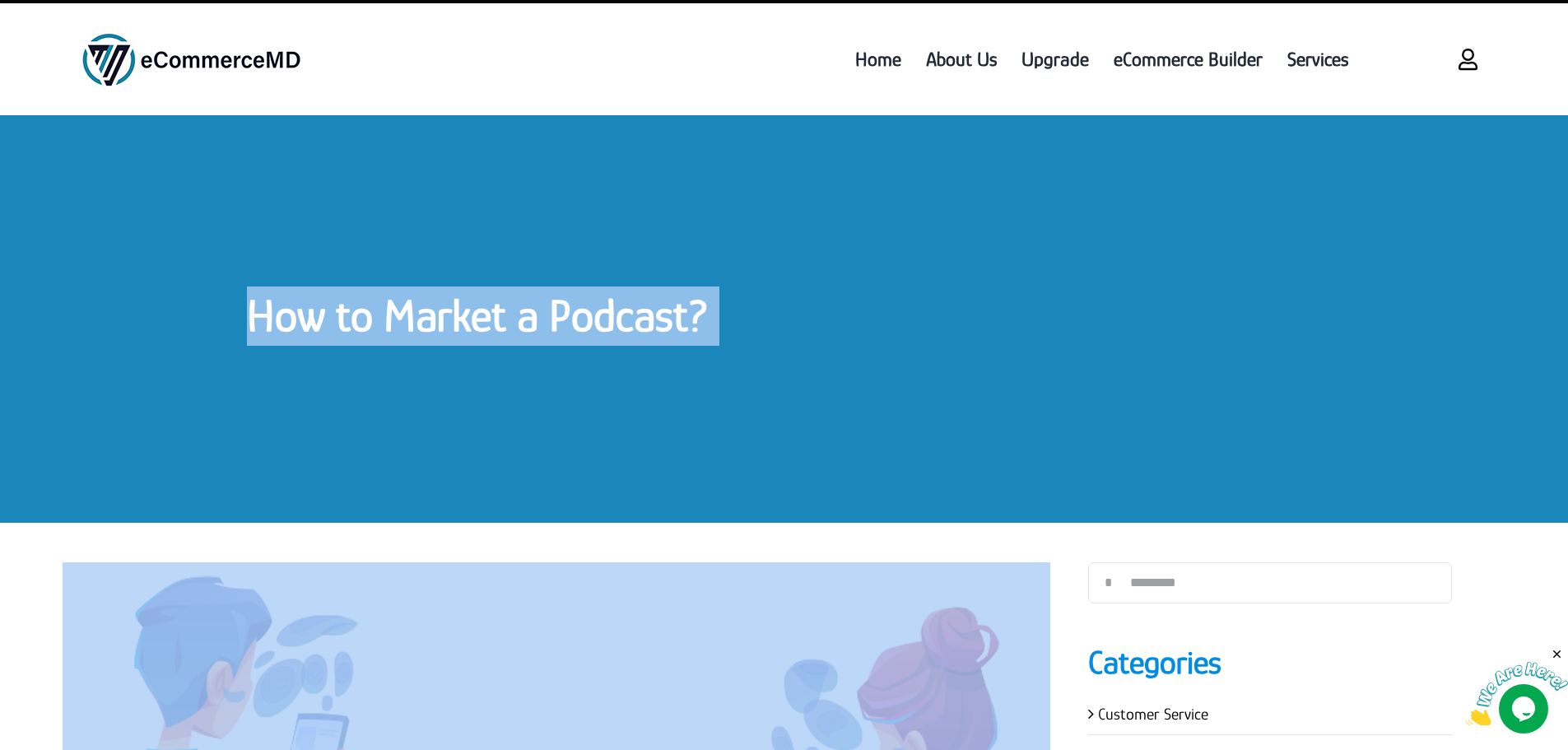
click at [602, 306] on link "How to Market a Podcast?" at bounding box center [477, 315] width 462 height 51
copy div "How to Market a Podcast? How to Market a Podcast? By Garry Wilson Published On:…"
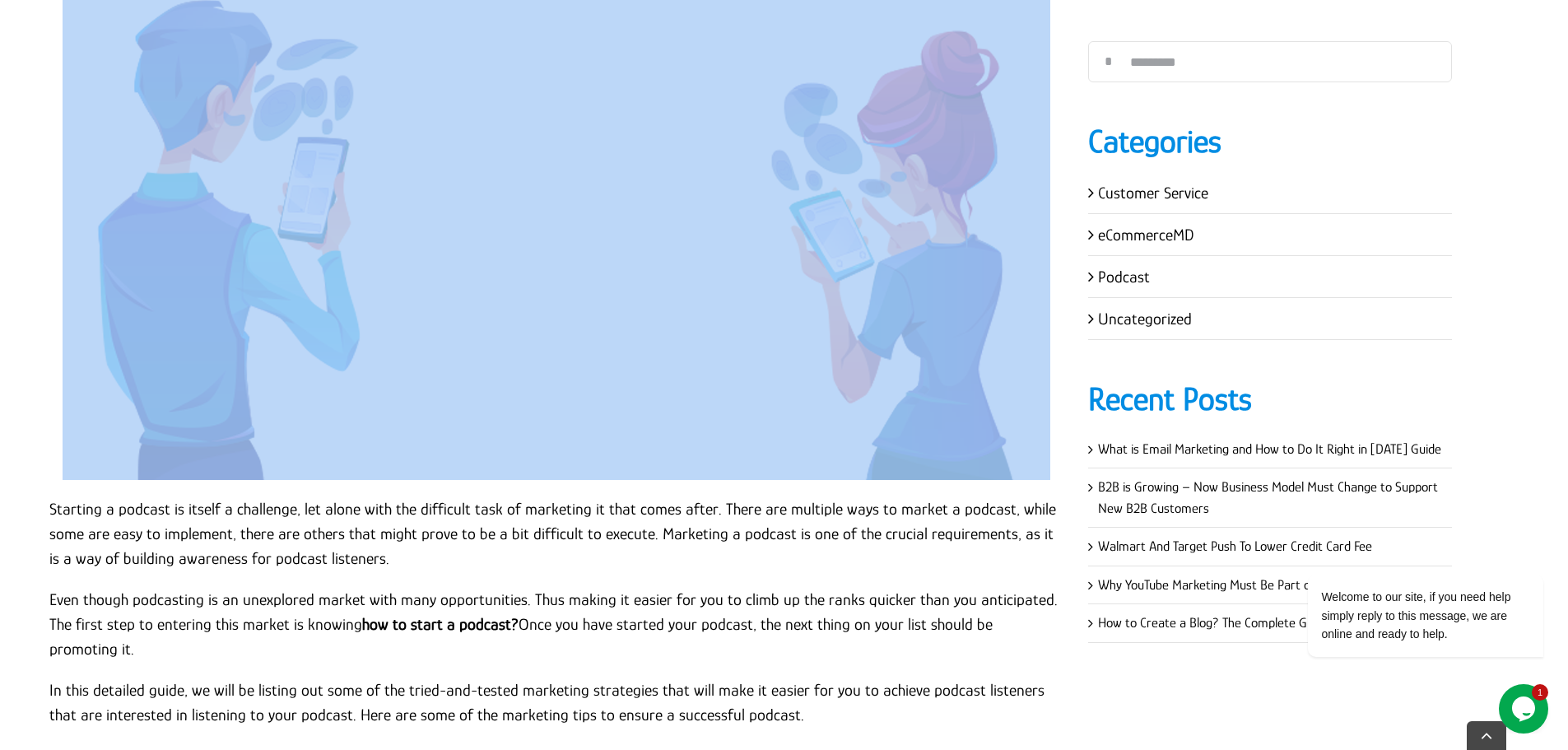
scroll to position [741, 0]
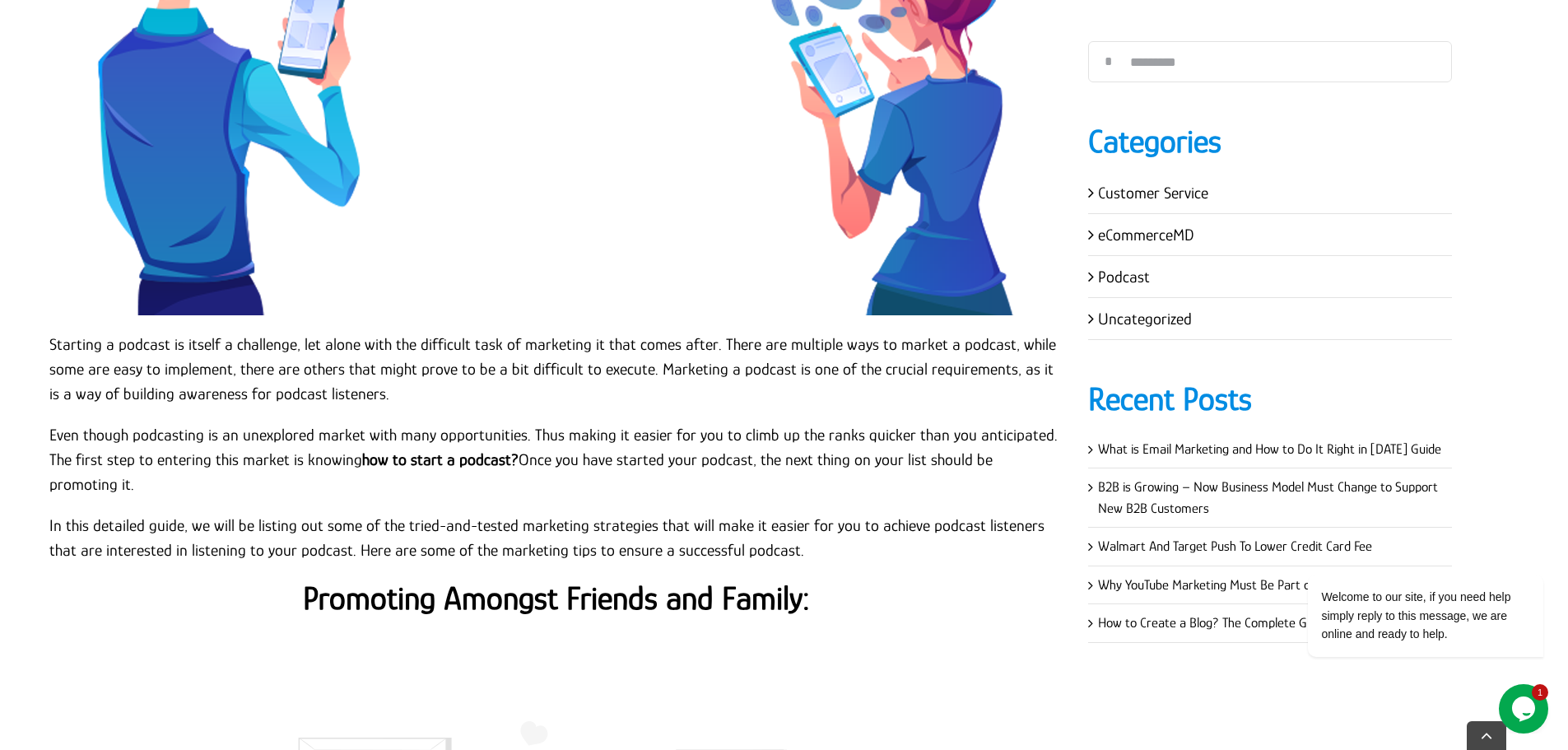
click at [183, 366] on p "Starting a podcast is itself a challenge, let alone with the difficult task of …" at bounding box center [556, 369] width 1013 height 75
click at [51, 344] on p "Starting a podcast is itself a challenge, let alone with the difficult task of …" at bounding box center [556, 369] width 1013 height 75
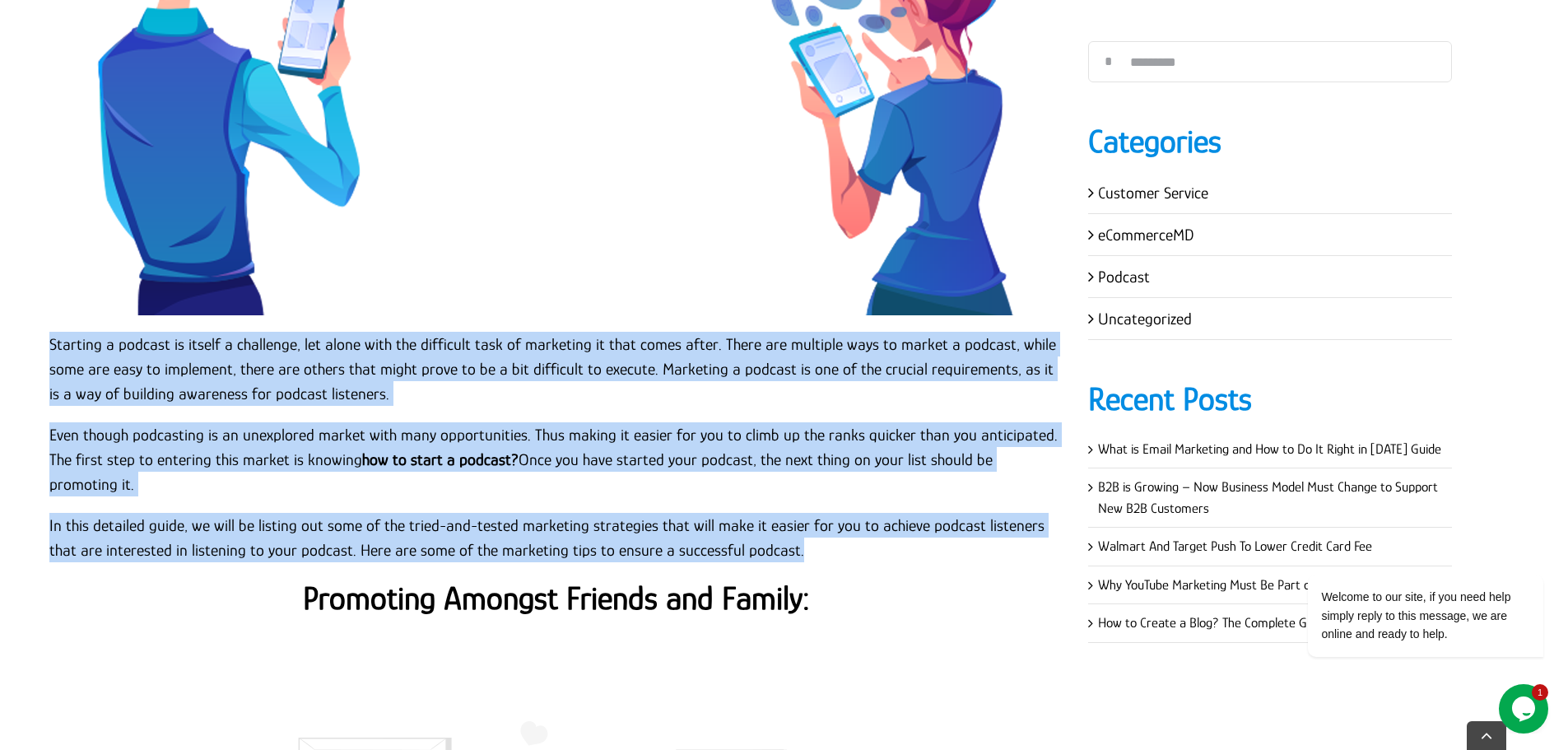
click at [810, 524] on p "In this detailed guide, we will be listing out some of the tried-and-tested mar…" at bounding box center [556, 538] width 1013 height 50
copy div "Starting a podcast is itself a challenge, let alone with the difficult task of …"
click at [255, 453] on p "Even though podcasting is an unexplored market with many opportunities. Thus ma…" at bounding box center [556, 459] width 1013 height 75
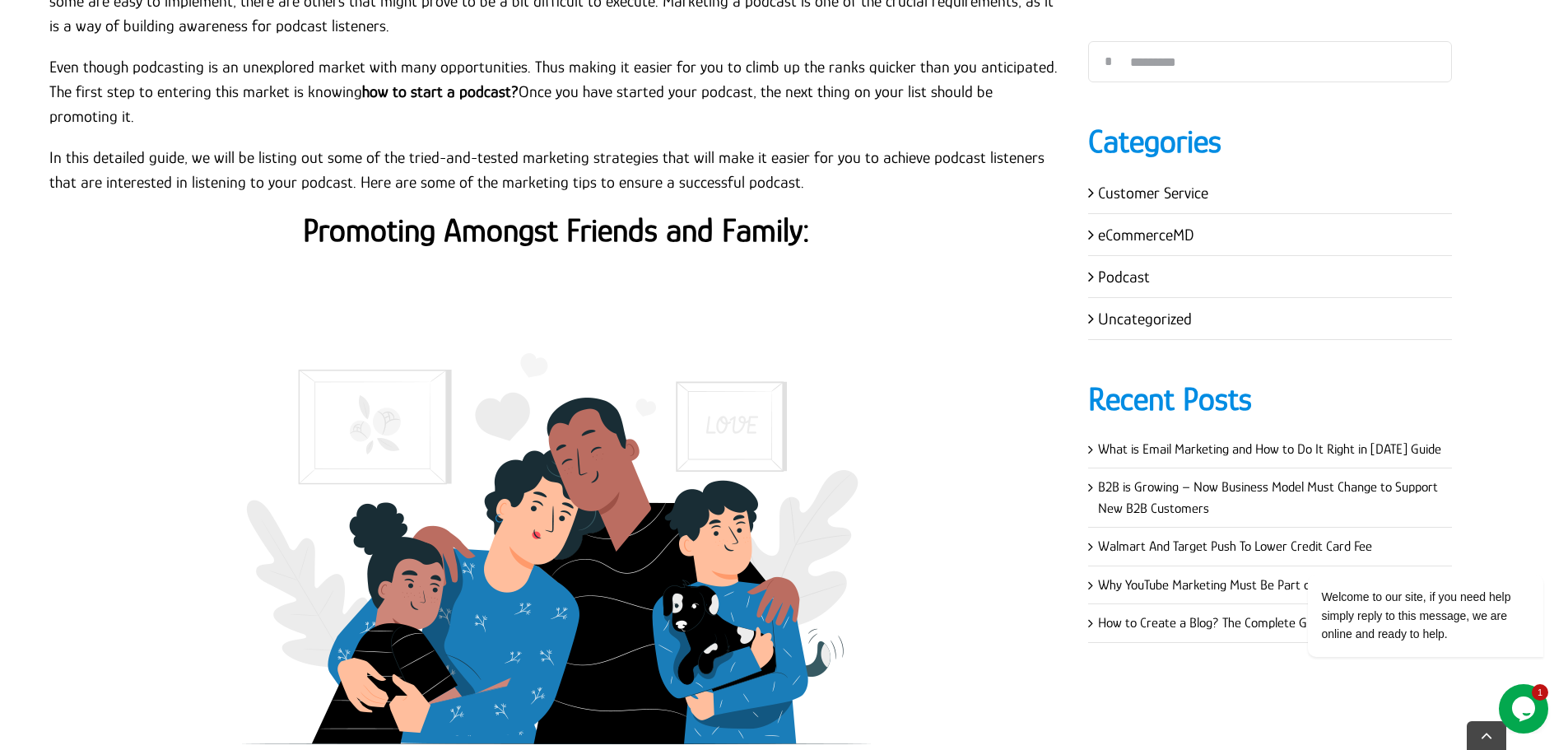
scroll to position [1153, 0]
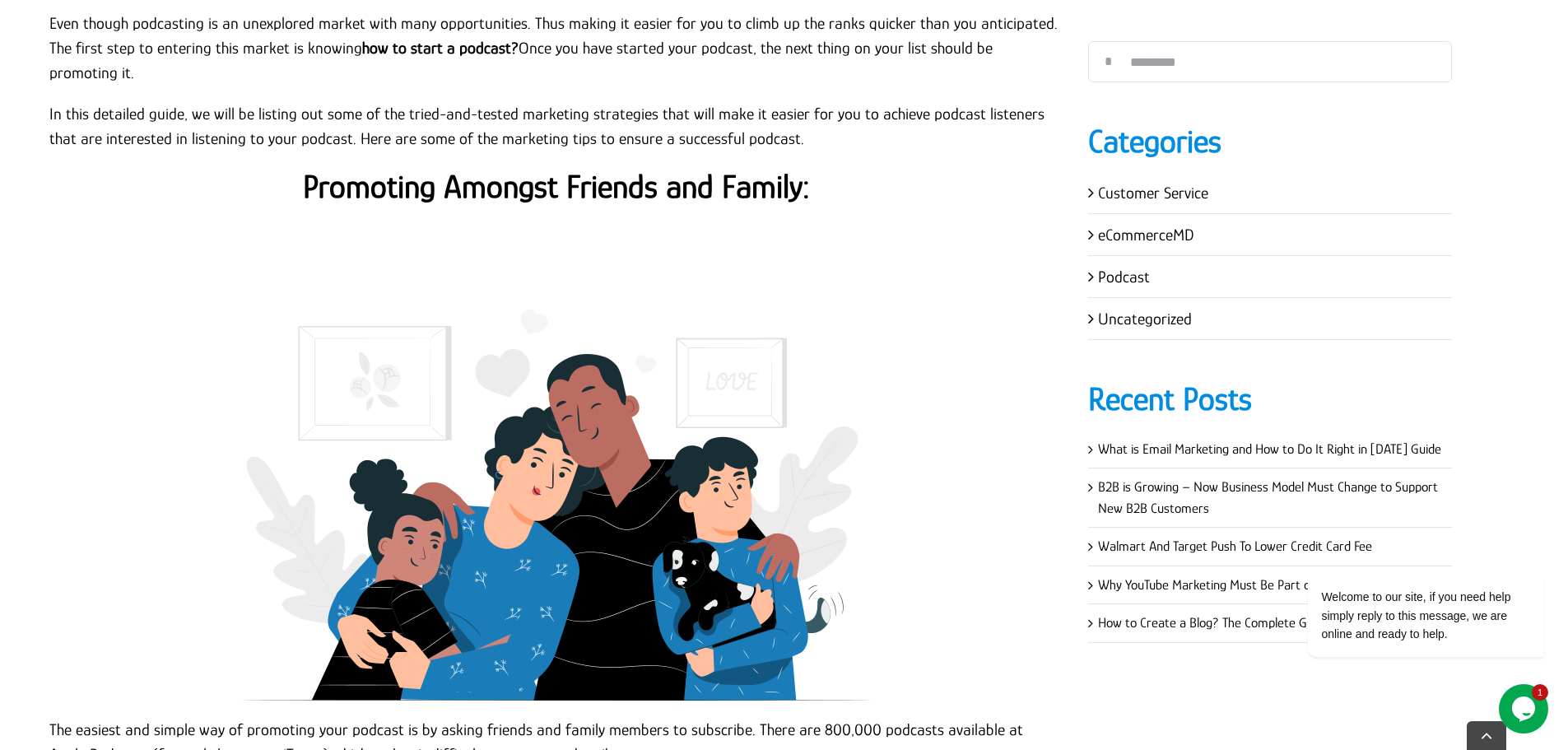
click at [500, 168] on strong "Promoting Amongst Friends and Family:" at bounding box center [555, 187] width 507 height 37
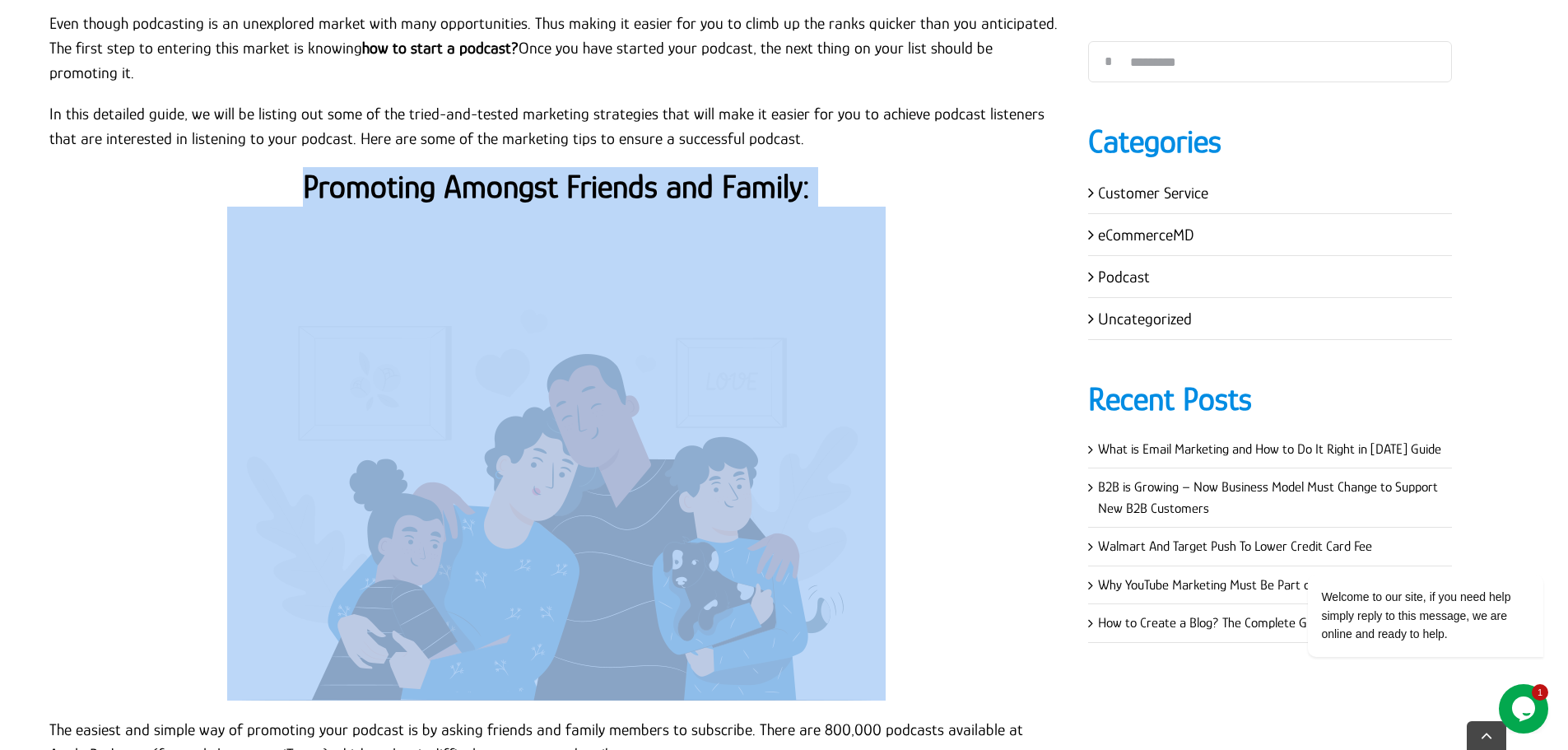
click at [500, 168] on strong "Promoting Amongst Friends and Family:" at bounding box center [555, 187] width 507 height 37
copy div "Promoting Amongst Friends and Family:"
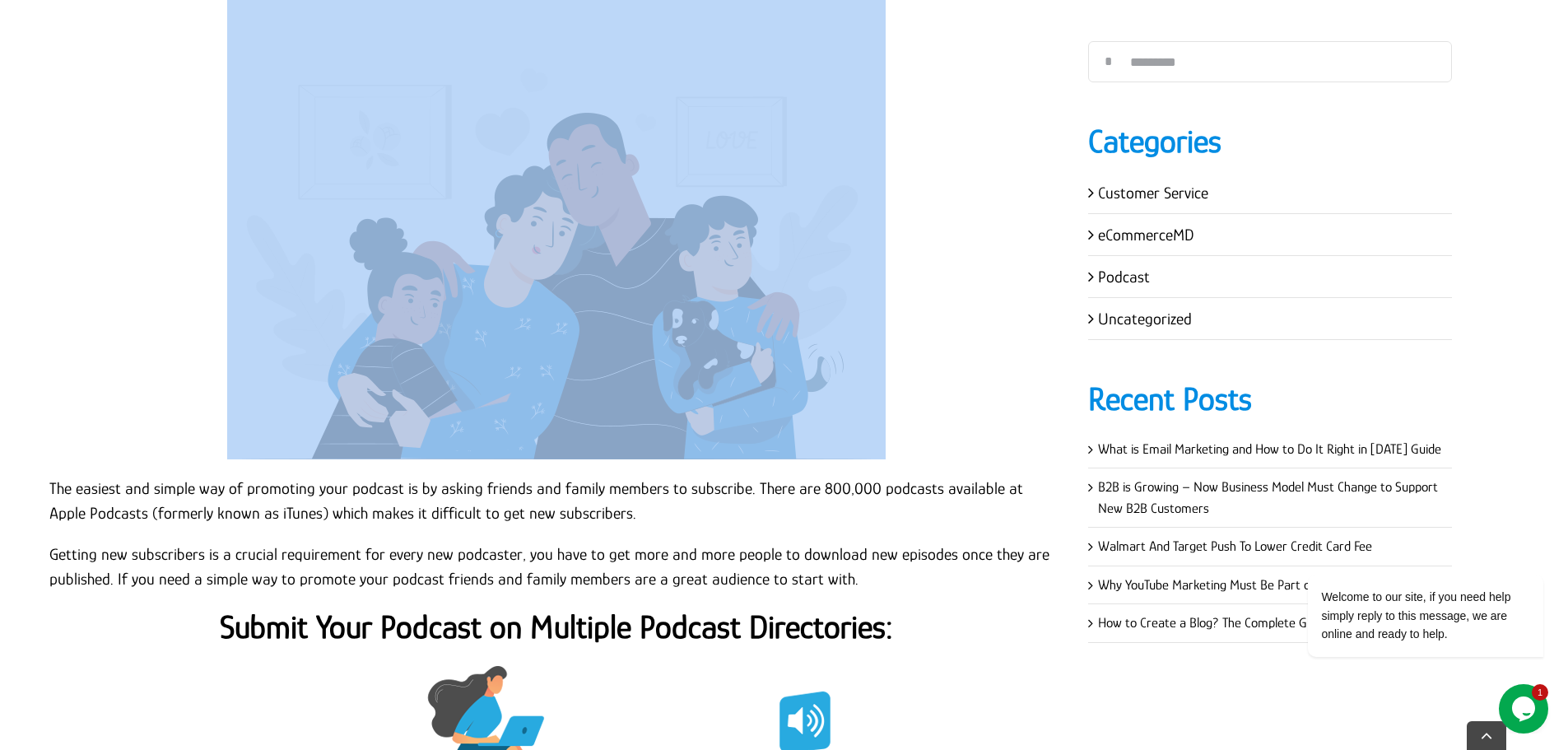
scroll to position [1483, 0]
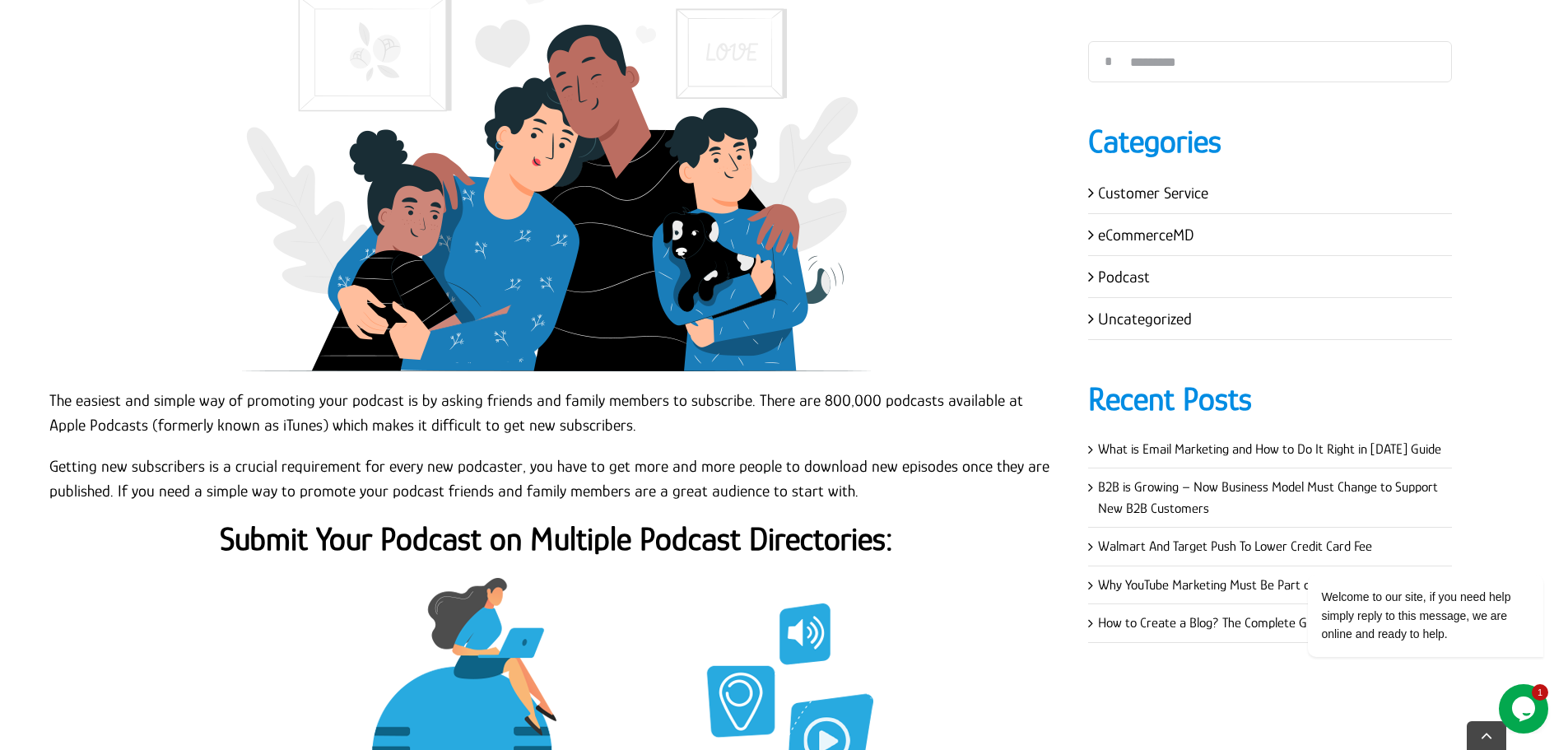
click at [50, 387] on p "The easiest and simple way of promoting your podcast is by asking friends and f…" at bounding box center [556, 412] width 1013 height 50
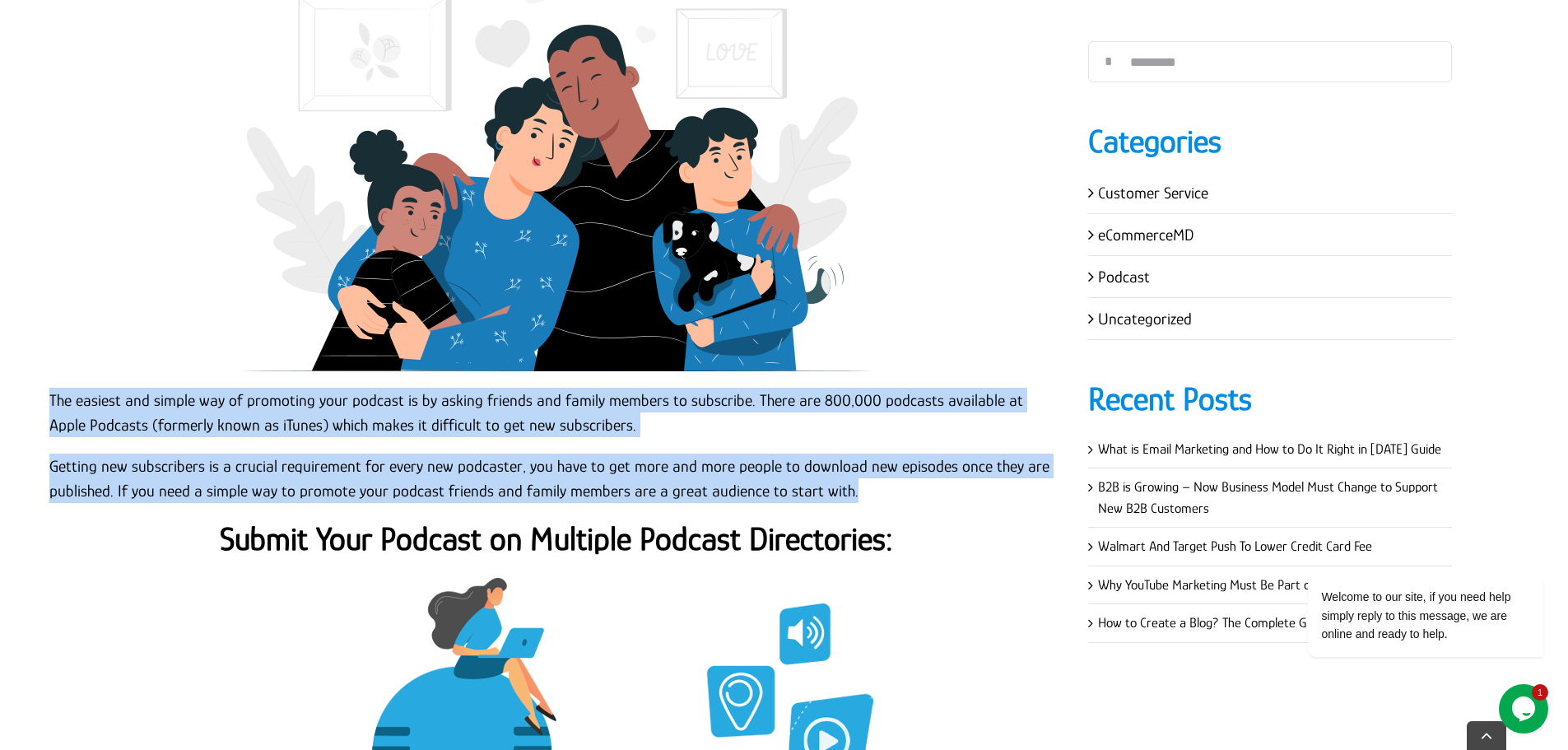
click at [875, 467] on p "Getting new subscribers is a crucial requirement for every new podcaster, you h…" at bounding box center [556, 479] width 1013 height 50
copy div "The easiest and simple way of promoting your podcast is by asking friends and f…"
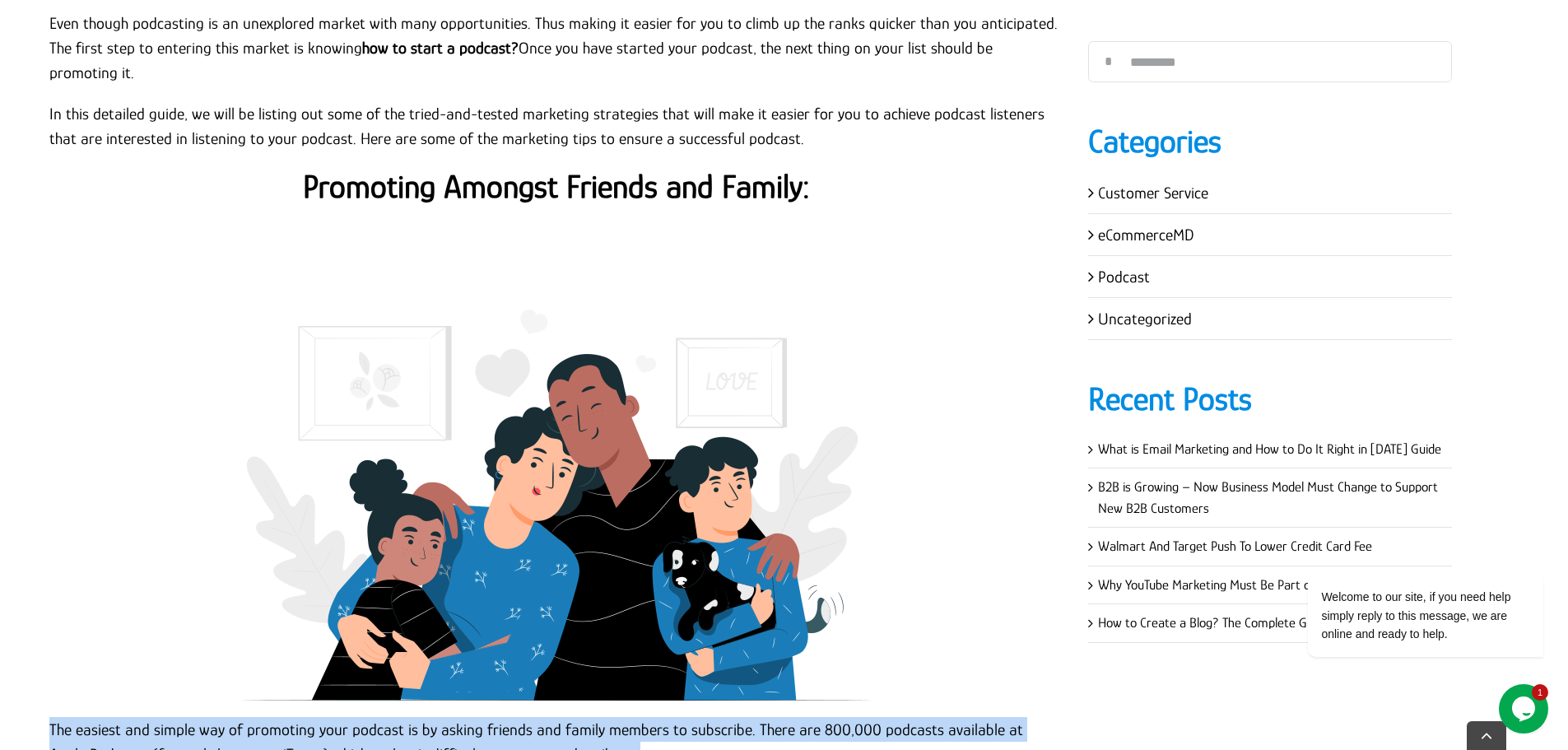
scroll to position [1729, 0]
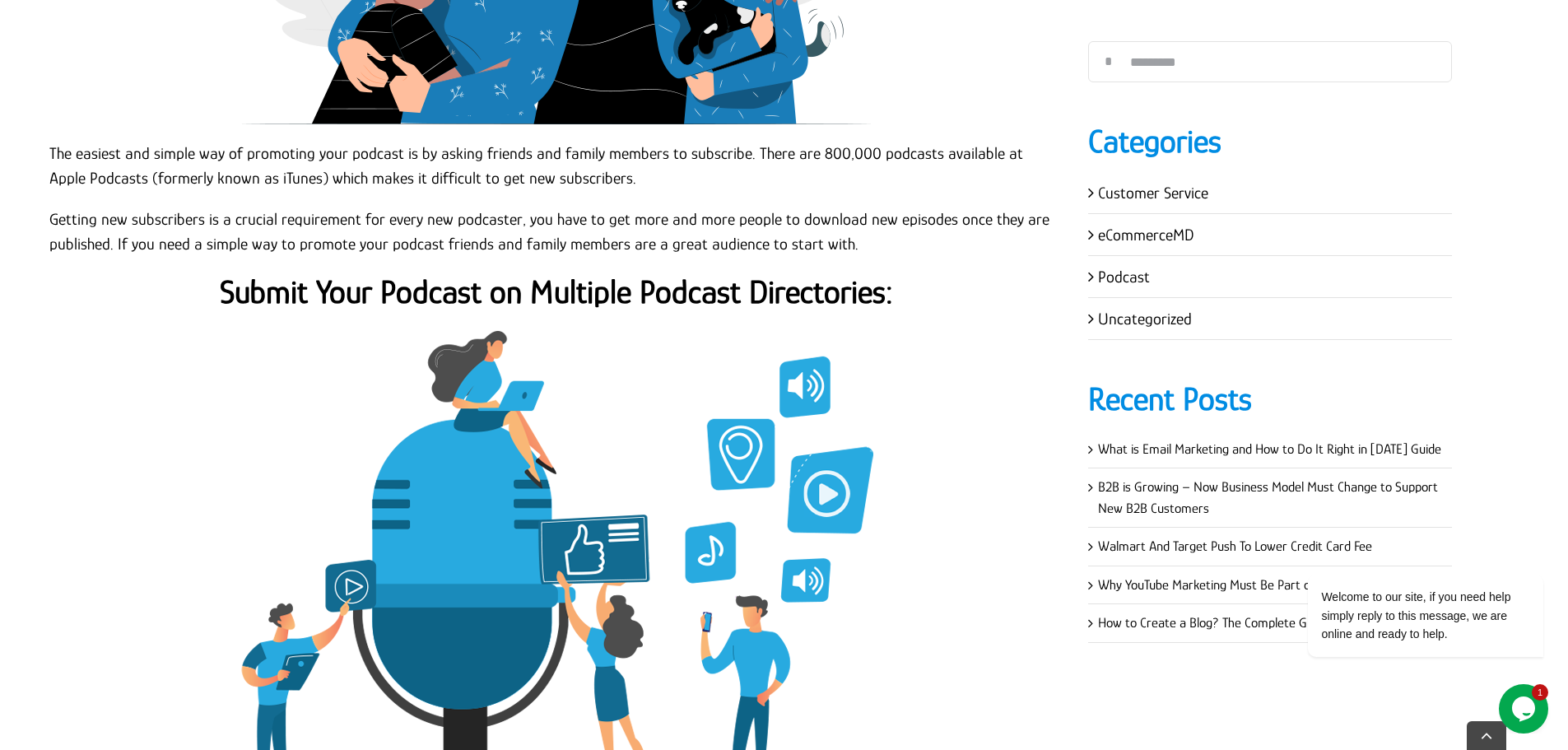
click at [536, 273] on strong "Submit Your Podcast on Multiple Podcast Directories:" at bounding box center [556, 292] width 673 height 37
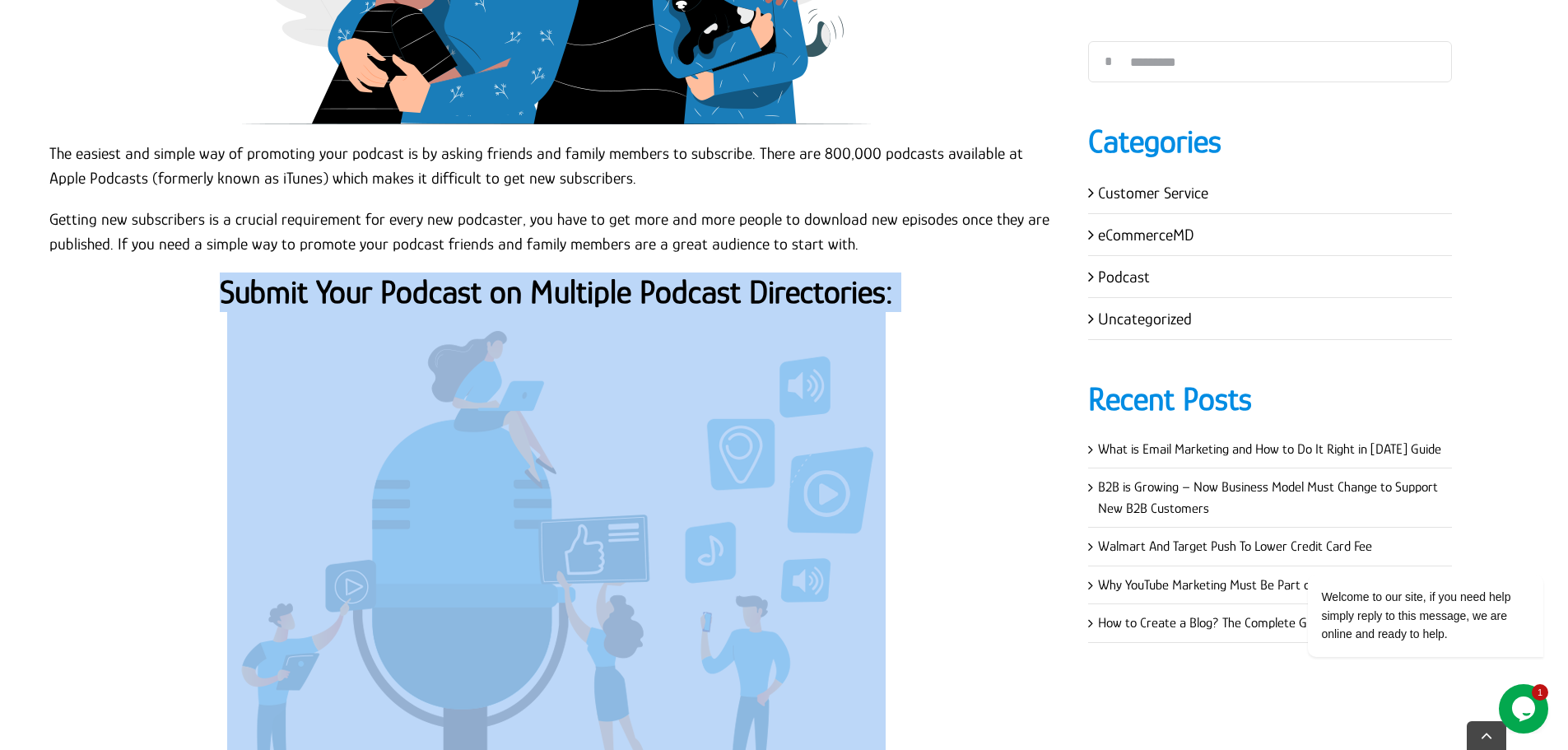
click at [536, 273] on strong "Submit Your Podcast on Multiple Podcast Directories:" at bounding box center [556, 292] width 673 height 37
copy div "Submit Your Podcast on Multiple Podcast Directories:"
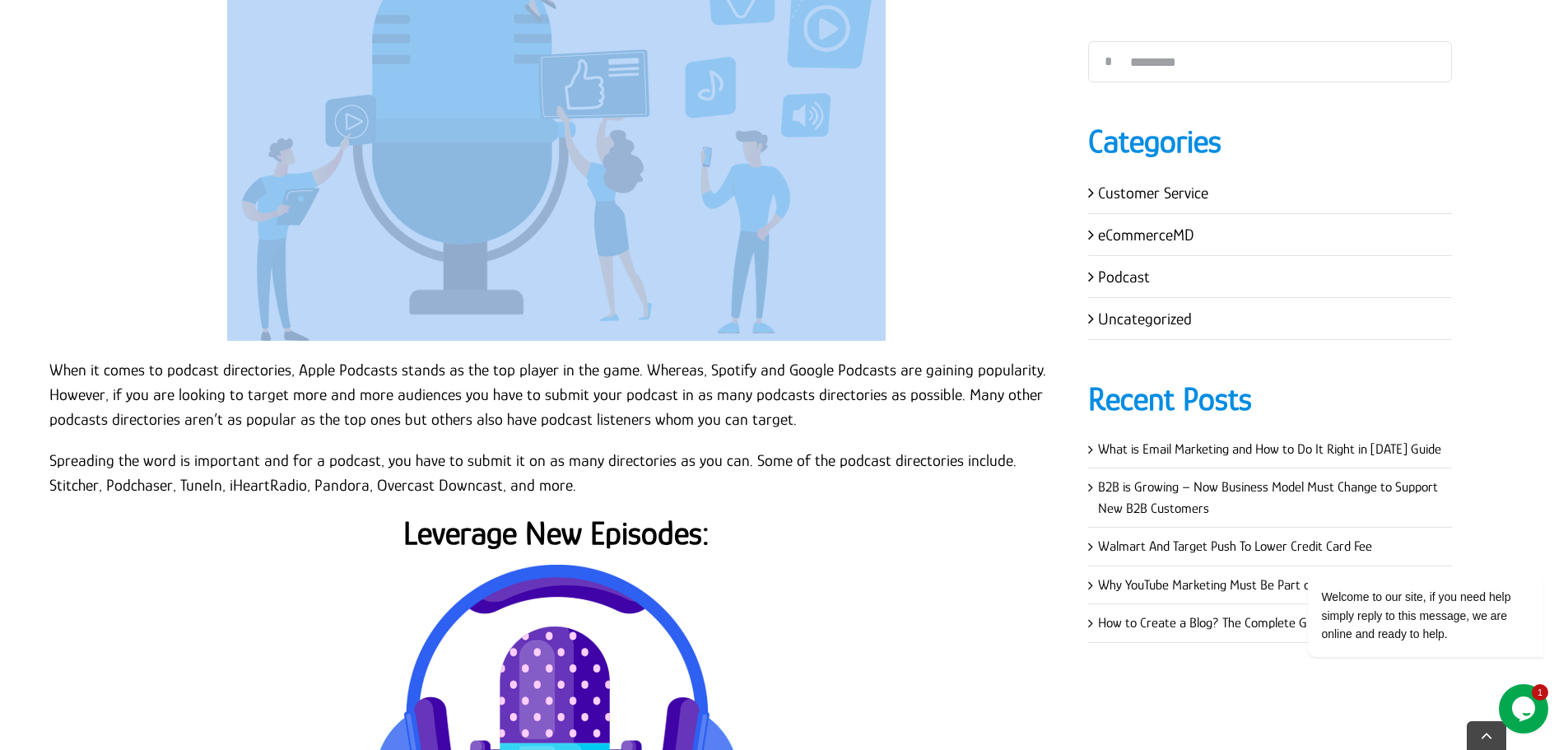
scroll to position [2388, 0]
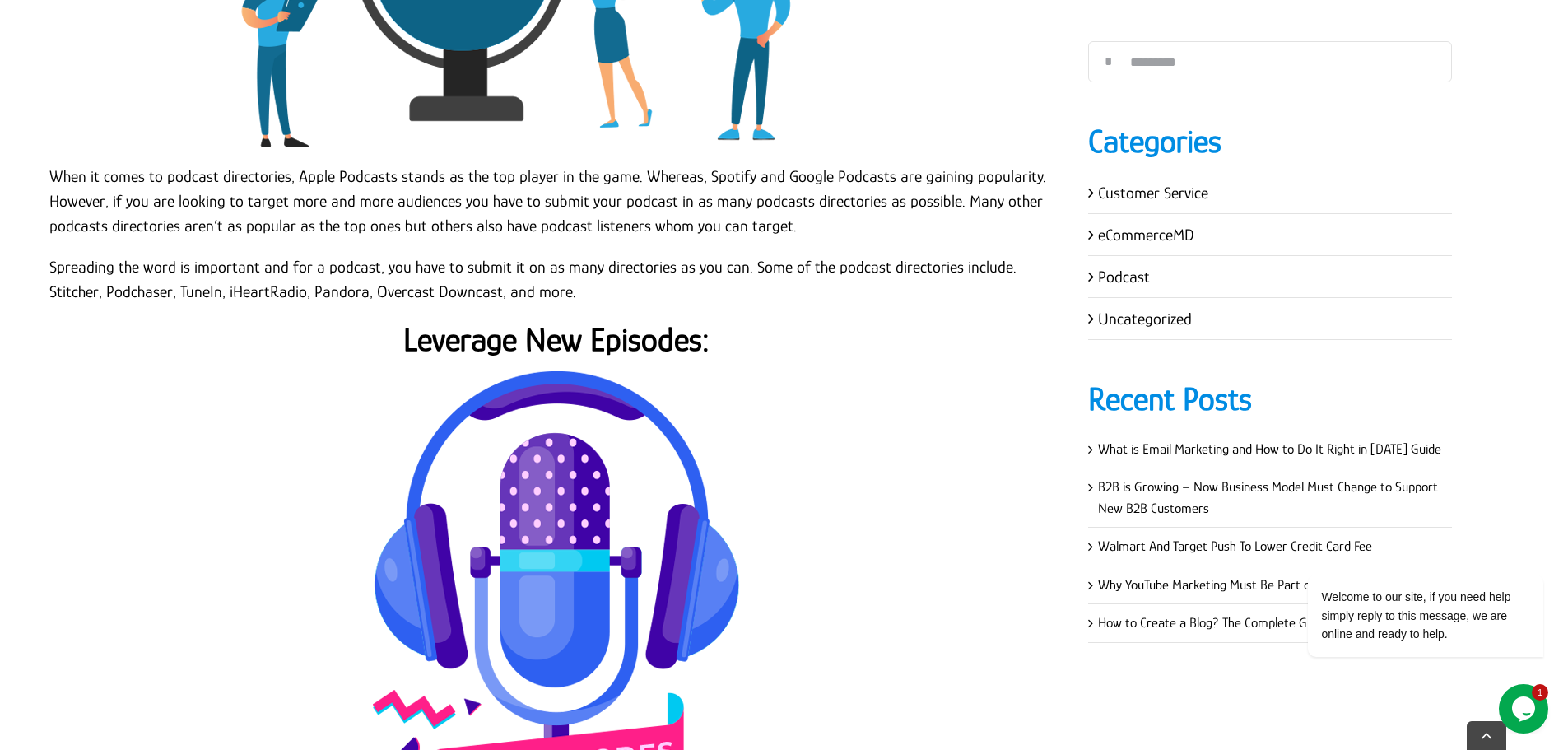
click at [106, 188] on p "When it comes to podcast directories, Apple Podcasts stands as the top player i…" at bounding box center [556, 201] width 1013 height 75
click at [54, 164] on p "When it comes to podcast directories, Apple Podcasts stands as the top player i…" at bounding box center [556, 201] width 1013 height 75
click at [50, 164] on p "When it comes to podcast directories, Apple Podcasts stands as the top player i…" at bounding box center [556, 201] width 1013 height 75
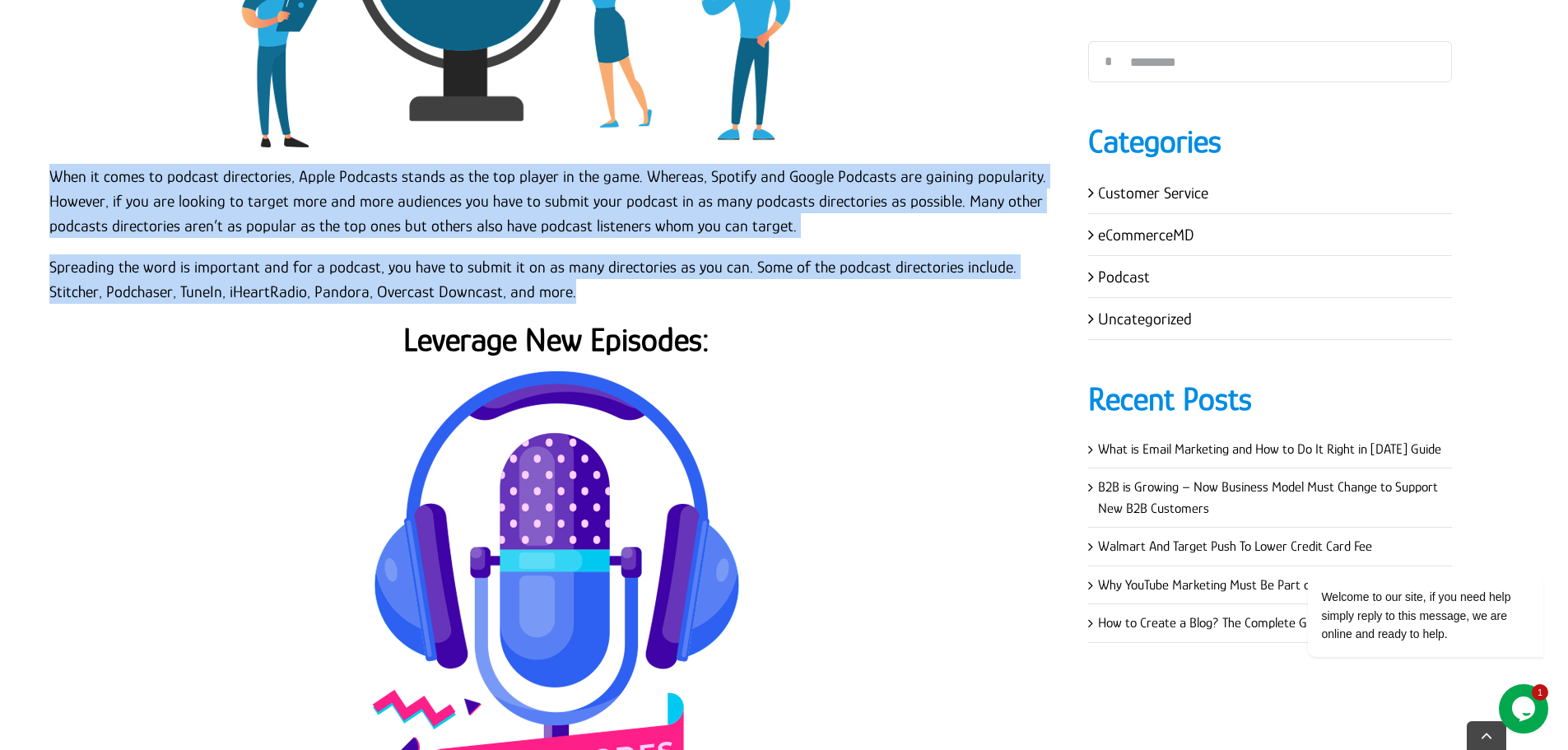
click at [556, 270] on p "Spreading the word is important and for a podcast, you have to submit it on as …" at bounding box center [556, 280] width 1013 height 50
copy div "When it comes to podcast directories, Apple Podcasts stands as the top player i…"
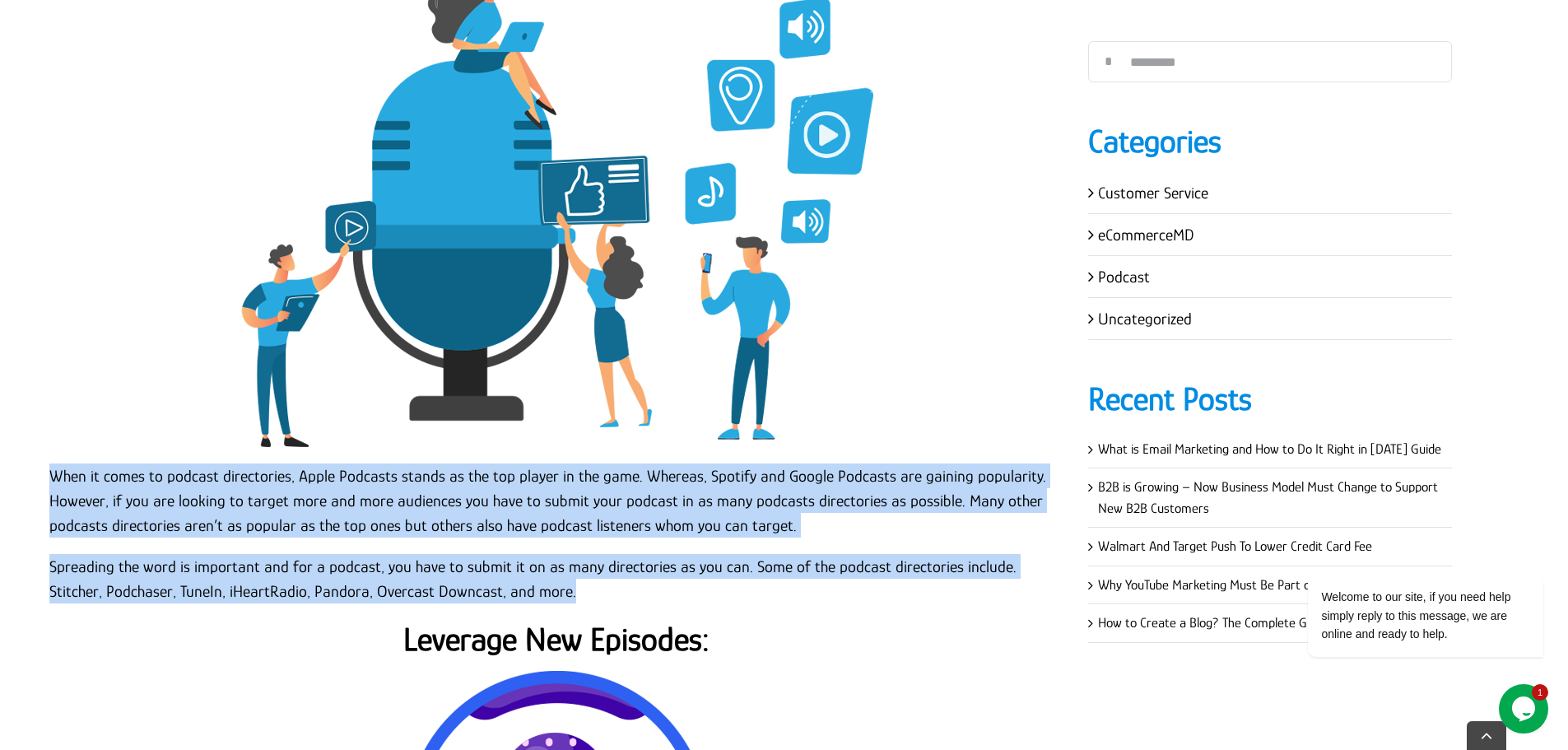
scroll to position [2471, 0]
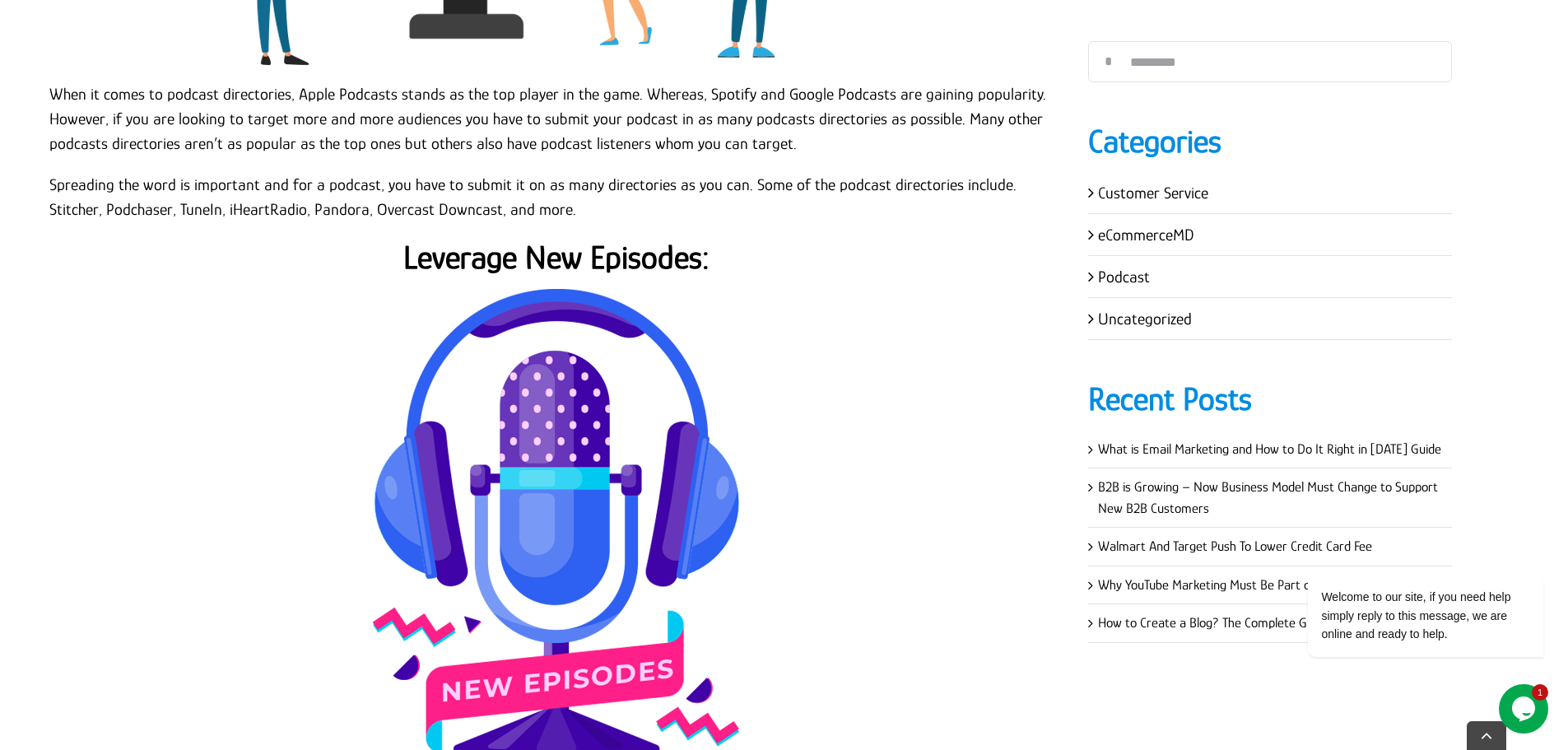
click at [641, 247] on strong "Leverage New Episodes:" at bounding box center [555, 258] width 306 height 37
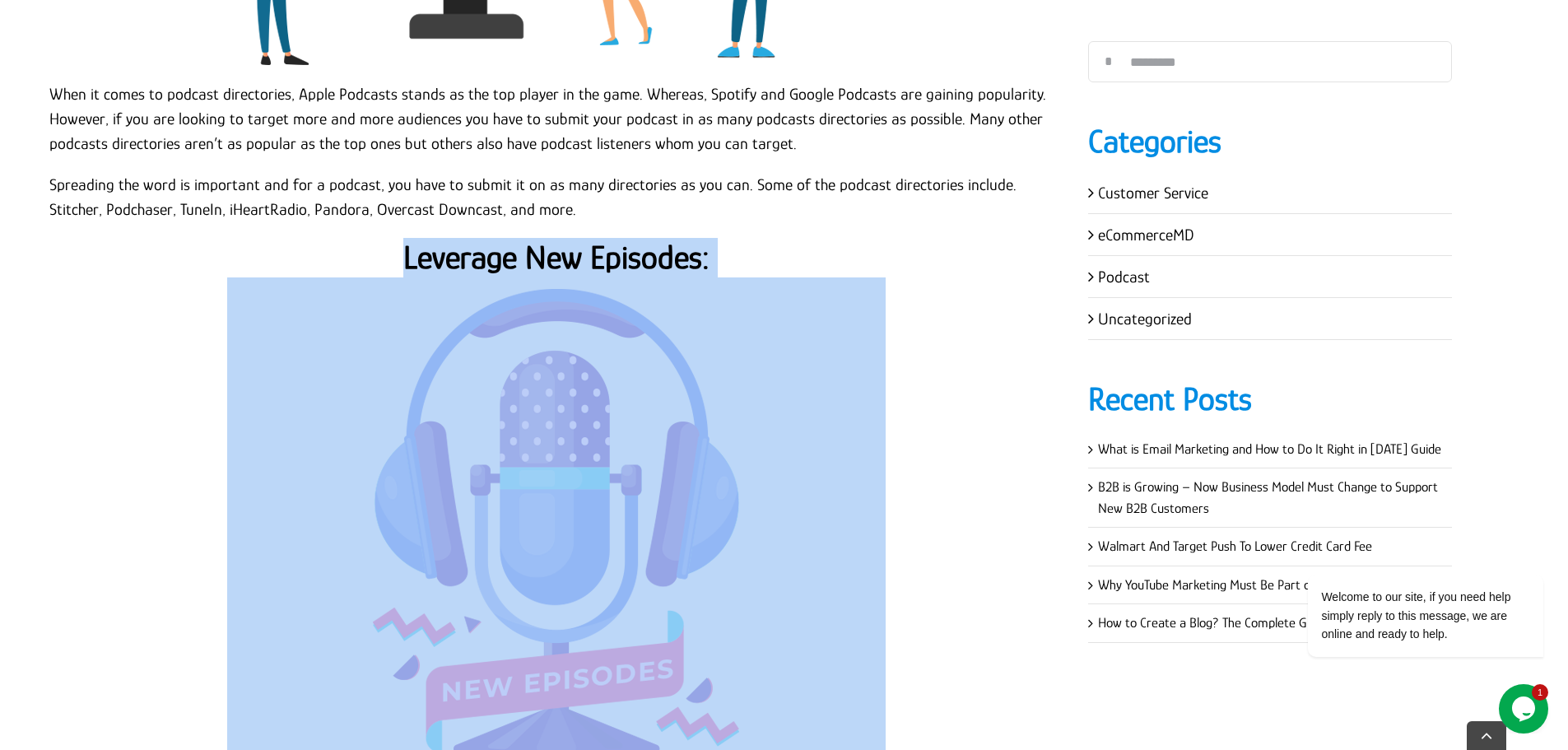
click at [641, 247] on strong "Leverage New Episodes:" at bounding box center [555, 258] width 306 height 37
copy div "Leverage New Episodes:"
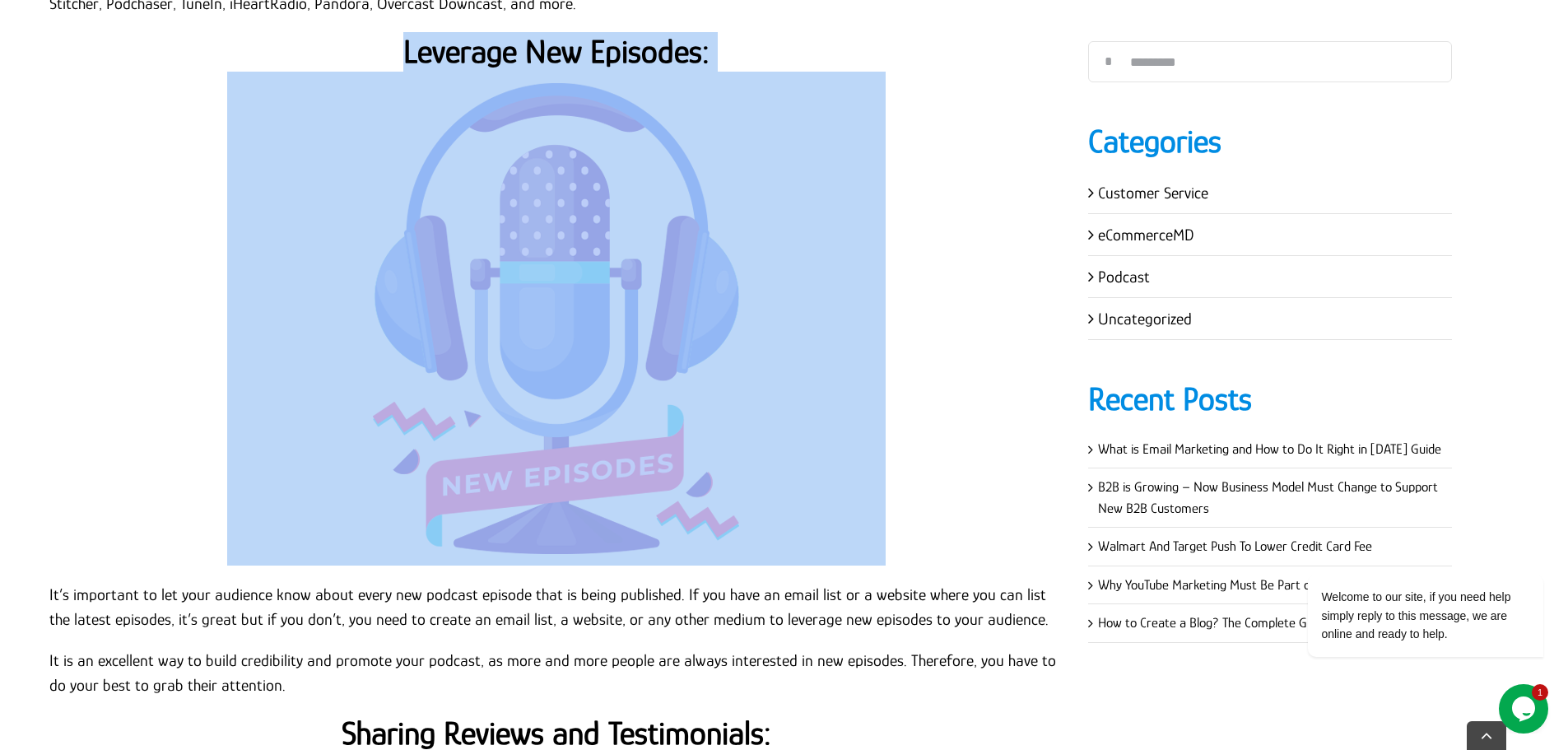
scroll to position [3047, 0]
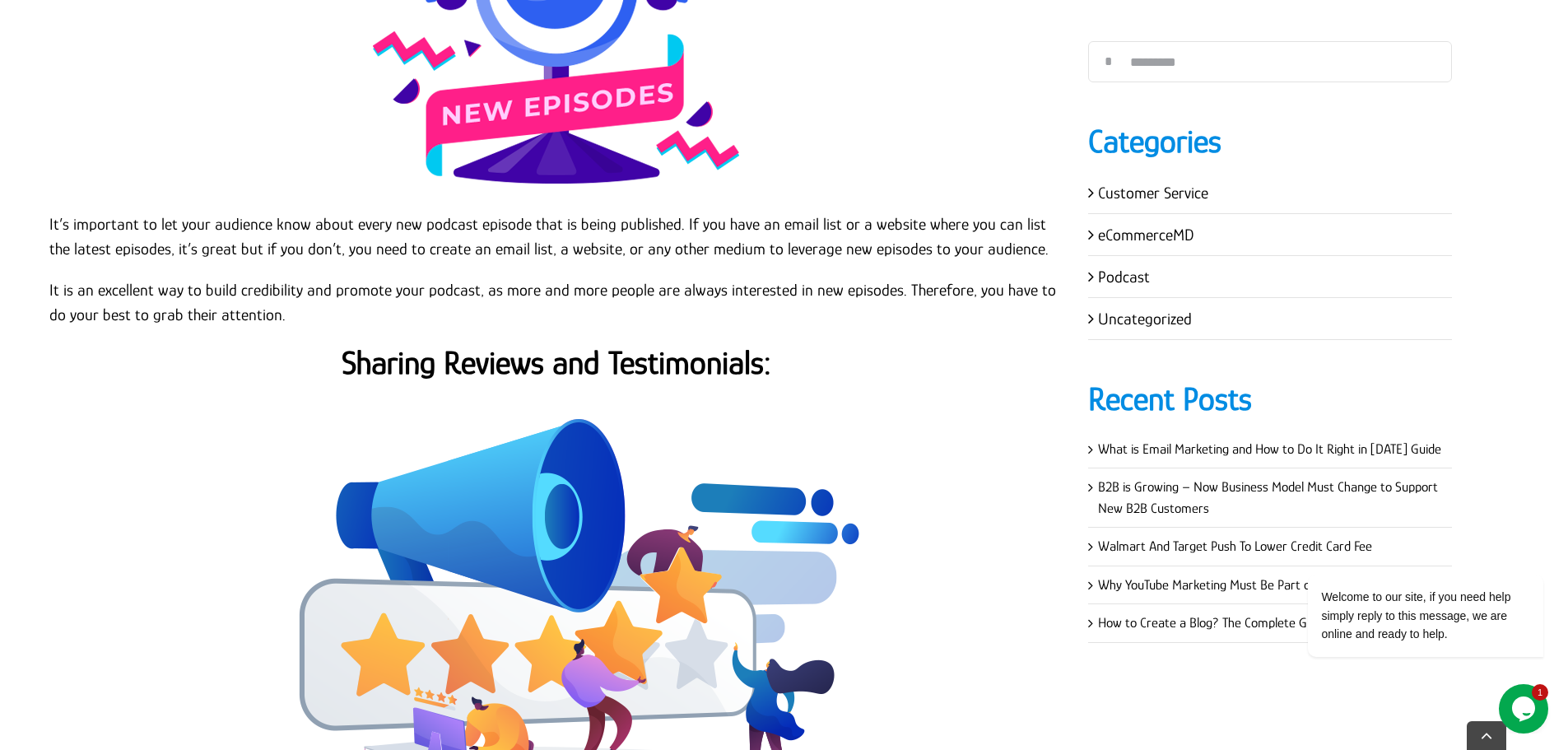
click at [199, 278] on p "It is an excellent way to build credibility and promote your podcast, as more a…" at bounding box center [556, 303] width 1013 height 50
click at [269, 278] on p "It is an excellent way to build credibility and promote your podcast, as more a…" at bounding box center [556, 303] width 1013 height 50
click at [270, 290] on p "It is an excellent way to build credibility and promote your podcast, as more a…" at bounding box center [556, 303] width 1013 height 50
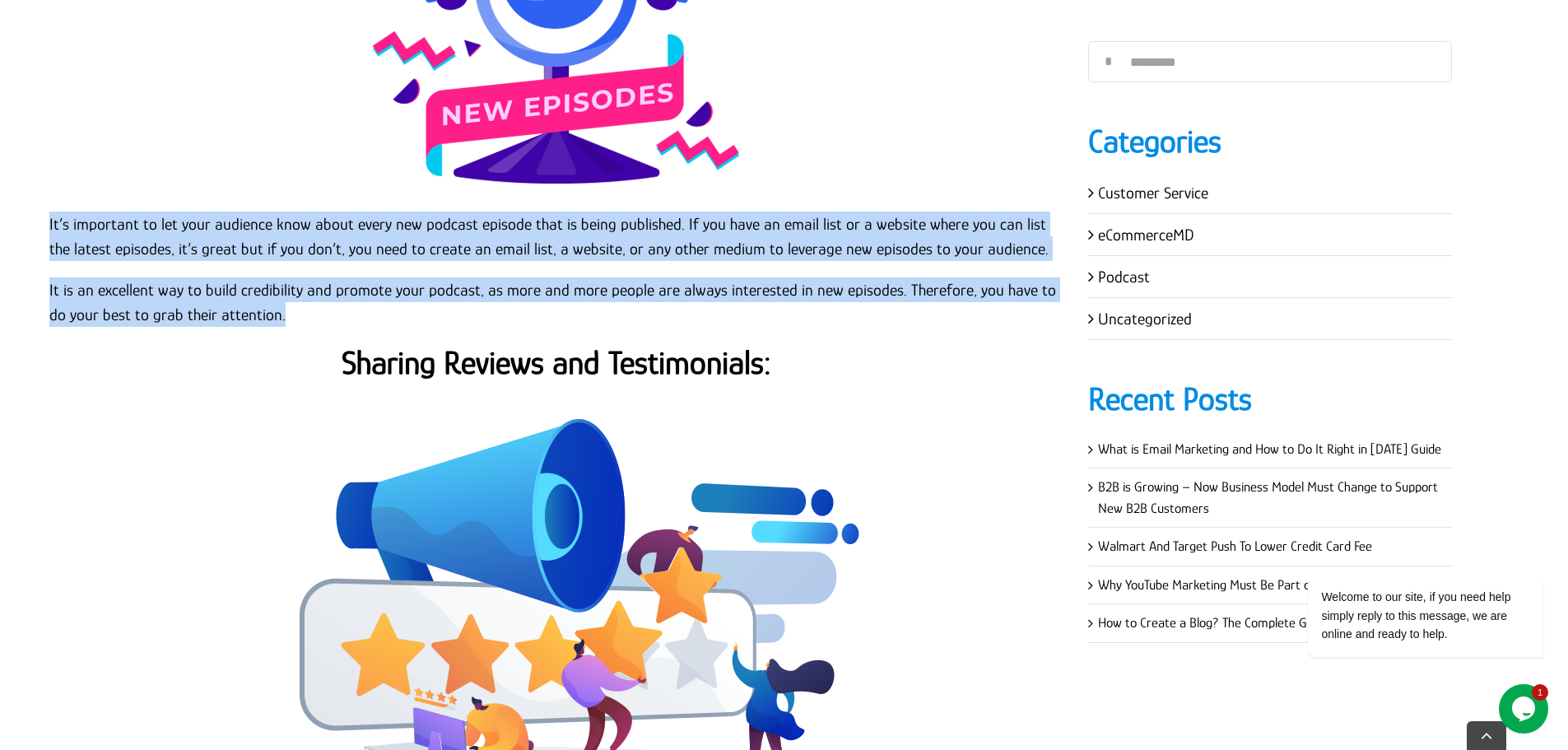
copy div "It’s important to let your audience know about every new podcast episode that i…"
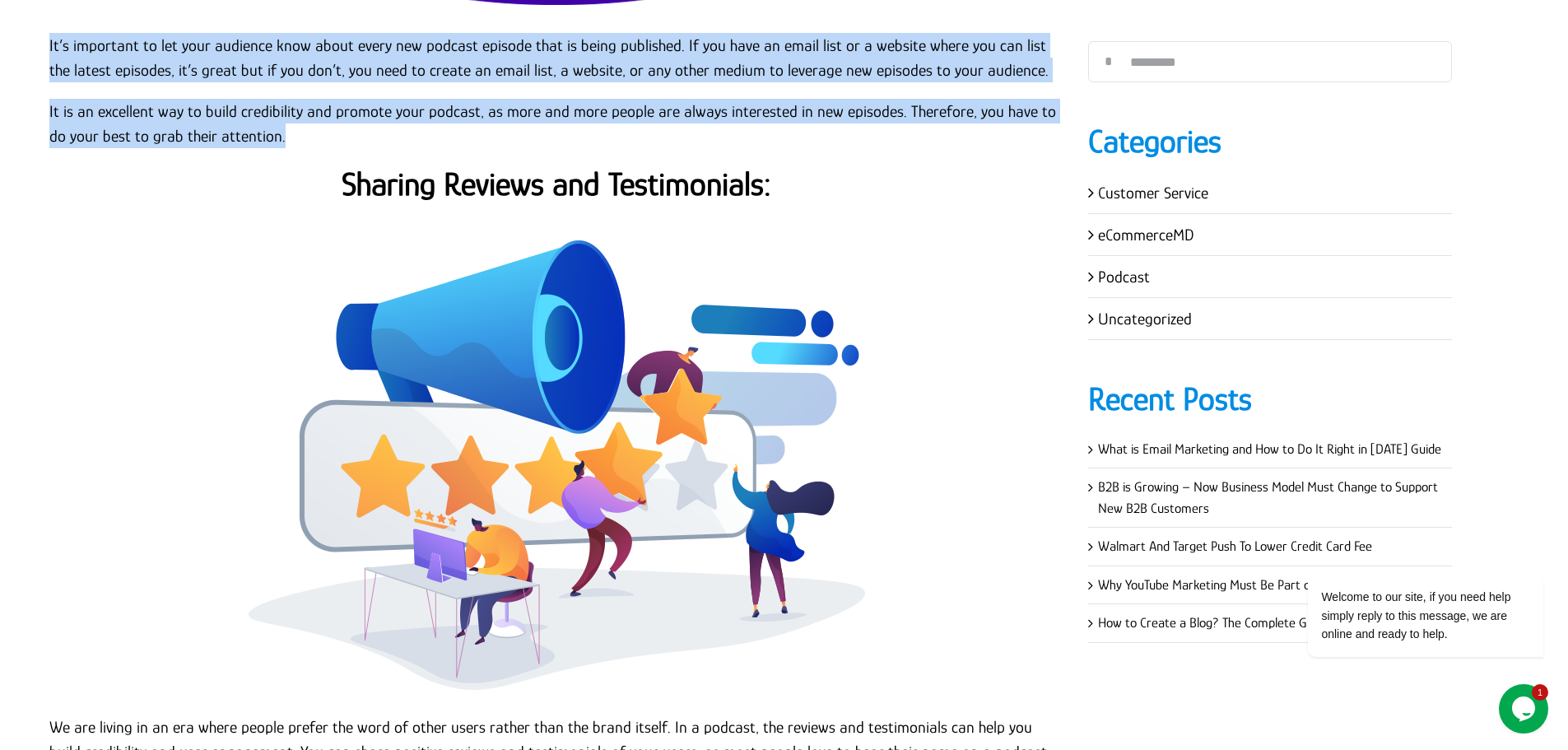
scroll to position [3212, 0]
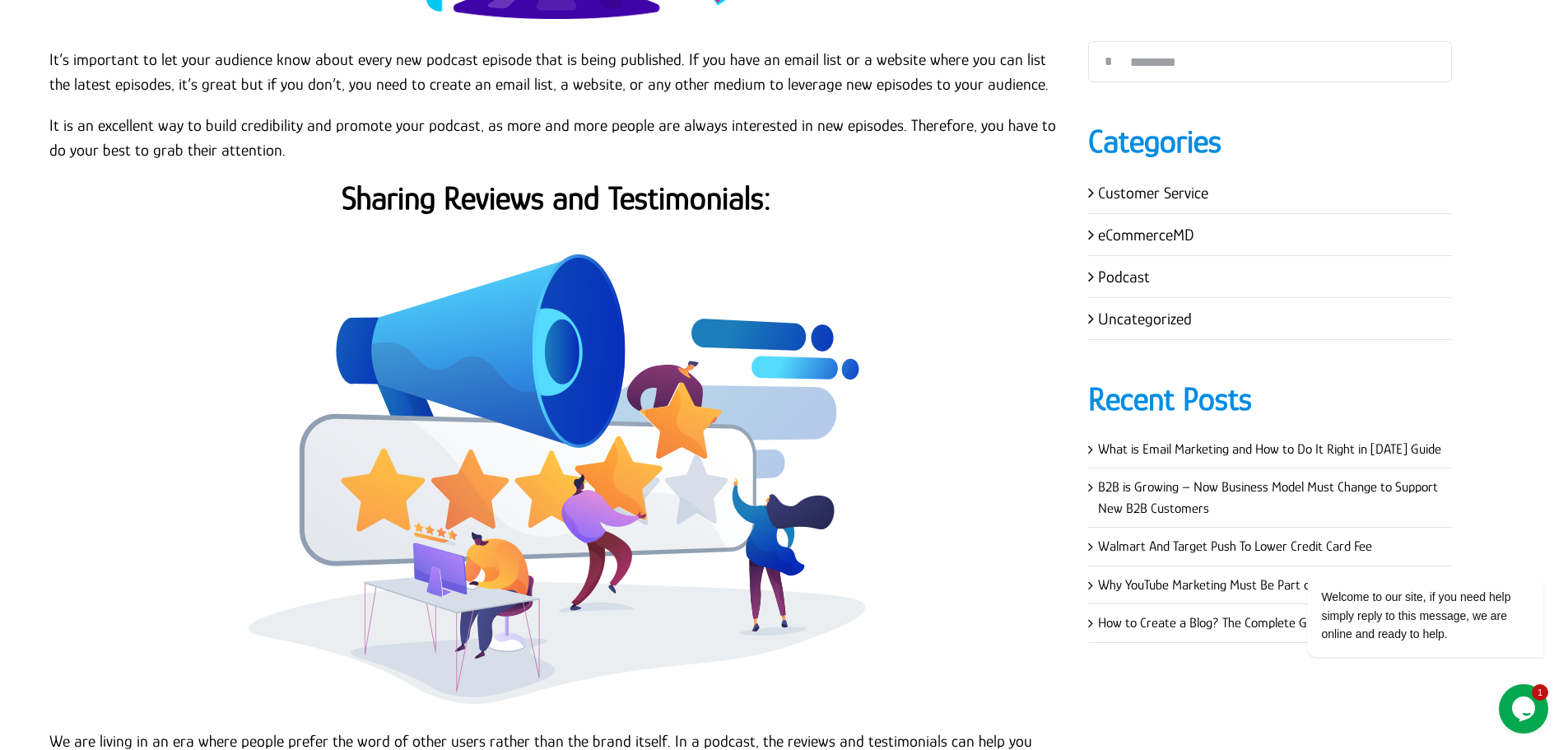
click at [660, 179] on strong "Sharing Reviews and Testimonials:" at bounding box center [555, 198] width 429 height 37
click at [659, 179] on strong "Sharing Reviews and Testimonials:" at bounding box center [555, 198] width 429 height 37
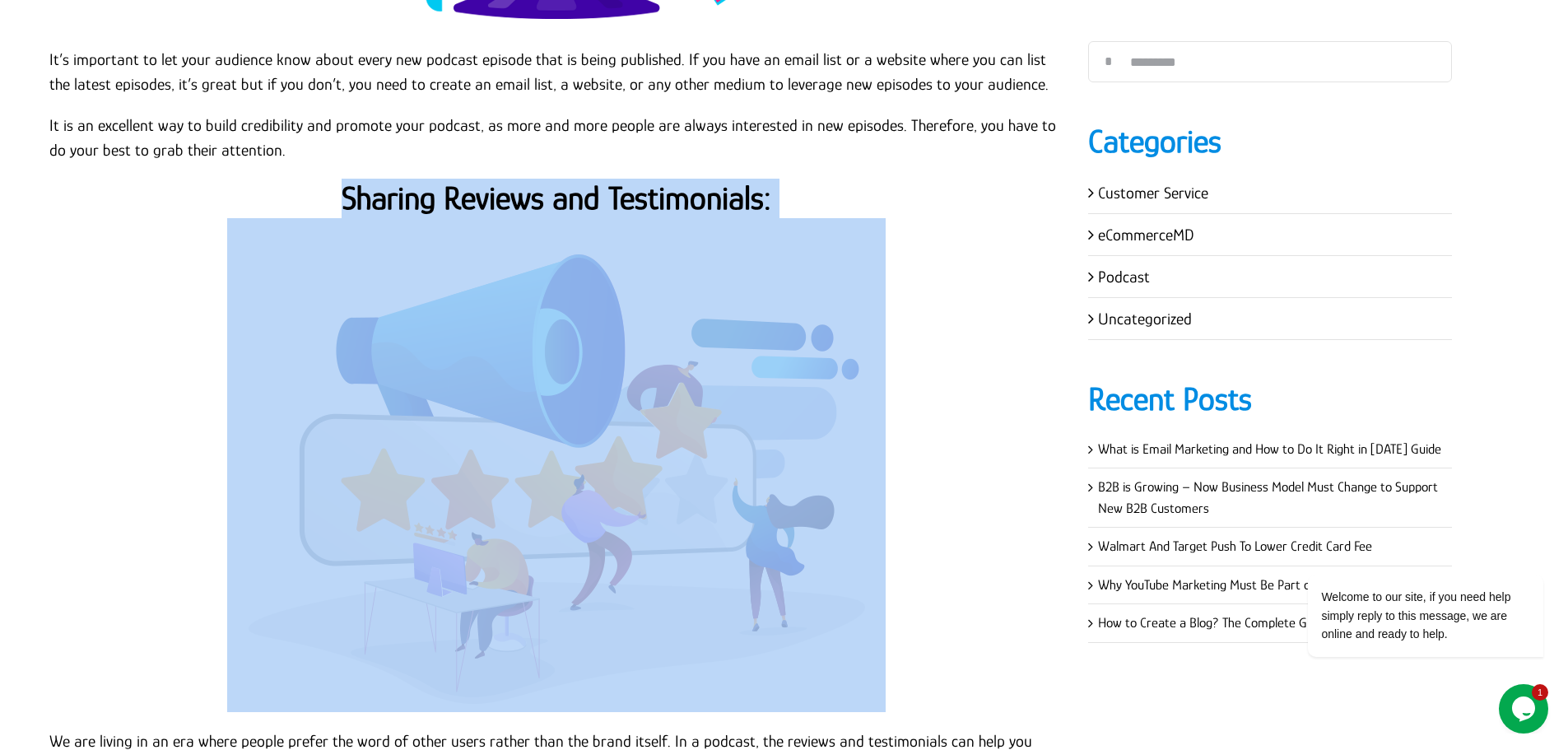
click at [659, 179] on strong "Sharing Reviews and Testimonials:" at bounding box center [555, 198] width 429 height 37
copy div "Sharing Reviews and Testimonials:"
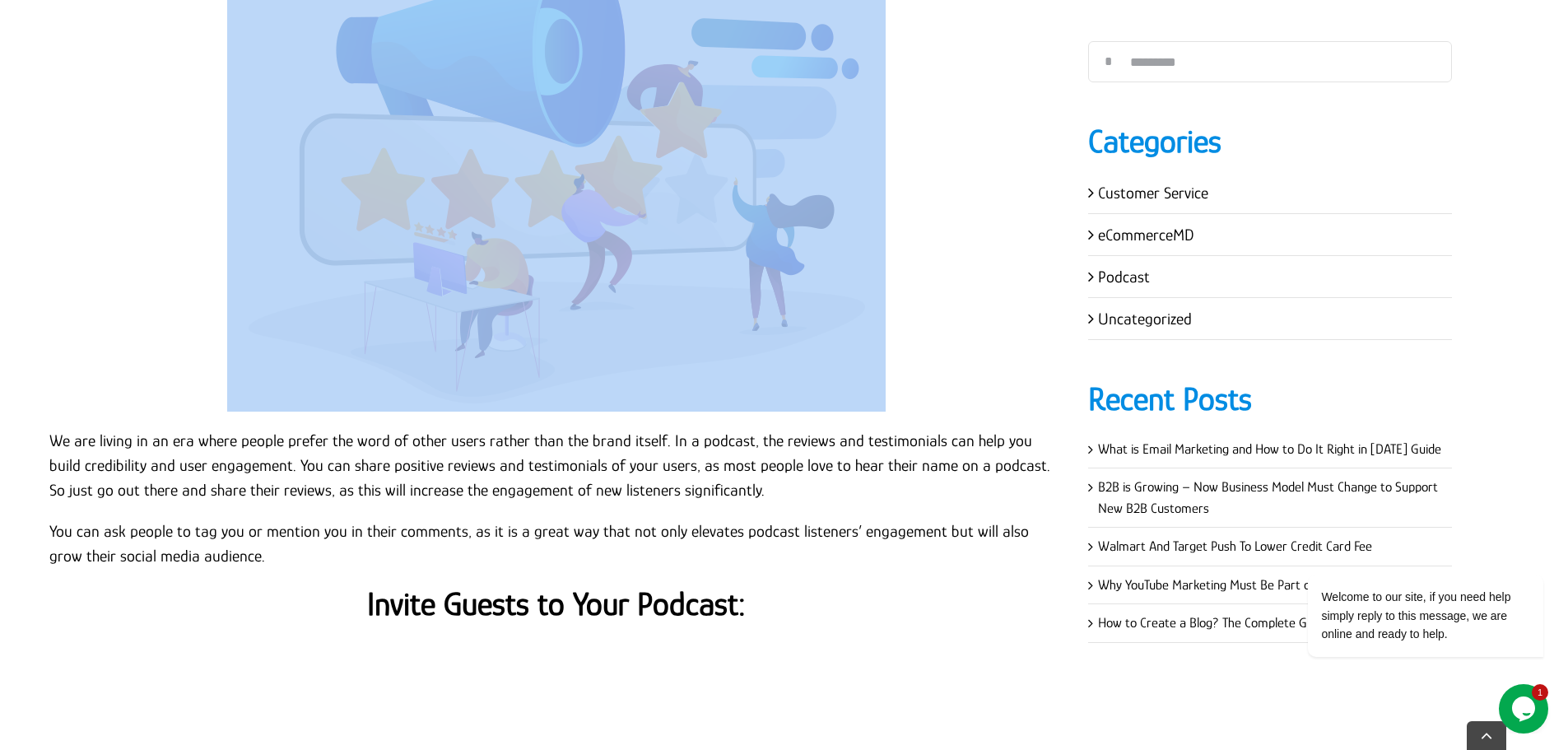
scroll to position [3788, 0]
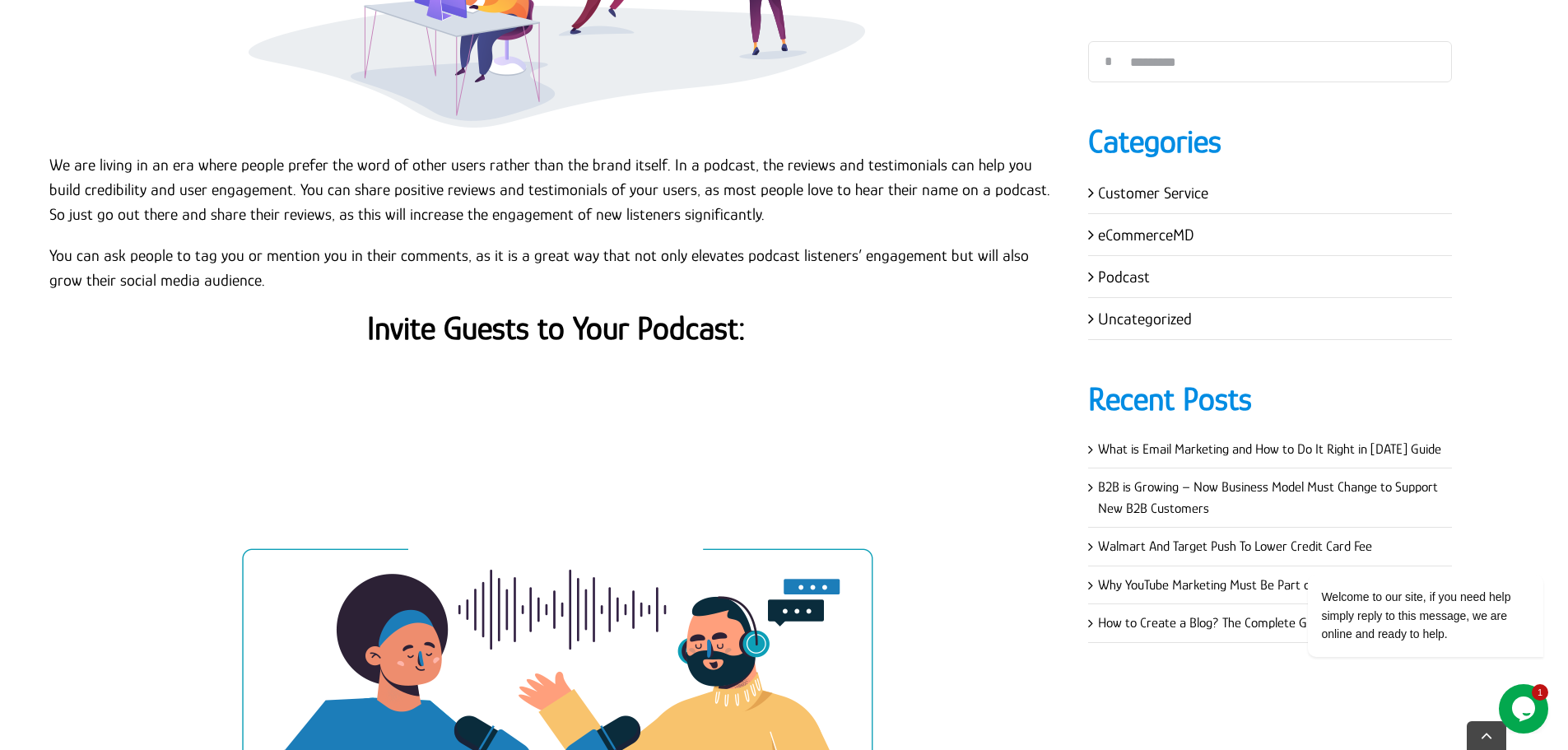
click at [50, 153] on p "We are living in an era where people prefer the word of other users rather than…" at bounding box center [556, 190] width 1013 height 75
click at [52, 153] on p "We are living in an era where people prefer the word of other users rather than…" at bounding box center [556, 190] width 1013 height 75
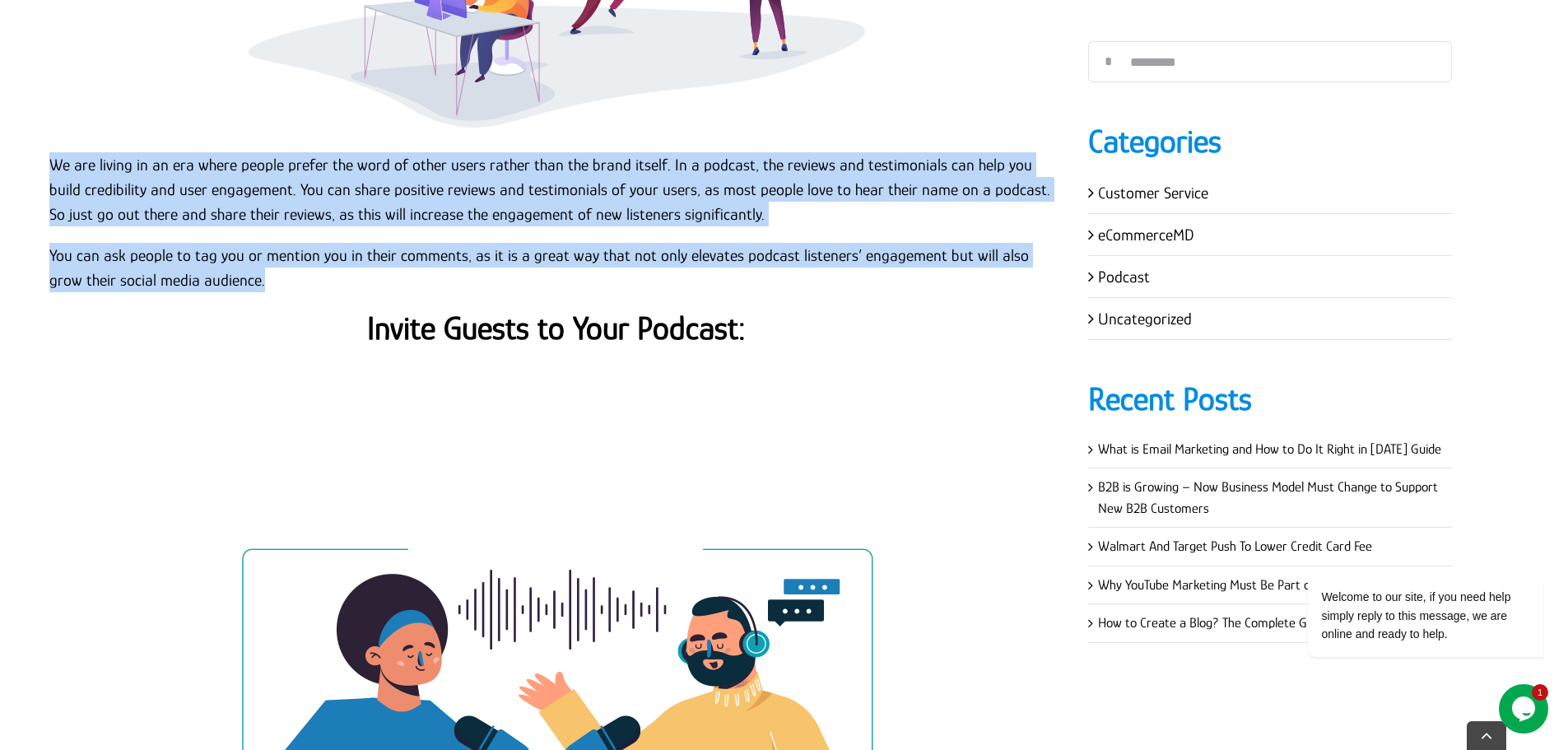
click at [257, 255] on p "You can ask people to tag you or mention you in their comments, as it is a grea…" at bounding box center [556, 268] width 1013 height 50
copy div "We are living in an era where people prefer the word of other users rather than…"
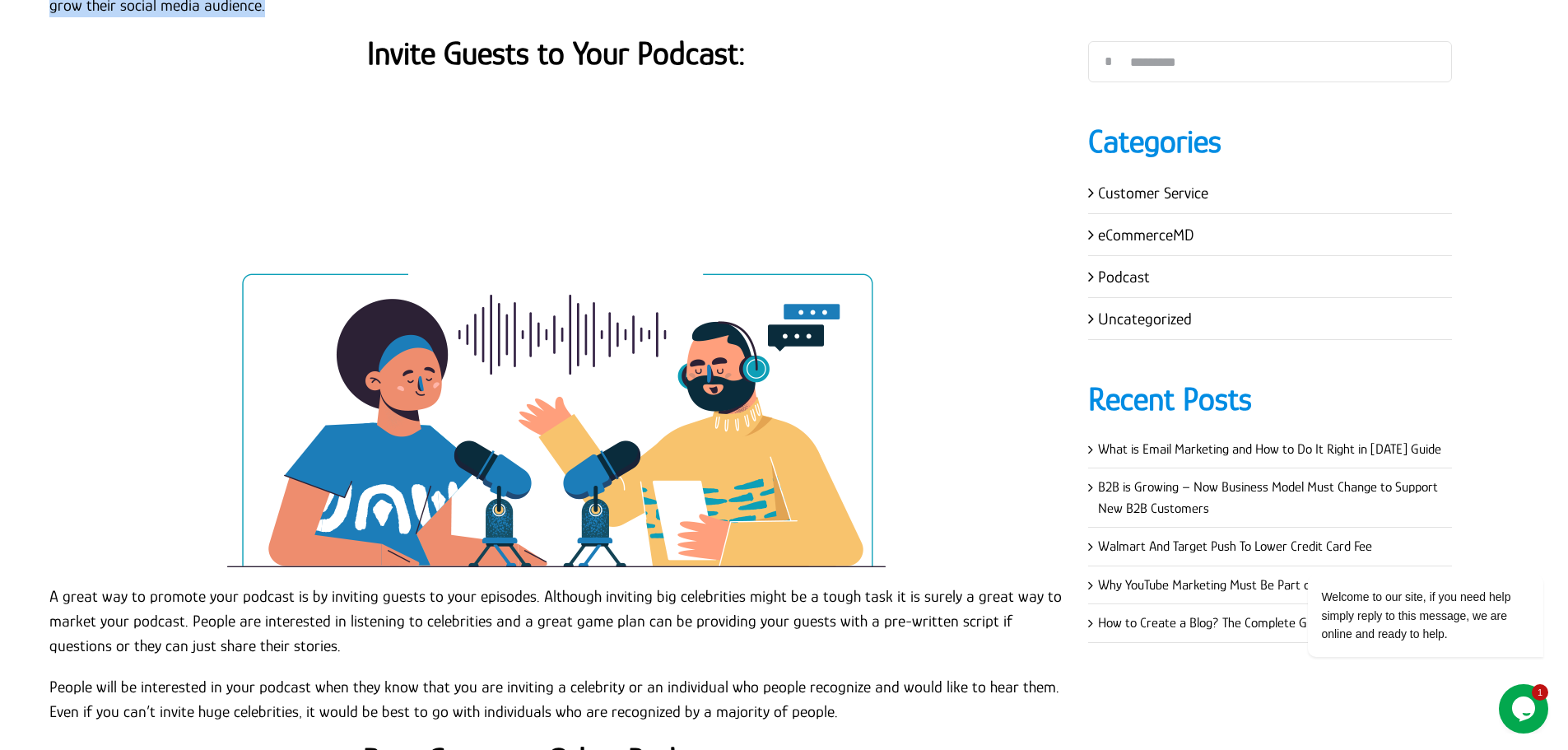
scroll to position [3871, 0]
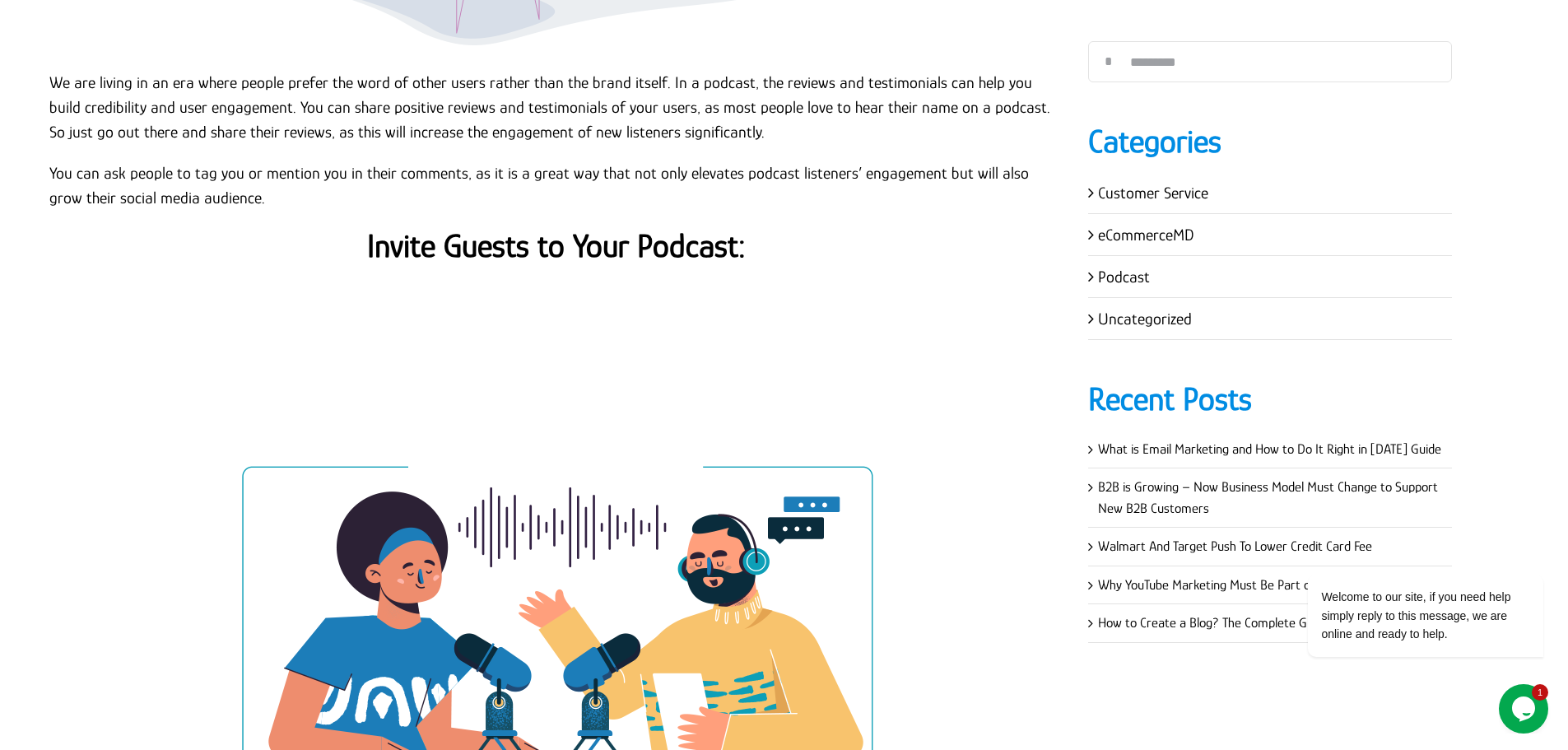
click at [600, 227] on strong "Invite Guests to Your Podcast:" at bounding box center [556, 246] width 379 height 37
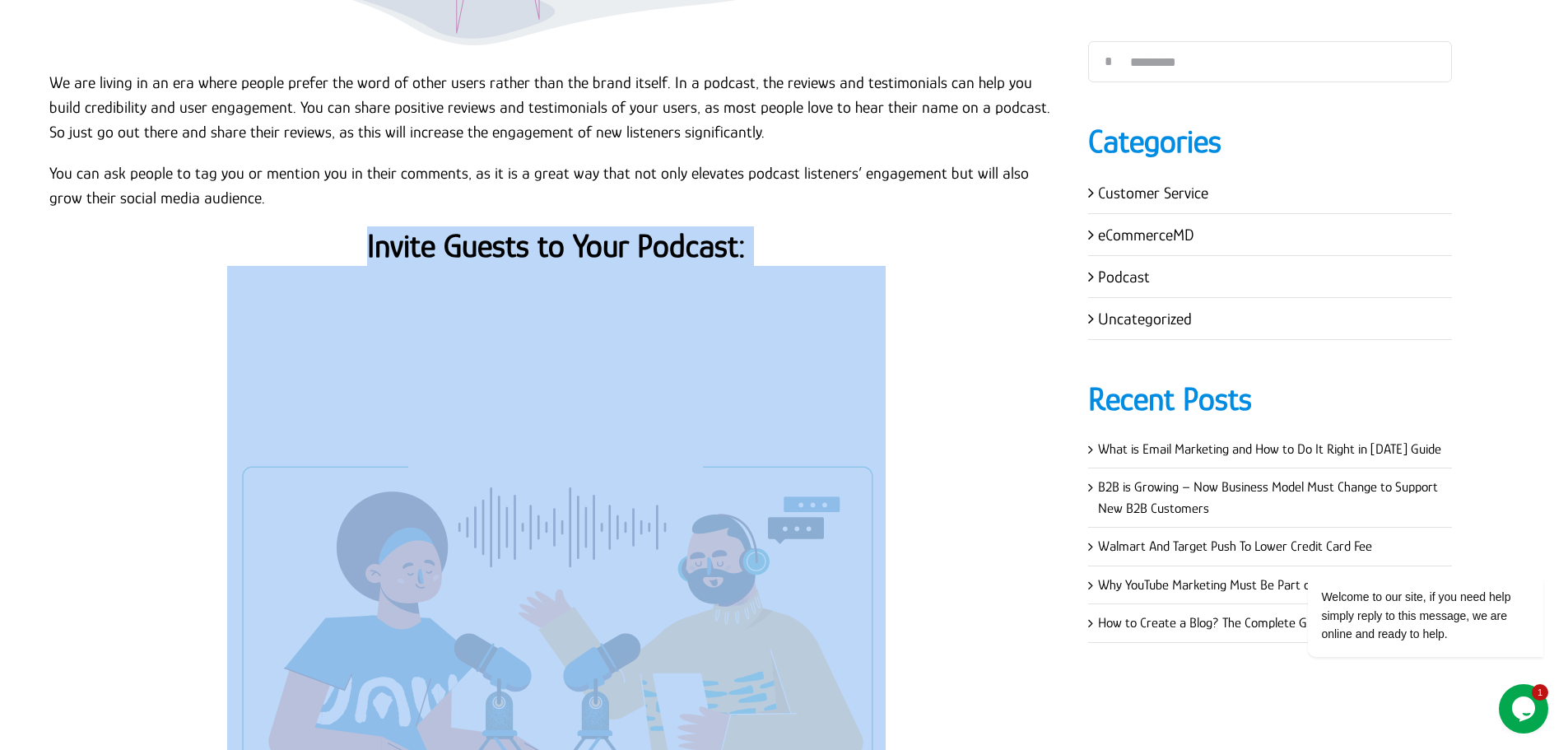
click at [600, 227] on strong "Invite Guests to Your Podcast:" at bounding box center [556, 246] width 379 height 37
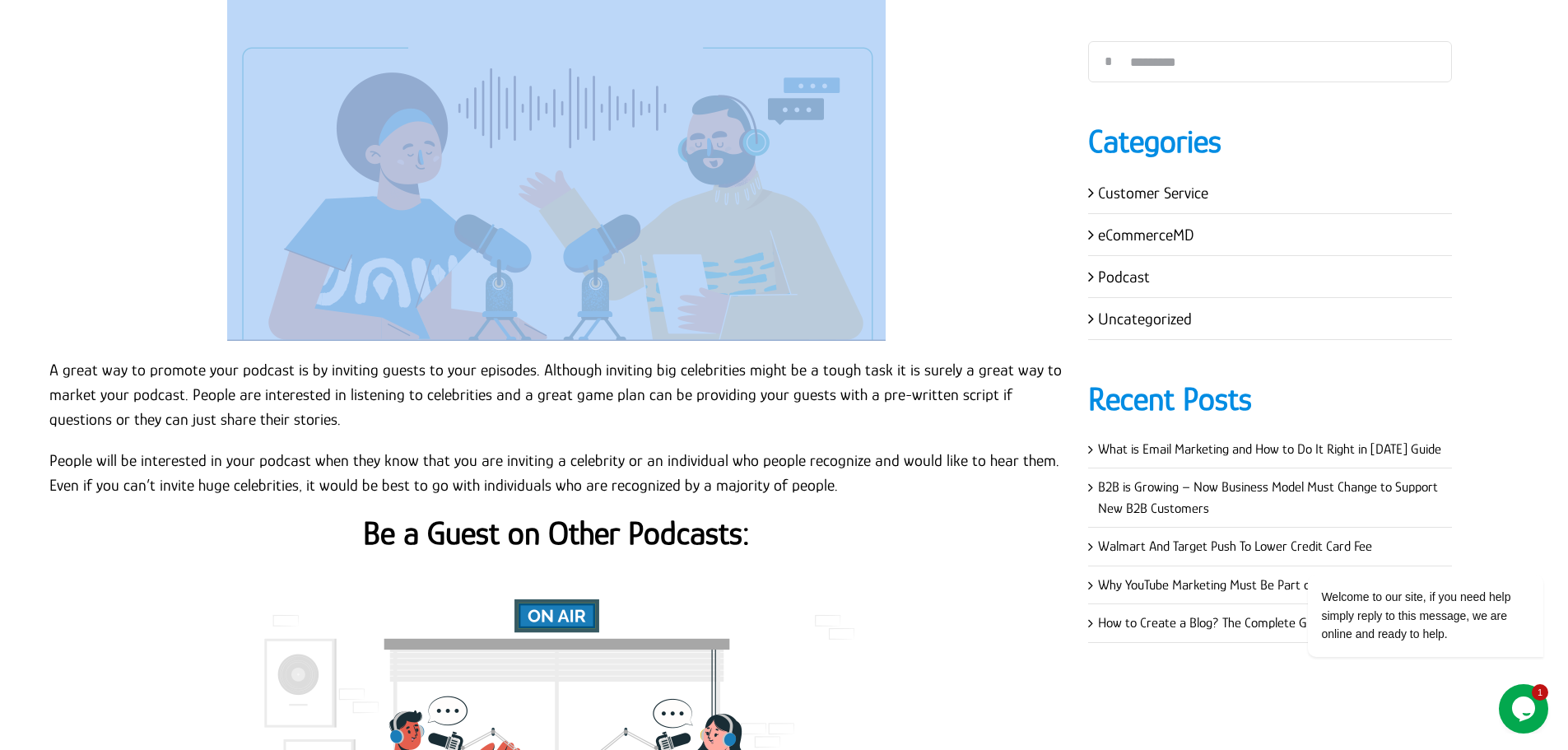
scroll to position [4282, 0]
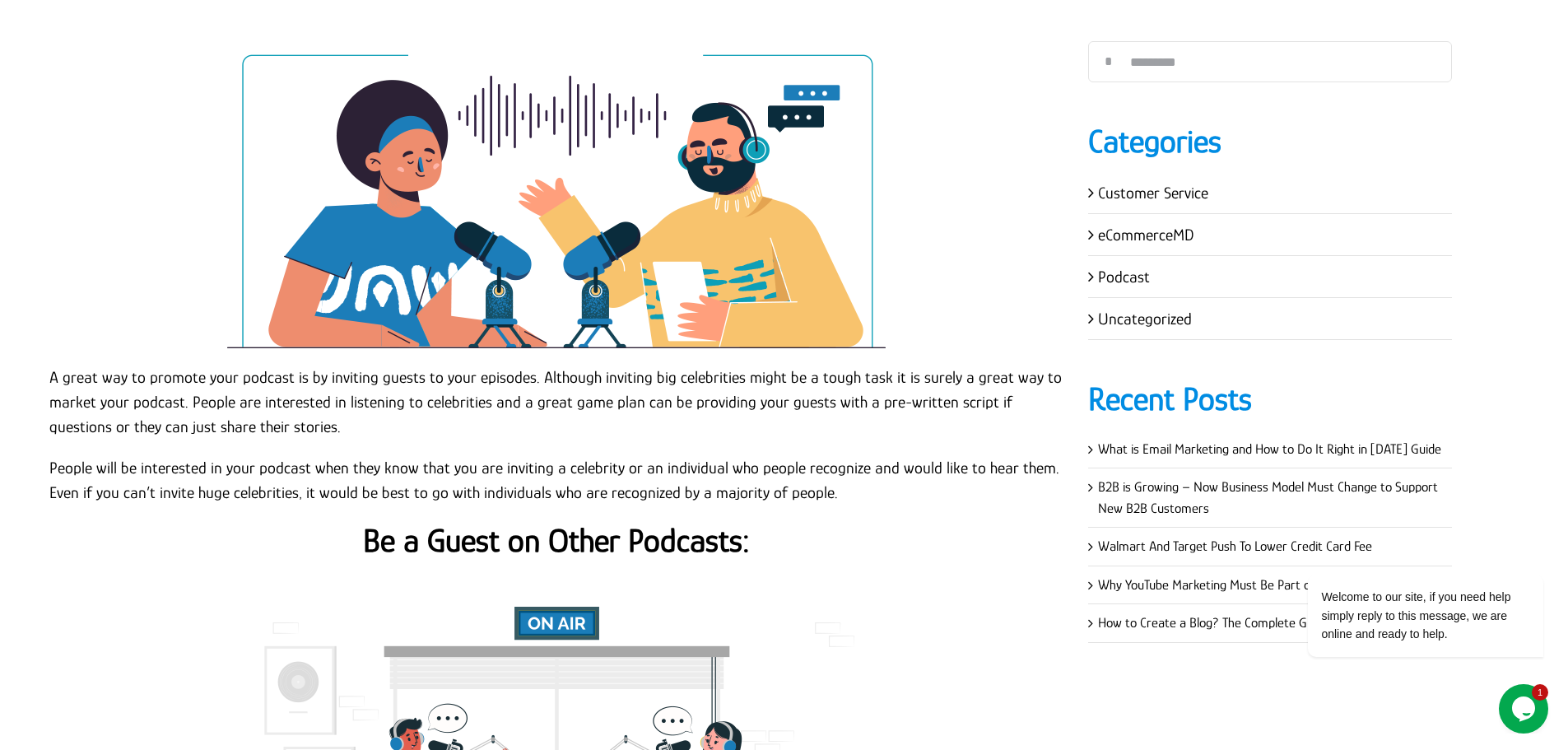
click at [50, 364] on p "A great way to promote your podcast is by inviting guests to your episodes. Alt…" at bounding box center [556, 401] width 1013 height 75
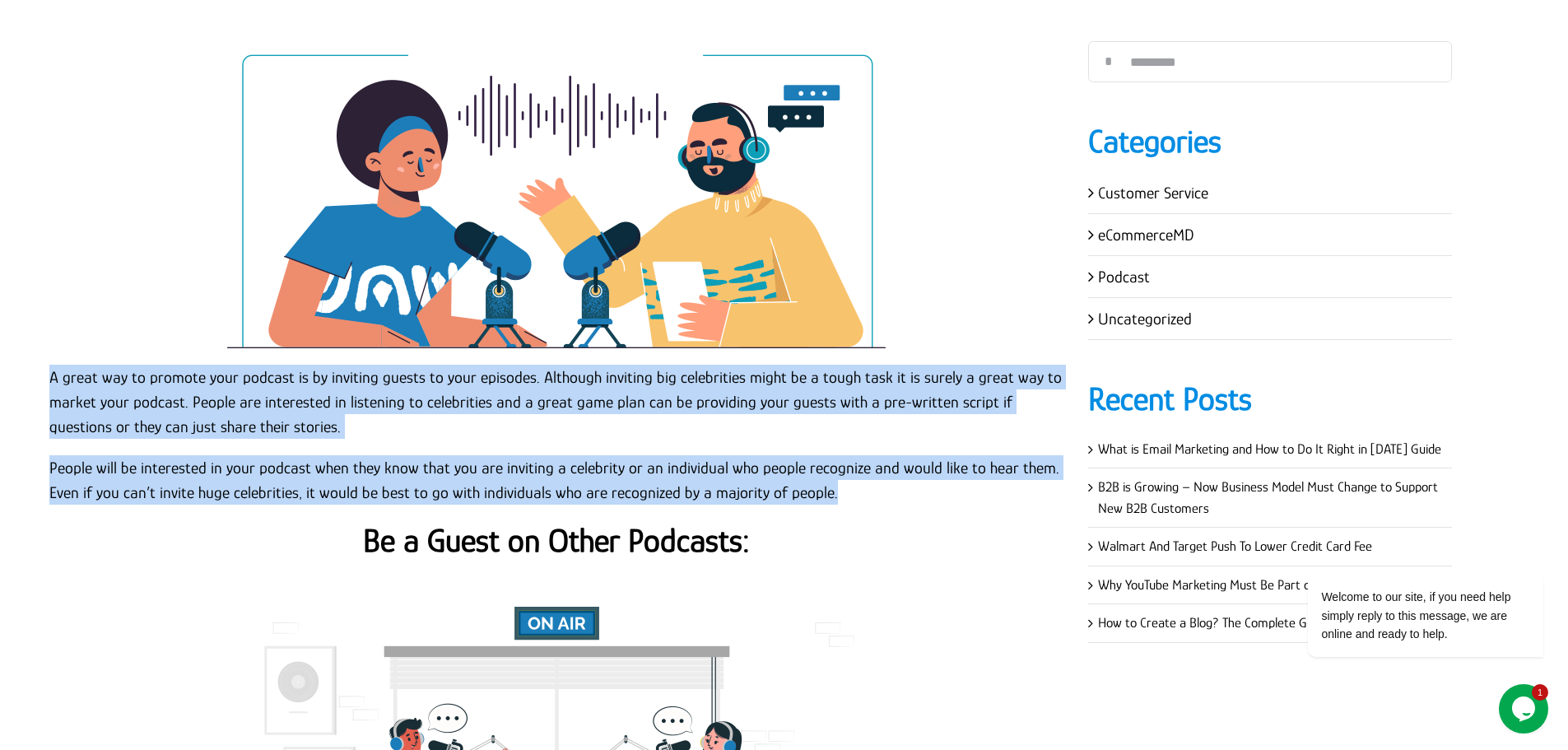
click at [850, 465] on p "People will be interested in your podcast when they know that you are inviting …" at bounding box center [556, 480] width 1013 height 50
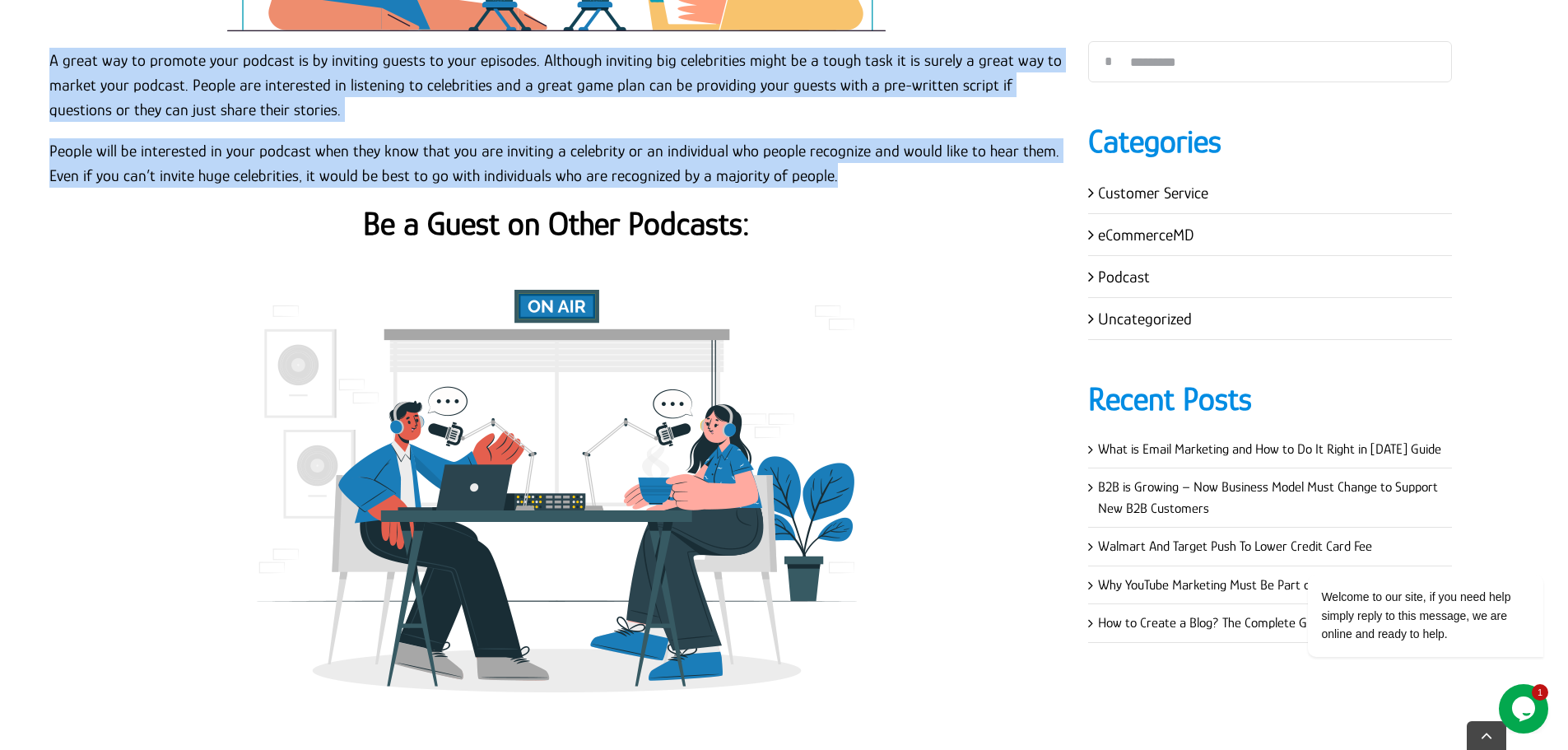
scroll to position [4611, 0]
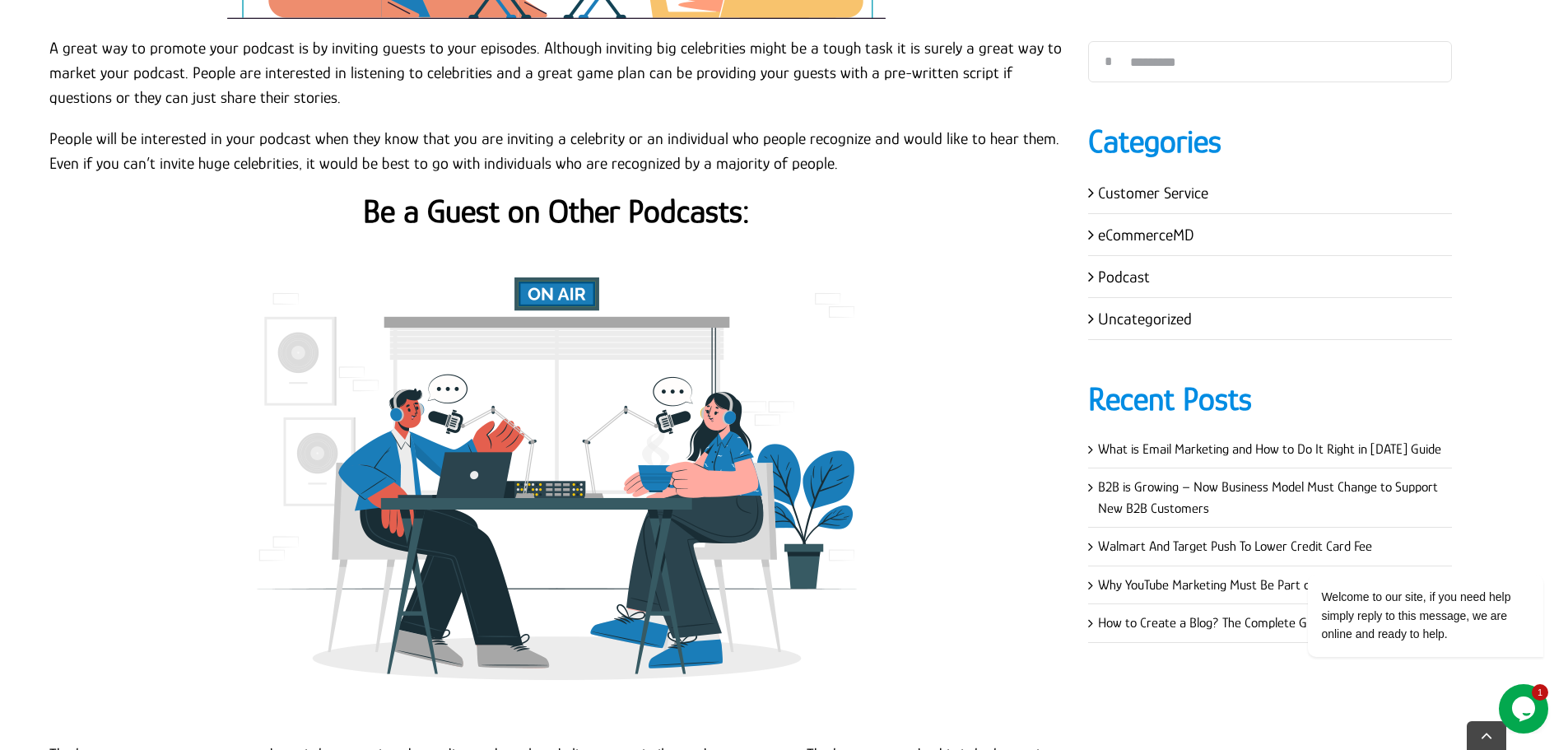
click at [560, 194] on strong "Be a Guest on Other Podcasts:" at bounding box center [556, 211] width 387 height 37
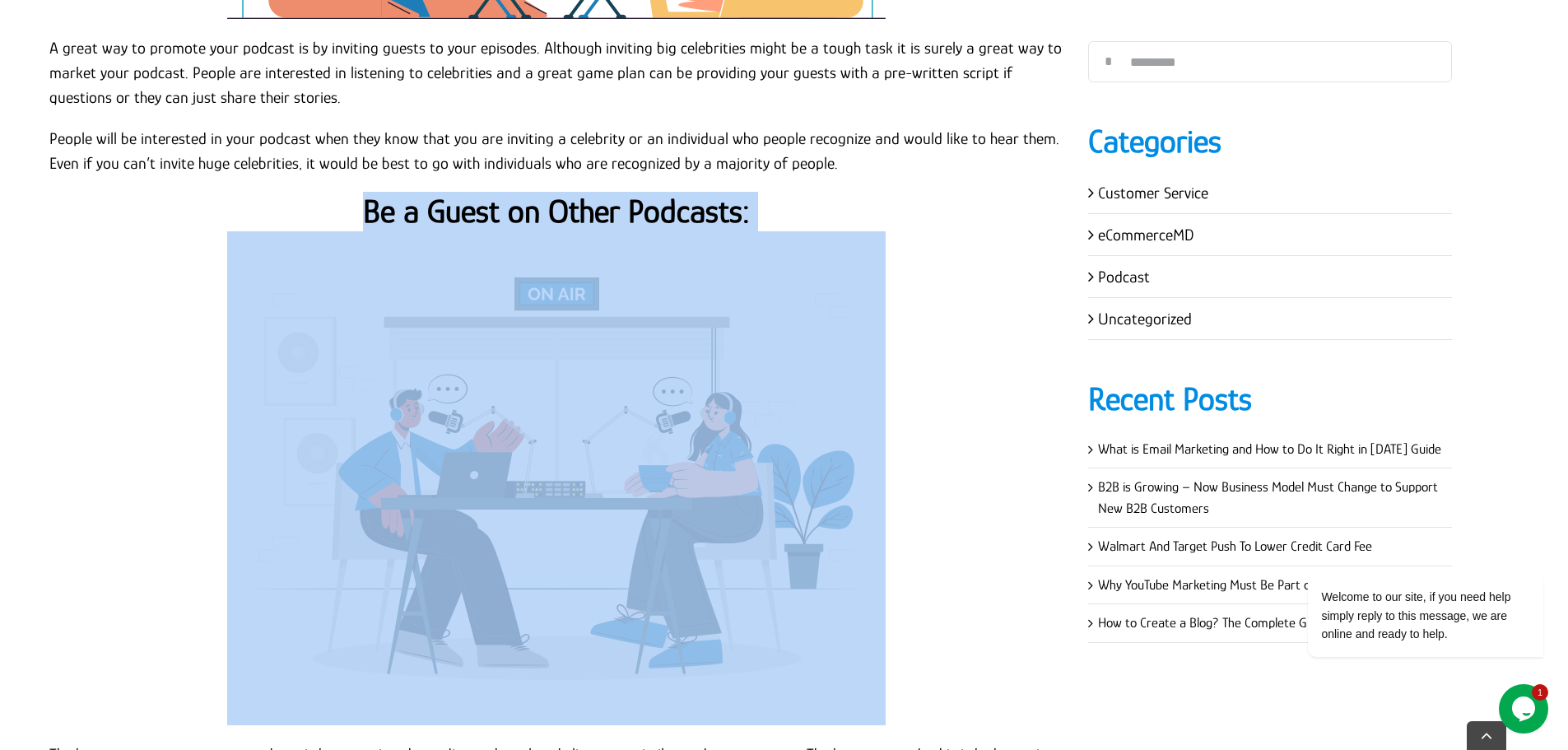
click at [560, 194] on strong "Be a Guest on Other Podcasts:" at bounding box center [556, 211] width 387 height 37
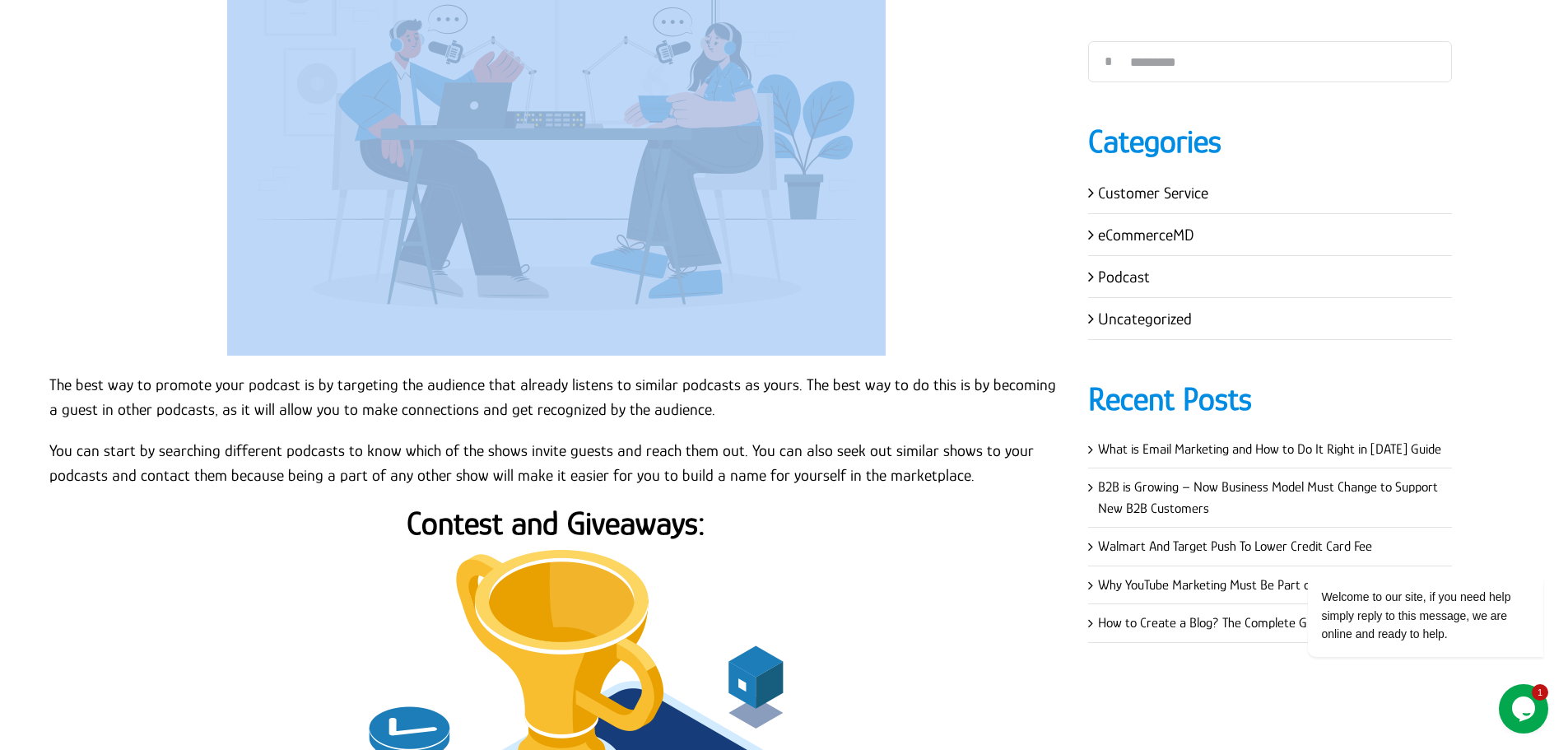
scroll to position [4941, 0]
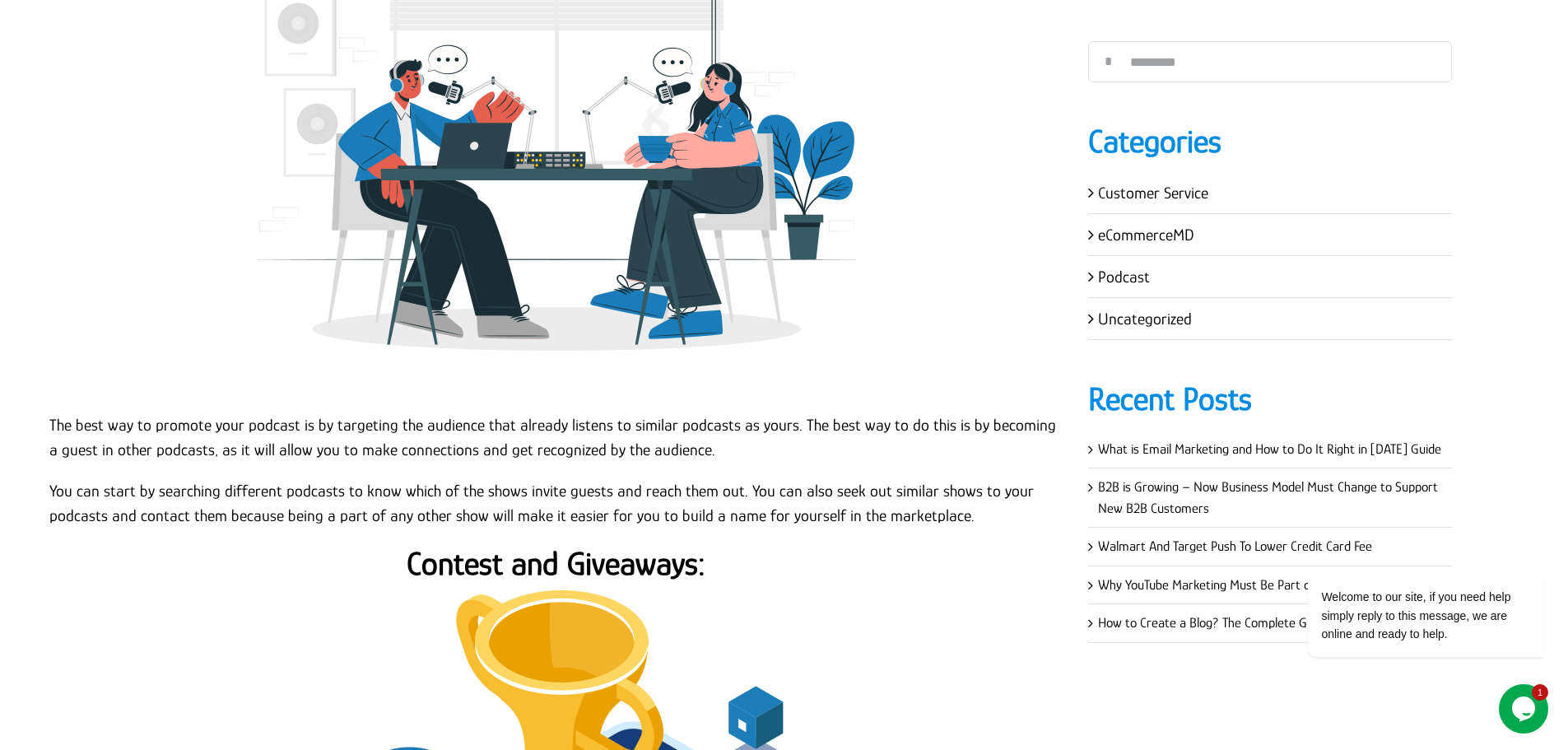
click at [634, 479] on p "You can start by searching different podcasts to know which of the shows invite…" at bounding box center [556, 503] width 1013 height 50
click at [953, 499] on p "You can start by searching different podcasts to know which of the shows invite…" at bounding box center [556, 503] width 1013 height 50
click at [968, 495] on p "You can start by searching different podcasts to know which of the shows invite…" at bounding box center [556, 503] width 1013 height 50
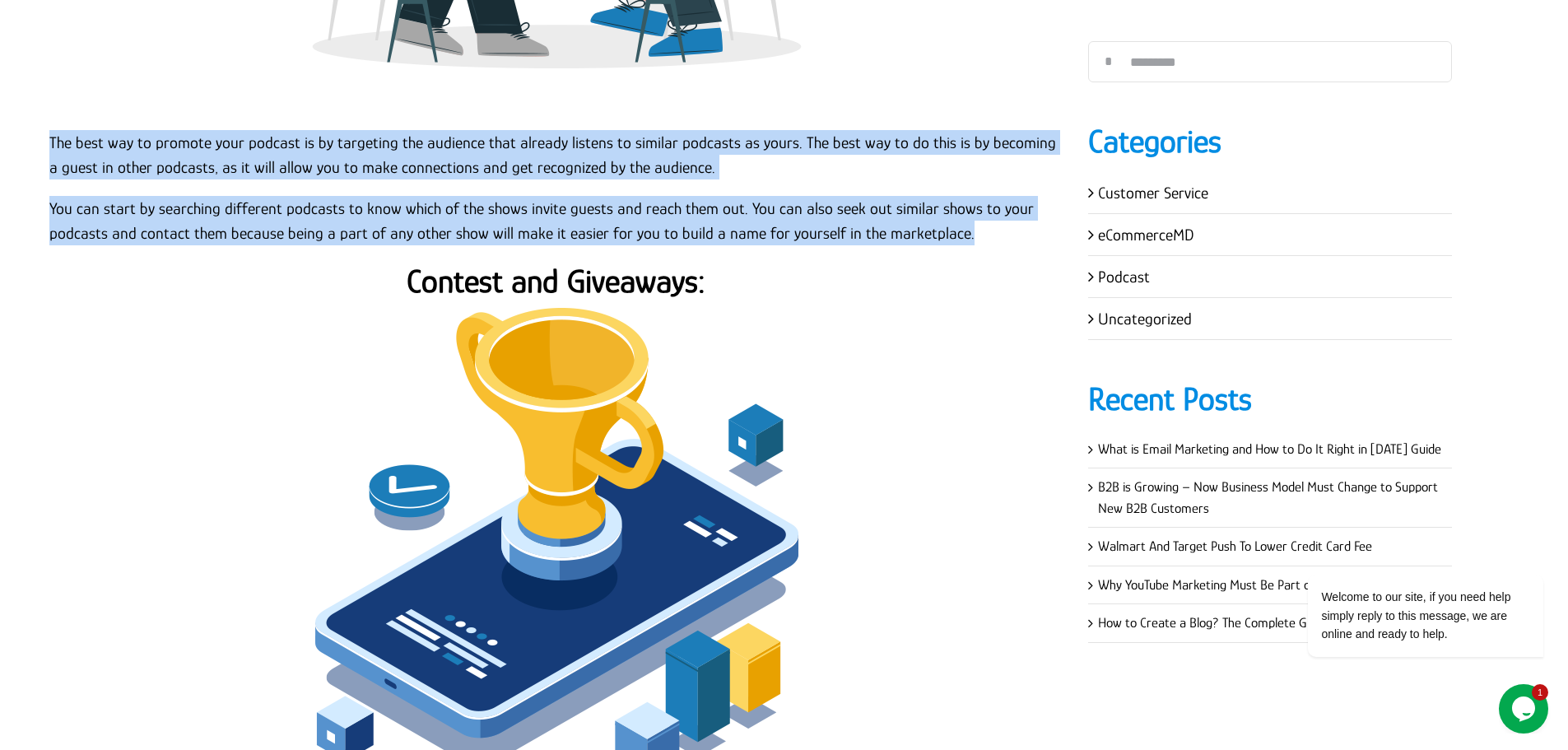
scroll to position [5188, 0]
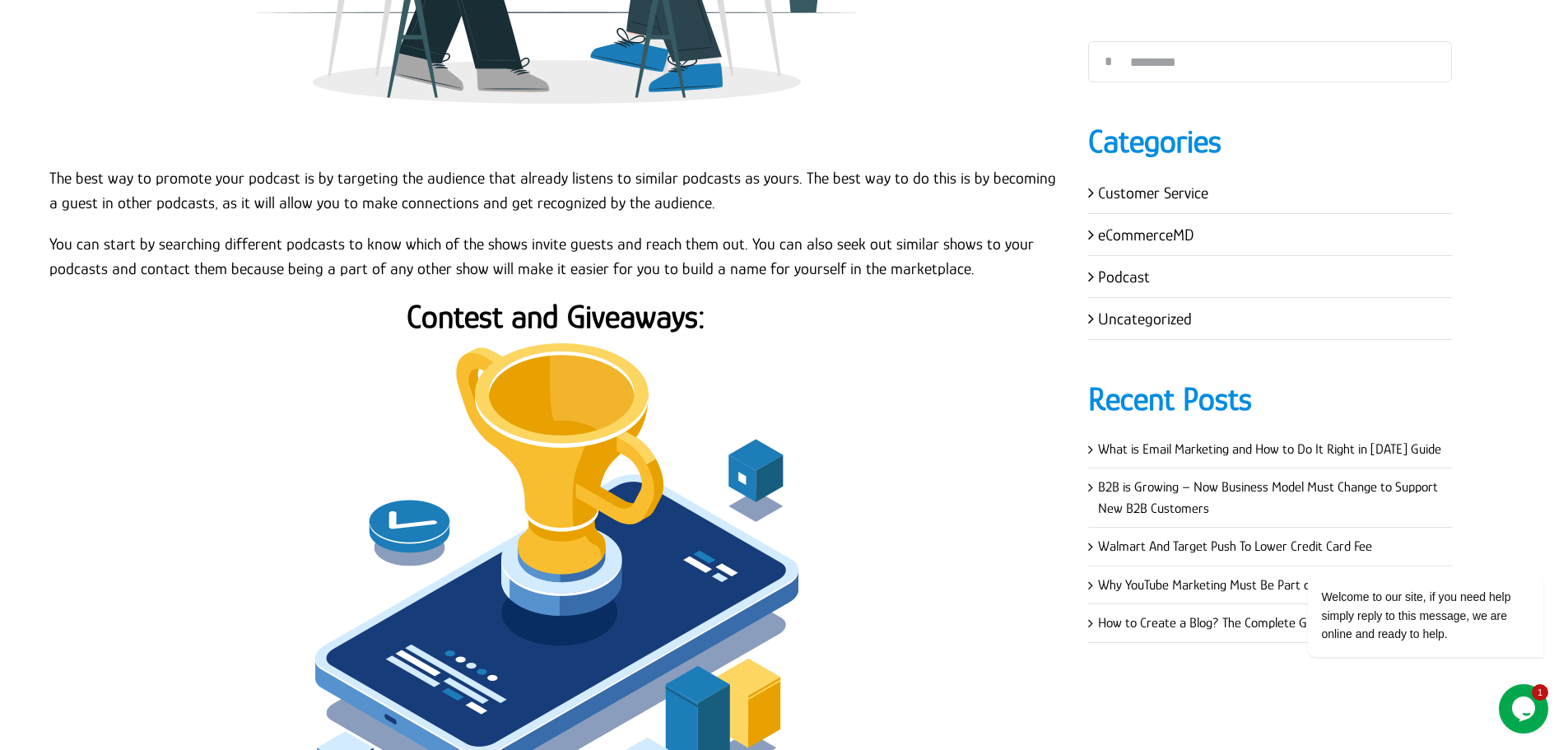
click at [685, 302] on strong "Contest and Giveaways:" at bounding box center [555, 317] width 299 height 37
click at [685, 300] on strong "Contest and Giveaways:" at bounding box center [555, 317] width 299 height 37
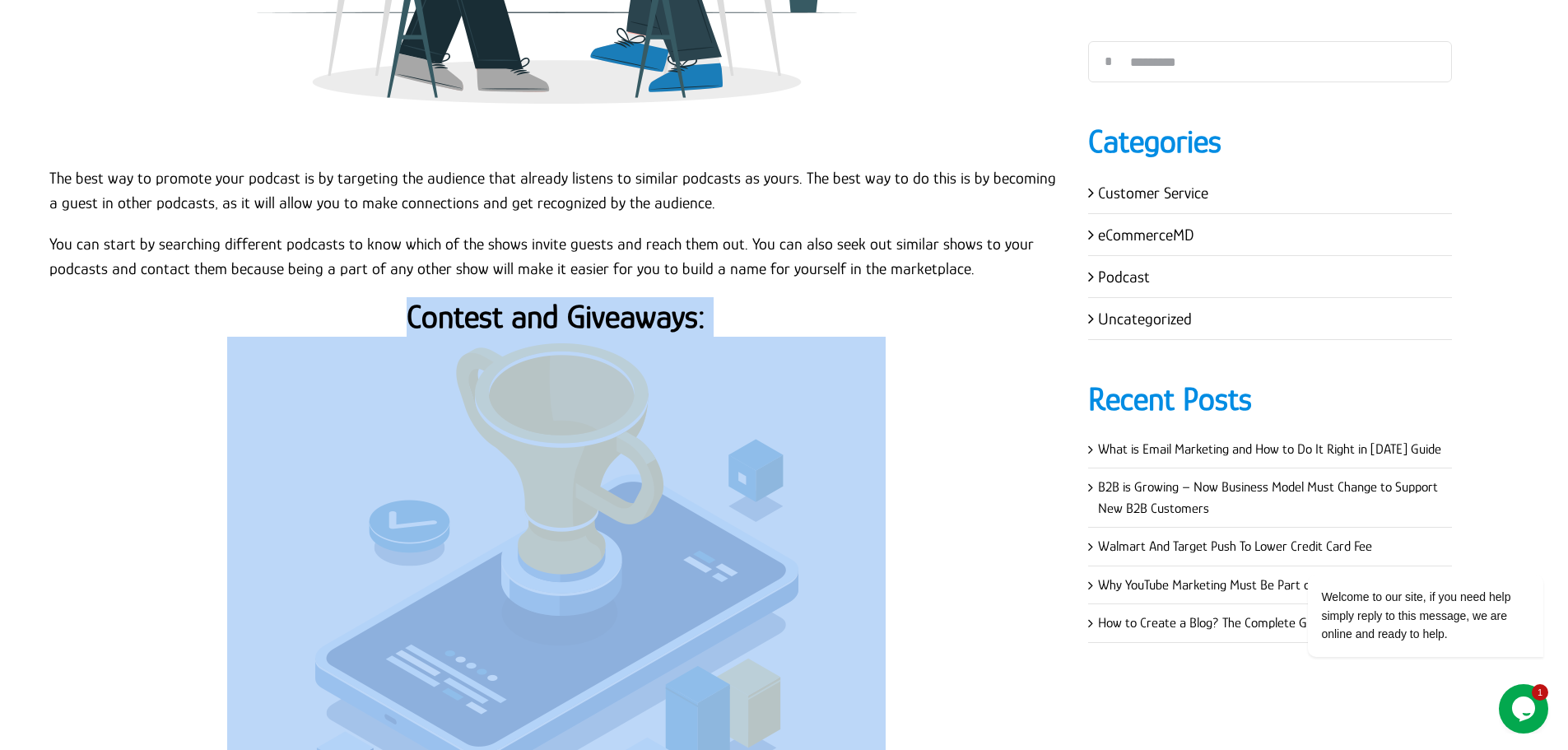
click at [685, 300] on strong "Contest and Giveaways:" at bounding box center [555, 317] width 299 height 37
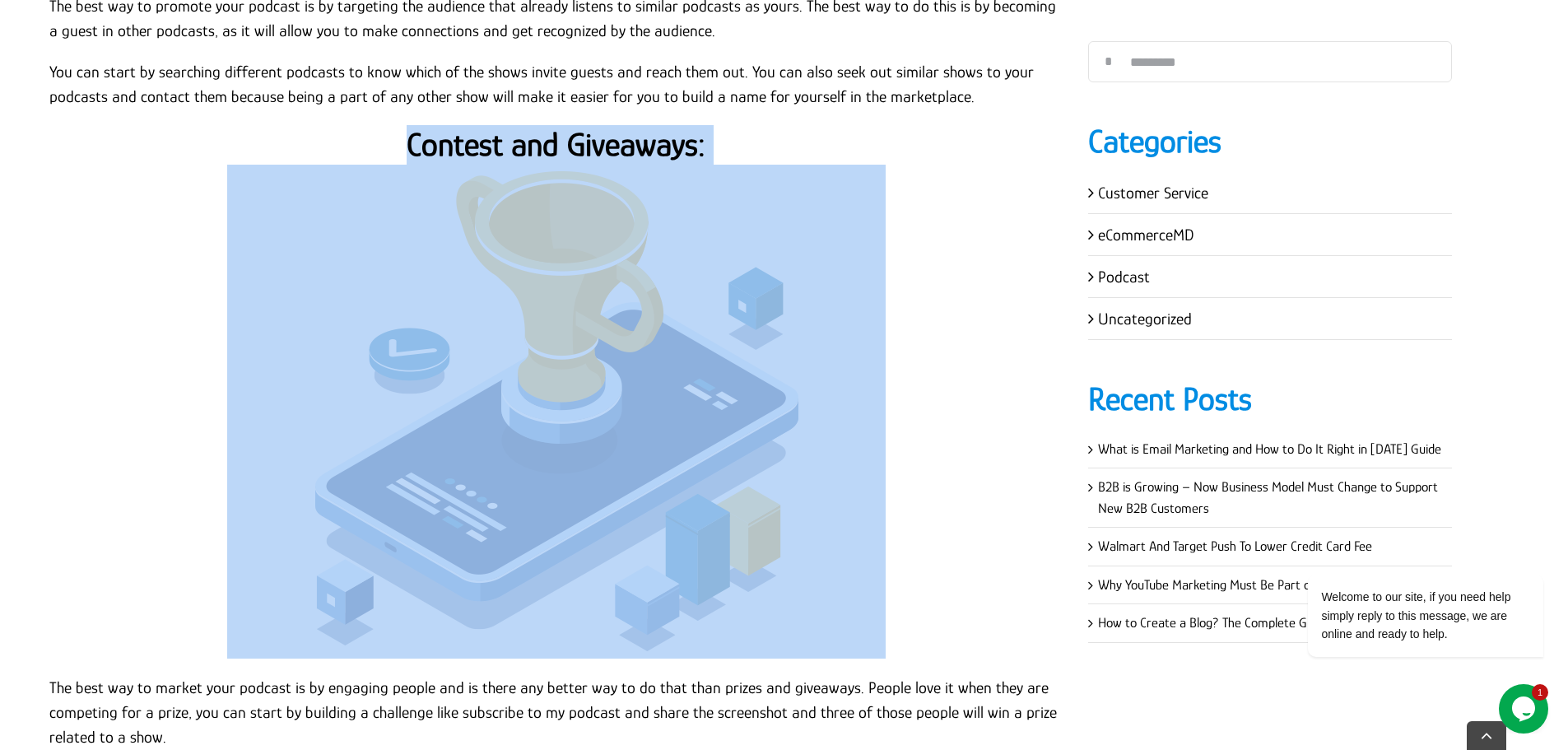
scroll to position [5600, 0]
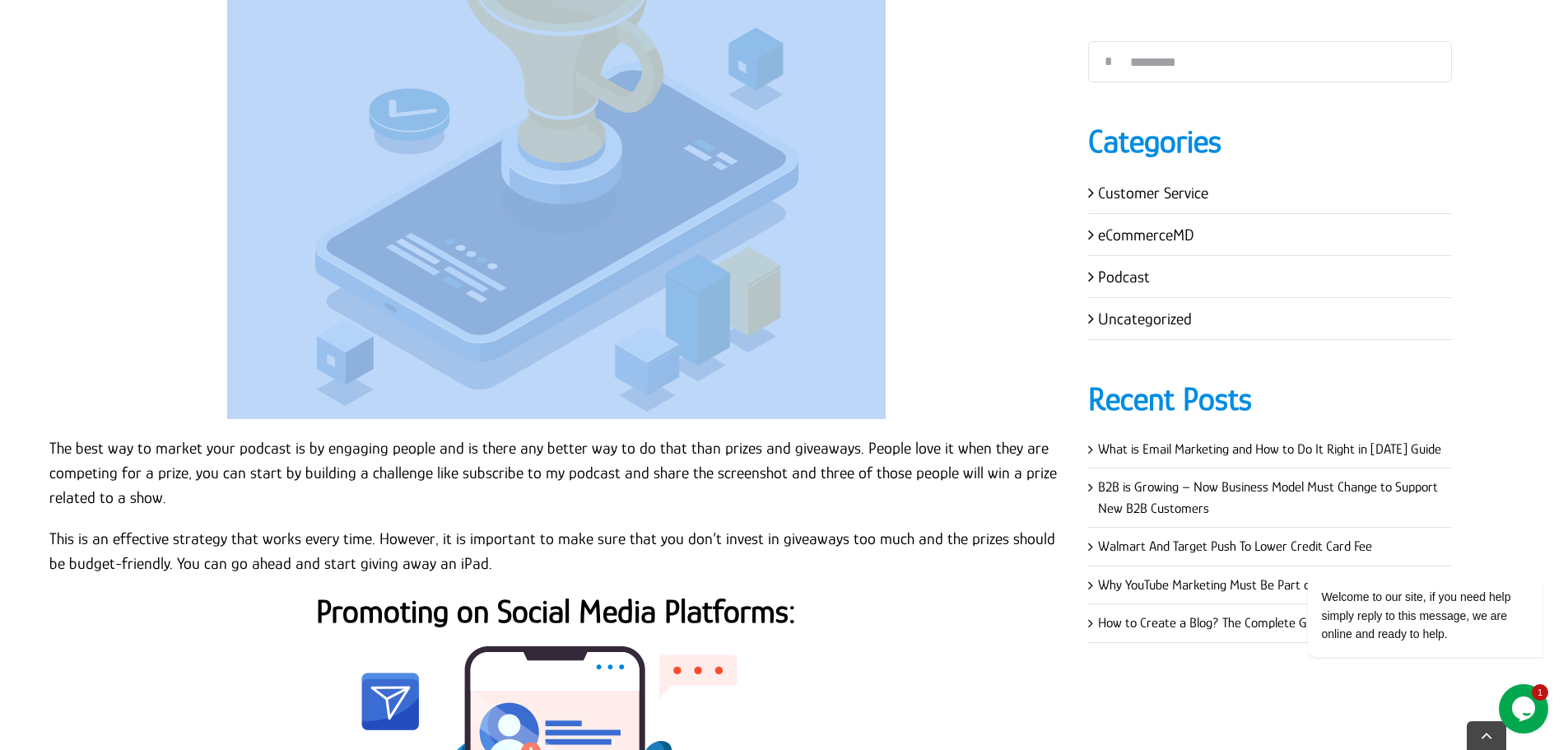
click at [143, 384] on p at bounding box center [556, 172] width 1013 height 494
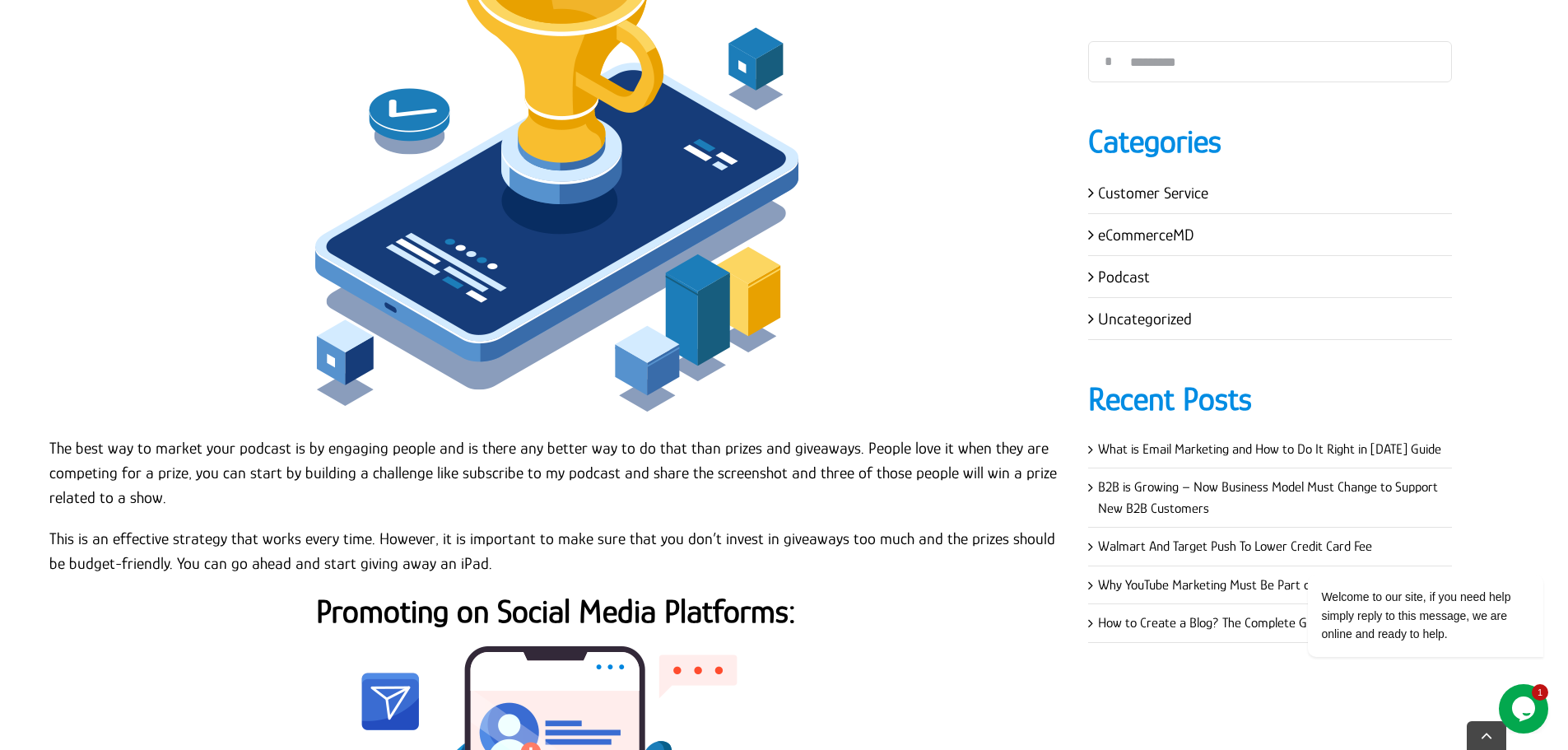
click at [52, 435] on p "The best way to market your podcast is by engaging people and is there any bett…" at bounding box center [556, 472] width 1013 height 75
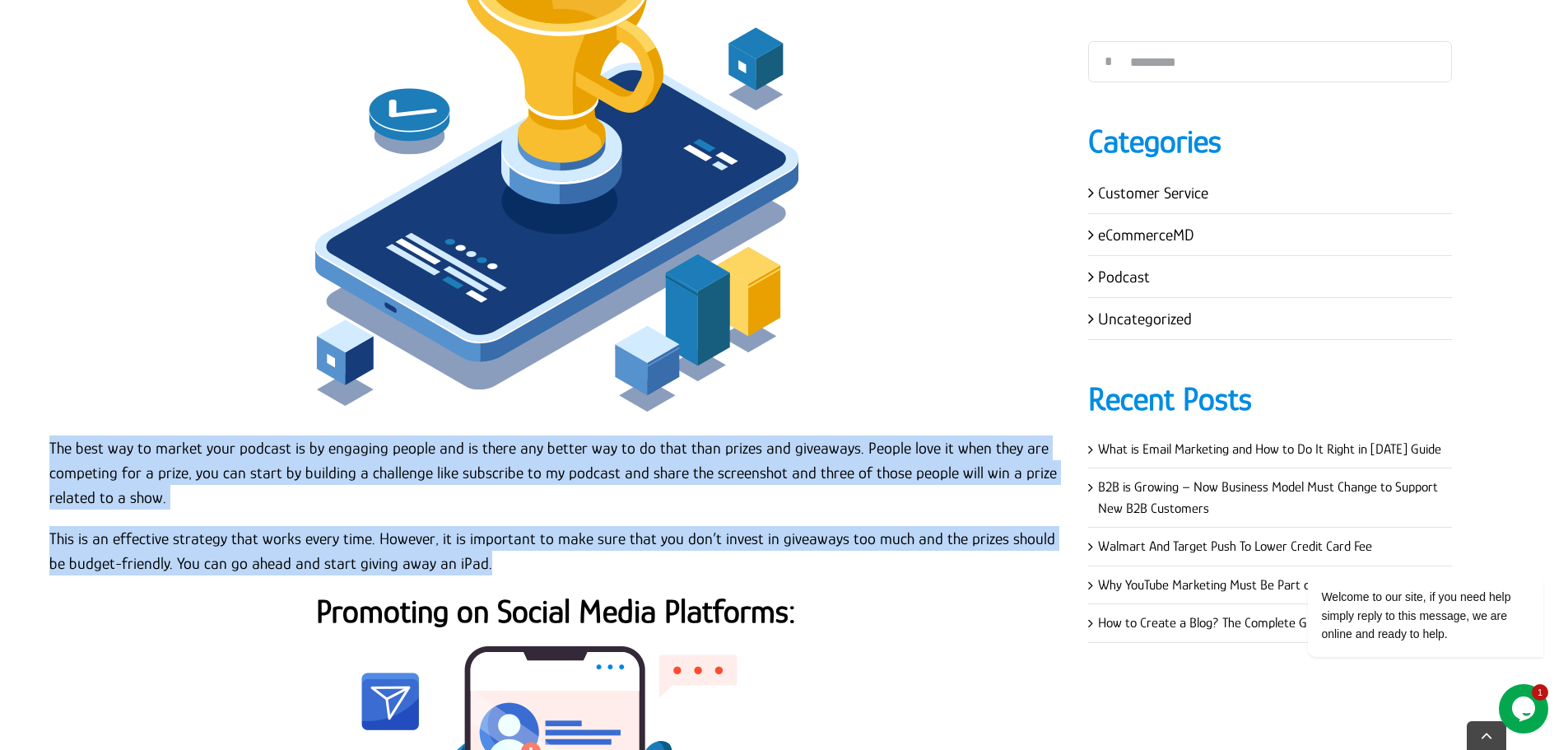
click at [499, 549] on p "This is an effective strategy that works every time. However, it is important t…" at bounding box center [556, 551] width 1013 height 50
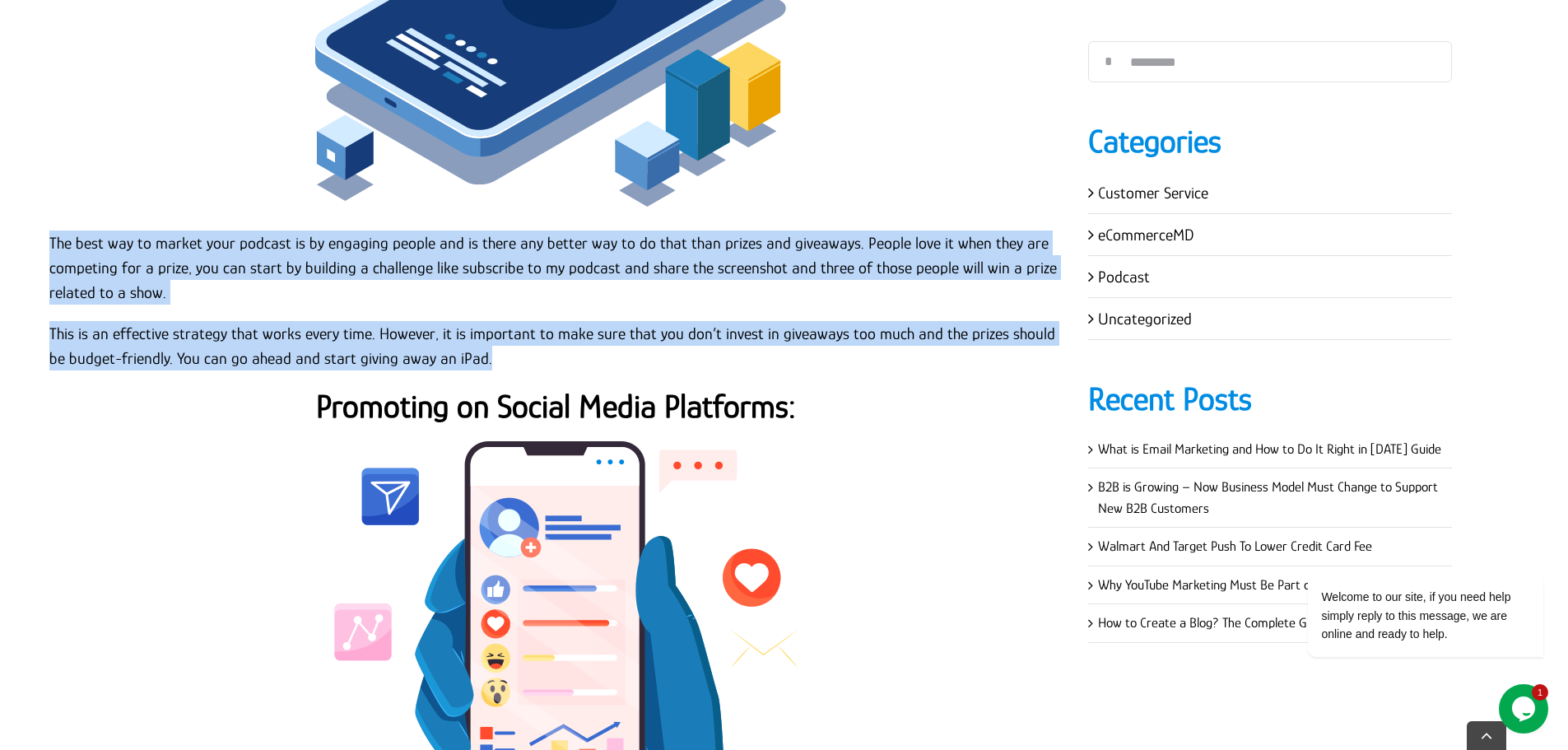
scroll to position [5847, 0]
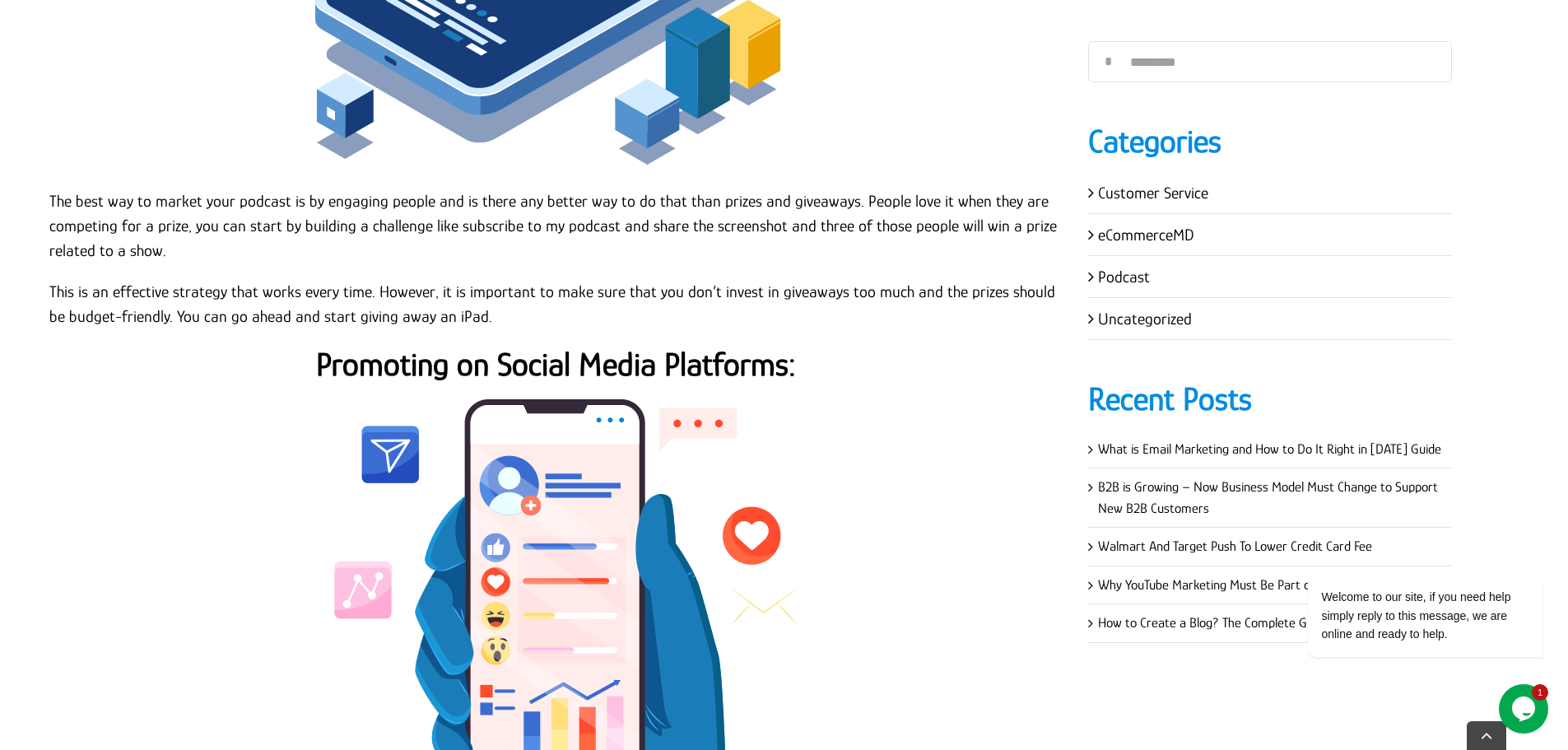
click at [651, 346] on strong "Promoting on Social Media Platforms:" at bounding box center [556, 364] width 480 height 37
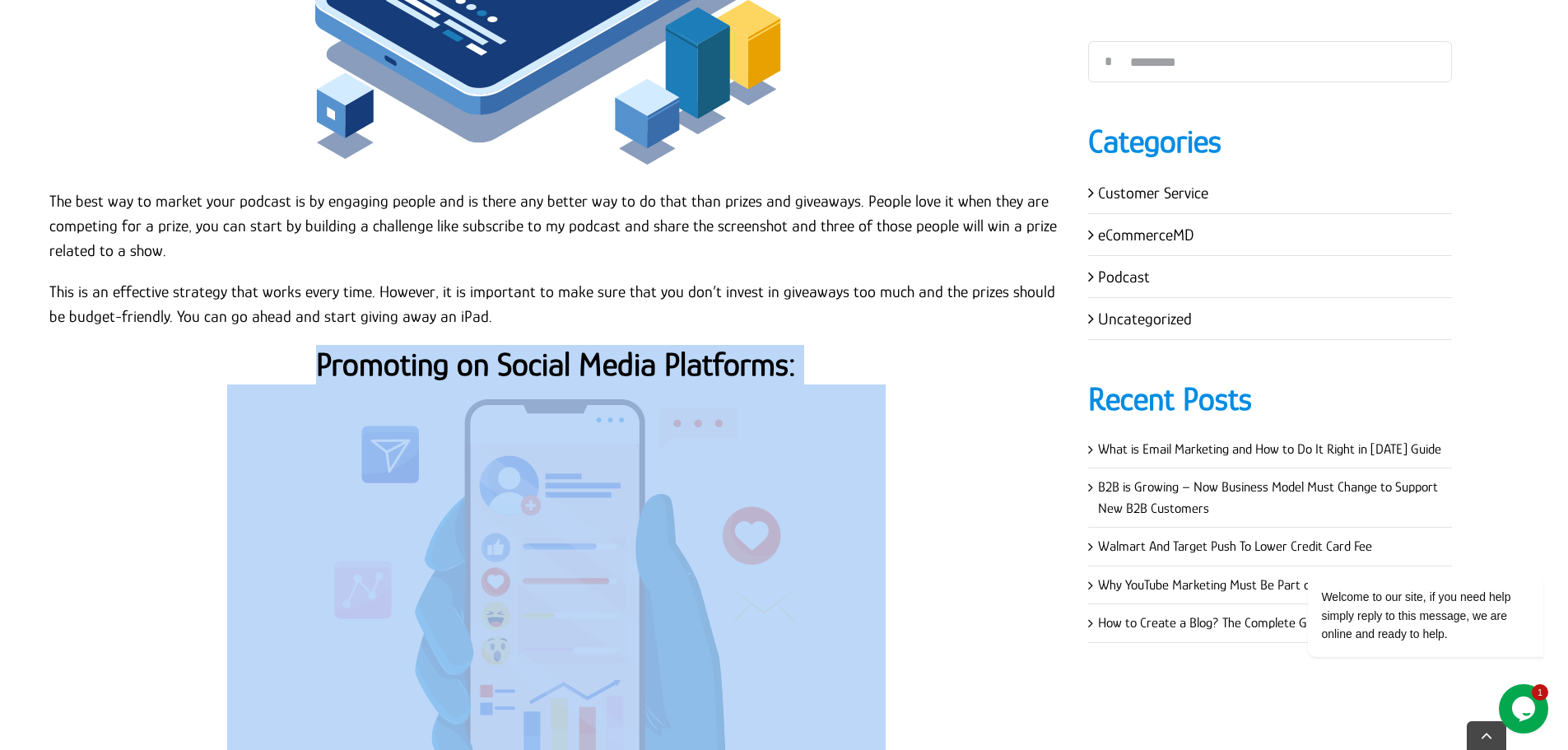
click at [651, 346] on strong "Promoting on Social Media Platforms:" at bounding box center [556, 364] width 480 height 37
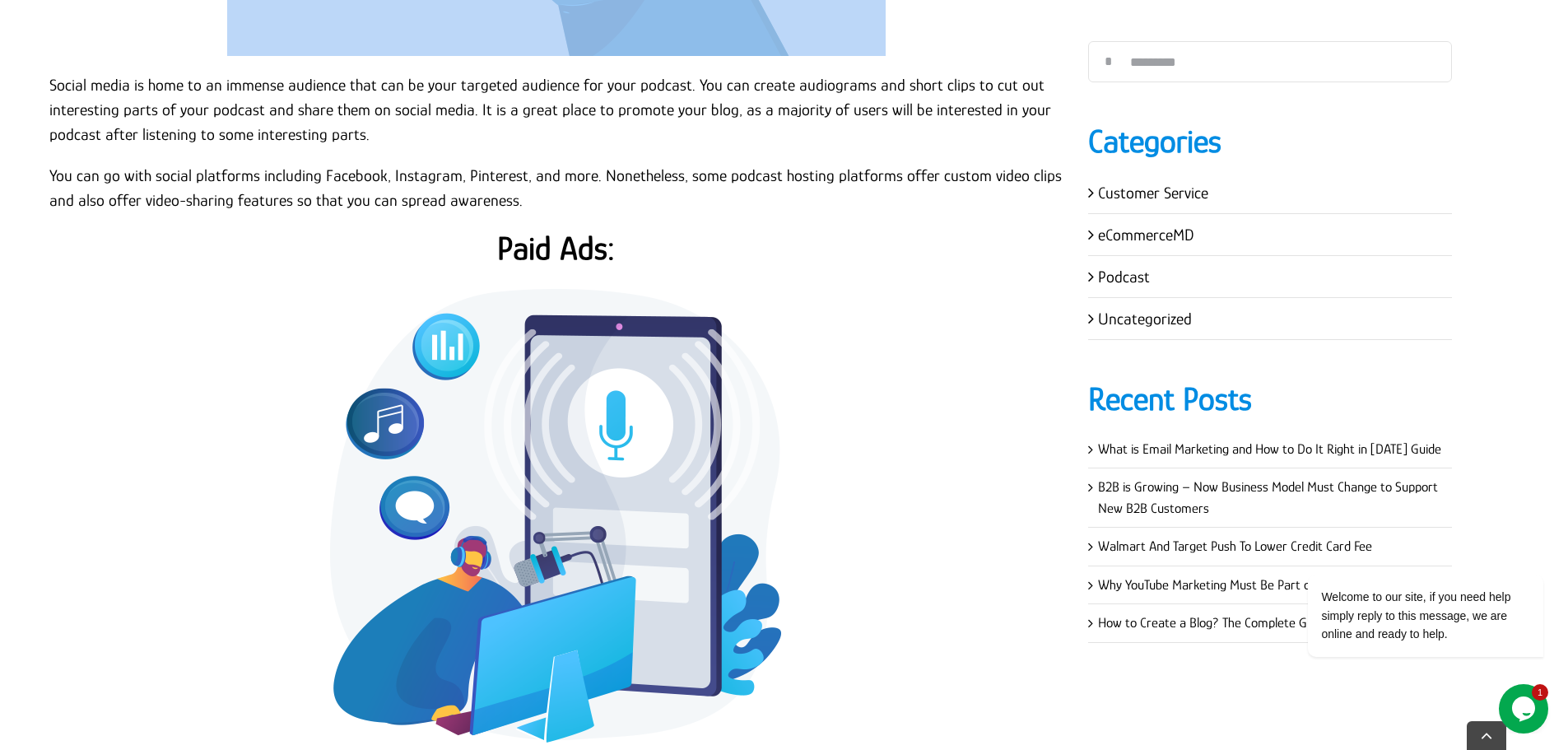
scroll to position [6670, 0]
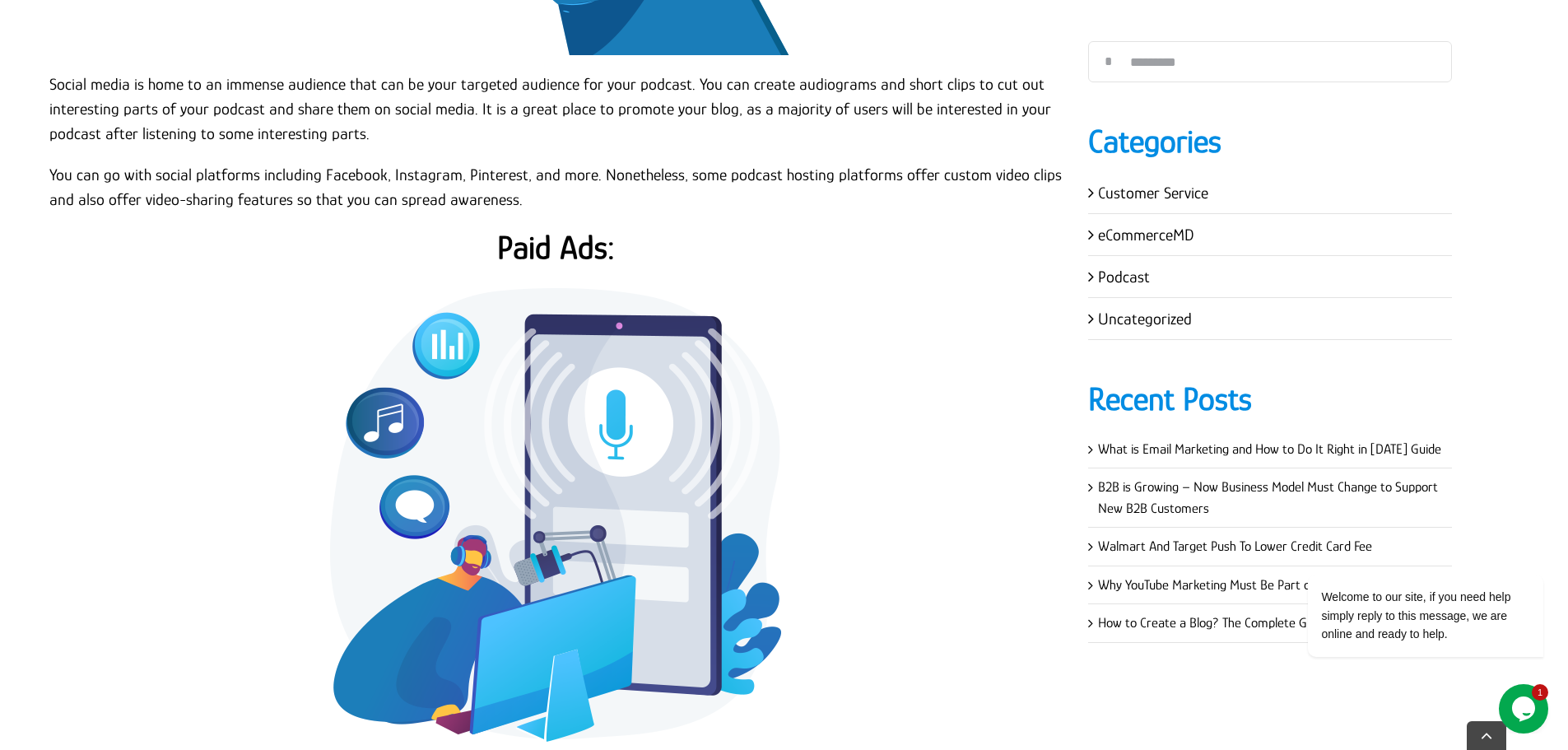
click at [93, 162] on p "You can go with social platforms including Facebook, Instagram, Pinterest, and …" at bounding box center [556, 187] width 1013 height 50
click at [51, 72] on p "Social media is home to an immense audience that can be your targeted audience …" at bounding box center [556, 109] width 1013 height 75
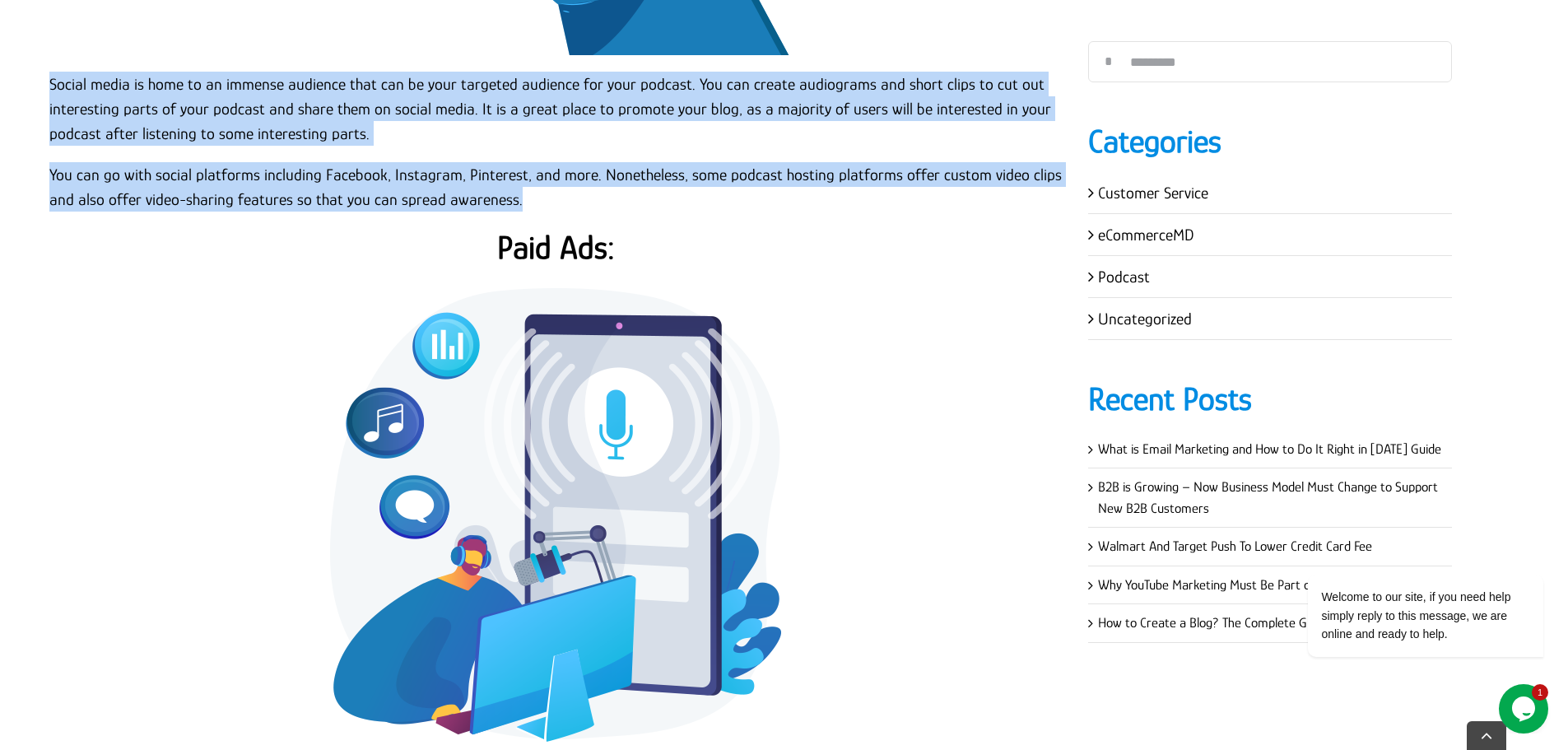
click at [519, 172] on p "You can go with social platforms including Facebook, Instagram, Pinterest, and …" at bounding box center [556, 187] width 1013 height 50
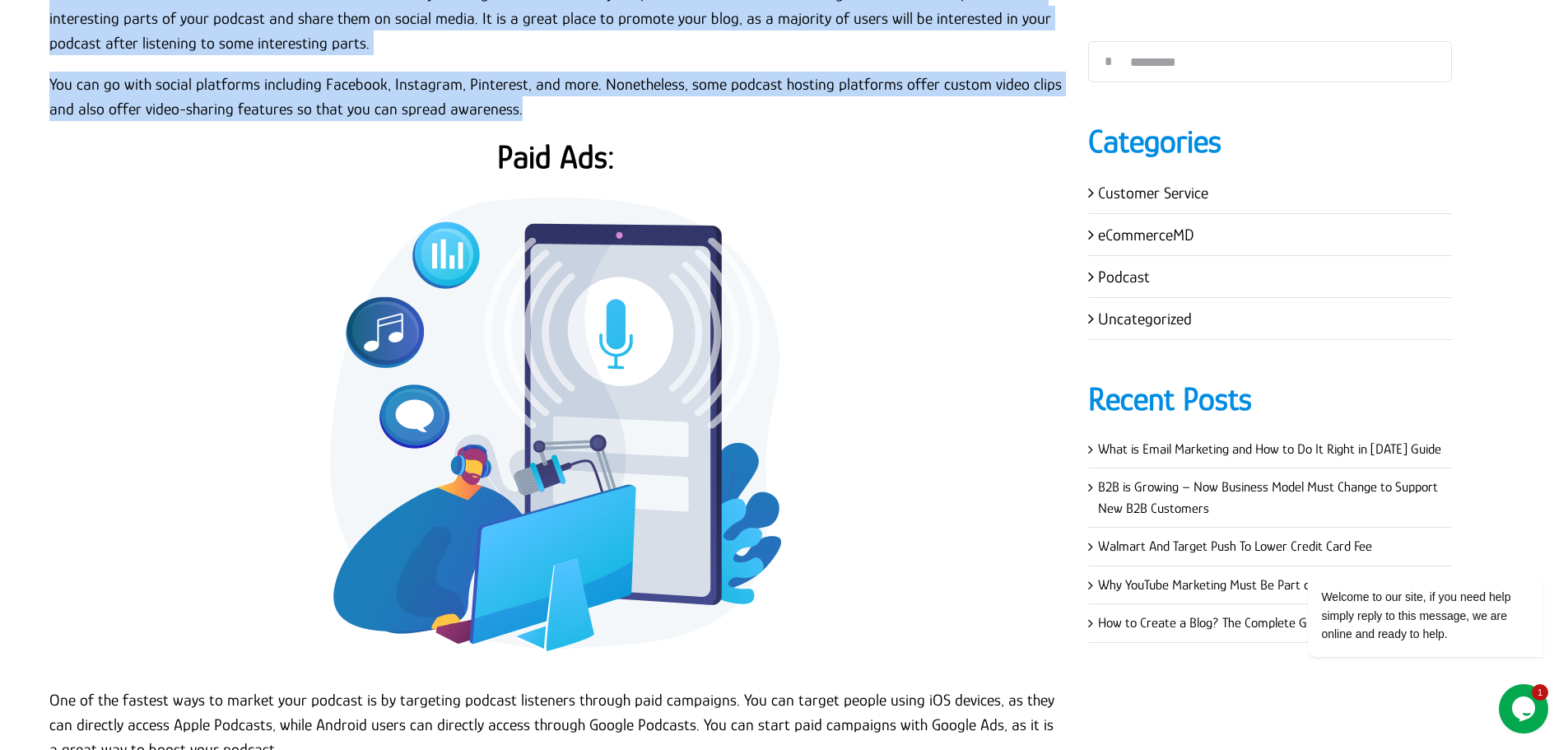
scroll to position [6753, 0]
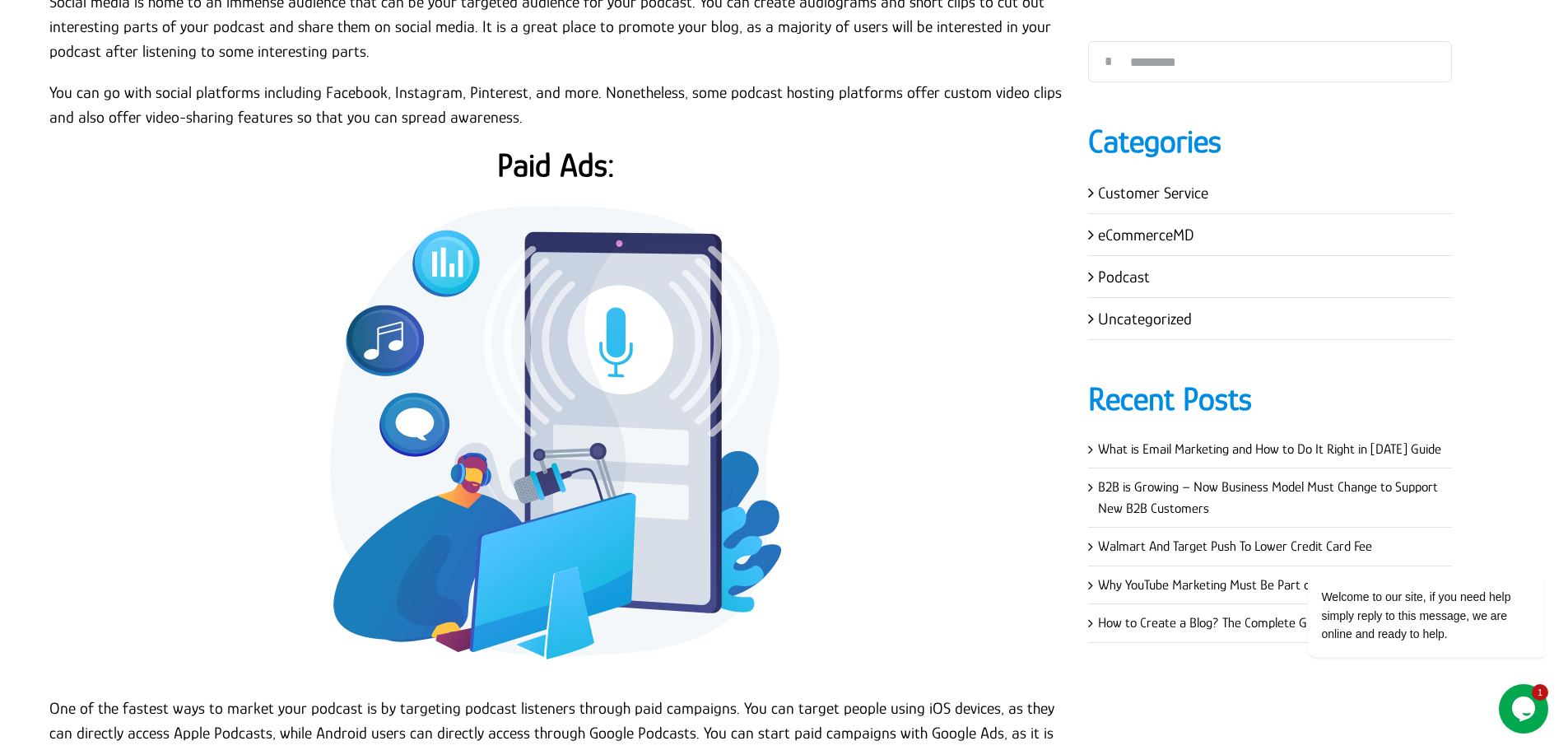
click at [560, 145] on h2 "Paid Ads:" at bounding box center [556, 165] width 1013 height 40
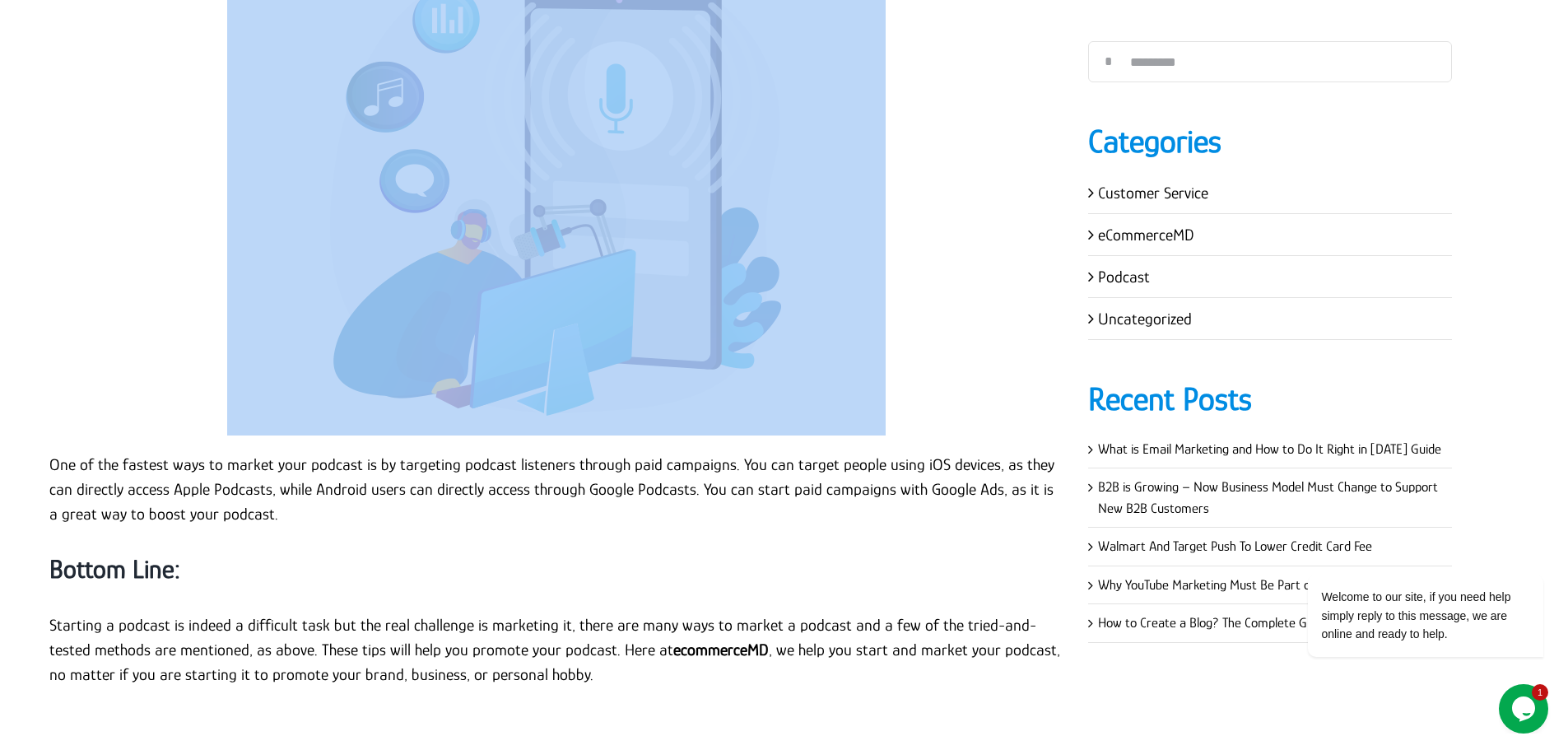
scroll to position [7329, 0]
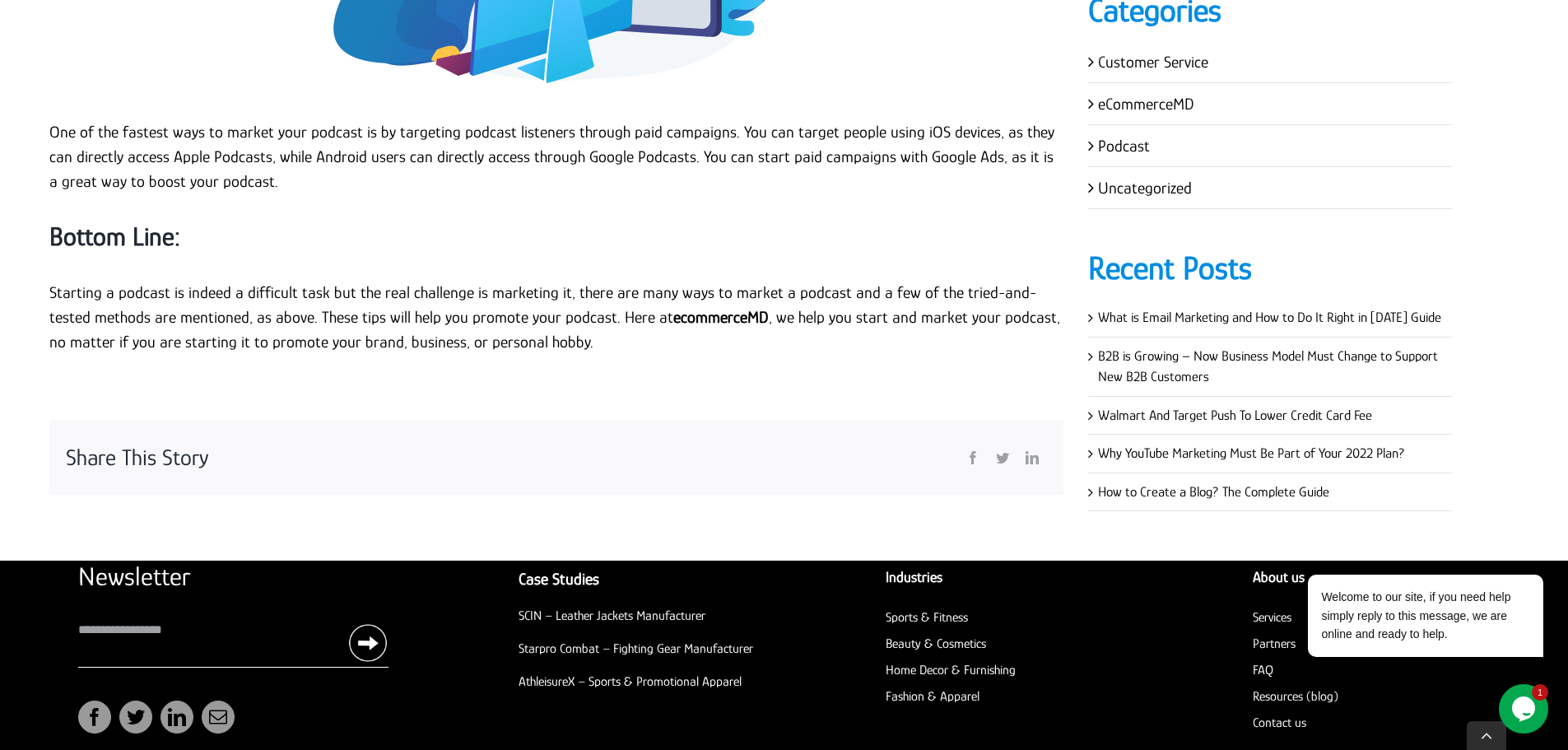
click at [55, 120] on p "One of the fastest ways to market your podcast is by targeting podcast listener…" at bounding box center [556, 156] width 1013 height 75
click at [82, 120] on p "One of the fastest ways to market your podcast is by targeting podcast listener…" at bounding box center [556, 156] width 1013 height 75
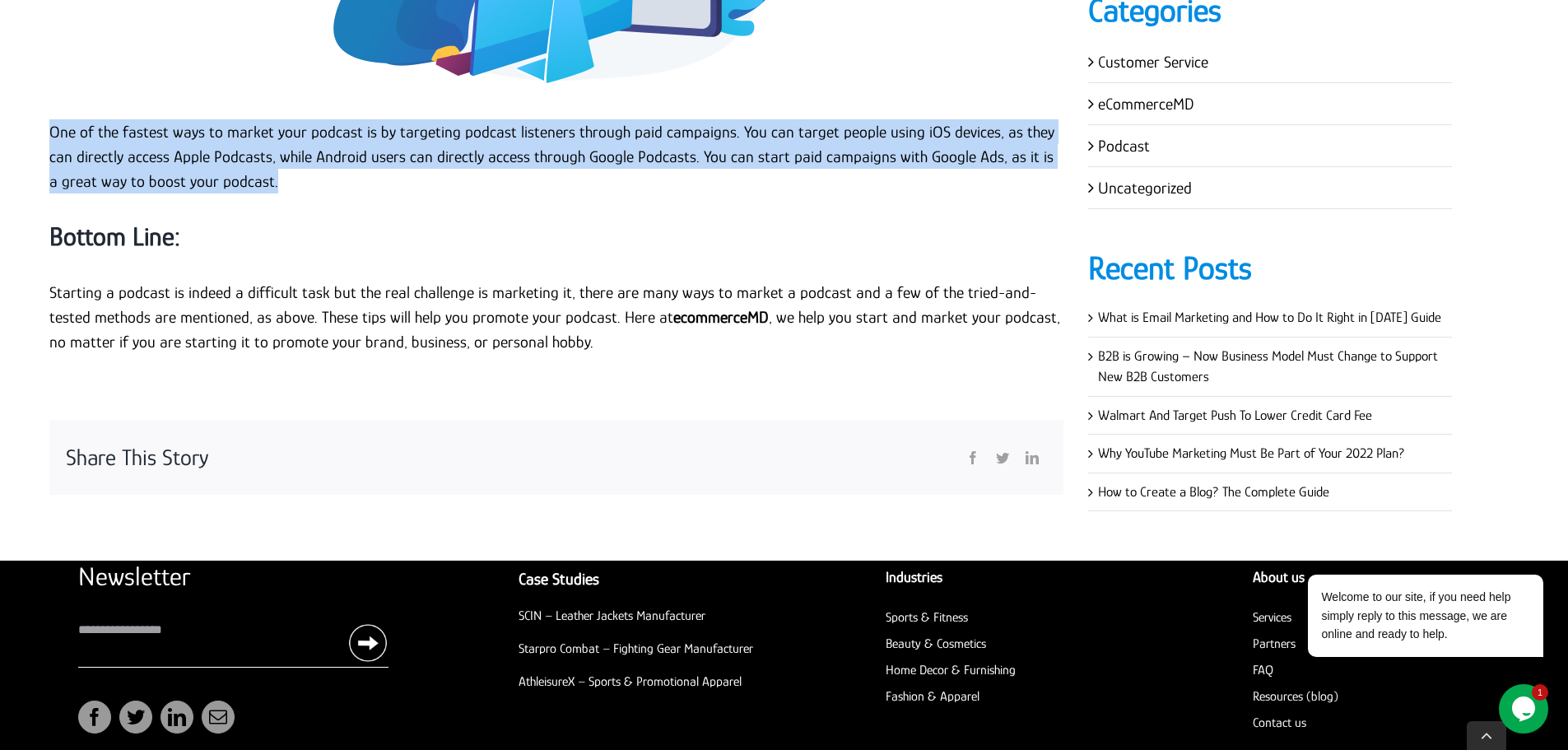
click at [82, 120] on p "One of the fastest ways to market your podcast is by targeting podcast listener…" at bounding box center [556, 156] width 1013 height 75
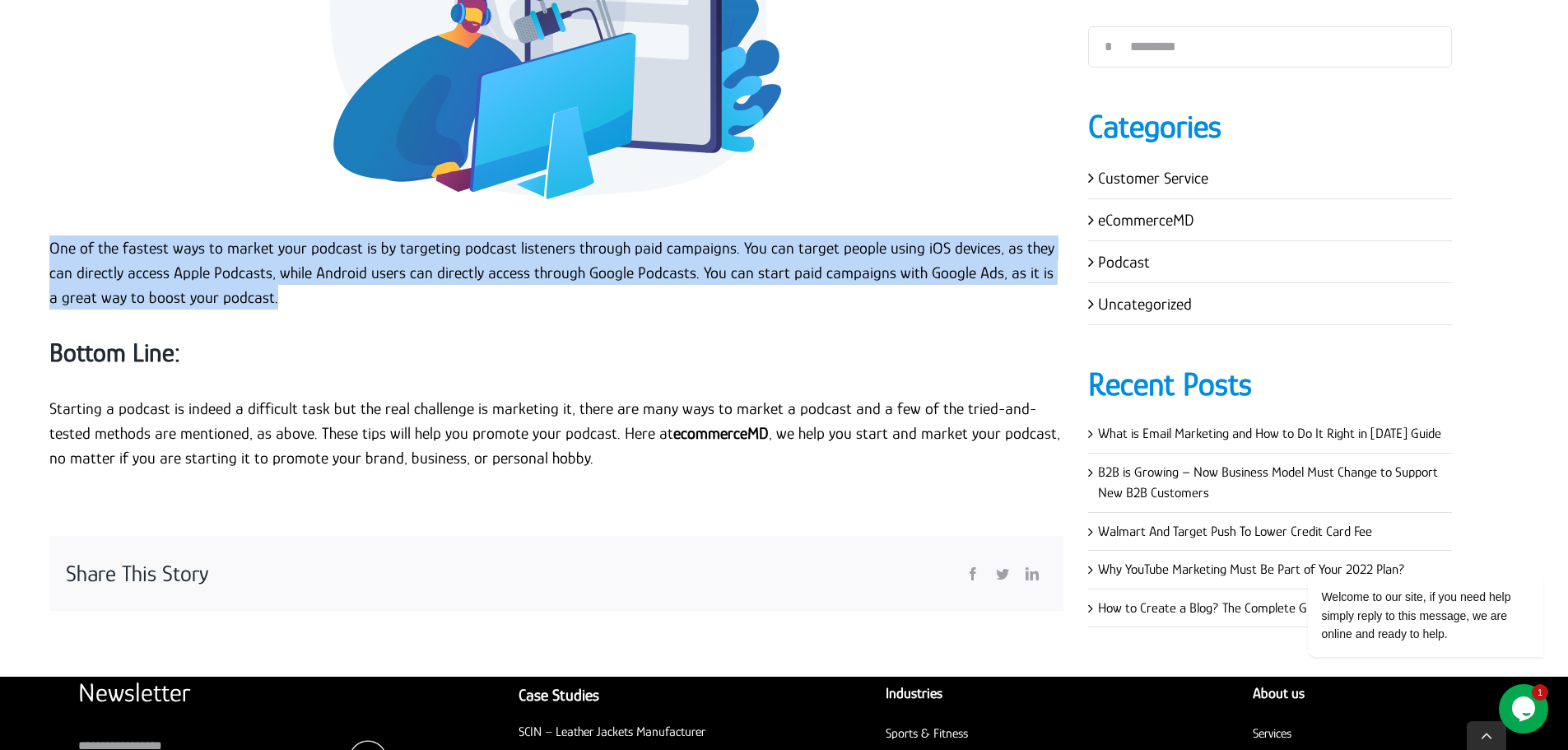
scroll to position [7247, 0]
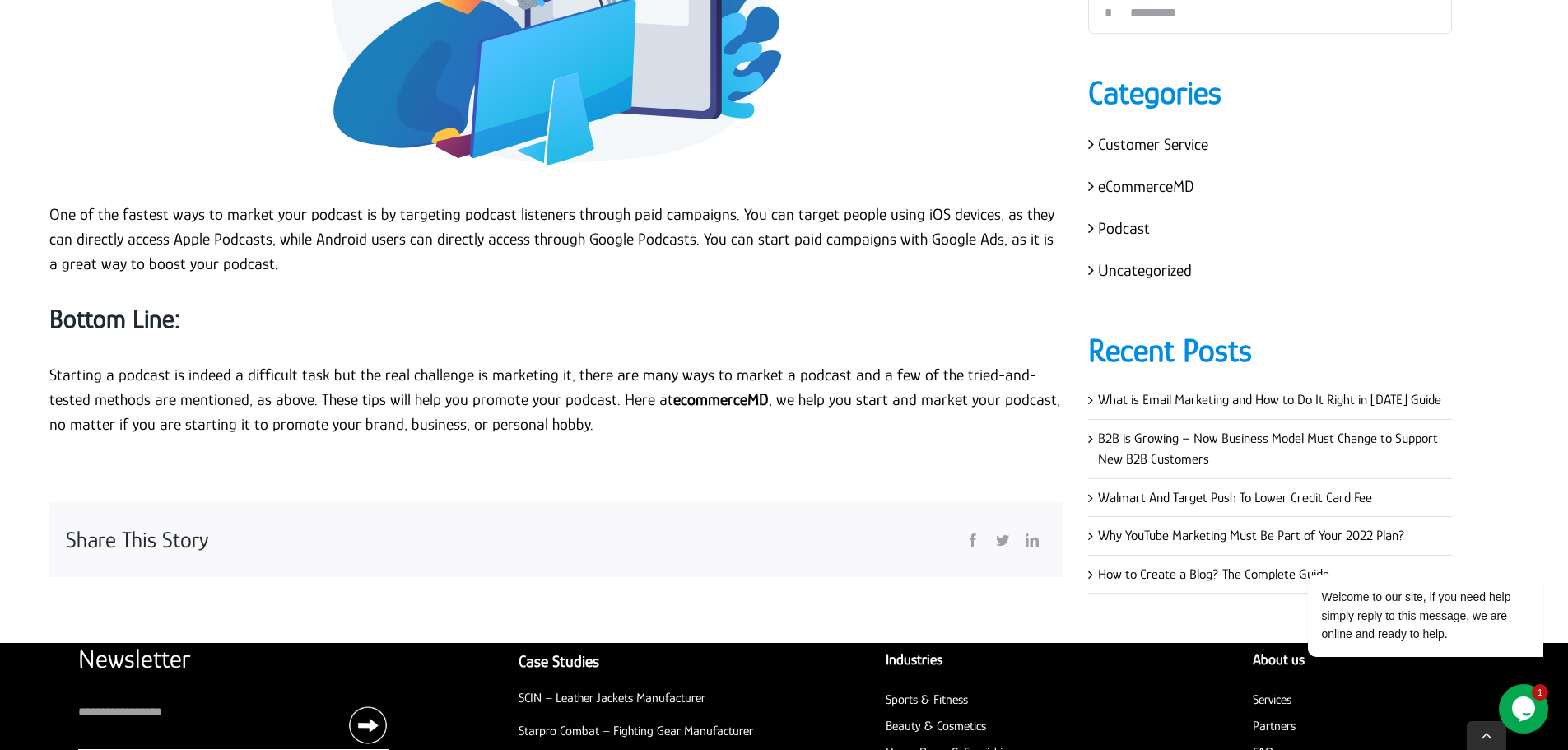
click at [123, 304] on strong "Bottom Line:" at bounding box center [115, 318] width 131 height 29
click at [119, 302] on h3 "Bottom Line:" at bounding box center [556, 319] width 1013 height 35
click at [100, 304] on strong "Bottom Line:" at bounding box center [115, 318] width 131 height 29
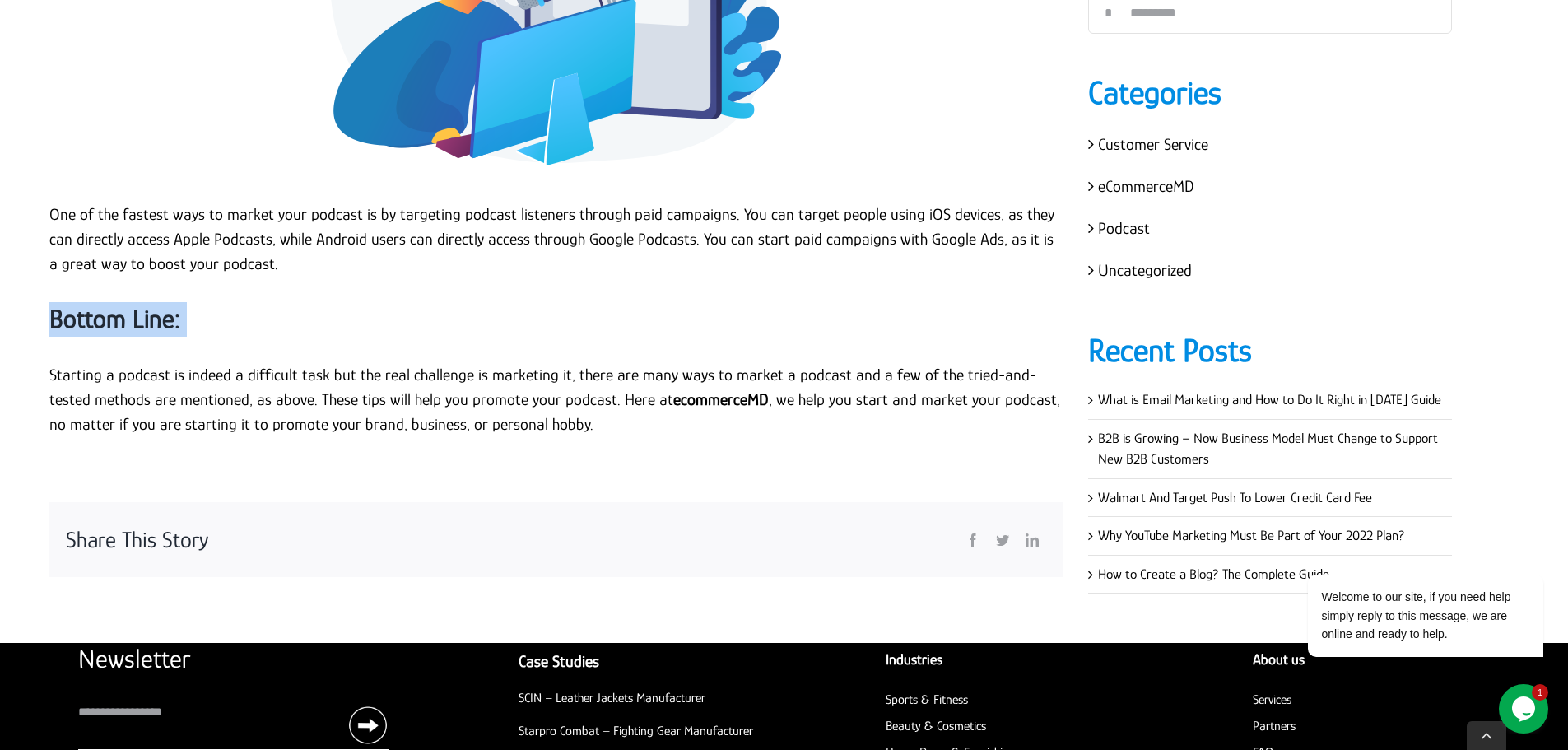
click at [100, 304] on strong "Bottom Line:" at bounding box center [115, 318] width 131 height 29
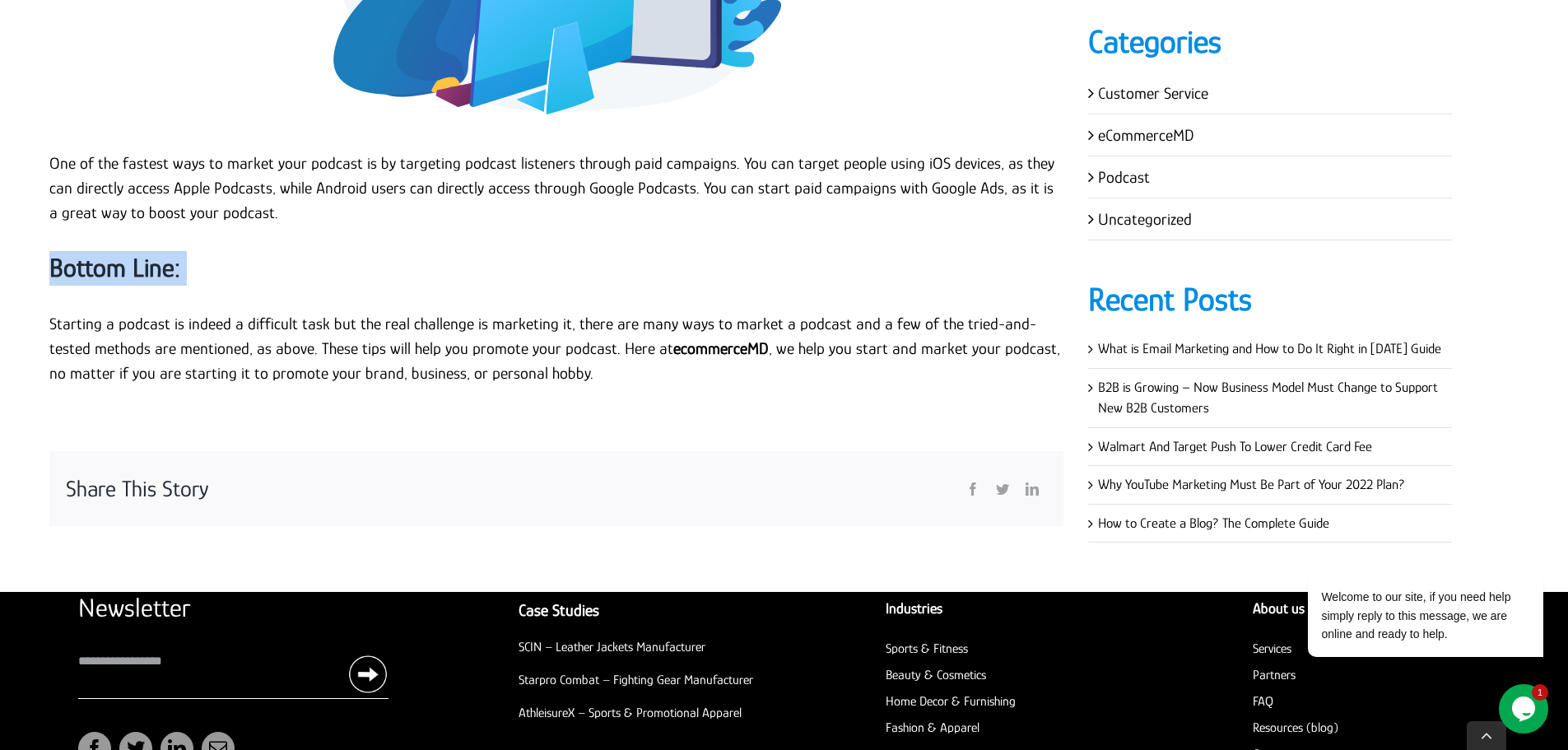
scroll to position [7414, 0]
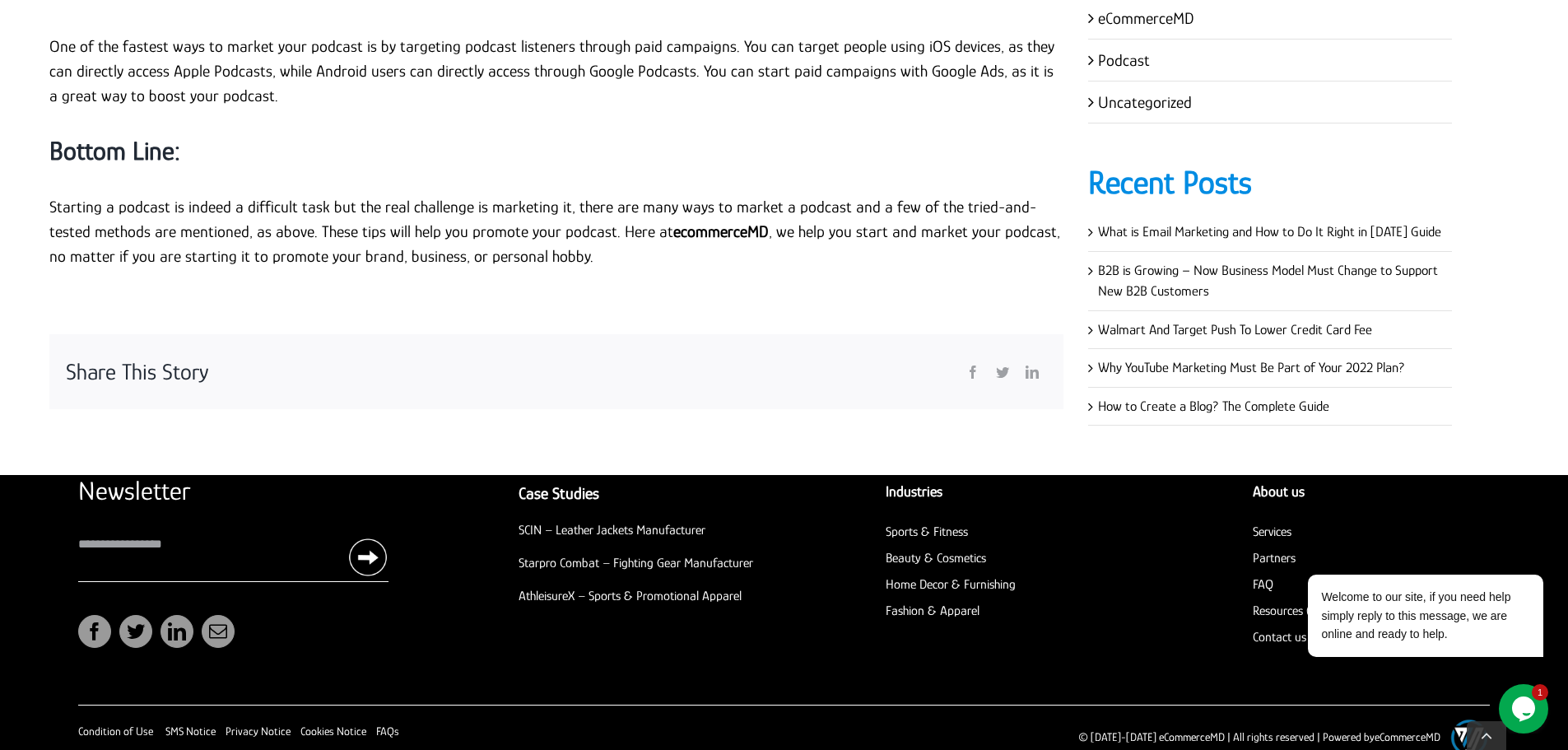
click at [309, 227] on p "Starting a podcast is indeed a difficult task but the real challenge is marketi…" at bounding box center [556, 231] width 1013 height 75
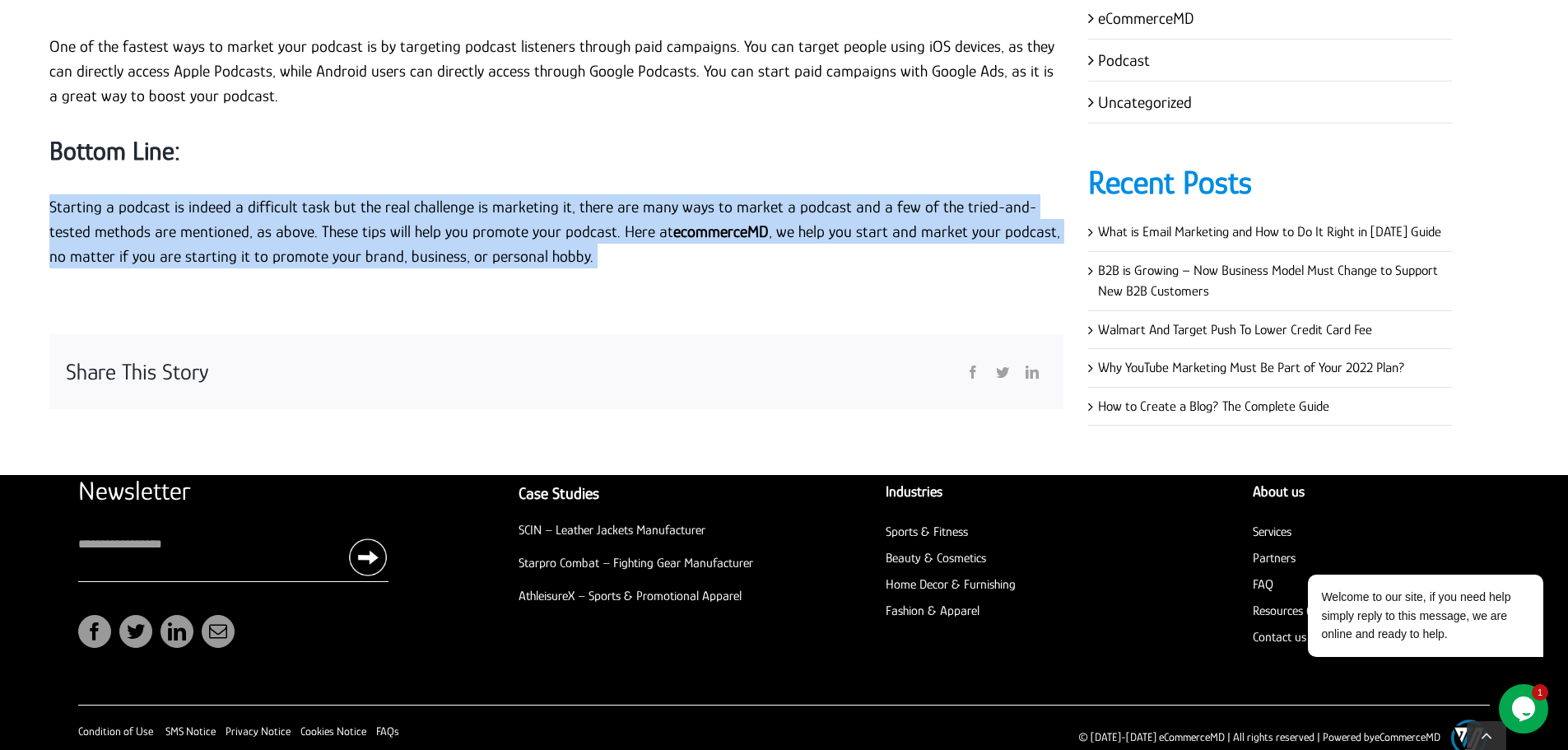
click at [309, 227] on p "Starting a podcast is indeed a difficult task but the real challenge is marketi…" at bounding box center [556, 231] width 1013 height 75
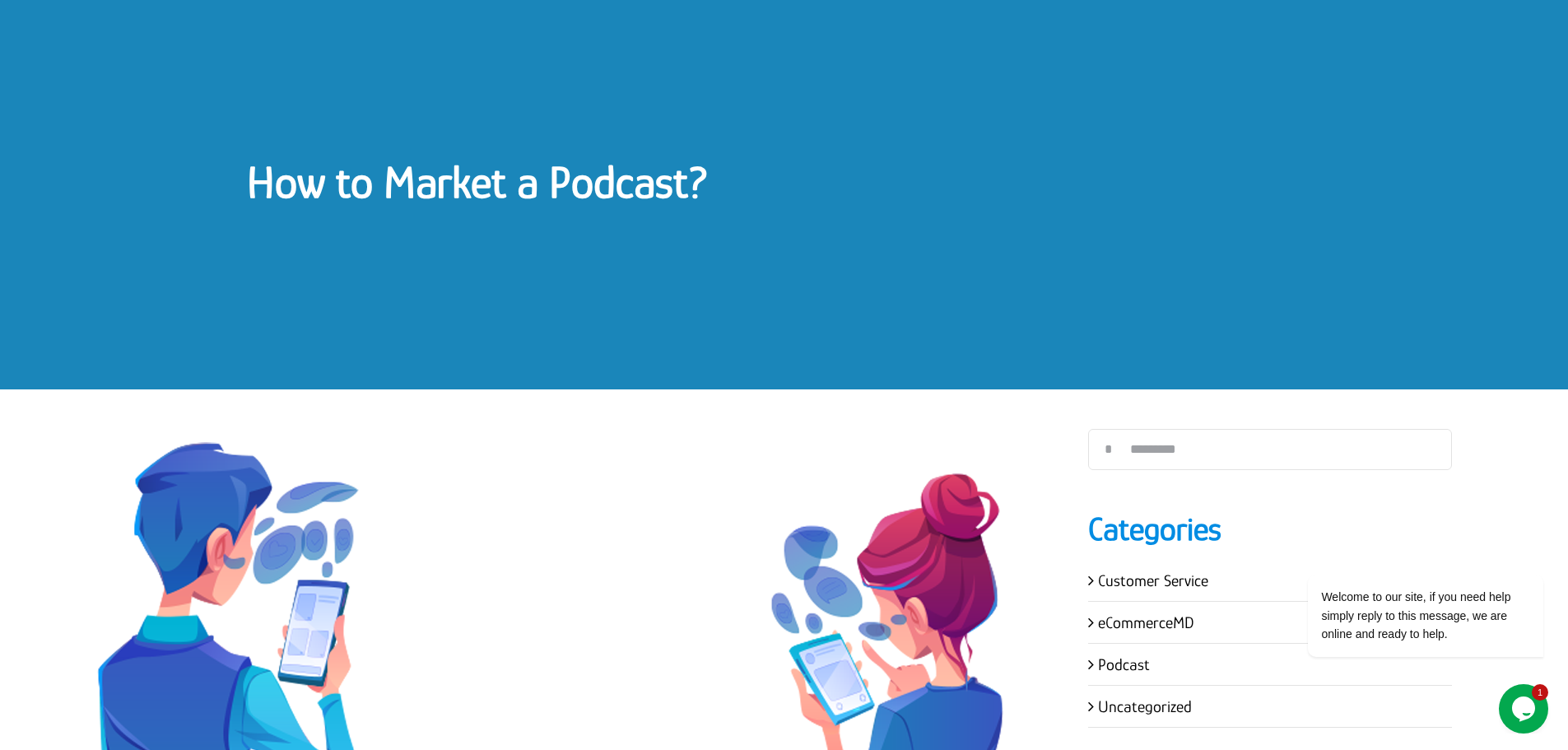
scroll to position [0, 0]
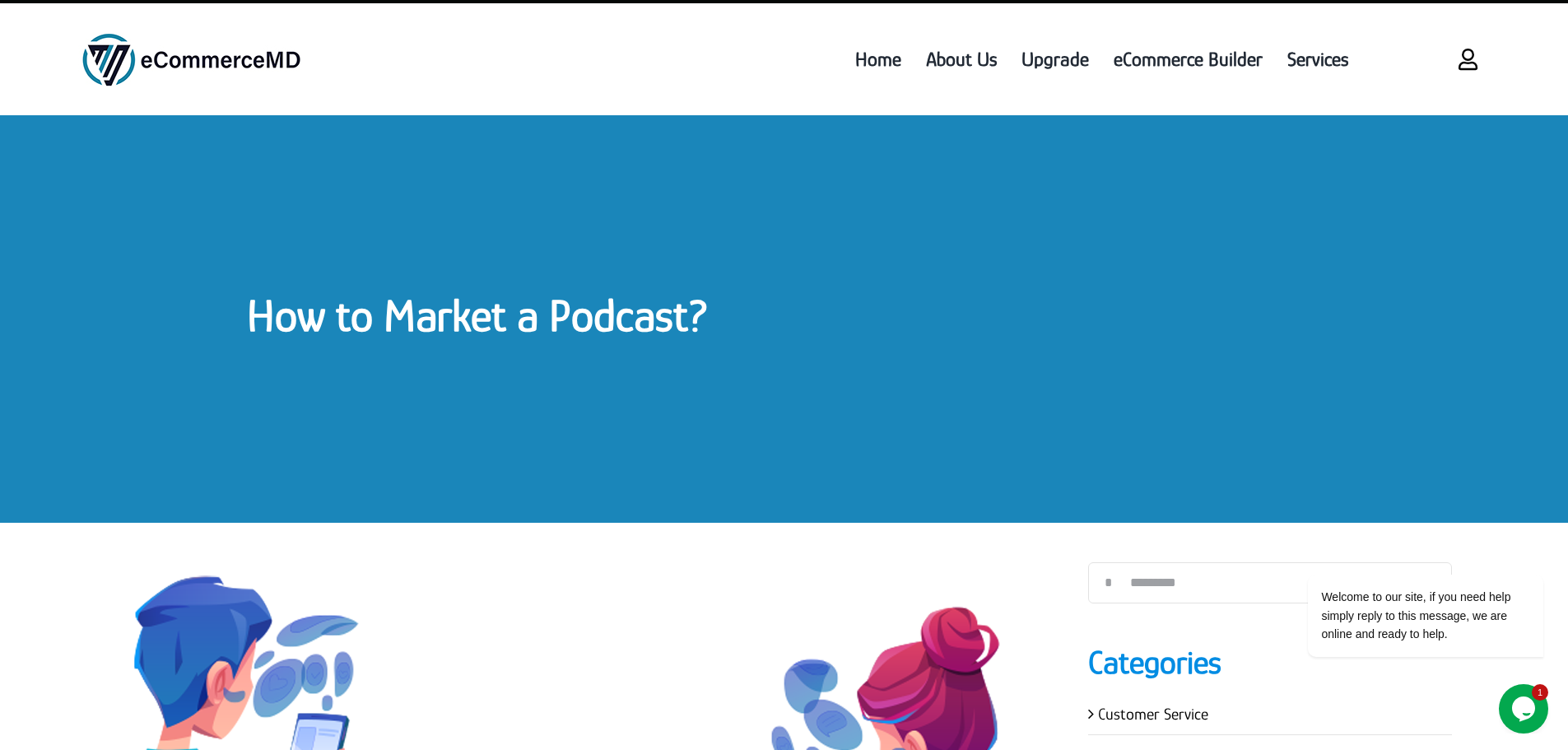
click at [628, 303] on link "How to Market a Podcast?" at bounding box center [477, 315] width 462 height 51
click at [627, 302] on link "How to Market a Podcast?" at bounding box center [477, 315] width 462 height 51
click at [627, 299] on link "How to Market a Podcast?" at bounding box center [477, 315] width 462 height 51
click at [627, 297] on link "How to Market a Podcast?" at bounding box center [477, 315] width 462 height 51
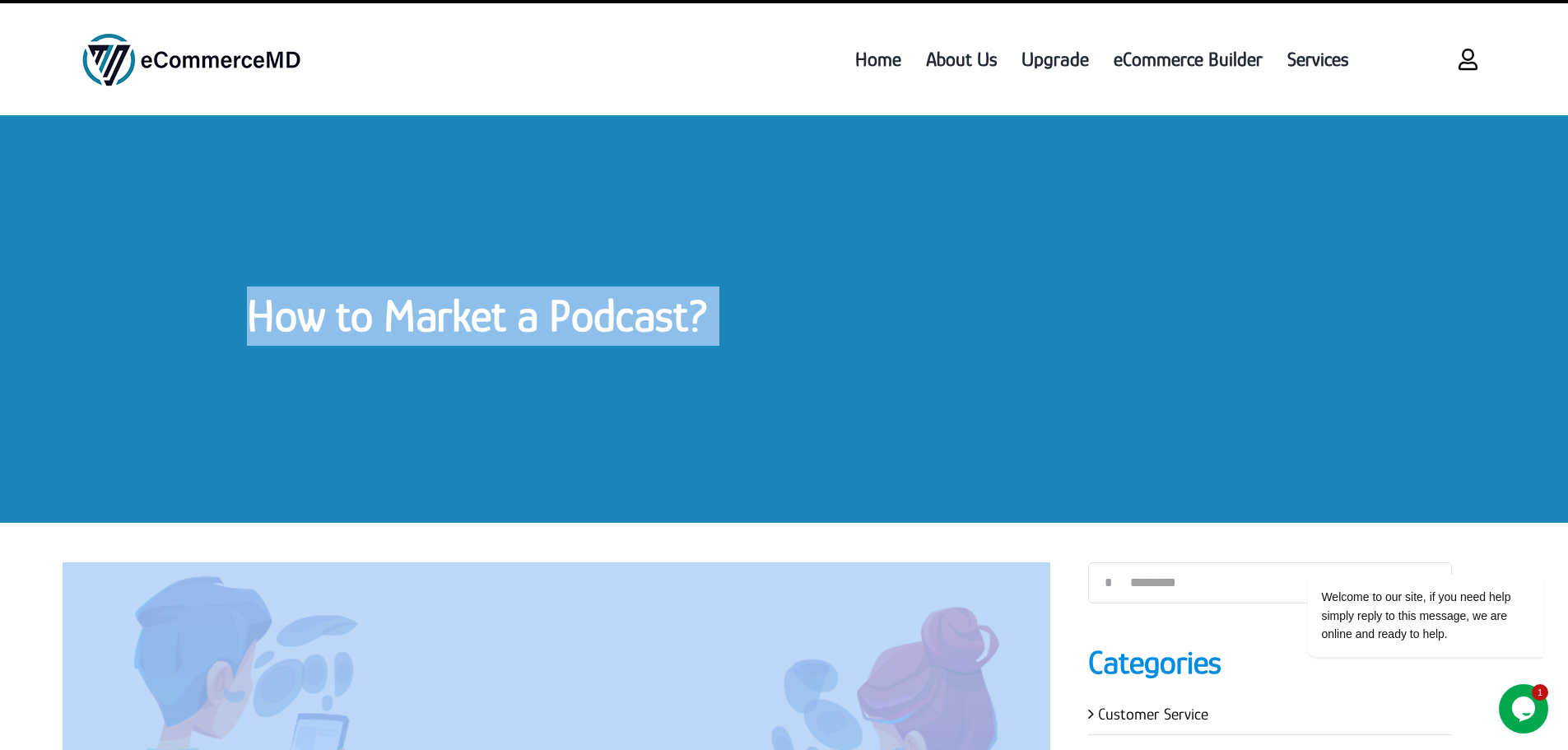
click at [627, 297] on link "How to Market a Podcast?" at bounding box center [477, 315] width 462 height 51
click at [956, 322] on h1 "How to Market a Podcast?" at bounding box center [784, 316] width 1074 height 59
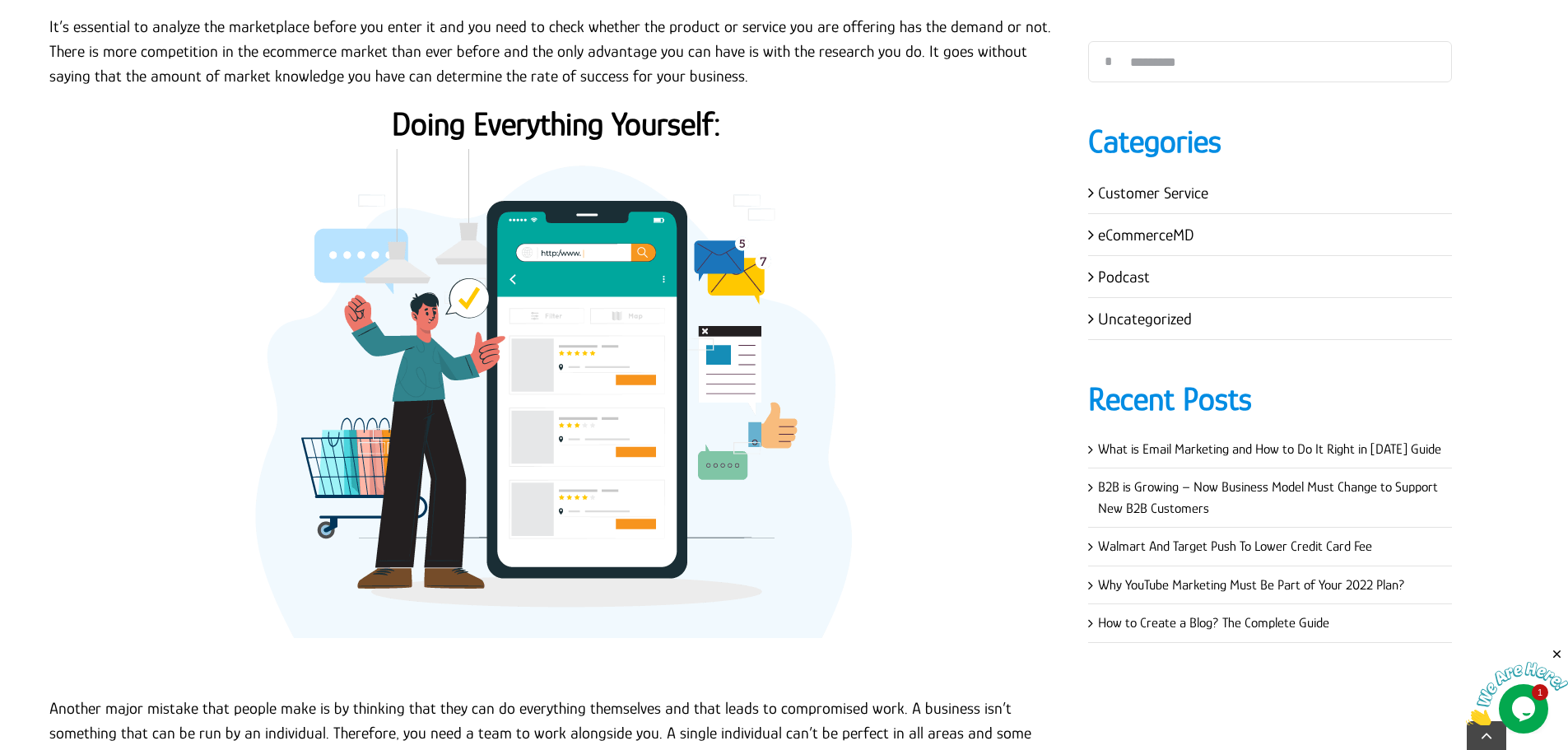
scroll to position [1977, 0]
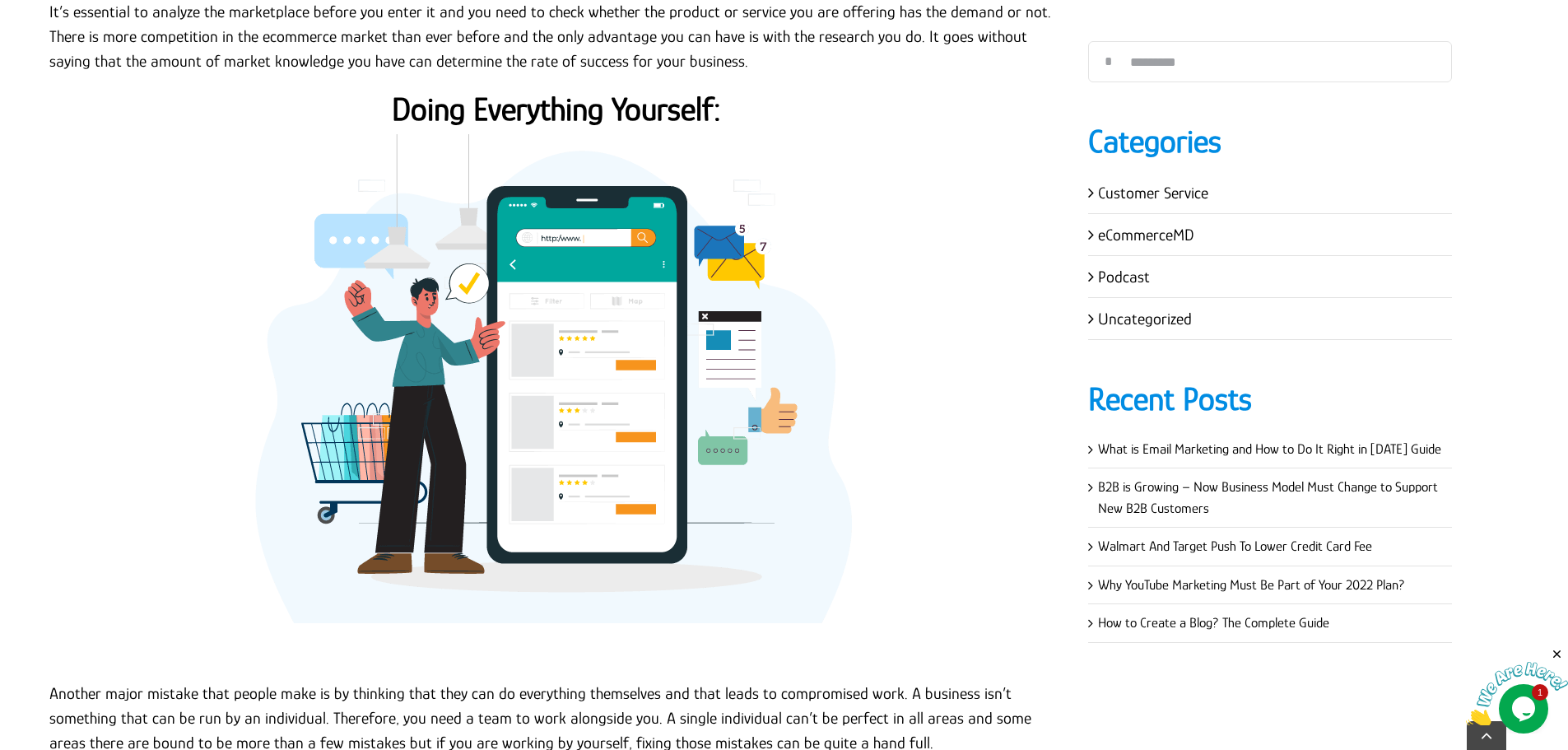
click at [974, 599] on p at bounding box center [556, 375] width 1013 height 494
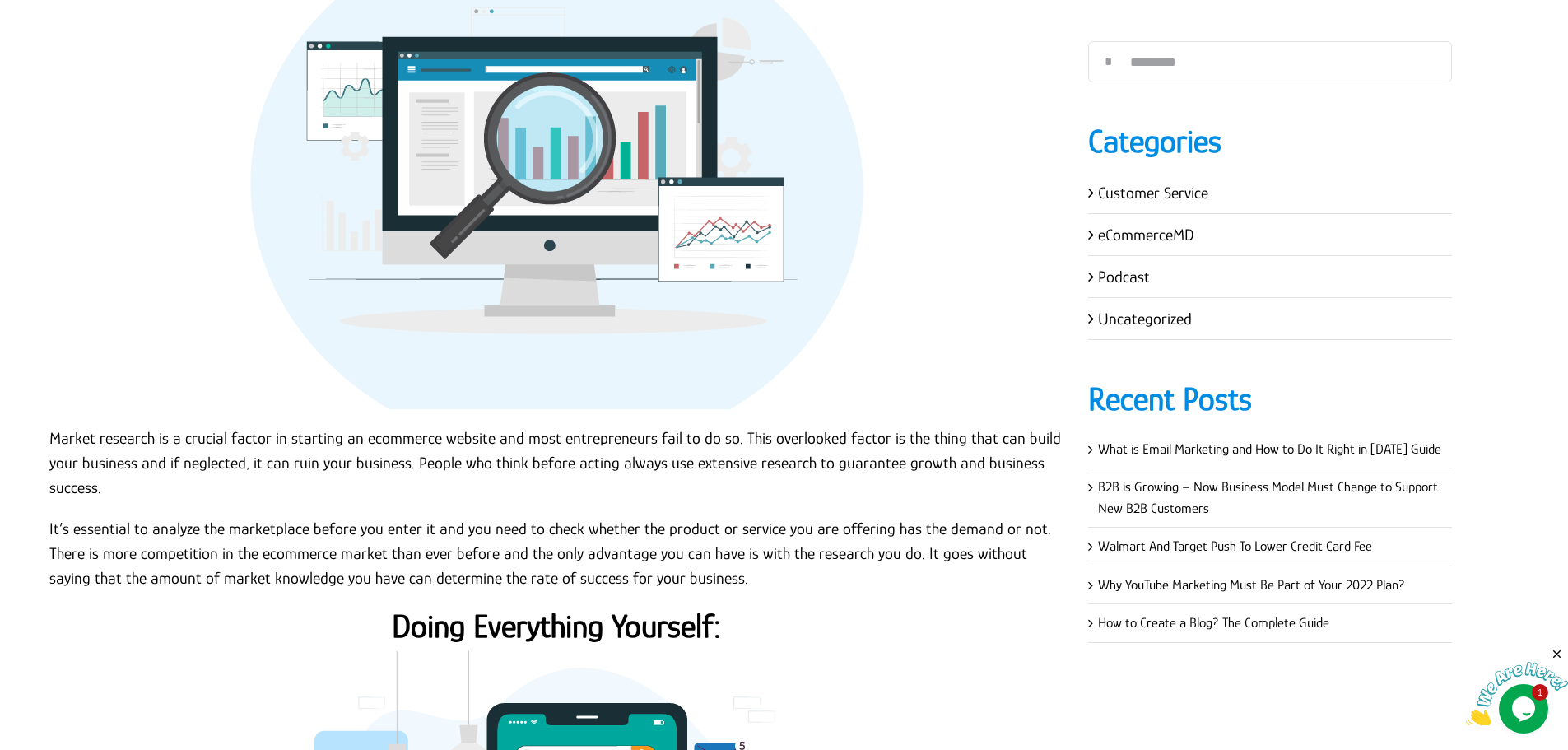
scroll to position [1235, 0]
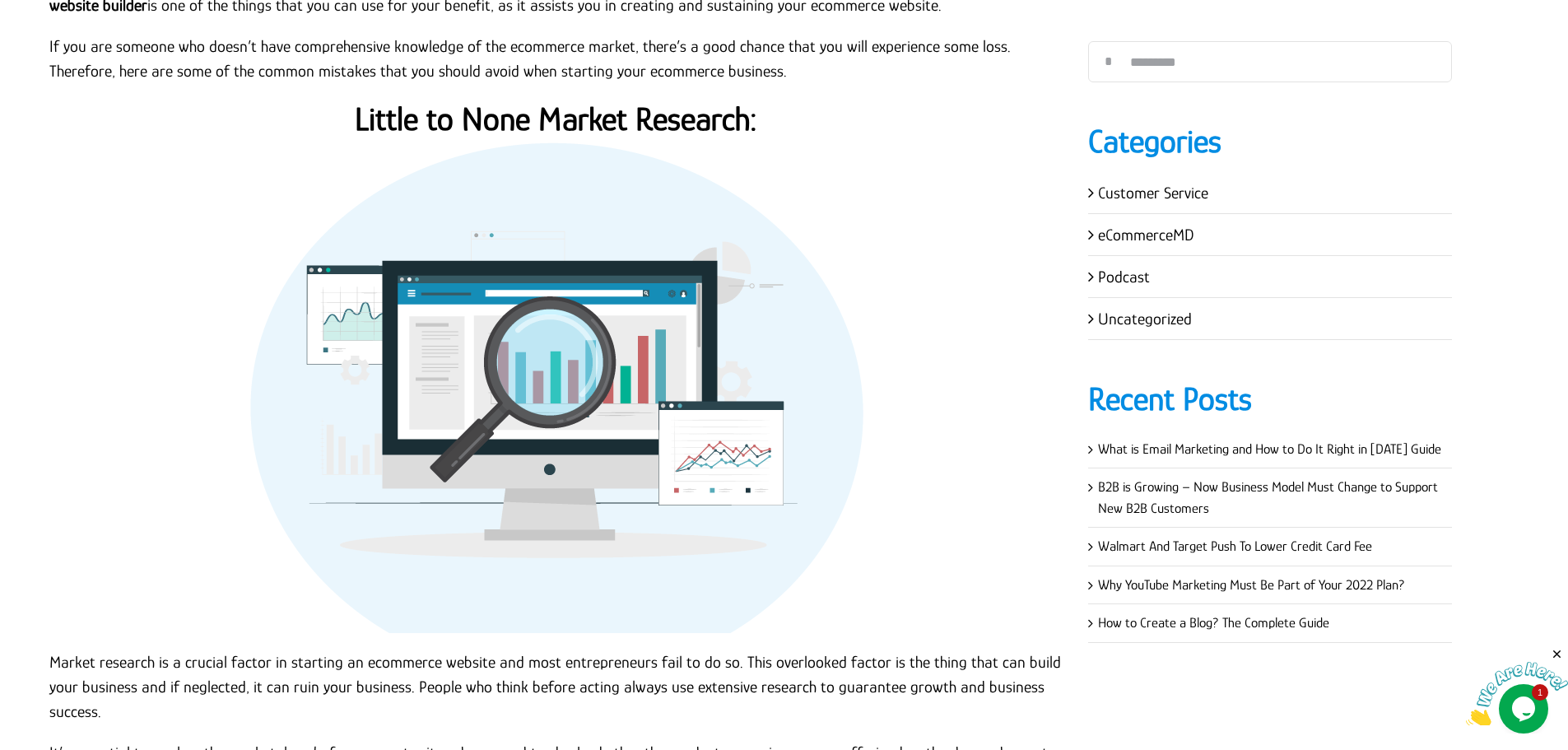
click at [1407, 106] on div "Search for: * Categories Customer Service eCommerceMD Podcast Uncategorized Rec…" at bounding box center [1270, 342] width 364 height 602
